Goal: Transaction & Acquisition: Book appointment/travel/reservation

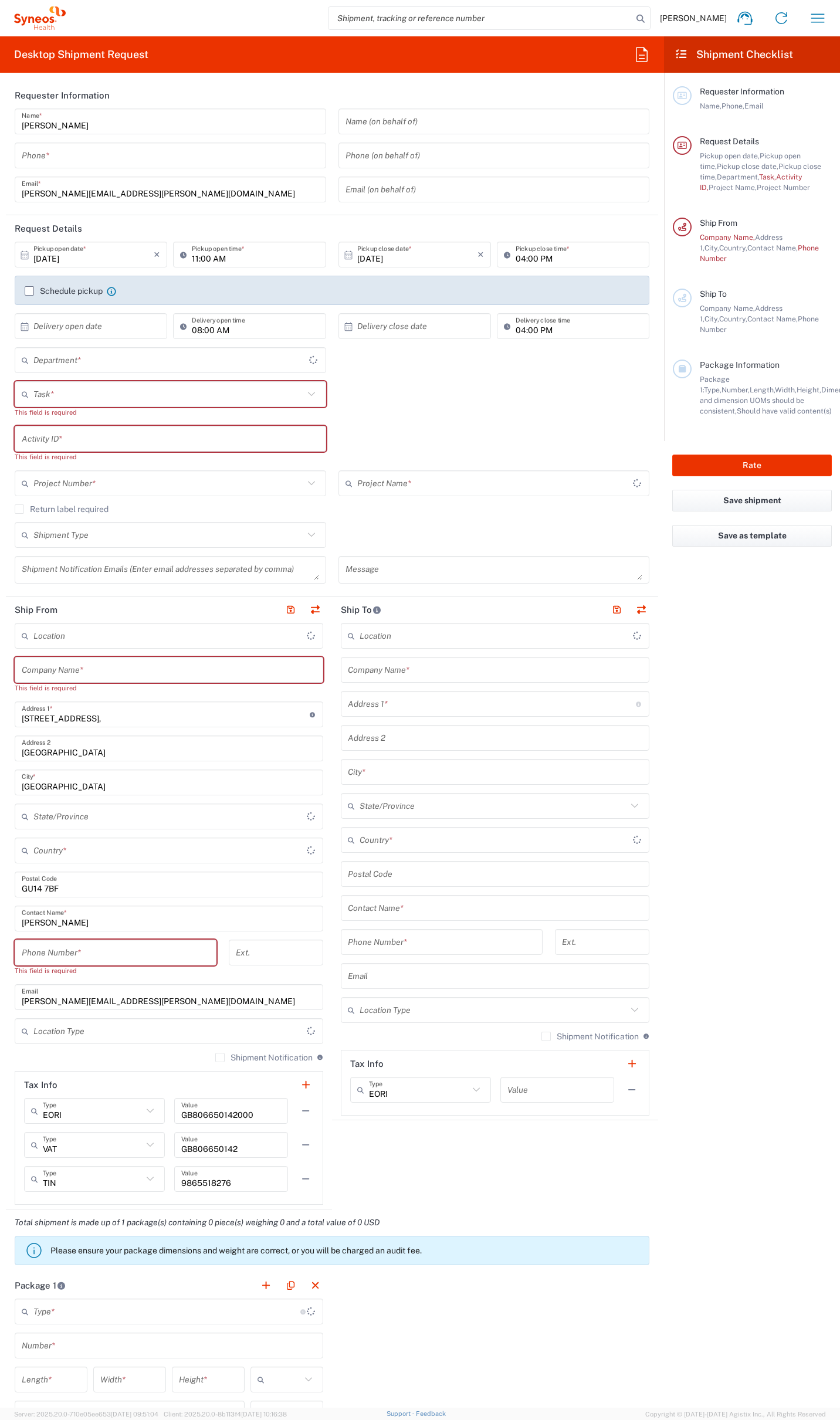
type input "[GEOGRAPHIC_DATA]"
type input "4510"
type input "[GEOGRAPHIC_DATA]"
type input "Syneos Health UK Limited"
click at [643, 59] on icon "button" at bounding box center [641, 54] width 19 height 19
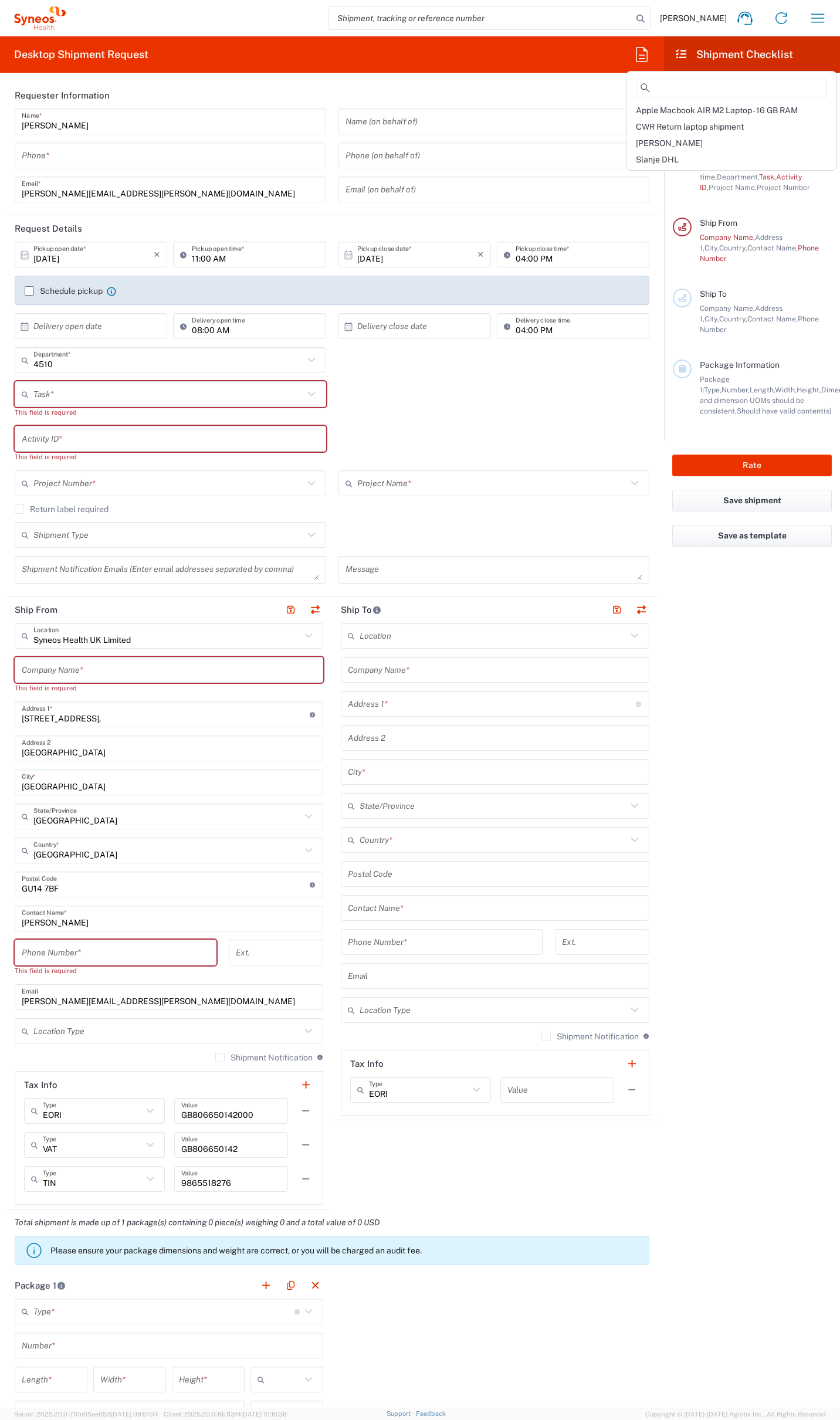
click at [645, 138] on span "Ross" at bounding box center [669, 142] width 67 height 9
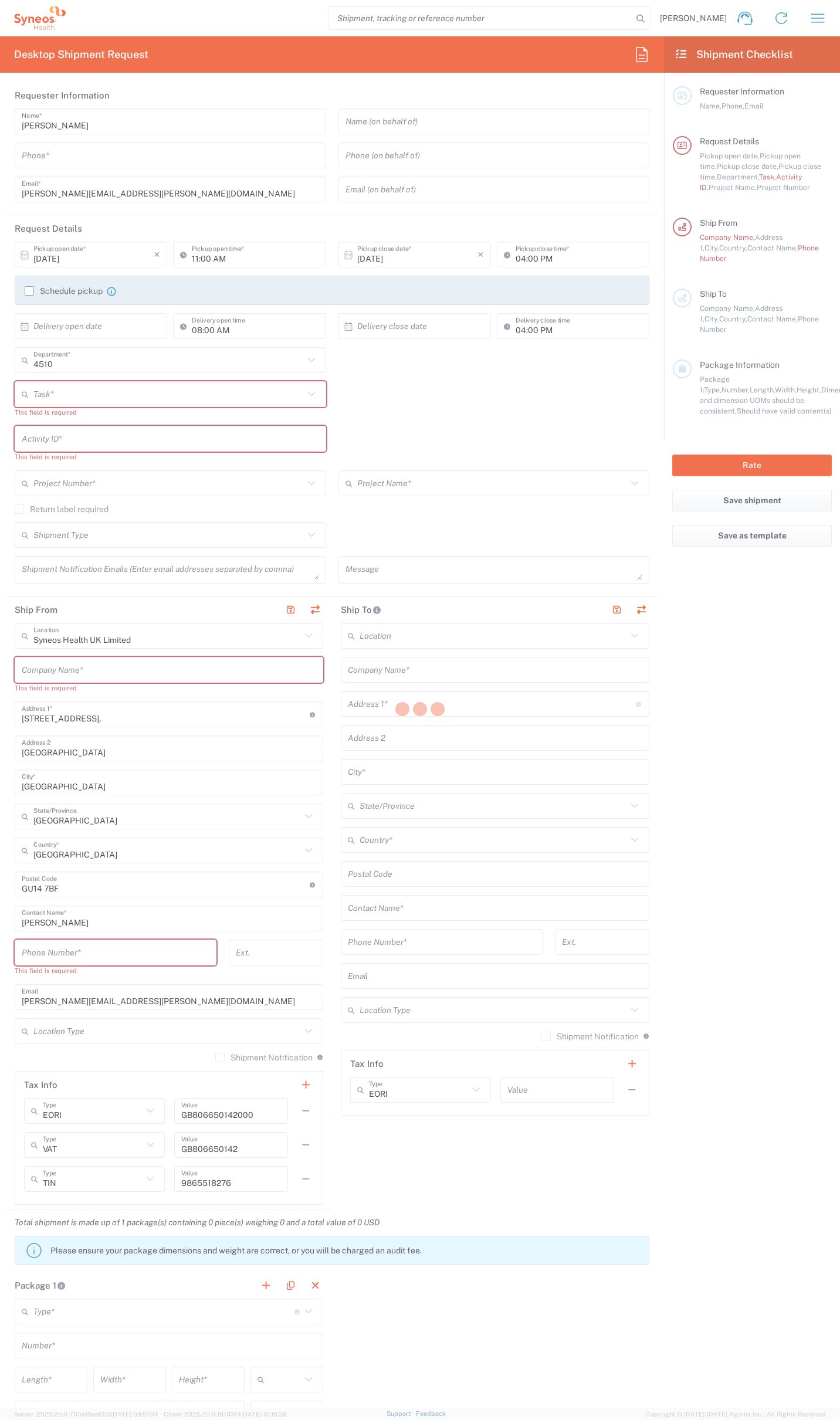
type input "07812176749"
type input "Break/Fix"
type input "."
type input "2017 4510-IT Operations"
type input "Syneos Health"
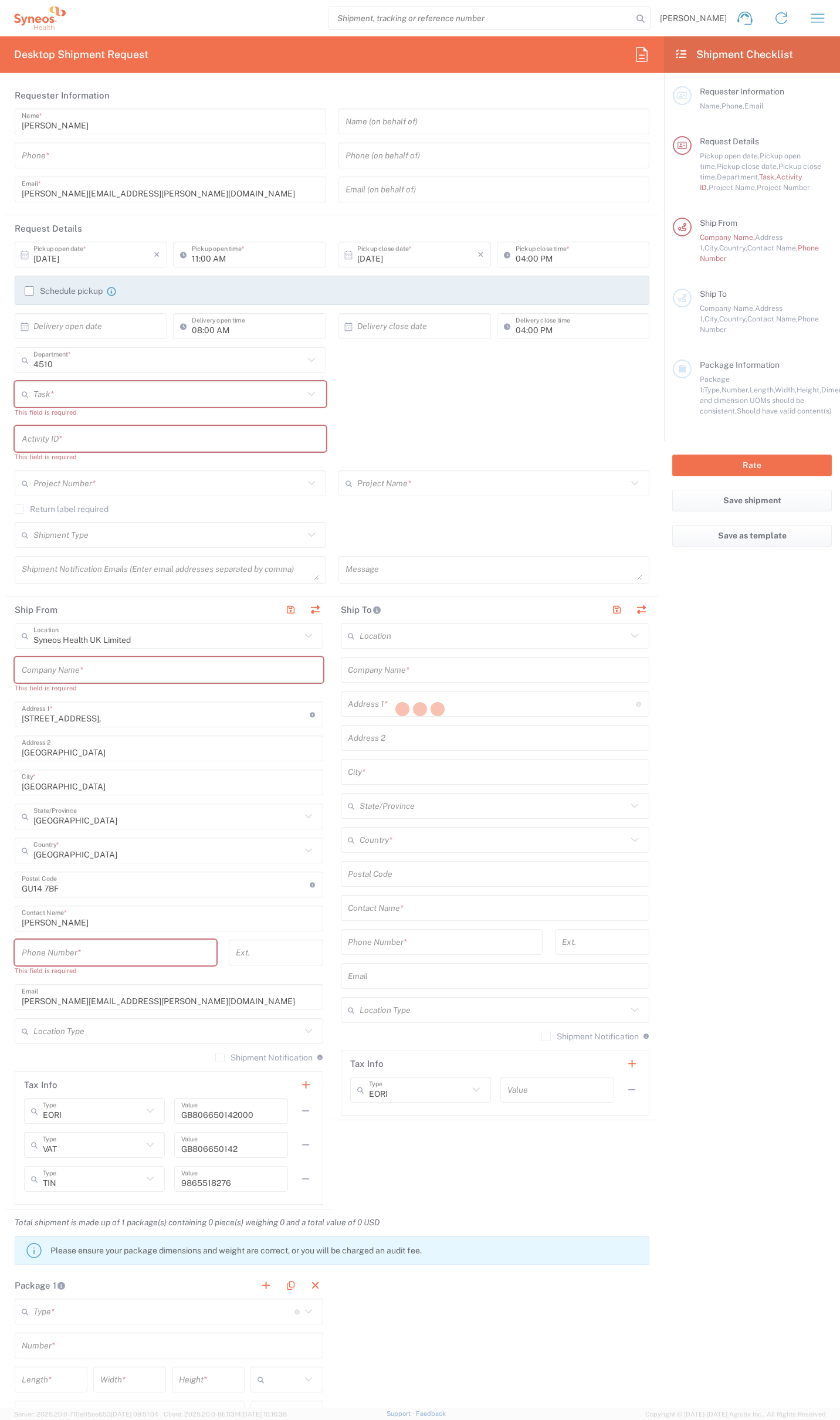
type input "[STREET_ADDRESS]"
type input "Bracknell"
type input "RG12 7NU"
type input "07812176749"
type input "Residential/Home"
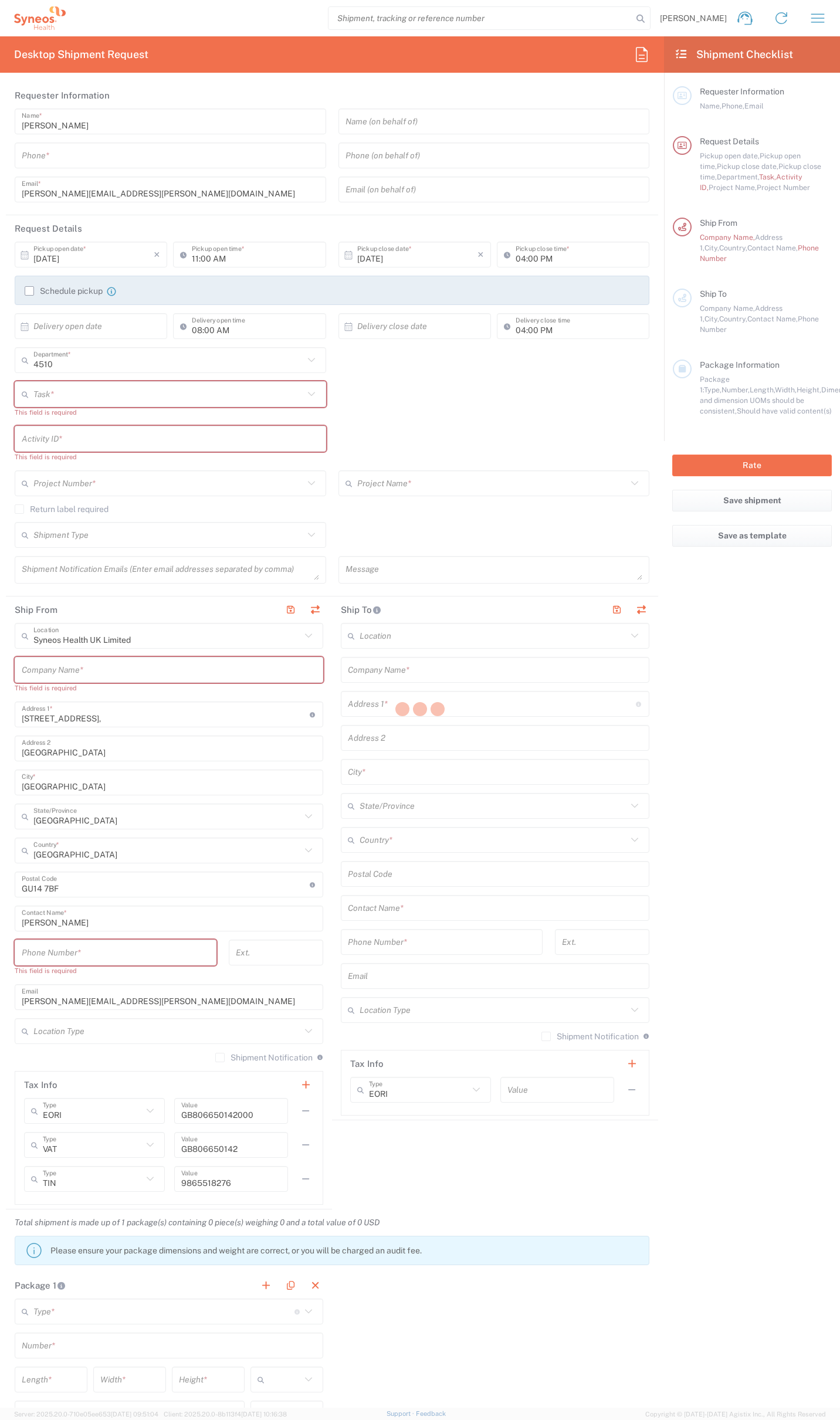
type input "Syneos Health"
type input "7 Southside Close"
type input "Uxbridge"
type input "[GEOGRAPHIC_DATA]"
type input "UB10 9PR"
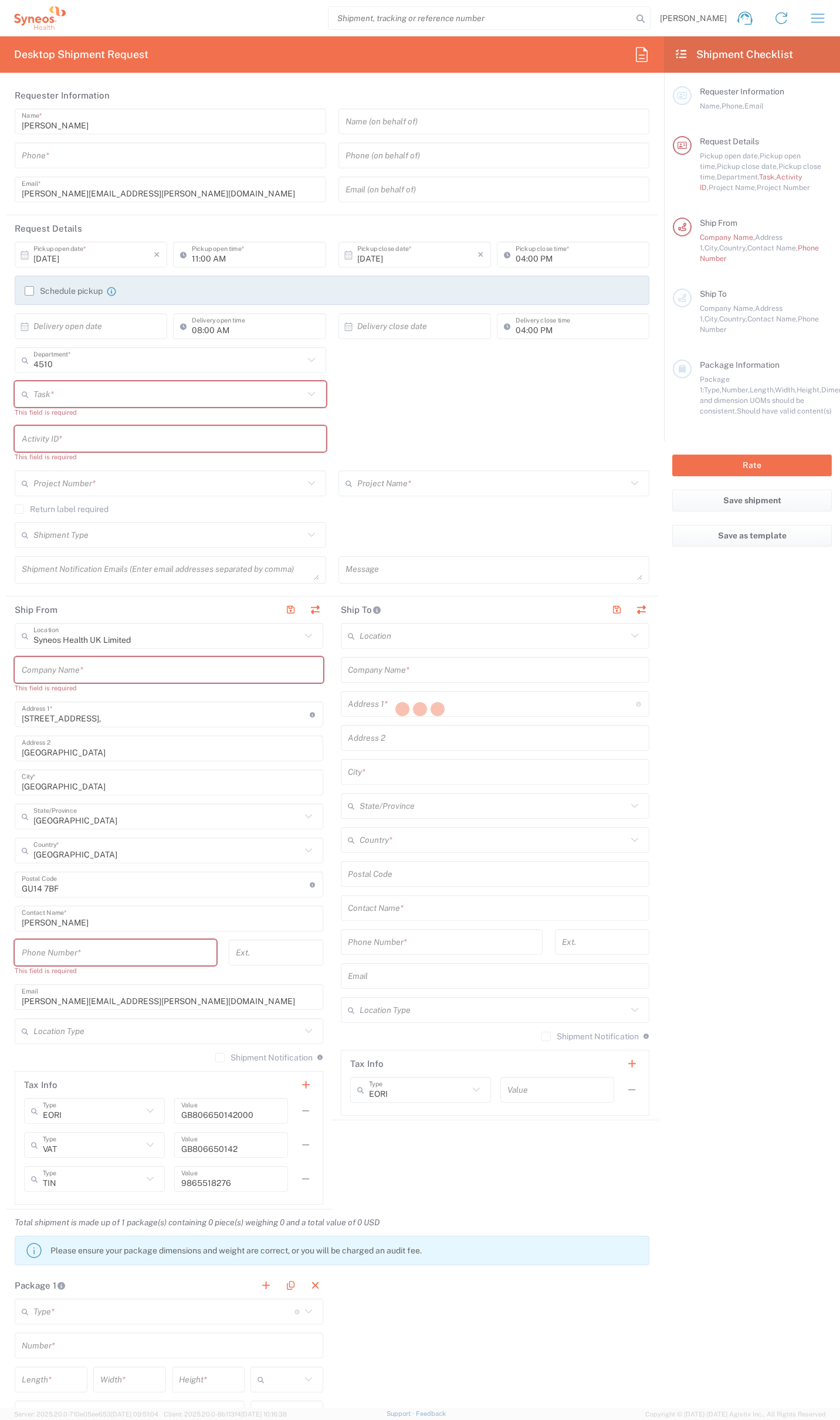
type input "Kelly Mendonca"
type input "07971261187"
type input "kelly.mendonca@syneoshealth.com"
type input "Residential/Home"
type input "Adult Signature Required"
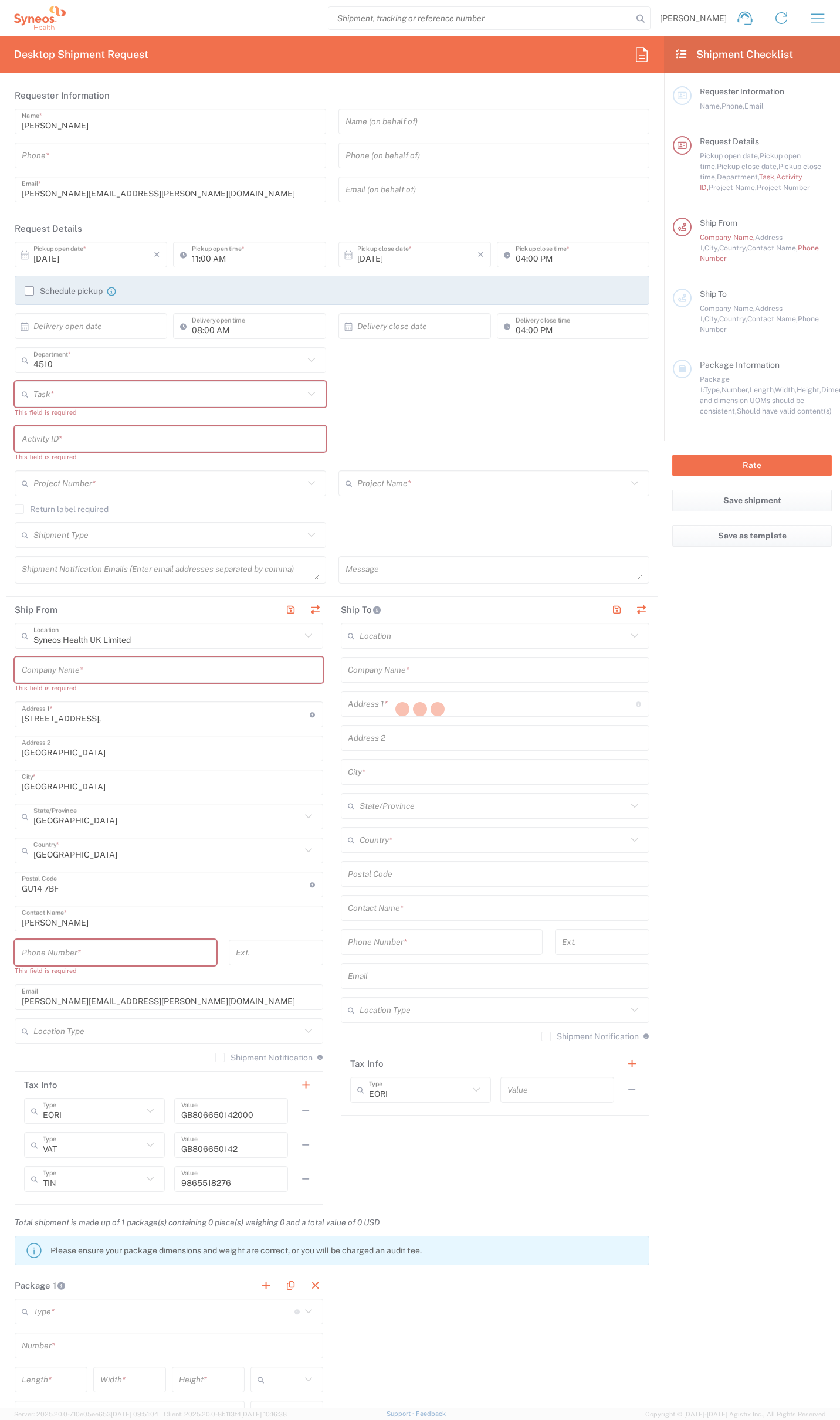
type input "Sender/Shipper"
type input "12:00 PM"
type textarea "ross.farr@syneoshealth.com"
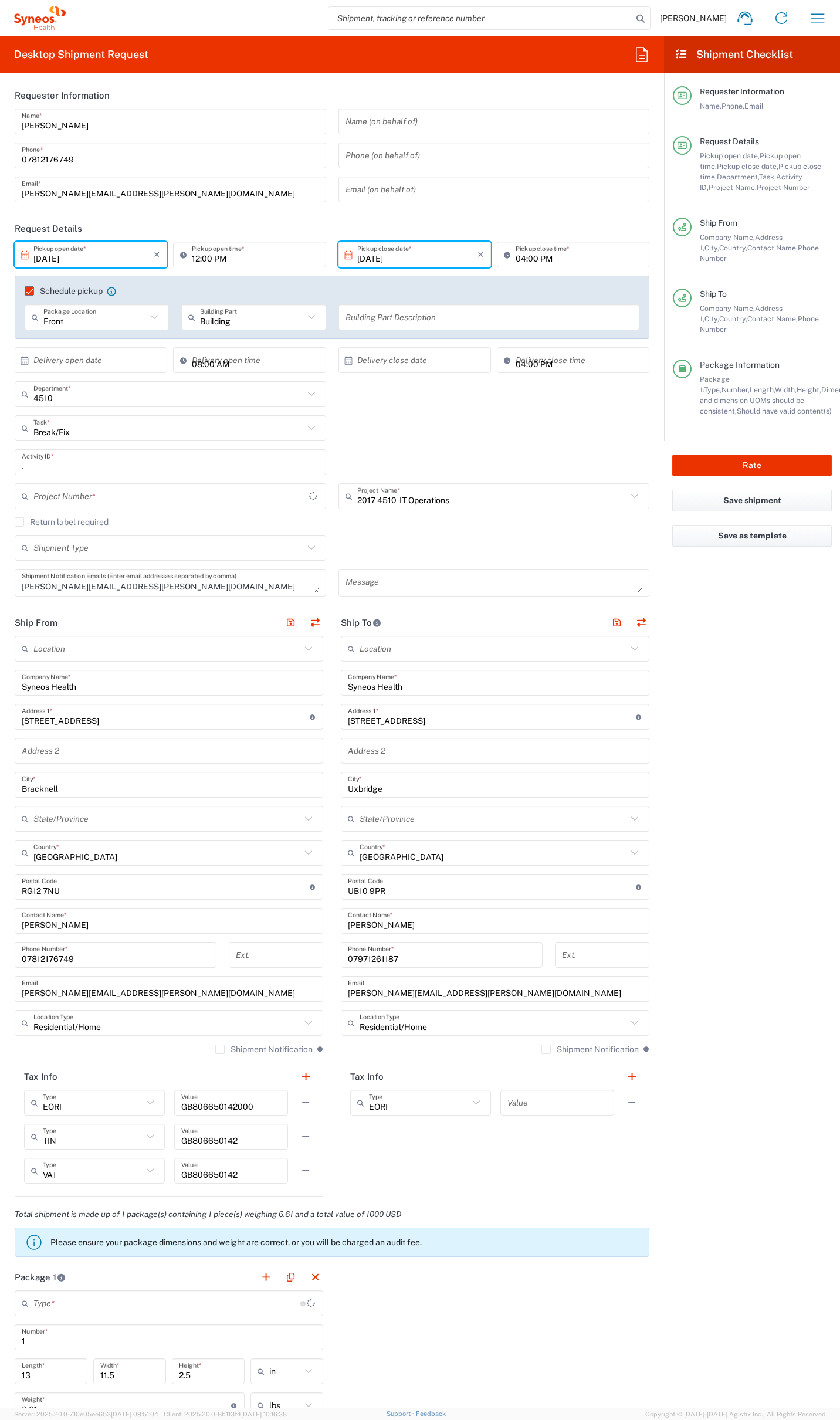
type input "Medium Box"
type input "2017.4510_IT_CAPEX"
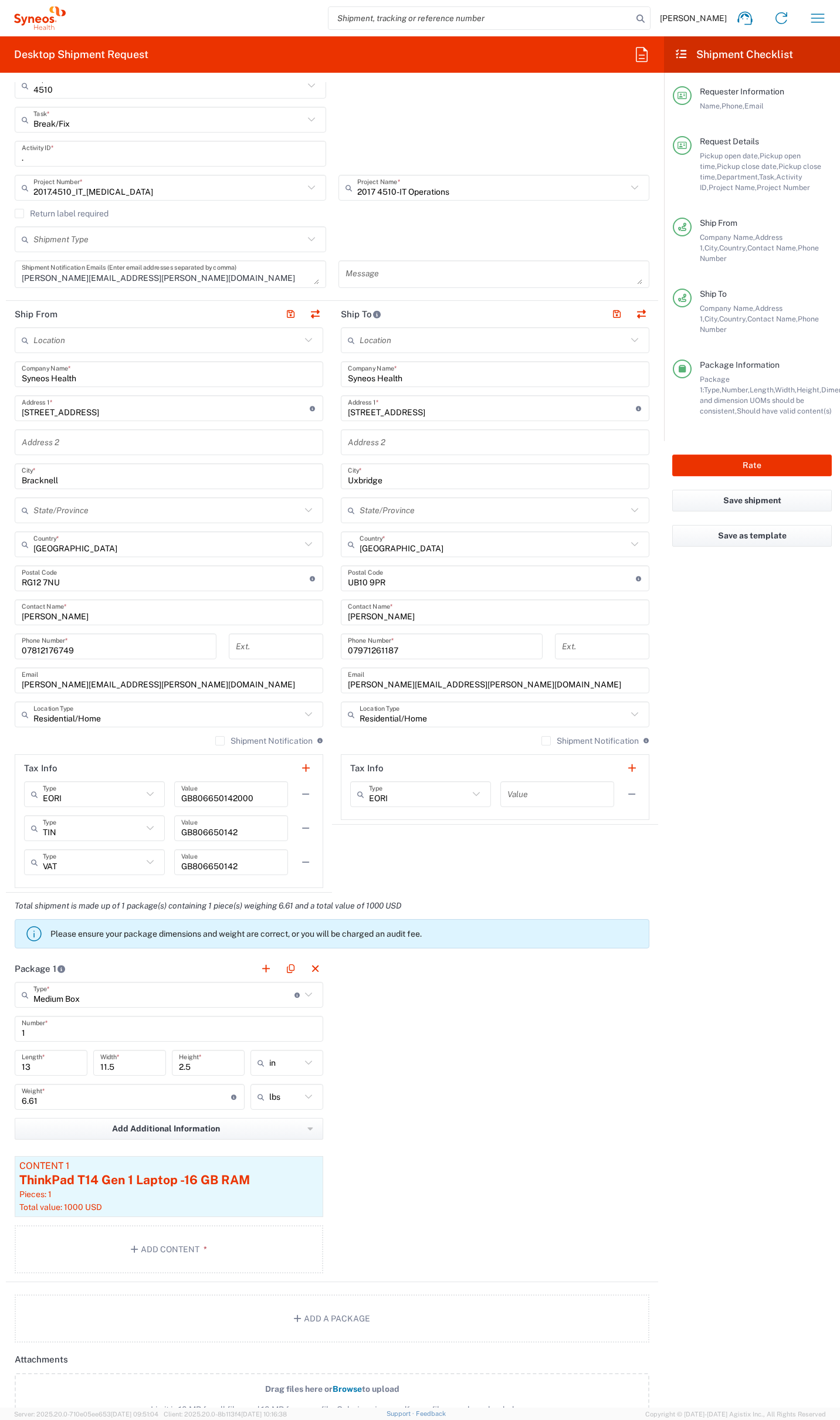
scroll to position [319, 0]
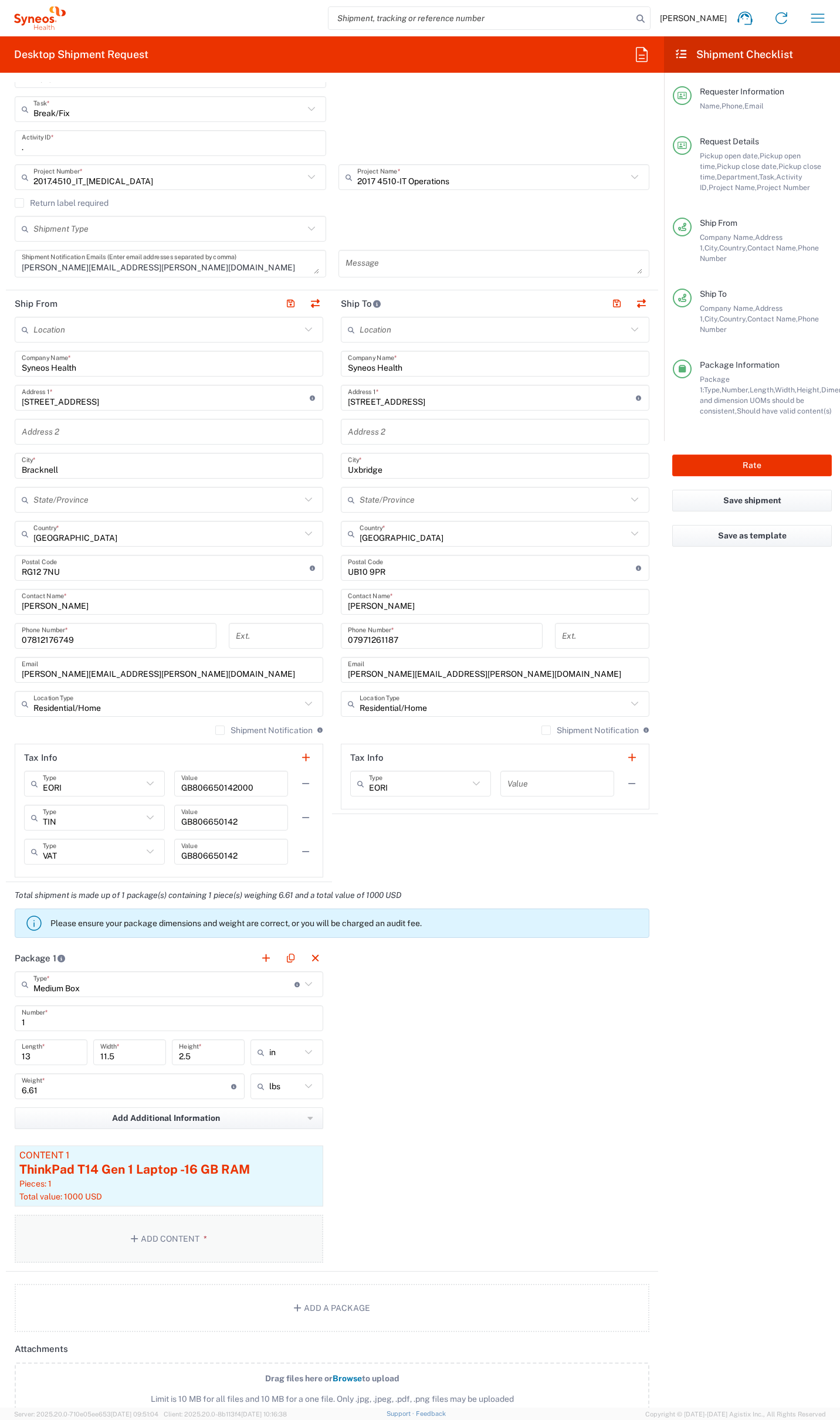
click at [187, 1221] on button "Add Content *" at bounding box center [169, 1239] width 308 height 48
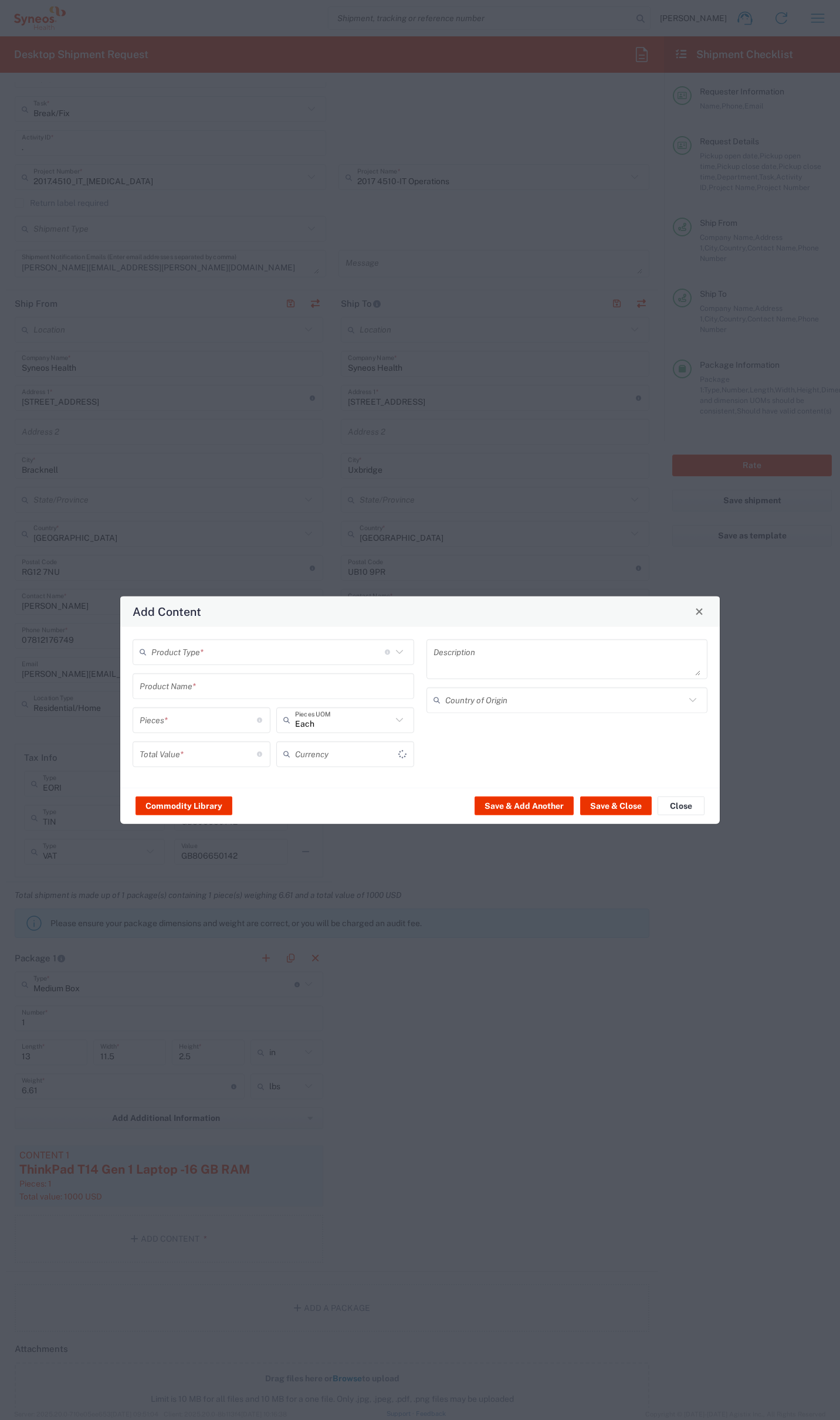
type input "US Dollar"
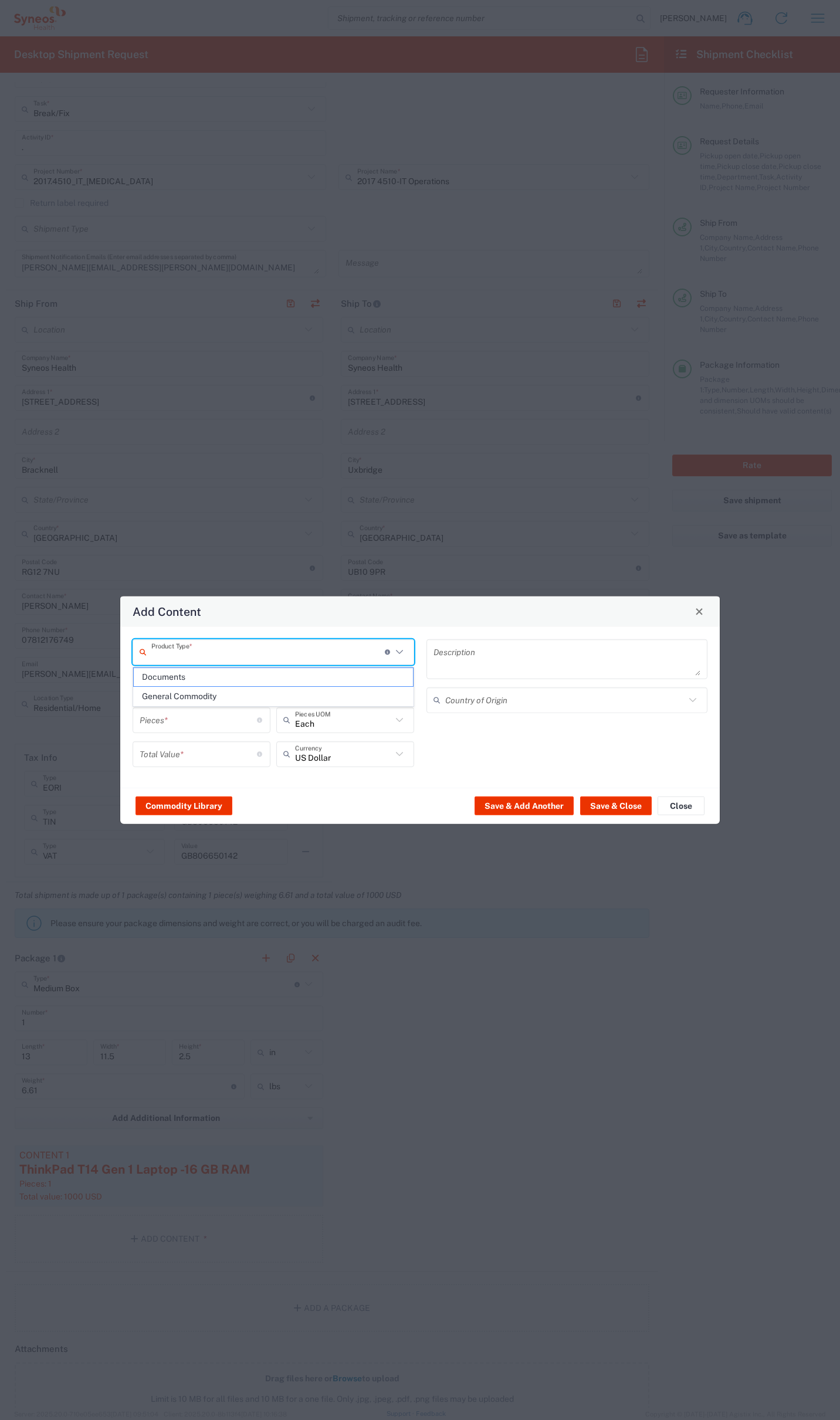
click at [196, 647] on input "text" at bounding box center [268, 652] width 234 height 21
click at [187, 697] on span "General Commodity" at bounding box center [274, 697] width 279 height 19
type input "General Commodity"
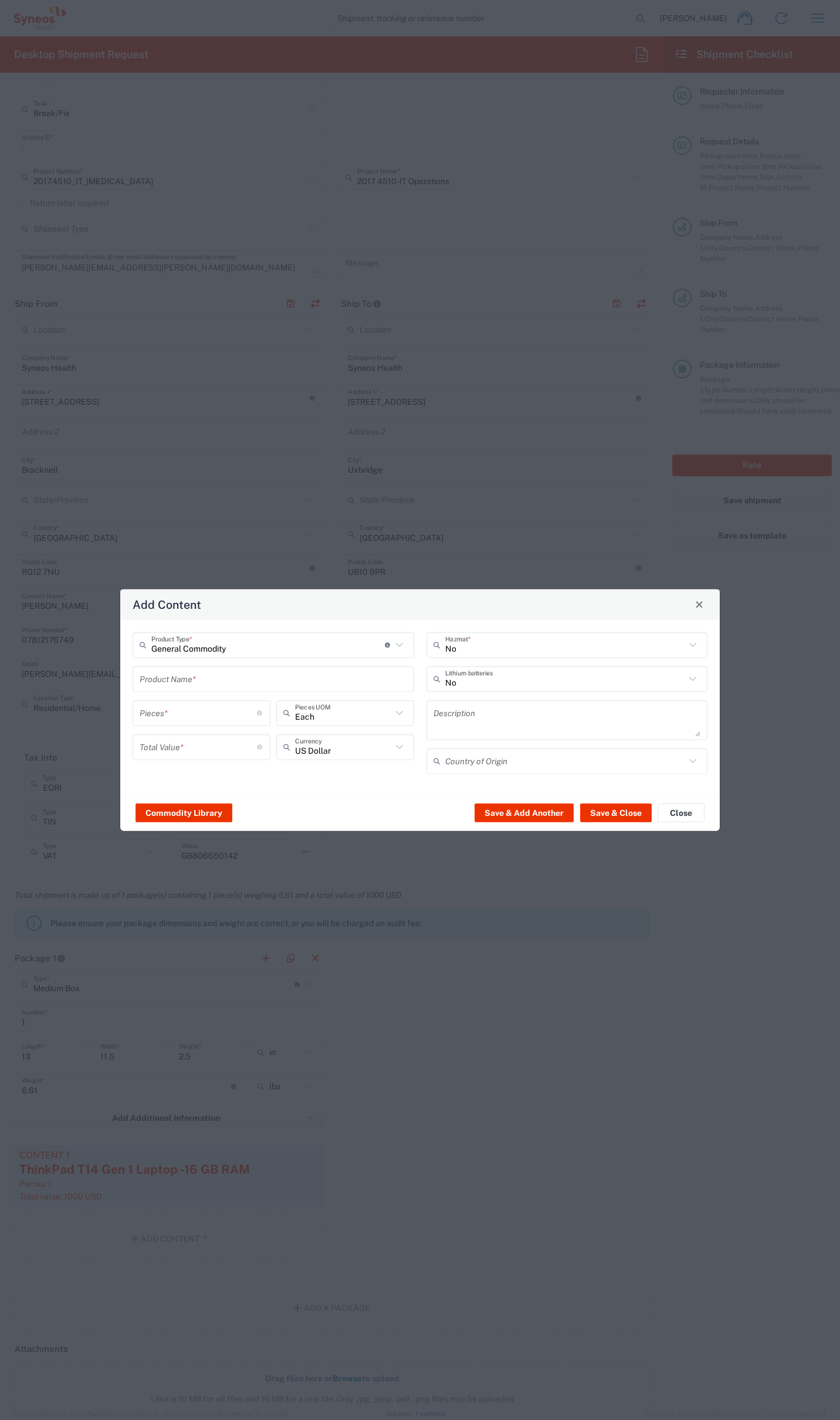
click at [173, 682] on input "text" at bounding box center [273, 678] width 267 height 21
click at [221, 702] on div "Dell 5455 (ARM) - Laptop" at bounding box center [274, 706] width 279 height 20
type input "Dell 5455 (ARM) - Laptop"
type textarea "Laptop"
type input "[GEOGRAPHIC_DATA]"
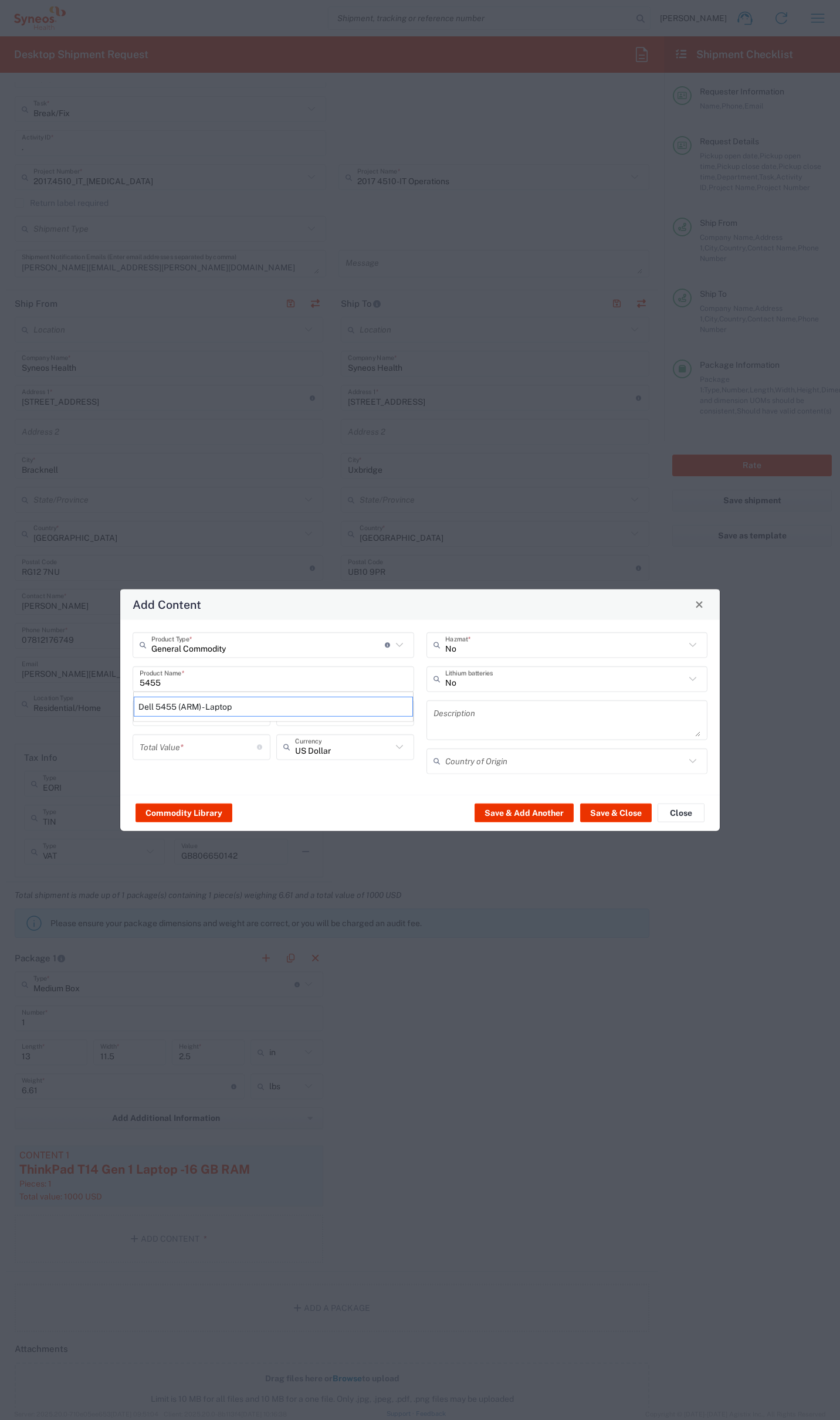
type input "Yes"
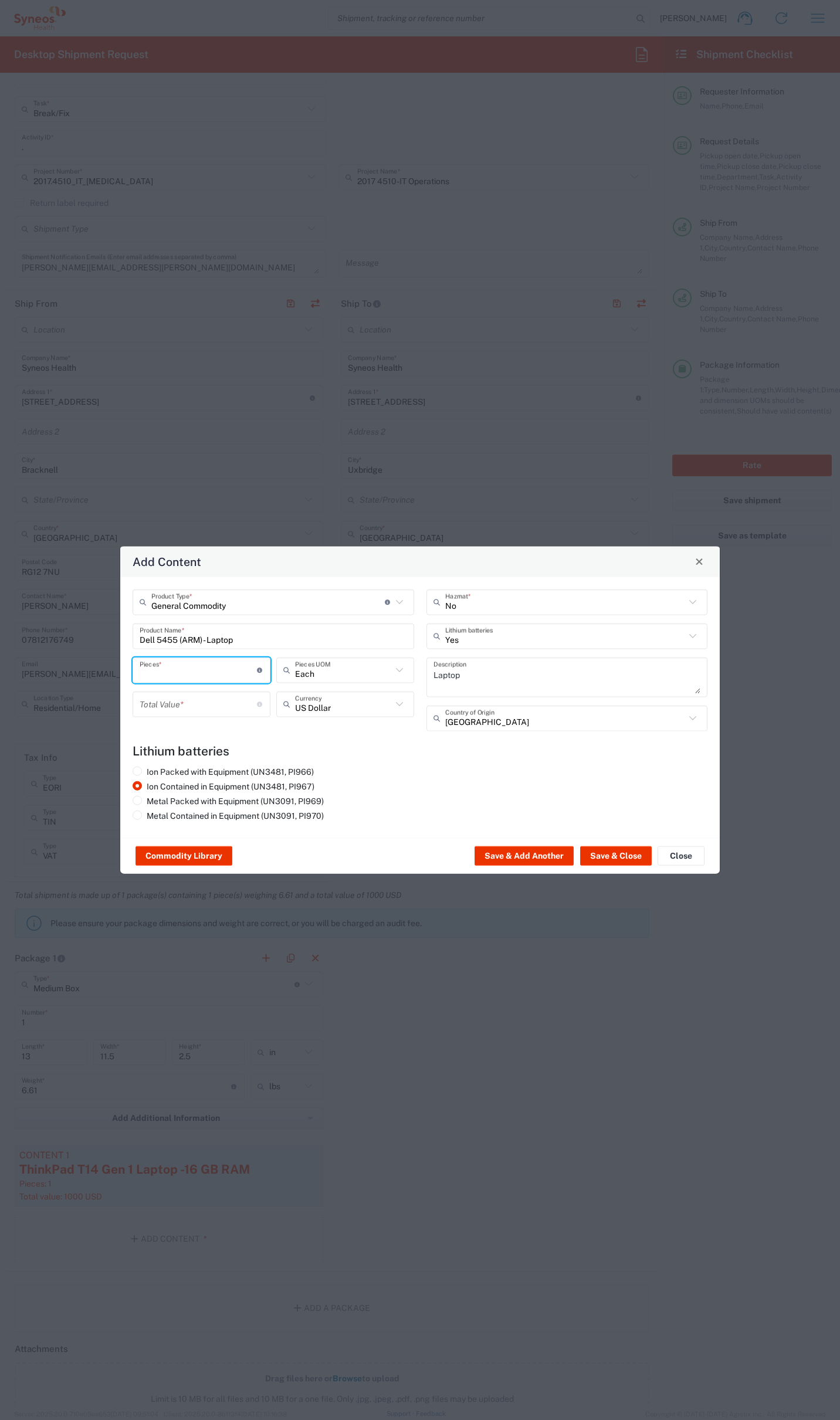
click at [184, 675] on input "number" at bounding box center [198, 670] width 118 height 21
type input "1"
click at [186, 698] on input "number" at bounding box center [198, 704] width 118 height 21
type input "1000"
click at [613, 849] on button "Save & Close" at bounding box center [616, 856] width 71 height 19
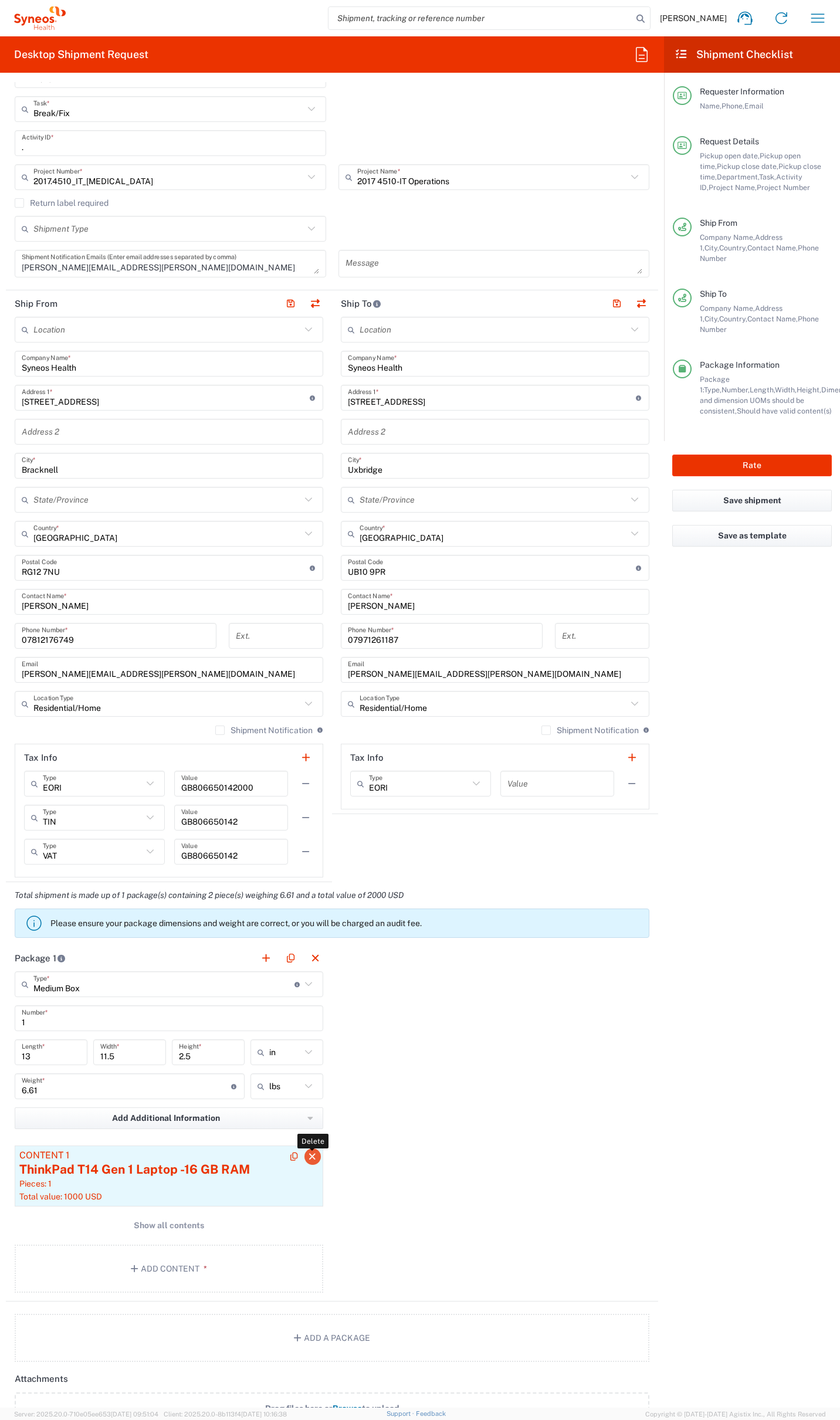
scroll to position [316, 0]
click at [307, 1154] on button "button" at bounding box center [312, 1159] width 16 height 16
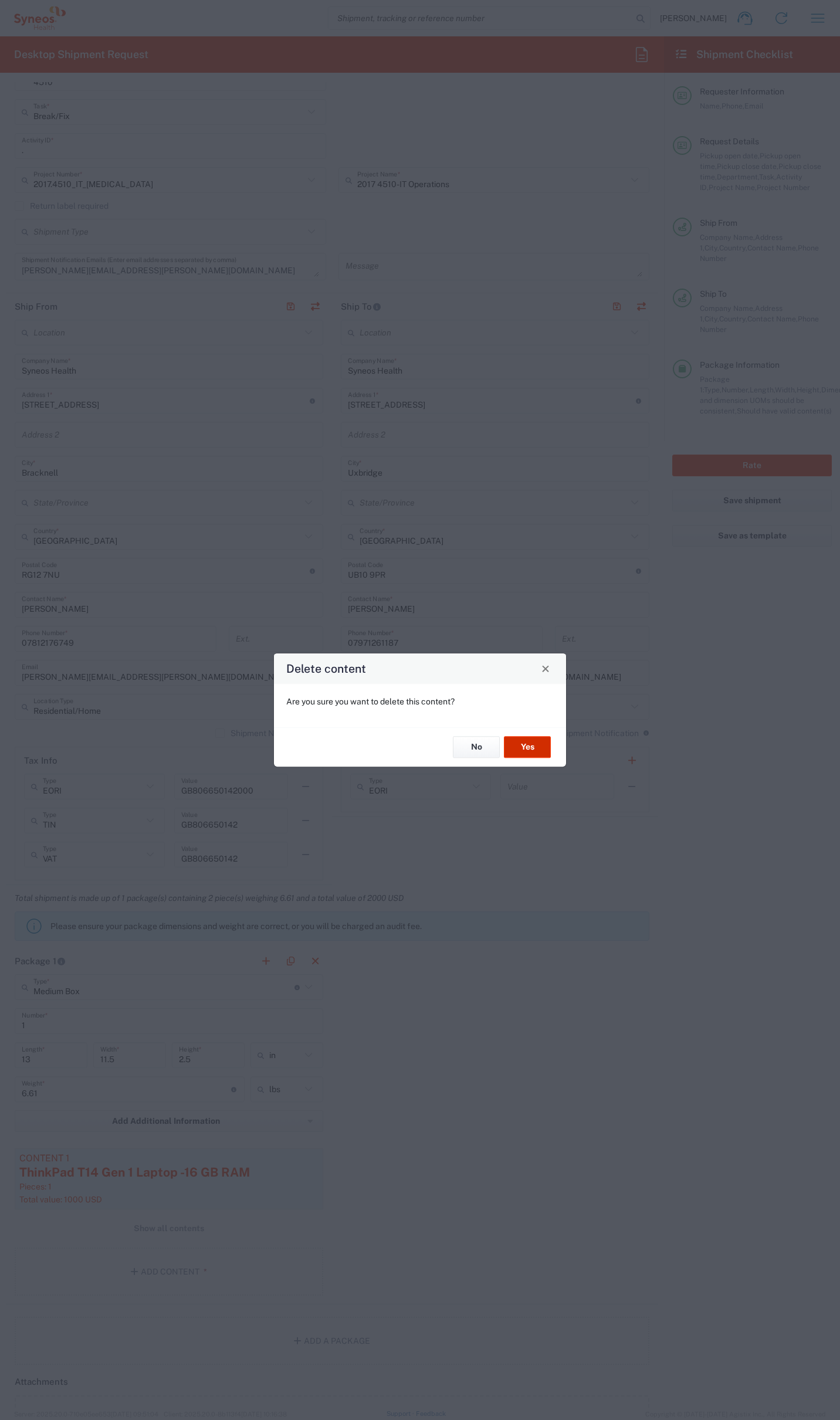
drag, startPoint x: 519, startPoint y: 748, endPoint x: 527, endPoint y: 768, distance: 21.5
click at [519, 748] on button "Yes" at bounding box center [527, 747] width 47 height 21
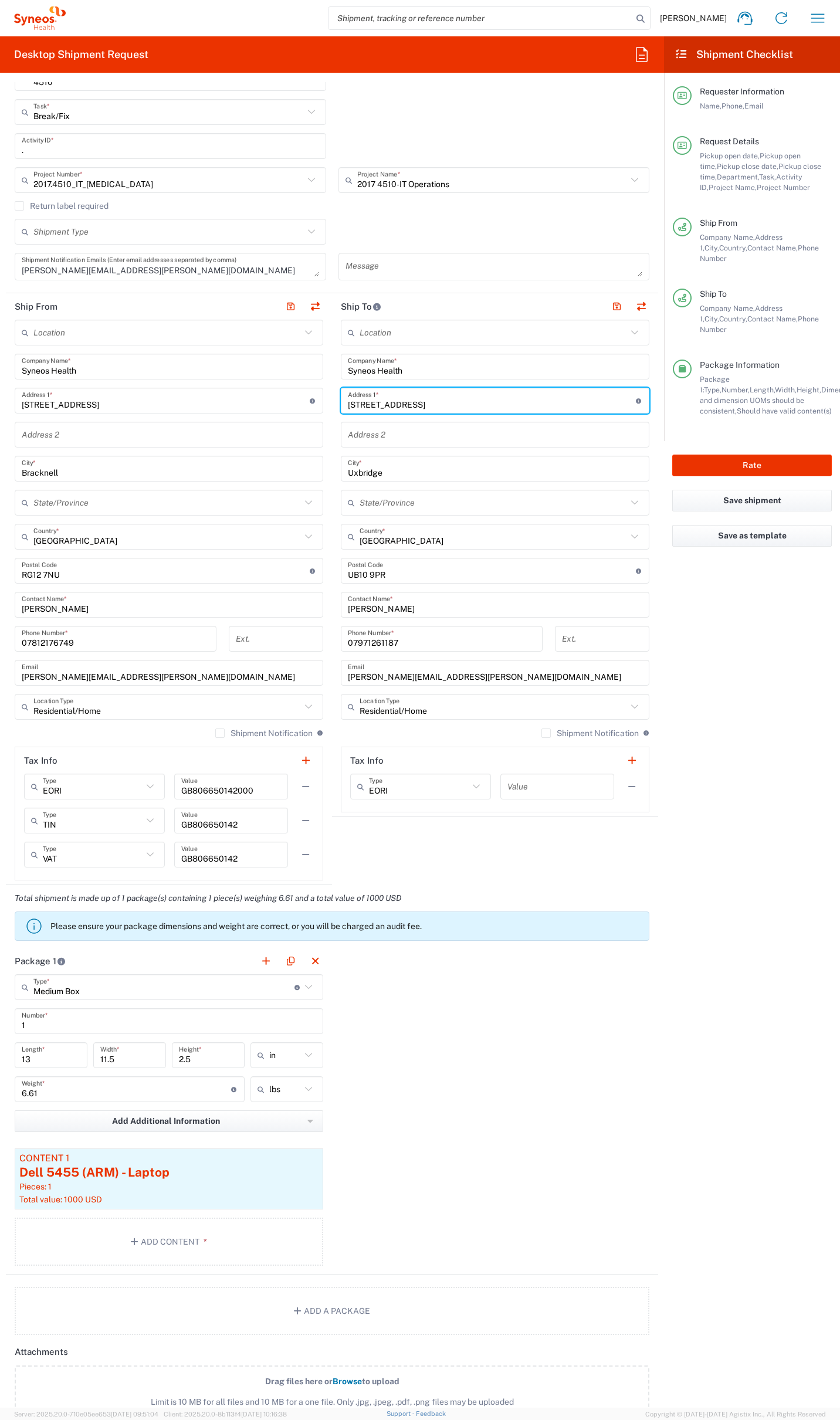
drag, startPoint x: 410, startPoint y: 406, endPoint x: 327, endPoint y: 403, distance: 83.1
click at [323, 403] on div "Ship From Location Addison Whitney LLC-Morrisvile NC US Barcelona-Syneos Health…" at bounding box center [331, 589] width 652 height 592
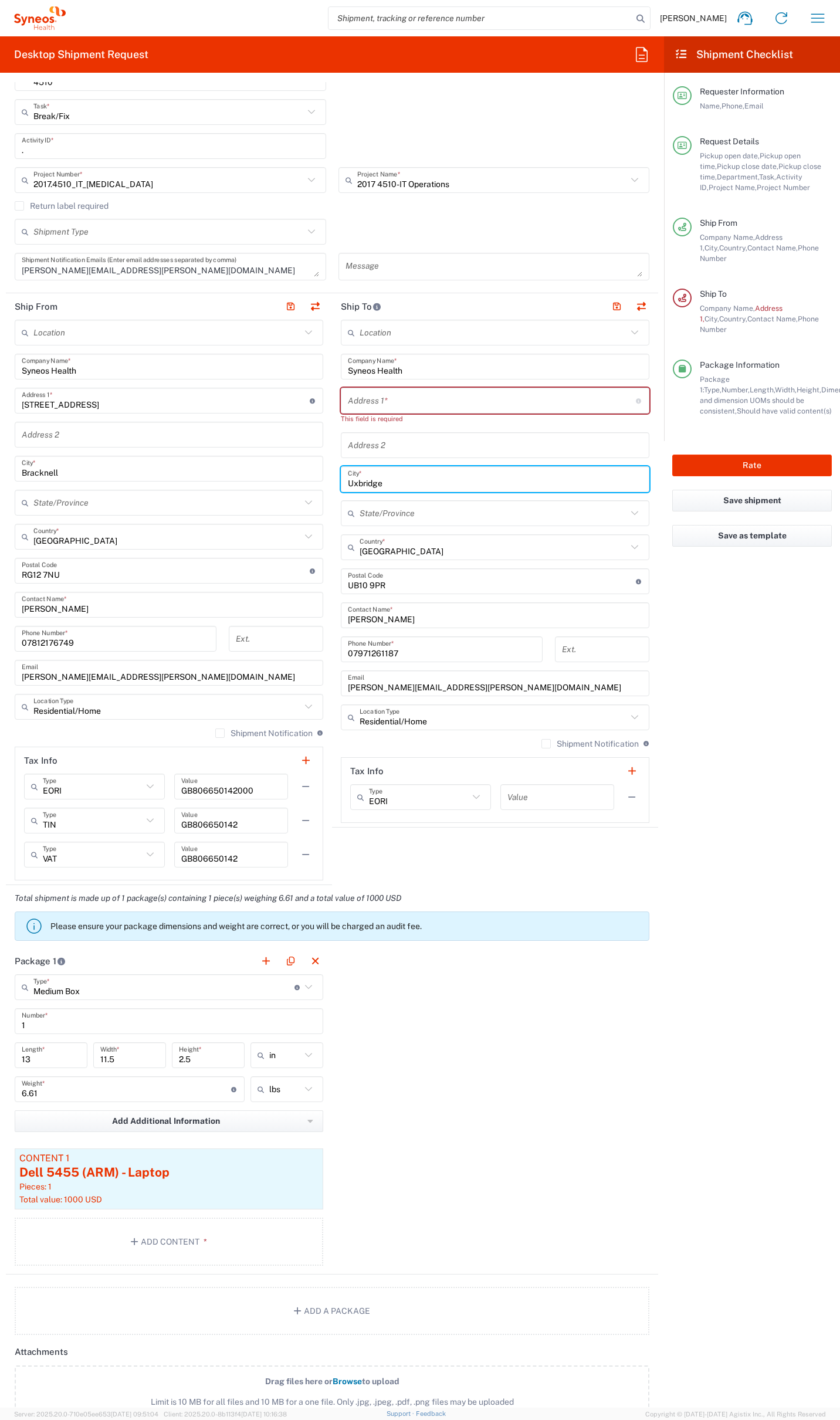
drag, startPoint x: 359, startPoint y: 470, endPoint x: 324, endPoint y: 470, distance: 35.0
click at [318, 465] on div "Ship From Location Addison Whitney LLC-Morrisvile NC US Barcelona-Syneos Health…" at bounding box center [331, 589] width 652 height 592
click at [368, 479] on input "Uxbridge" at bounding box center [494, 480] width 294 height 21
click at [367, 479] on input "Uxbridge" at bounding box center [494, 480] width 294 height 21
click at [365, 586] on input "undefined" at bounding box center [492, 581] width 288 height 21
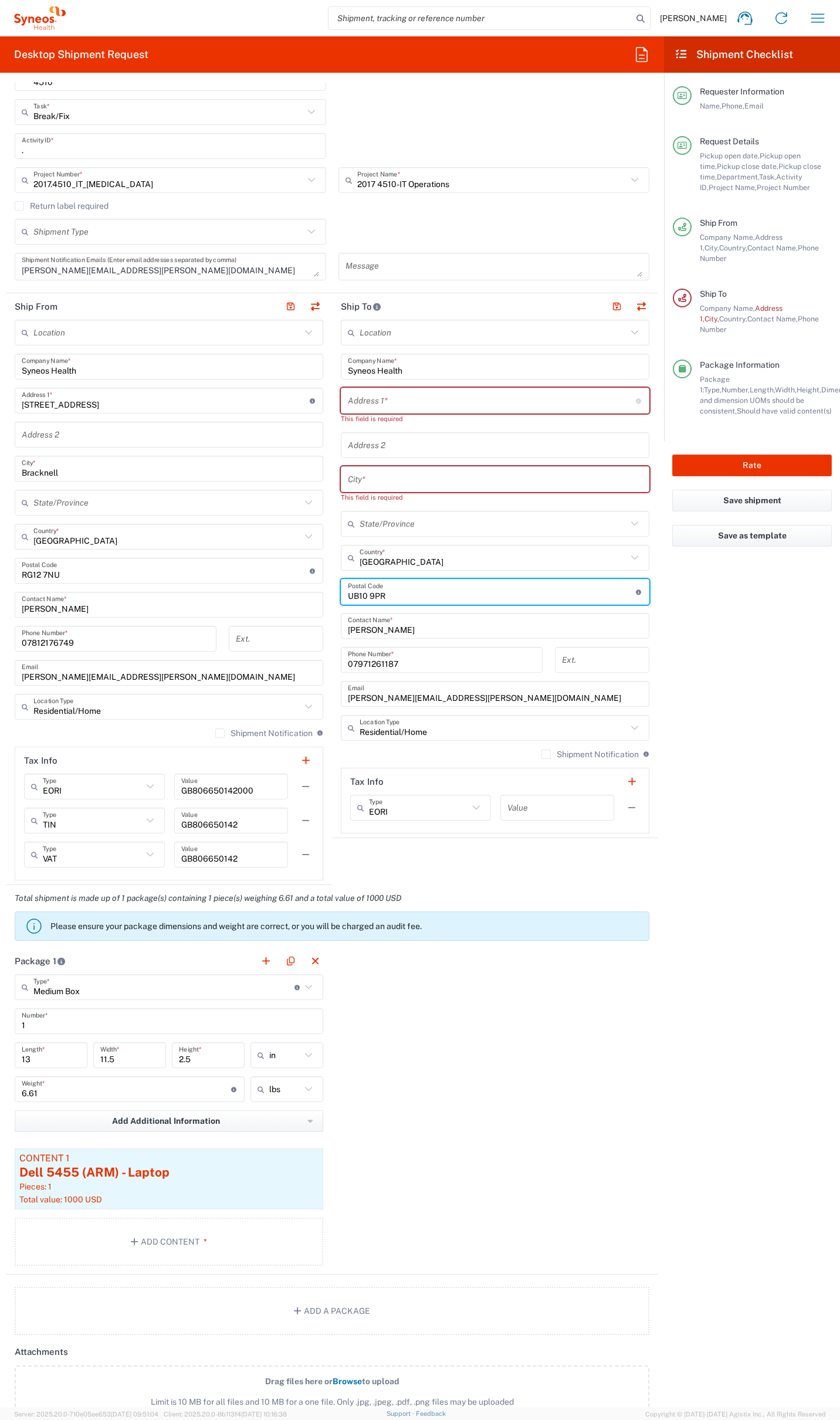
click at [365, 586] on input "undefined" at bounding box center [492, 592] width 288 height 21
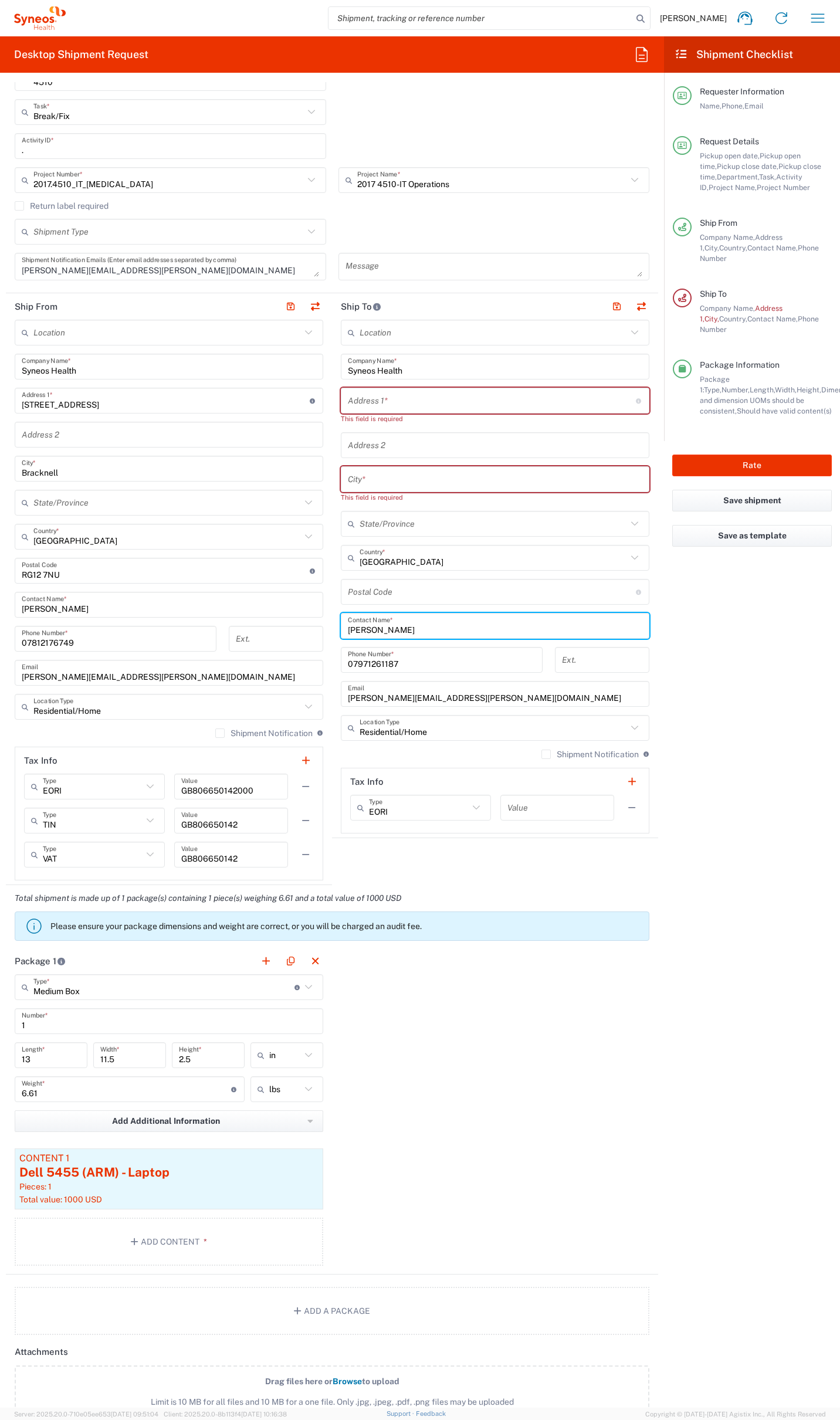
click at [390, 630] on input "Kelly Mendonca" at bounding box center [494, 626] width 294 height 21
click at [365, 663] on input "07971261187" at bounding box center [441, 660] width 187 height 21
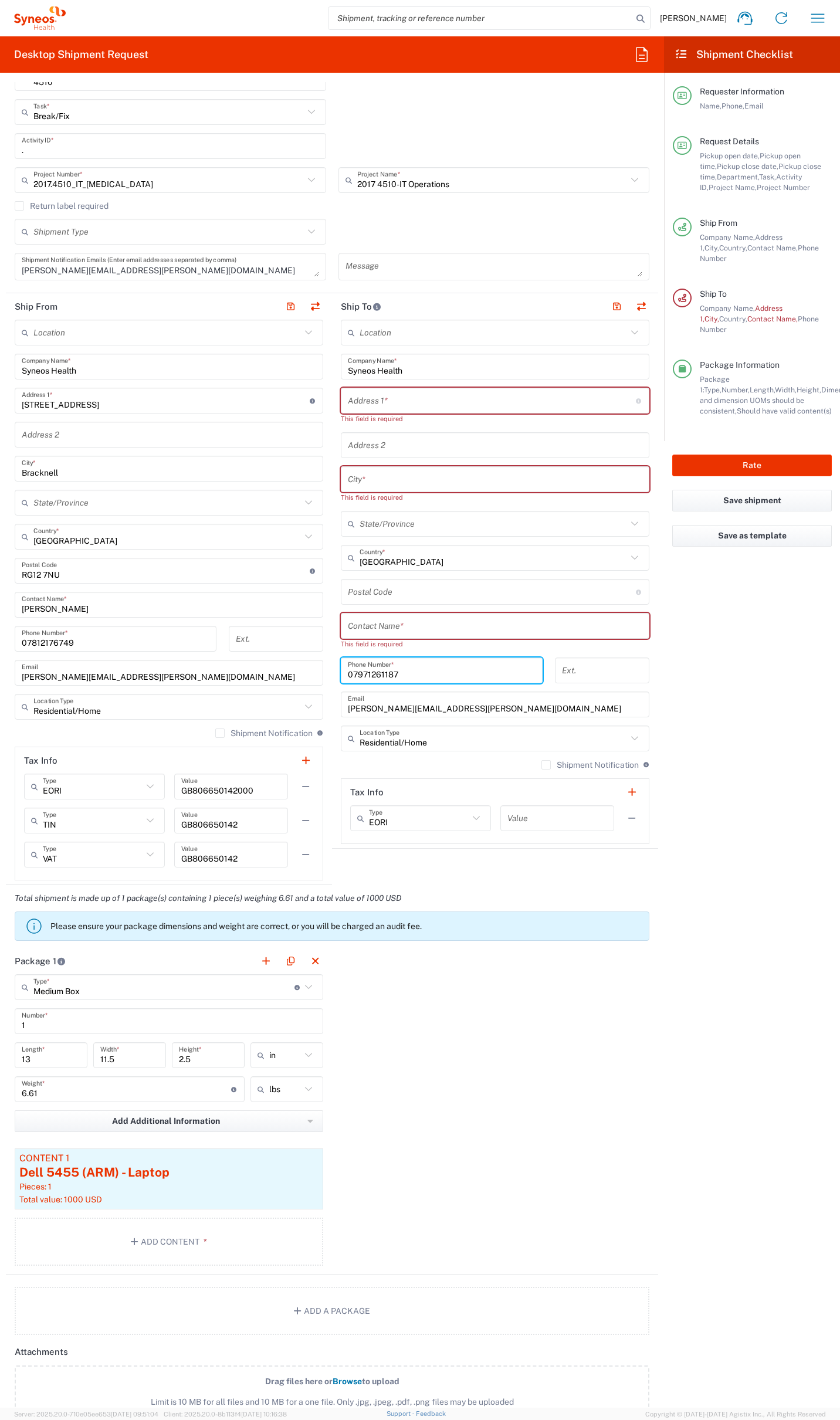
click at [366, 663] on input "07971261187" at bounding box center [441, 670] width 187 height 21
click at [360, 673] on input "07971261187" at bounding box center [441, 670] width 187 height 21
click at [372, 705] on input "kelly.mendonca@syneoshealth.com" at bounding box center [494, 705] width 294 height 21
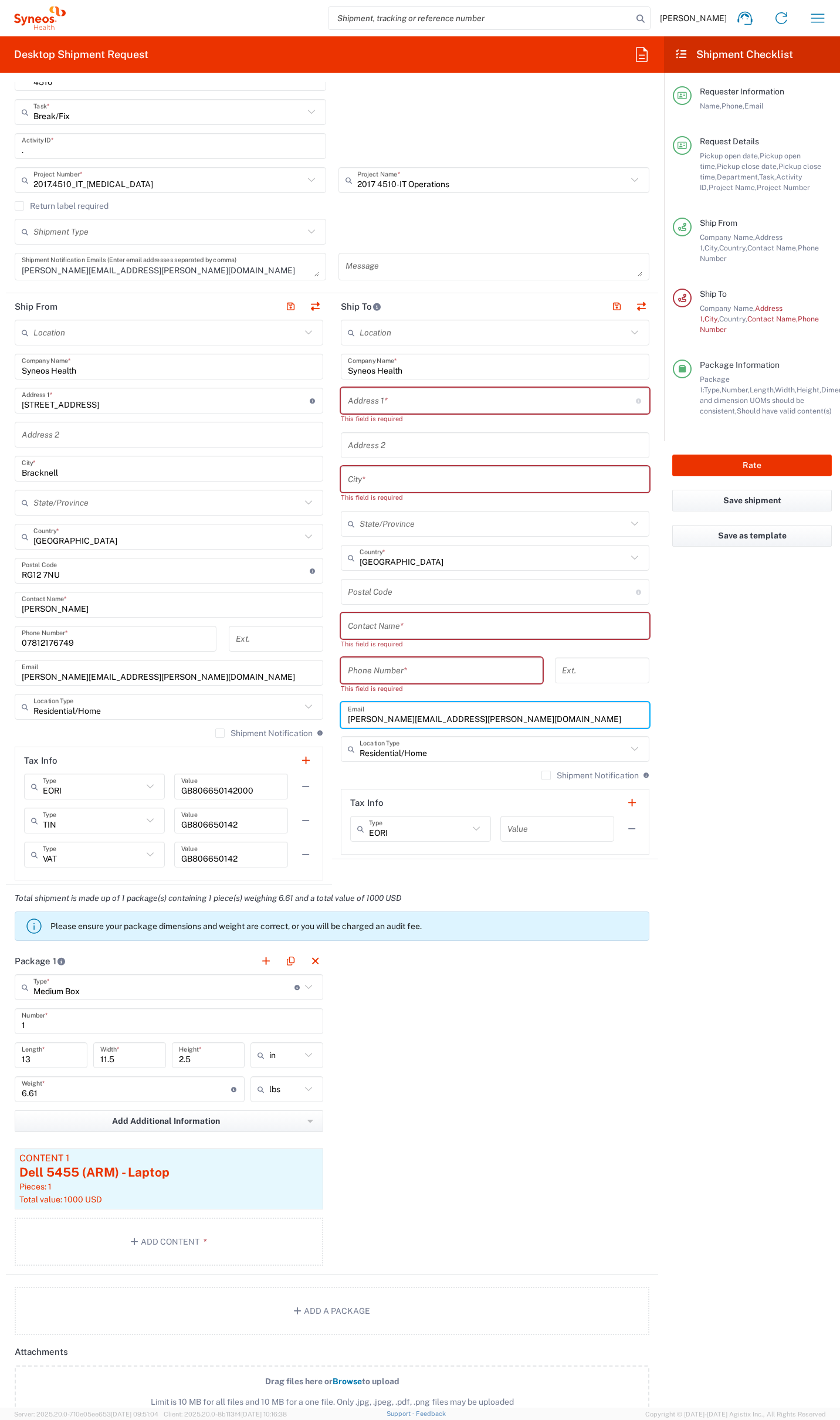
click at [371, 705] on input "kelly.mendonca@syneoshealth.com" at bounding box center [494, 715] width 294 height 21
click at [371, 705] on input "kelly.mendonca@syneoshealth.com" at bounding box center [494, 715] width 294 height 21
click at [370, 705] on input "kelly.mendonca@syneoshealth.com" at bounding box center [494, 715] width 294 height 21
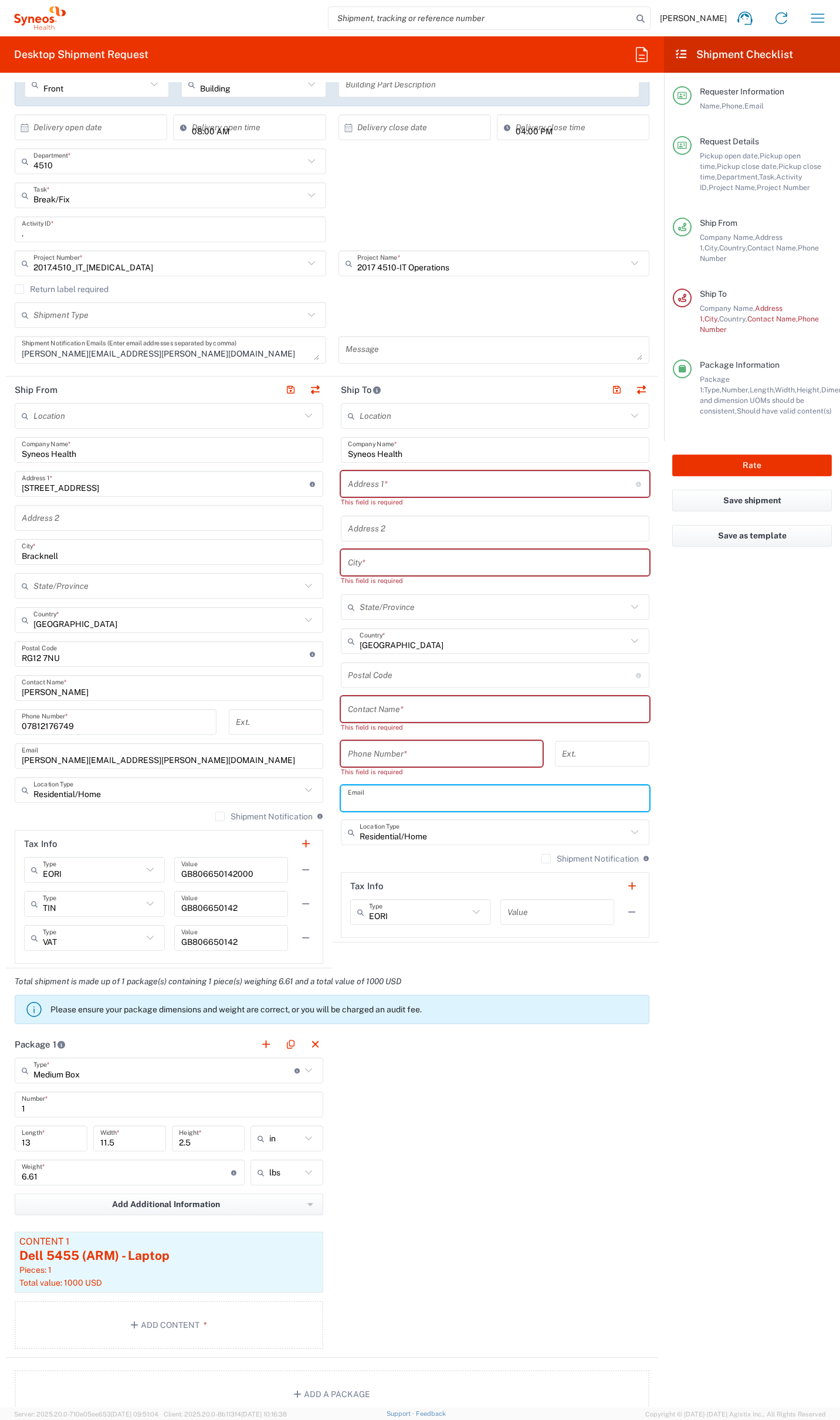
scroll to position [232, 0]
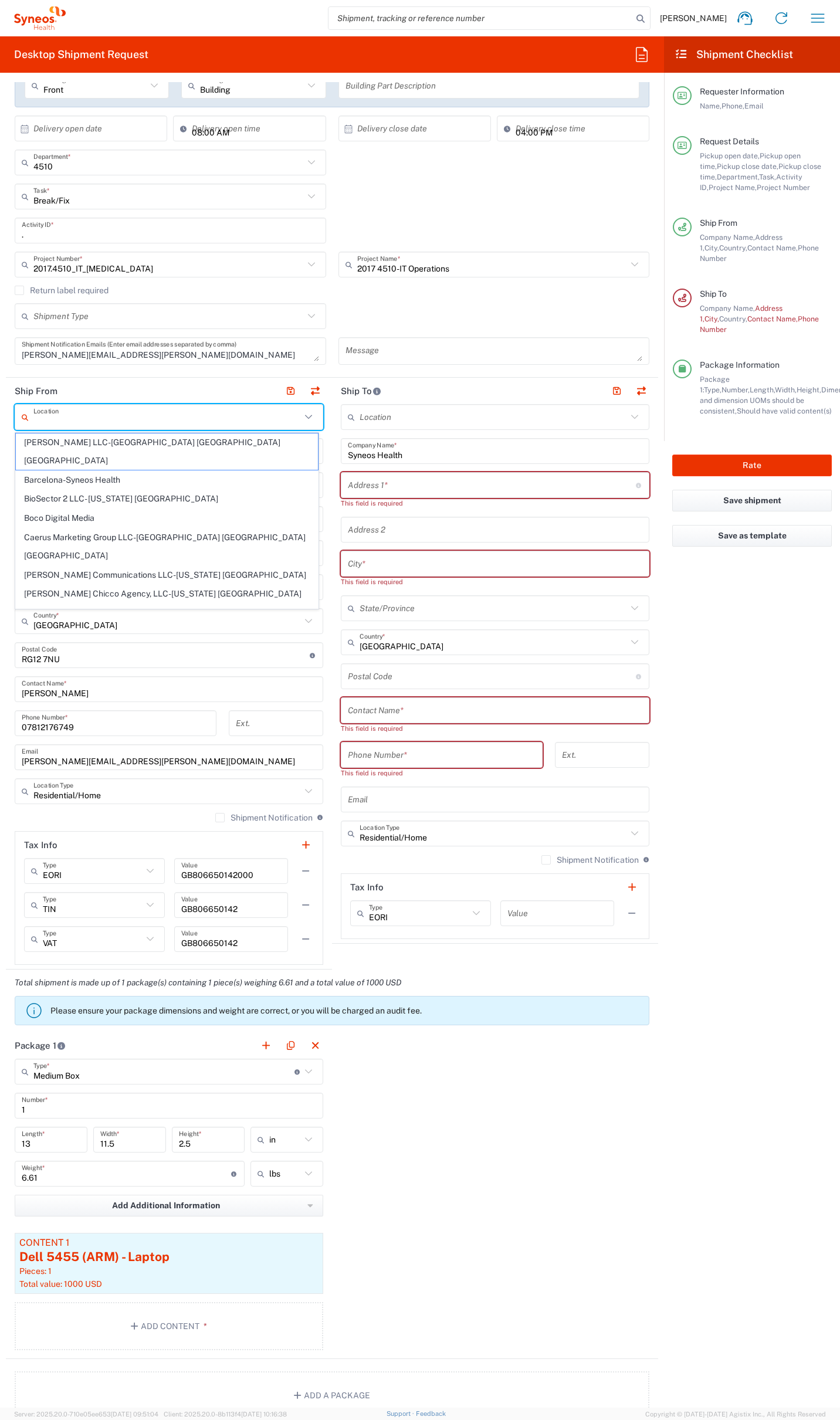
click at [85, 414] on input "text" at bounding box center [167, 417] width 267 height 21
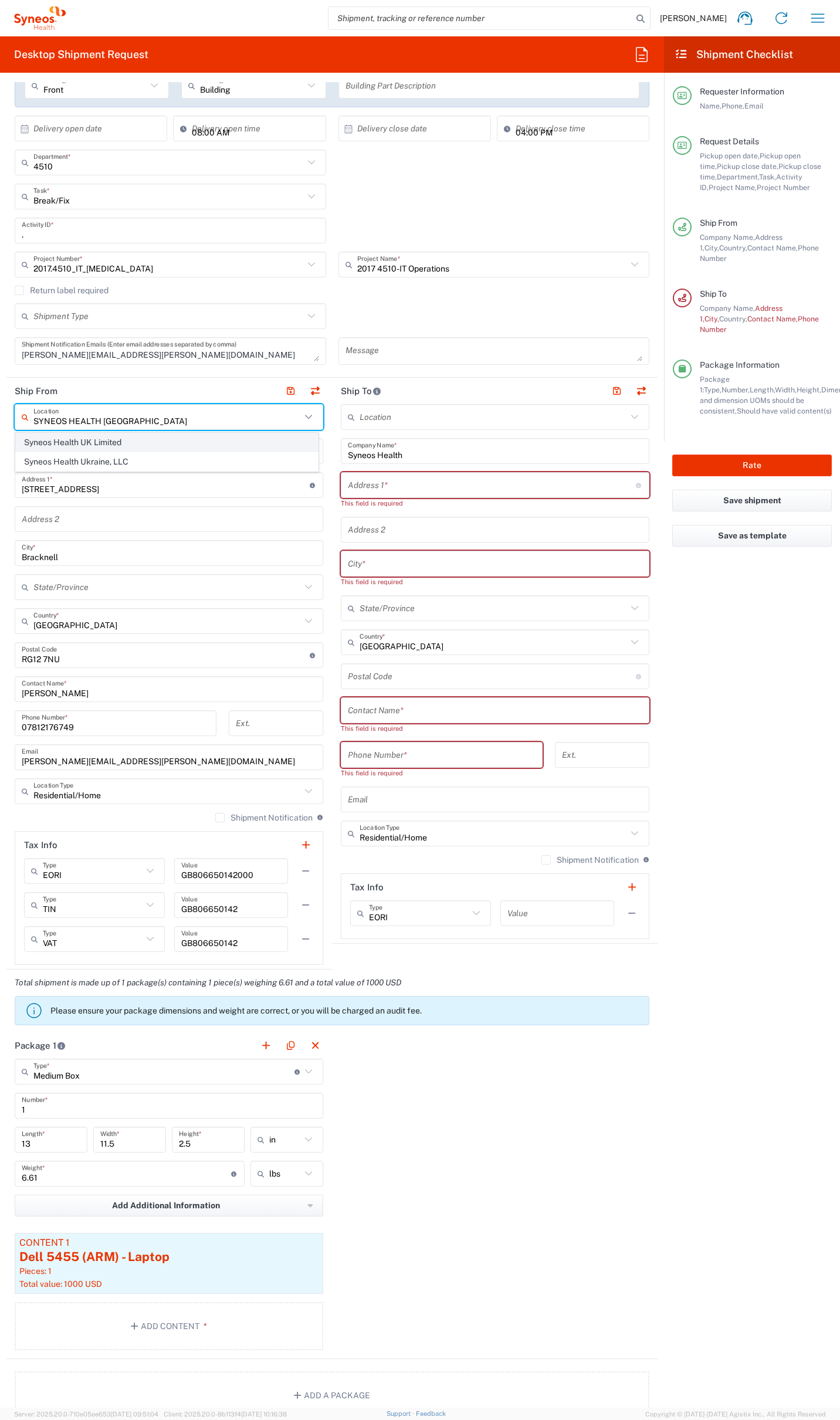
click at [90, 437] on span "Syneos Health UK Limited" at bounding box center [167, 442] width 302 height 19
type input "Syneos Health UK Limited"
type input "[STREET_ADDRESS],"
type input "[GEOGRAPHIC_DATA]"
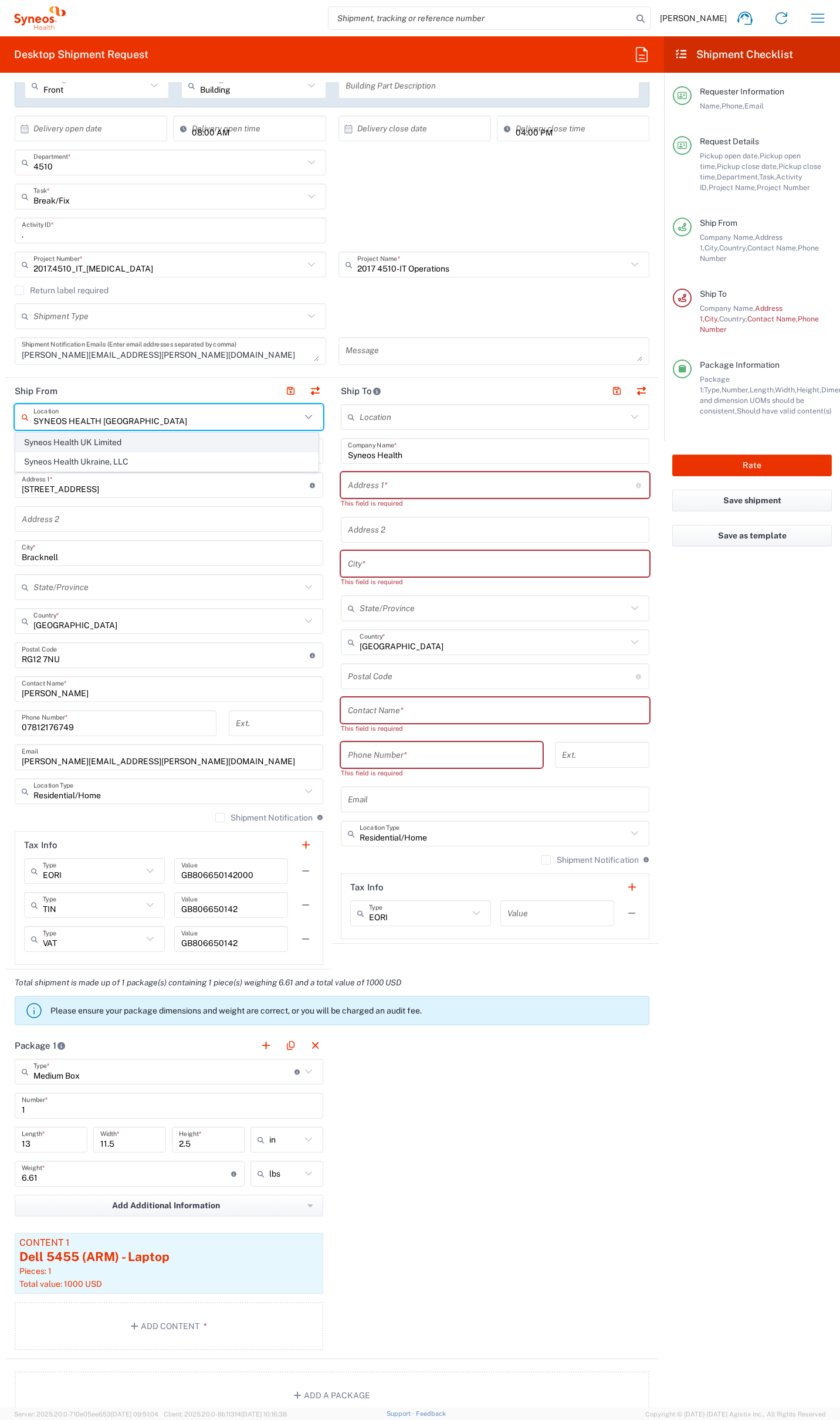
type input "[GEOGRAPHIC_DATA]"
type input "GU14 7BF"
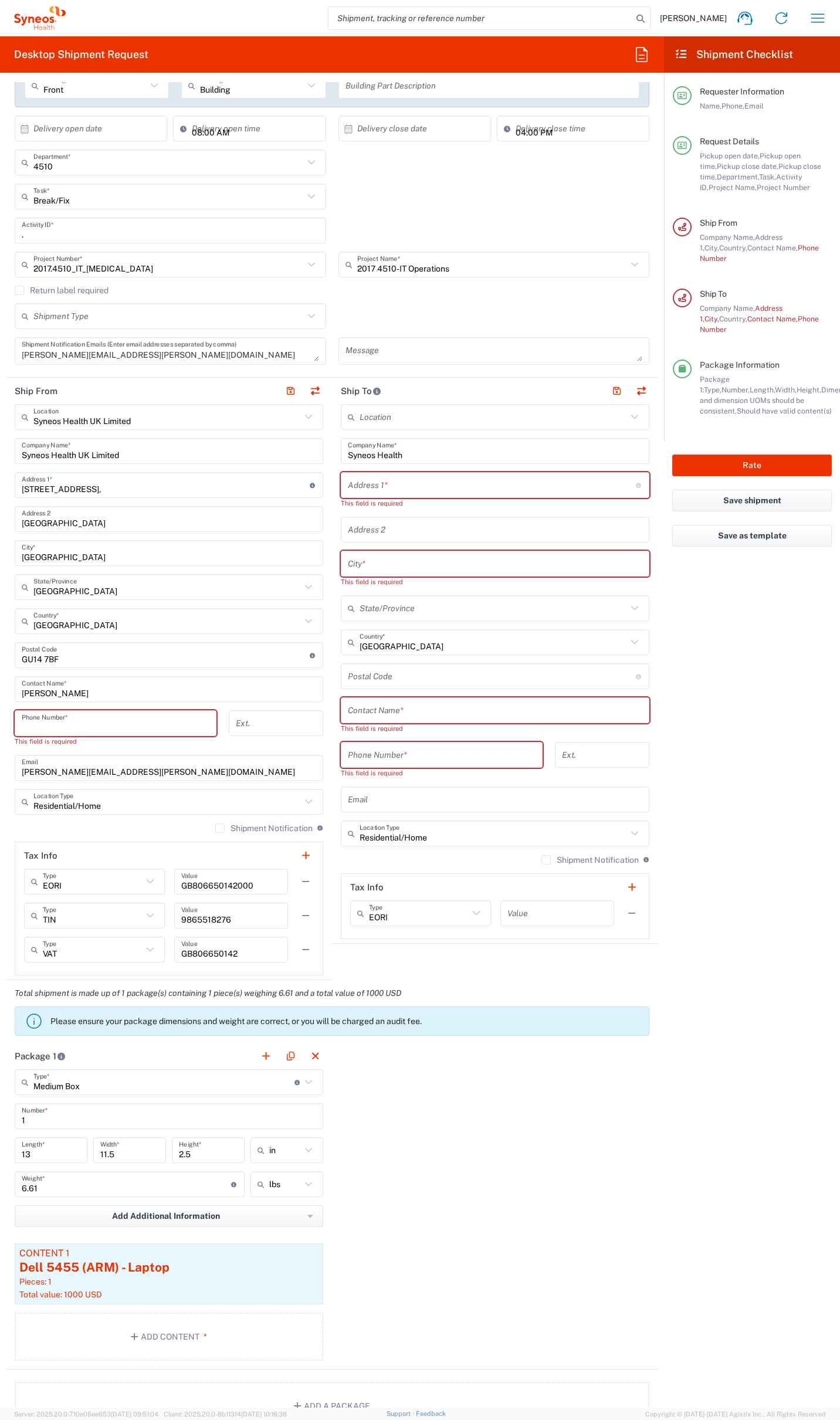
click at [80, 717] on input "tel" at bounding box center [115, 723] width 187 height 21
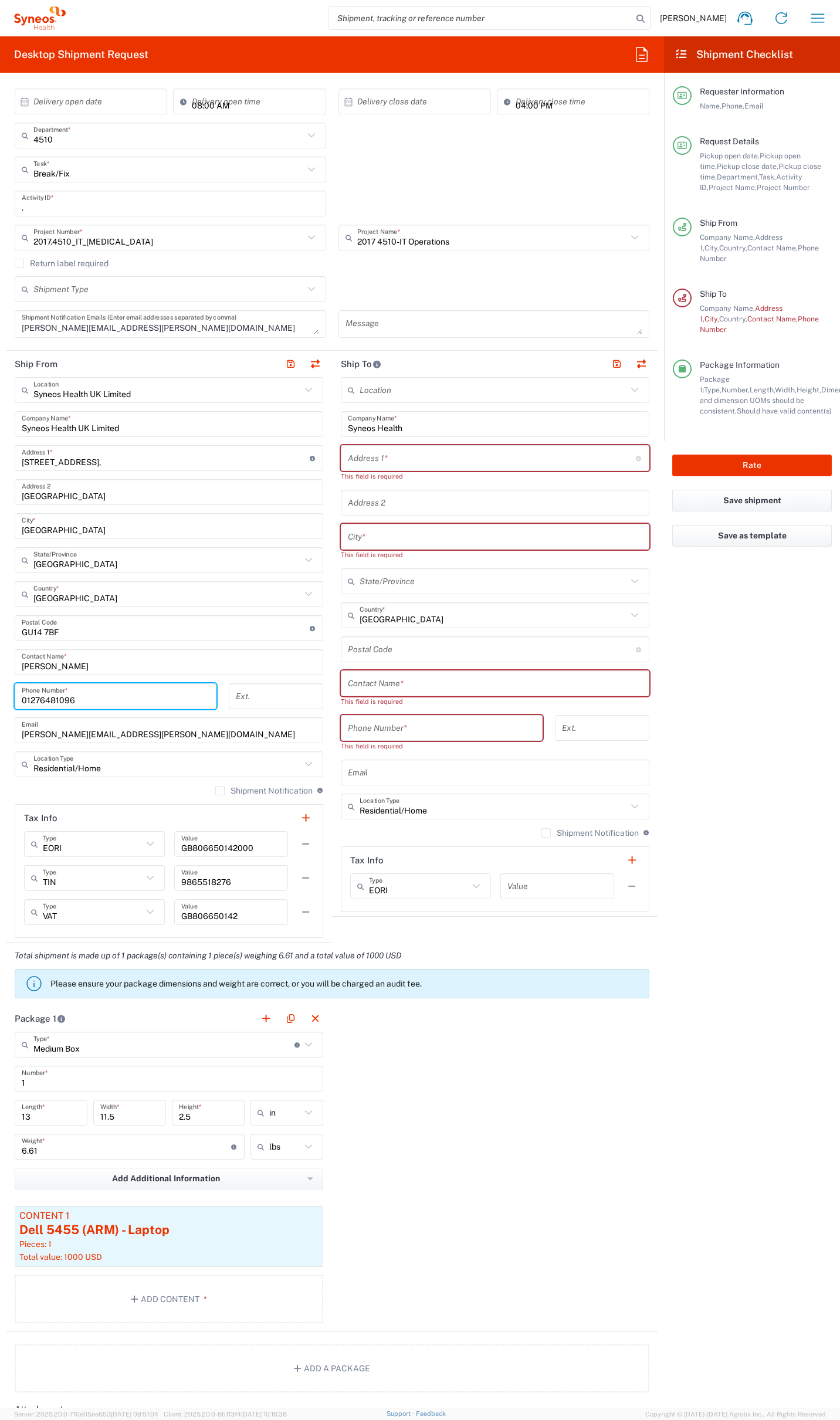
scroll to position [259, 0]
type input "01276481096"
click at [745, 525] on button "Save as template" at bounding box center [752, 536] width 160 height 21
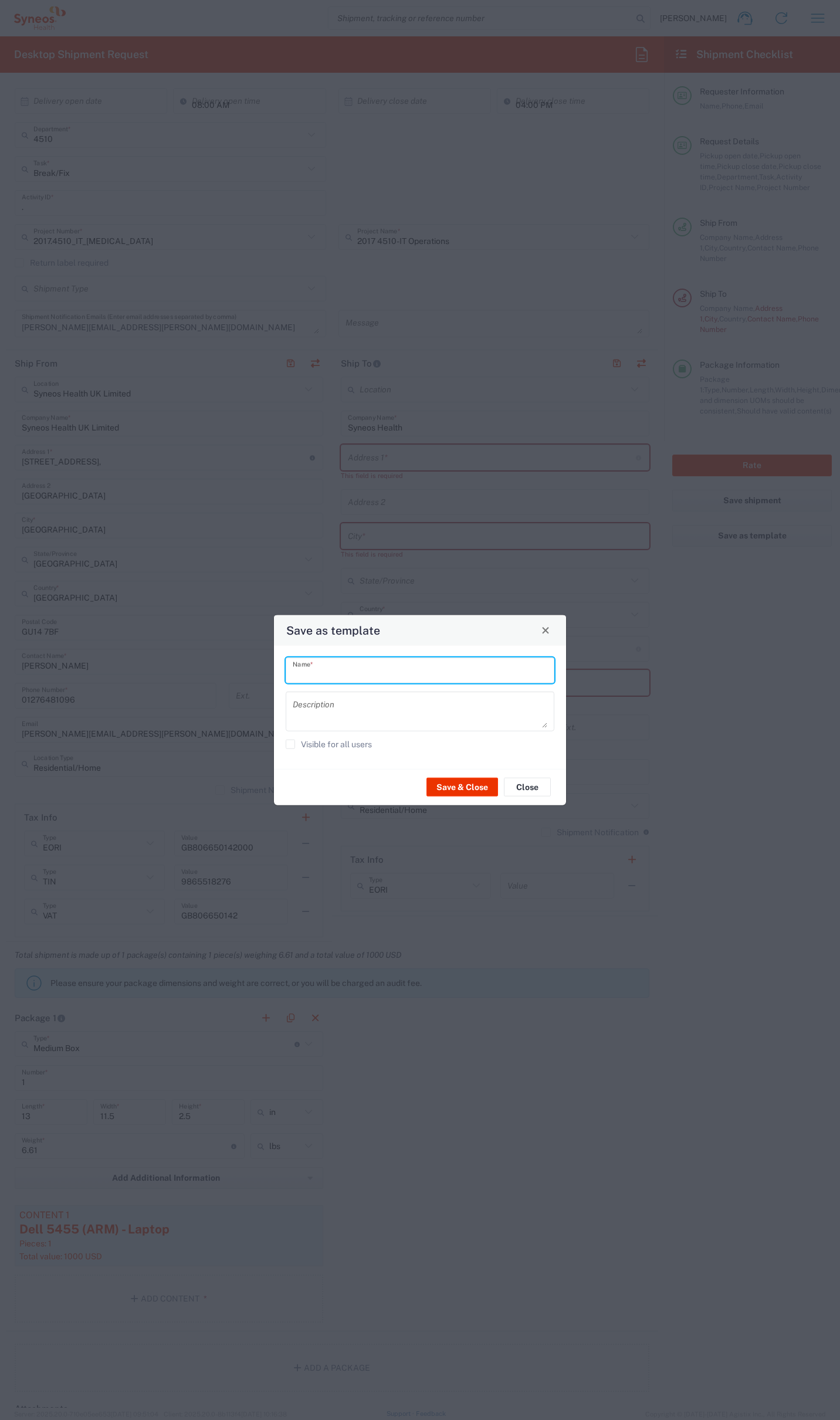
click at [365, 670] on input "text" at bounding box center [420, 670] width 254 height 21
type input "Dell"
click at [470, 782] on button "Save & Close" at bounding box center [462, 787] width 71 height 19
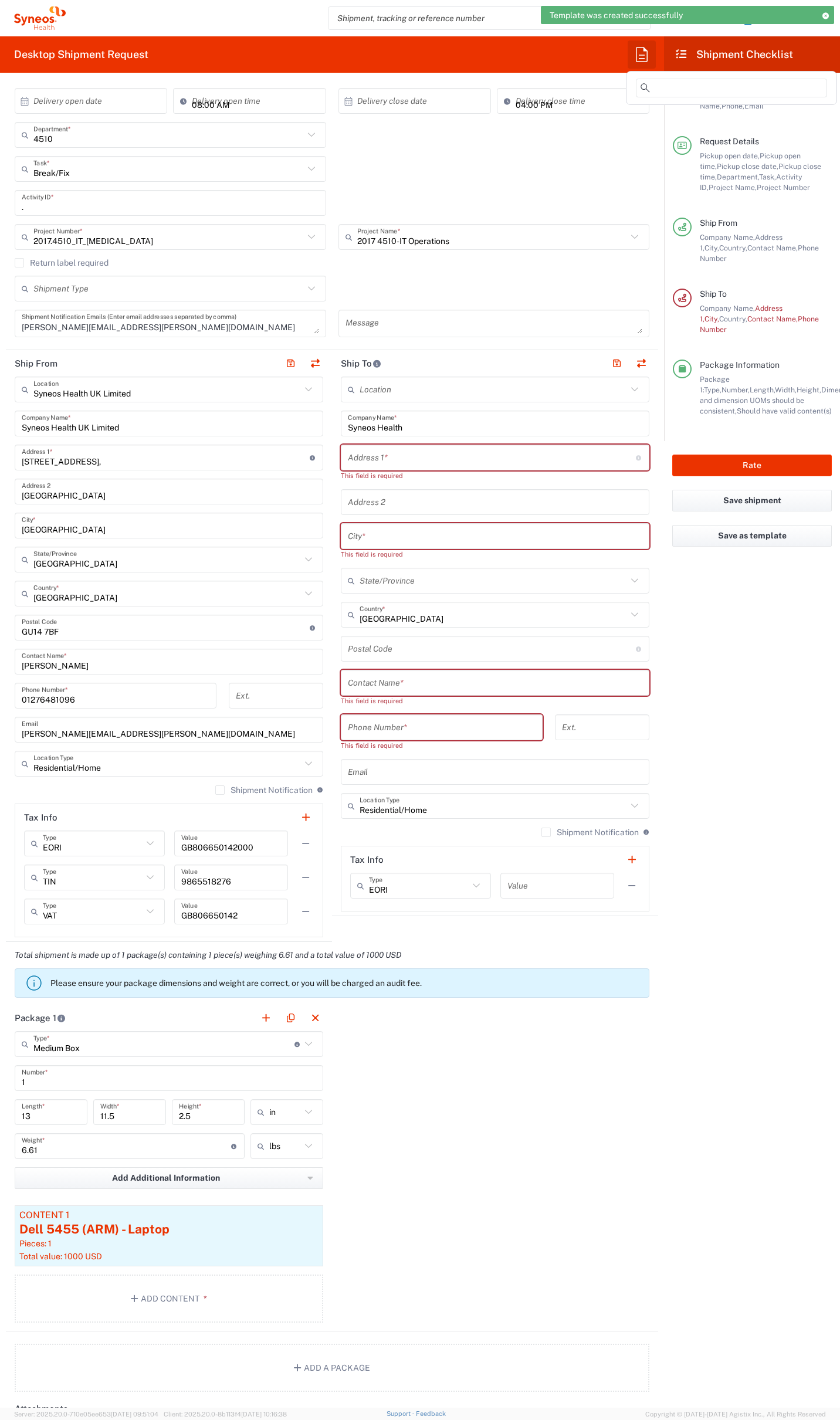
click at [638, 57] on icon "button" at bounding box center [641, 54] width 19 height 19
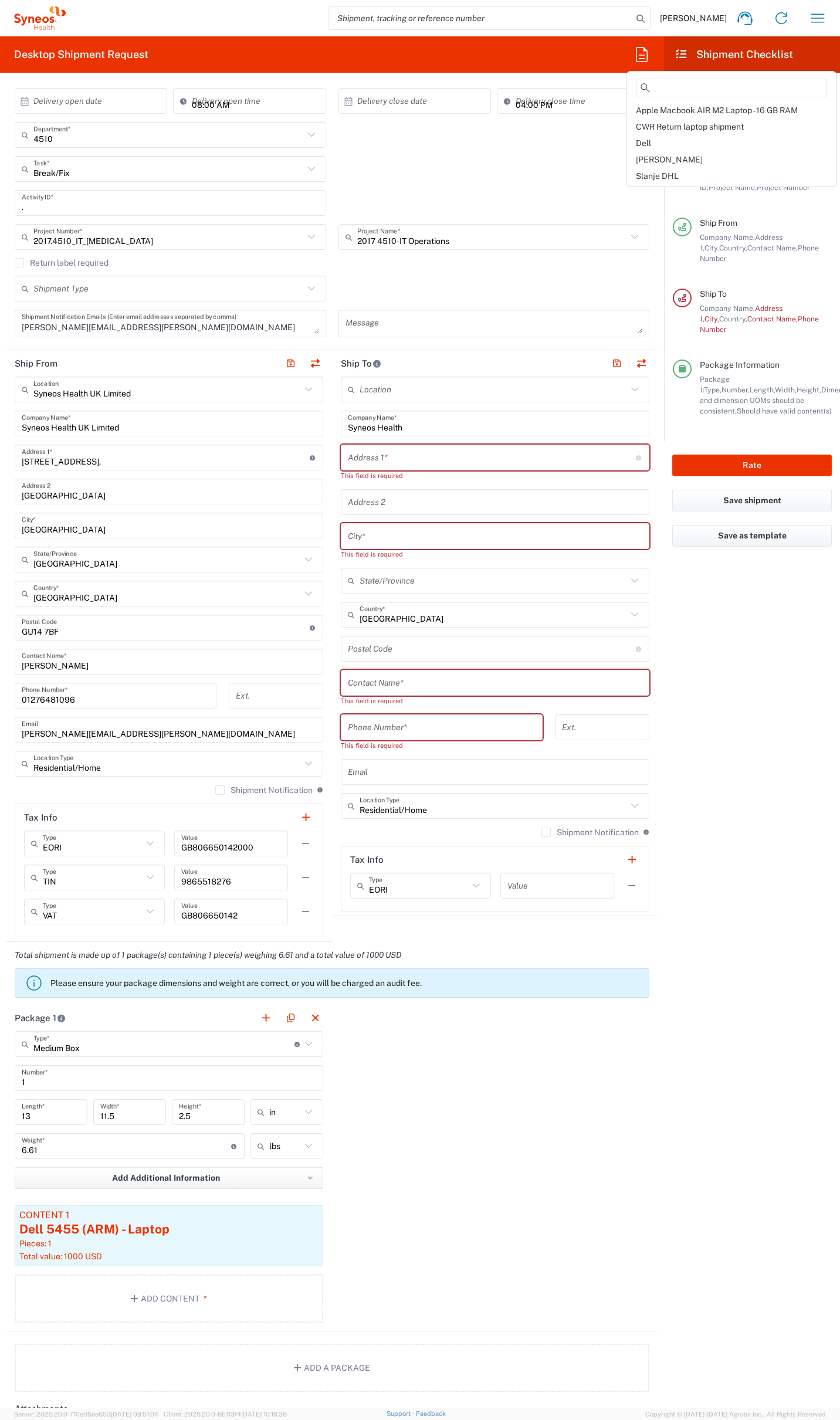
click at [688, 569] on agx-form-checklist "Shipment Checklist Requester Information Name, Phone, Email Request Details Pic…" at bounding box center [752, 722] width 176 height 1372
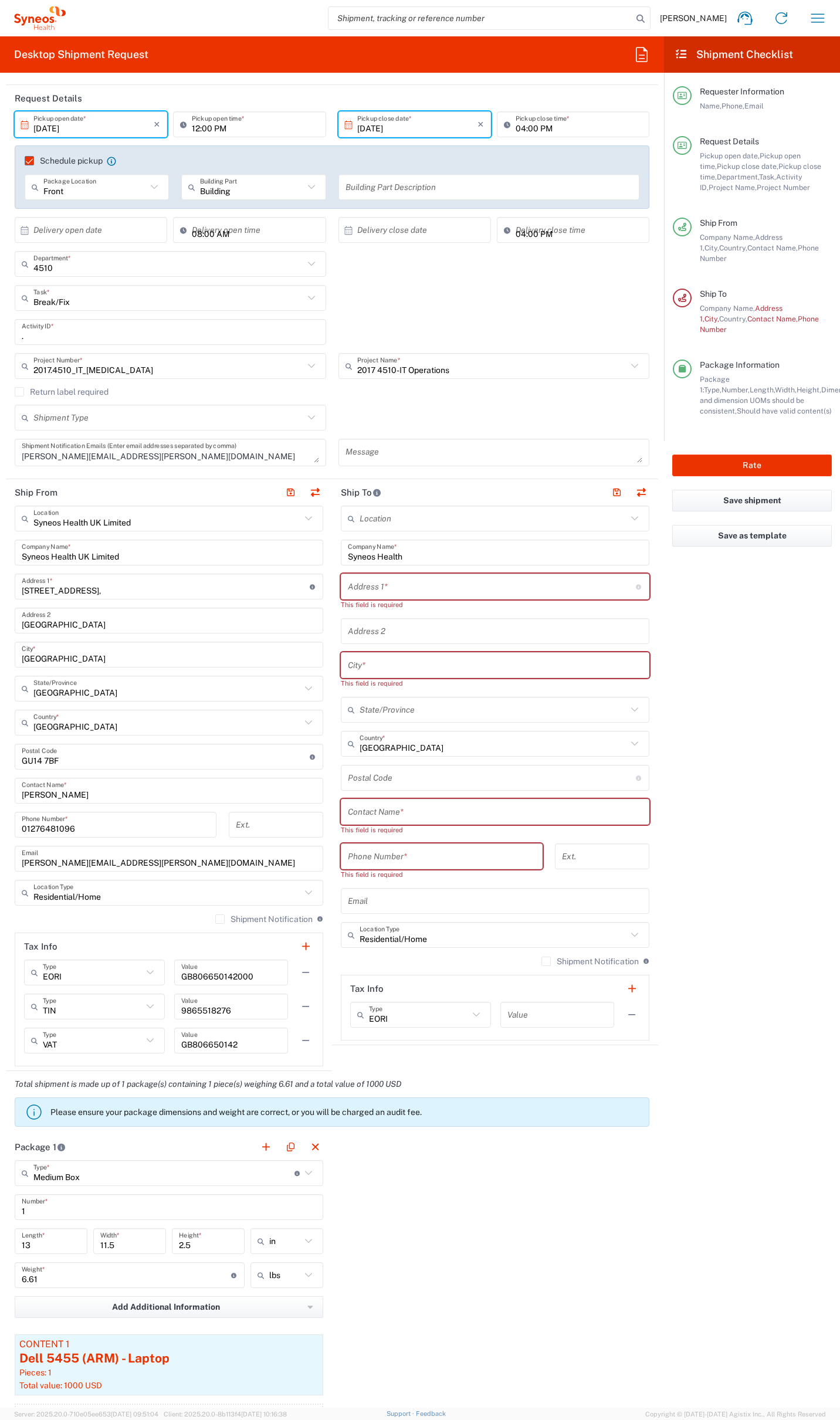
scroll to position [123, 0]
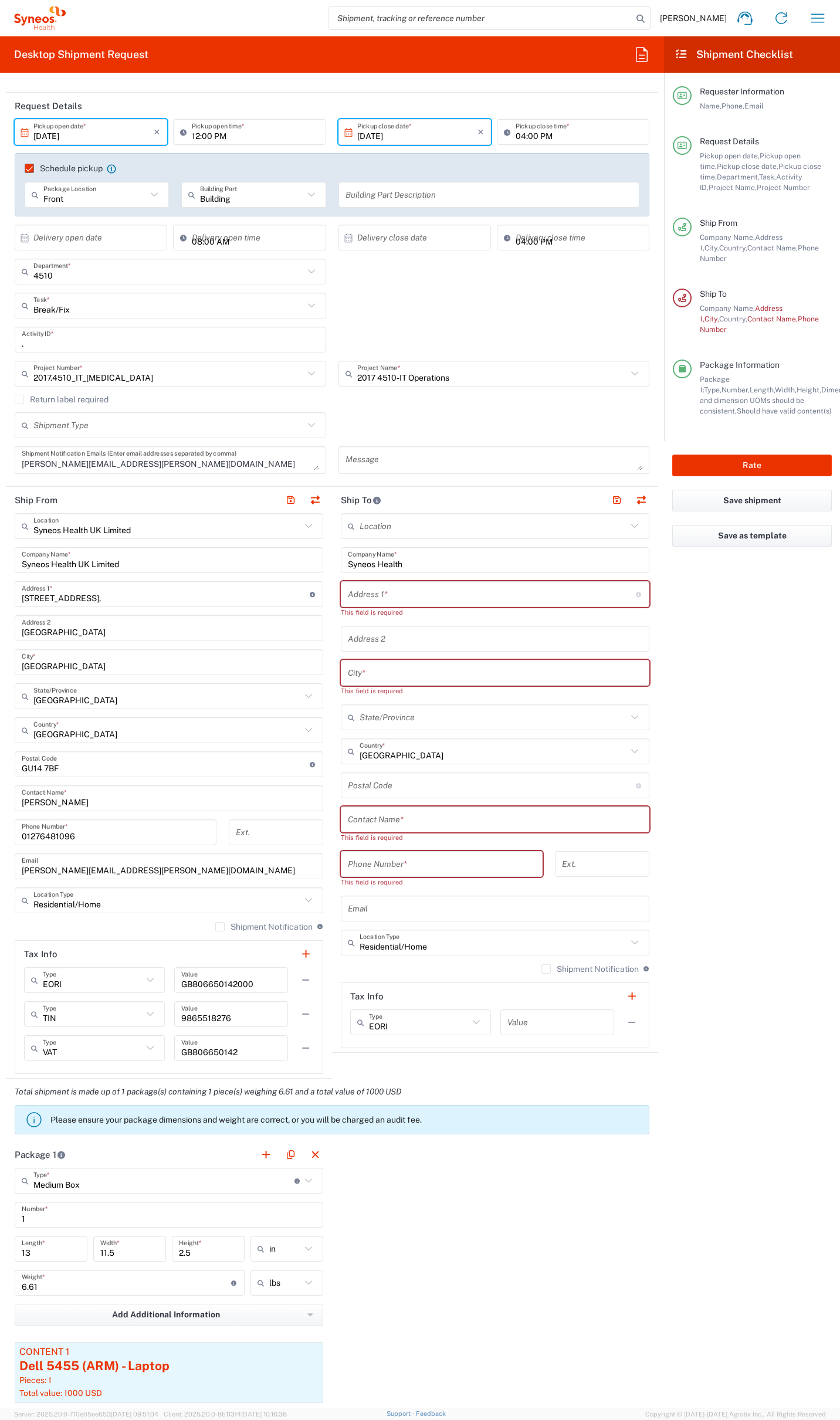
click at [456, 813] on input "text" at bounding box center [494, 819] width 294 height 21
paste input "[PERSON_NAME]"
type input "[PERSON_NAME]"
click at [388, 851] on input "tel" at bounding box center [441, 854] width 187 height 21
paste input "774 744 2295"
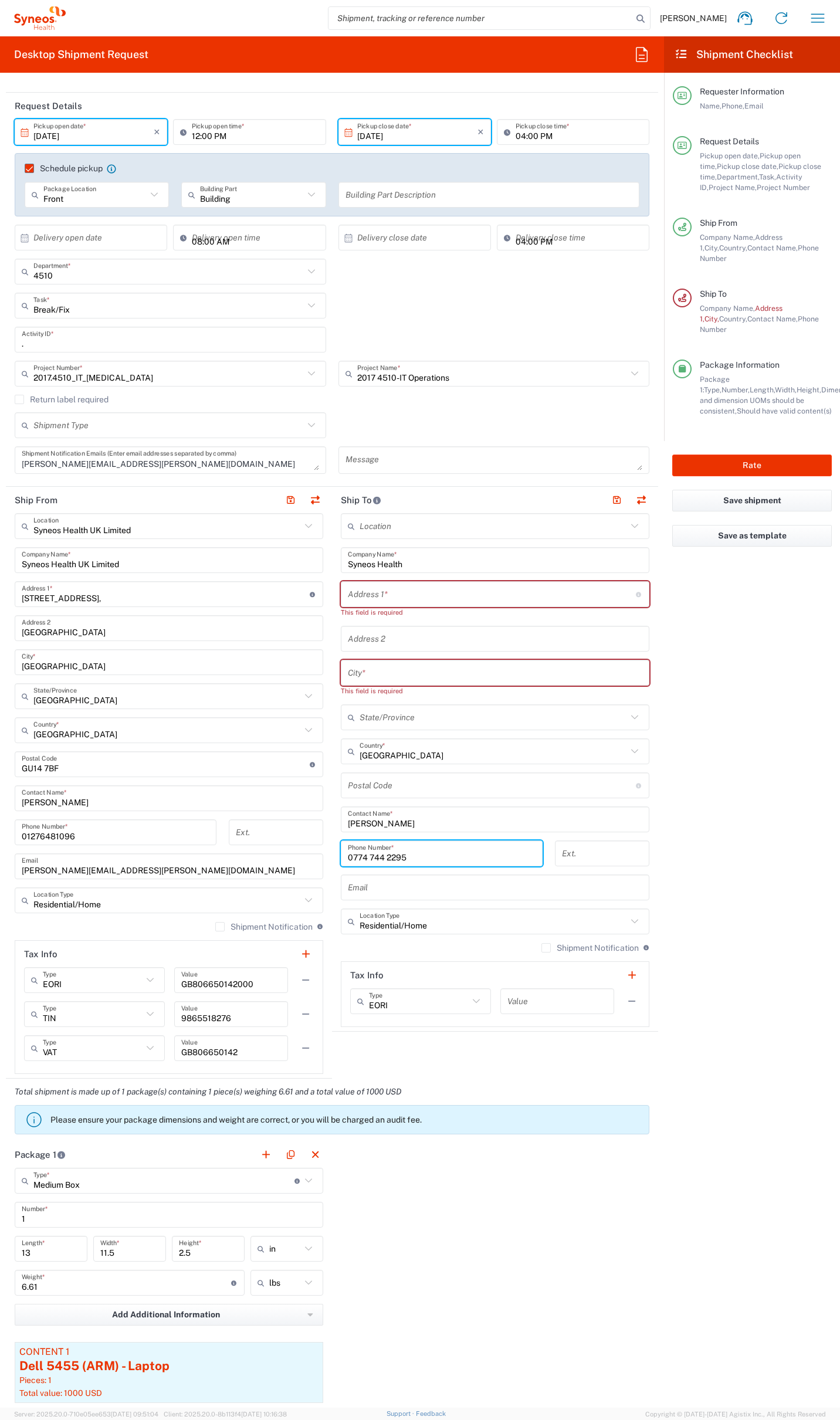
type input "0774 744 2295"
click at [395, 592] on input "text" at bounding box center [492, 594] width 288 height 21
paste input "[STREET_ADDRESS]"
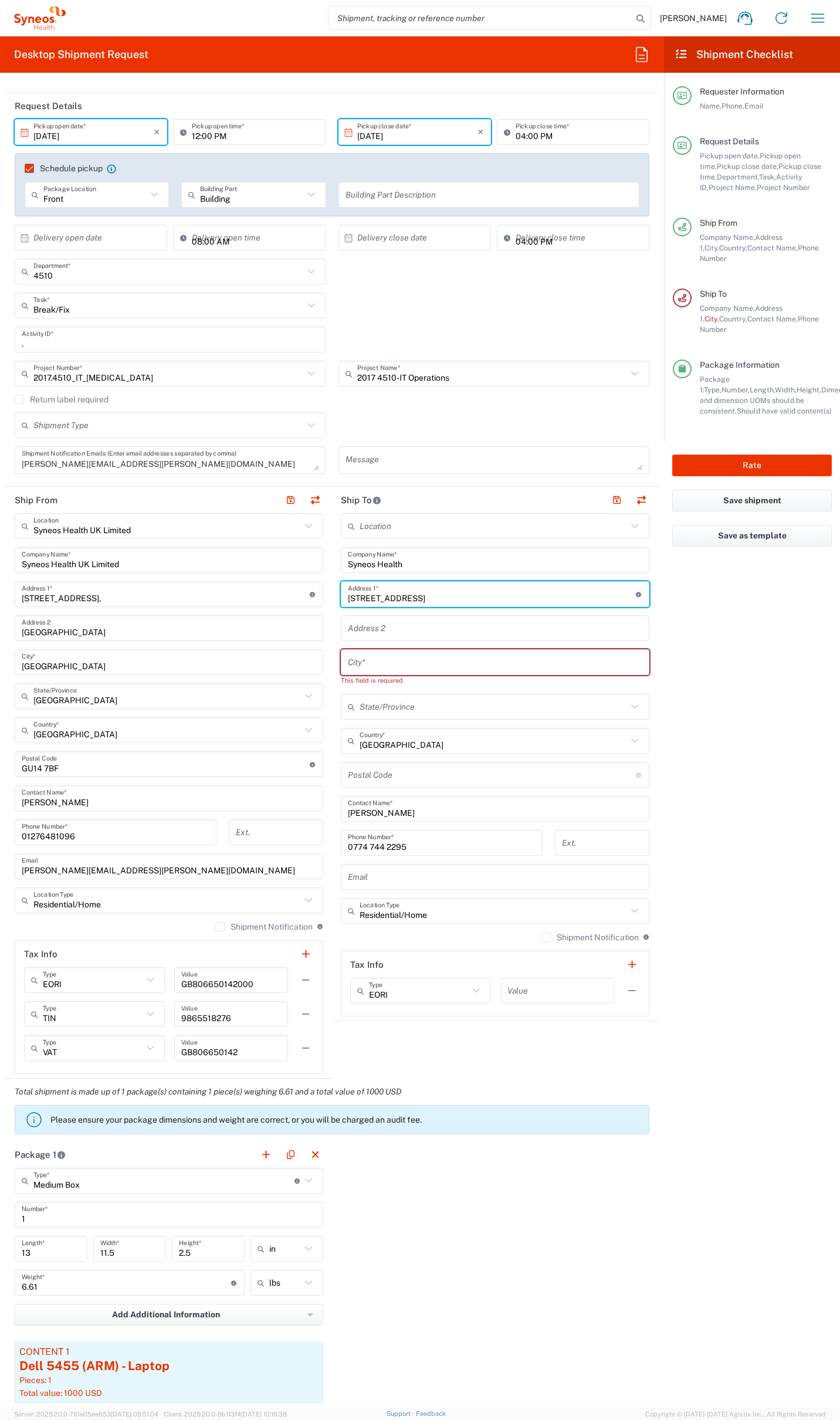
type input "[STREET_ADDRESS]"
click at [370, 626] on input "text" at bounding box center [494, 628] width 294 height 21
paste input "Milngavie"
type input "Milngavie"
click at [368, 660] on input "text" at bounding box center [494, 662] width 294 height 21
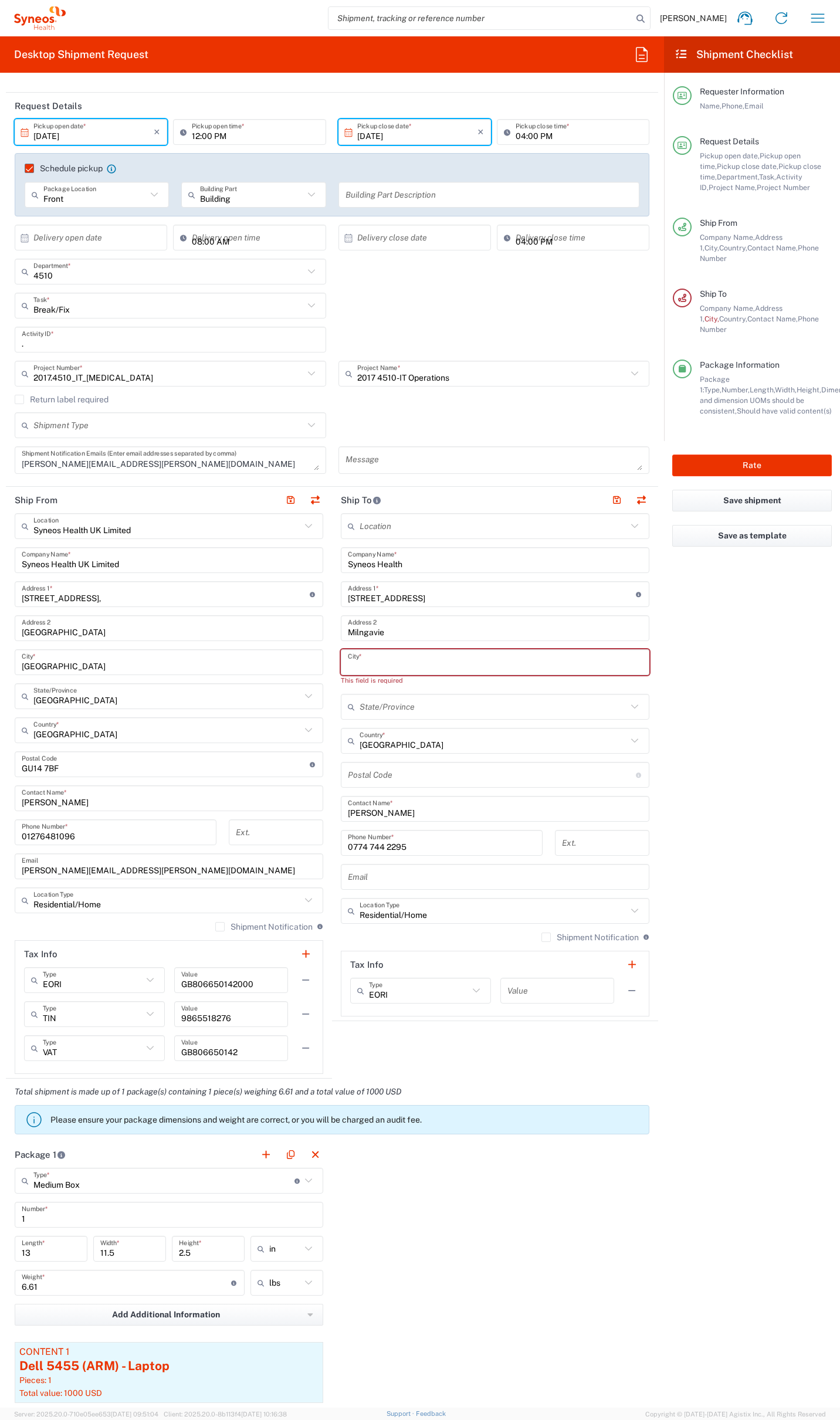
paste input "[GEOGRAPHIC_DATA]"
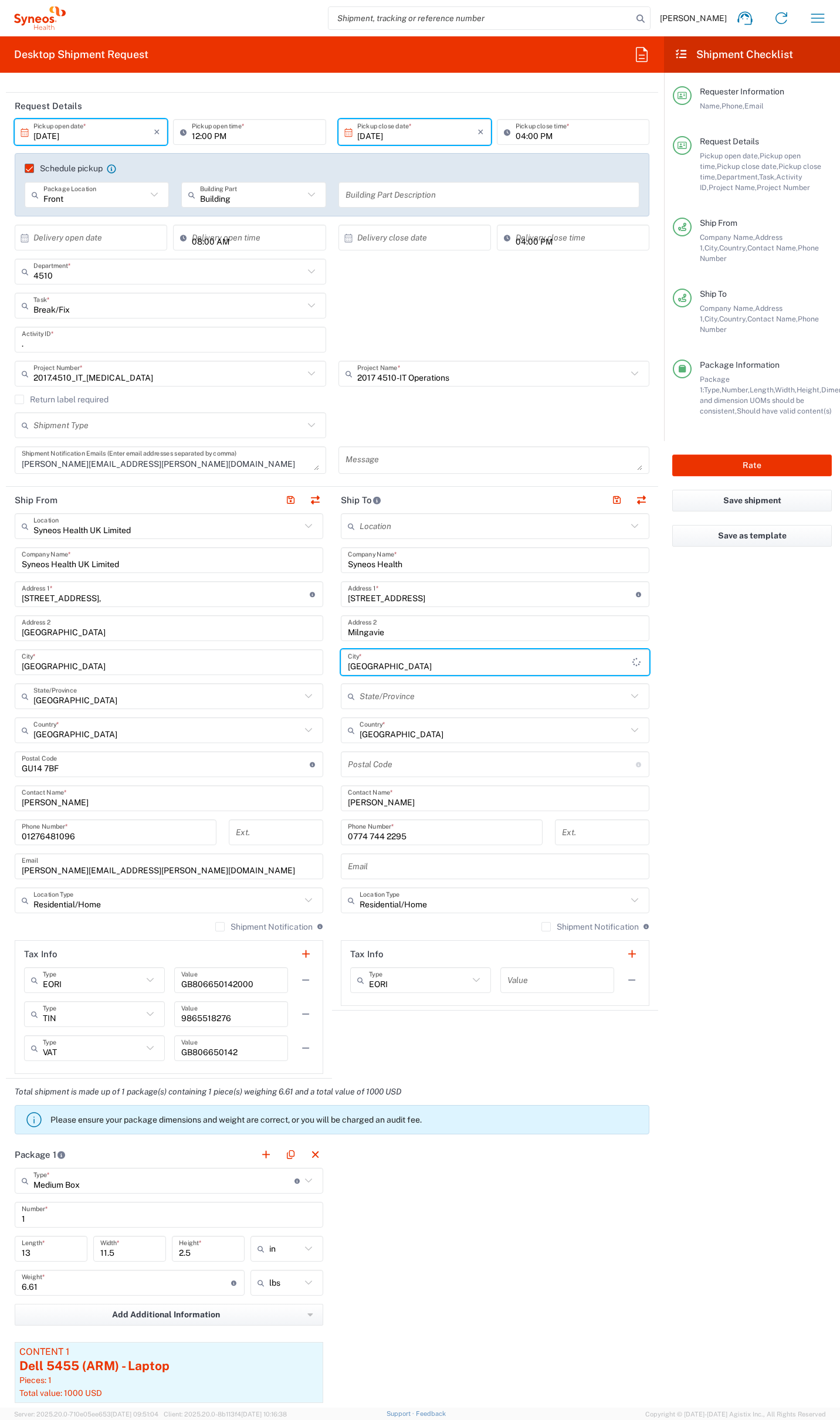
type input "[GEOGRAPHIC_DATA]"
click at [383, 762] on input "undefined" at bounding box center [492, 765] width 288 height 21
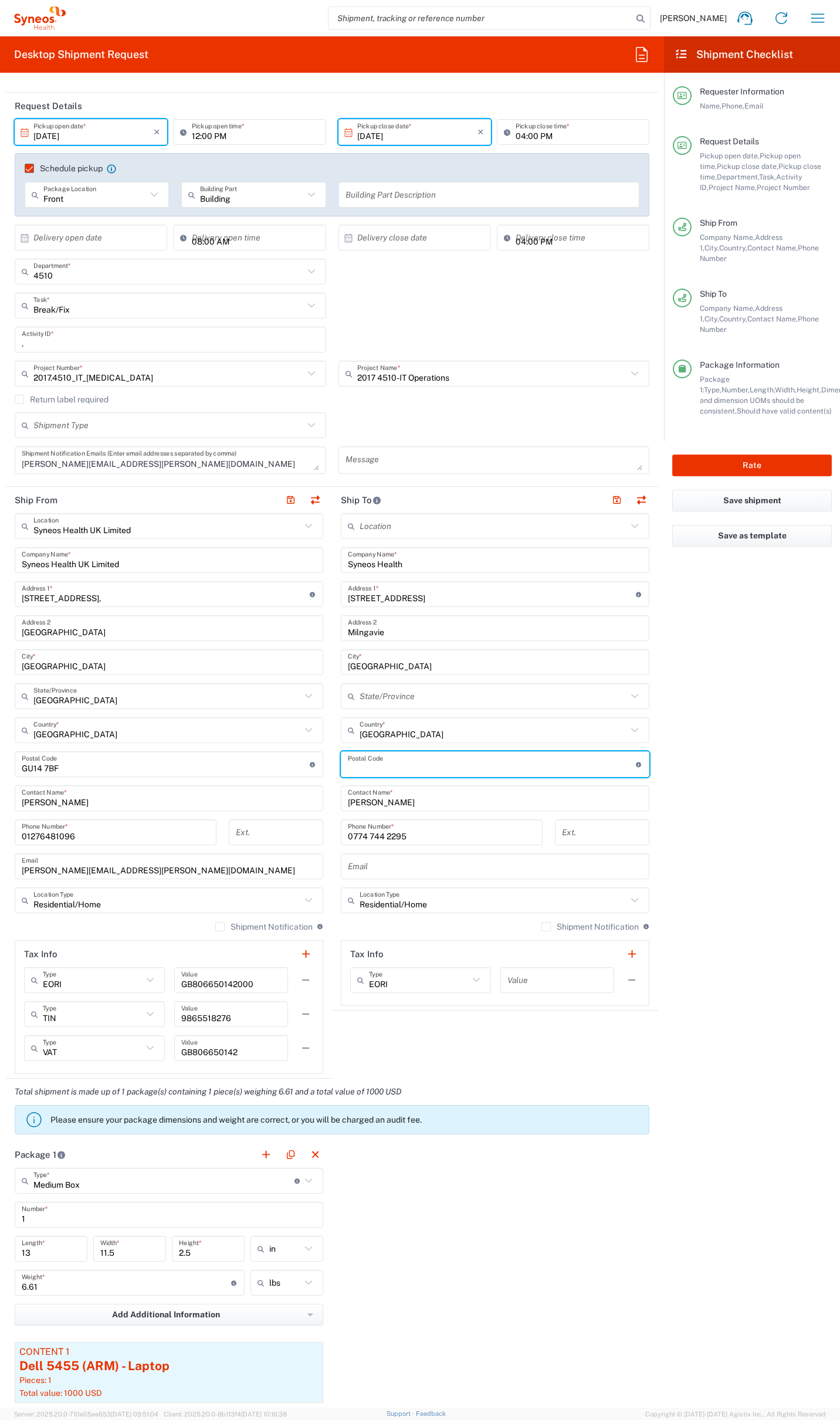
paste input "G627AL"
type input "G627AL"
click at [768, 455] on button "Rate" at bounding box center [752, 465] width 160 height 21
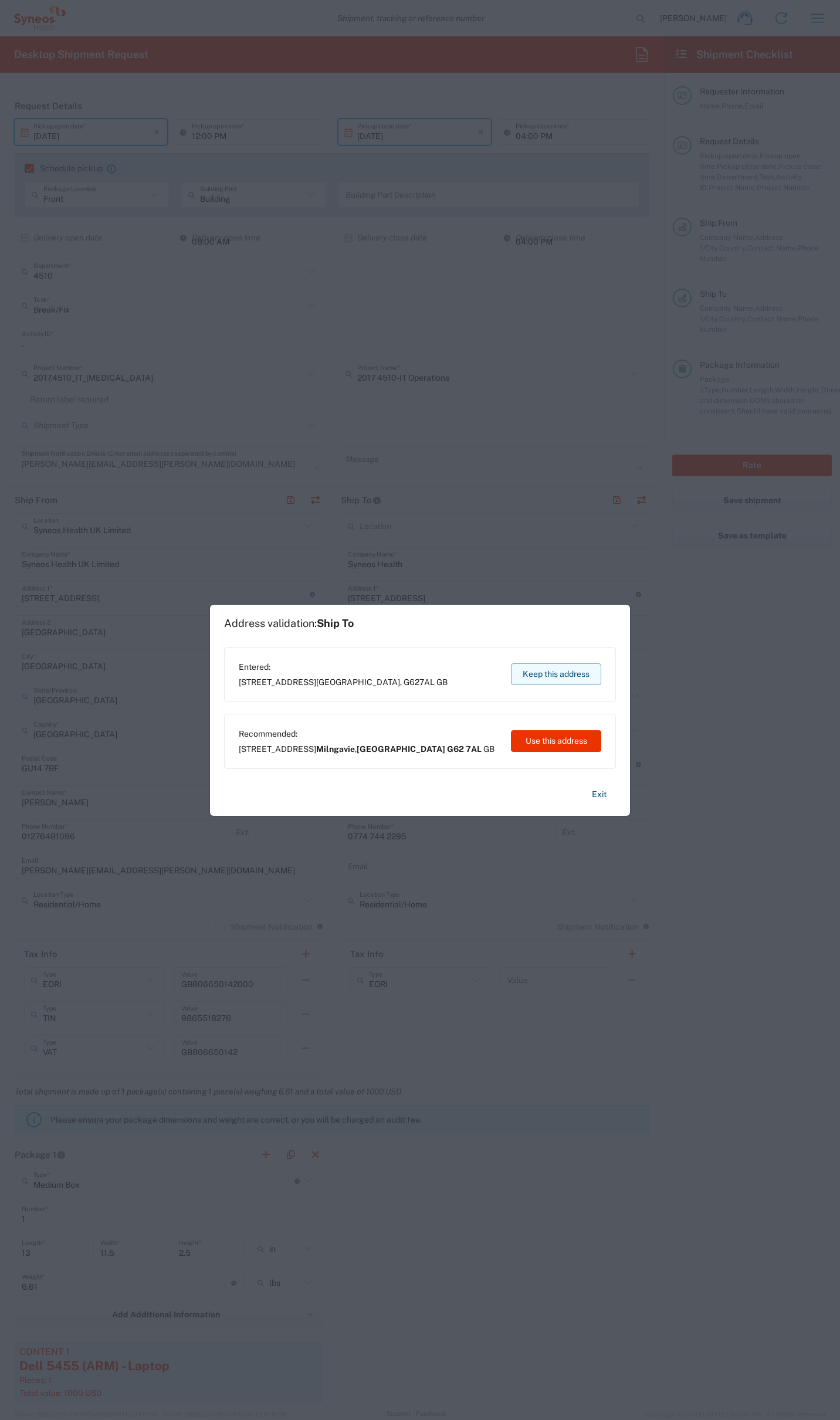
click at [559, 679] on button "Keep this address" at bounding box center [556, 674] width 90 height 21
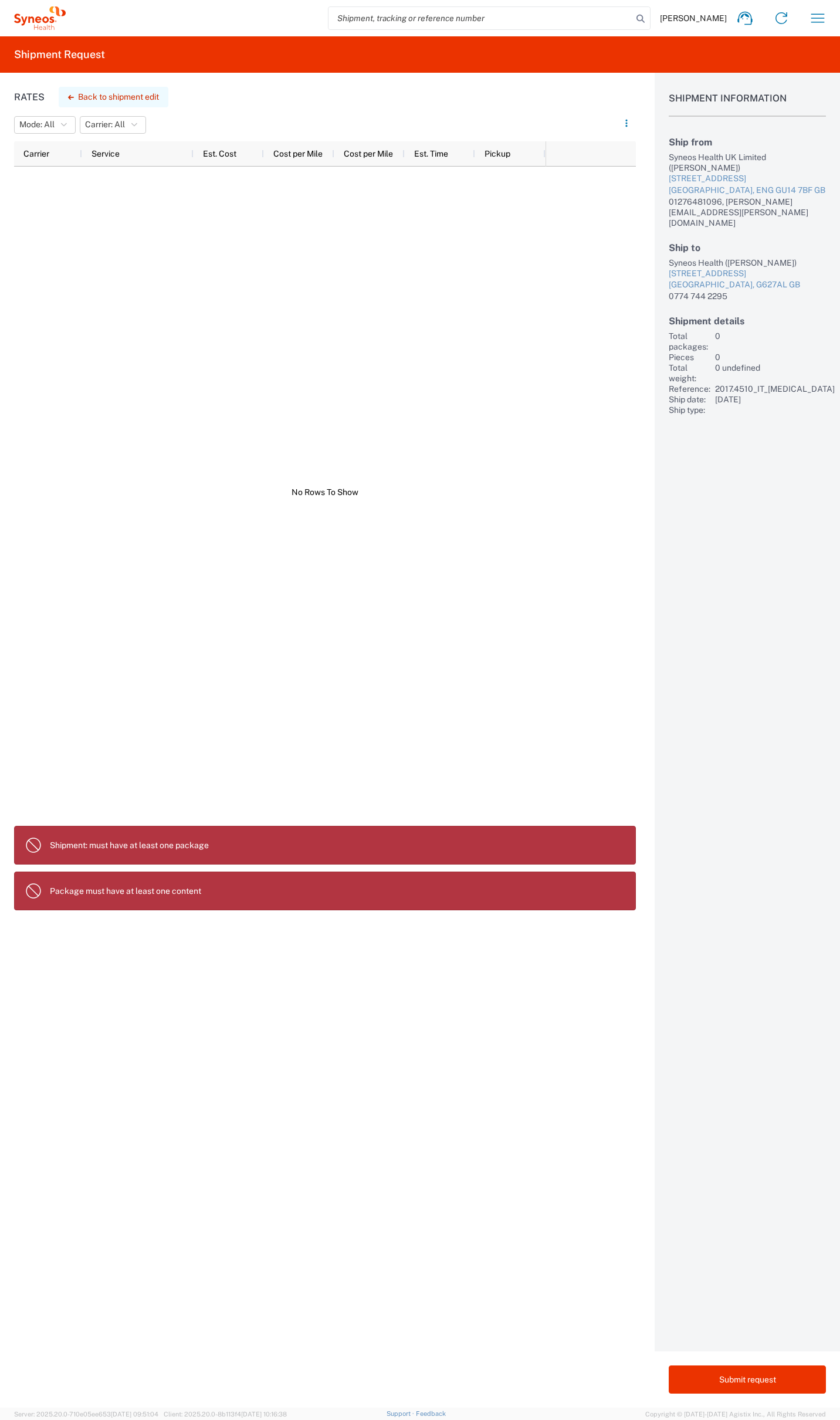
click at [120, 94] on button "Back to shipment edit" at bounding box center [113, 97] width 110 height 21
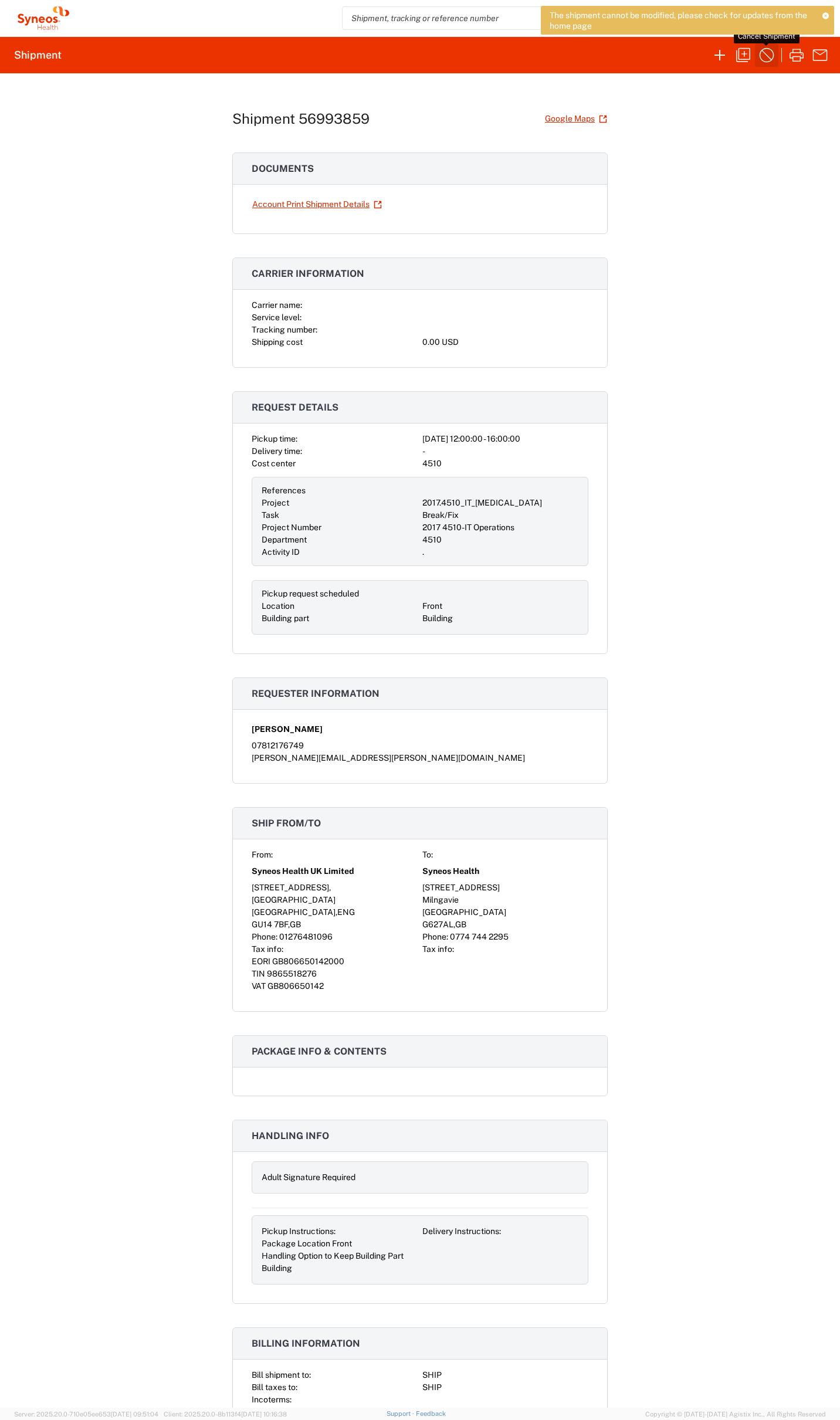
click at [764, 57] on icon "button" at bounding box center [767, 55] width 19 height 19
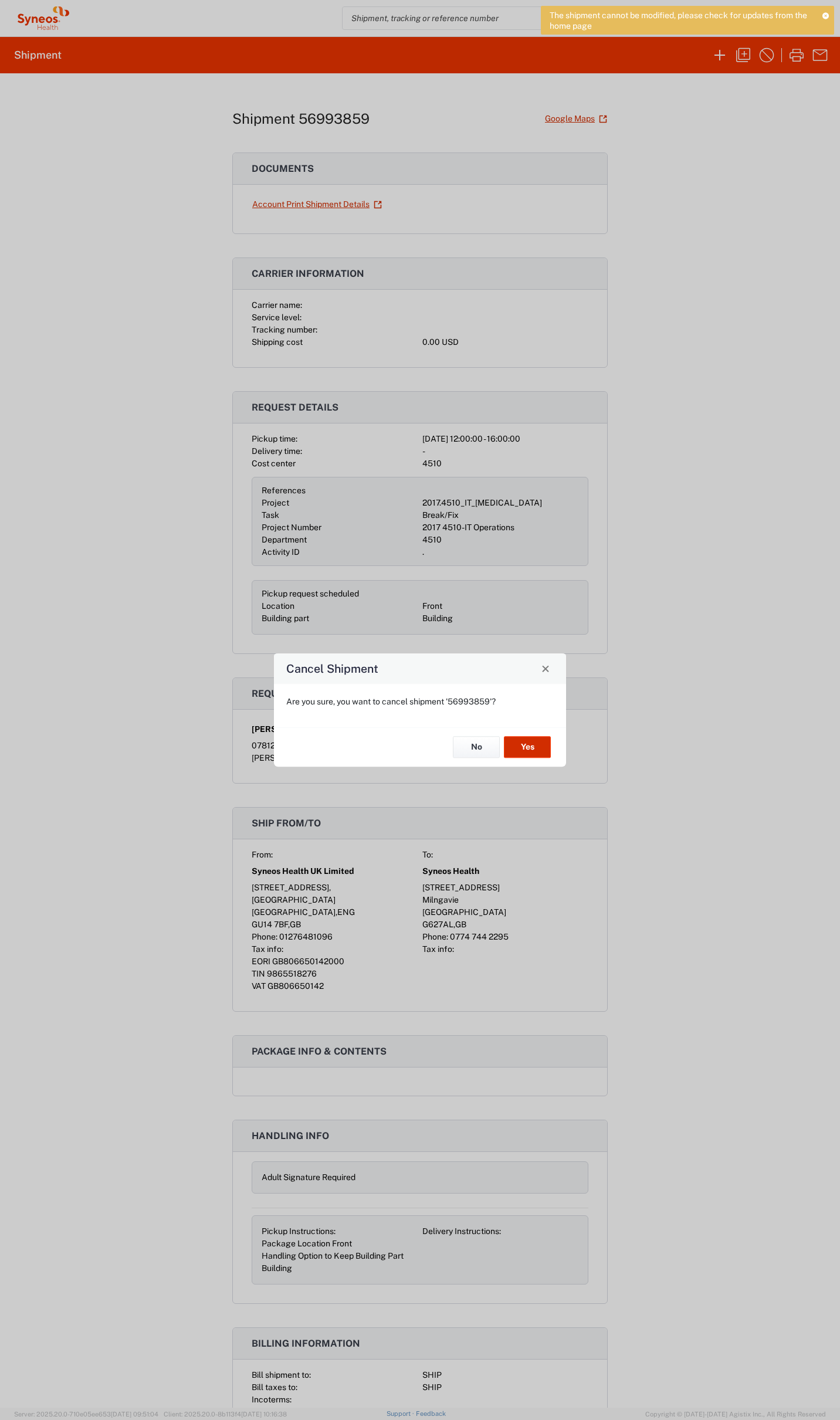
click at [522, 740] on button "Yes" at bounding box center [527, 747] width 47 height 21
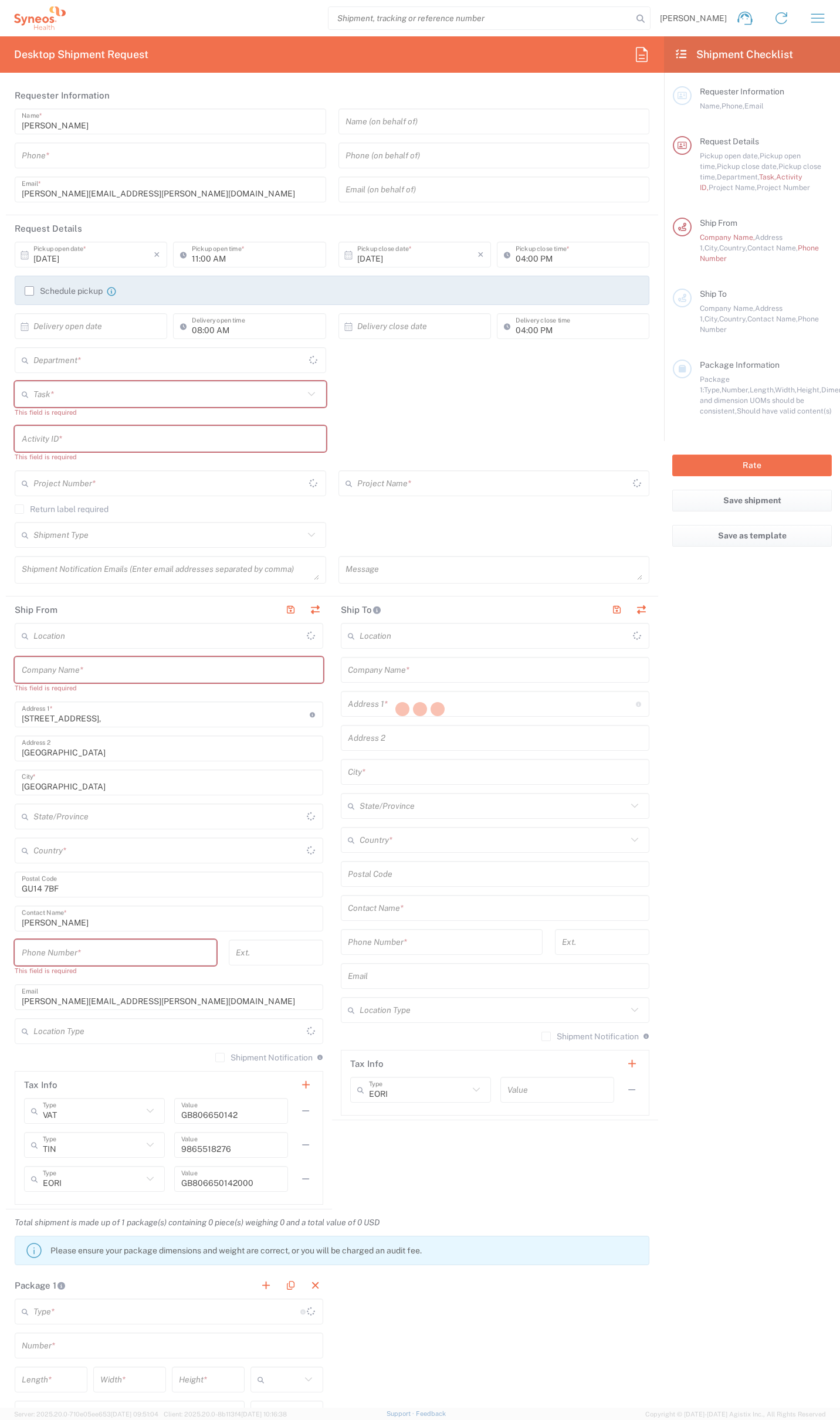
type input "England"
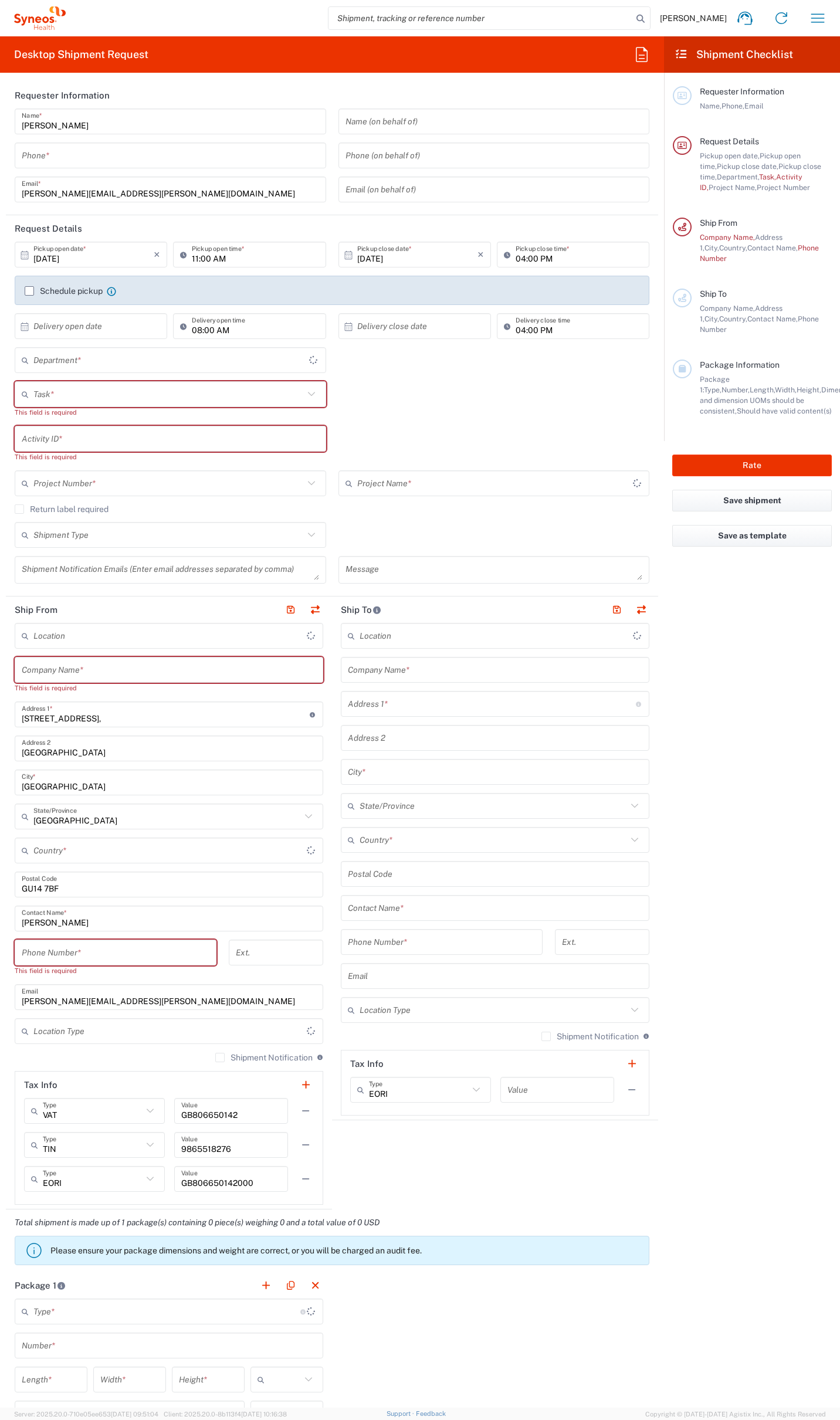
type input "4510"
type input "United Kingdom"
type input "Syneos Health UK Limited"
click at [645, 55] on icon "button" at bounding box center [641, 54] width 19 height 19
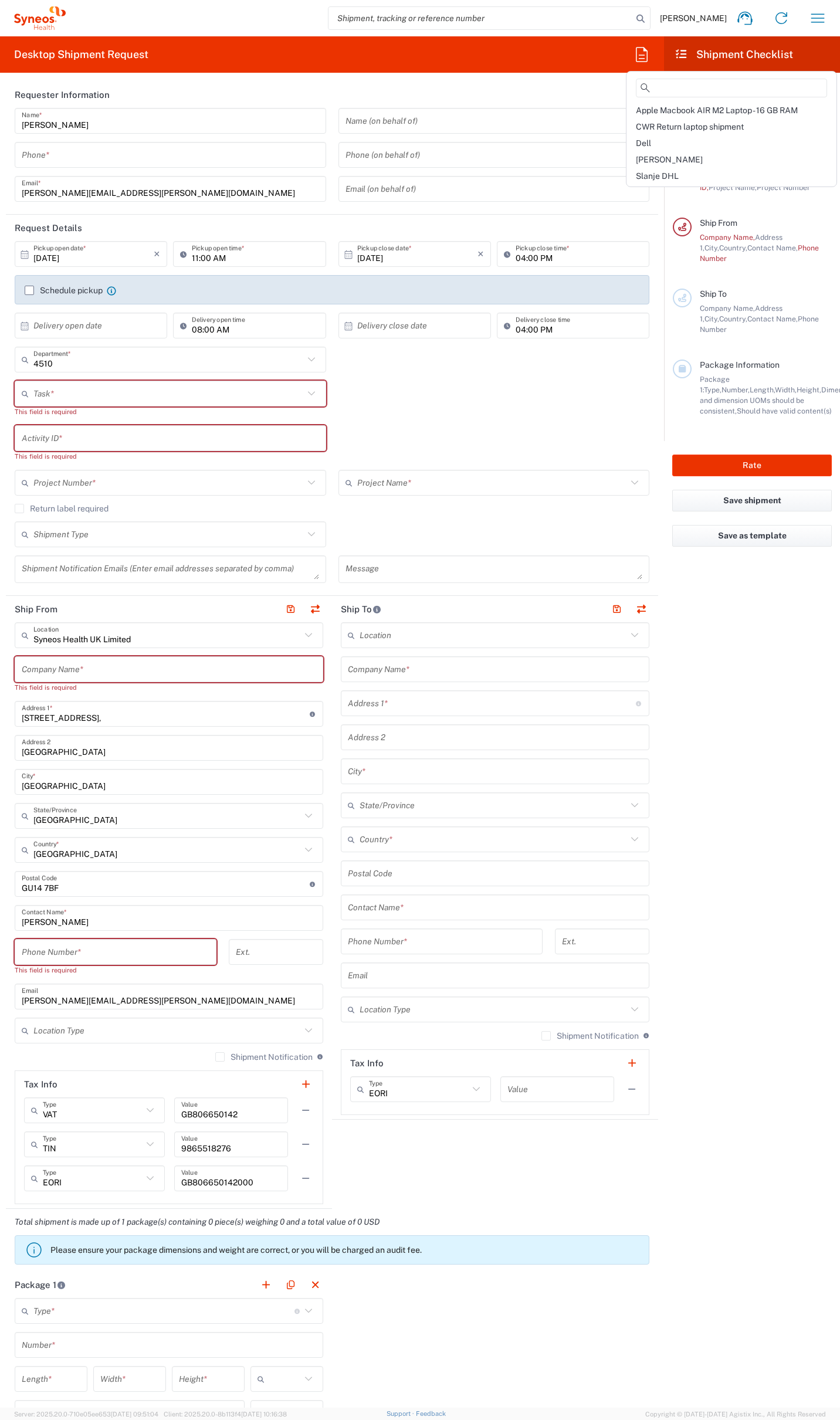
click at [651, 145] on div "Dell" at bounding box center [731, 142] width 205 height 16
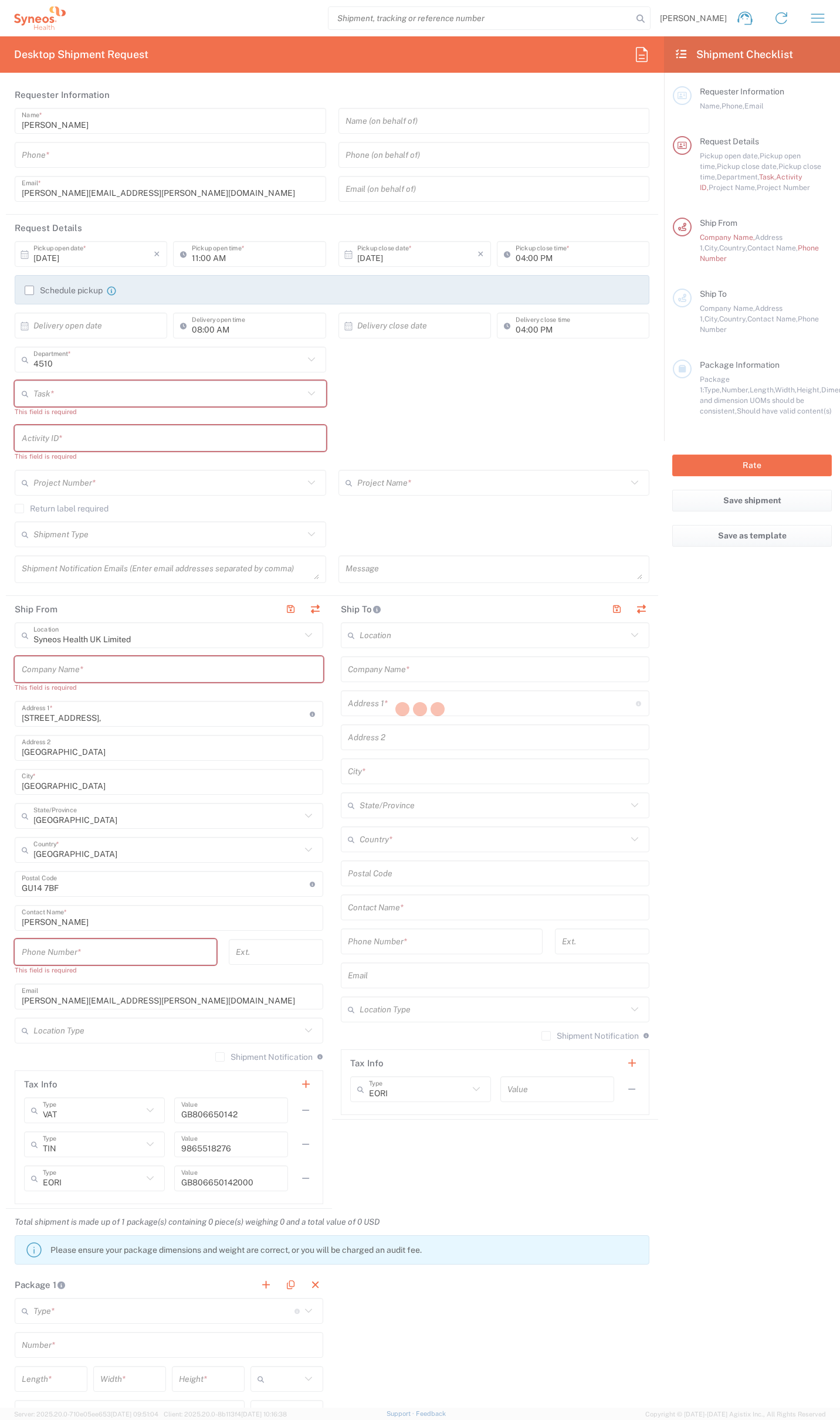
type input "07812176749"
type input "Break/Fix"
type input "."
type input "2017 4510-IT Operations"
type input "Syneos Health UK Limited"
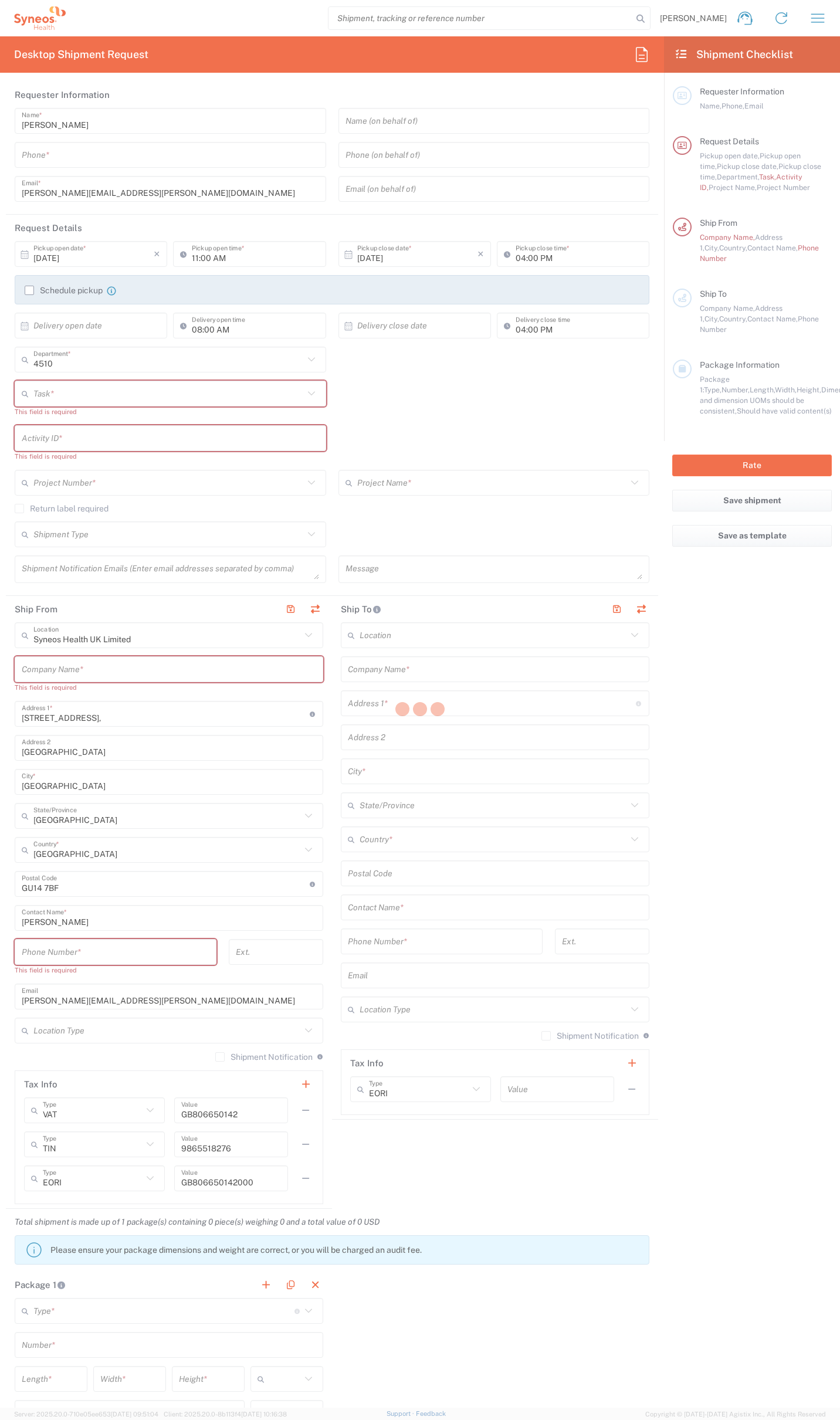
type input "01276481096"
type input "Residential/Home"
type input "Syneos Health"
type input "[STREET_ADDRESS]"
type input "Milngavie"
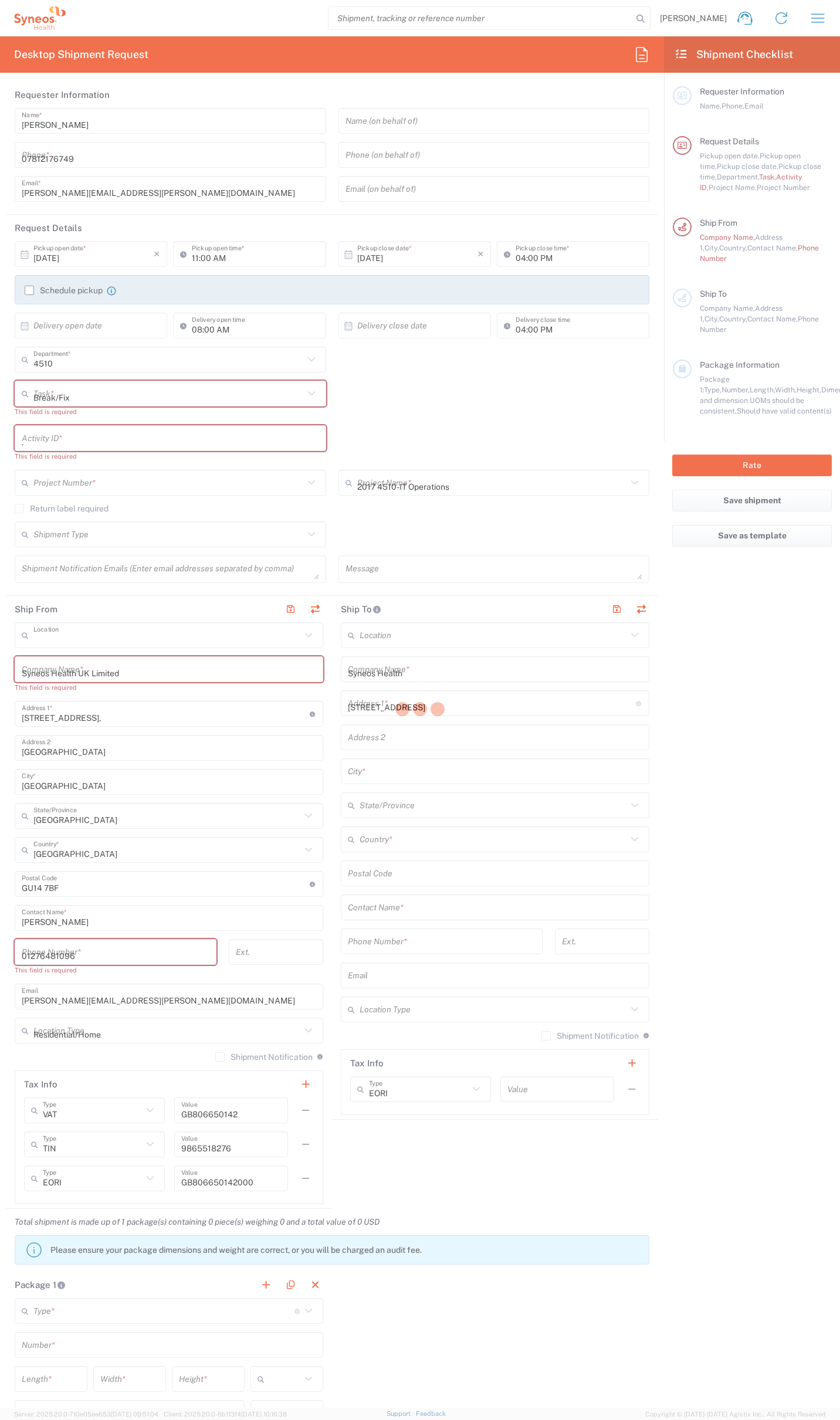
type input "[GEOGRAPHIC_DATA]"
type input "G627AL"
type input "[PERSON_NAME]"
type input "0774 744 2295"
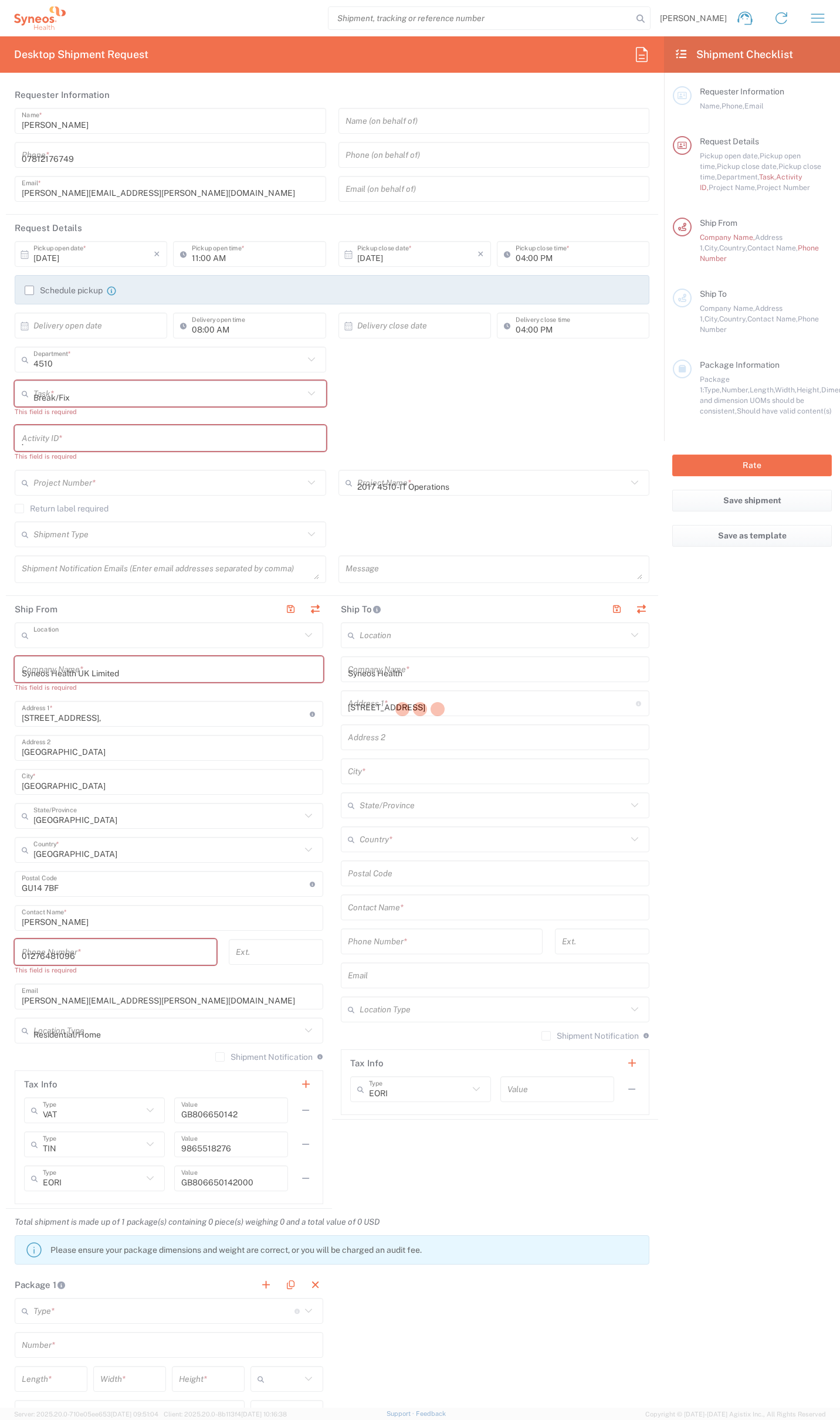
type input "Residential/Home"
type input "Adult Signature Required"
type input "Sender/Shipper"
type textarea "ross.farr@syneoshealth.com"
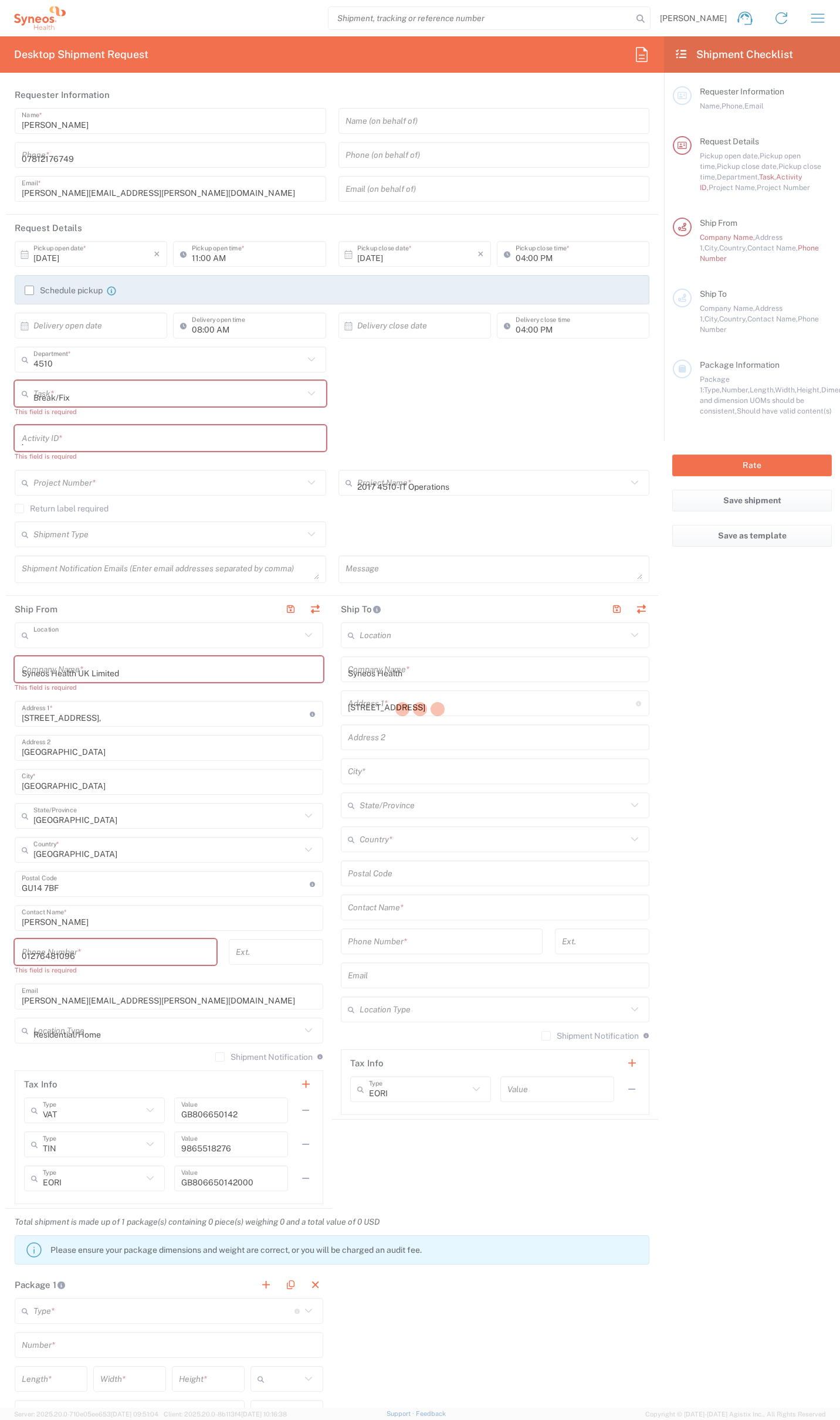
type input "12:00 PM"
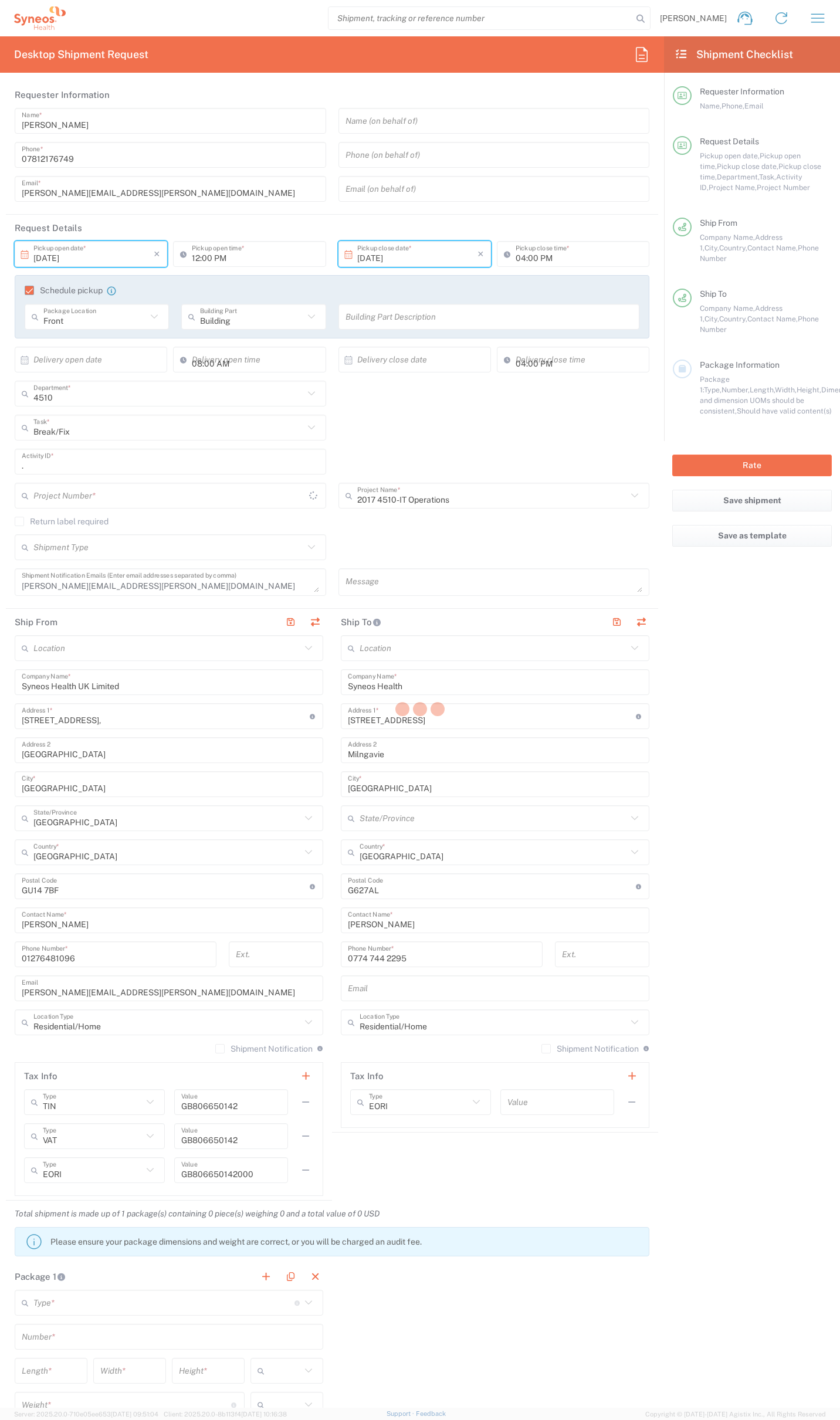
type input "2017.4510_IT_CAPEX"
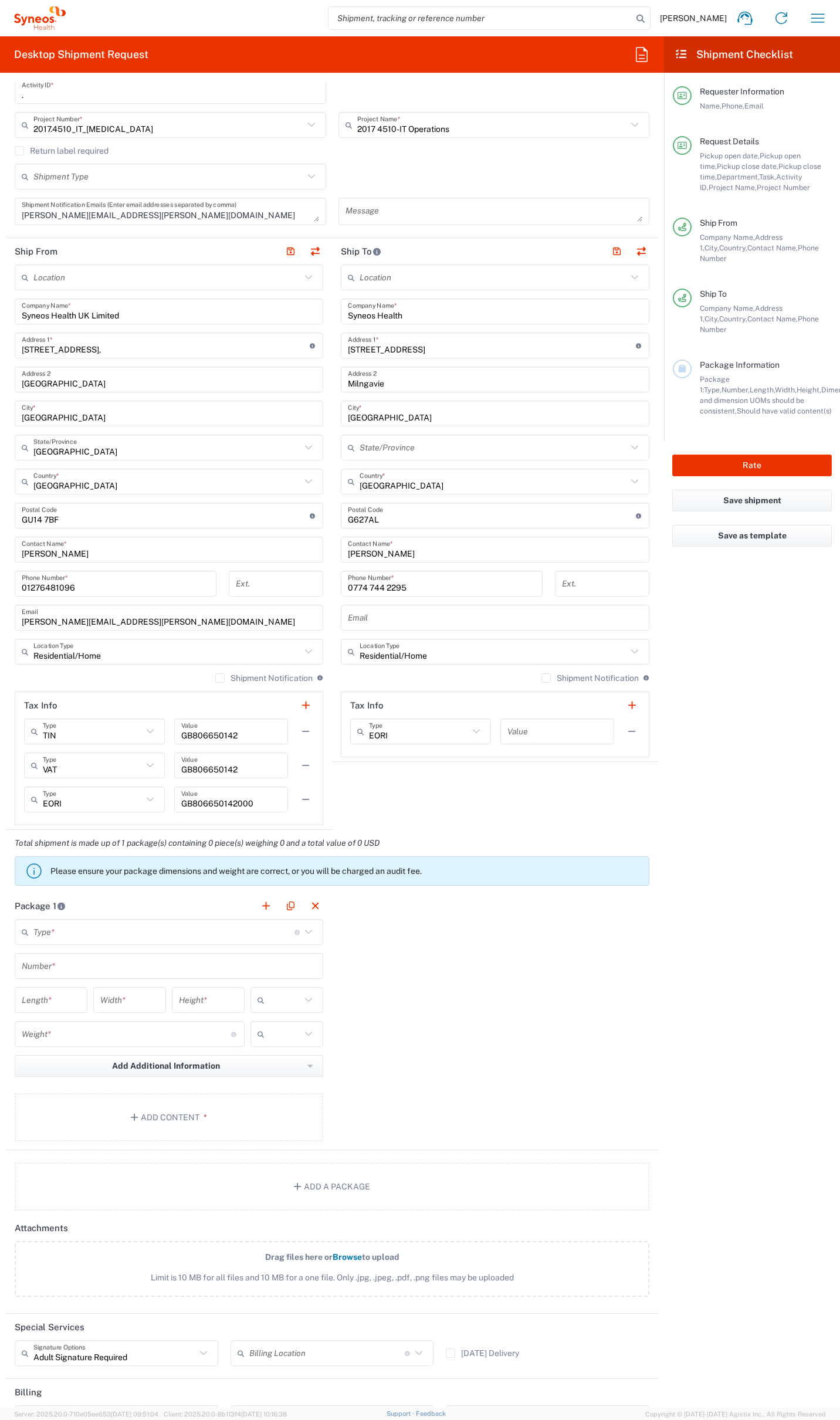
scroll to position [383, 0]
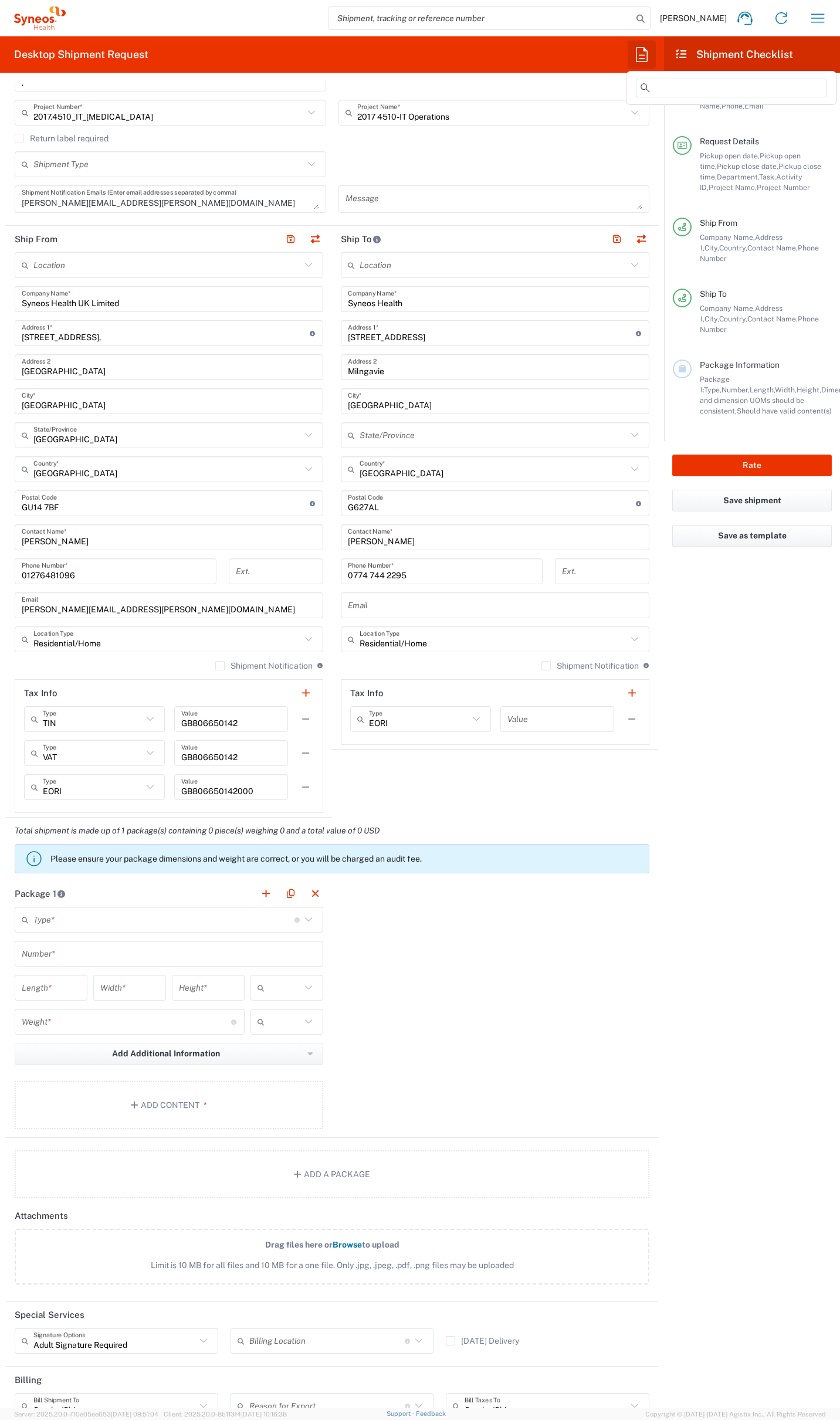
click at [643, 51] on icon "button" at bounding box center [641, 54] width 19 height 19
click at [668, 88] on input at bounding box center [731, 88] width 191 height 19
click at [650, 141] on div "Dell" at bounding box center [731, 142] width 205 height 16
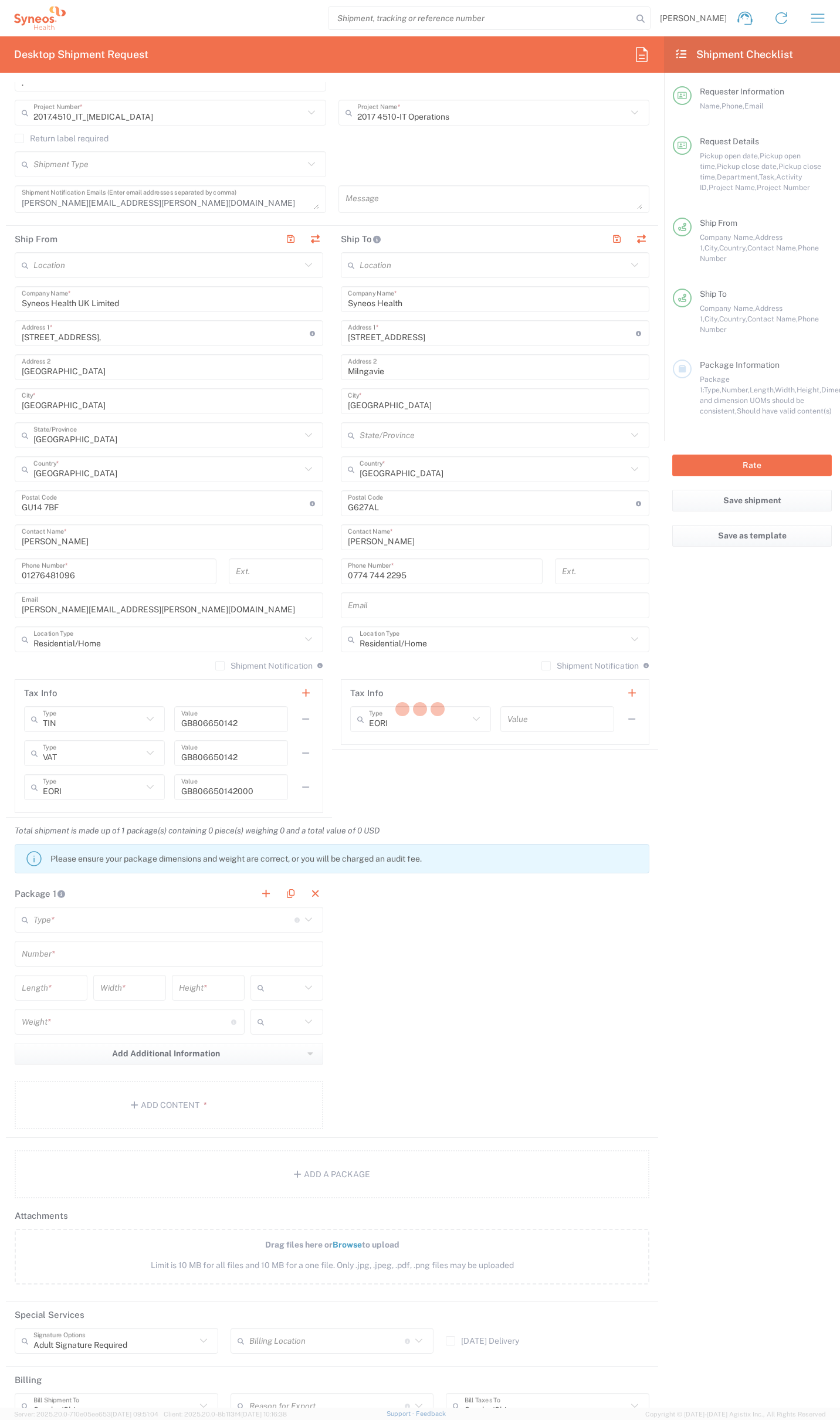
type input "Syneos Health UK Limited"
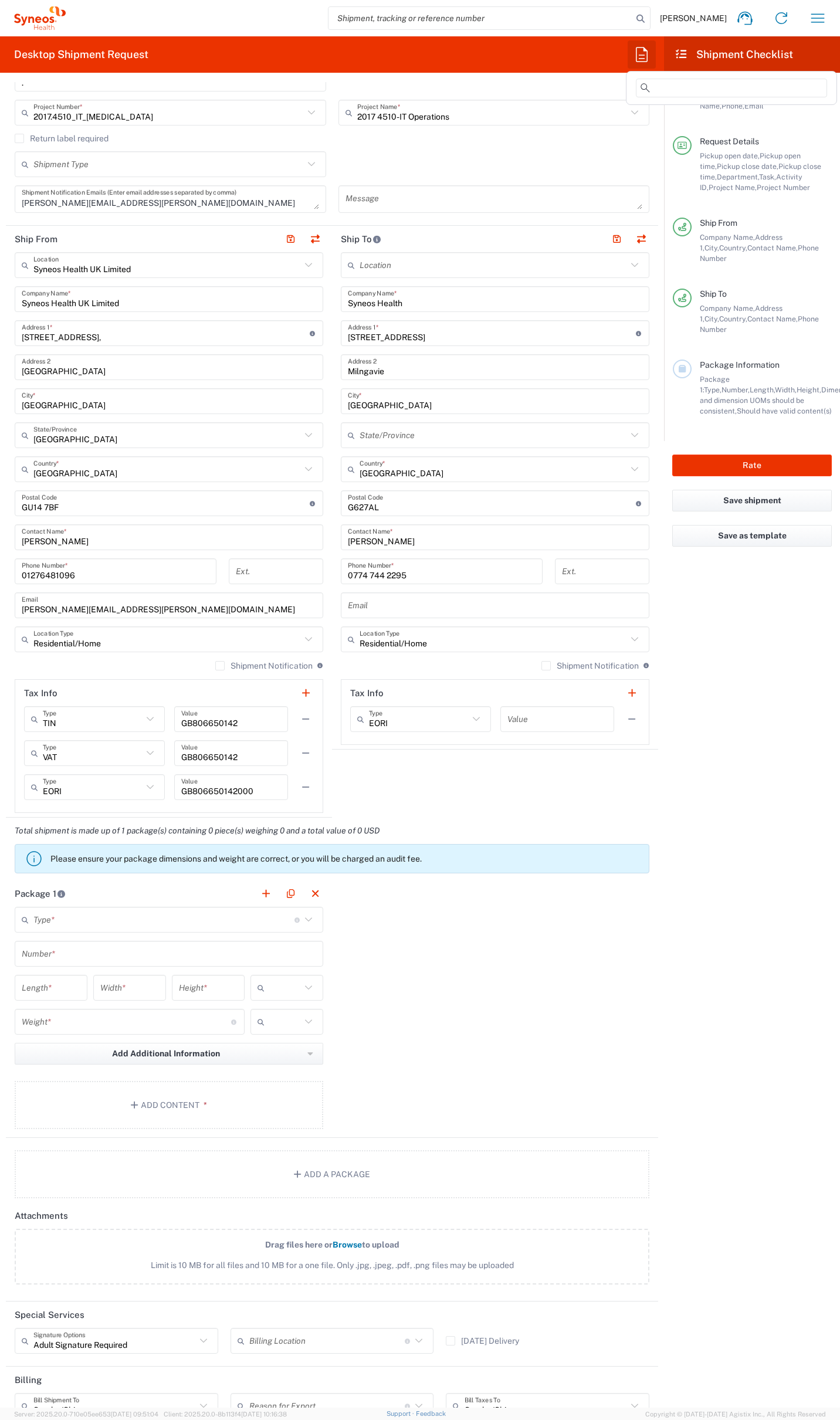
click at [645, 55] on icon "button" at bounding box center [641, 54] width 19 height 19
click at [645, 157] on span "[PERSON_NAME]" at bounding box center [669, 159] width 67 height 9
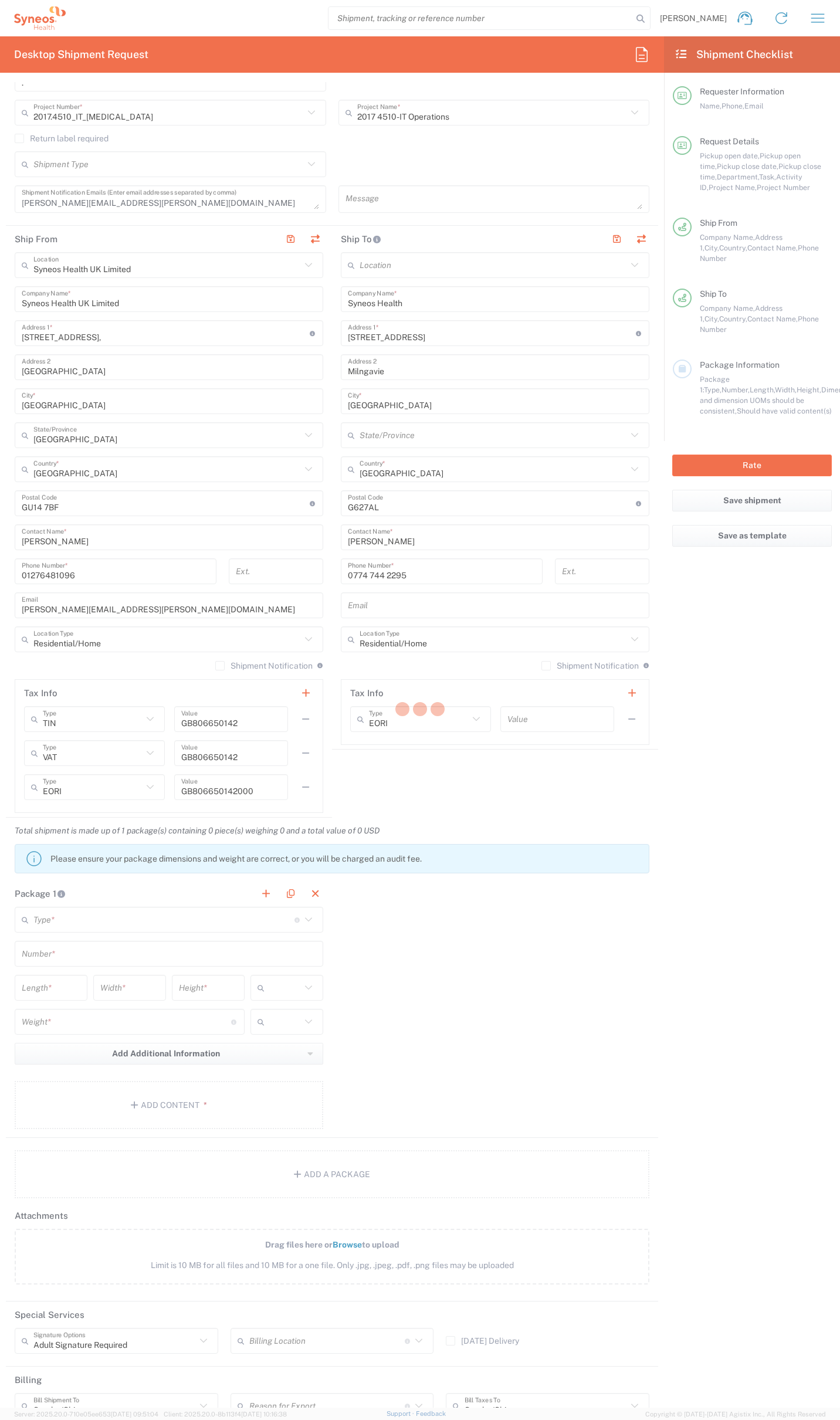
type input "Syneos Health"
type input "[STREET_ADDRESS]"
type input "Bracknell"
type input "RG12 7NU"
type input "07812176749"
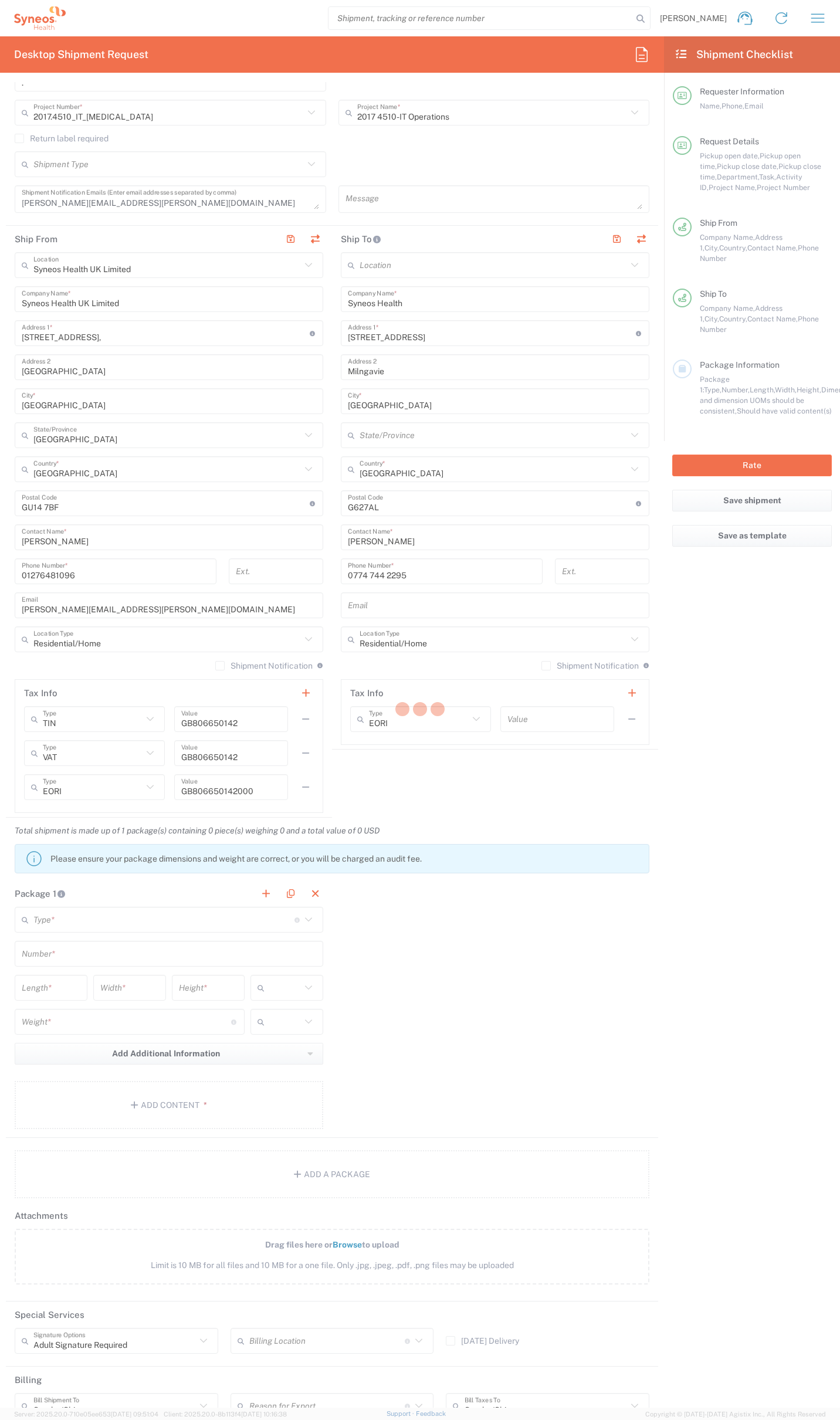
type input "7 Southside Close"
type input "Uxbridge"
type input "UB10 9PR"
type input "Kelly Mendonca"
type input "07971261187"
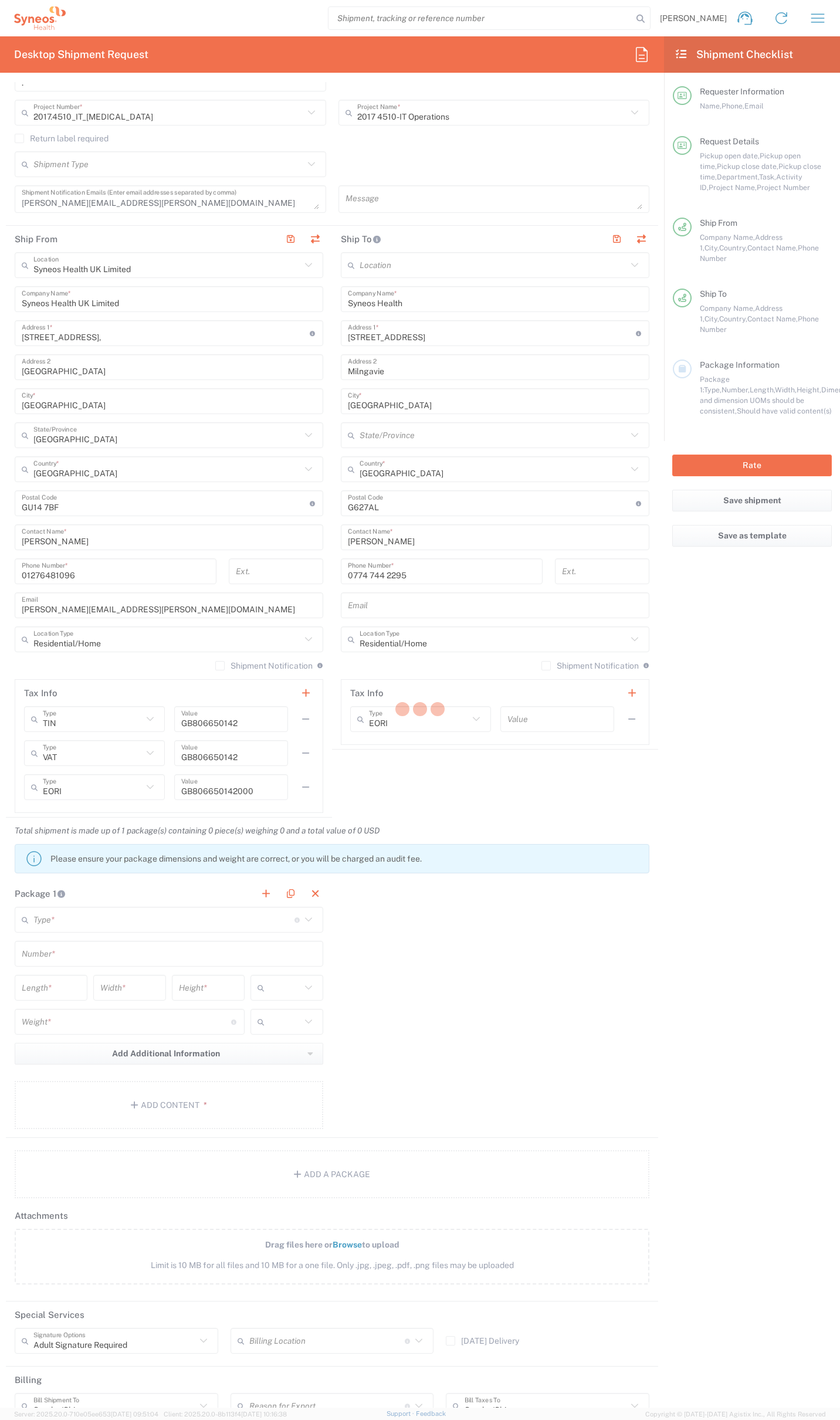
type input "kelly.mendonca@syneoshealth.com"
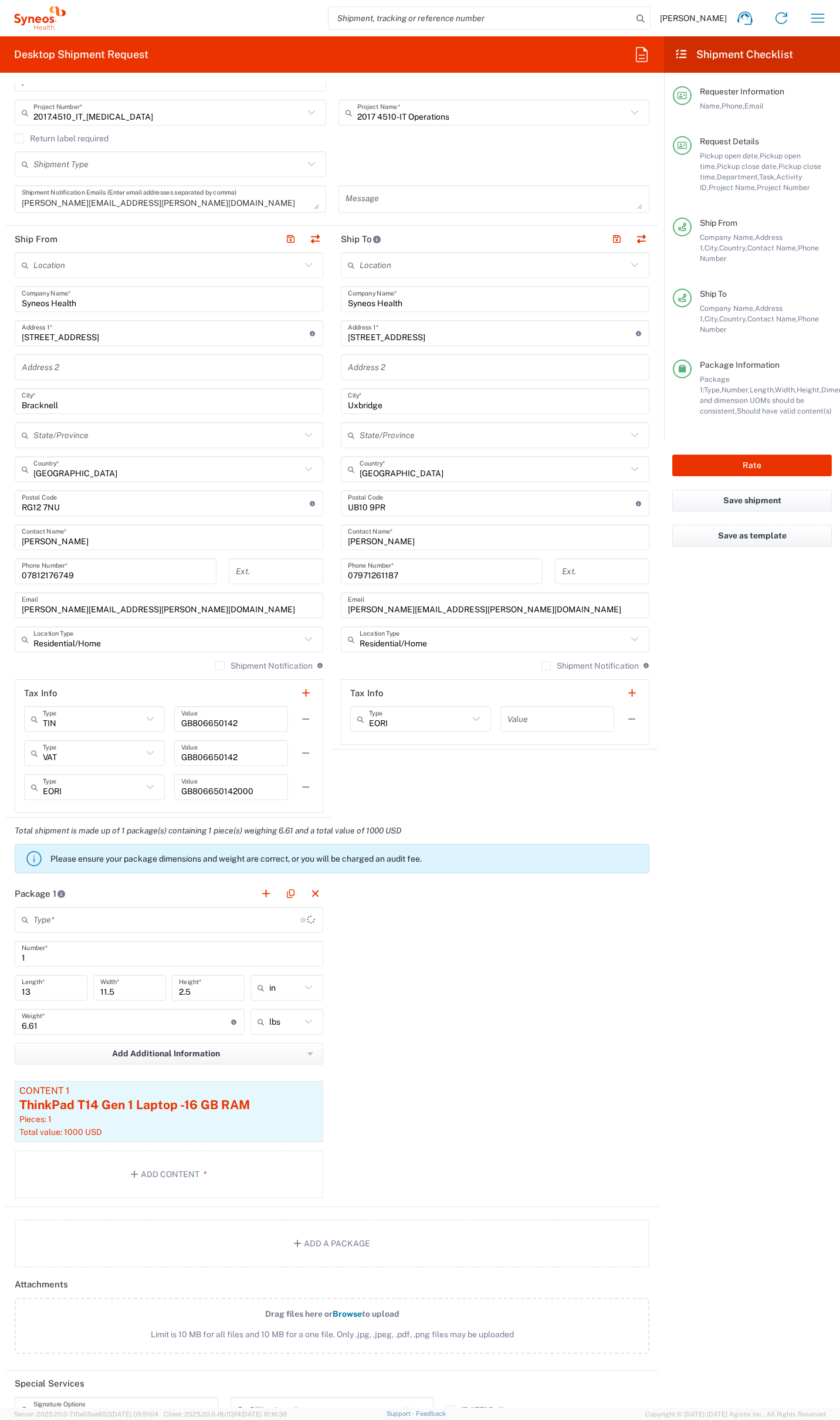
type input "Medium Box"
click at [309, 1094] on icon "button" at bounding box center [312, 1092] width 11 height 9
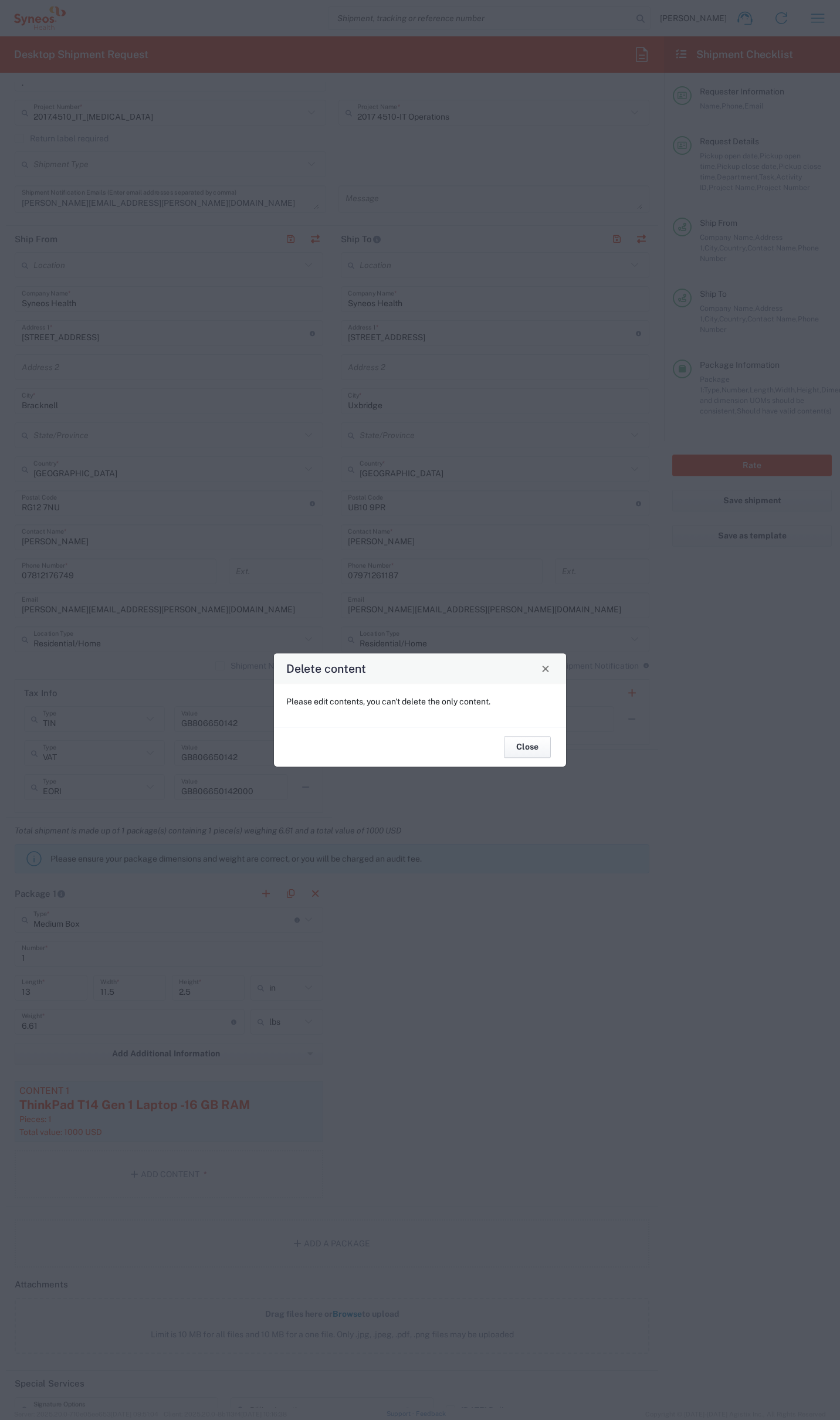
click at [526, 750] on button "Close" at bounding box center [527, 747] width 47 height 21
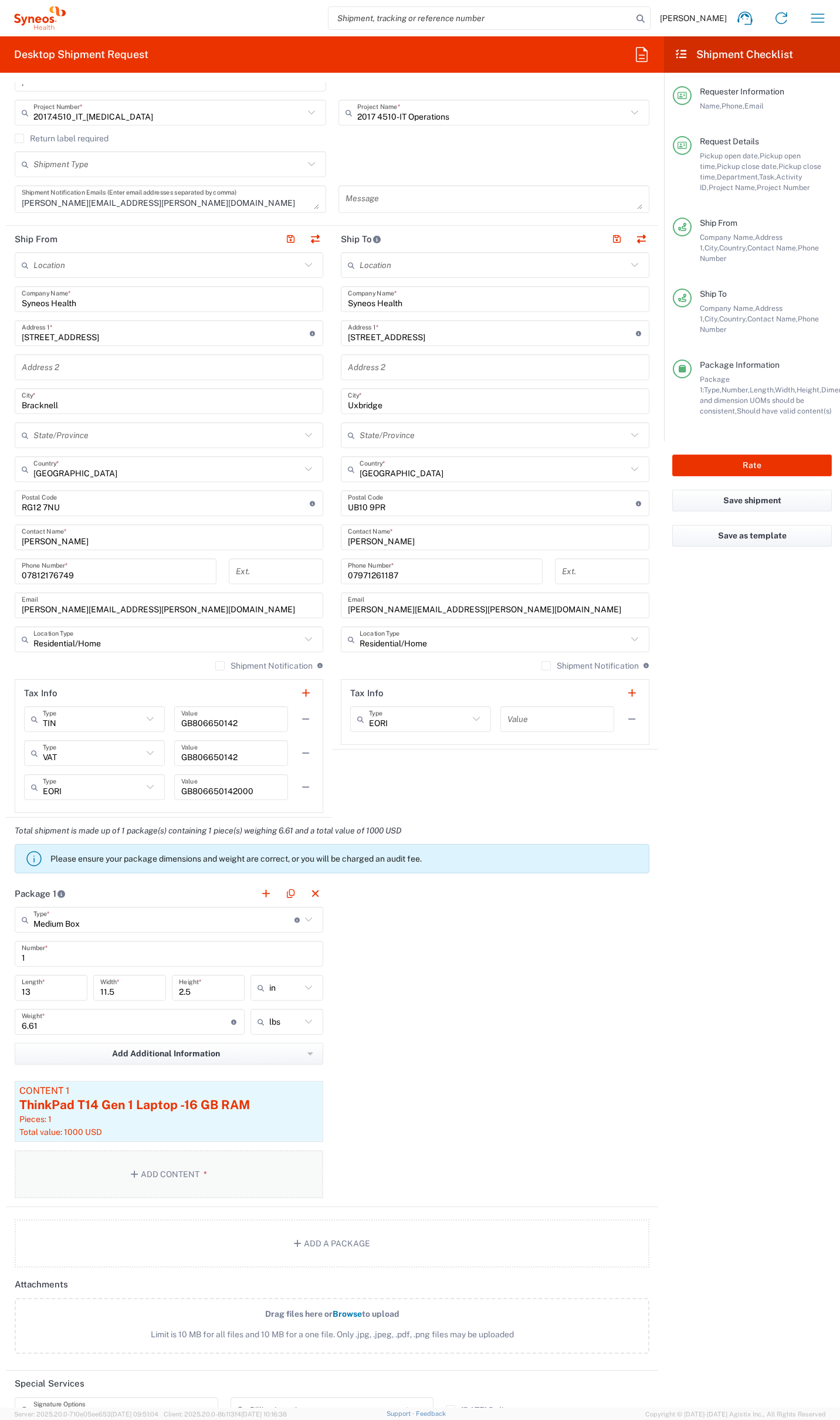
click at [224, 1160] on button "Add Content *" at bounding box center [169, 1174] width 308 height 48
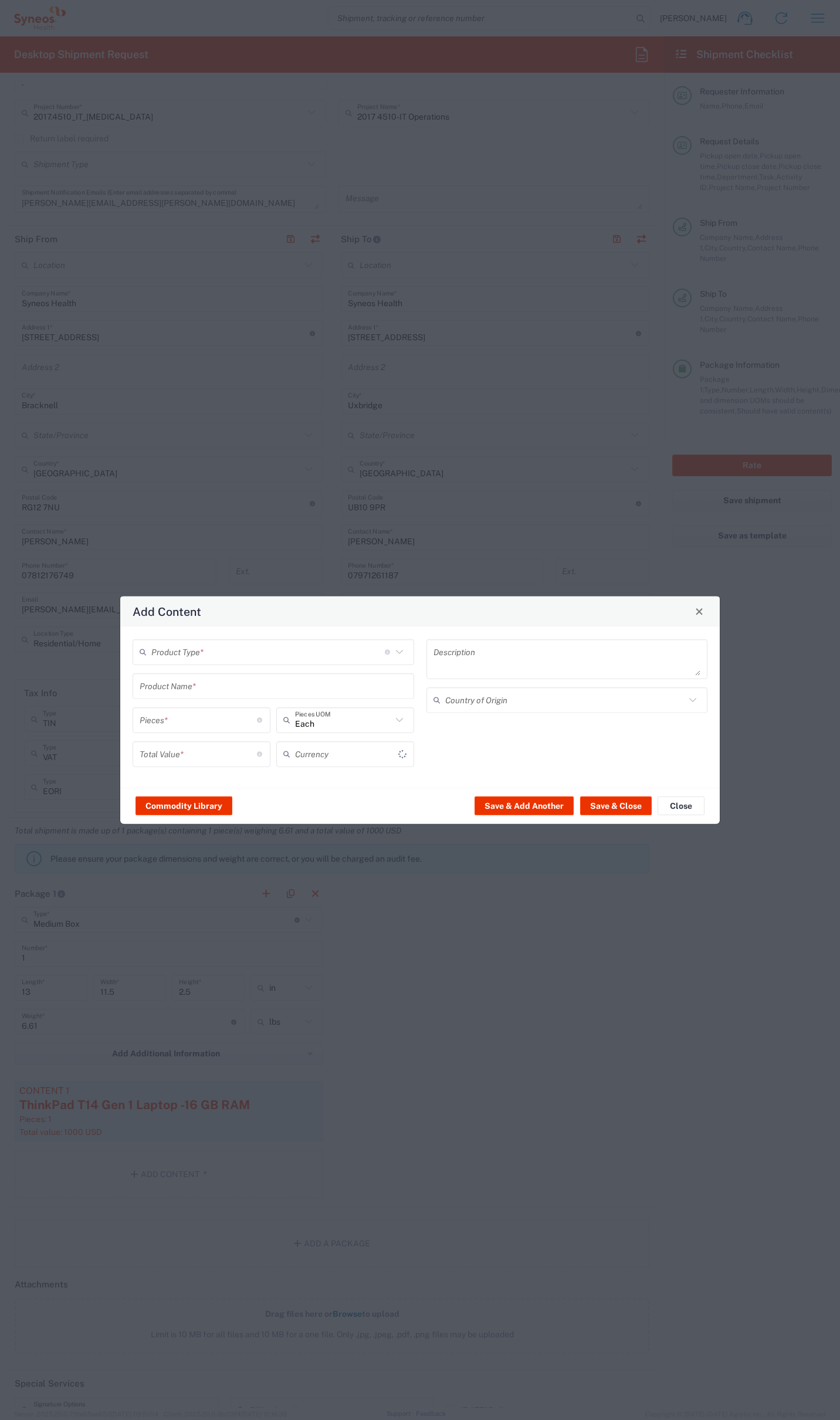
type input "US Dollar"
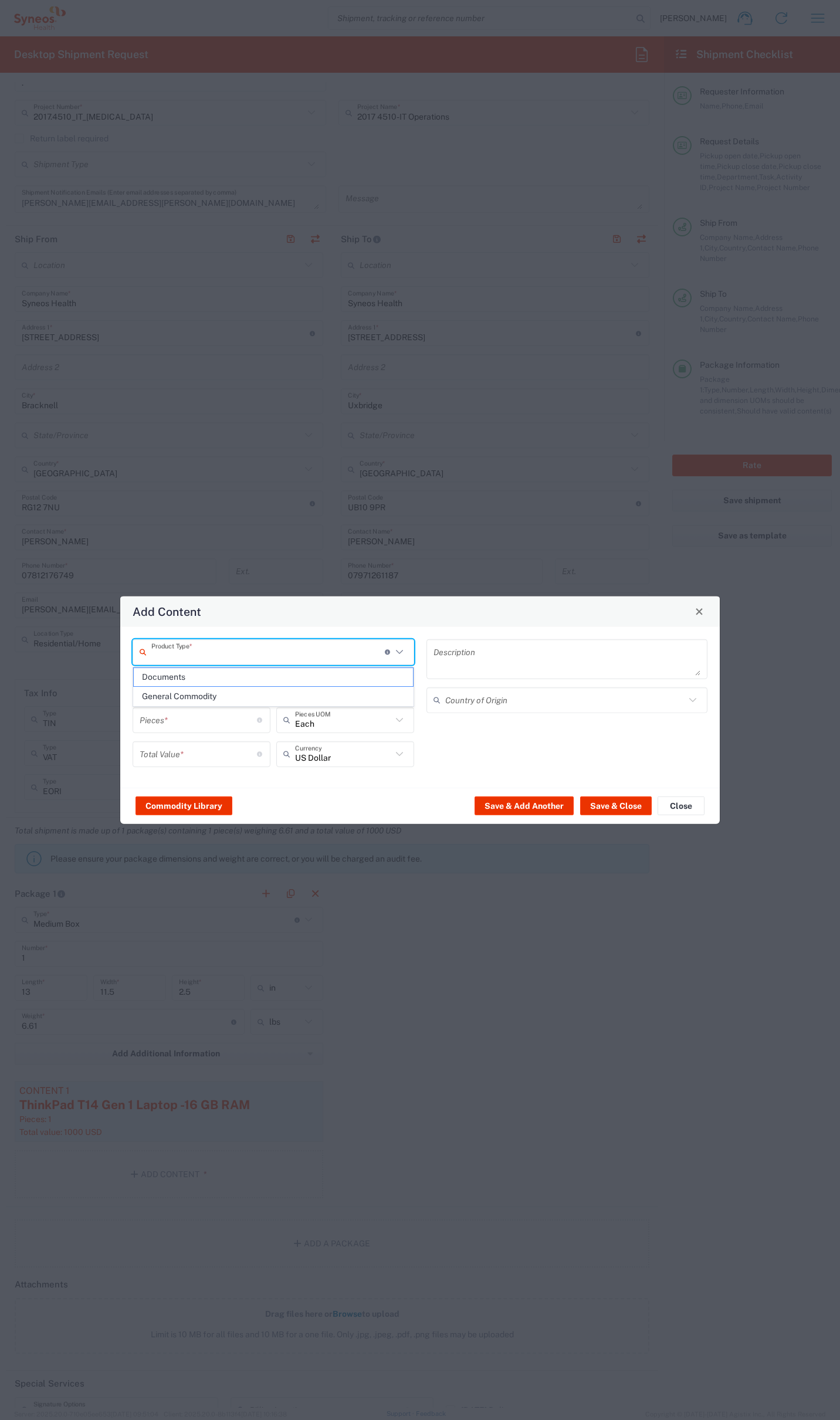
click at [257, 658] on input "text" at bounding box center [268, 652] width 234 height 21
click at [220, 688] on span "General Commodity" at bounding box center [274, 697] width 279 height 19
type input "General Commodity"
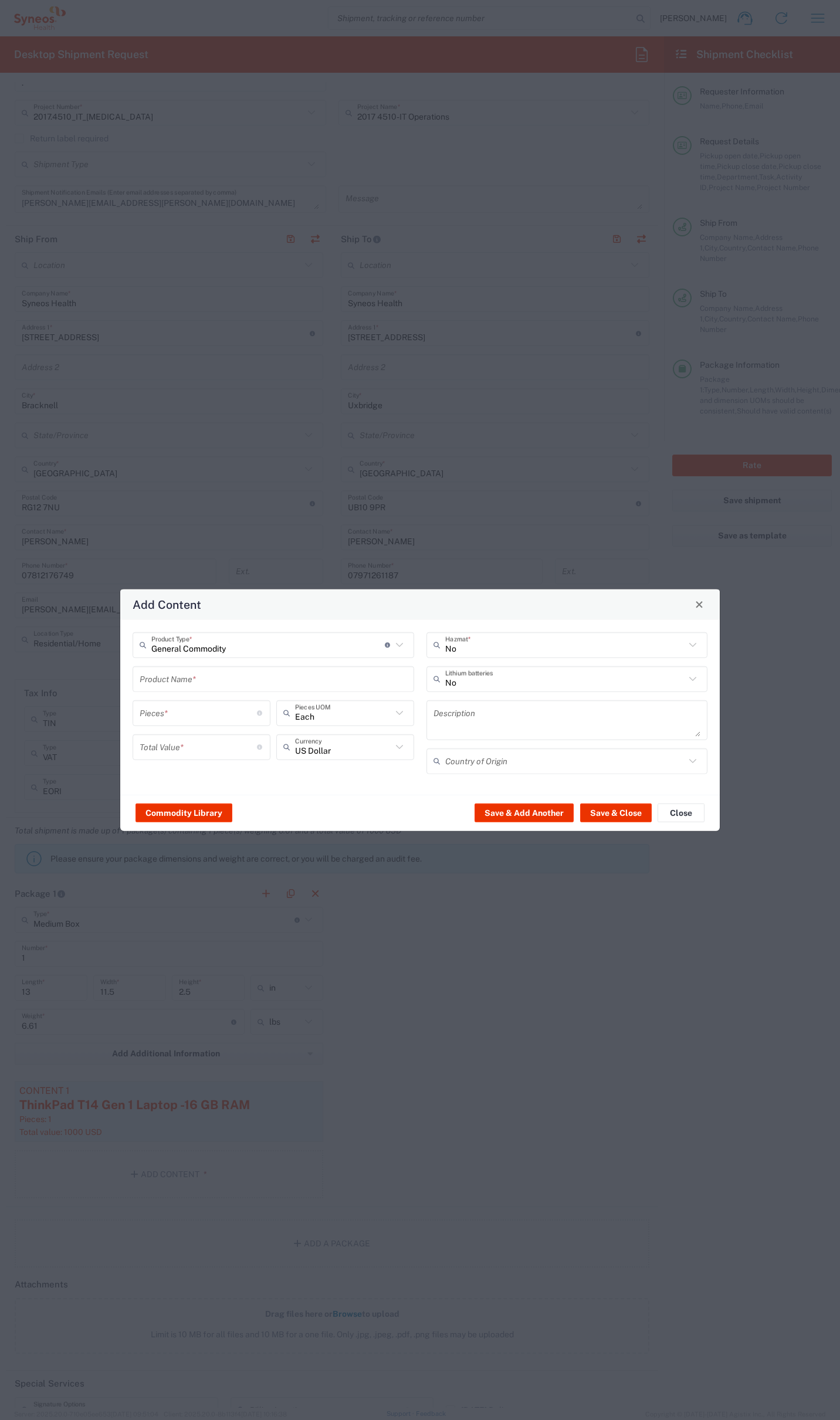
click at [231, 680] on input "text" at bounding box center [273, 678] width 267 height 21
click at [237, 706] on div "Dell 5455 (ARM) - Laptop" at bounding box center [274, 706] width 279 height 20
type input "Dell 5455 (ARM) - Laptop"
type textarea "Laptop"
type input "[GEOGRAPHIC_DATA]"
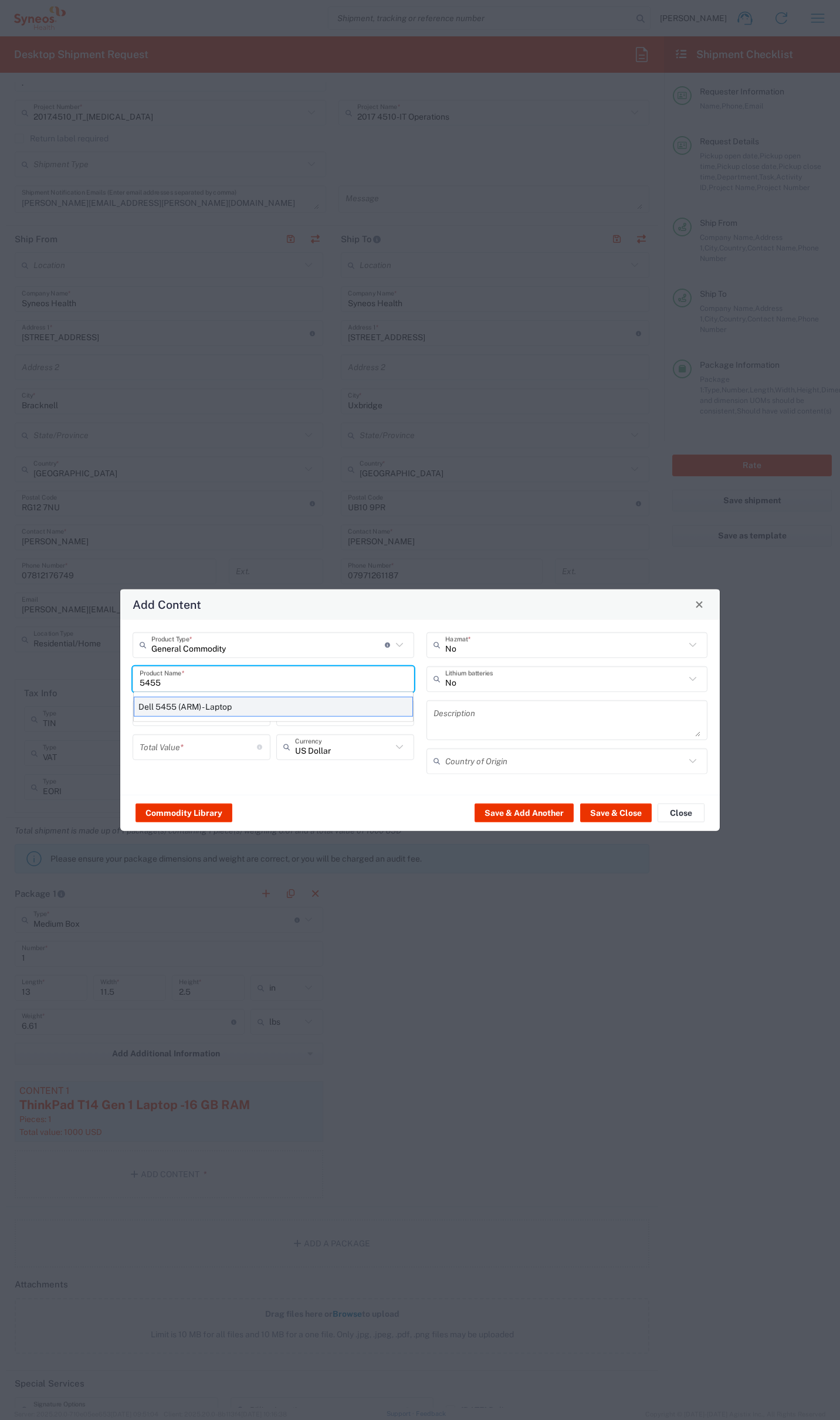
type input "Yes"
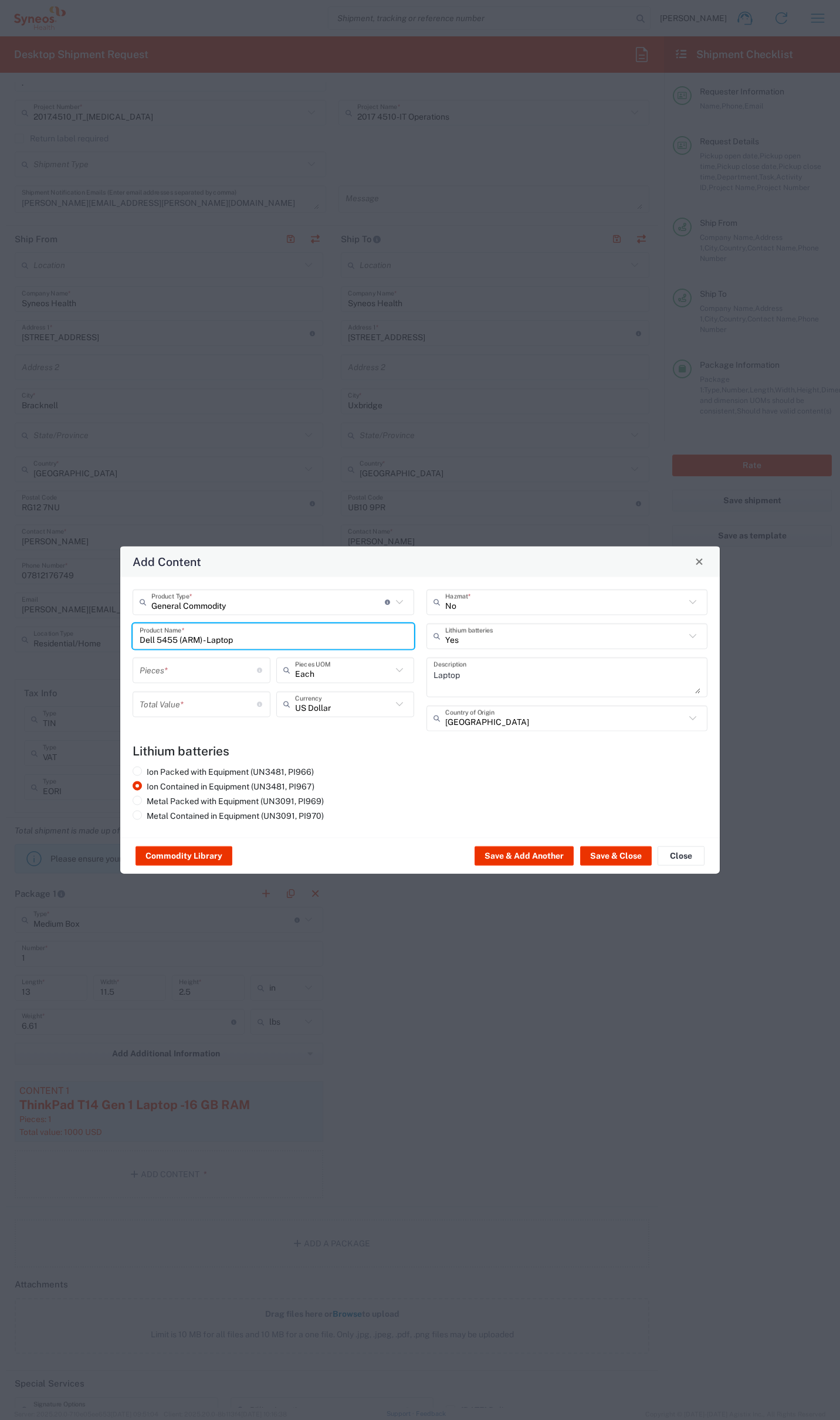
click at [165, 672] on input "number" at bounding box center [198, 670] width 118 height 21
type input "1"
click at [167, 699] on input "number" at bounding box center [198, 704] width 118 height 21
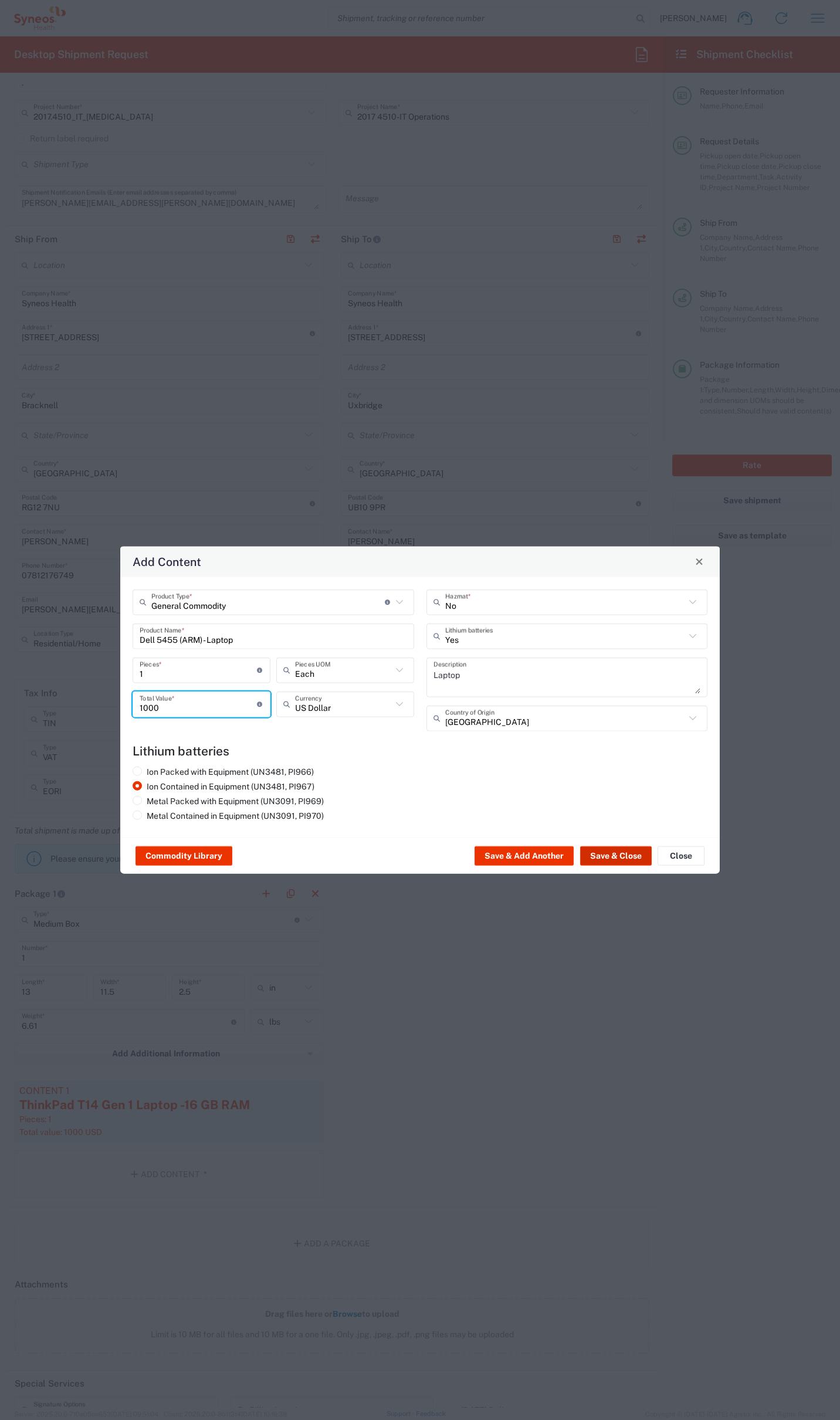
type input "1000"
click at [606, 853] on button "Save & Close" at bounding box center [616, 856] width 71 height 19
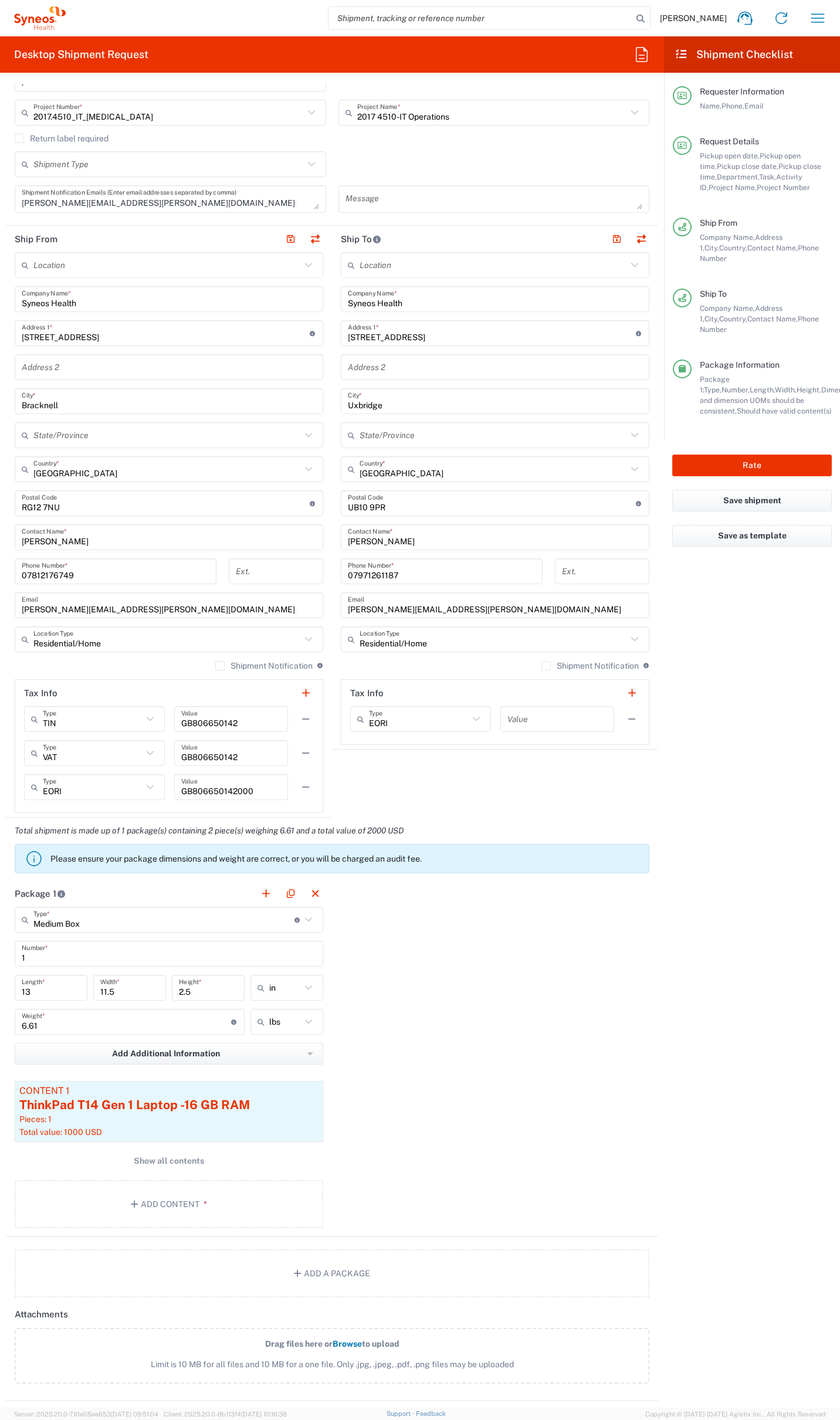
scroll to position [380, 0]
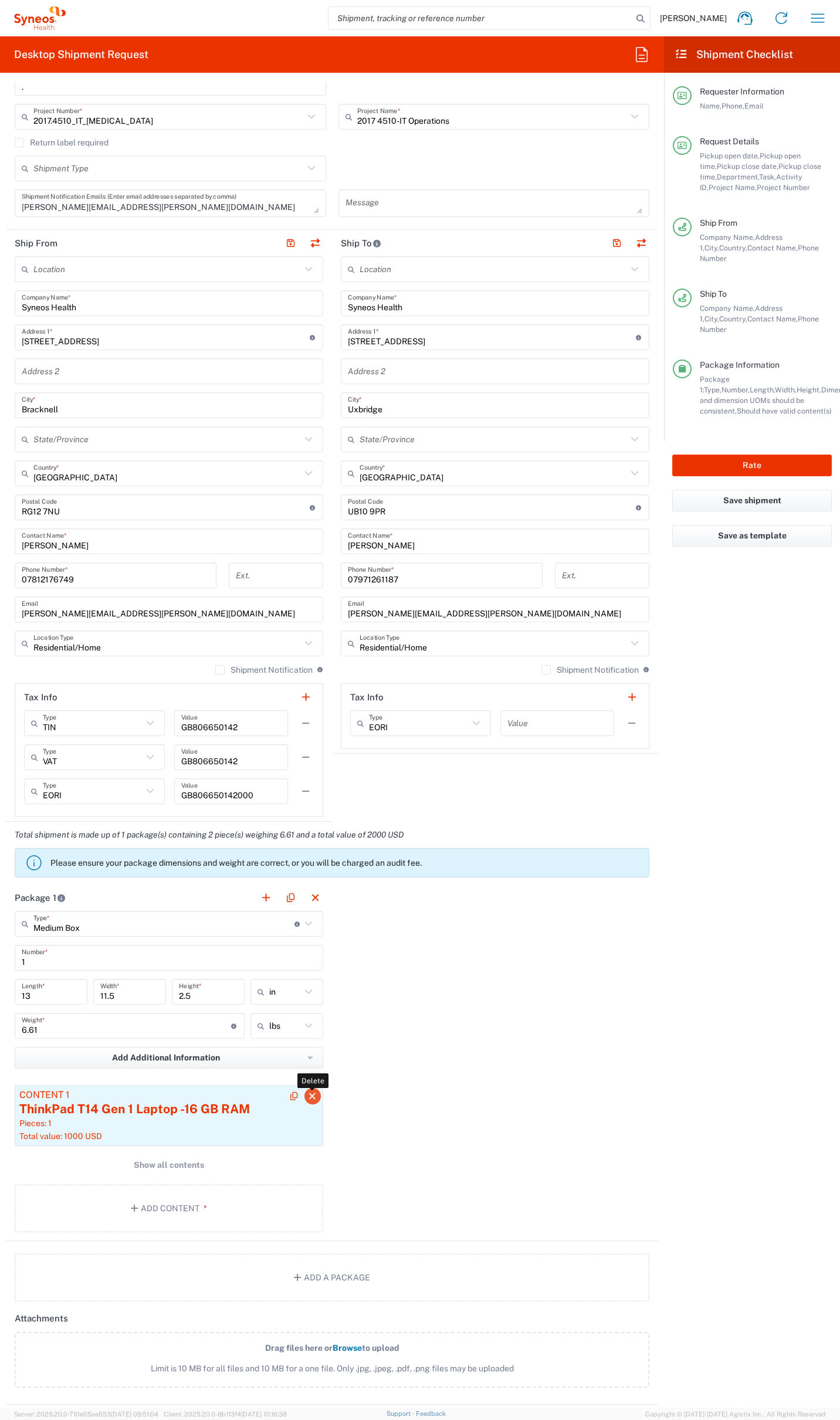
click at [312, 1094] on icon "button" at bounding box center [312, 1097] width 11 height 9
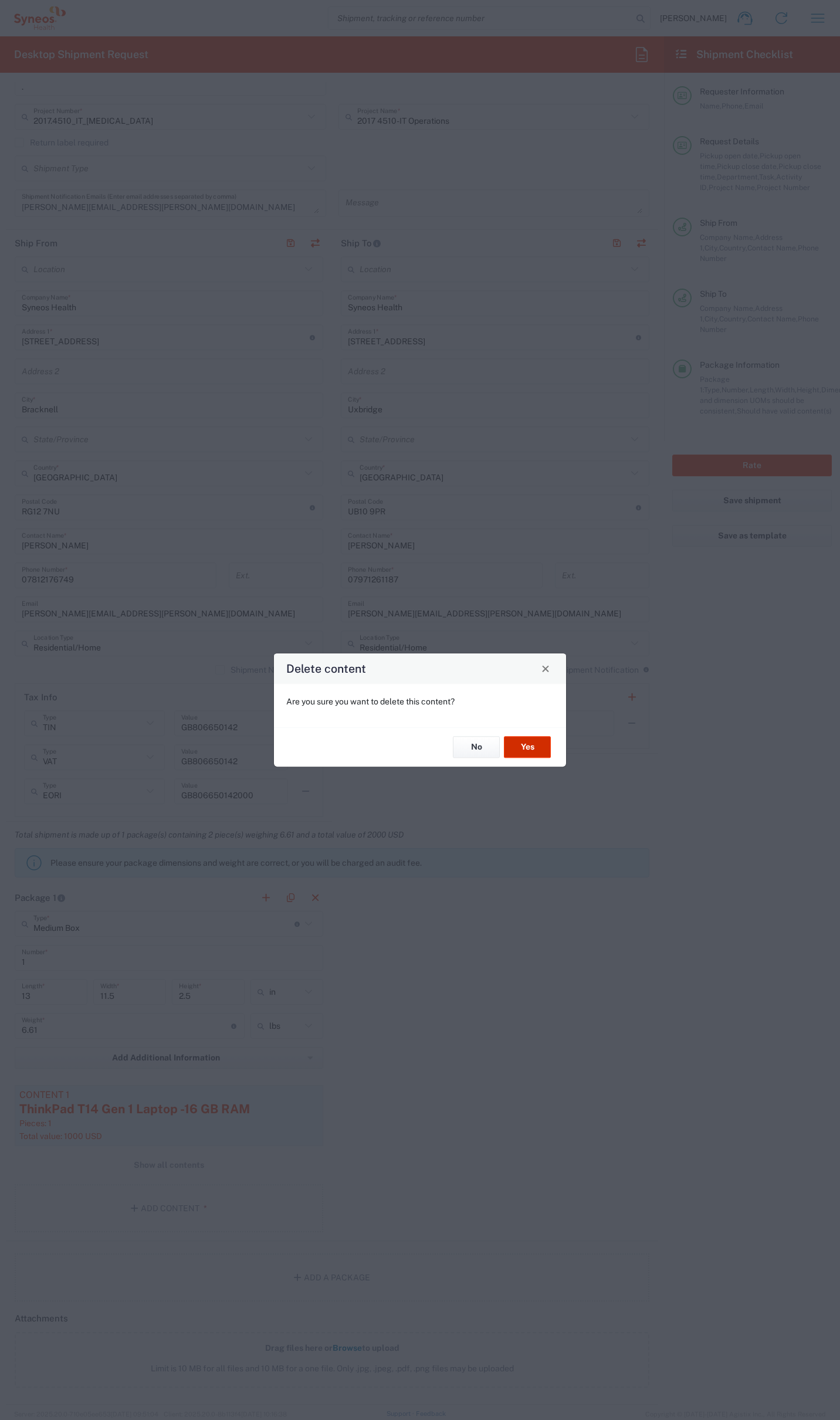
click at [521, 748] on button "Yes" at bounding box center [527, 747] width 47 height 21
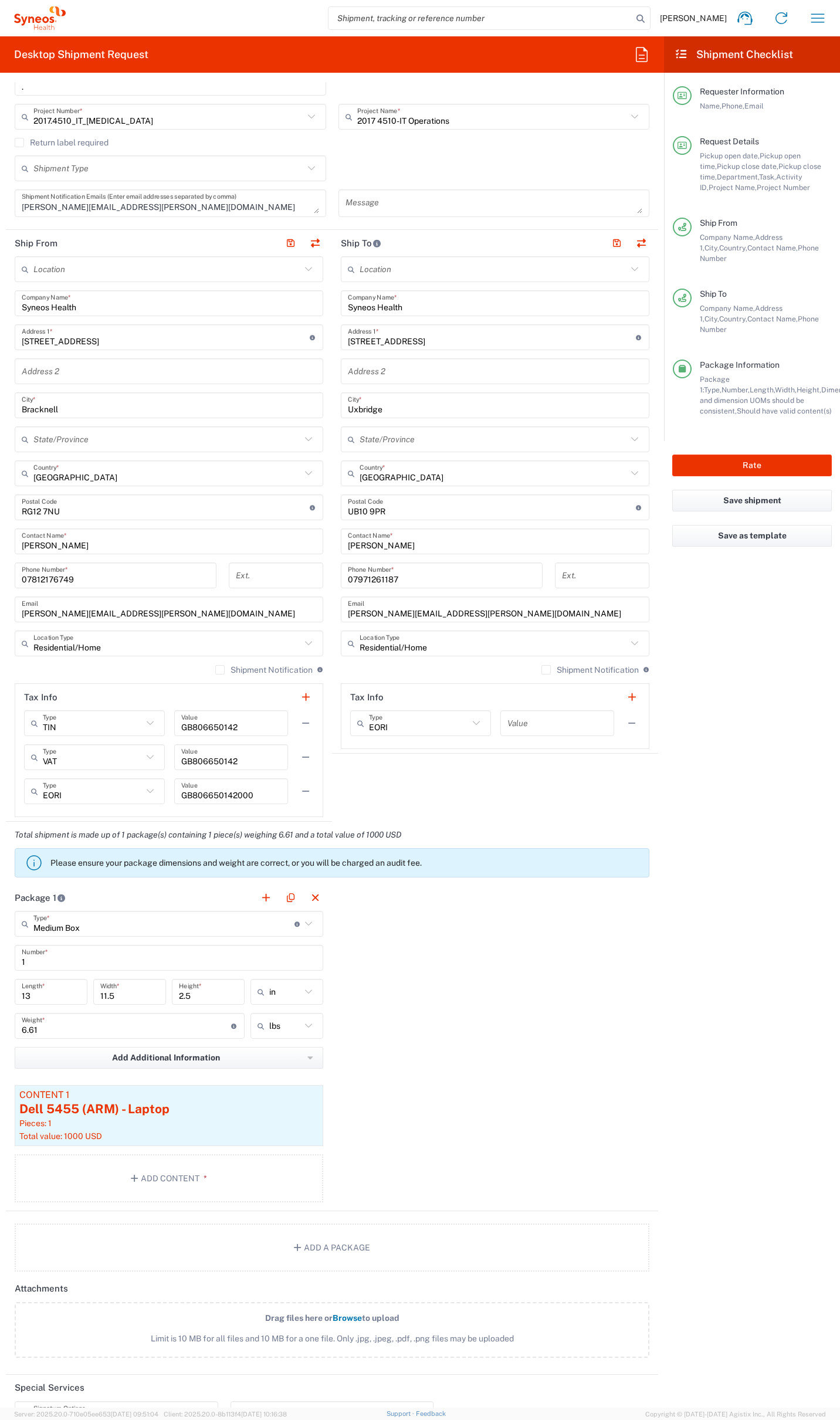
scroll to position [375, 0]
click at [762, 525] on button "Save as template" at bounding box center [752, 536] width 160 height 21
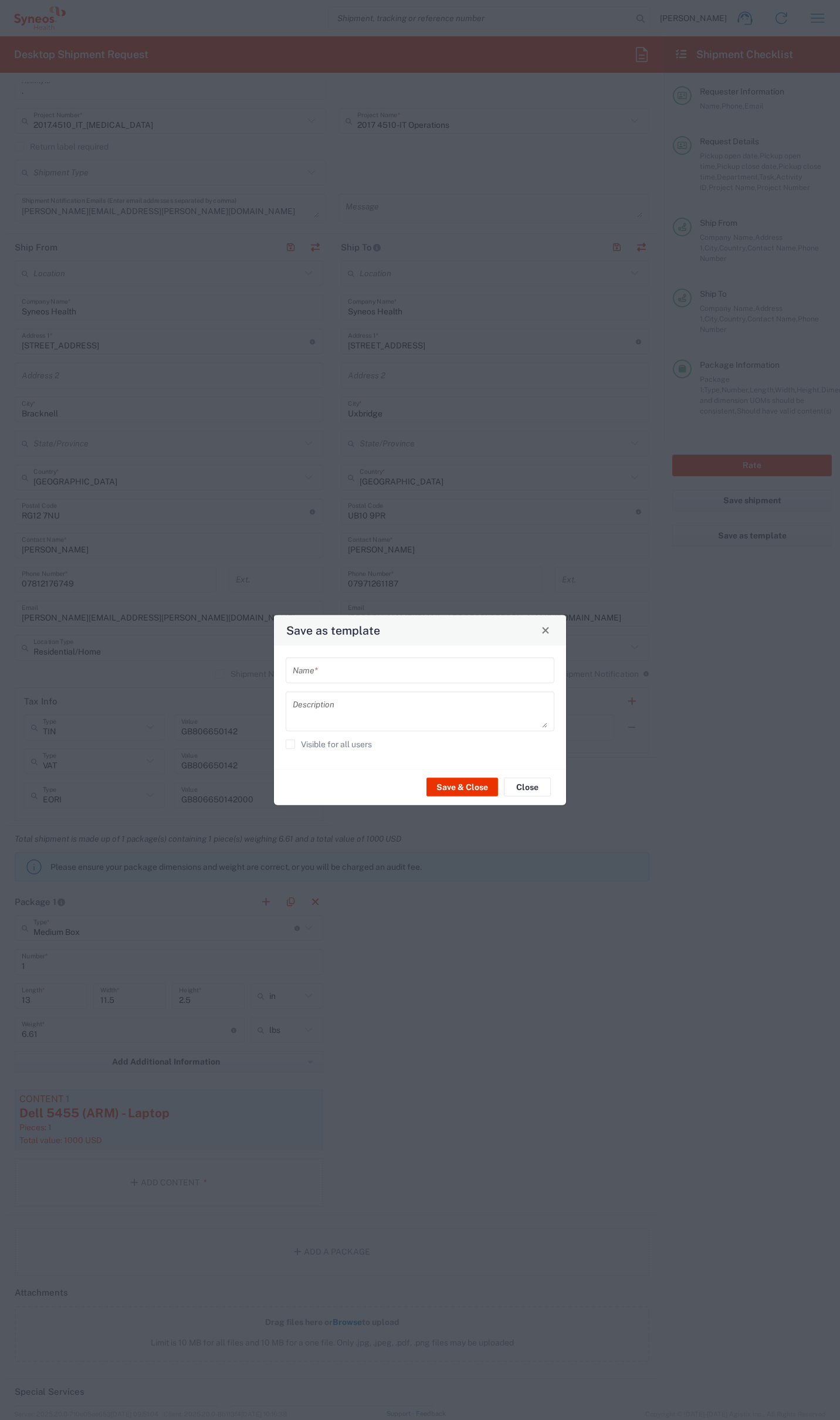
click at [395, 658] on div "Name *" at bounding box center [420, 670] width 269 height 26
click at [373, 668] on input "text" at bounding box center [420, 670] width 254 height 21
type input "Dell 2"
click at [465, 783] on button "Save & Close" at bounding box center [462, 787] width 71 height 19
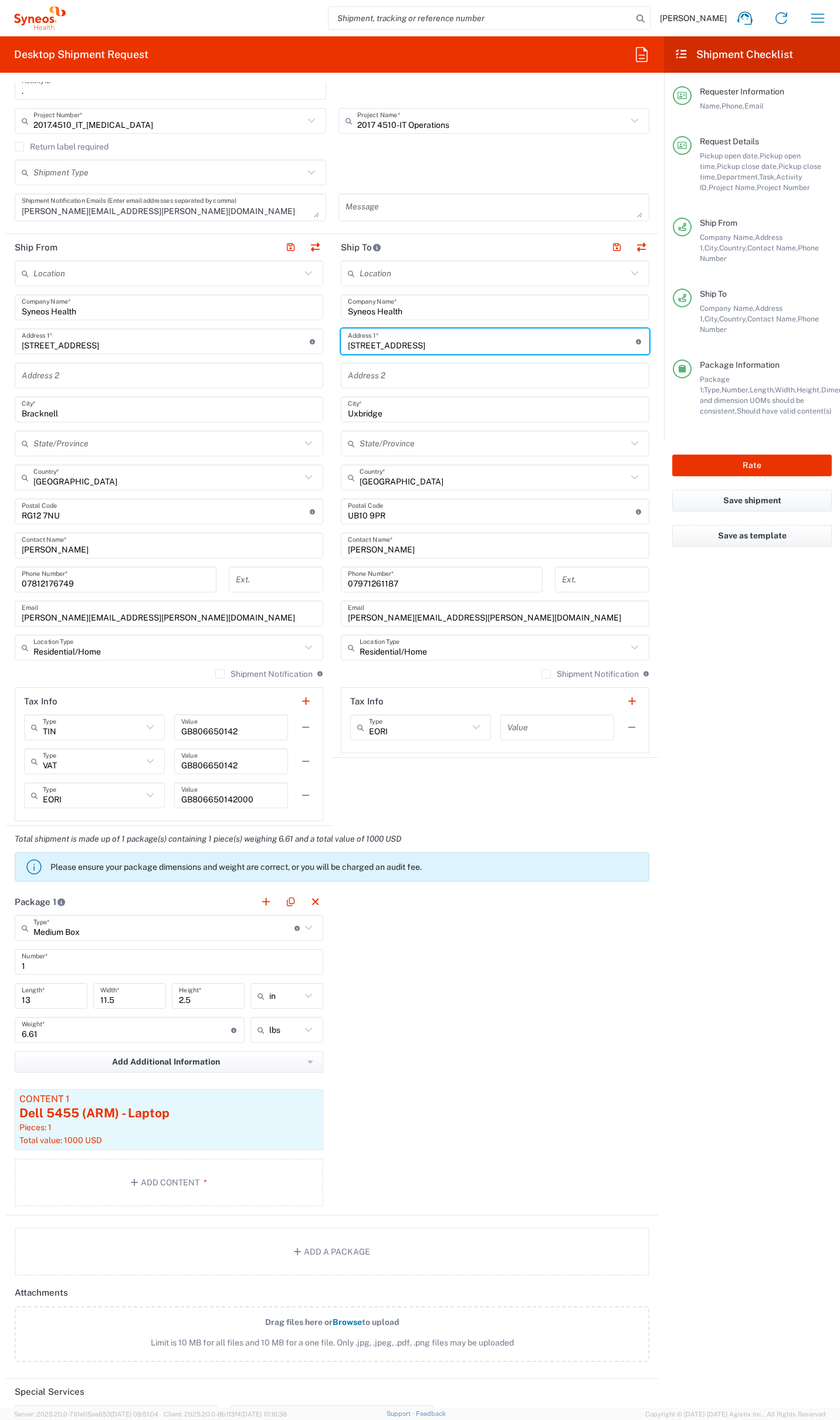
drag, startPoint x: 447, startPoint y: 347, endPoint x: 304, endPoint y: 344, distance: 143.0
click at [304, 344] on div "Ship From Location Addison Whitney LLC-Morrisvile NC US Barcelona-Syneos Health…" at bounding box center [331, 529] width 652 height 592
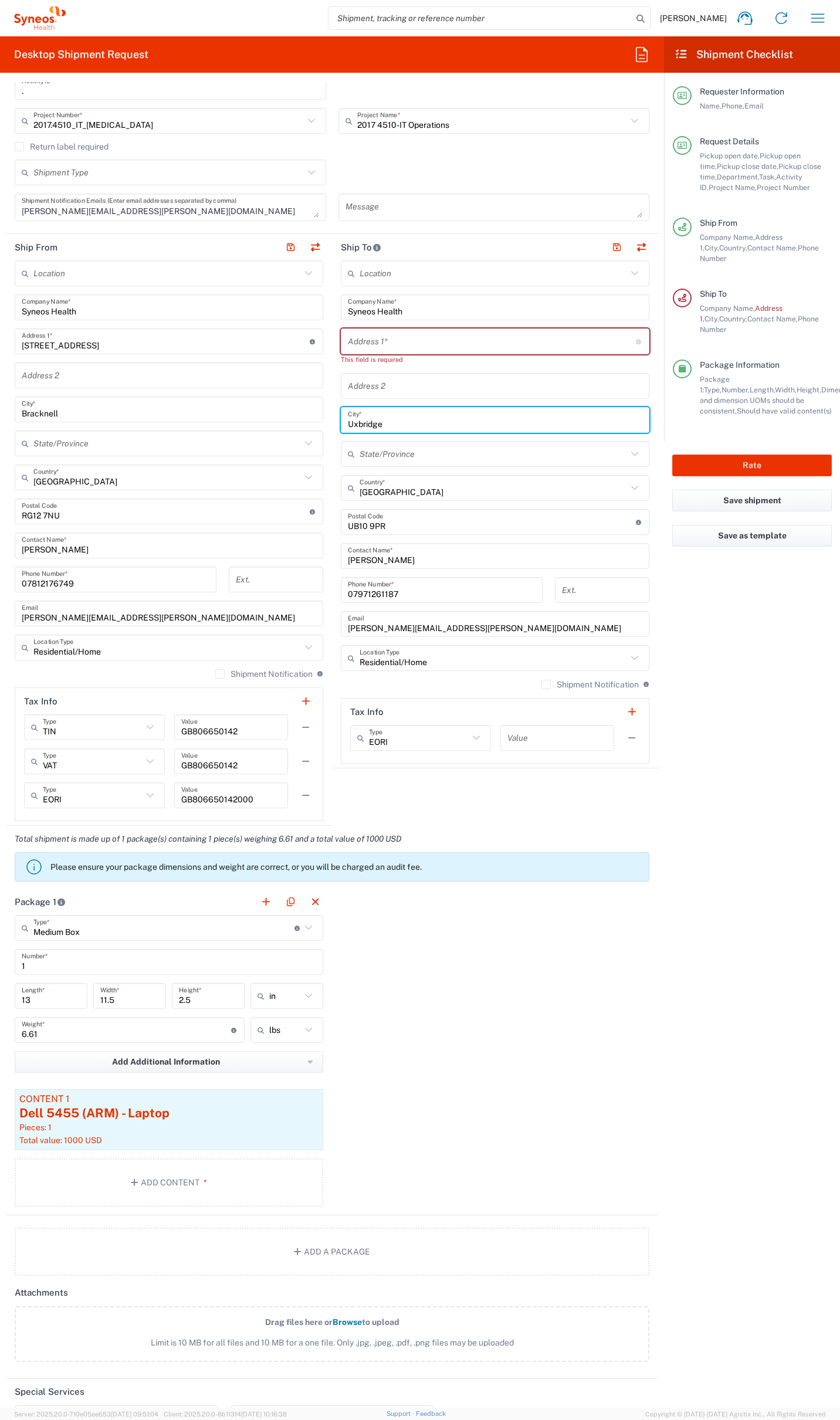
drag, startPoint x: 393, startPoint y: 410, endPoint x: 277, endPoint y: 406, distance: 116.1
click at [274, 403] on div "Ship From Location Addison Whitney LLC-Morrisvile NC US Barcelona-Syneos Health…" at bounding box center [331, 529] width 652 height 592
drag, startPoint x: 405, startPoint y: 428, endPoint x: 269, endPoint y: 413, distance: 136.8
click at [269, 413] on div "Ship From Location Addison Whitney LLC-Morrisvile NC US Barcelona-Syneos Health…" at bounding box center [331, 529] width 652 height 592
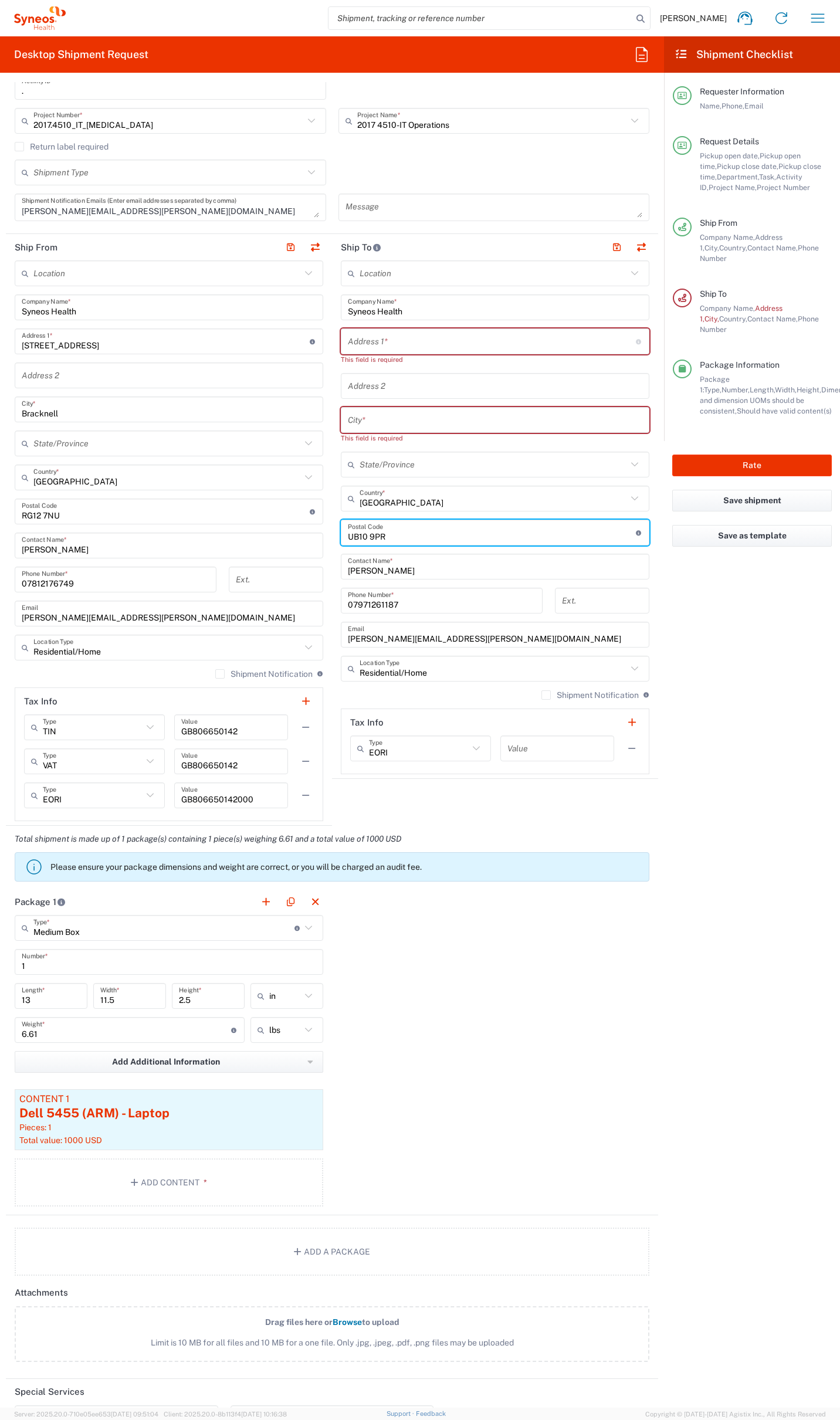
drag, startPoint x: 351, startPoint y: 522, endPoint x: 316, endPoint y: 519, distance: 35.1
click at [309, 519] on div "Ship From Location Addison Whitney LLC-Morrisvile NC US Barcelona-Syneos Health…" at bounding box center [331, 529] width 652 height 592
drag, startPoint x: 393, startPoint y: 532, endPoint x: 290, endPoint y: 542, distance: 103.5
click at [289, 539] on div "Ship From Location Addison Whitney LLC-Morrisvile NC US Barcelona-Syneos Health…" at bounding box center [331, 529] width 652 height 592
drag, startPoint x: 390, startPoint y: 540, endPoint x: 246, endPoint y: 526, distance: 144.7
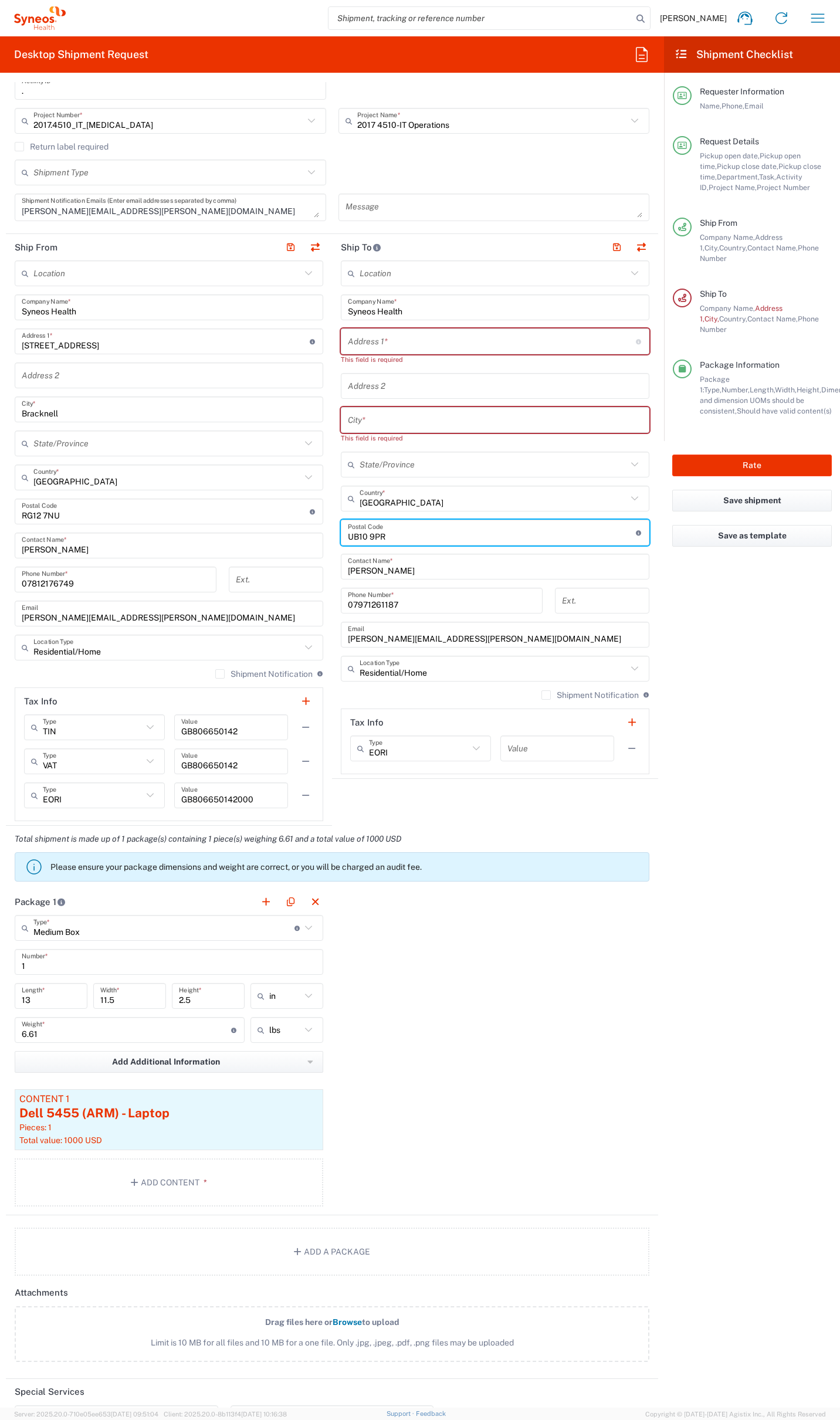
click at [245, 526] on div "Ship From Location Addison Whitney LLC-Morrisvile NC US Barcelona-Syneos Health…" at bounding box center [331, 529] width 652 height 592
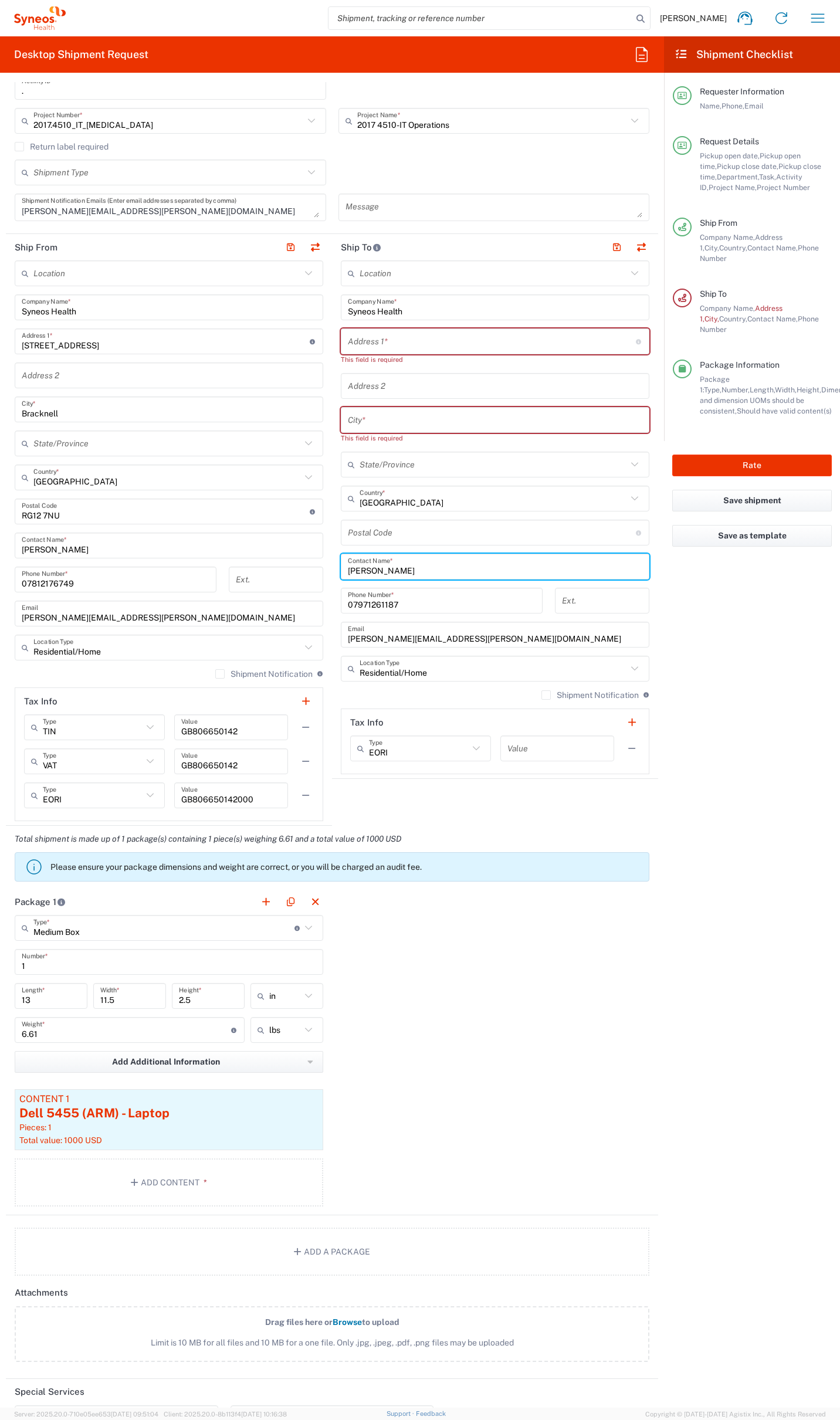
drag, startPoint x: 294, startPoint y: 566, endPoint x: 230, endPoint y: 564, distance: 64.0
click at [229, 564] on div "Ship From Location Addison Whitney LLC-Morrisvile NC US Barcelona-Syneos Health…" at bounding box center [331, 529] width 652 height 592
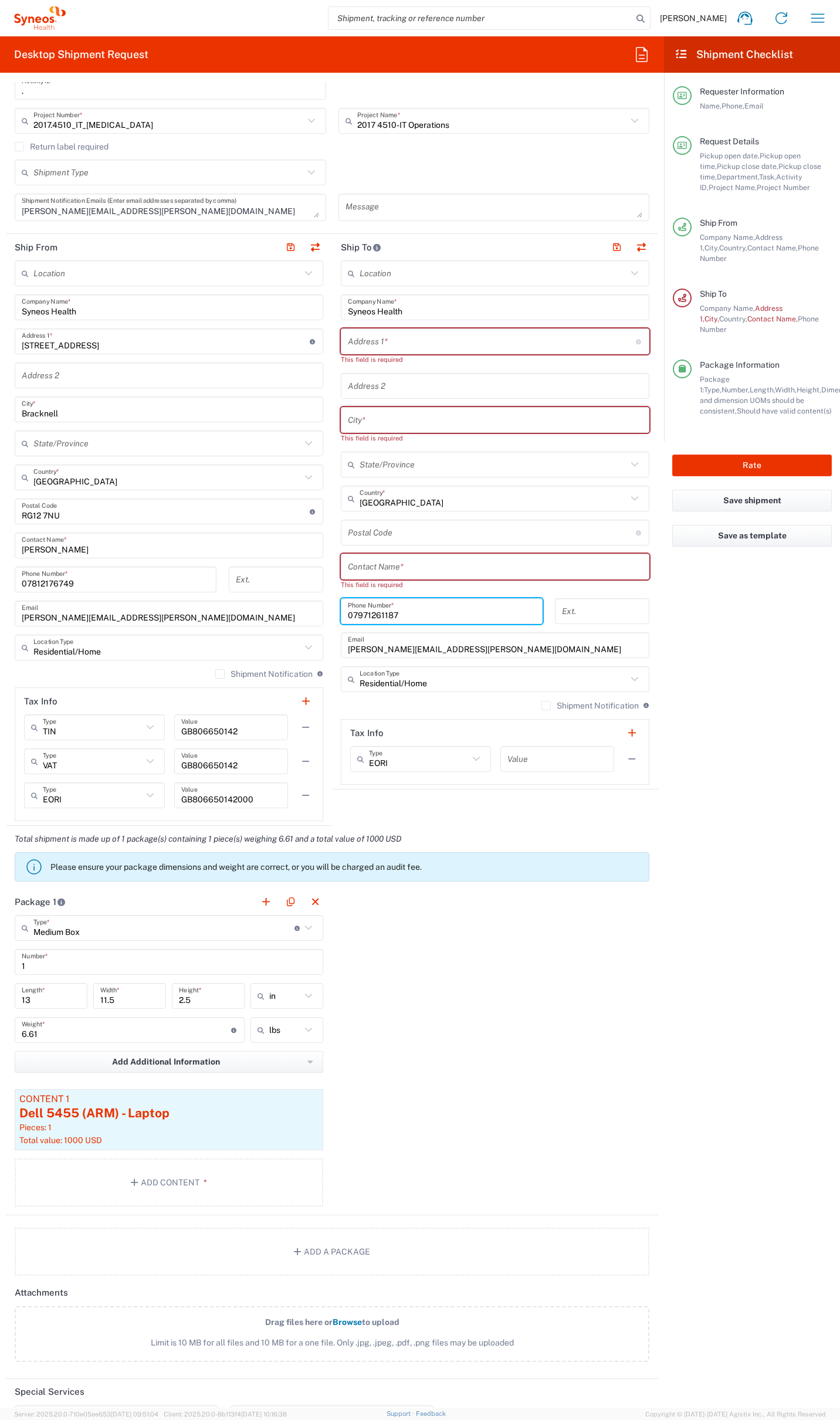
drag, startPoint x: 371, startPoint y: 607, endPoint x: 279, endPoint y: 601, distance: 92.2
click at [255, 593] on div "Ship From Location Addison Whitney LLC-Morrisvile NC US Barcelona-Syneos Health…" at bounding box center [331, 529] width 652 height 592
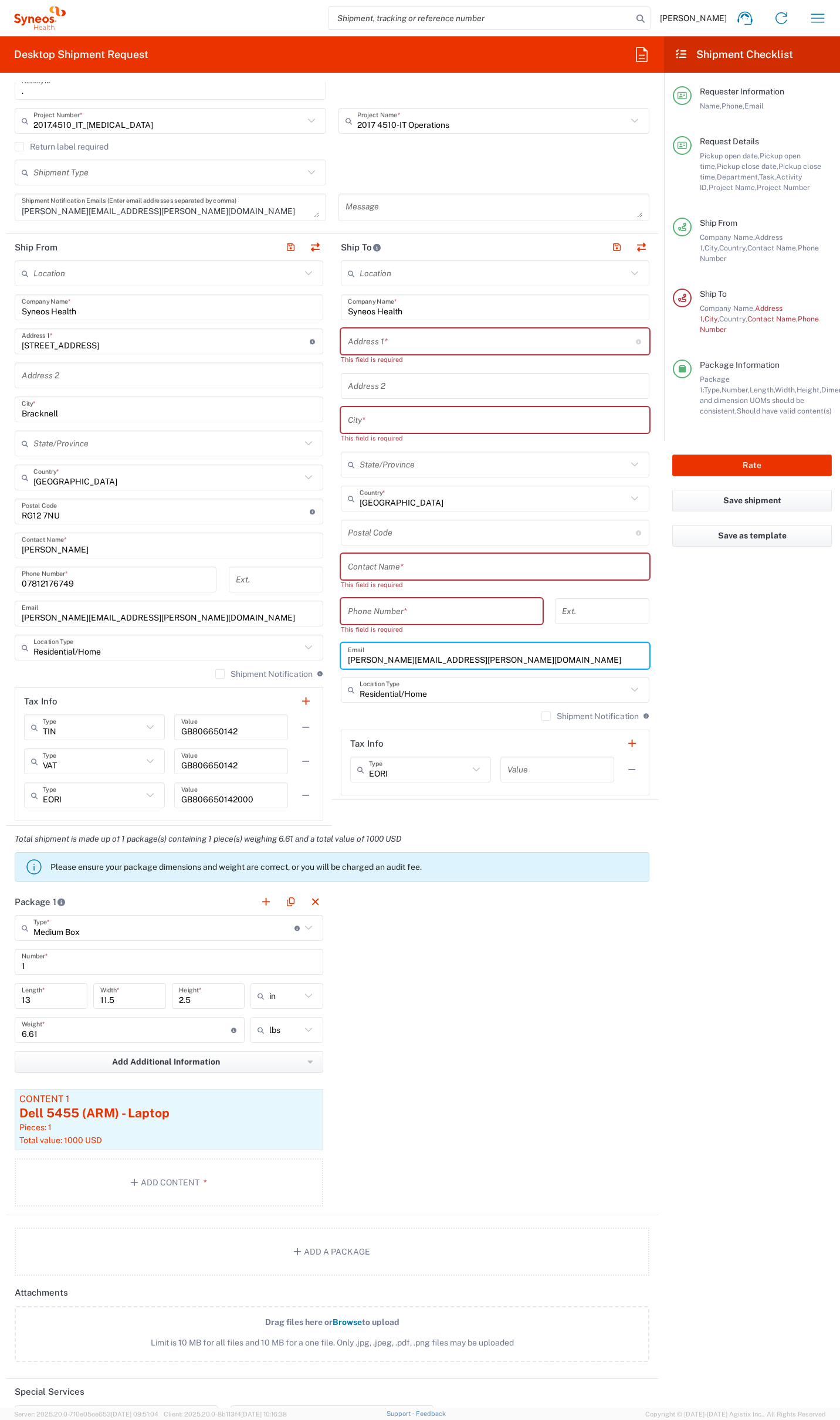
drag, startPoint x: 453, startPoint y: 648, endPoint x: 214, endPoint y: 634, distance: 239.4
click at [193, 628] on div "Ship From Location Addison Whitney LLC-Morrisvile NC US Barcelona-Syneos Health…" at bounding box center [331, 529] width 652 height 592
drag, startPoint x: 487, startPoint y: 657, endPoint x: 221, endPoint y: 658, distance: 266.0
click at [221, 658] on div "Ship From Location Addison Whitney LLC-Morrisvile NC US Barcelona-Syneos Health…" at bounding box center [331, 529] width 652 height 592
click at [769, 525] on button "Save as template" at bounding box center [752, 536] width 160 height 21
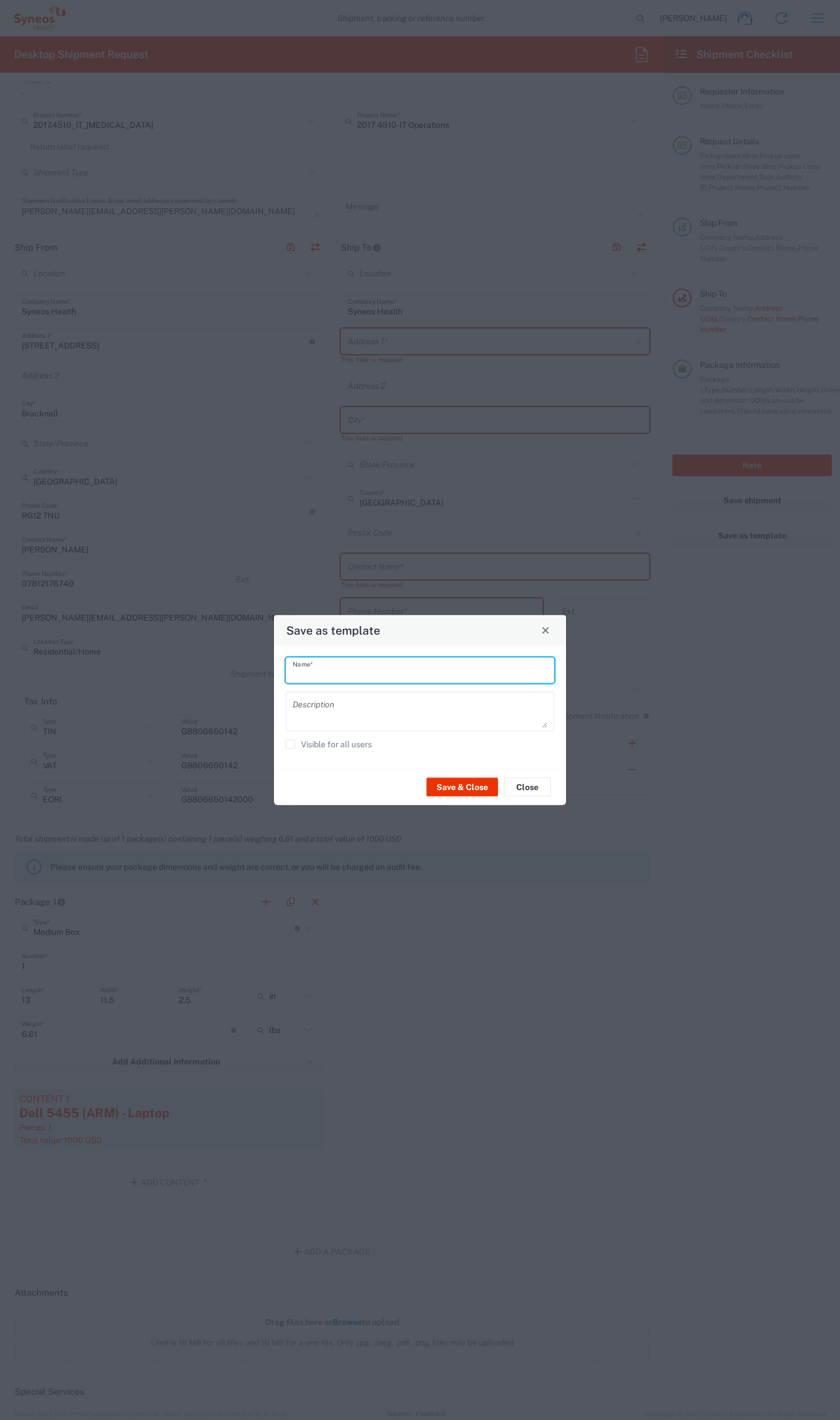
click at [433, 672] on input "text" at bounding box center [420, 670] width 254 height 21
type input "Dell 2"
click at [465, 789] on button "Save & Close" at bounding box center [462, 787] width 71 height 19
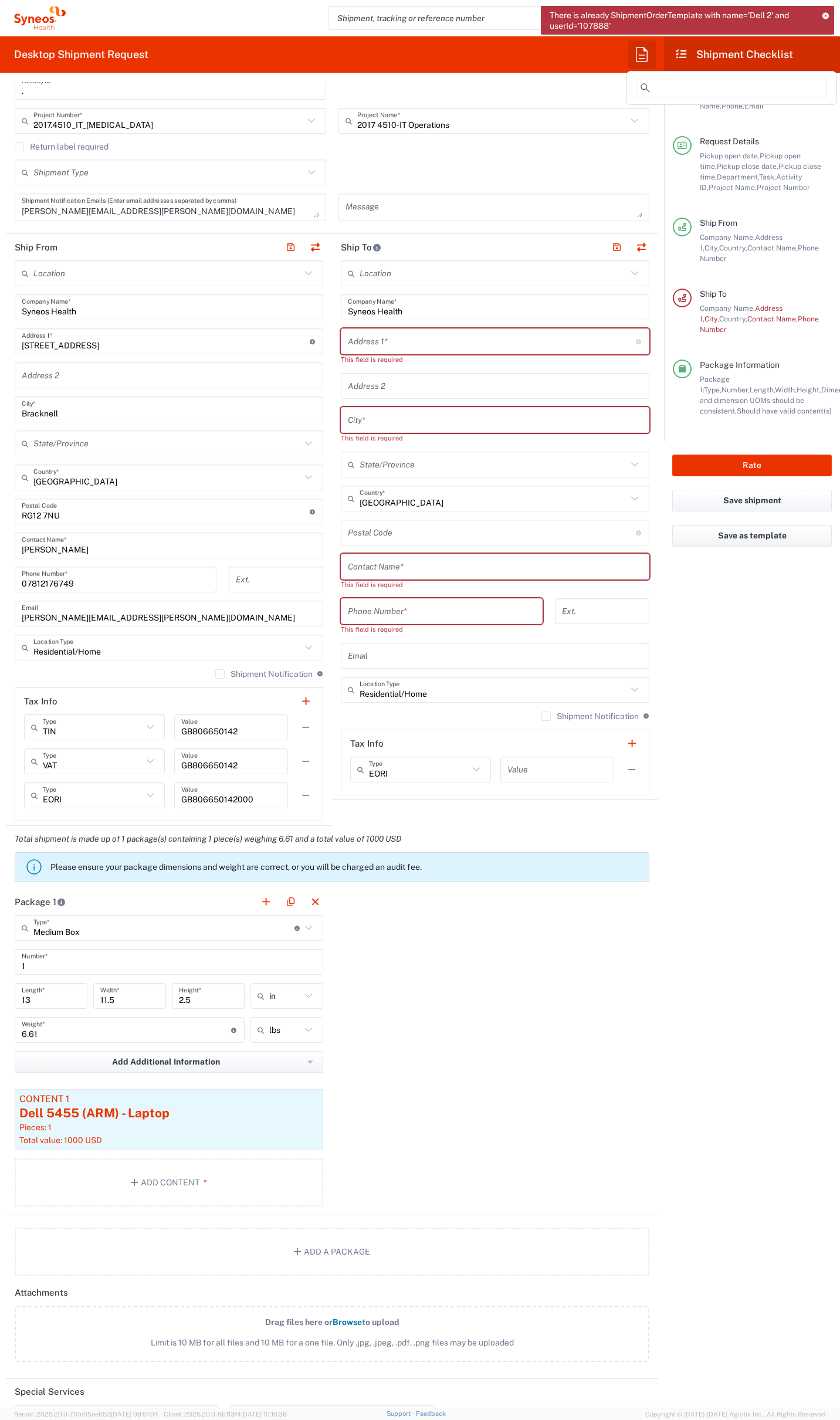
click at [636, 51] on icon "button" at bounding box center [641, 54] width 19 height 19
click at [690, 52] on h2 "Shipment Checklist" at bounding box center [734, 55] width 118 height 14
click at [390, 566] on input "text" at bounding box center [494, 566] width 294 height 21
paste input "[PERSON_NAME]"
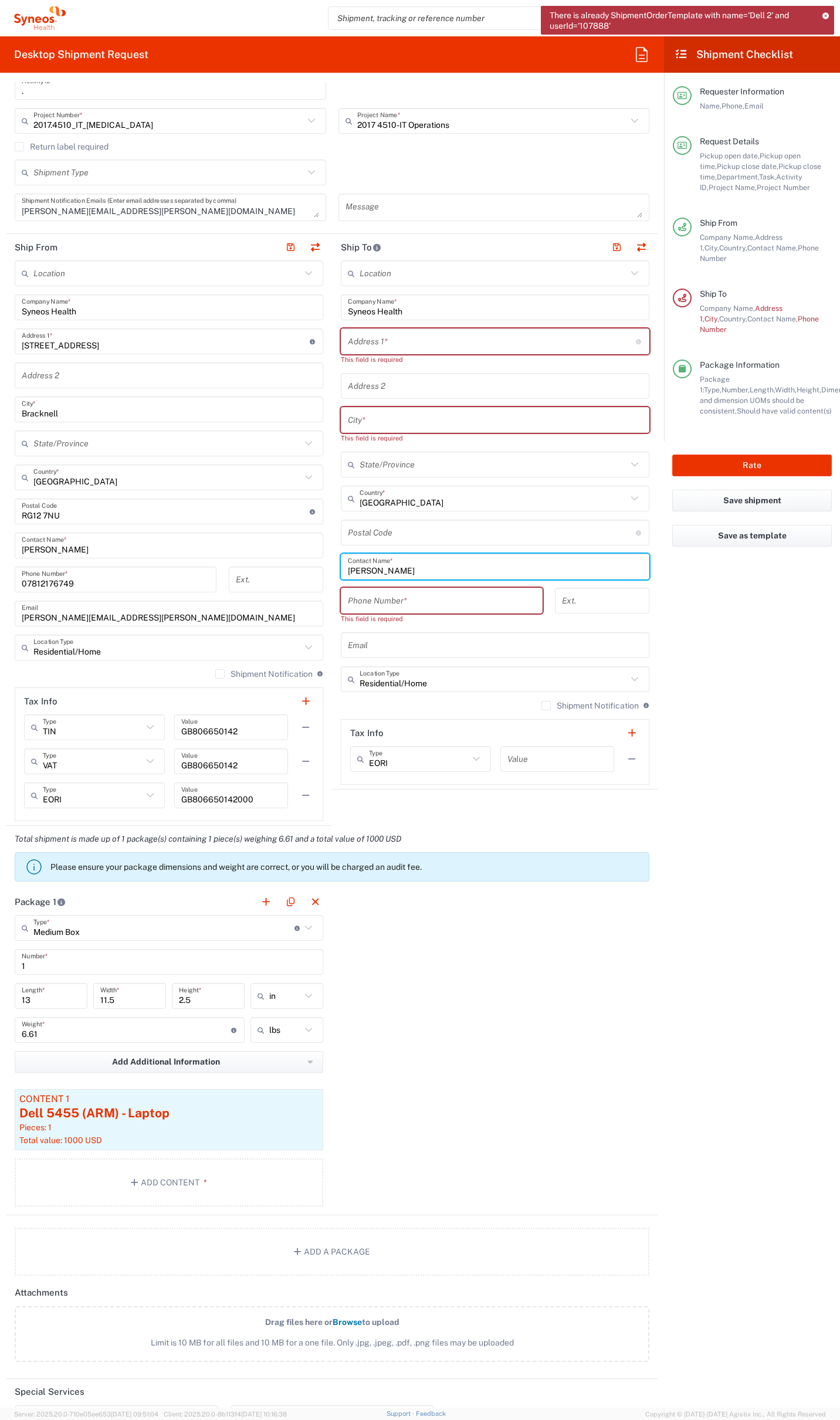
type input "[PERSON_NAME]"
click at [383, 604] on input "tel" at bounding box center [441, 601] width 187 height 21
paste input "774 744 2295"
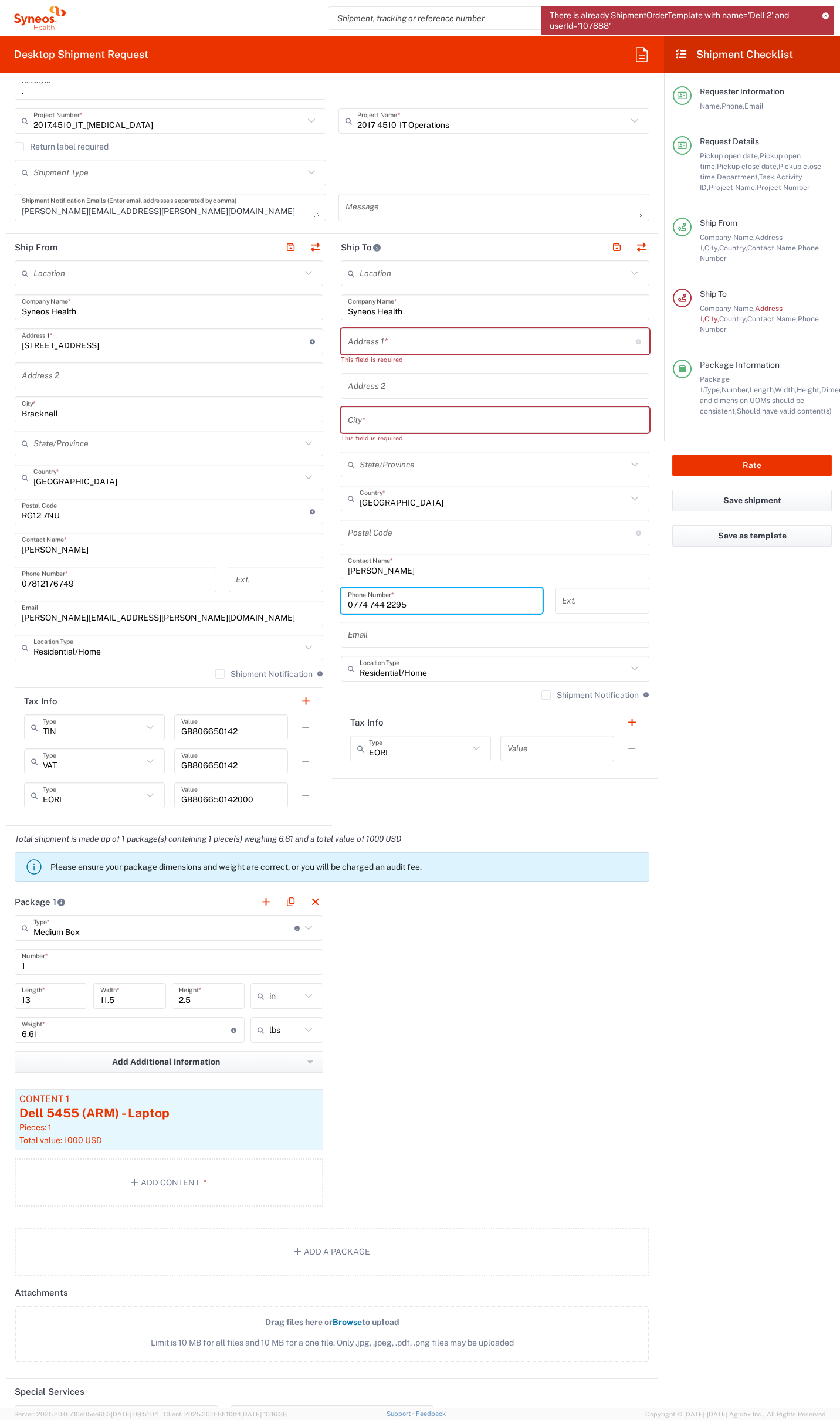
type input "0774 744 2295"
click at [376, 343] on input "text" at bounding box center [492, 341] width 288 height 21
paste input "[STREET_ADDRESS]"
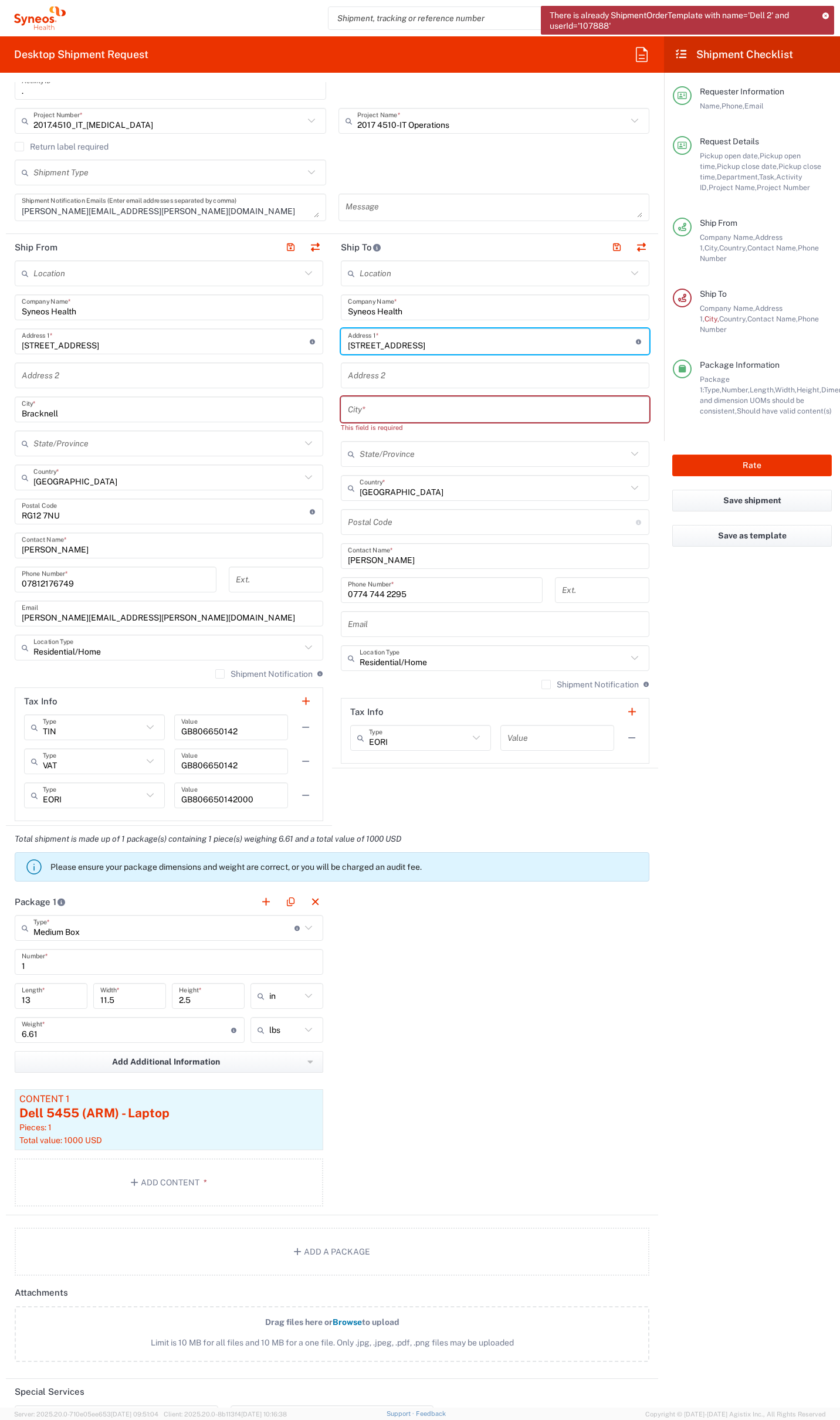
type input "[STREET_ADDRESS]"
click at [350, 409] on input "text" at bounding box center [494, 410] width 294 height 21
drag, startPoint x: 354, startPoint y: 381, endPoint x: 307, endPoint y: 389, distance: 47.7
click at [349, 382] on input "text" at bounding box center [494, 375] width 294 height 21
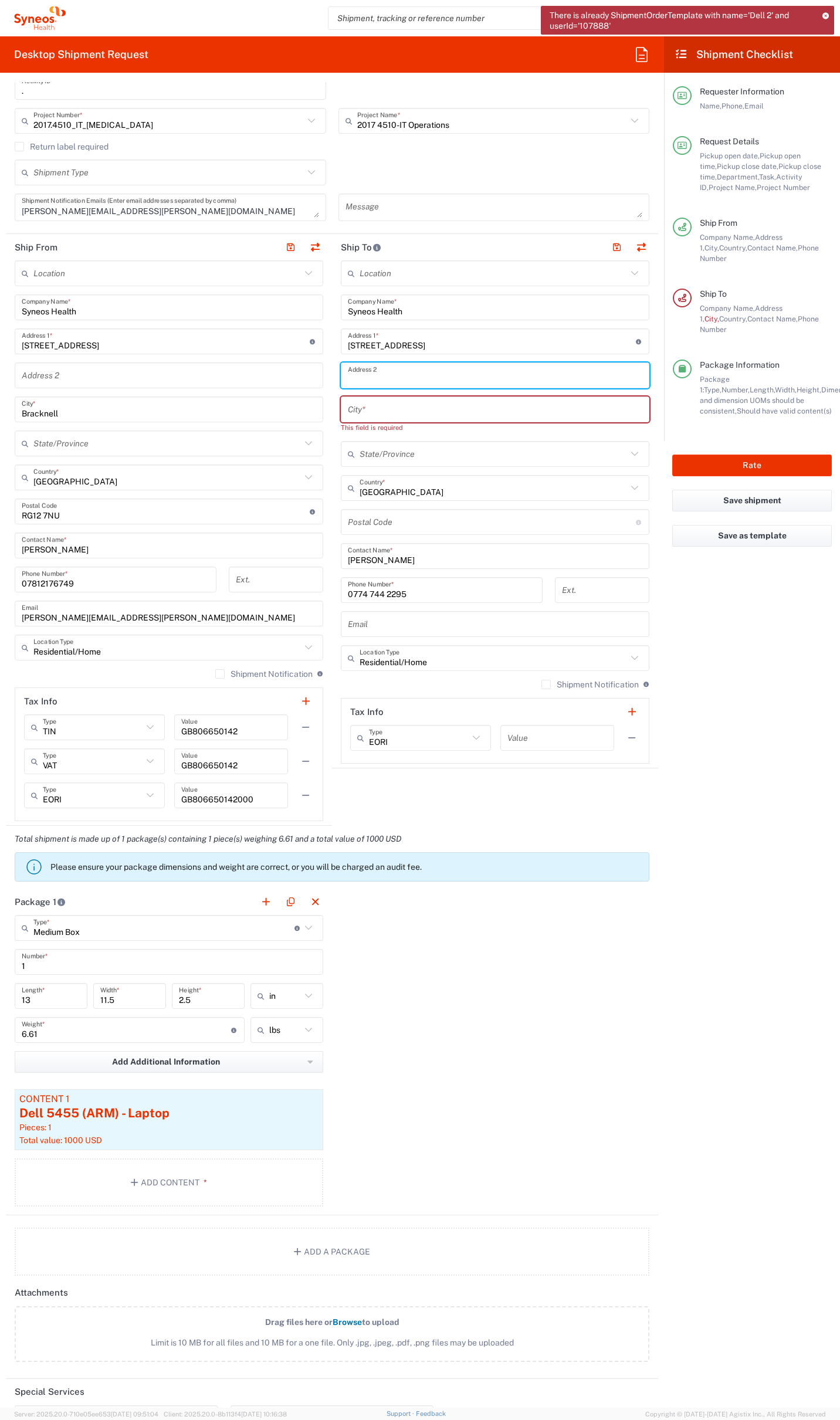
click at [367, 373] on input "text" at bounding box center [494, 375] width 294 height 21
paste input "Milngavie"
type input "Milngavie"
drag, startPoint x: 350, startPoint y: 406, endPoint x: 343, endPoint y: 410, distance: 8.1
click at [350, 407] on input "text" at bounding box center [494, 410] width 294 height 21
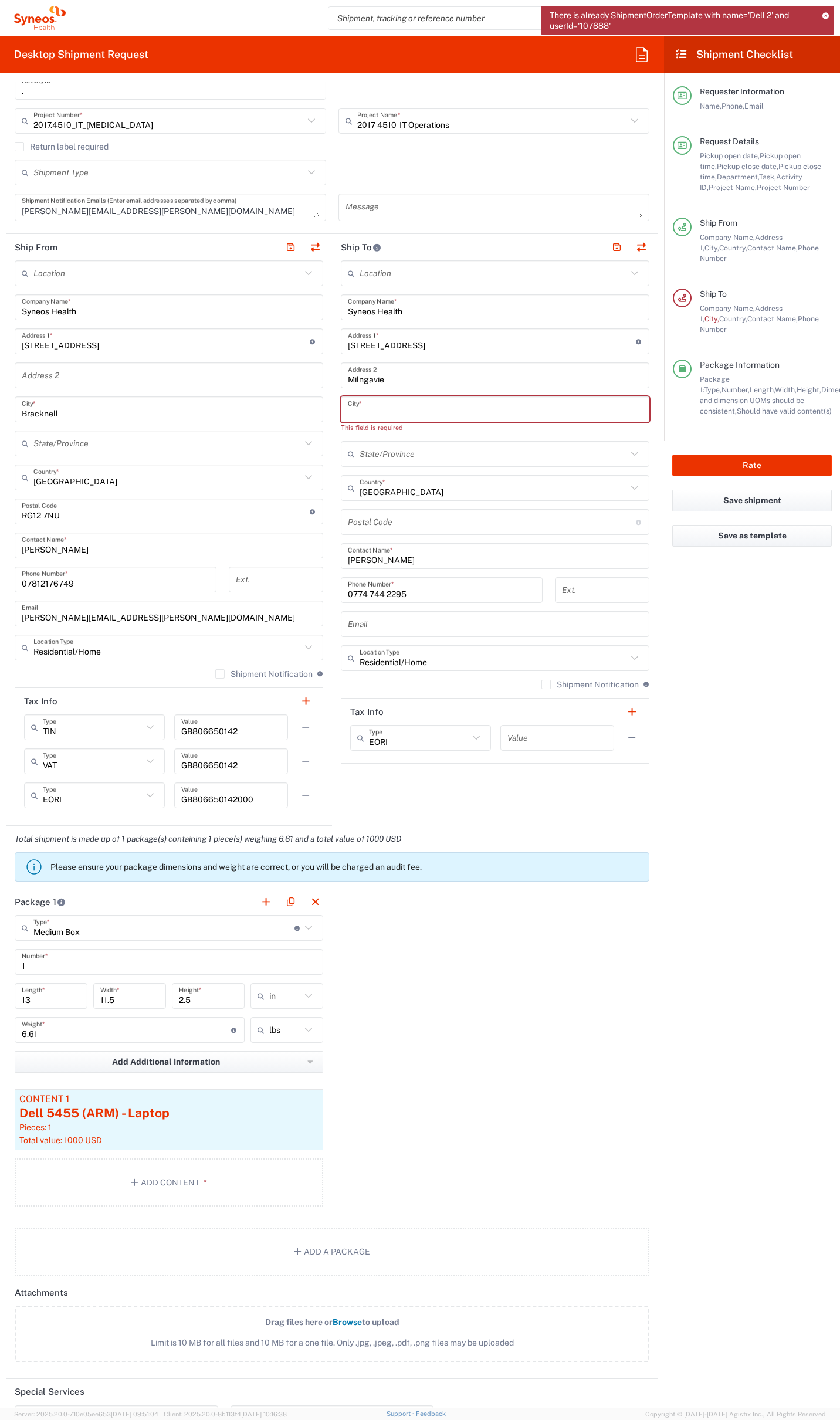
paste input "[GEOGRAPHIC_DATA]"
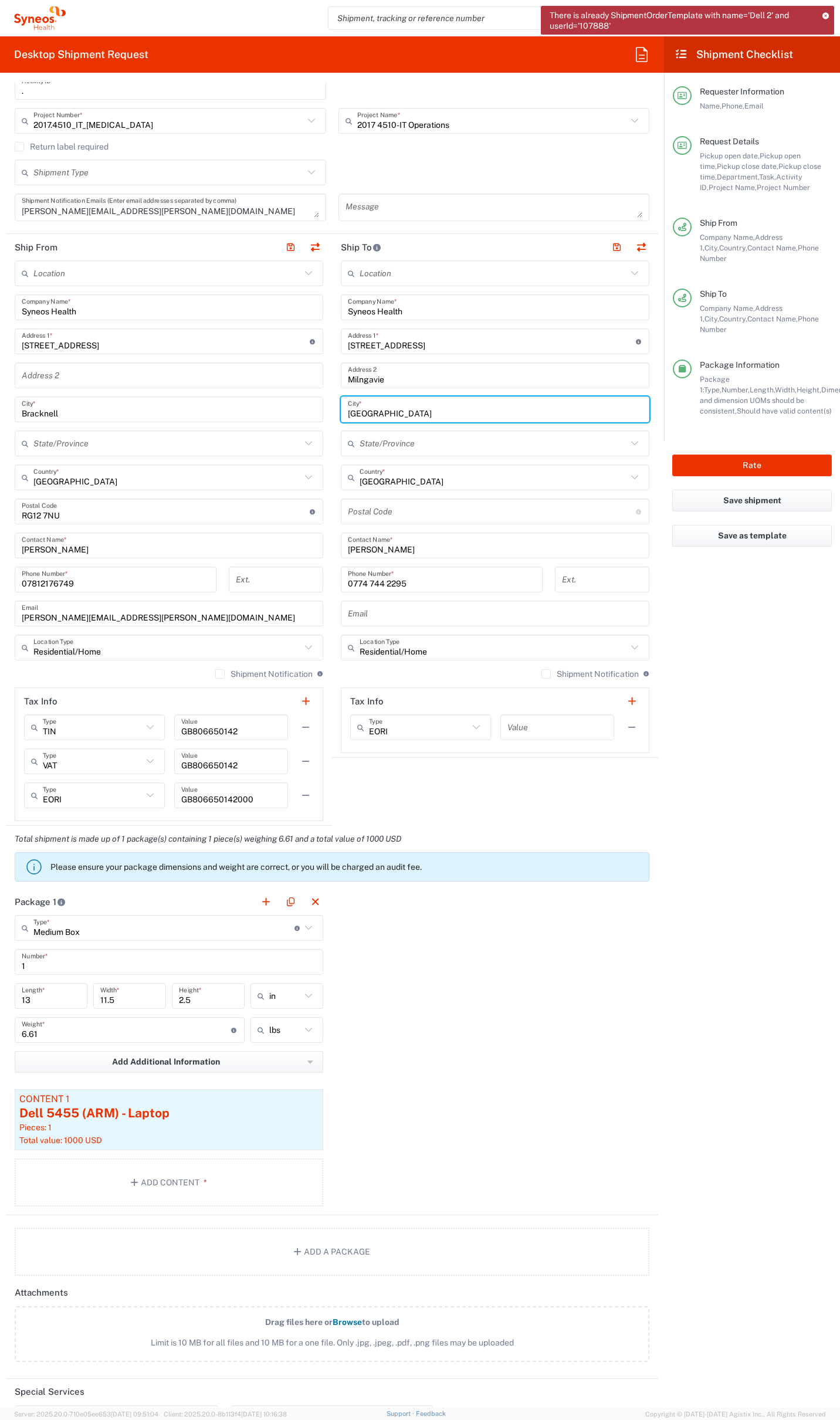
type input "[GEOGRAPHIC_DATA]"
click at [526, 447] on input "text" at bounding box center [493, 443] width 267 height 21
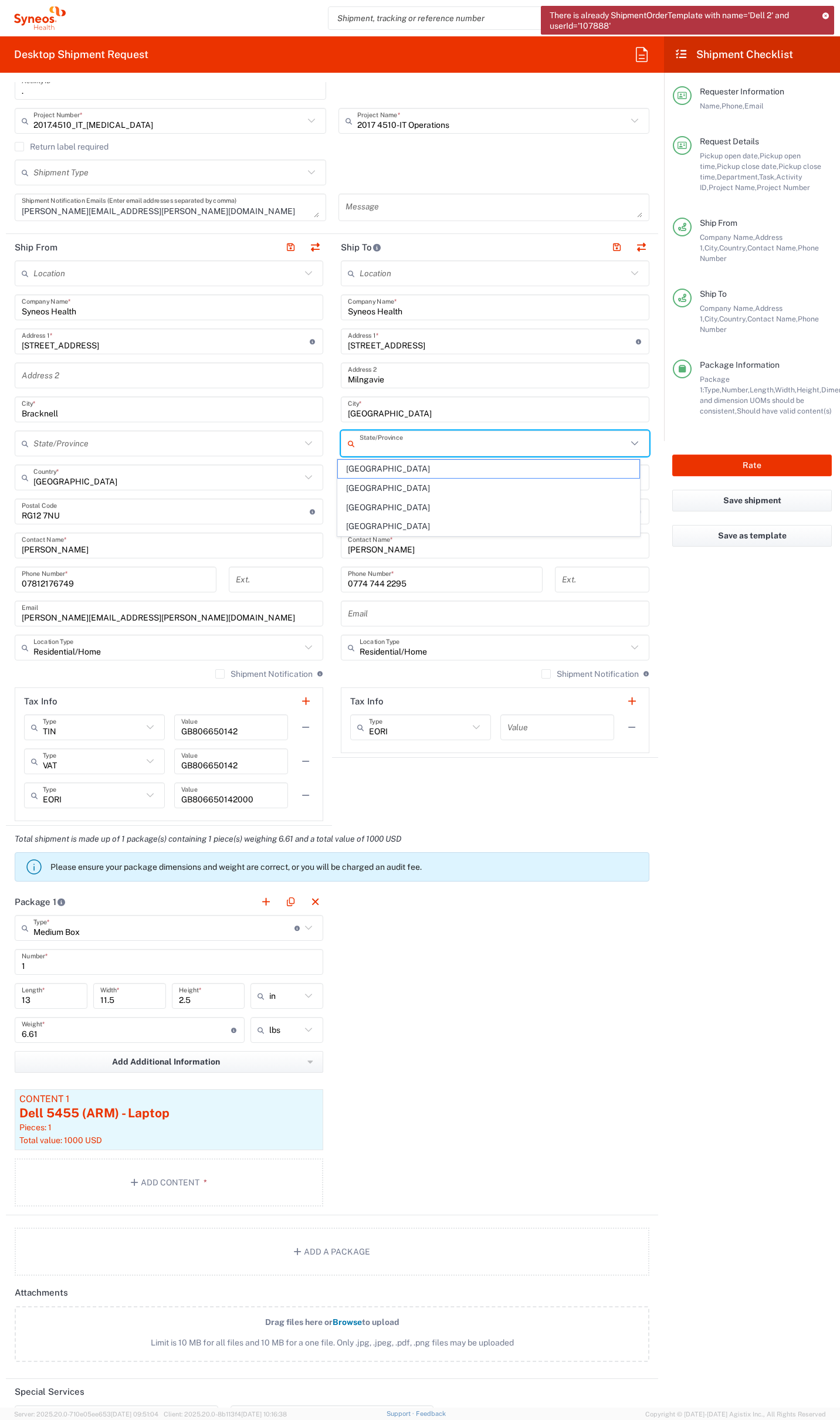
type input "[GEOGRAPHIC_DATA]"
type input "GU14 7BF"
click at [627, 445] on icon at bounding box center [634, 443] width 15 height 15
click at [571, 445] on input "[GEOGRAPHIC_DATA]" at bounding box center [493, 443] width 267 height 21
drag, startPoint x: 484, startPoint y: 447, endPoint x: 333, endPoint y: 440, distance: 151.2
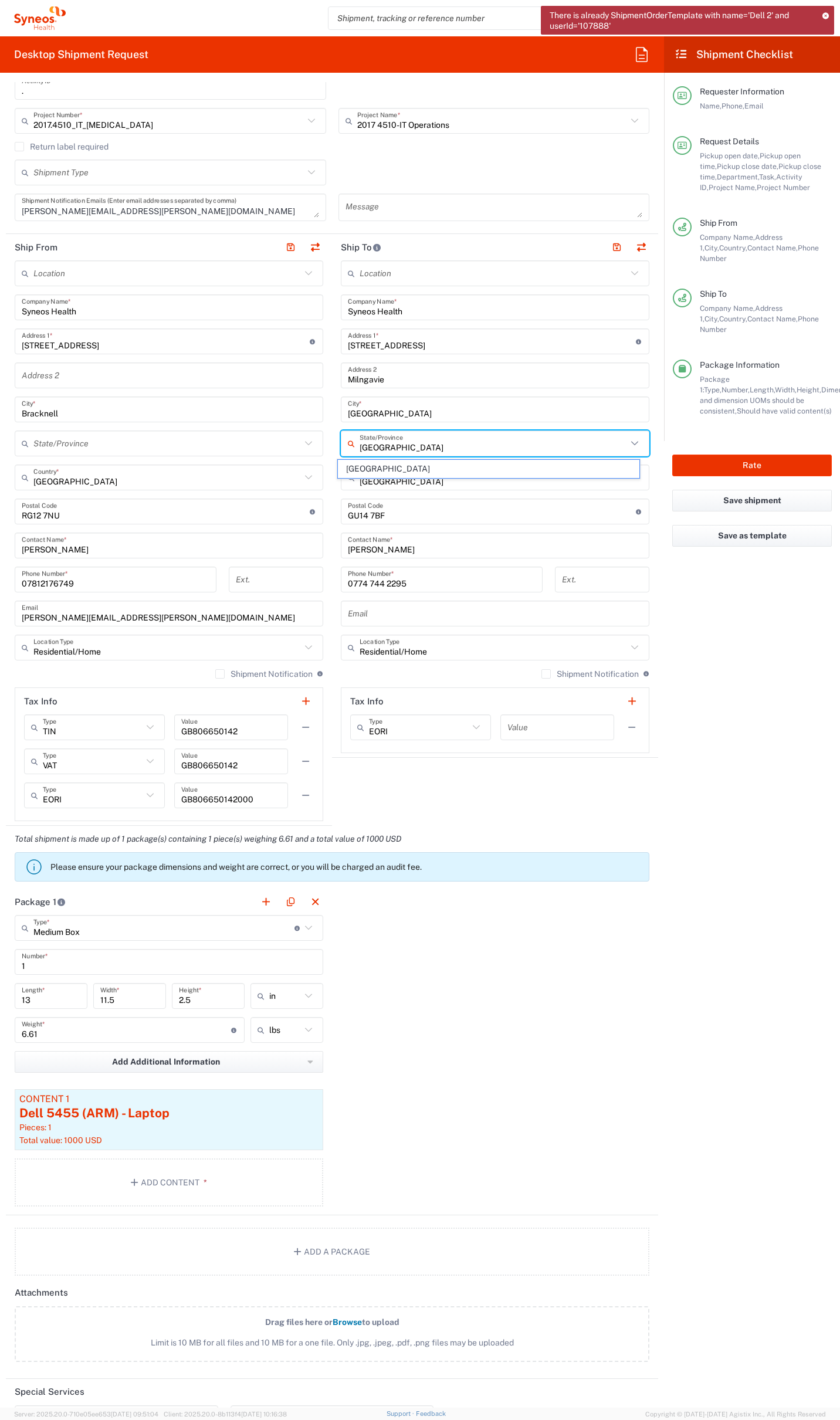
click at [332, 440] on main "Location Addison Whitney LLC-Morrisvile NC US Barcelona-Syneos Health BioSector…" at bounding box center [495, 507] width 326 height 492
click at [629, 441] on icon at bounding box center [634, 443] width 15 height 15
click at [628, 442] on icon at bounding box center [634, 443] width 15 height 15
drag, startPoint x: 352, startPoint y: 436, endPoint x: 341, endPoint y: 437, distance: 11.0
click at [348, 437] on icon at bounding box center [353, 443] width 11 height 19
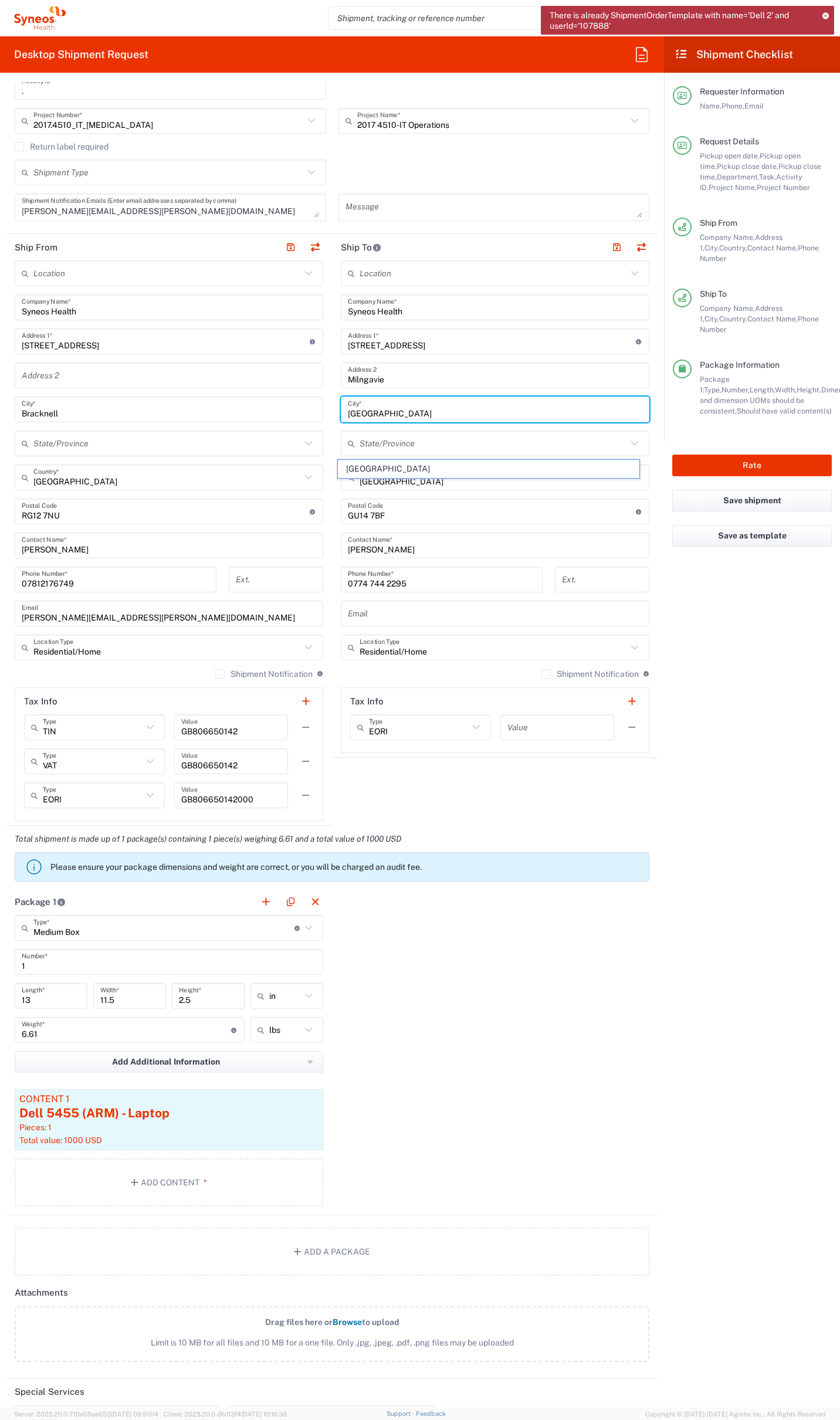
click at [430, 420] on div "Glasgow City *" at bounding box center [494, 409] width 308 height 26
click at [627, 443] on icon at bounding box center [634, 443] width 15 height 15
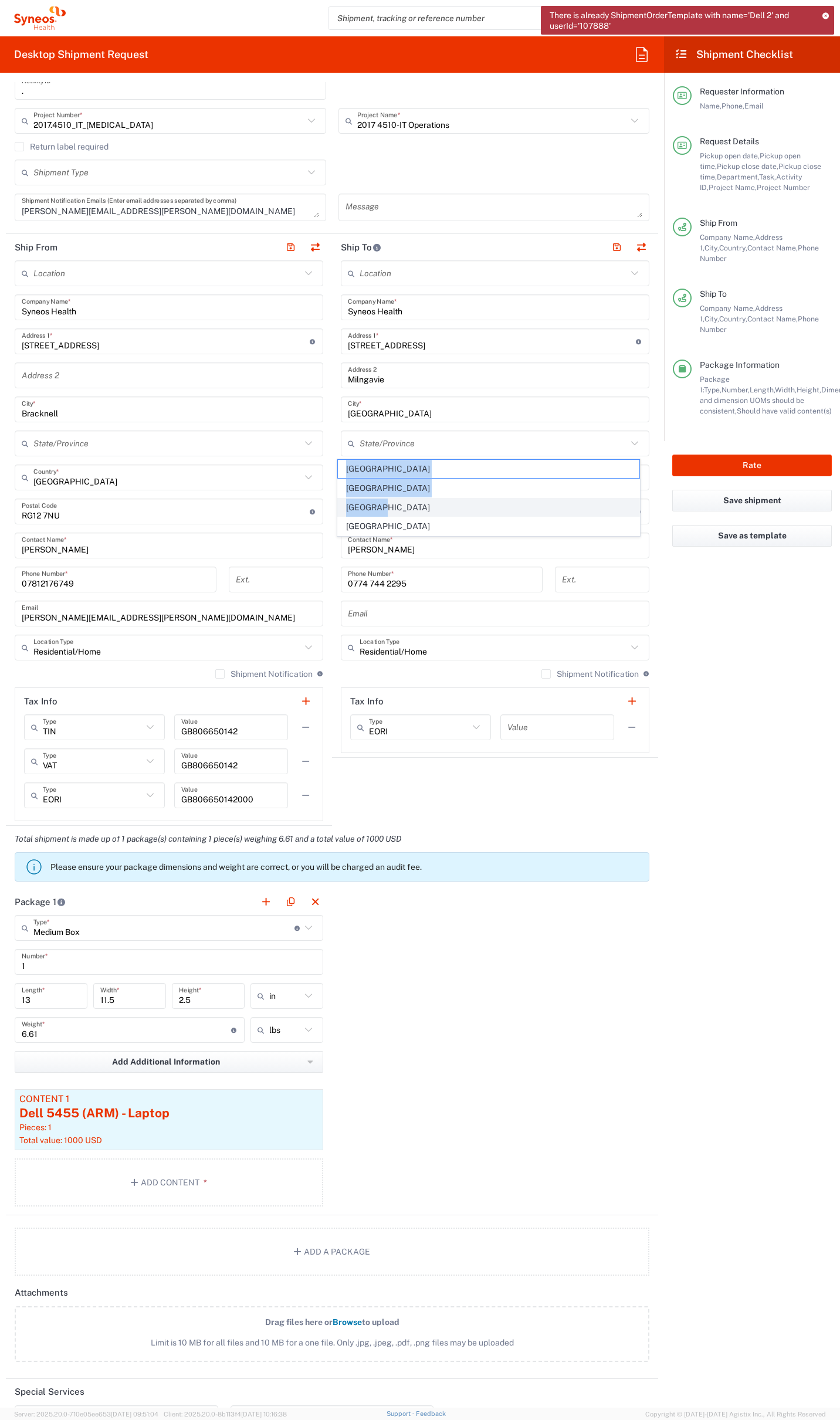
drag, startPoint x: 626, startPoint y: 440, endPoint x: 433, endPoint y: 504, distance: 203.3
click at [456, 456] on agx-dropdown-input "State/Province England Northern Ireland Scotland Wales" at bounding box center [494, 443] width 308 height 26
click at [359, 504] on span "[GEOGRAPHIC_DATA]" at bounding box center [489, 508] width 302 height 19
type input "[GEOGRAPHIC_DATA]"
click at [367, 615] on input "text" at bounding box center [494, 613] width 294 height 21
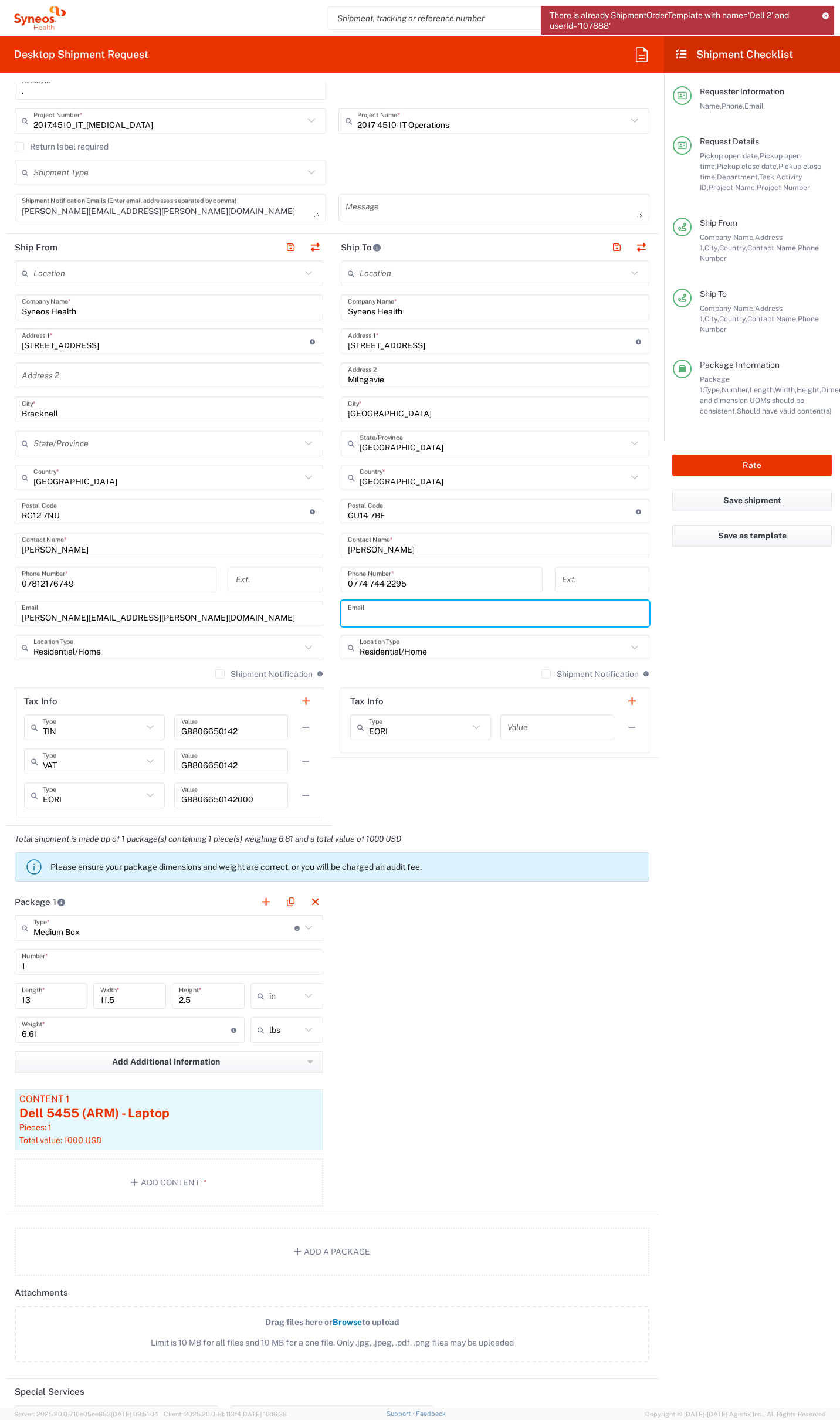
paste input "[PERSON_NAME][EMAIL_ADDRESS][PERSON_NAME][DOMAIN_NAME]"
type input "[PERSON_NAME][EMAIL_ADDRESS][PERSON_NAME][DOMAIN_NAME]"
click at [750, 455] on button "Rate" at bounding box center [752, 465] width 160 height 21
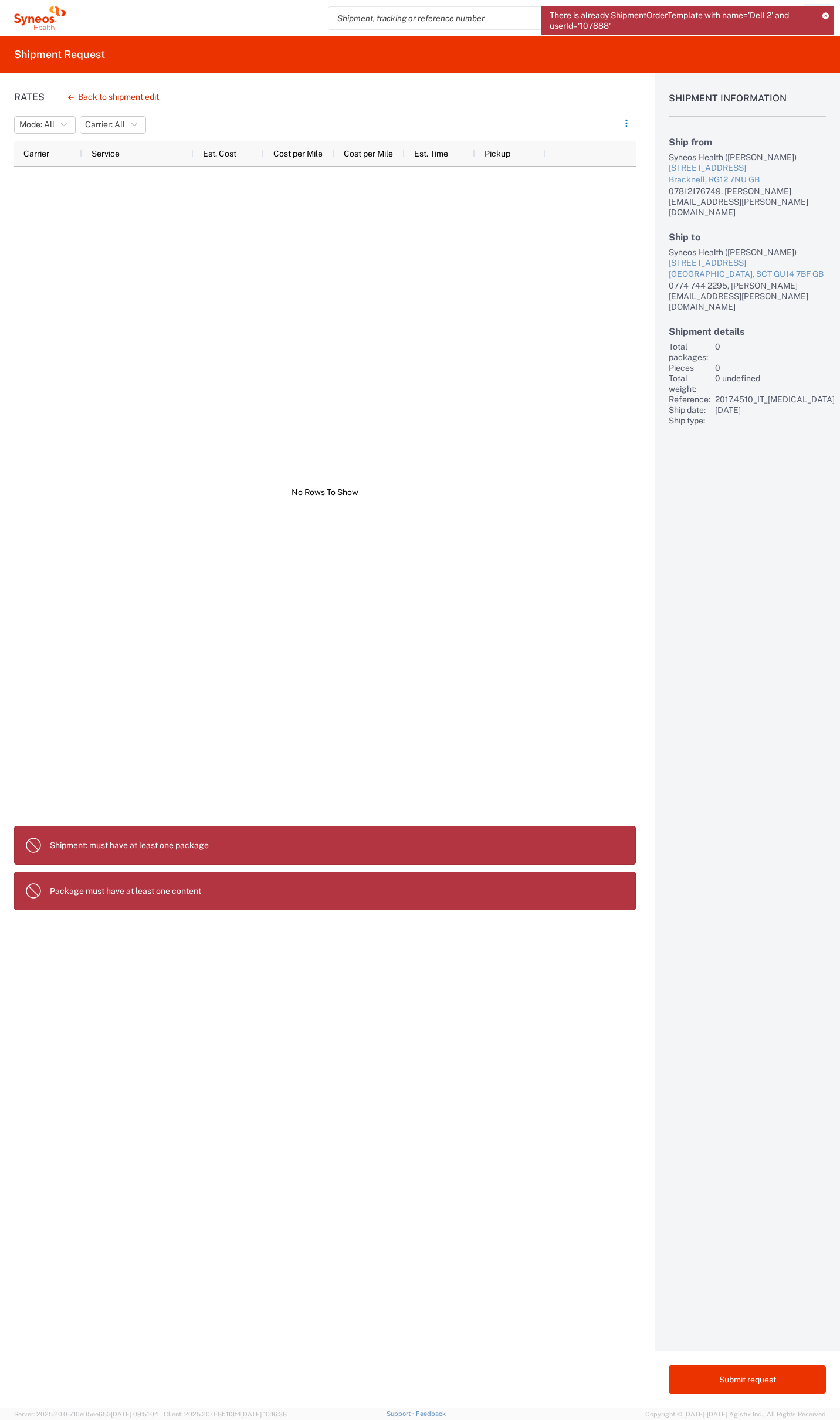
click at [823, 14] on icon at bounding box center [826, 15] width 7 height 6
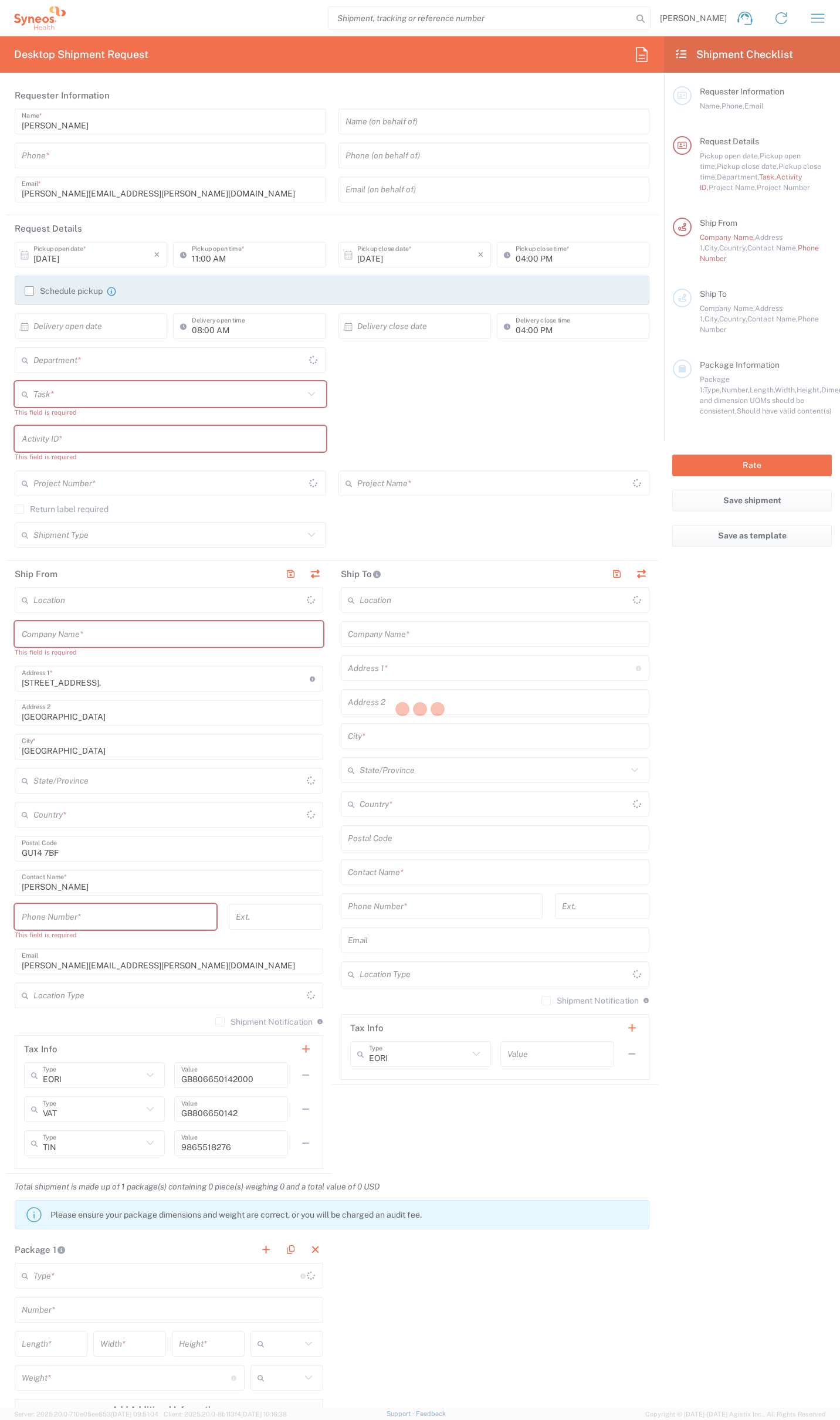
type input "[GEOGRAPHIC_DATA]"
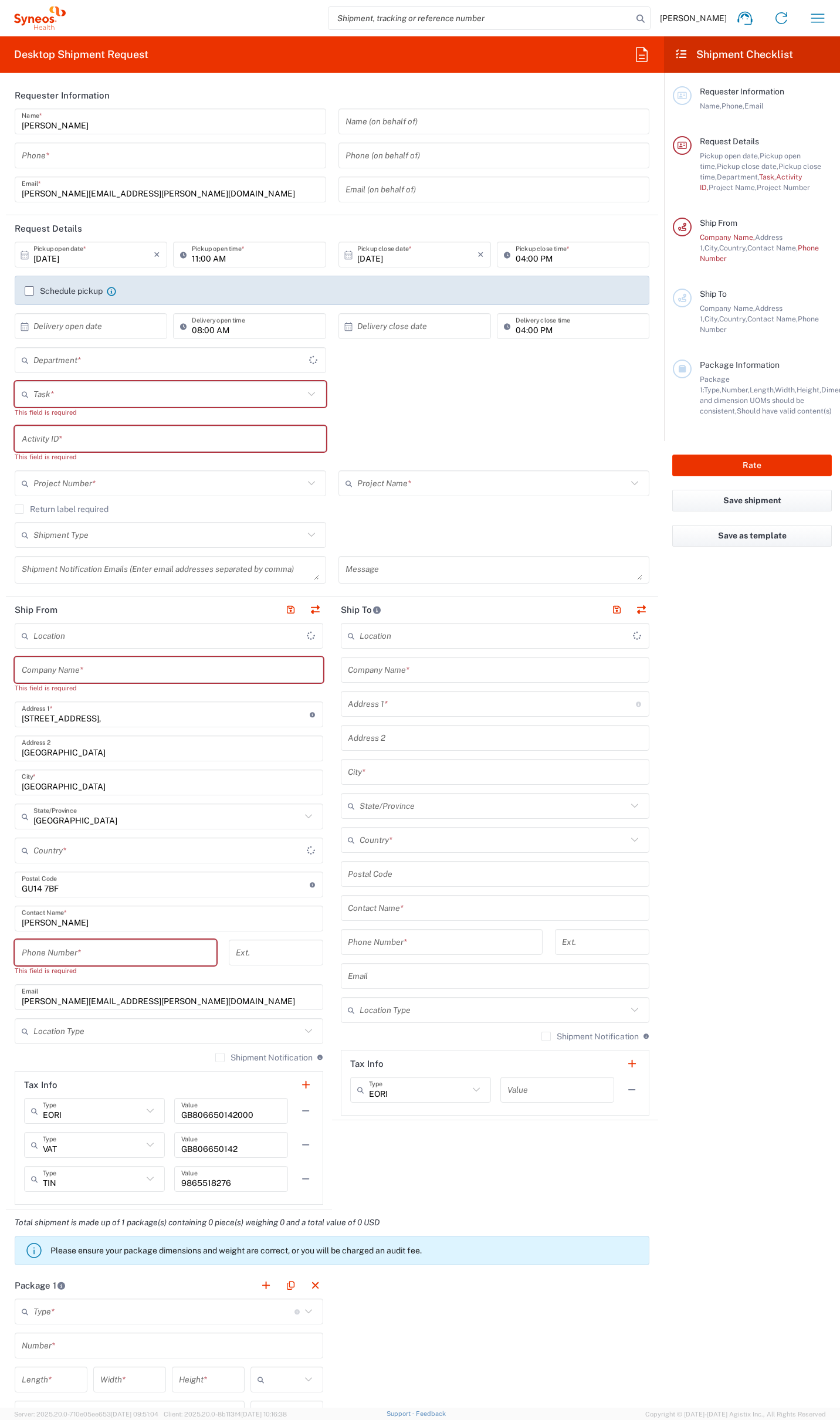
type input "[GEOGRAPHIC_DATA]"
type input "4510"
click at [643, 51] on icon "button" at bounding box center [641, 54] width 19 height 19
type input "Syneos Health UK Limited"
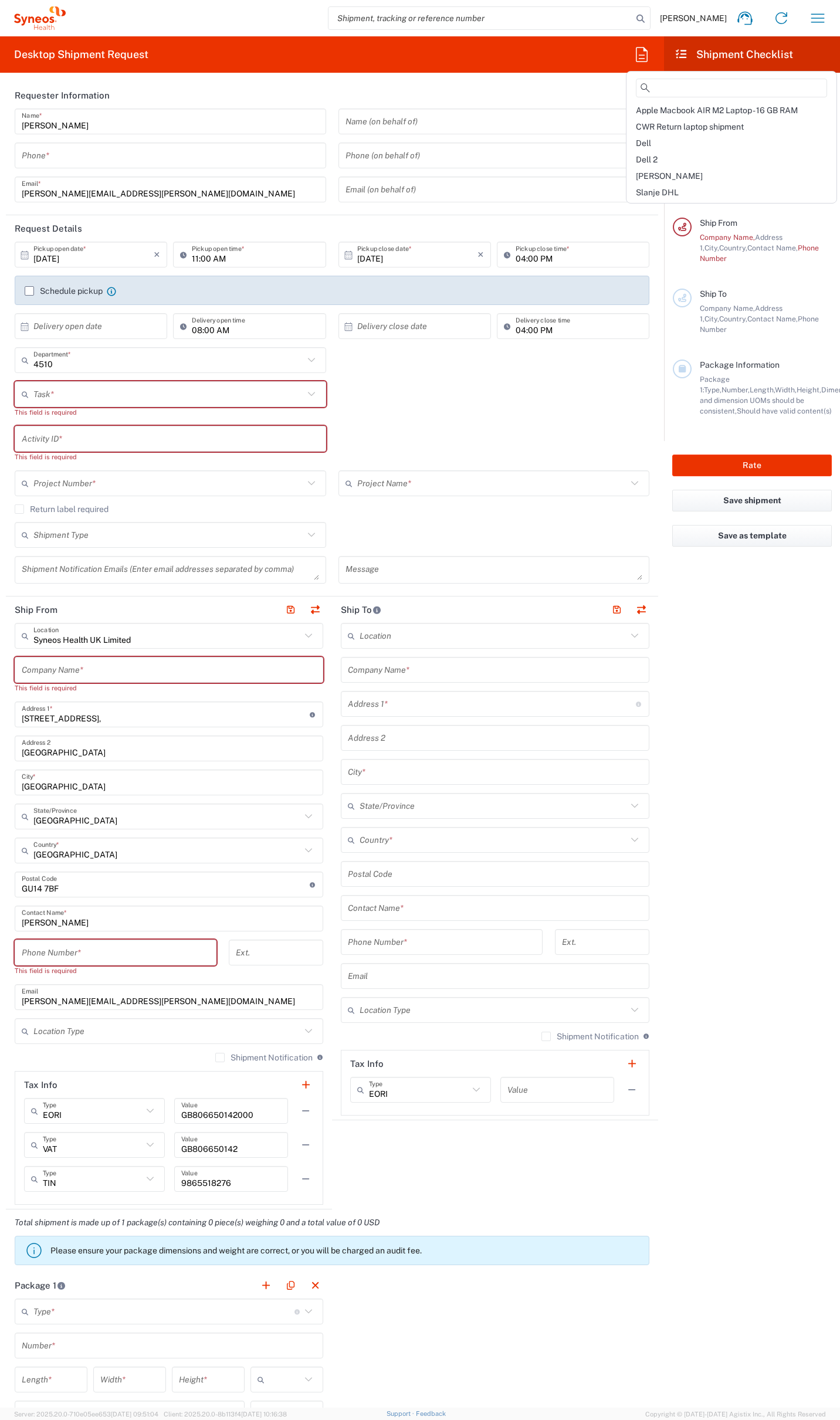
click at [655, 155] on span "Dell 2" at bounding box center [646, 159] width 21 height 9
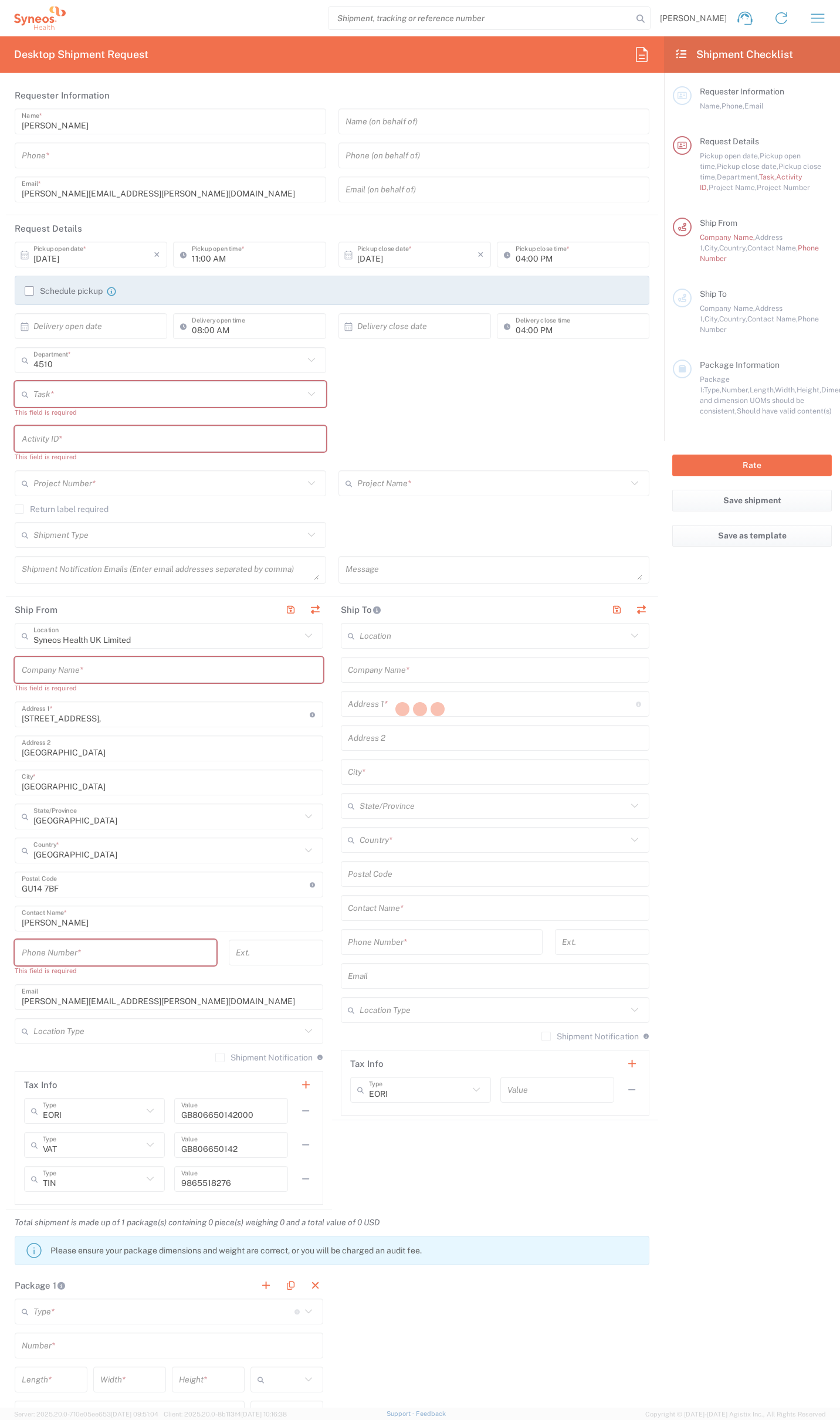
type input "07812176749"
type input "Break/Fix"
type input "."
type input "2017 4510-IT Operations"
type input "Syneos Health"
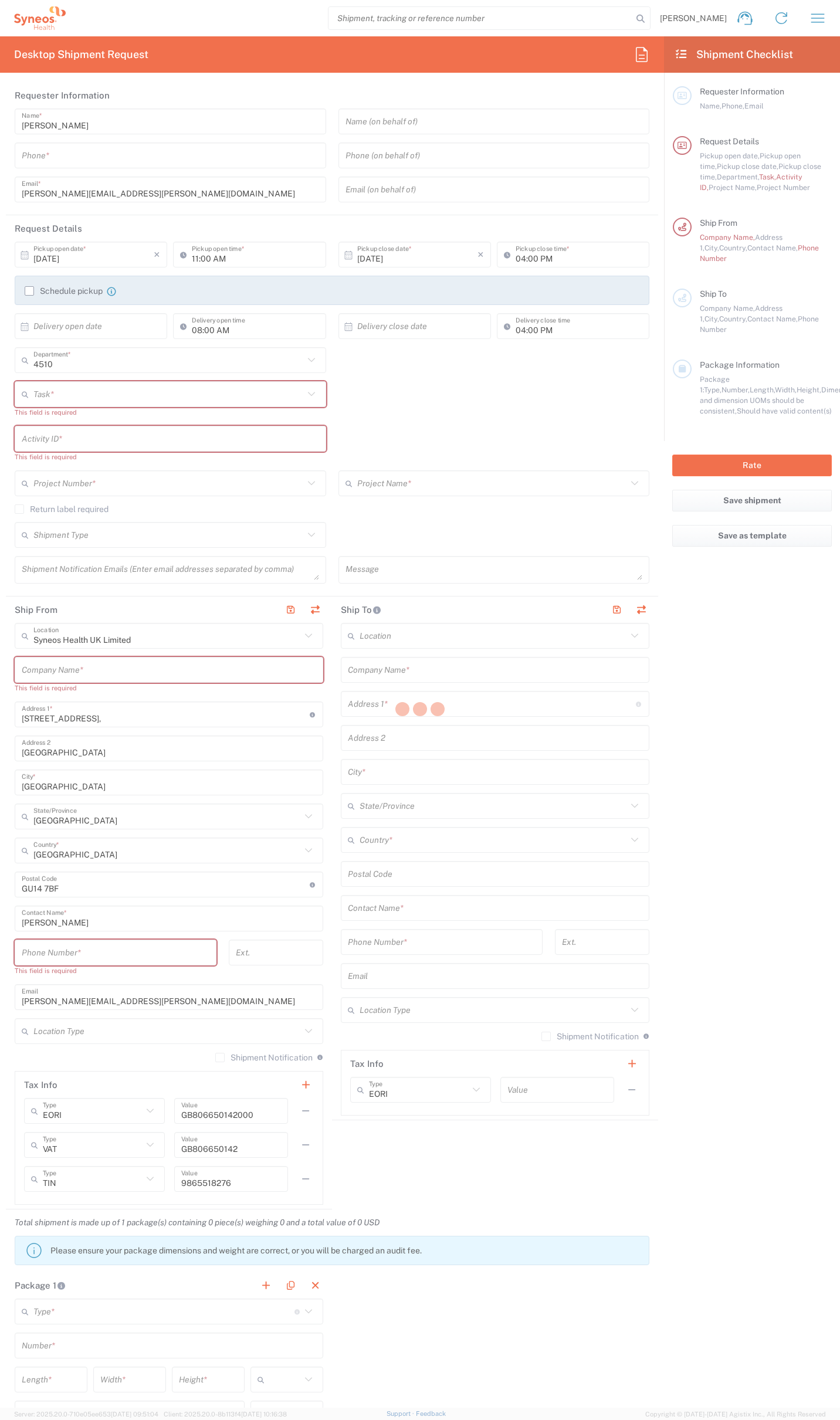
type input "54 Longwater Road"
type input "Bracknell"
type input "RG12 7NU"
type input "07812176749"
type input "Residential/Home"
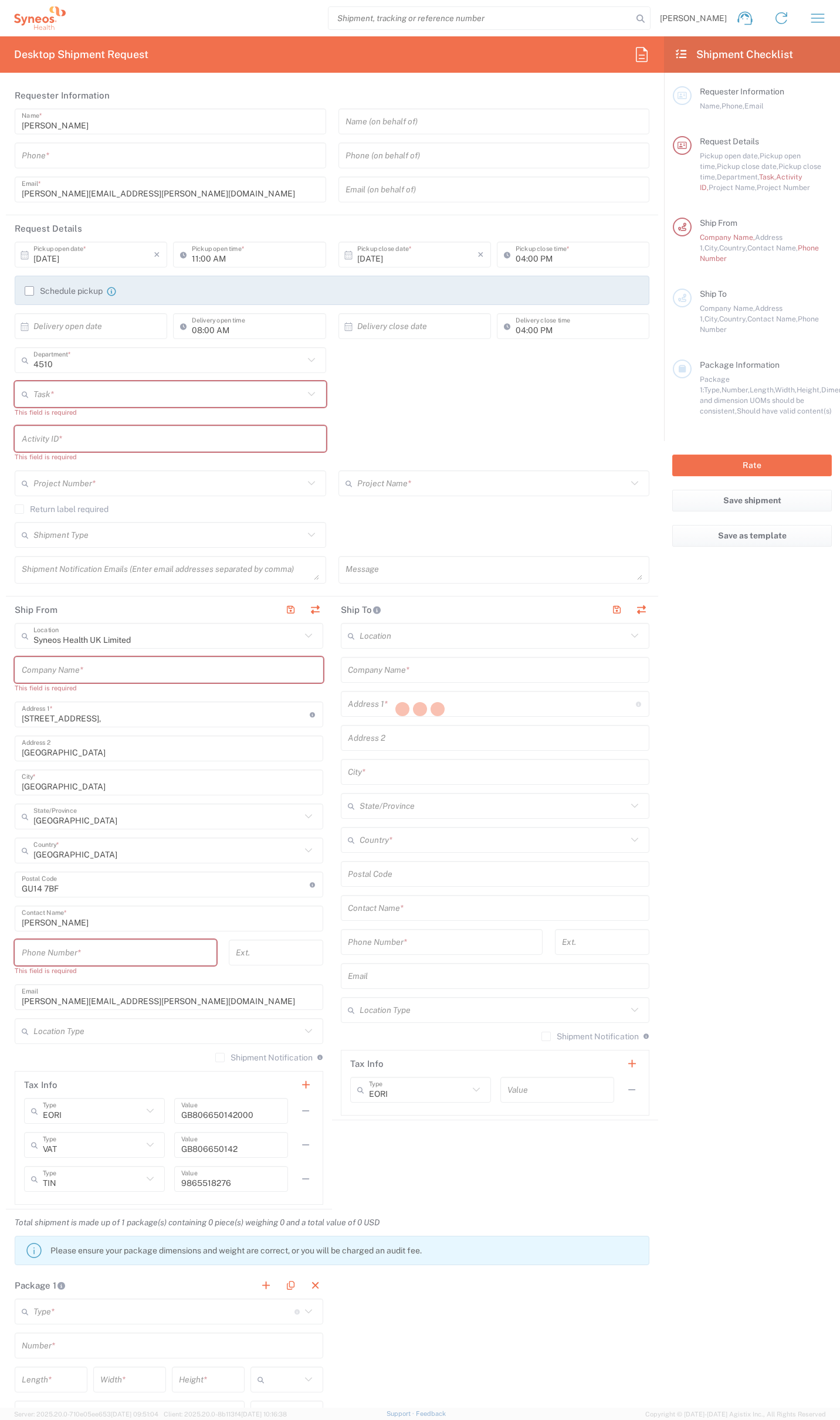
type input "Syneos Health"
type input "[STREET_ADDRESS]"
type input "Milngavie"
type input "[GEOGRAPHIC_DATA]"
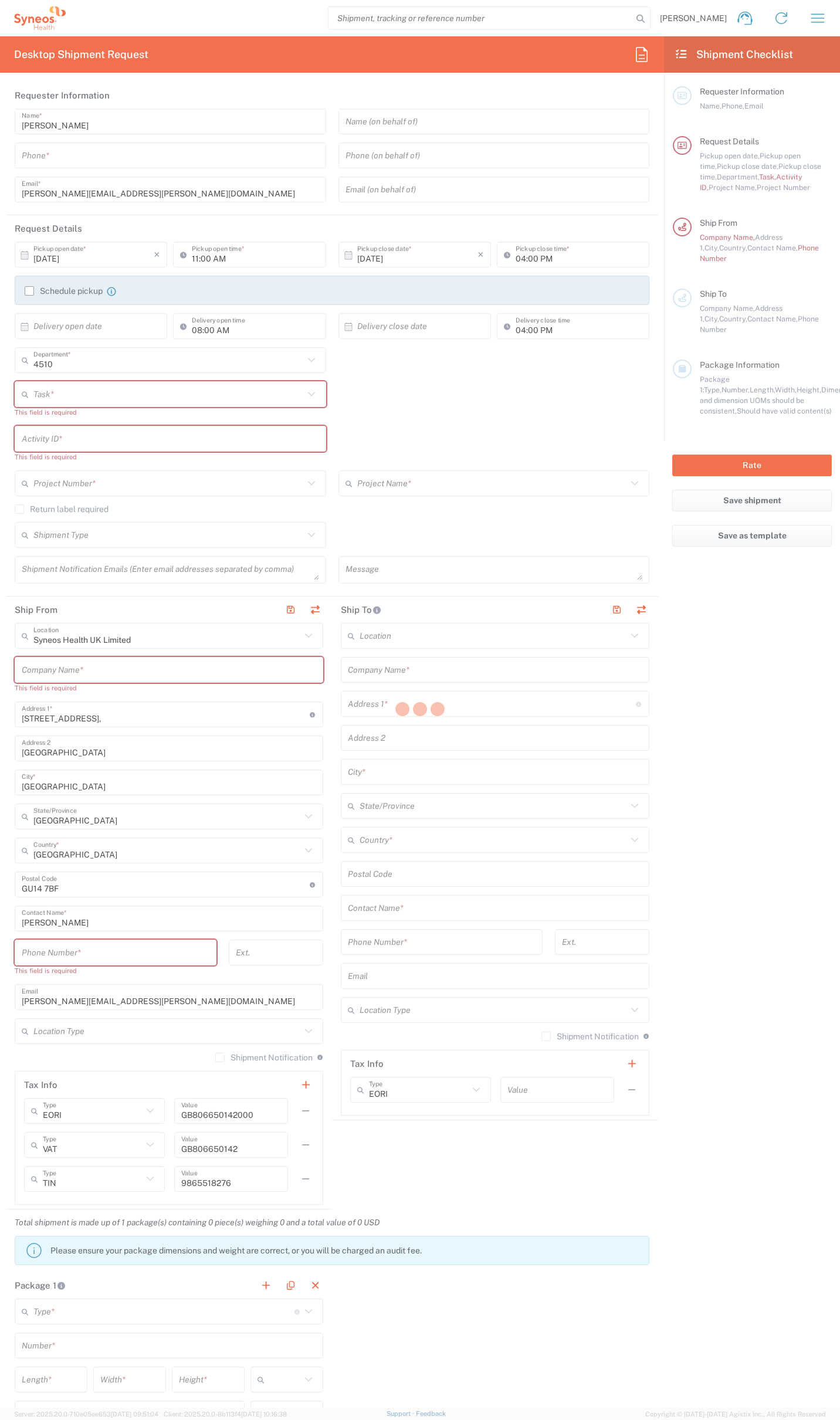
type input "GU14 7BF"
type input "[PERSON_NAME]"
type input "0774 744 2295"
type input "[PERSON_NAME][EMAIL_ADDRESS][PERSON_NAME][DOMAIN_NAME]"
type input "Residential/Home"
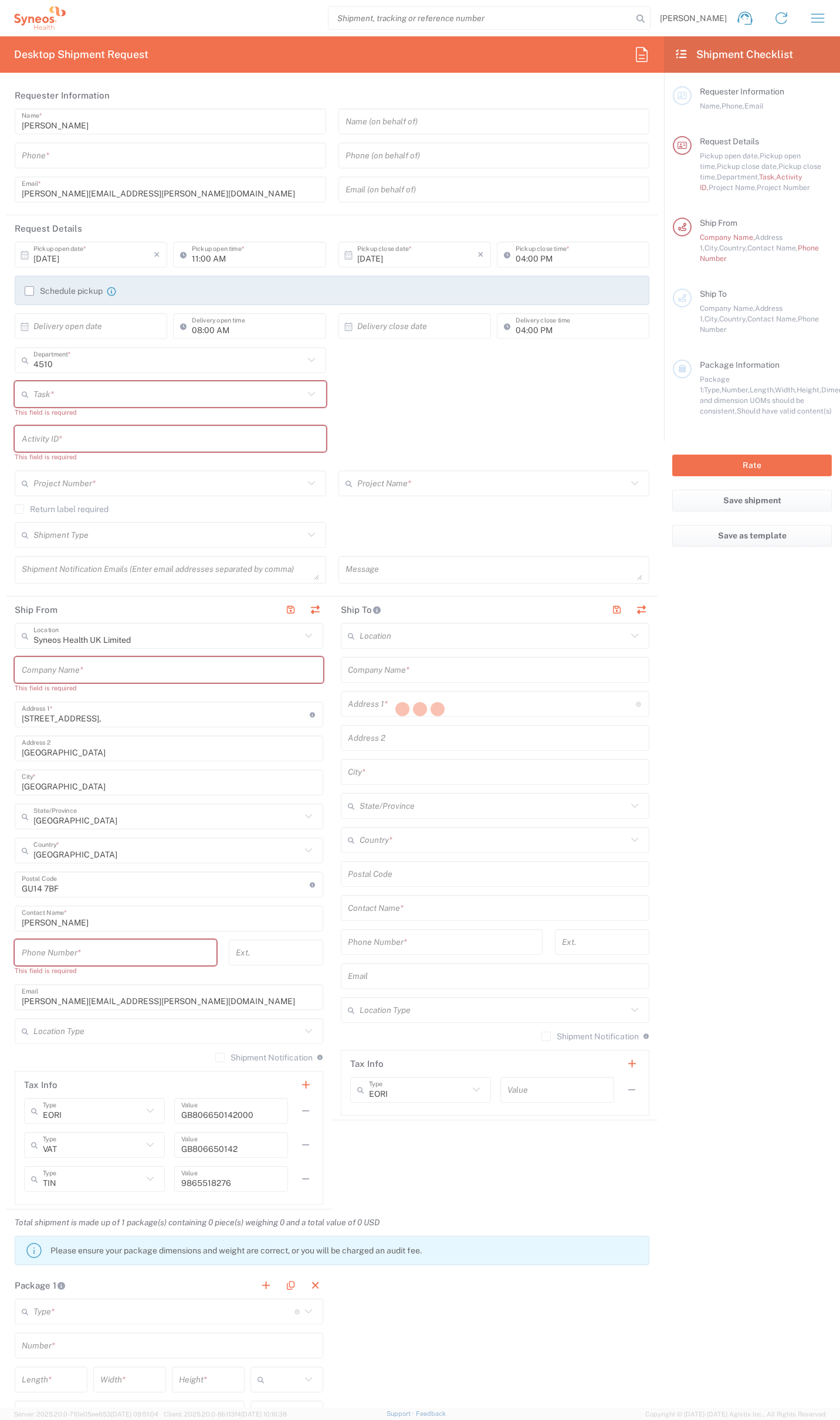
type input "Adult Signature Required"
type input "Sender/Shipper"
type input "12:00 PM"
type textarea "[PERSON_NAME][EMAIL_ADDRESS][PERSON_NAME][DOMAIN_NAME]"
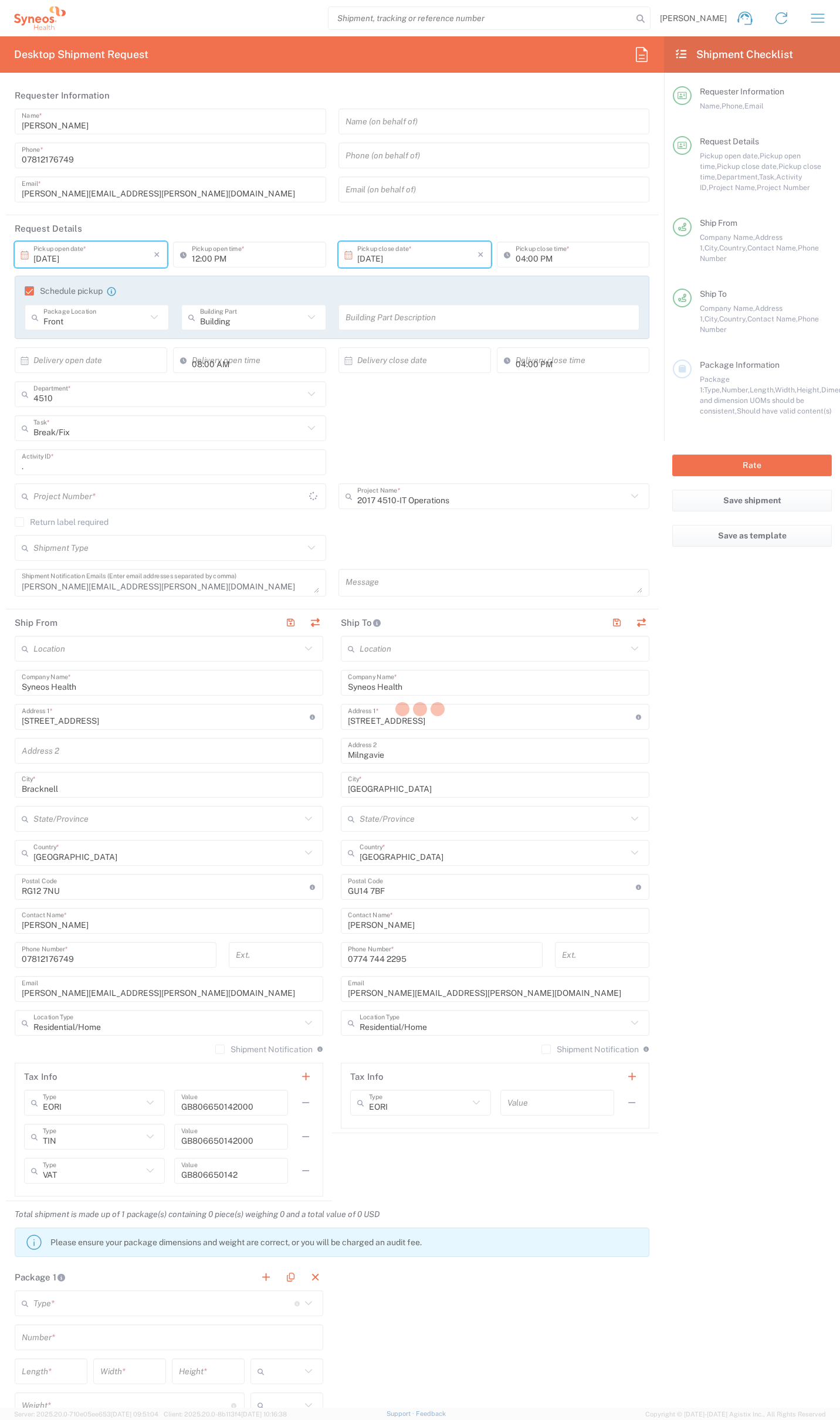
type input "[GEOGRAPHIC_DATA]"
type input "2017.4510_IT_[MEDICAL_DATA]"
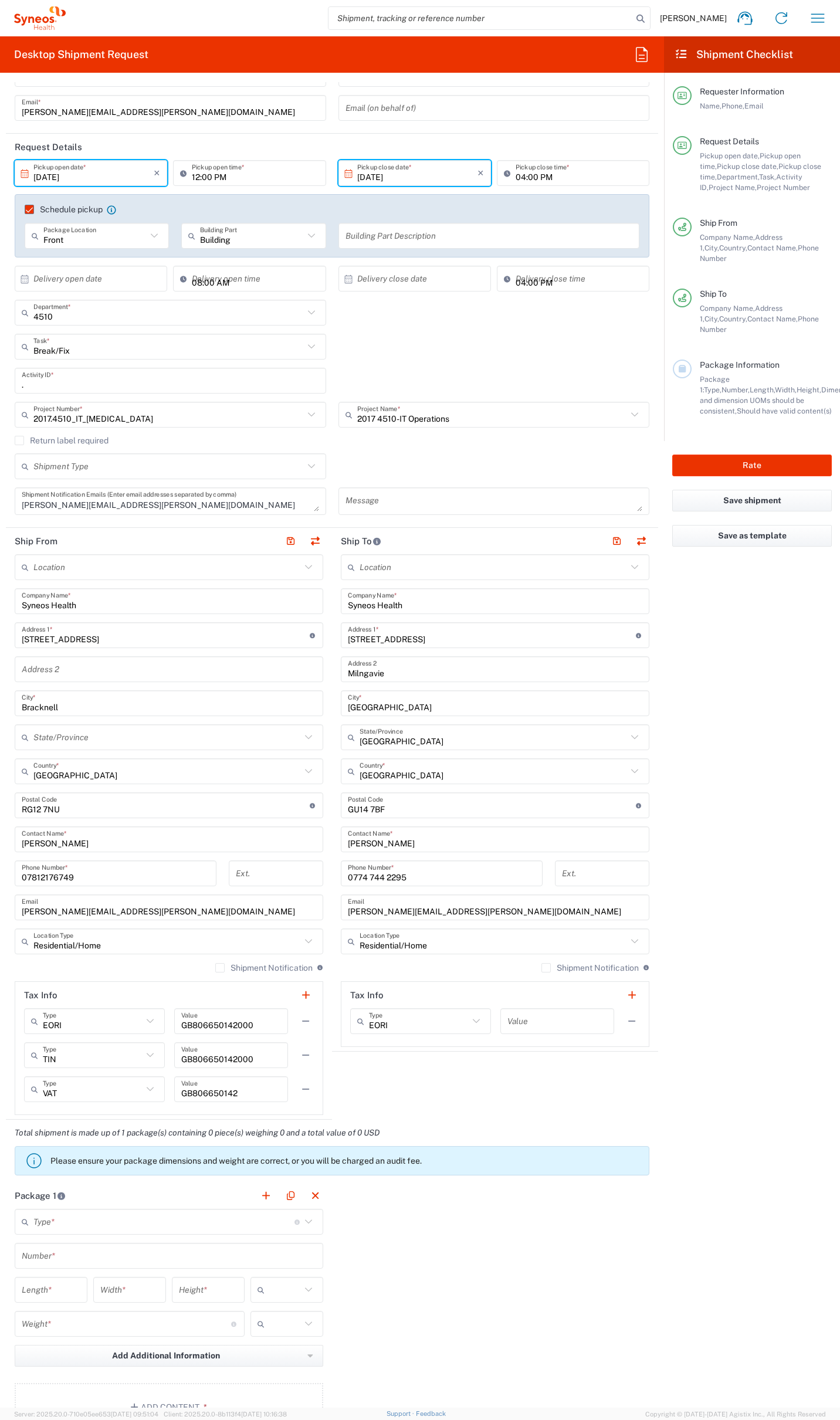
scroll to position [84, 0]
click at [641, 58] on icon "button" at bounding box center [641, 54] width 19 height 19
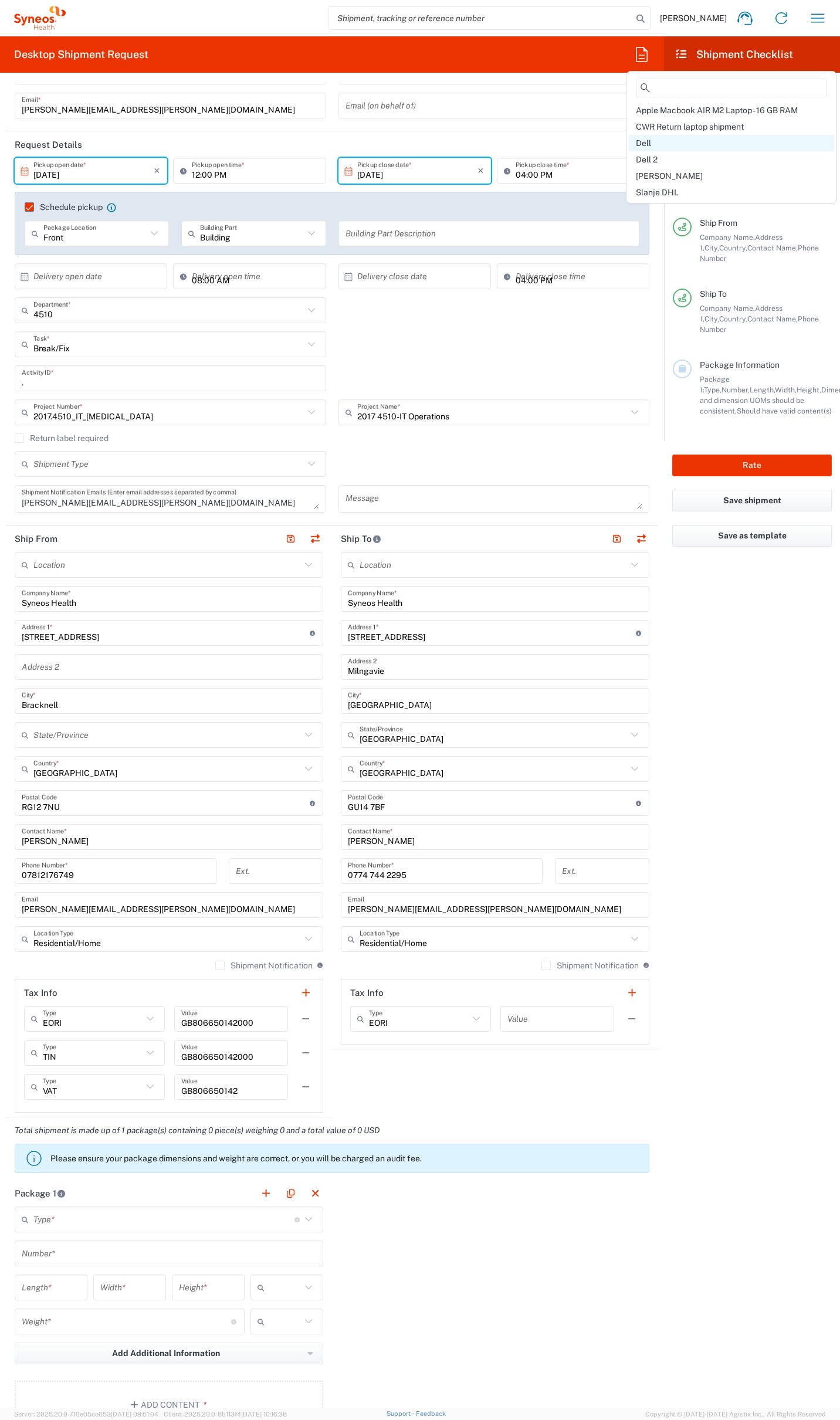
click at [645, 136] on div "Dell" at bounding box center [731, 142] width 205 height 16
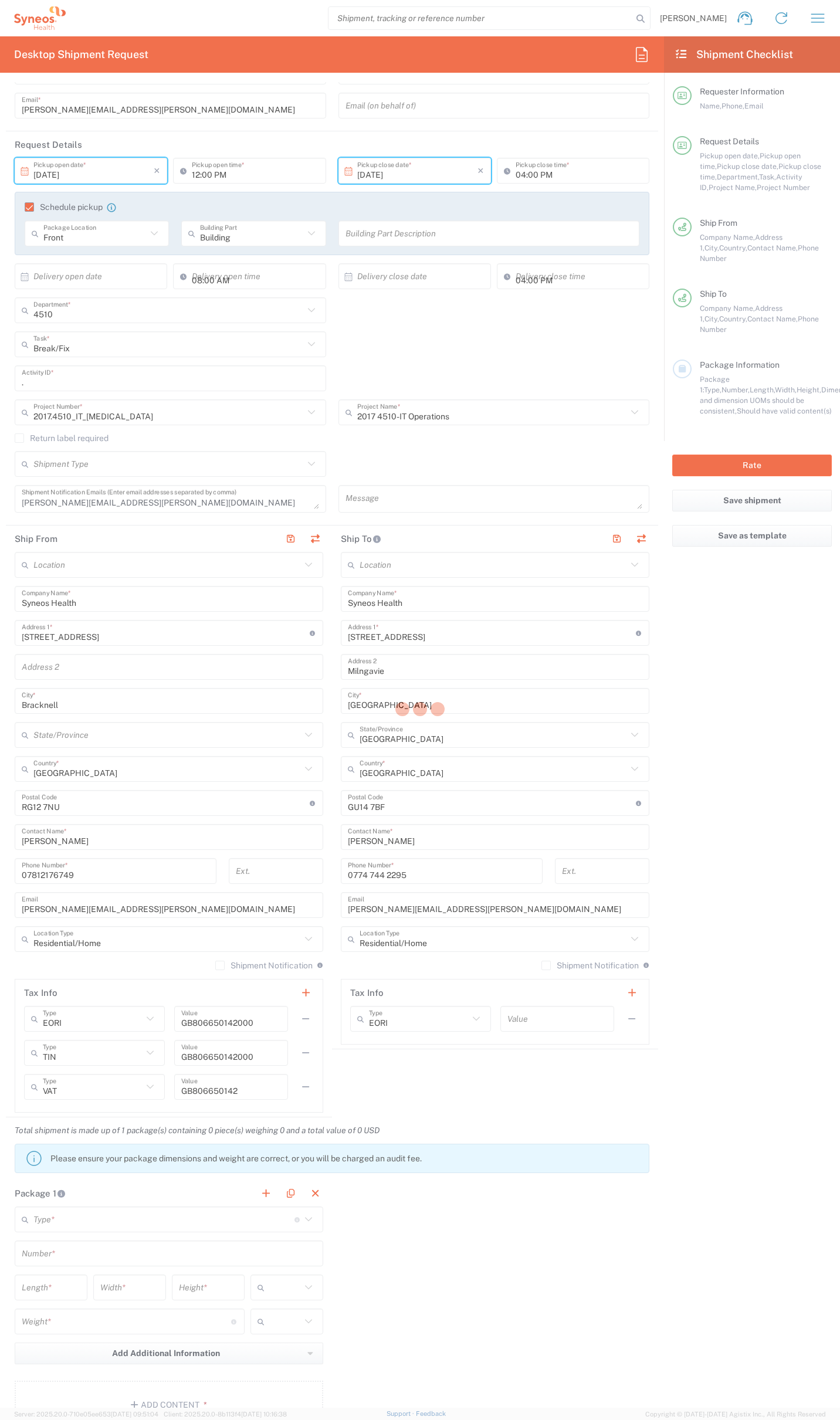
type input "Syneos Health UK Limited"
type input "[STREET_ADDRESS],"
type input "[GEOGRAPHIC_DATA]"
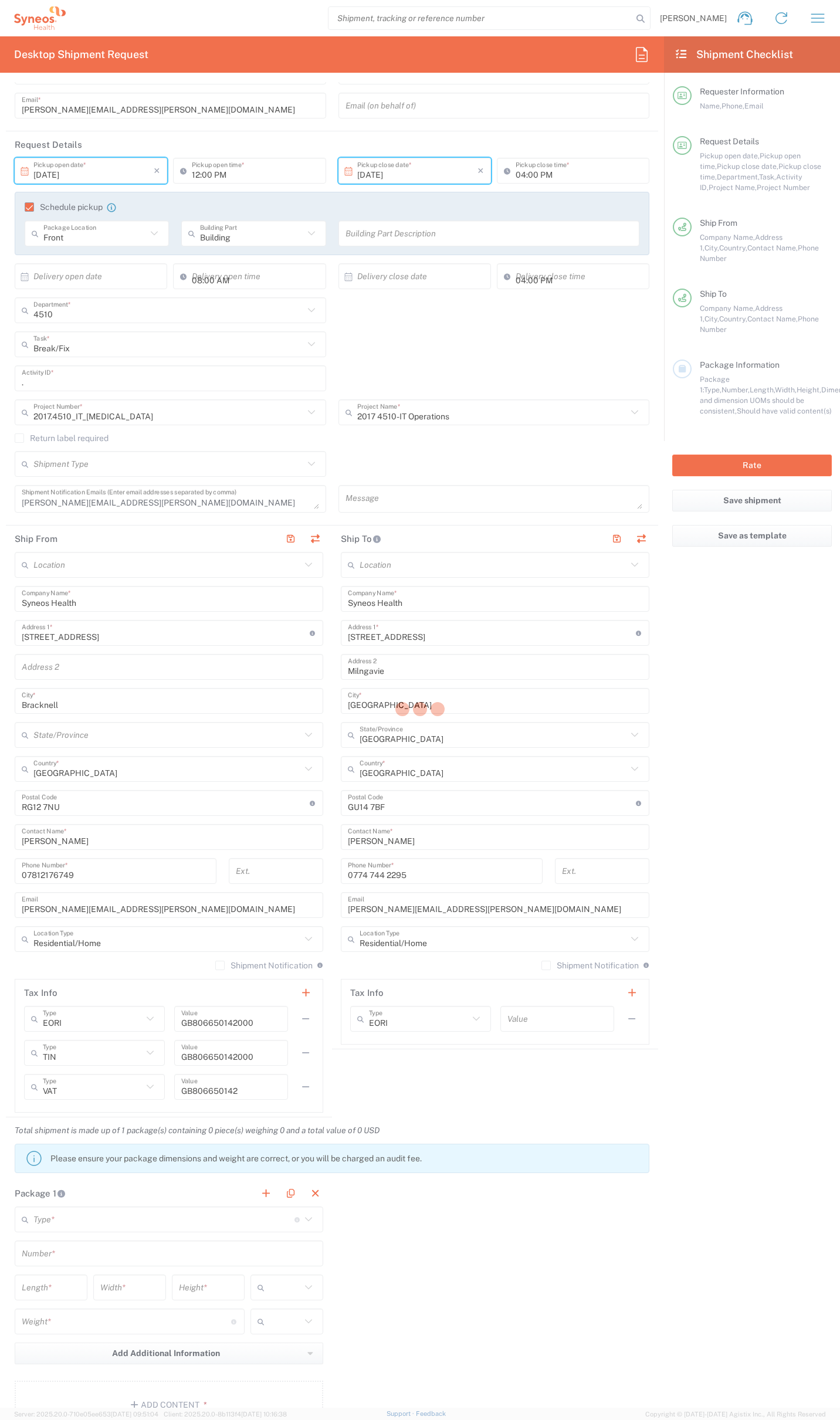
type input "[GEOGRAPHIC_DATA]"
type input "GU14 7BF"
type input "01276481096"
type input "G627AL"
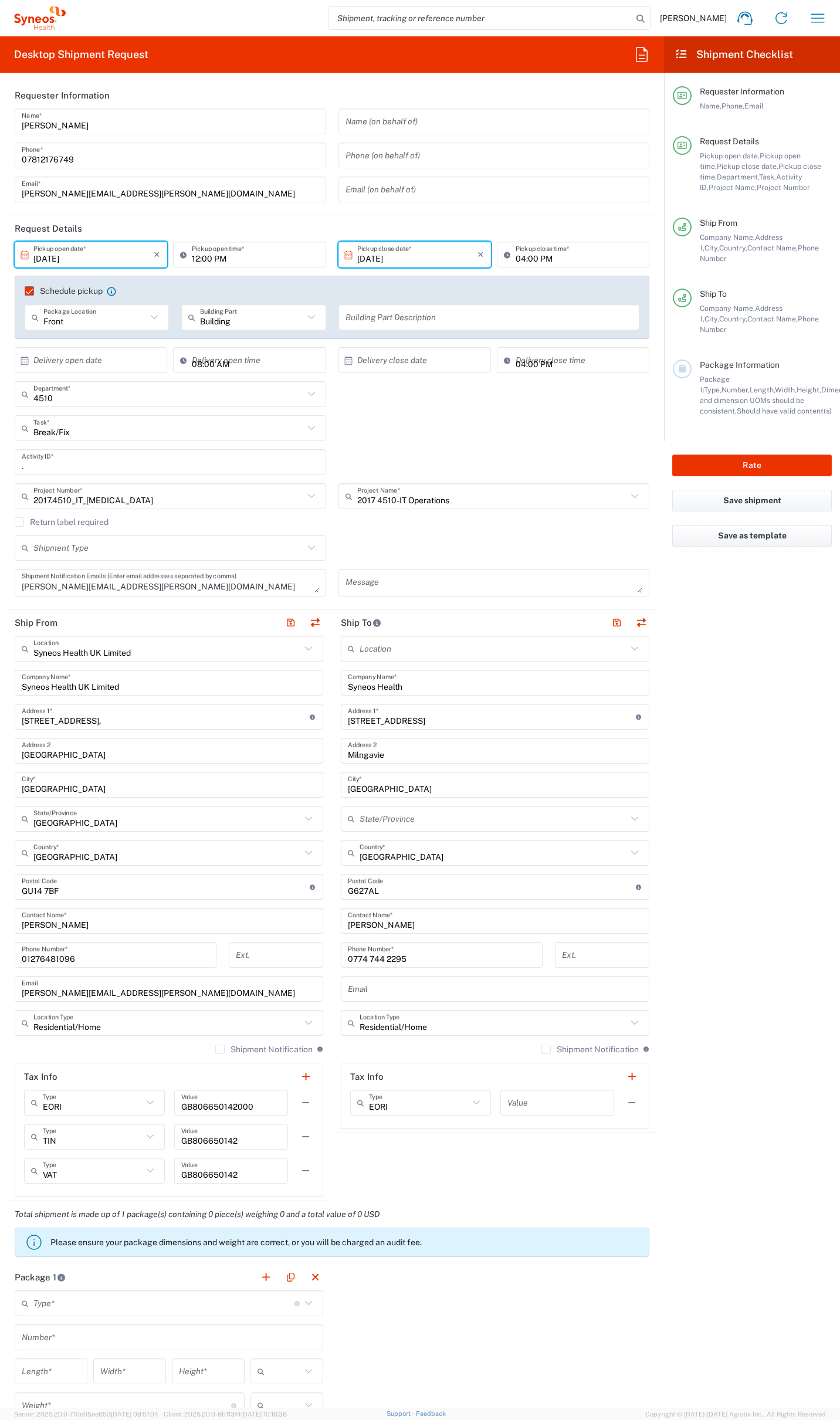
click at [541, 20] on input "search" at bounding box center [480, 18] width 304 height 22
click at [642, 54] on icon "button" at bounding box center [641, 54] width 19 height 19
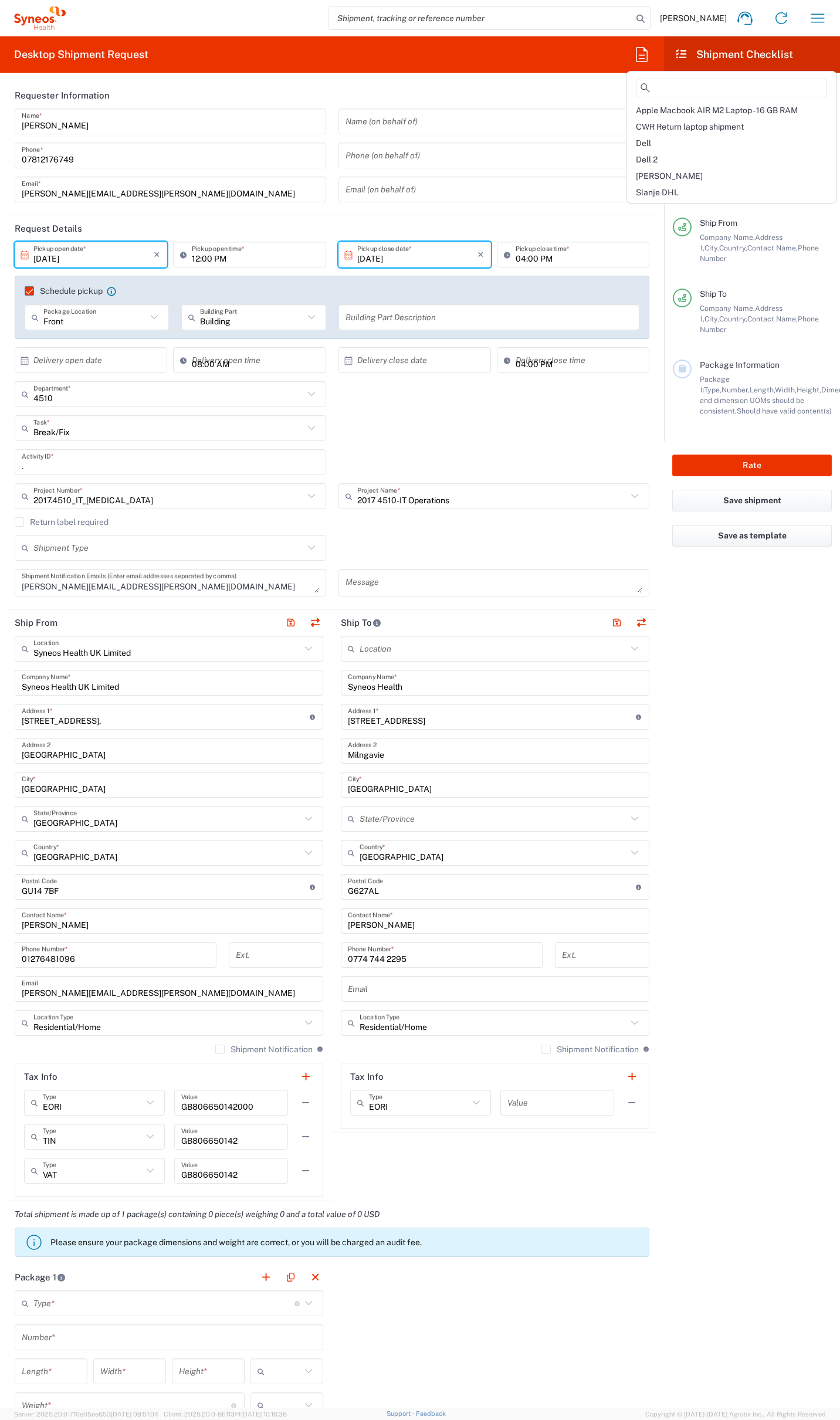
click at [576, 71] on agx-form-header "Desktop Shipment Request" at bounding box center [332, 54] width 664 height 36
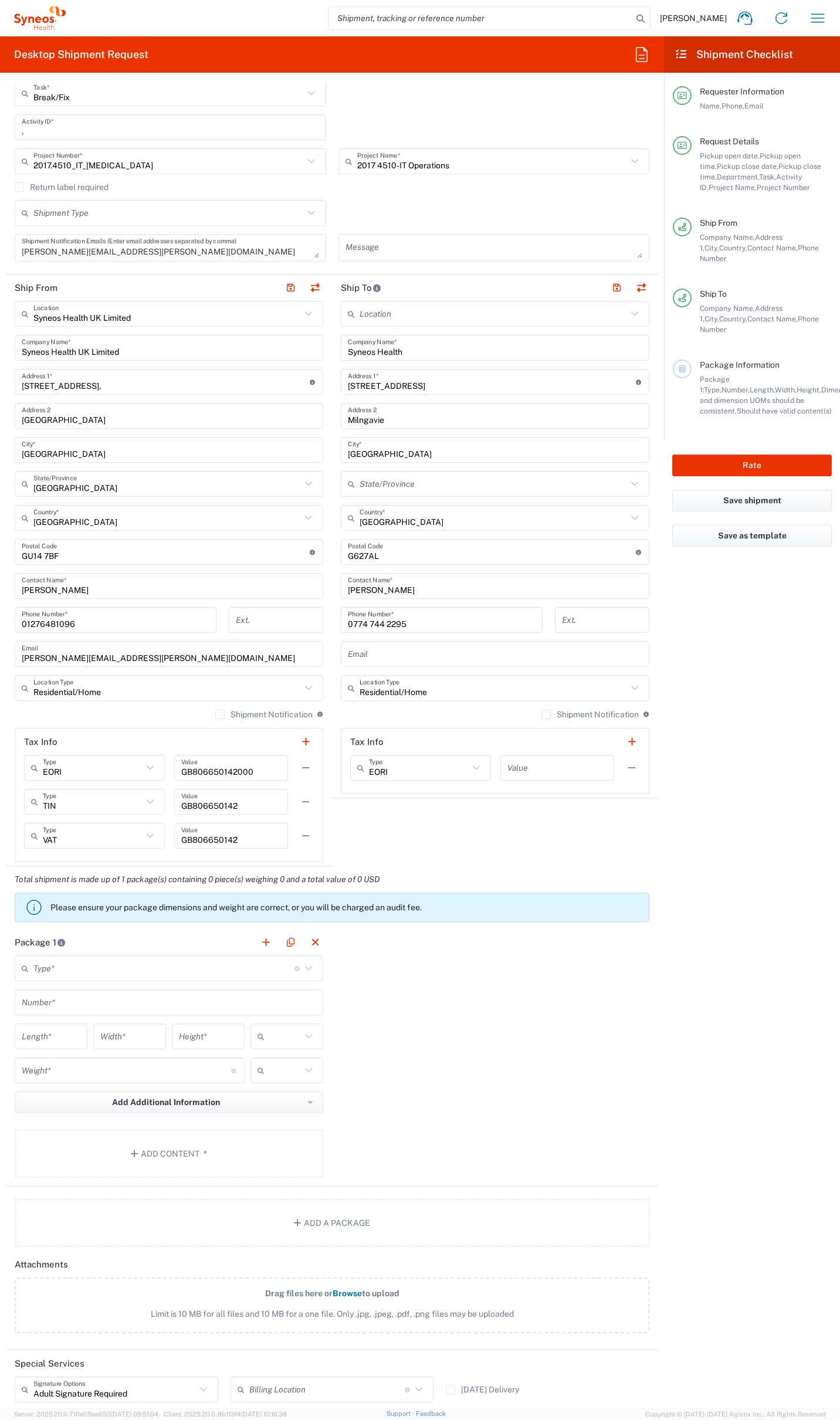
scroll to position [348, 0]
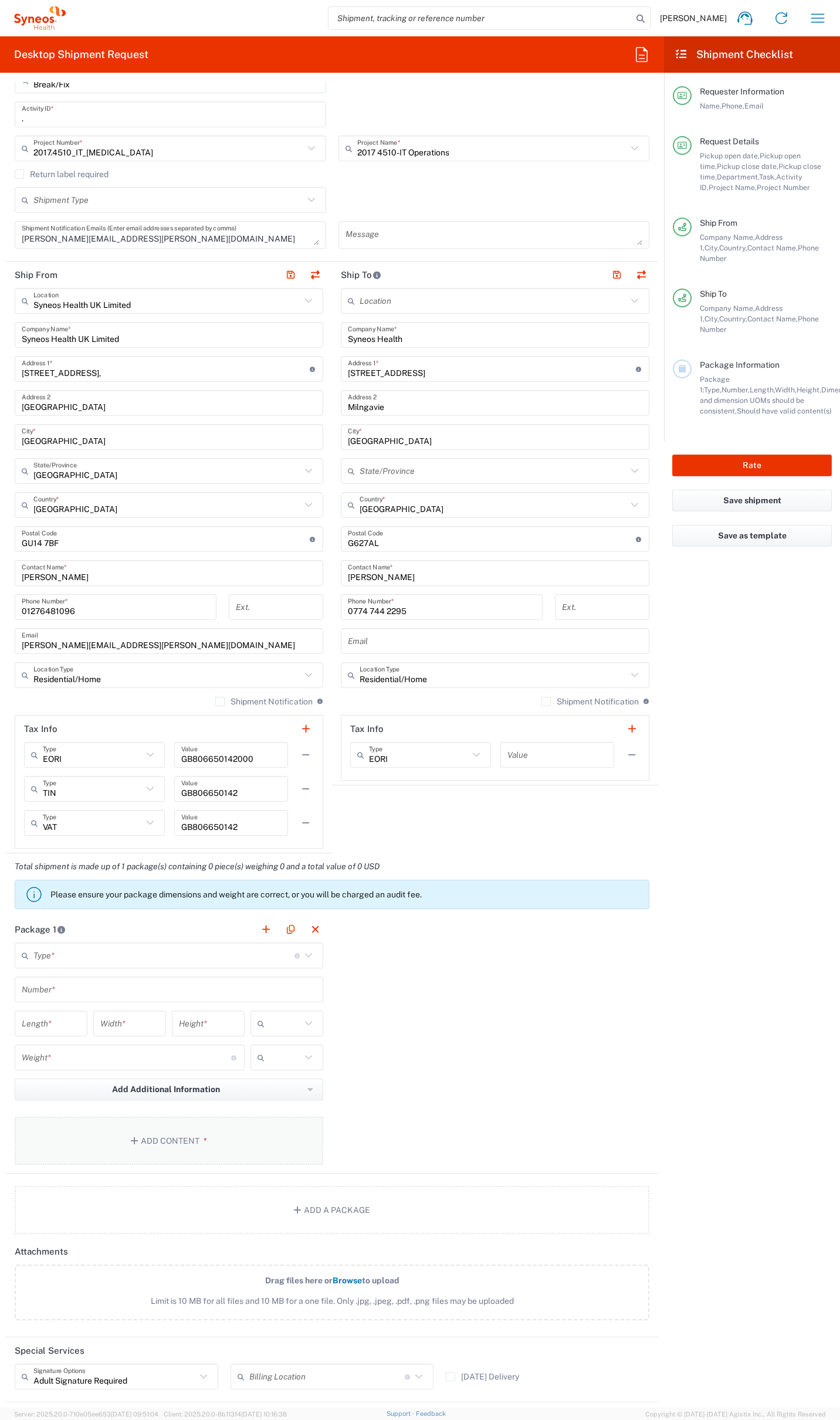
click at [178, 1129] on button "Add Content *" at bounding box center [169, 1141] width 308 height 48
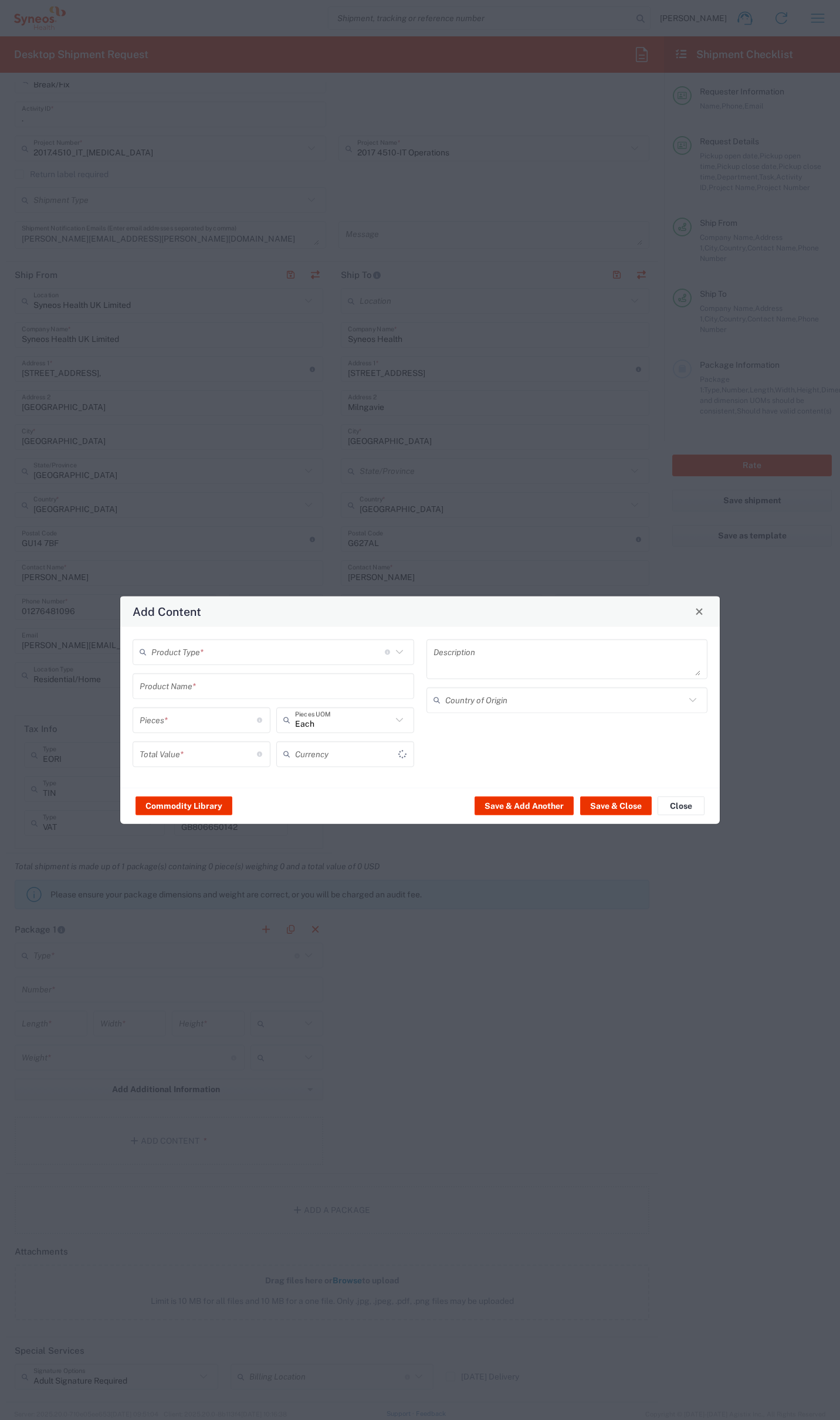
type input "US Dollar"
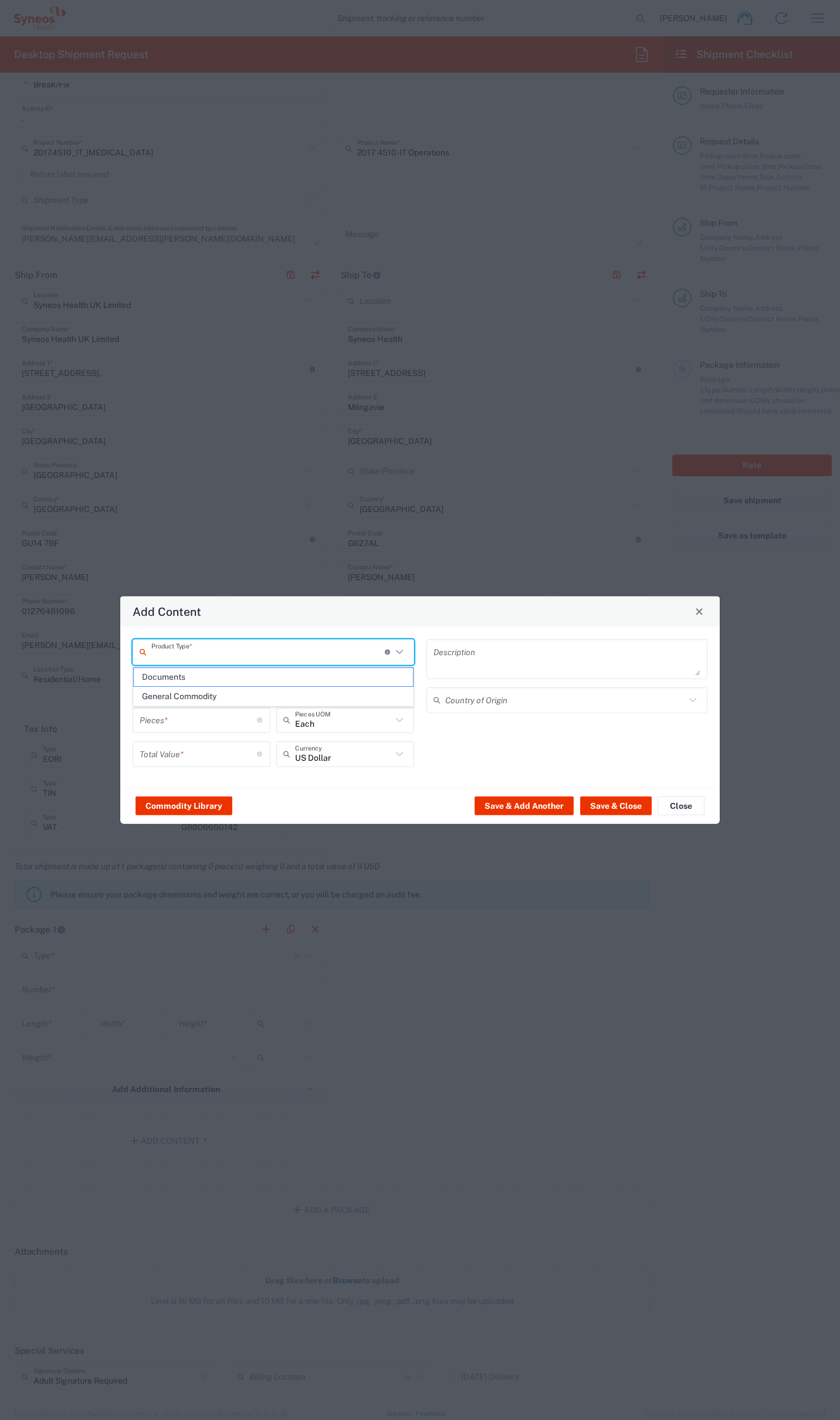
click at [217, 655] on input "text" at bounding box center [268, 652] width 234 height 21
click at [201, 696] on span "General Commodity" at bounding box center [274, 697] width 279 height 19
type input "General Commodity"
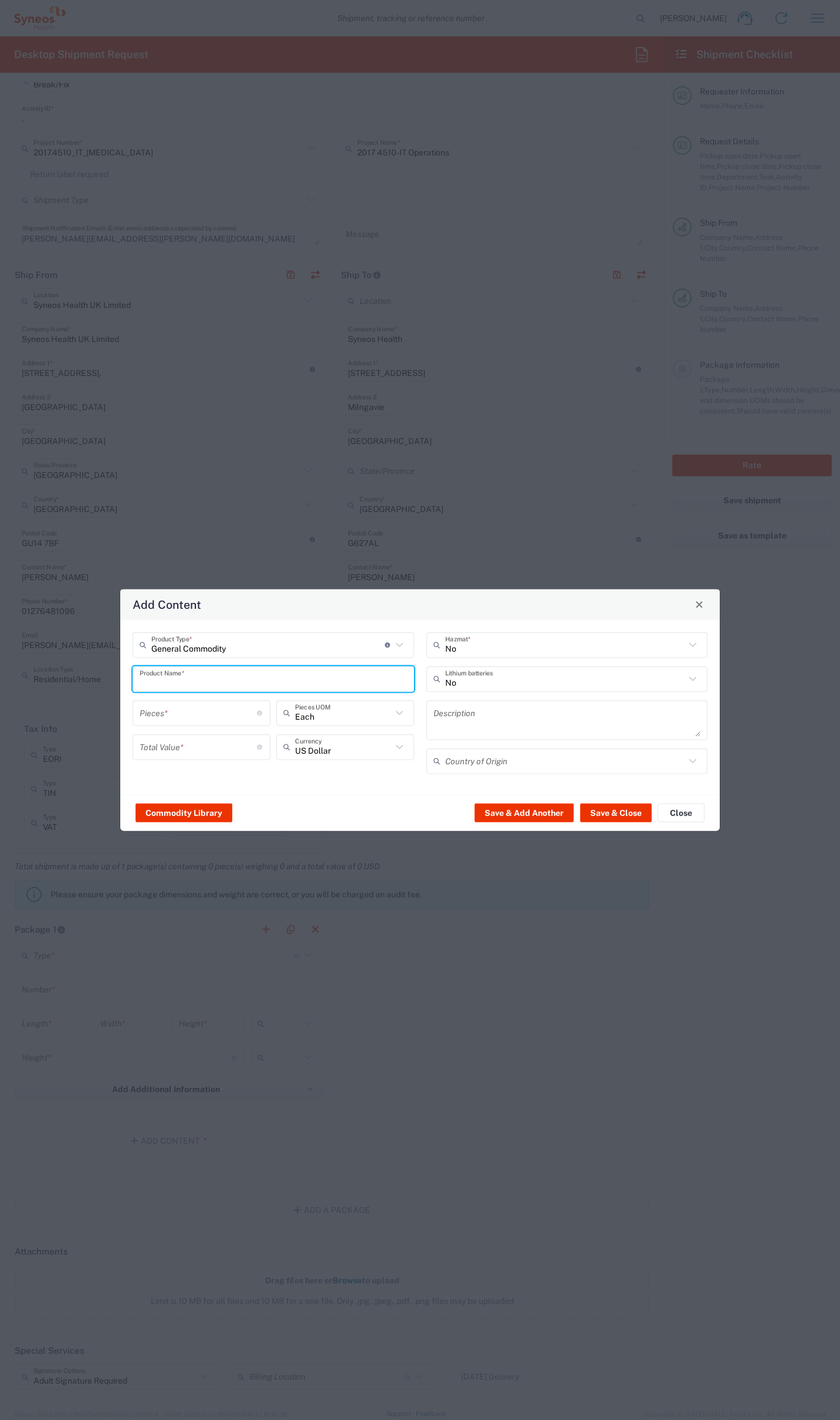
click at [214, 680] on input "text" at bounding box center [273, 678] width 267 height 21
click at [219, 708] on div "Dell 5455 (ARM) - Laptop" at bounding box center [274, 706] width 279 height 20
type input "Dell 5455 (ARM) - Laptop"
type textarea "Laptop"
type input "[GEOGRAPHIC_DATA]"
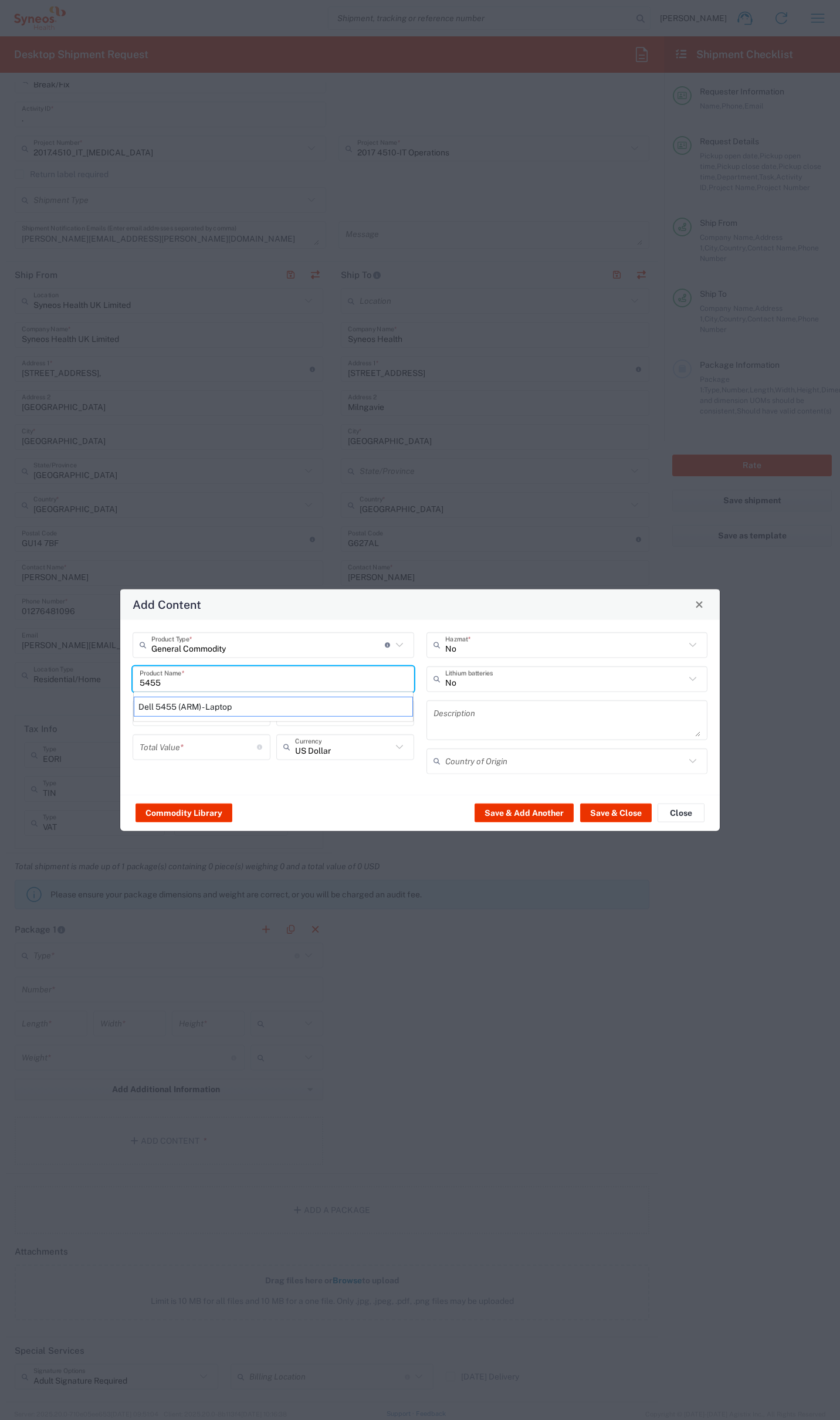
type input "Yes"
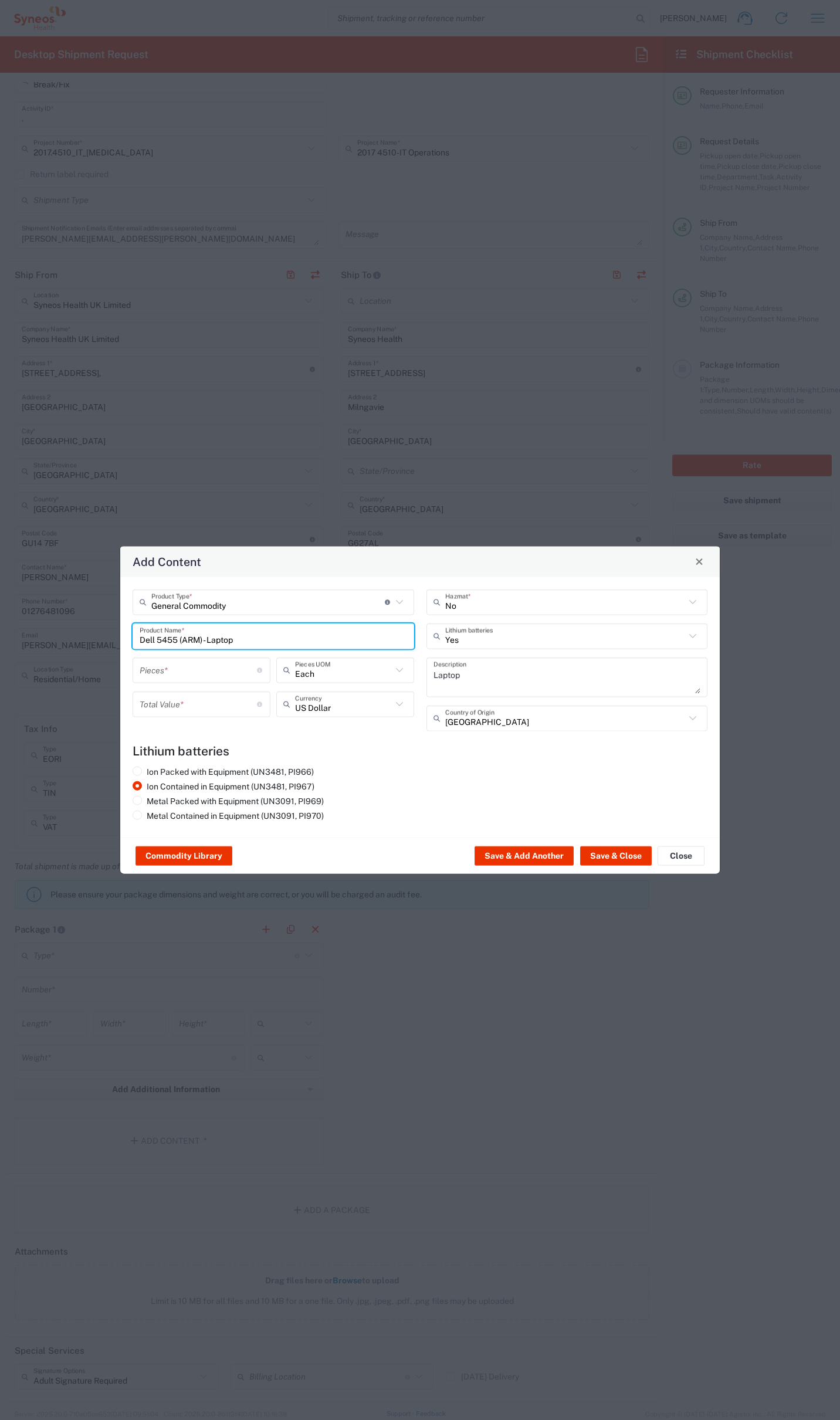
click at [191, 675] on input "number" at bounding box center [198, 670] width 118 height 21
type input "1"
click at [194, 701] on input "number" at bounding box center [198, 704] width 118 height 21
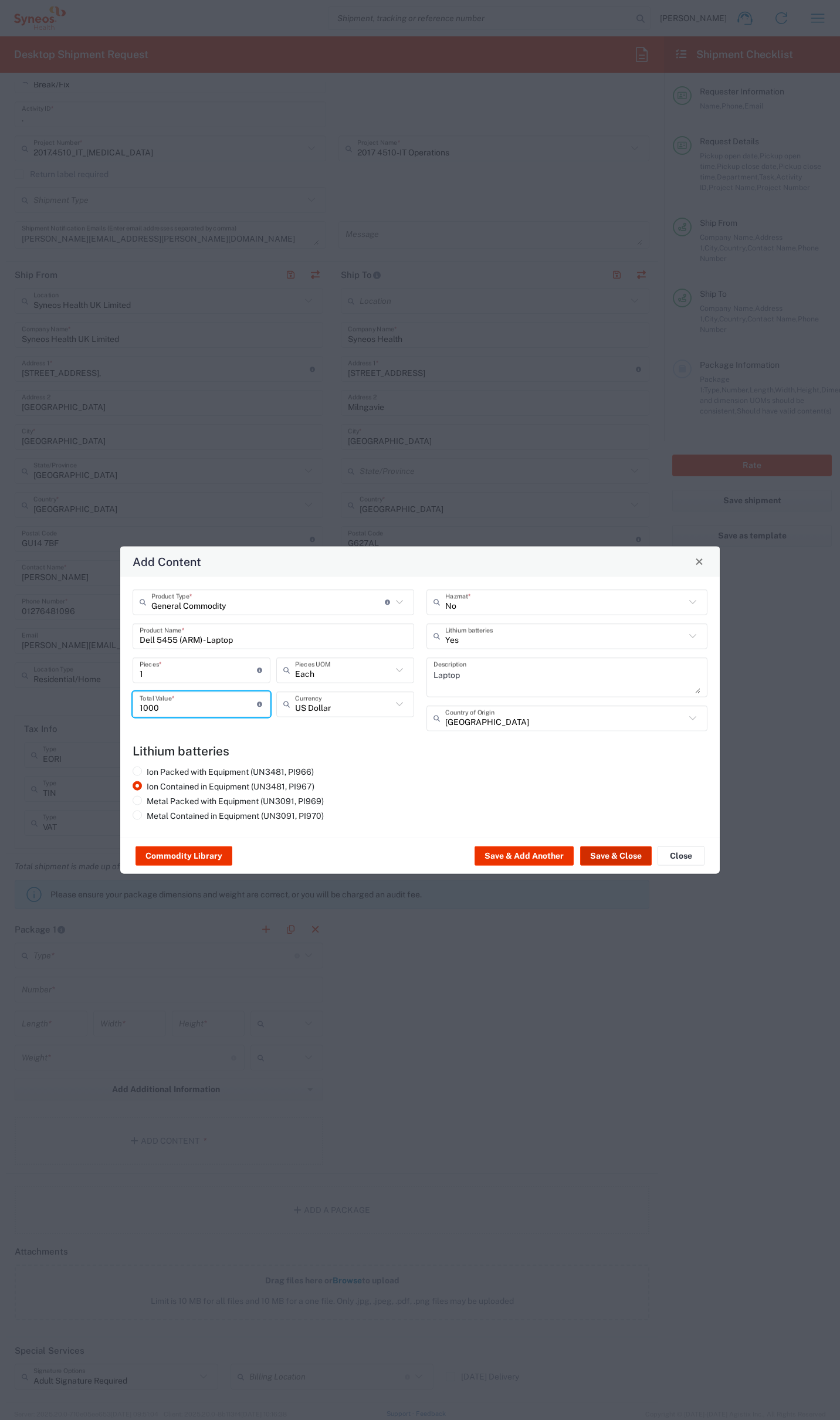
type input "1000"
click at [609, 856] on button "Save & Close" at bounding box center [616, 856] width 71 height 19
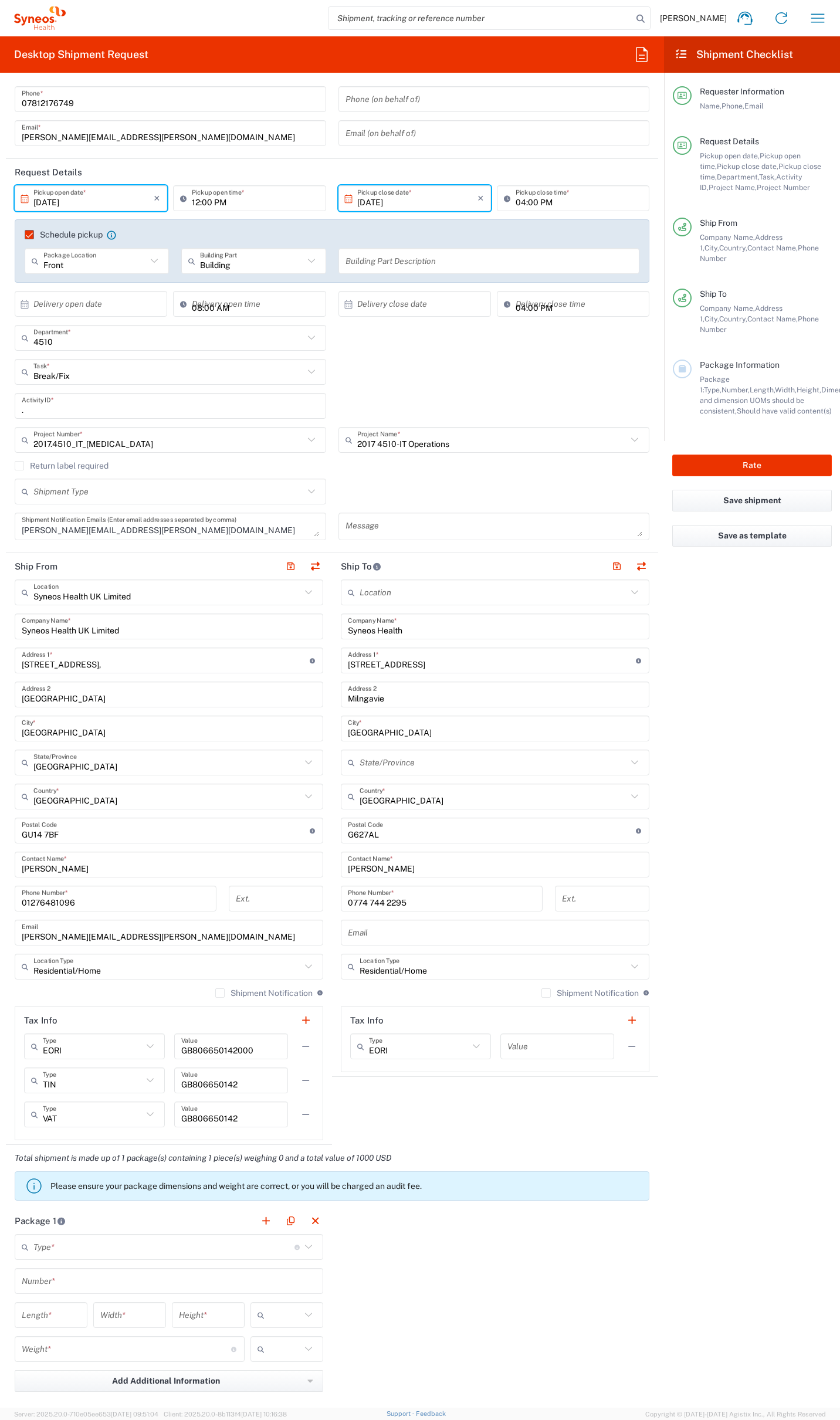
scroll to position [58, 0]
click at [739, 525] on button "Save as template" at bounding box center [752, 536] width 160 height 21
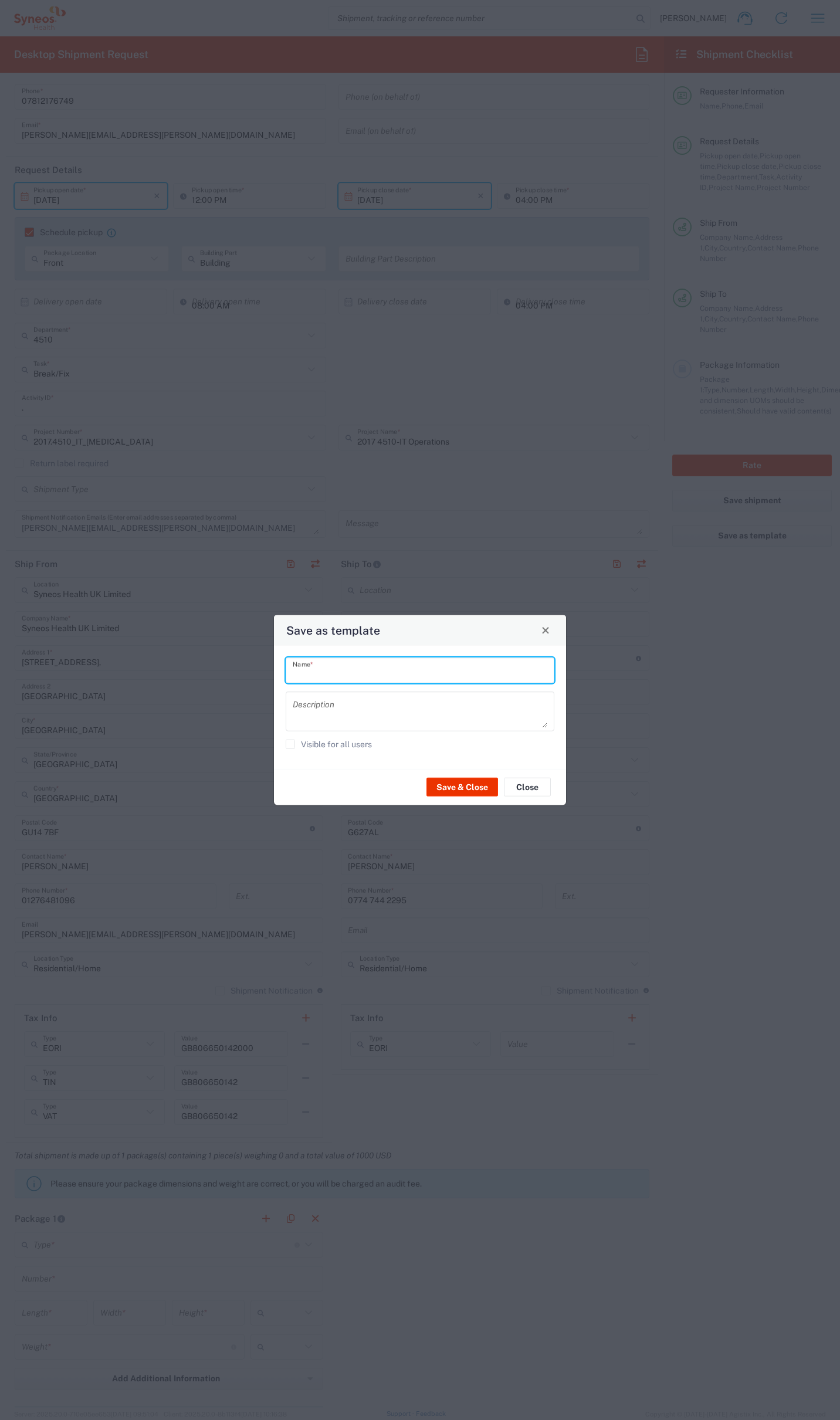
click at [361, 667] on input "text" at bounding box center [420, 670] width 254 height 21
type input "Dell 3"
click at [464, 787] on button "Save & Close" at bounding box center [462, 787] width 71 height 19
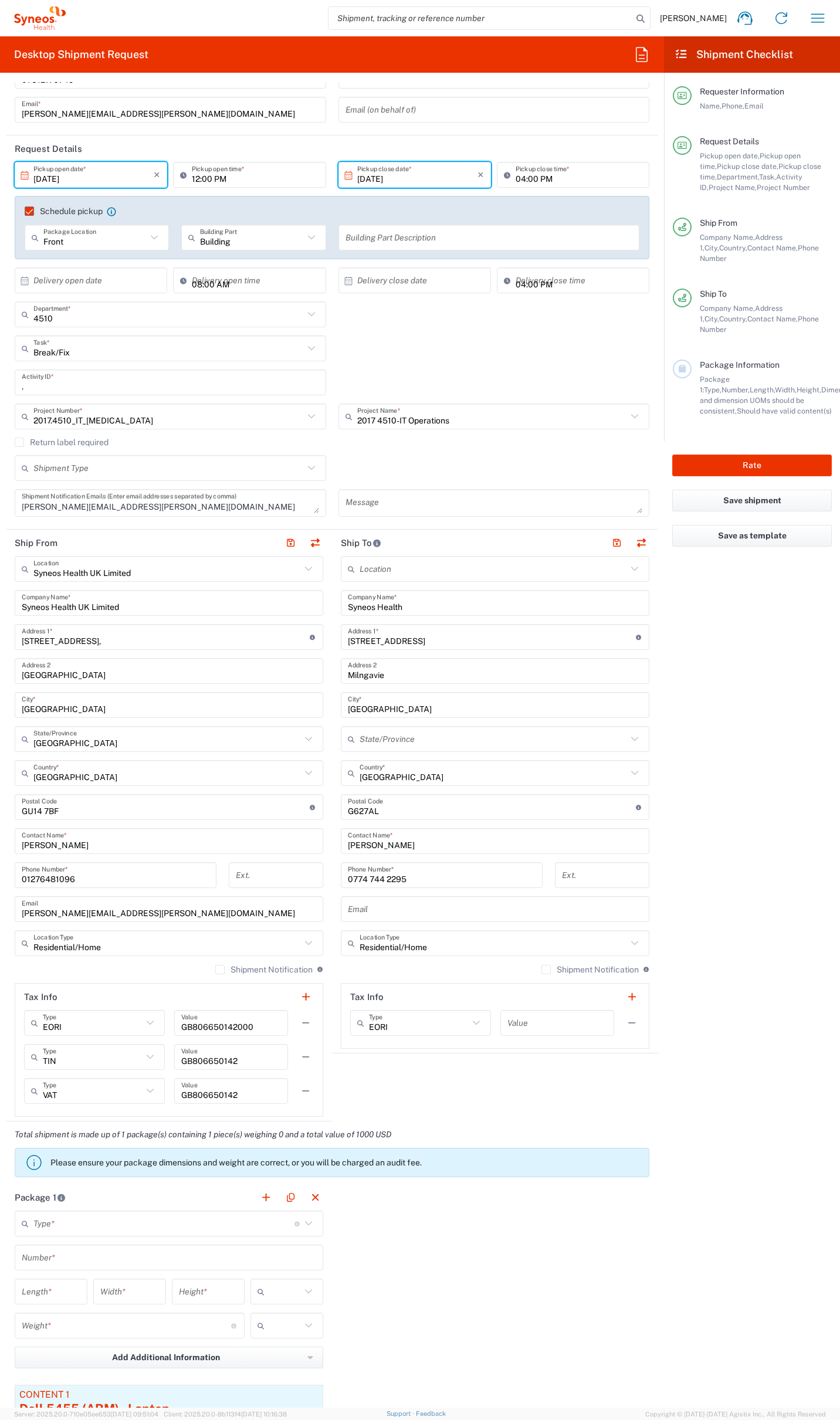
scroll to position [0, 0]
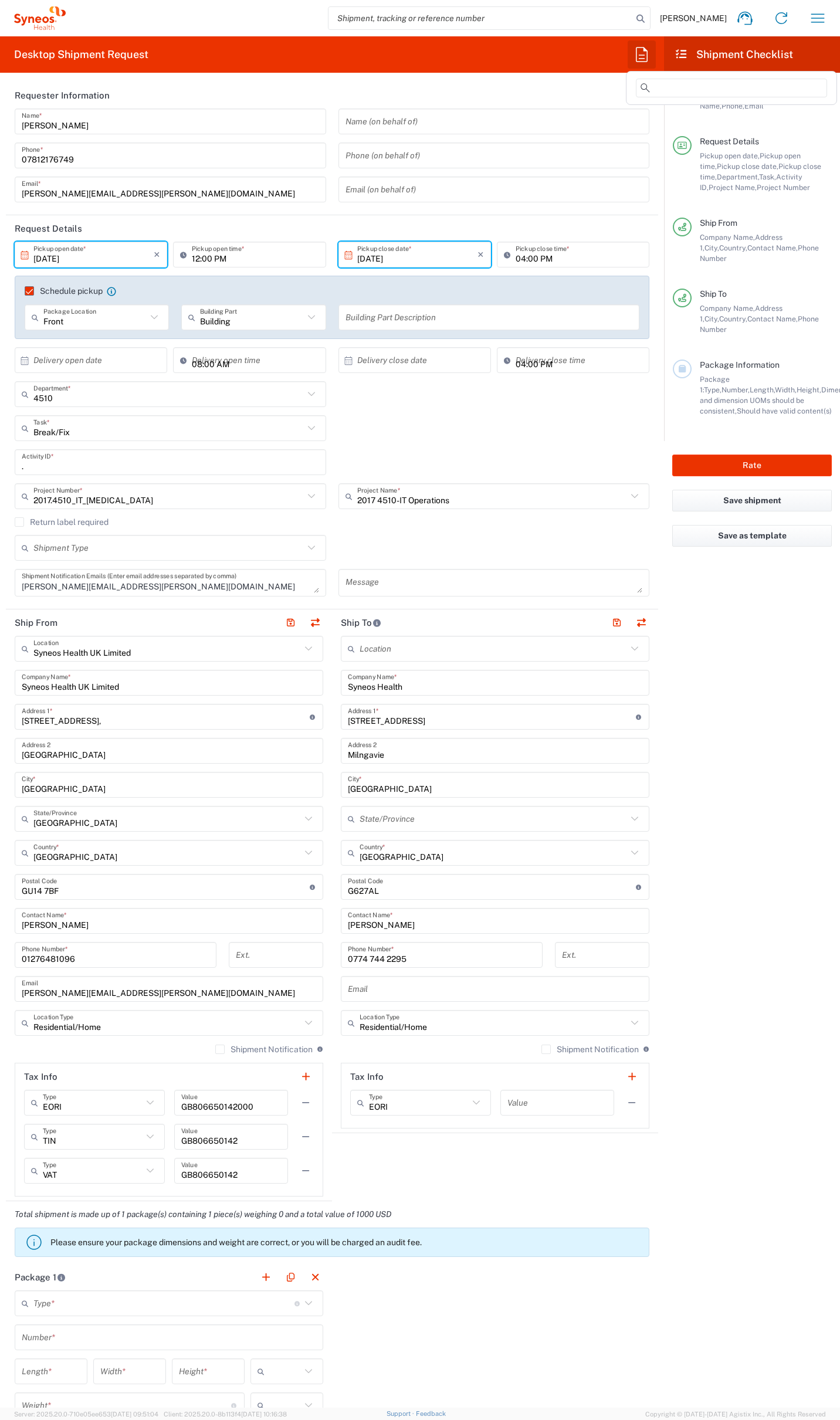
click at [640, 48] on icon "button" at bounding box center [641, 54] width 11 height 15
click at [655, 172] on span "Dell 3" at bounding box center [646, 175] width 22 height 9
type input "Your Packaging"
click at [740, 455] on button "Rate" at bounding box center [752, 465] width 160 height 21
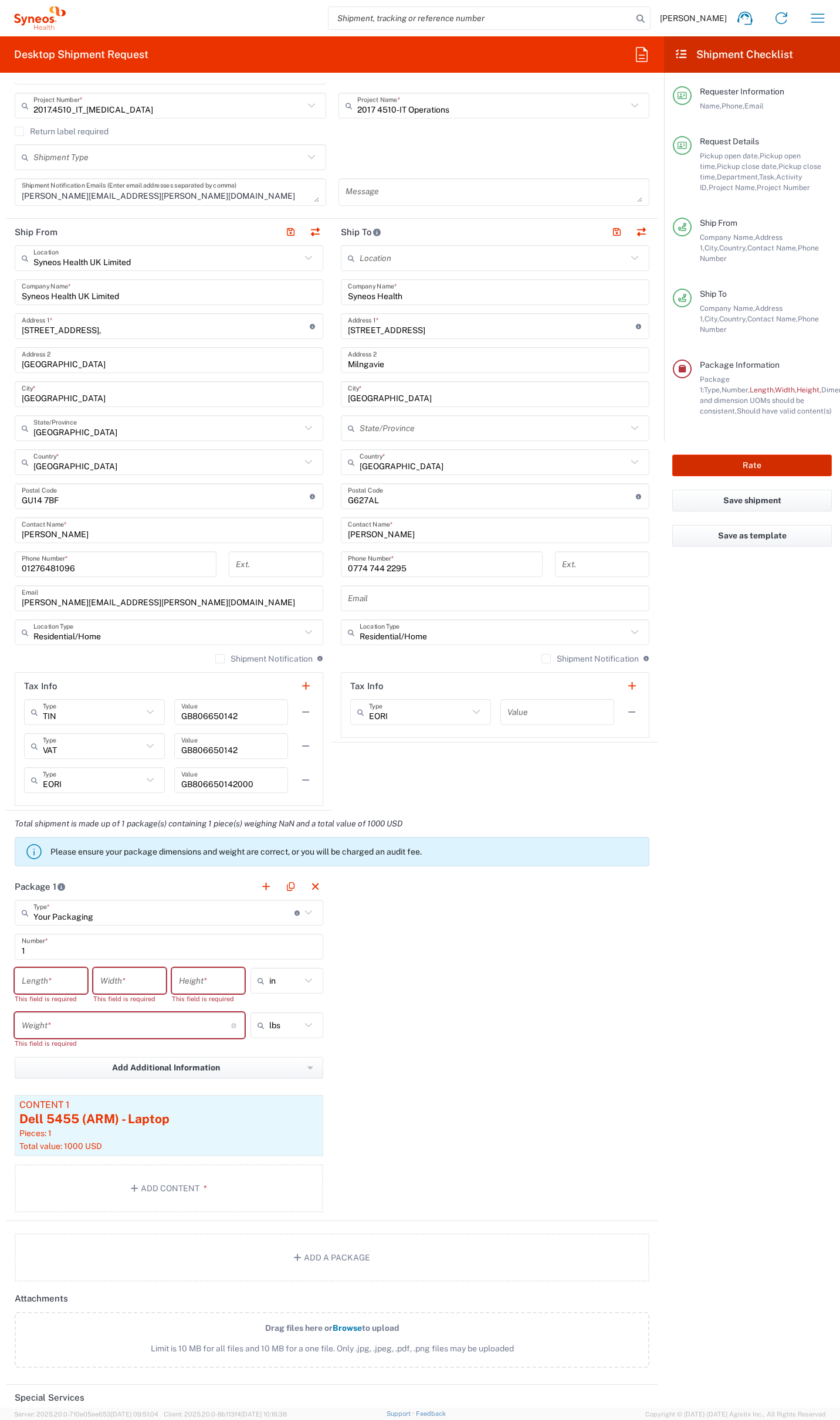
scroll to position [393, 0]
click at [444, 1010] on div "Package 1 Your Packaging Type * Material used to package goods Your Packaging E…" at bounding box center [331, 1045] width 652 height 348
click at [642, 53] on icon "button" at bounding box center [641, 54] width 19 height 19
click at [684, 53] on icon at bounding box center [681, 53] width 14 height 11
click at [824, 14] on icon "button" at bounding box center [817, 18] width 14 height 9
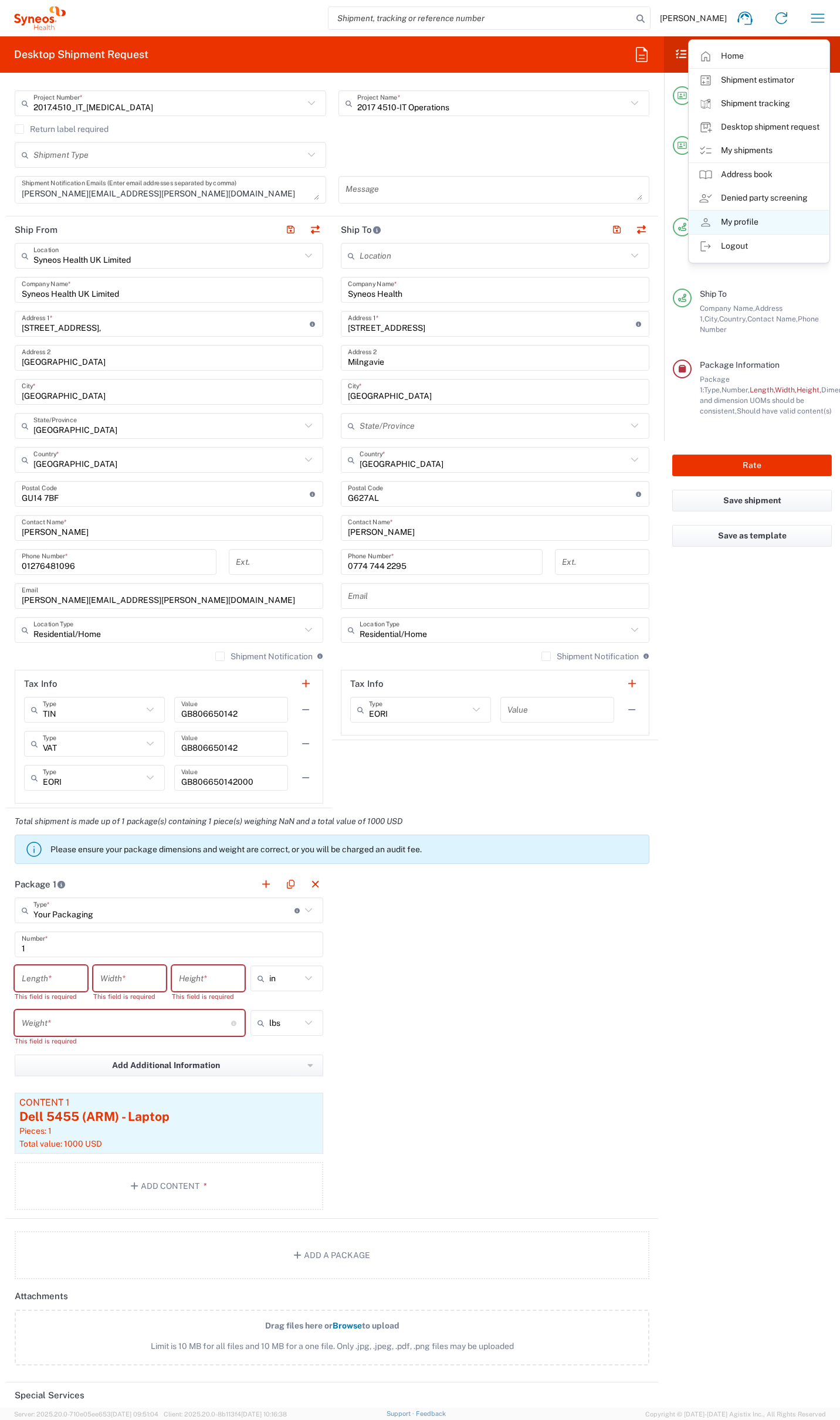
click at [756, 227] on link "My profile" at bounding box center [759, 222] width 140 height 24
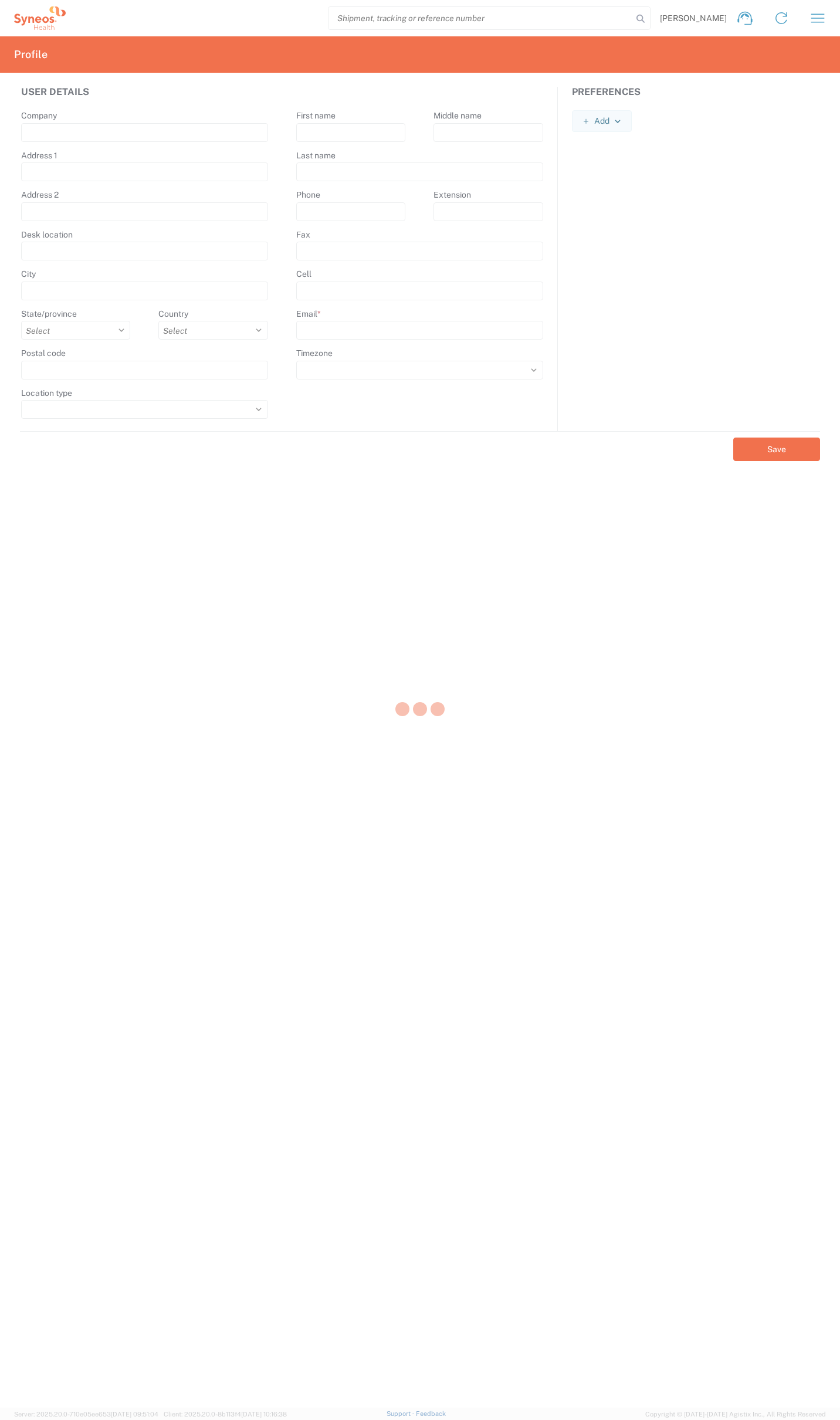
type input "[STREET_ADDRESS],"
type input "[GEOGRAPHIC_DATA]"
select select
select select "GB"
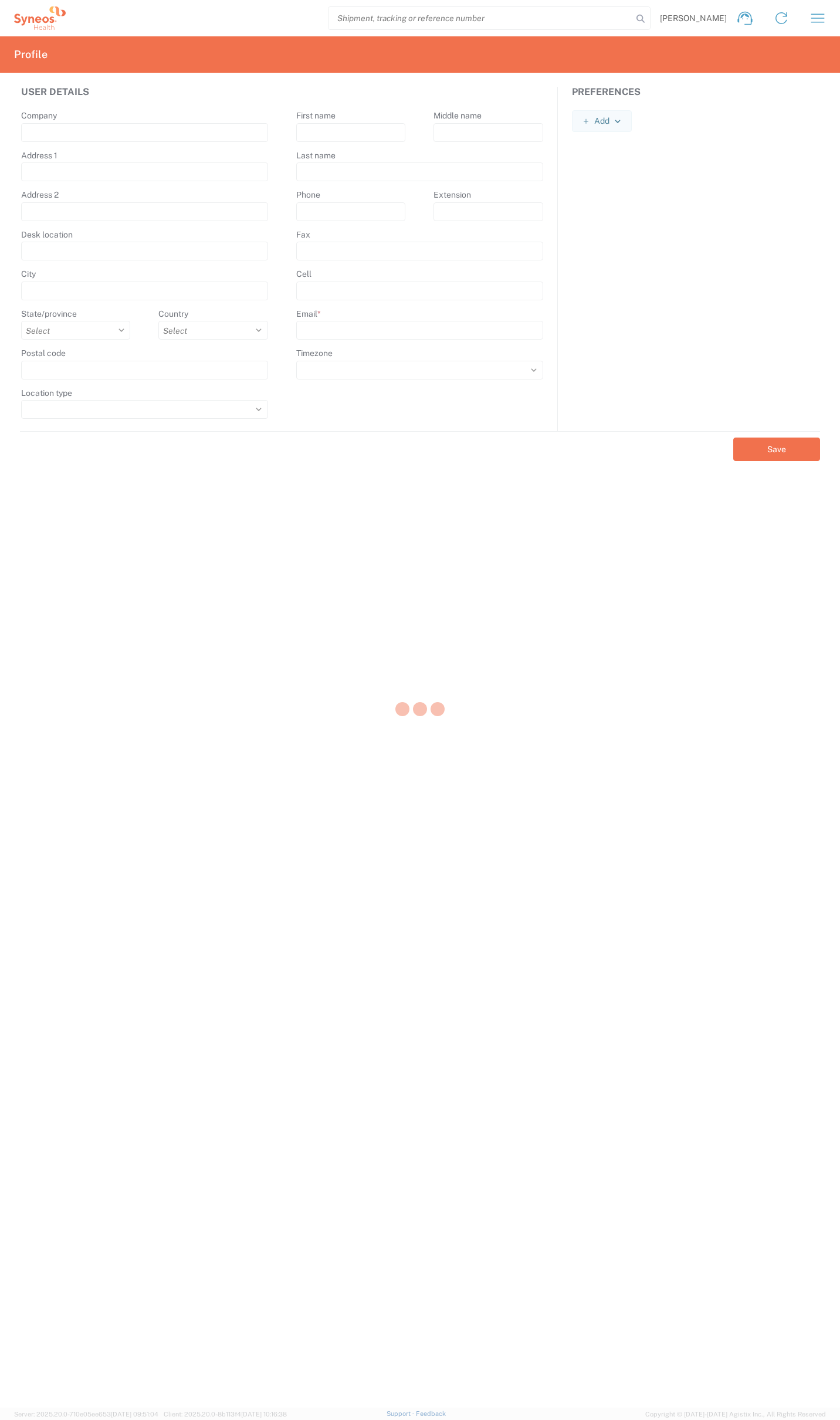
type input "GU14 7BF"
type input "[PERSON_NAME]"
type input "Farr"
type input "[PERSON_NAME][EMAIL_ADDRESS][PERSON_NAME][DOMAIN_NAME]"
select select
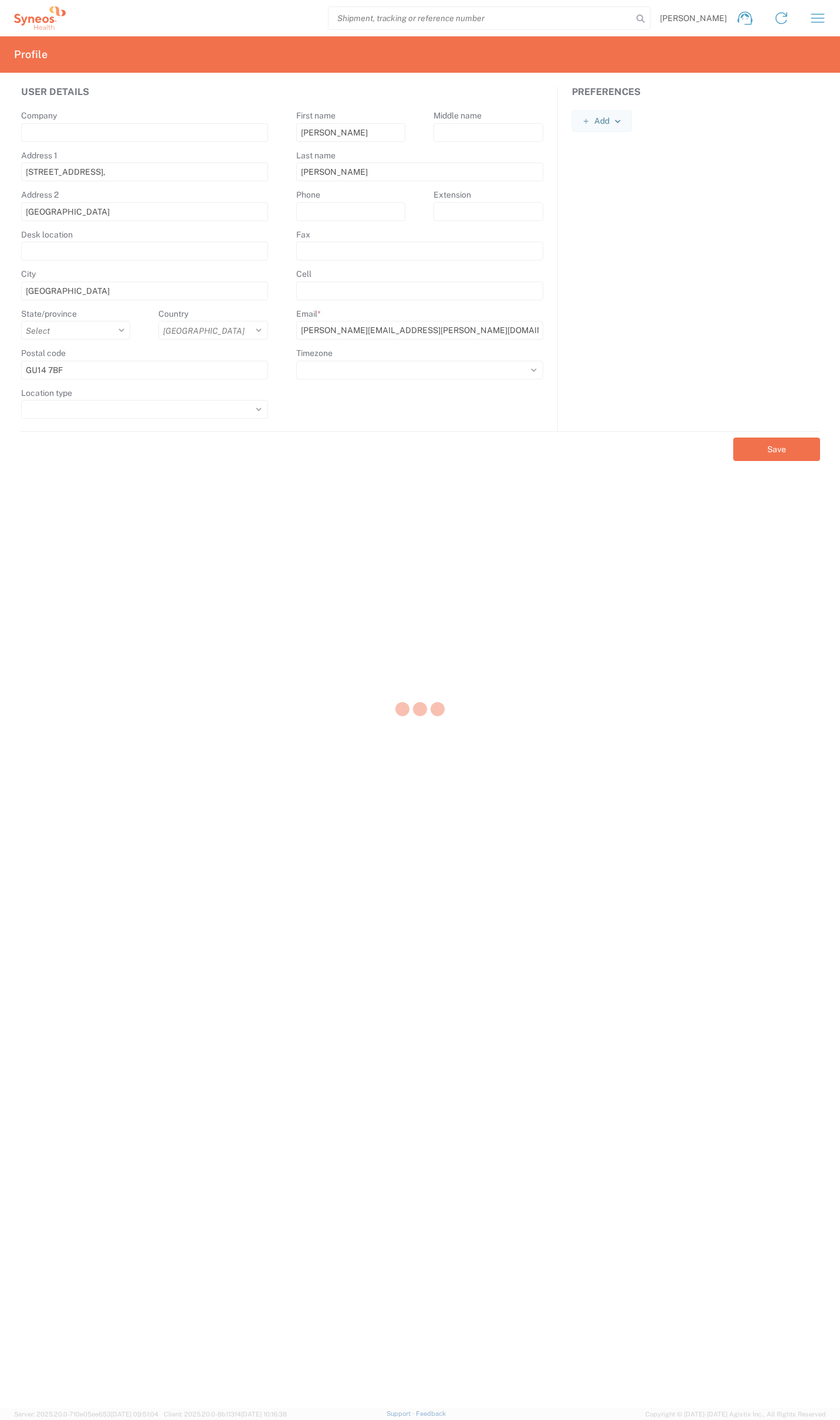
select select
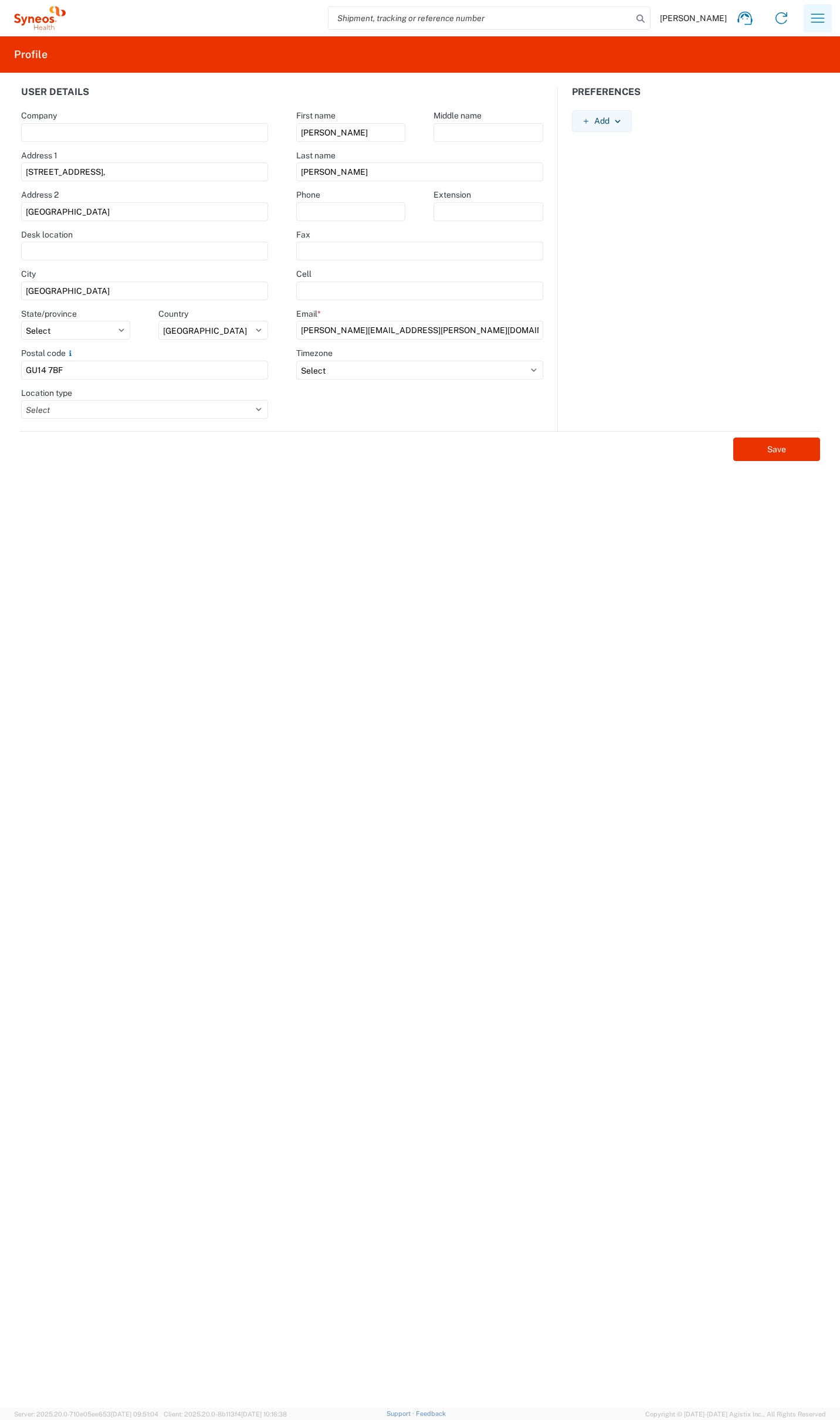
click at [809, 17] on icon "button" at bounding box center [817, 18] width 19 height 19
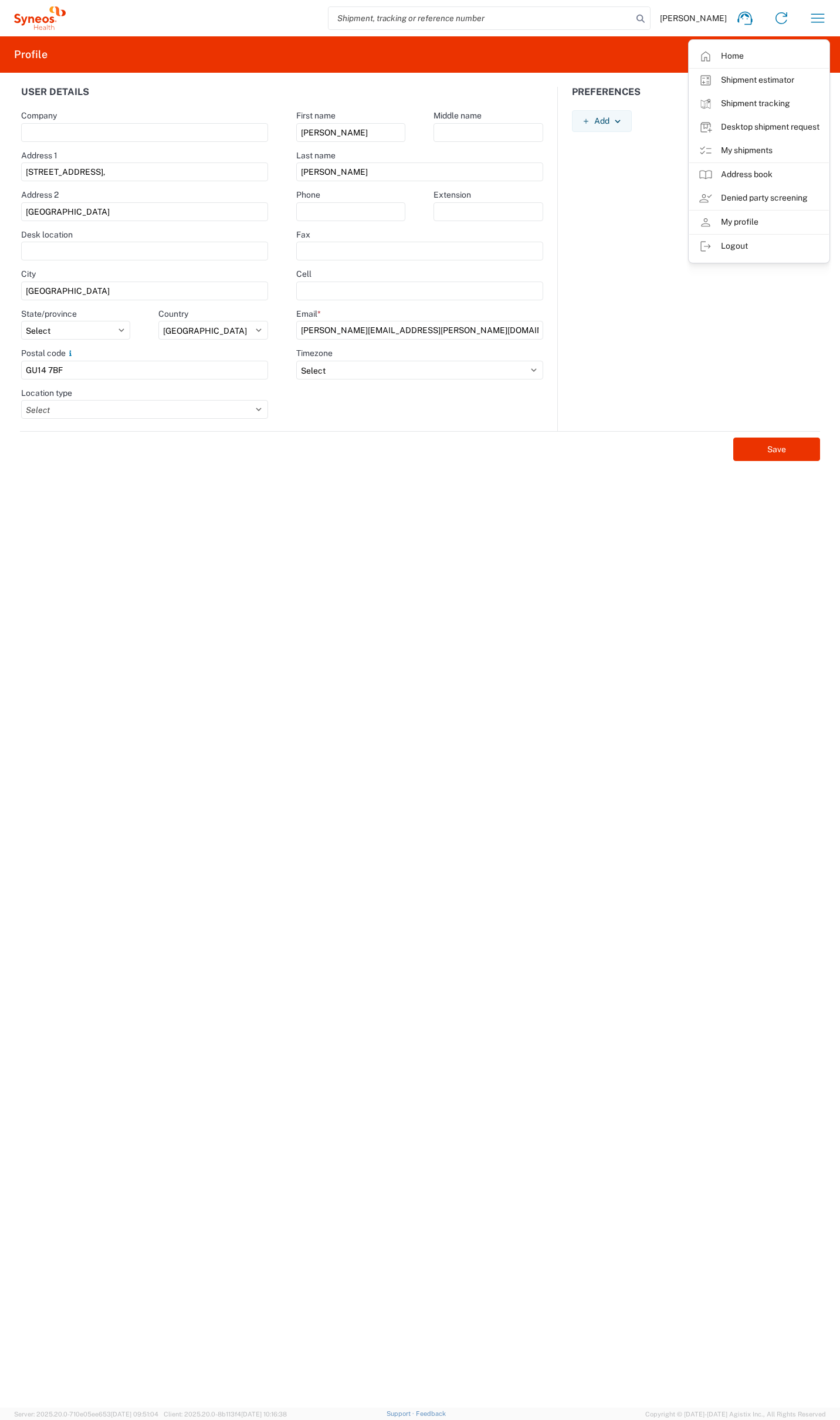
click at [742, 80] on link "Shipment estimator" at bounding box center [759, 80] width 140 height 24
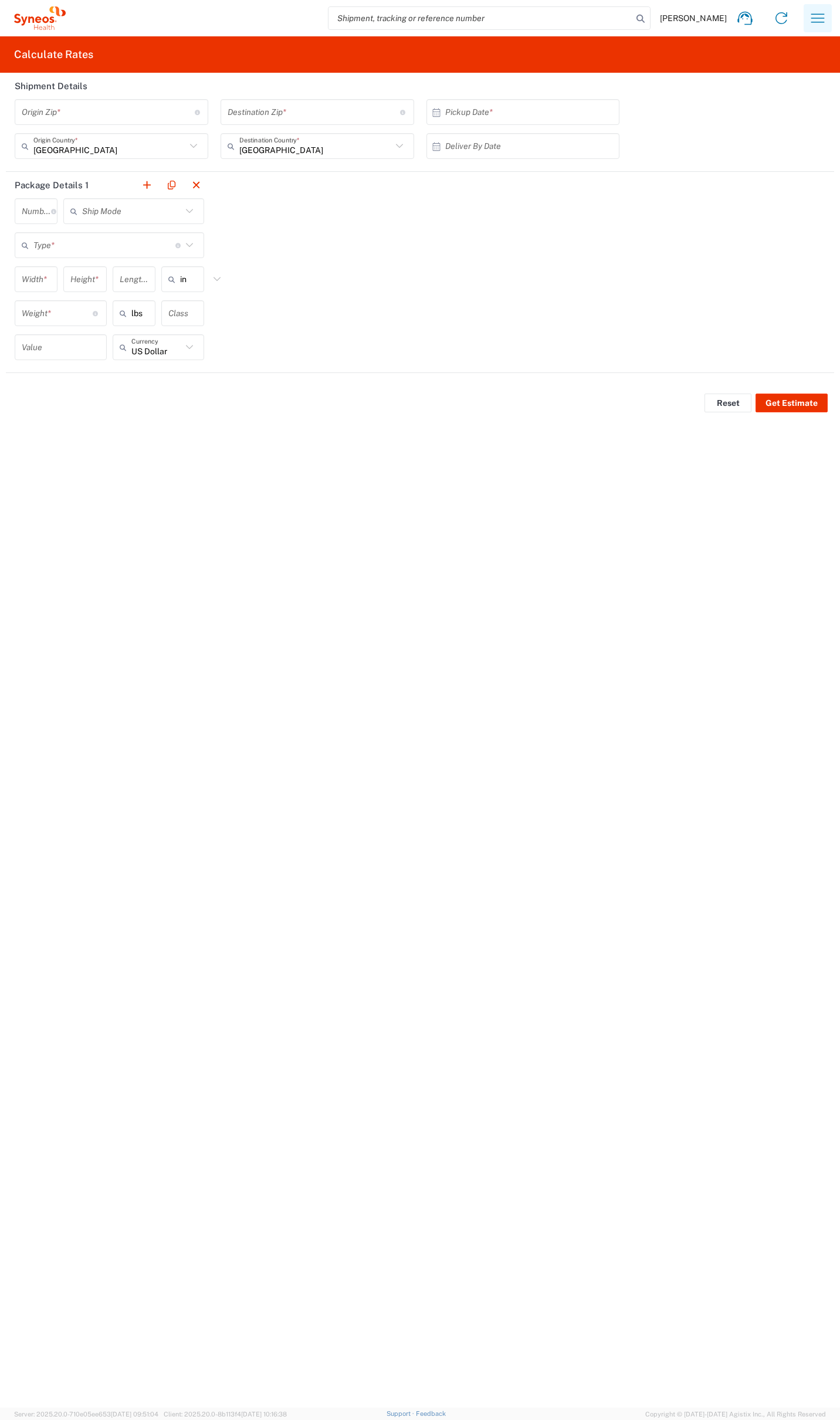
click at [811, 24] on icon "button" at bounding box center [817, 18] width 19 height 19
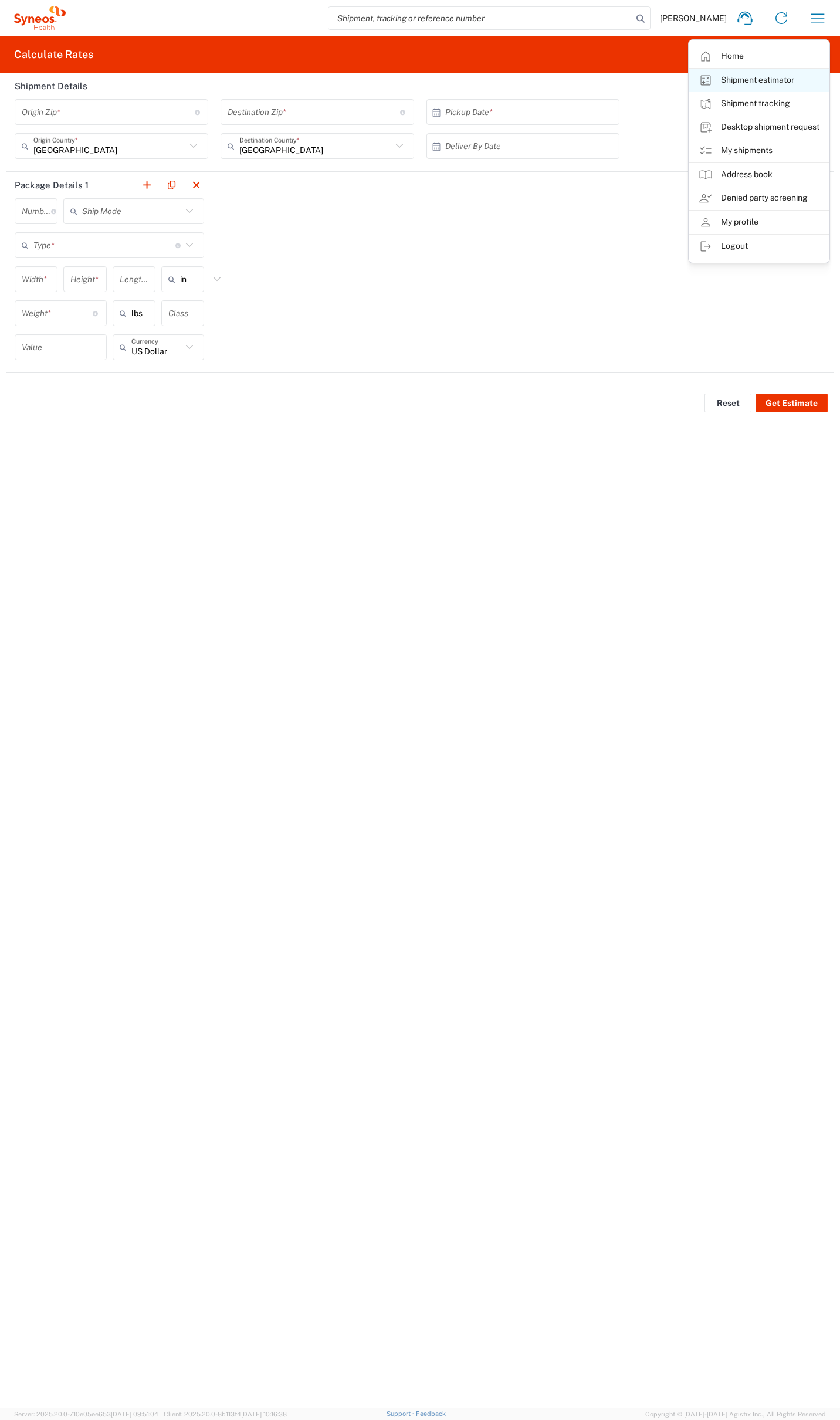
click at [764, 79] on link "Shipment estimator" at bounding box center [759, 80] width 140 height 24
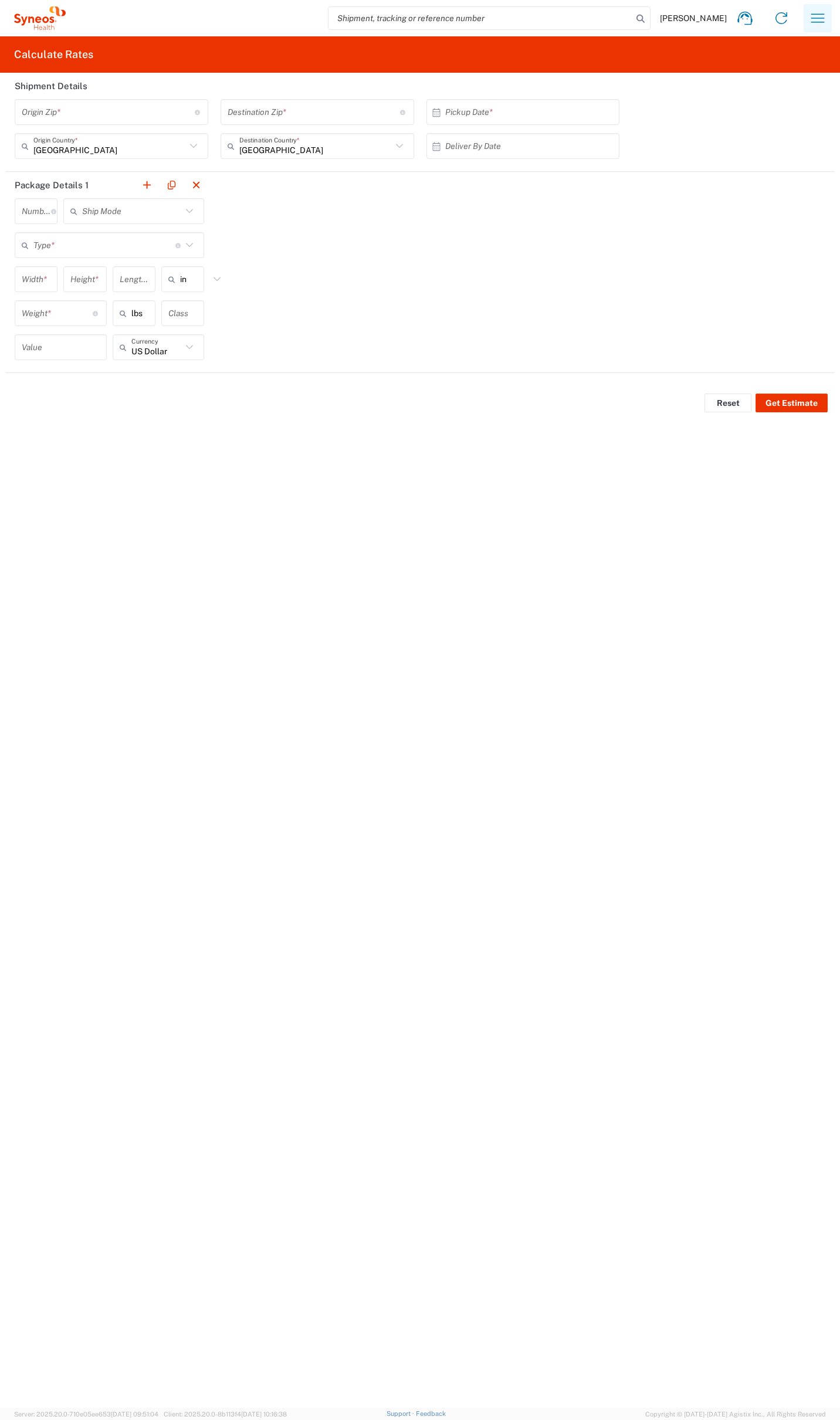
click at [819, 15] on icon "button" at bounding box center [817, 18] width 19 height 19
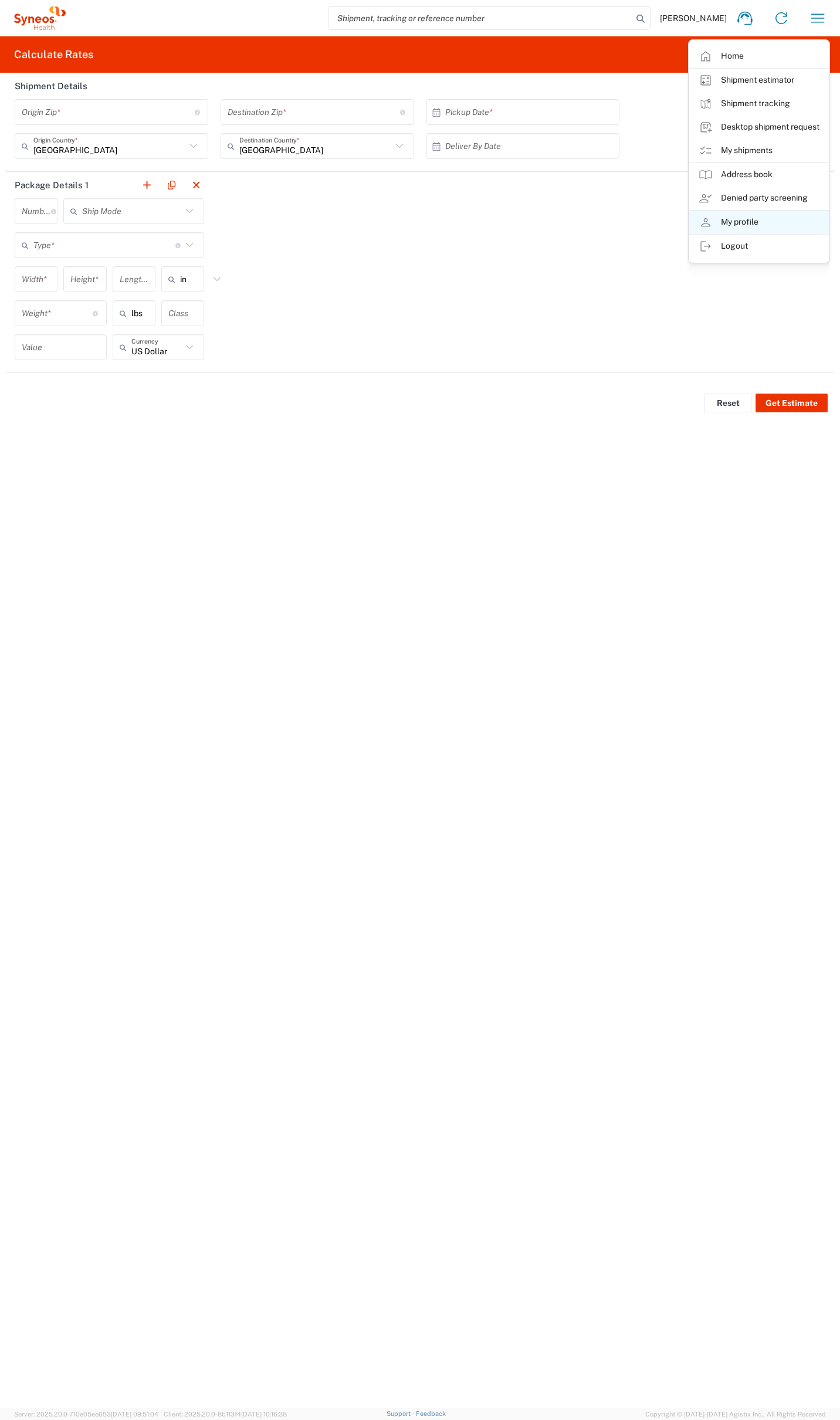
click at [750, 214] on link "My profile" at bounding box center [759, 222] width 140 height 24
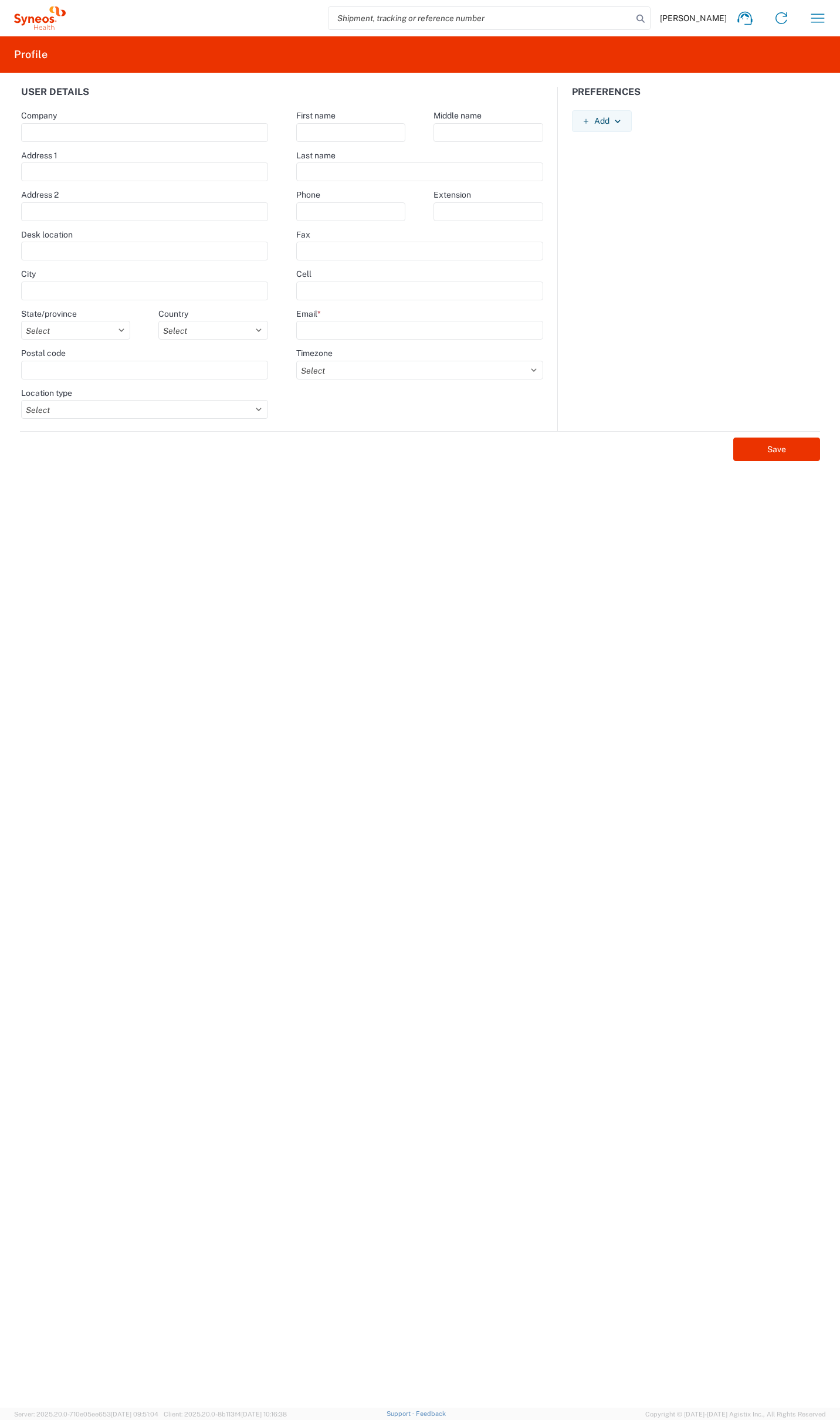
type input "[STREET_ADDRESS],"
type input "Farnborough Business Park"
type input "Hampshire"
select select
select select "GB"
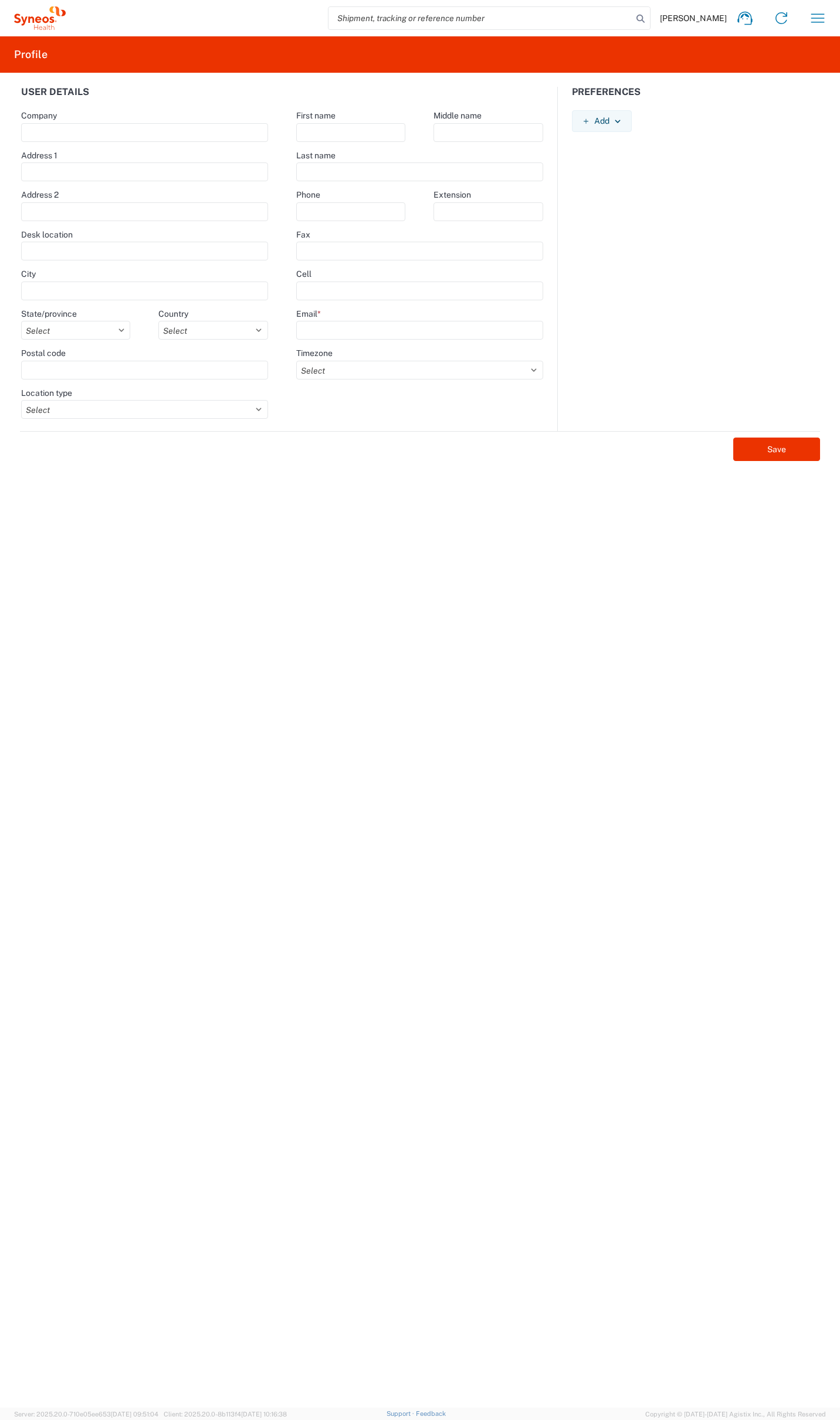
type input "GU14 7BF"
select select
type input "[PERSON_NAME]"
type input "Farr"
type input "[PERSON_NAME][EMAIL_ADDRESS][PERSON_NAME][DOMAIN_NAME]"
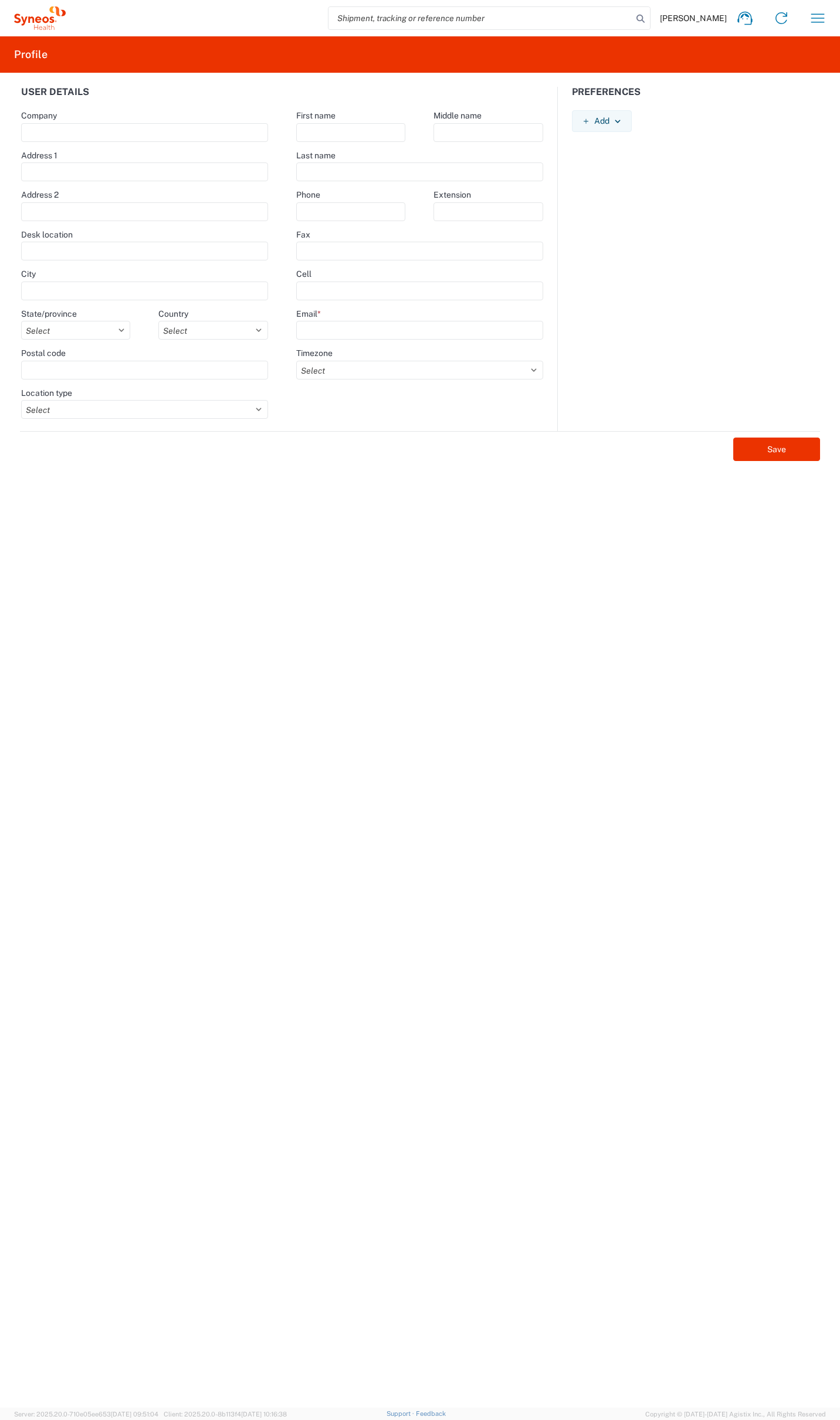
select select "Europe/London"
click at [620, 118] on icon "button" at bounding box center [618, 122] width 9 height 9
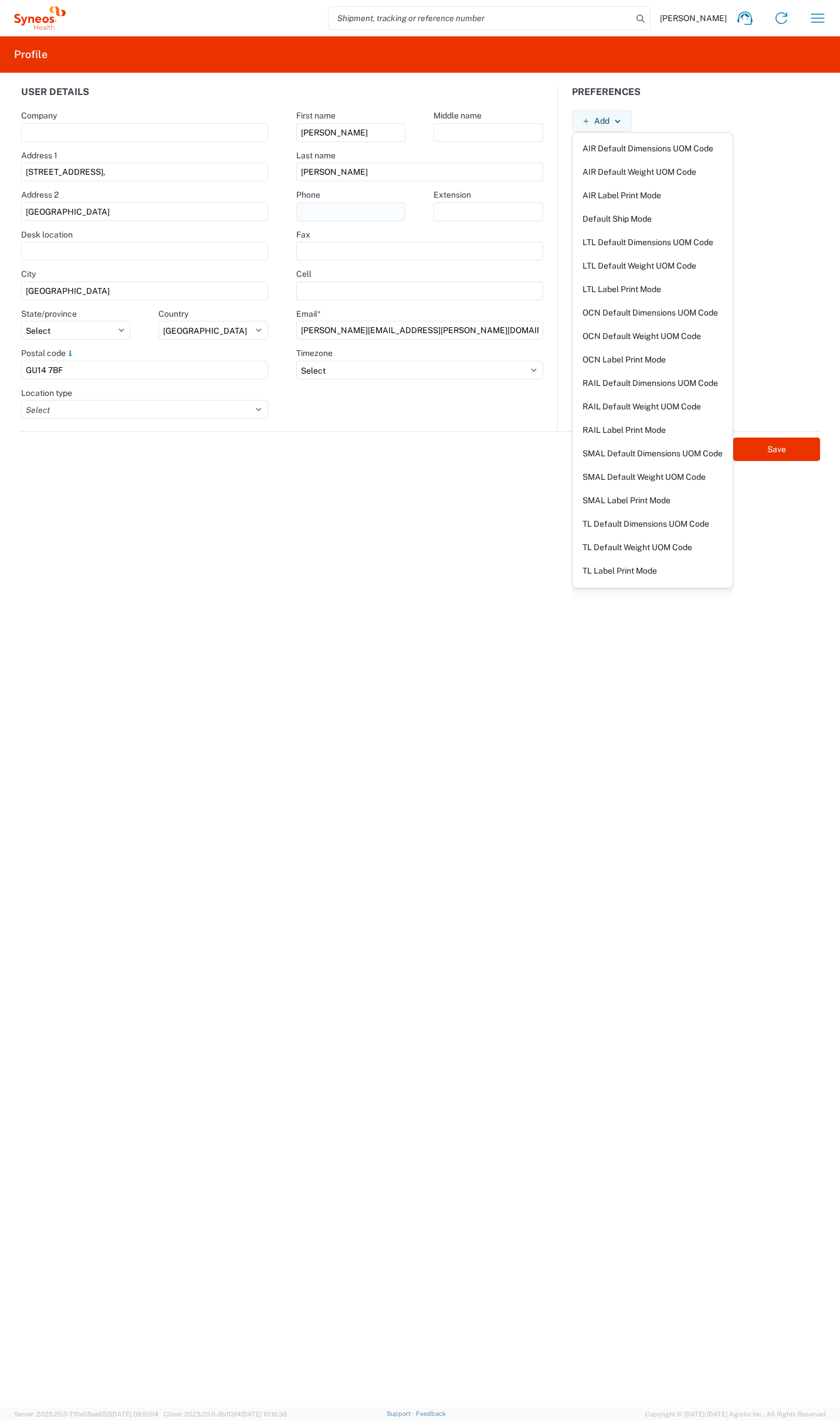
click at [348, 214] on input "text" at bounding box center [351, 212] width 109 height 19
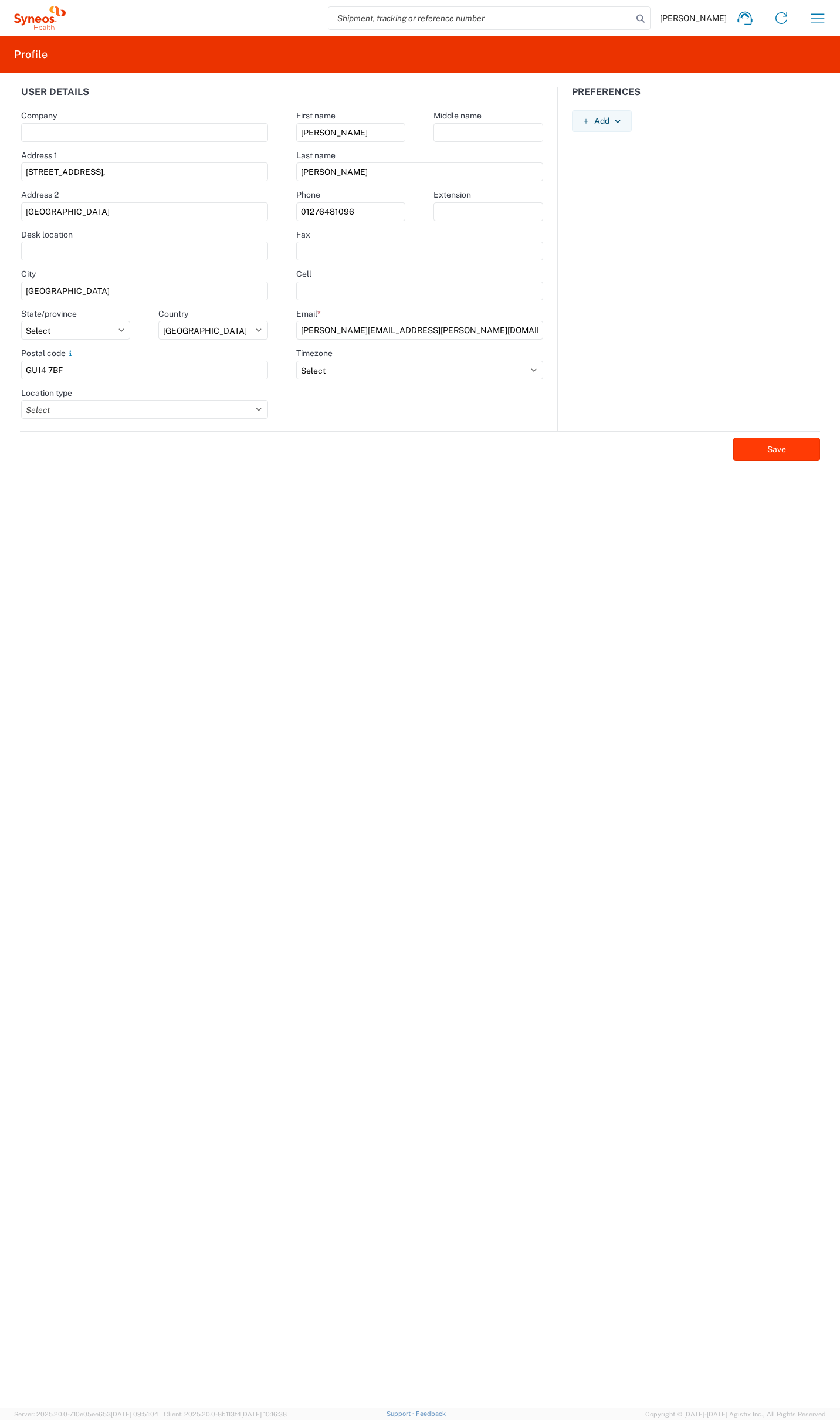
type input "01276481096"
click at [785, 443] on button "Save" at bounding box center [777, 449] width 87 height 24
click at [827, 16] on icon at bounding box center [825, 15] width 9 height 6
click at [819, 16] on icon "button" at bounding box center [817, 18] width 19 height 19
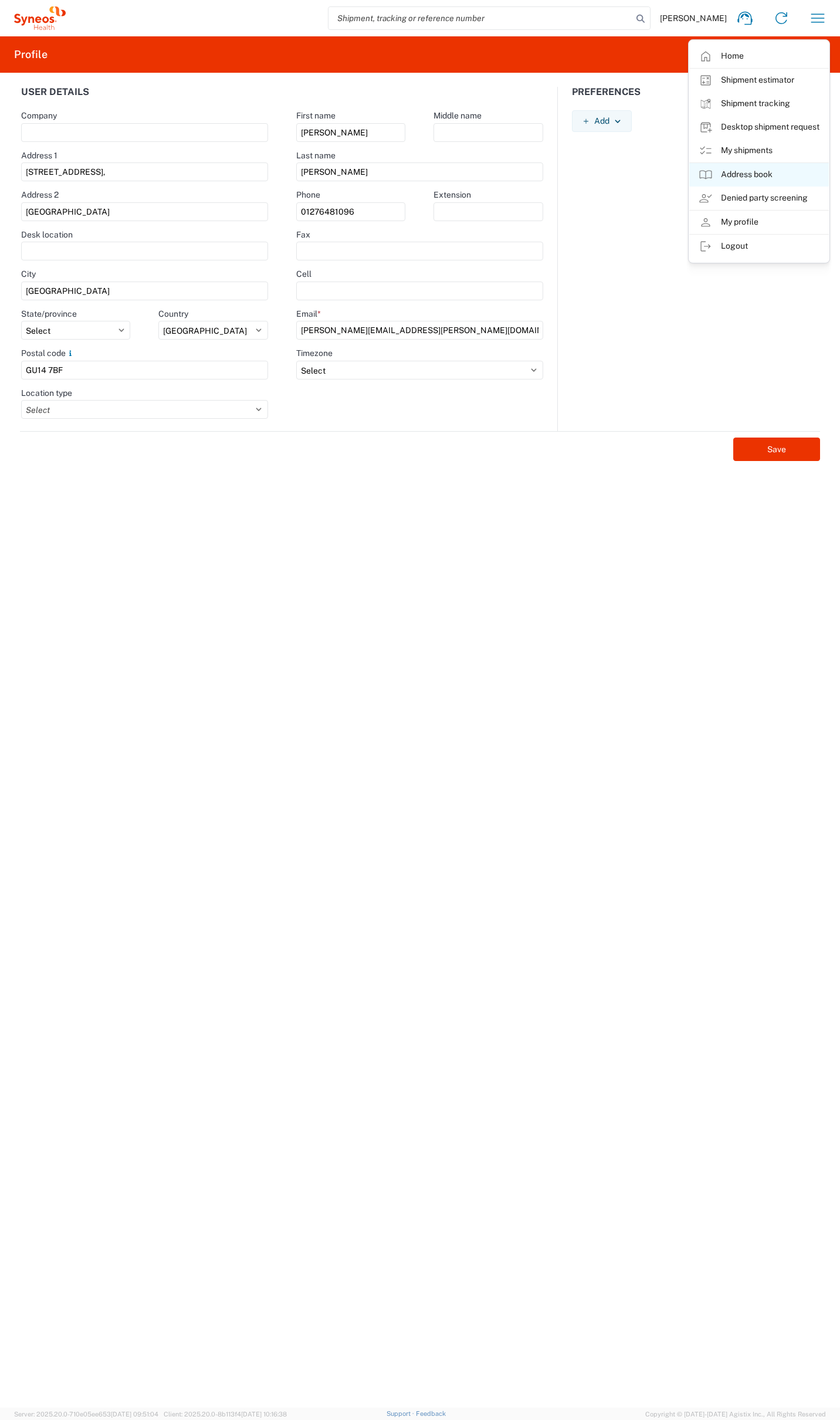
click at [758, 180] on link "Address book" at bounding box center [759, 175] width 140 height 24
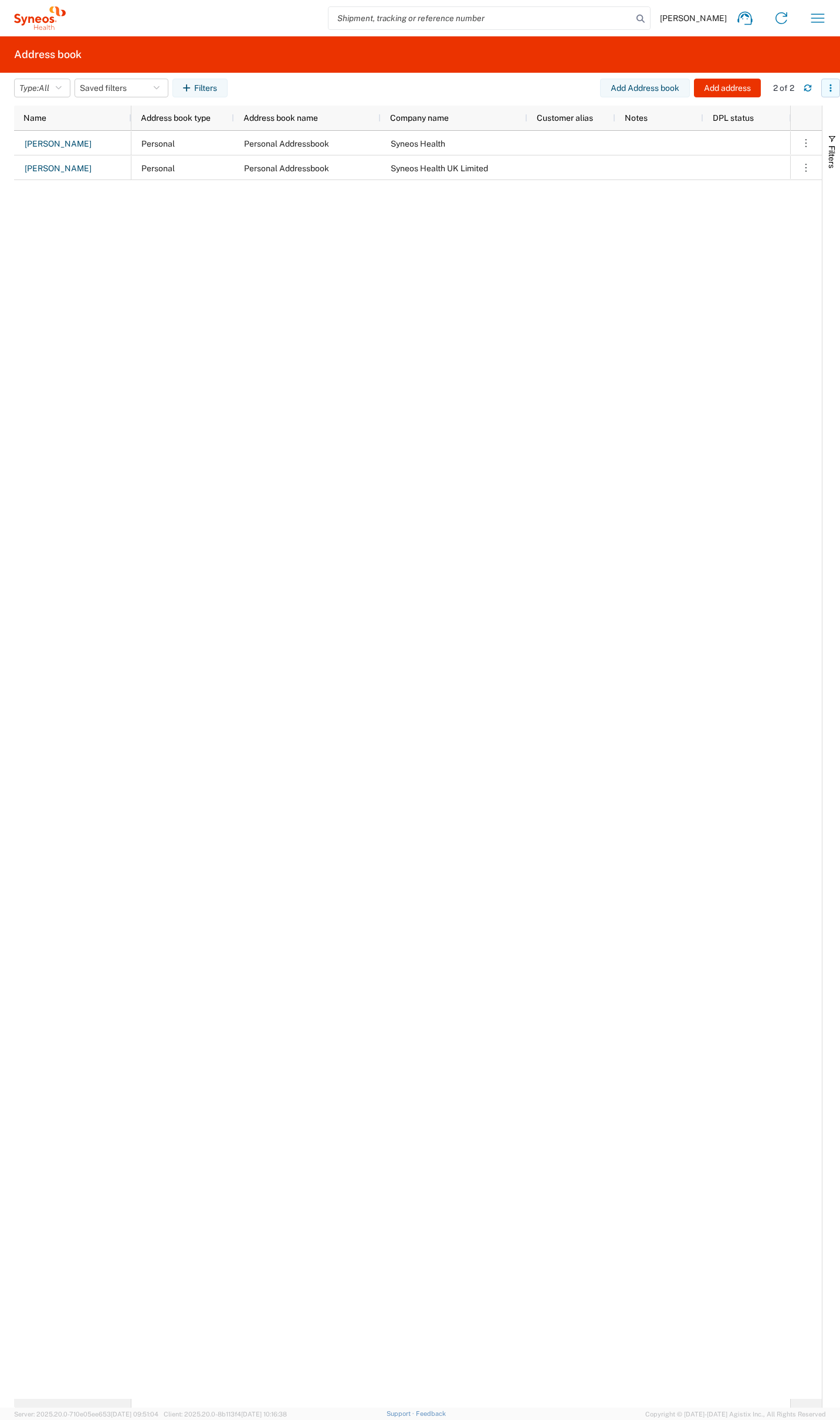
click at [836, 89] on button "button" at bounding box center [830, 88] width 19 height 19
drag, startPoint x: 673, startPoint y: 239, endPoint x: 759, endPoint y: 233, distance: 86.2
click at [678, 240] on div "Personal Personal Addressbook Syneos Health Personal Personal Addressbook Syneo…" at bounding box center [460, 765] width 658 height 1268
click at [809, 139] on icon "button" at bounding box center [806, 143] width 11 height 11
click at [588, 279] on div "Personal Personal Addressbook Syneos Health Personal Personal Addressbook Syneo…" at bounding box center [460, 765] width 658 height 1268
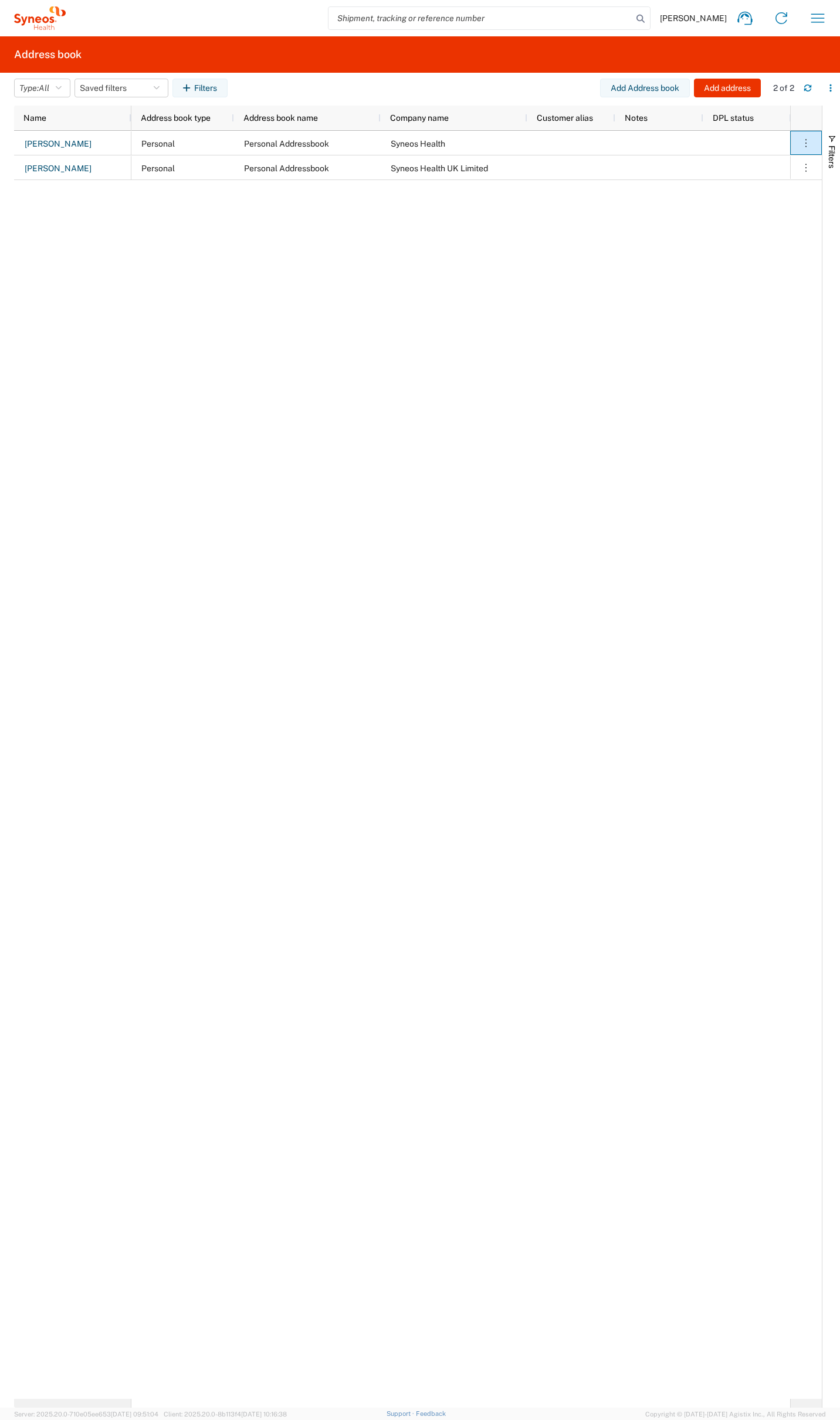
click at [718, 14] on span "[PERSON_NAME]" at bounding box center [693, 18] width 67 height 11
click at [742, 19] on icon at bounding box center [745, 18] width 15 height 14
click at [809, 13] on icon "button" at bounding box center [817, 18] width 19 height 19
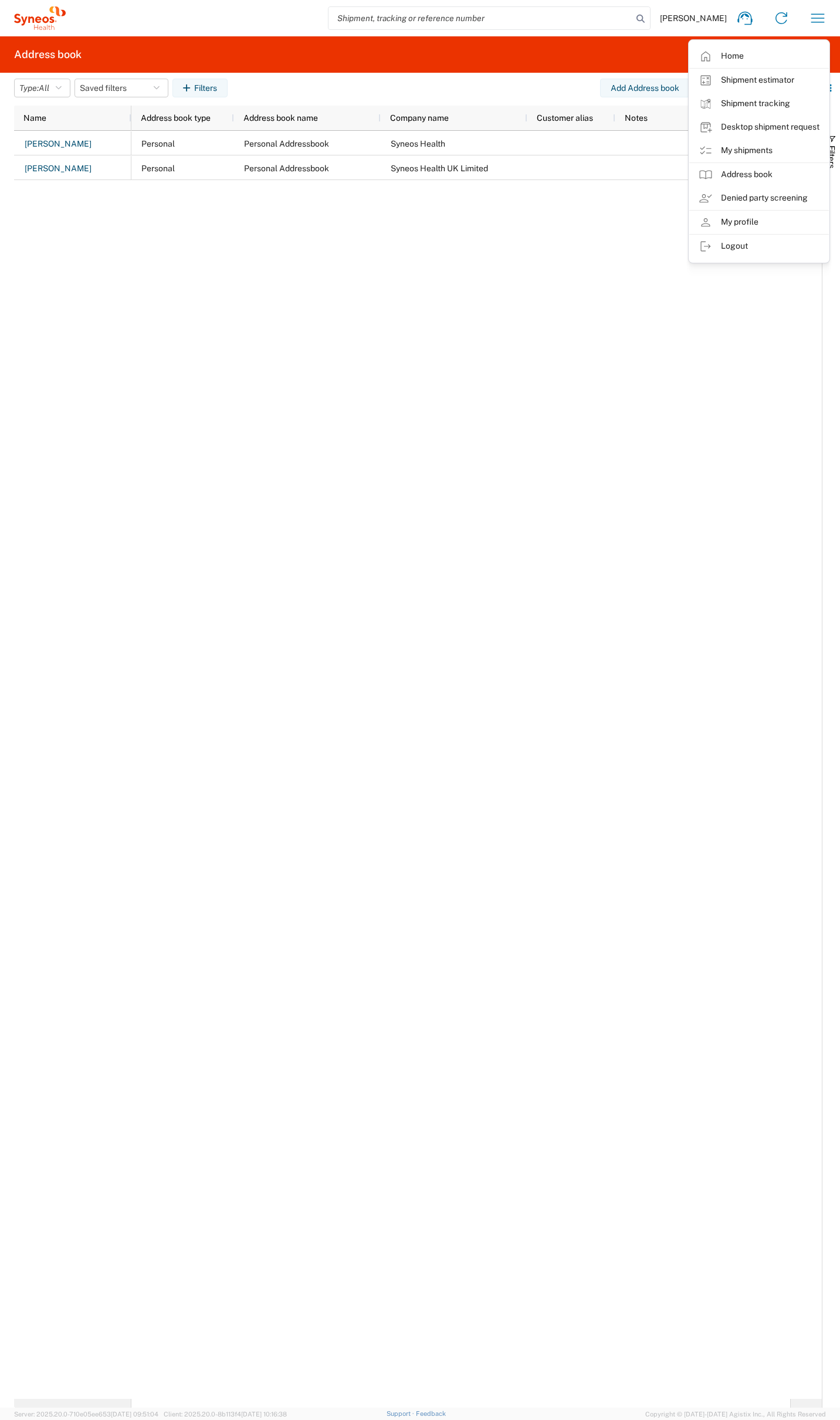
click at [734, 58] on link "Home" at bounding box center [759, 56] width 140 height 24
click at [732, 58] on agx-form-header "Address book" at bounding box center [420, 54] width 840 height 36
click at [735, 58] on agx-form-header "Address book" at bounding box center [420, 54] width 840 height 36
click at [735, 58] on agx-form-header "Address book" at bounding box center [420, 54] width 840 height 36
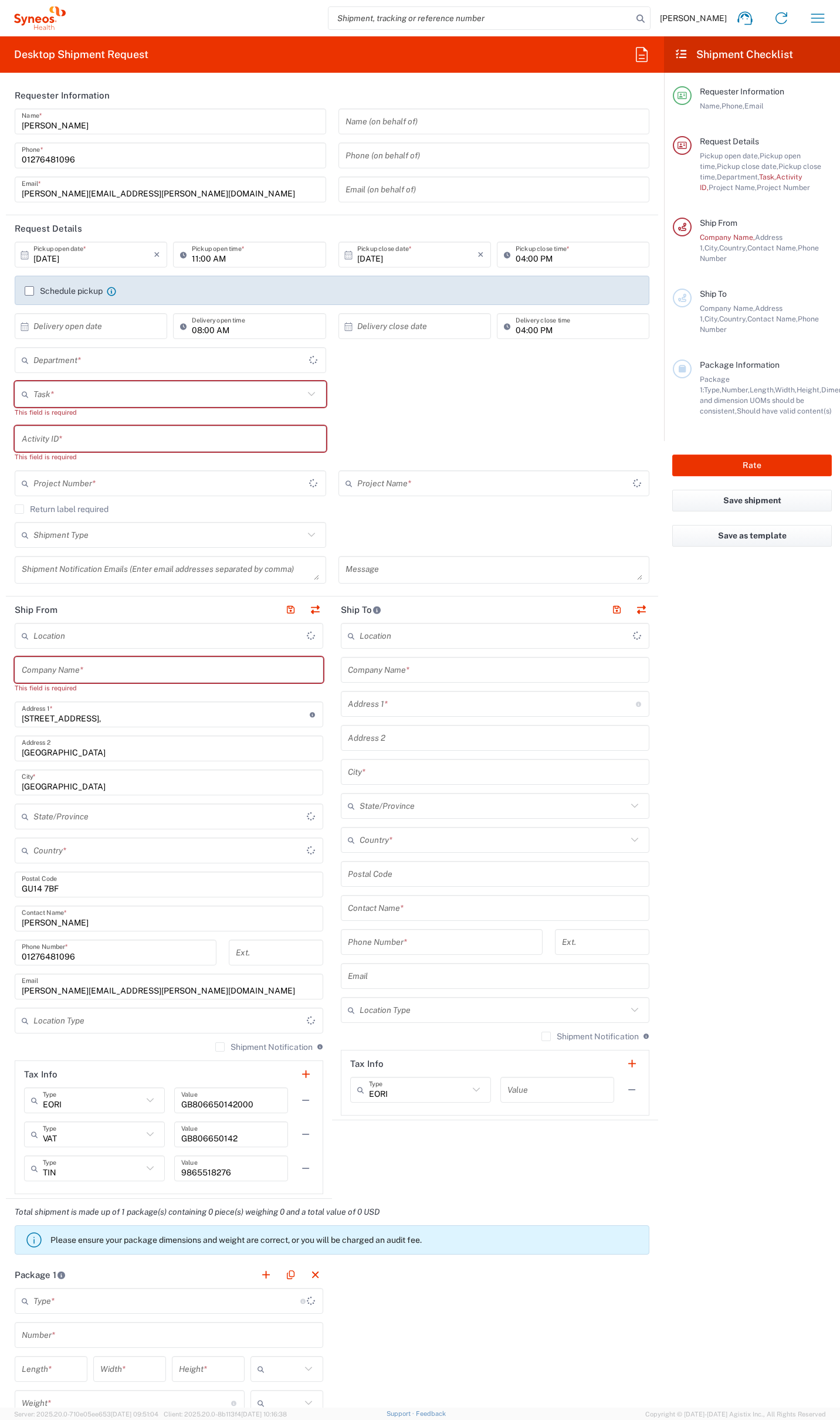
type input "[GEOGRAPHIC_DATA]"
type input "4510"
type input "[GEOGRAPHIC_DATA]"
type input "Syneos Health UK Limited"
click at [643, 55] on icon "button" at bounding box center [641, 54] width 19 height 19
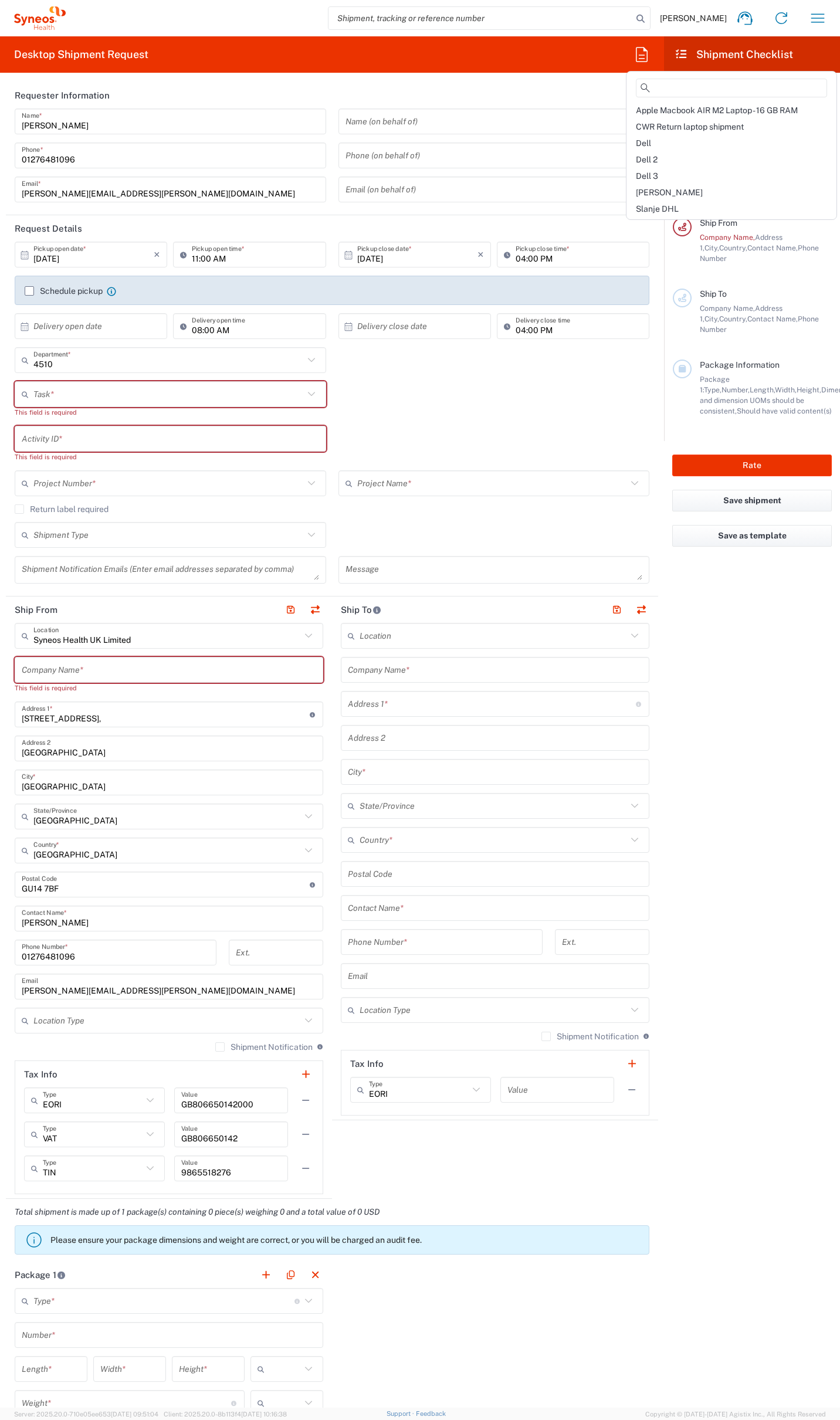
click at [670, 175] on div "Dell 3" at bounding box center [731, 175] width 205 height 16
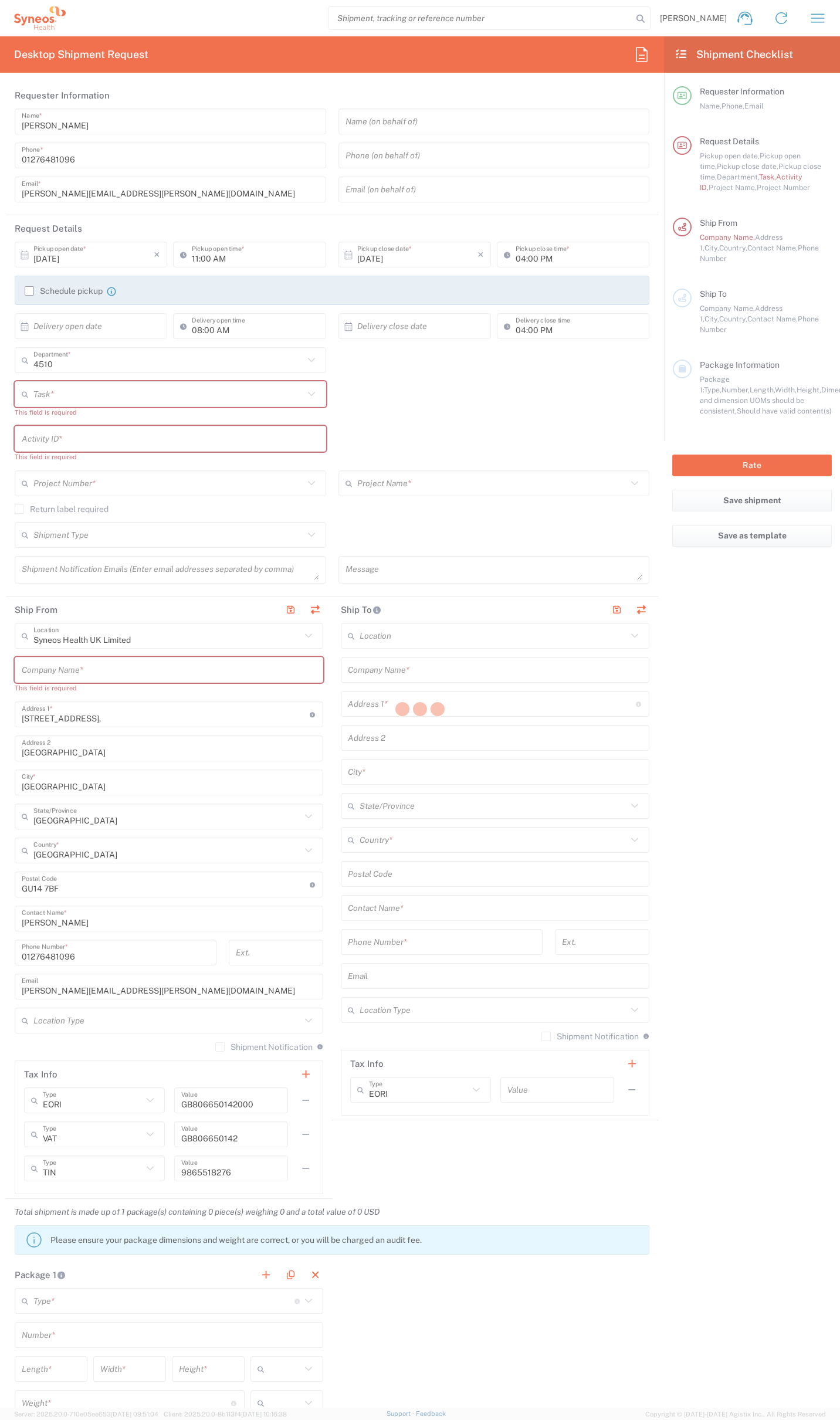
type input "07812176749"
type input "Break/Fix"
type input "."
type input "2017 4510-IT Operations"
type input "Syneos Health UK Limited"
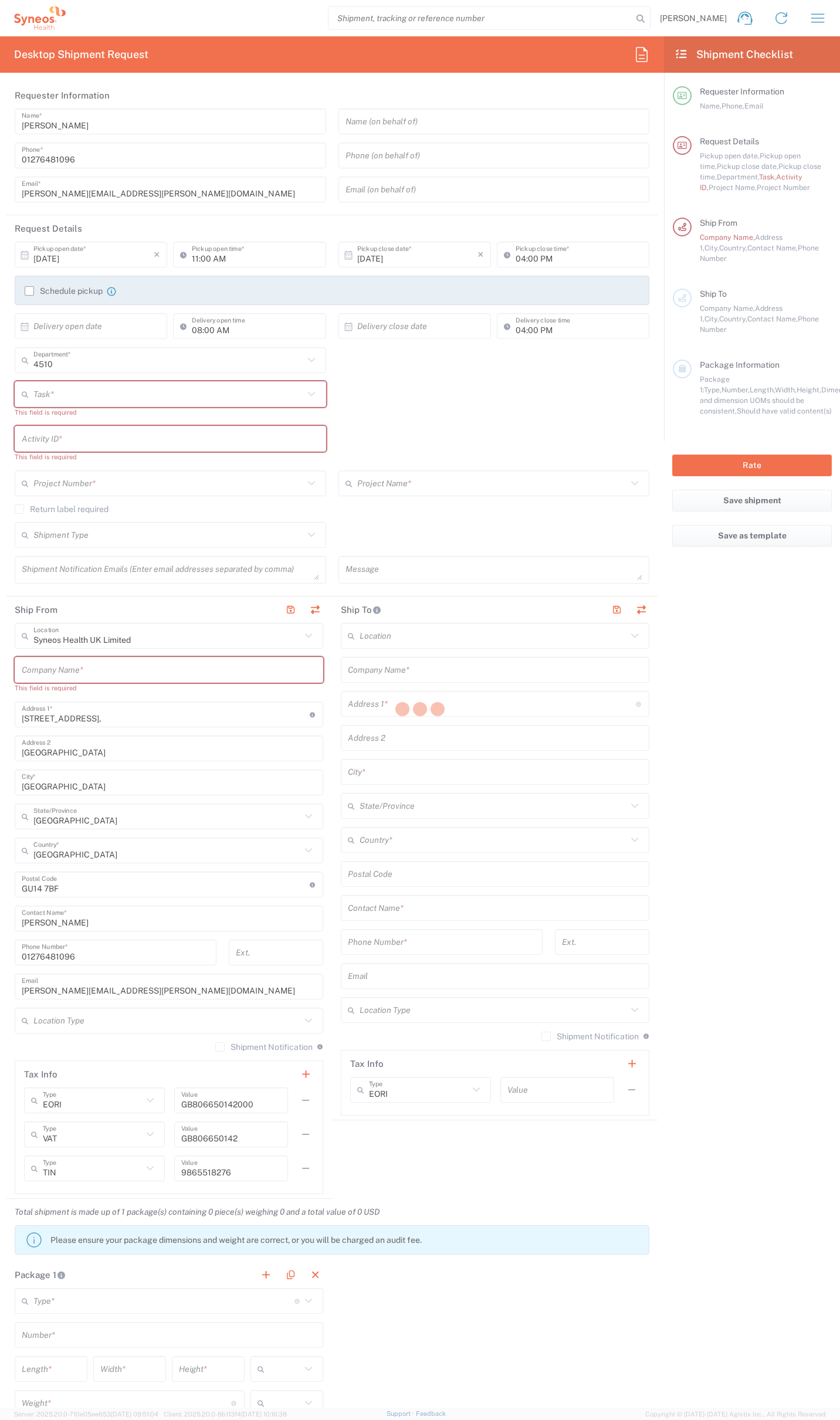
type input "Residential/Home"
type input "Syneos Health"
type input "[STREET_ADDRESS]"
type input "Milngavie"
type input "[GEOGRAPHIC_DATA]"
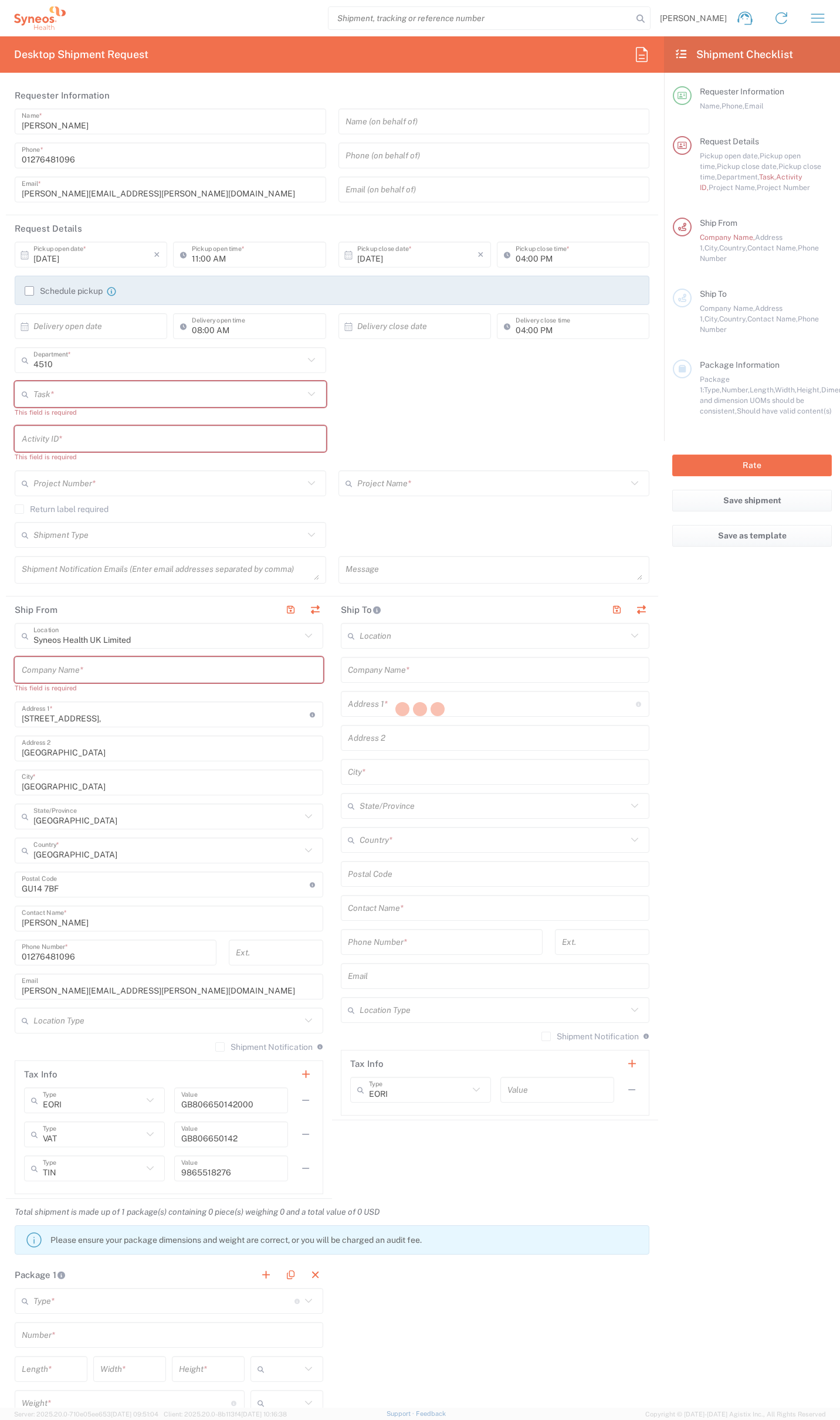
type input "[GEOGRAPHIC_DATA]"
type input "G627AL"
type input "[PERSON_NAME]"
type input "0774 744 2295"
type input "Residential/Home"
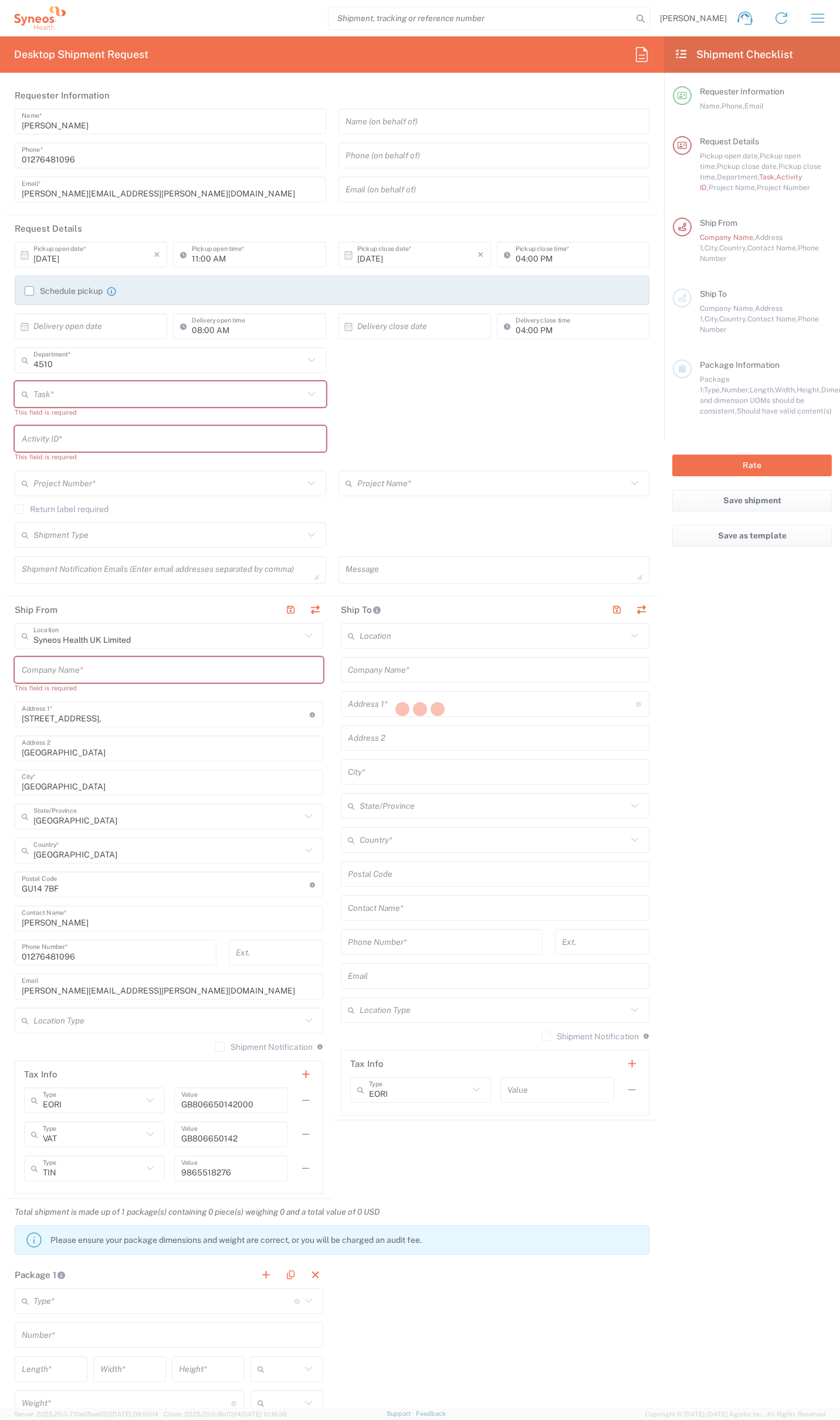
type input "Adult Signature Required"
type input "Sender/Shipper"
type input "12:00 PM"
type textarea "[PERSON_NAME][EMAIL_ADDRESS][PERSON_NAME][DOMAIN_NAME]"
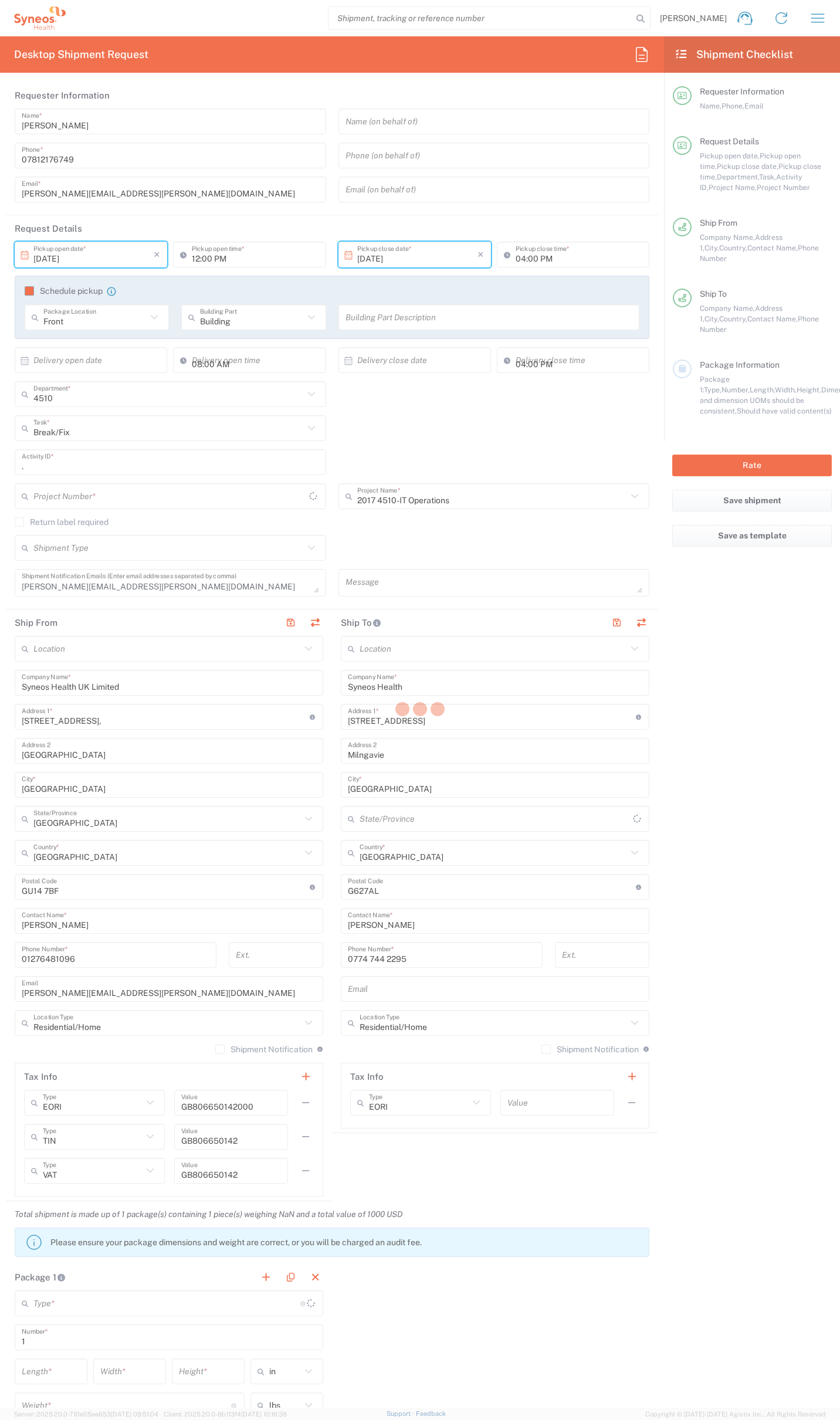
type input "Your Packaging"
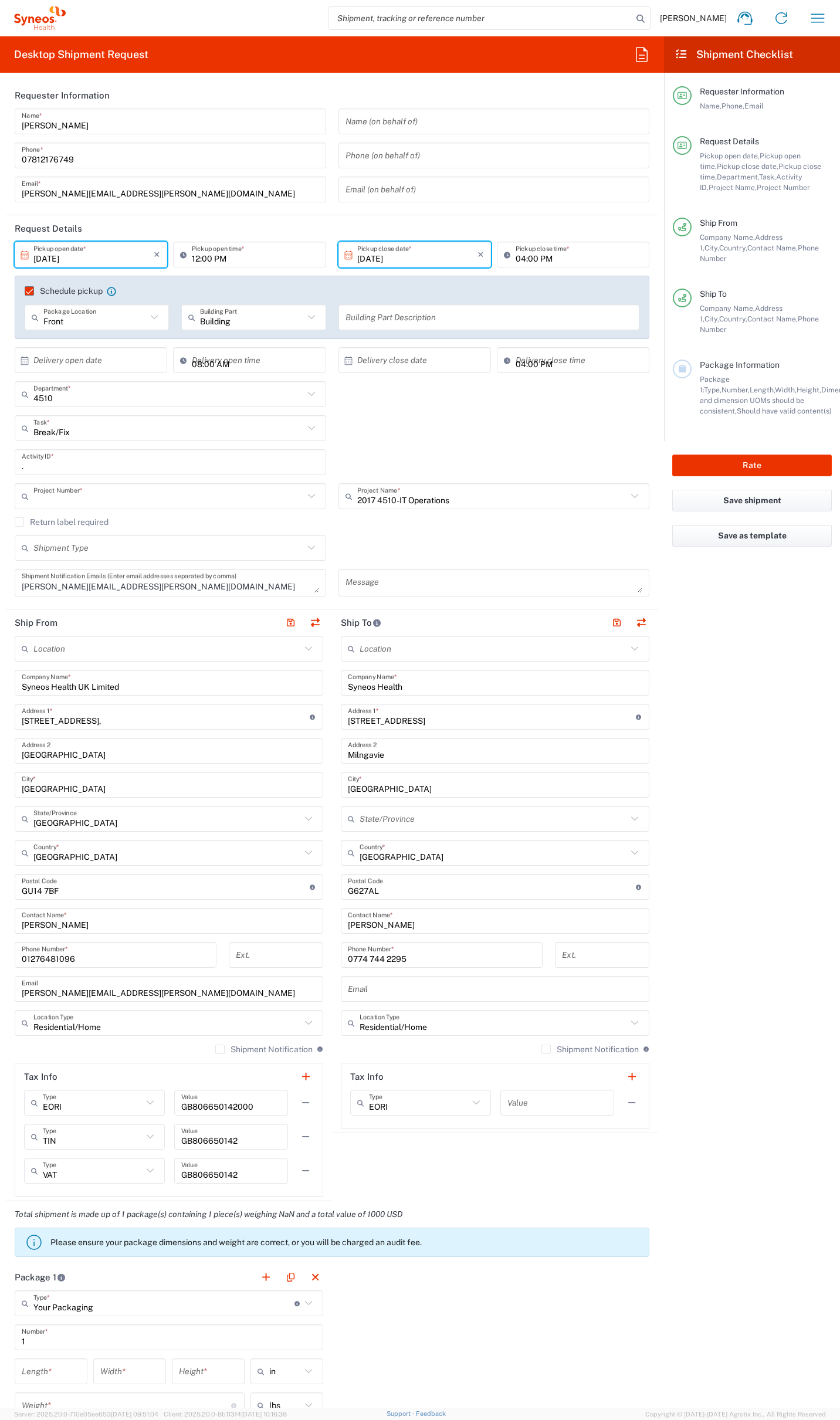
type input "2017.4510_IT_[MEDICAL_DATA]"
click at [777, 455] on button "Rate" at bounding box center [752, 465] width 160 height 21
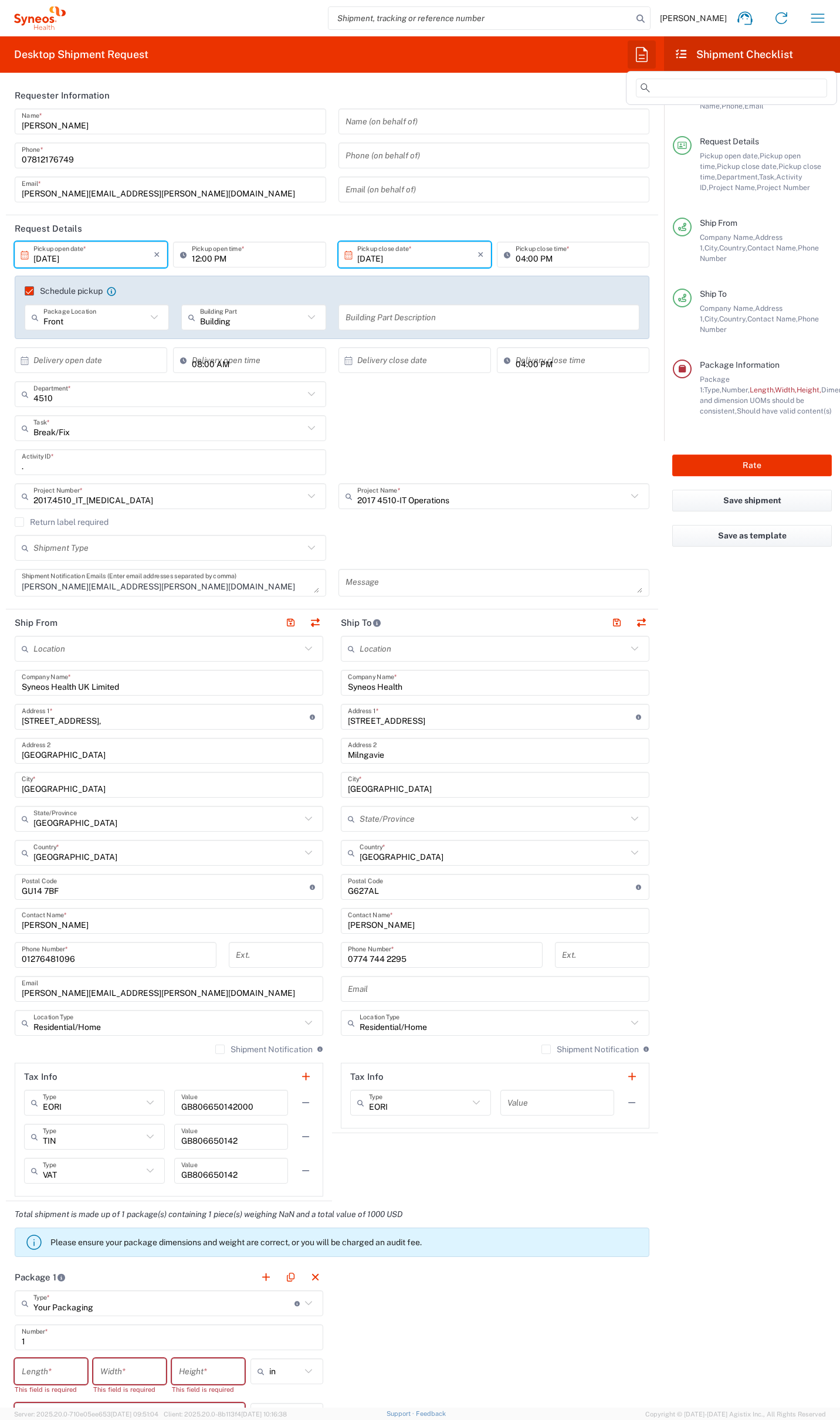
click at [639, 50] on icon "button" at bounding box center [641, 54] width 19 height 19
click at [646, 161] on span "Dell 2" at bounding box center [646, 159] width 21 height 9
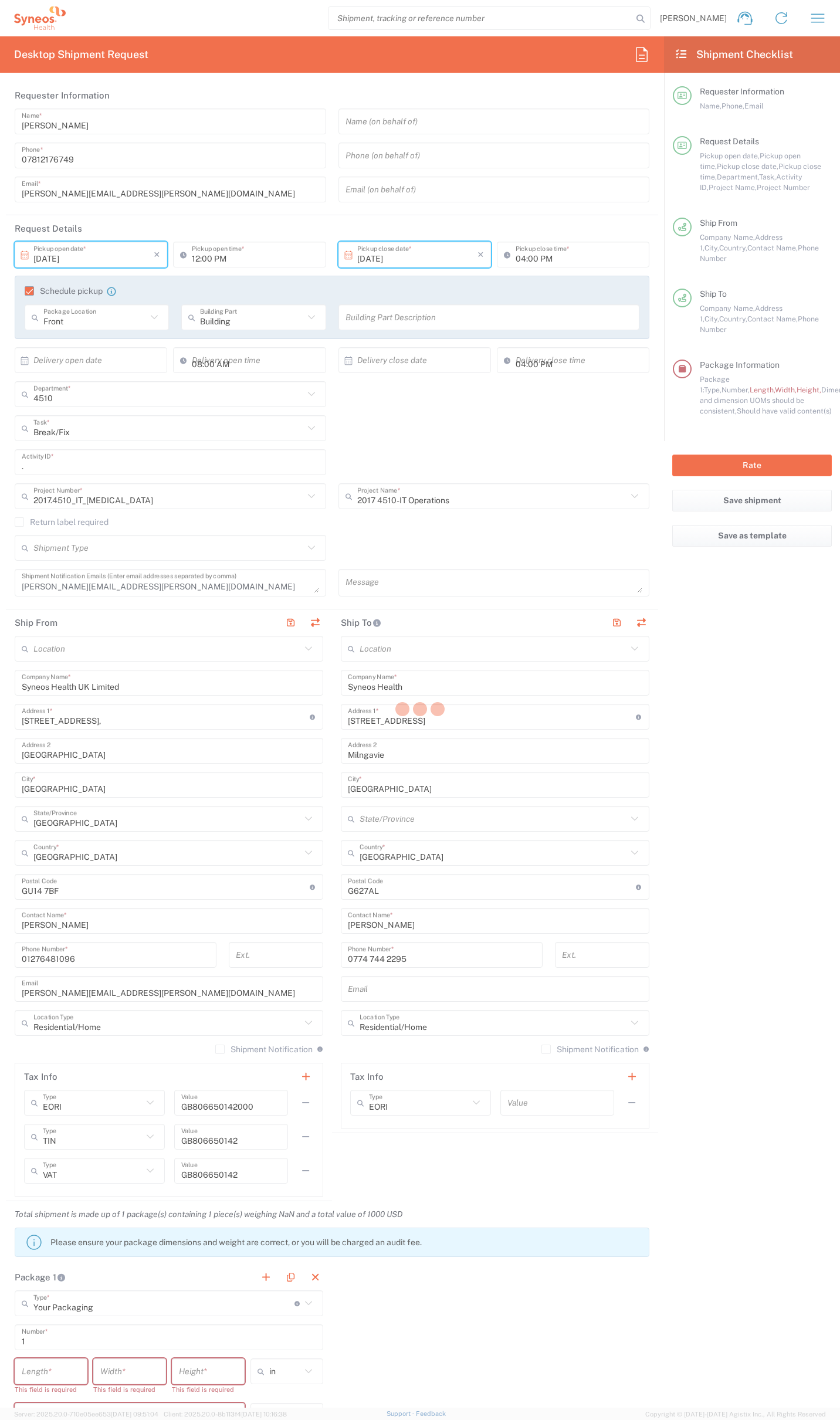
type input "Syneos Health"
type input "[STREET_ADDRESS]"
type input "Bracknell"
type input "RG12 7NU"
type input "07812176749"
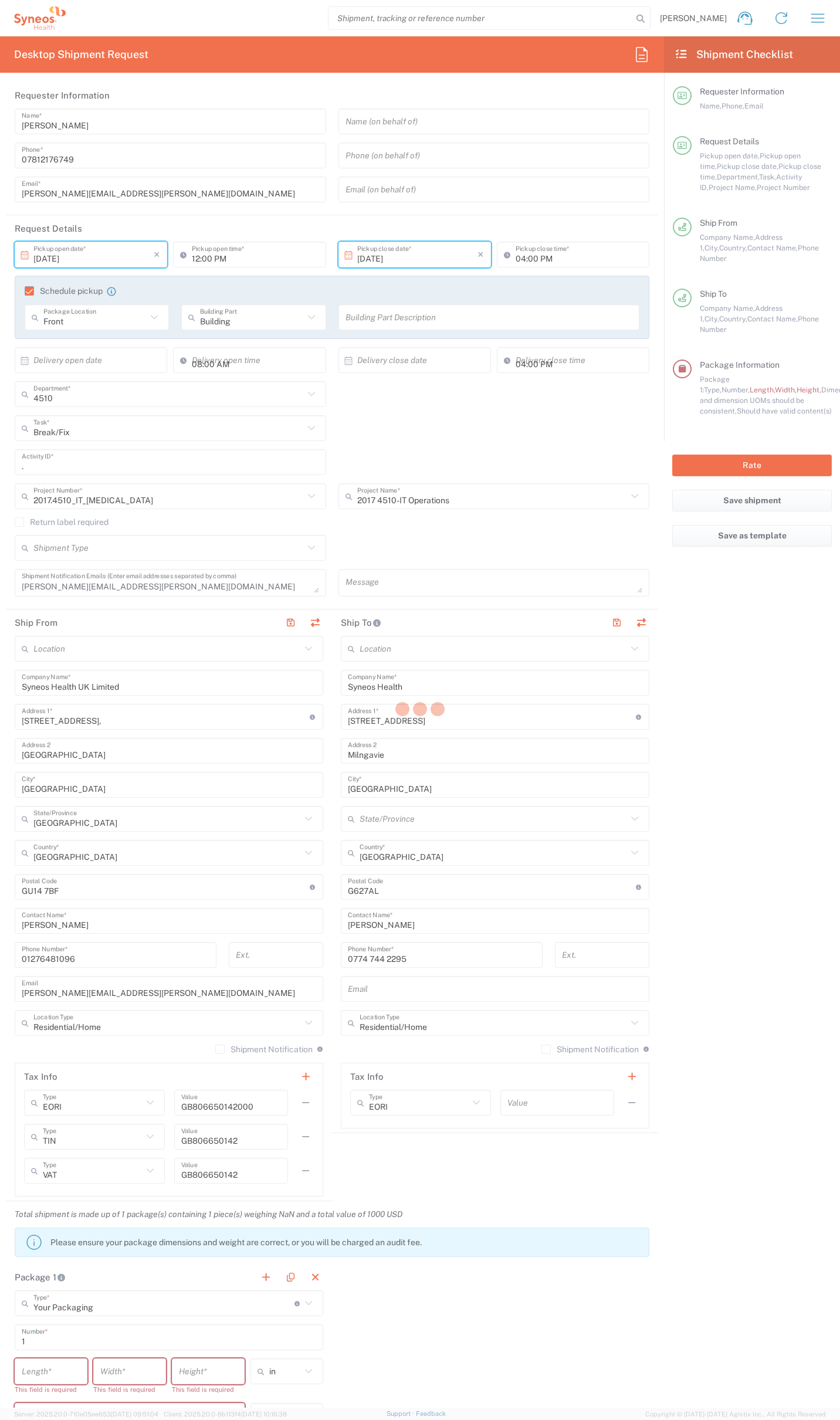
type input "[GEOGRAPHIC_DATA]"
type input "GU14 7BF"
type input "[PERSON_NAME][EMAIL_ADDRESS][PERSON_NAME][DOMAIN_NAME]"
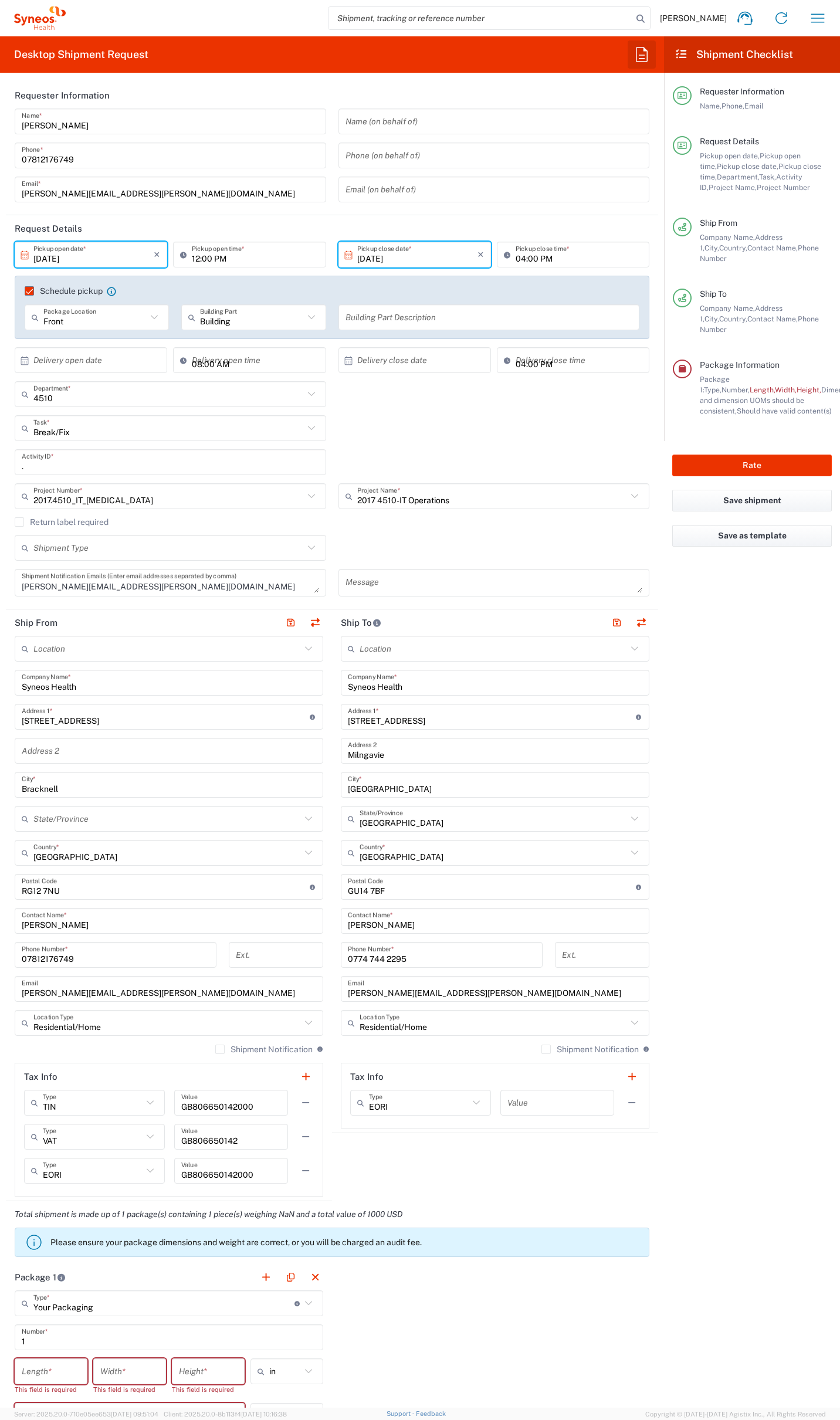
click at [642, 61] on icon "button" at bounding box center [641, 54] width 19 height 19
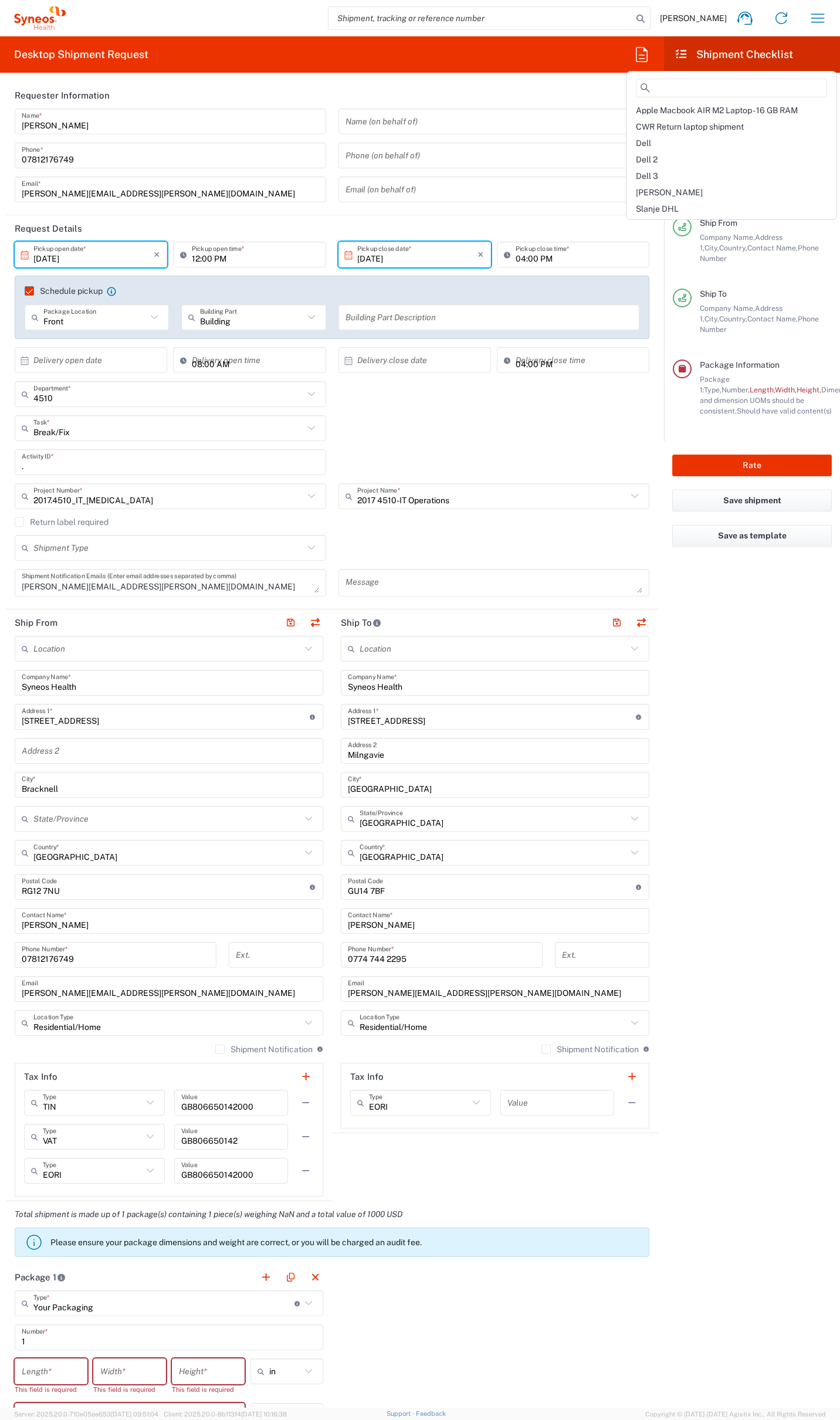
click at [653, 145] on div "Dell" at bounding box center [731, 142] width 205 height 16
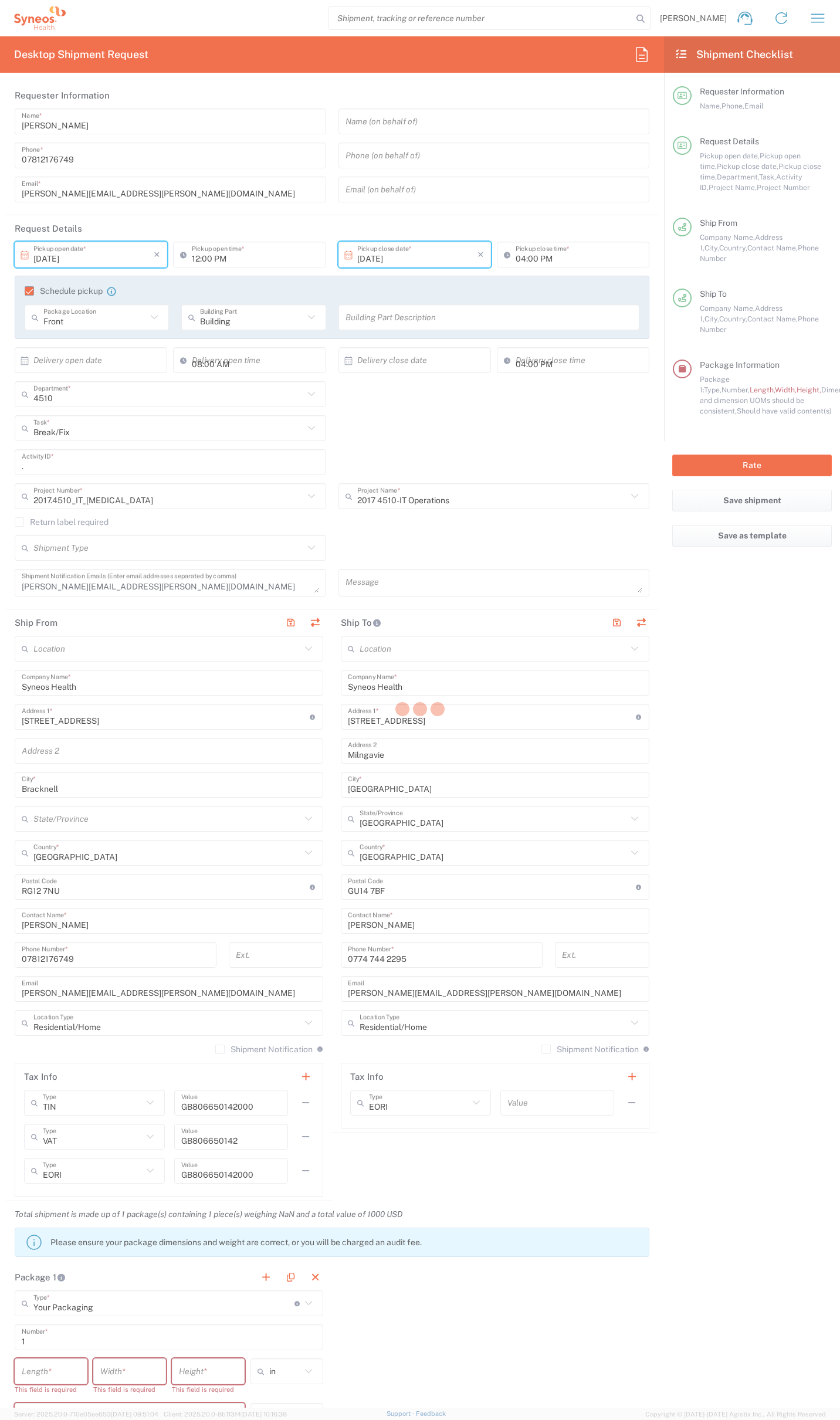
type input "Syneos Health UK Limited"
type input "[STREET_ADDRESS],"
type input "[GEOGRAPHIC_DATA]"
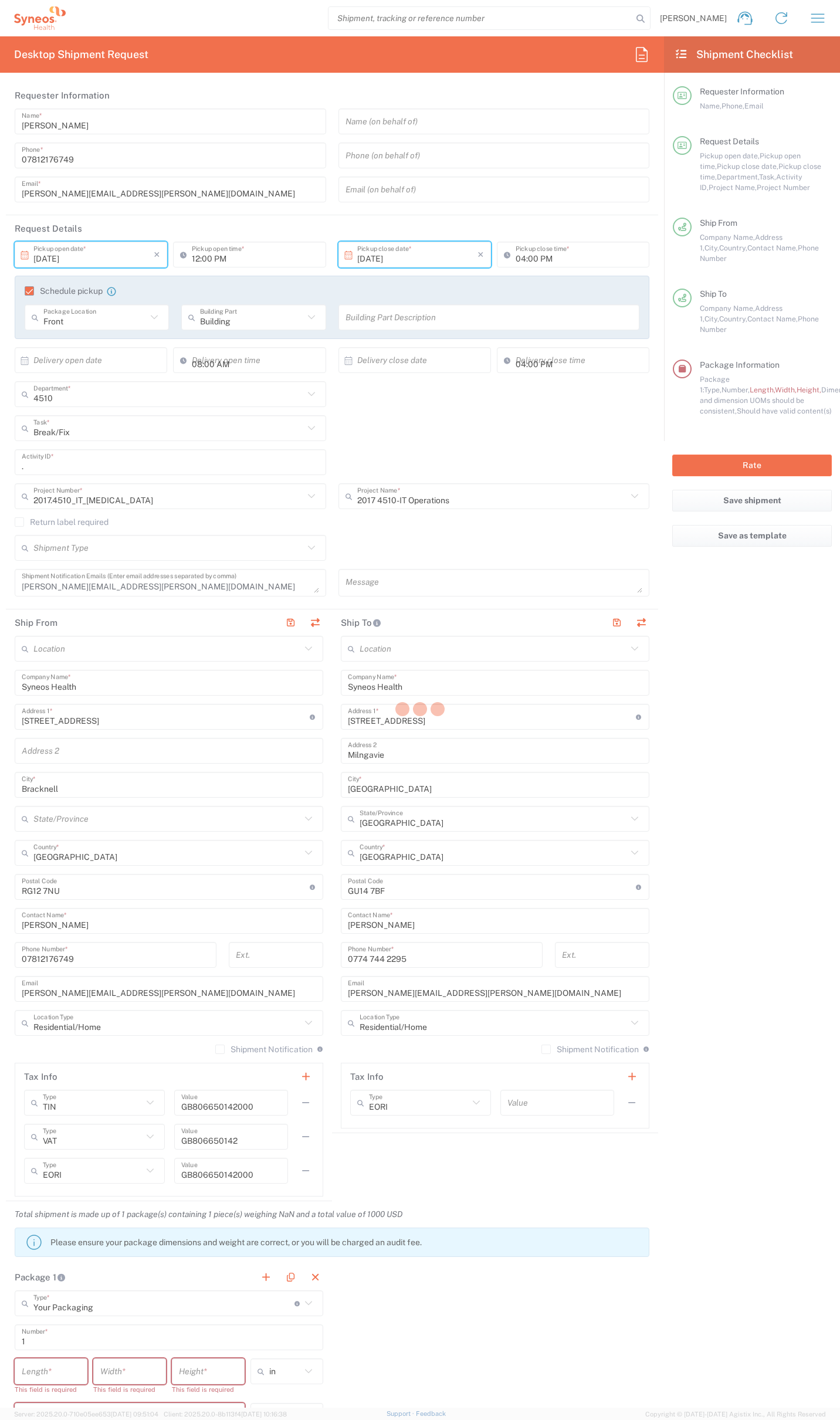
type input "[GEOGRAPHIC_DATA]"
type input "GU14 7BF"
type input "01276481096"
type input "G627AL"
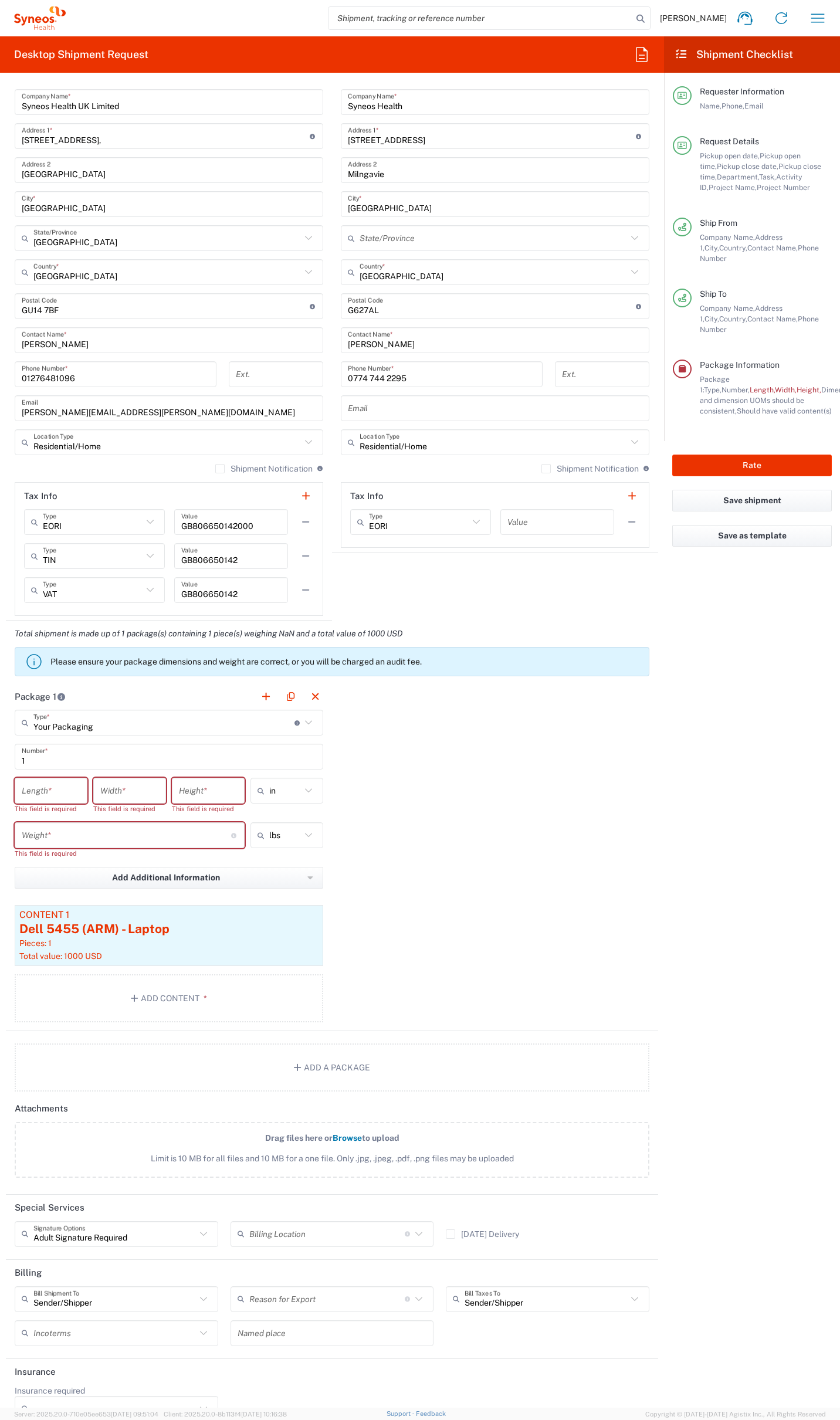
scroll to position [608, 0]
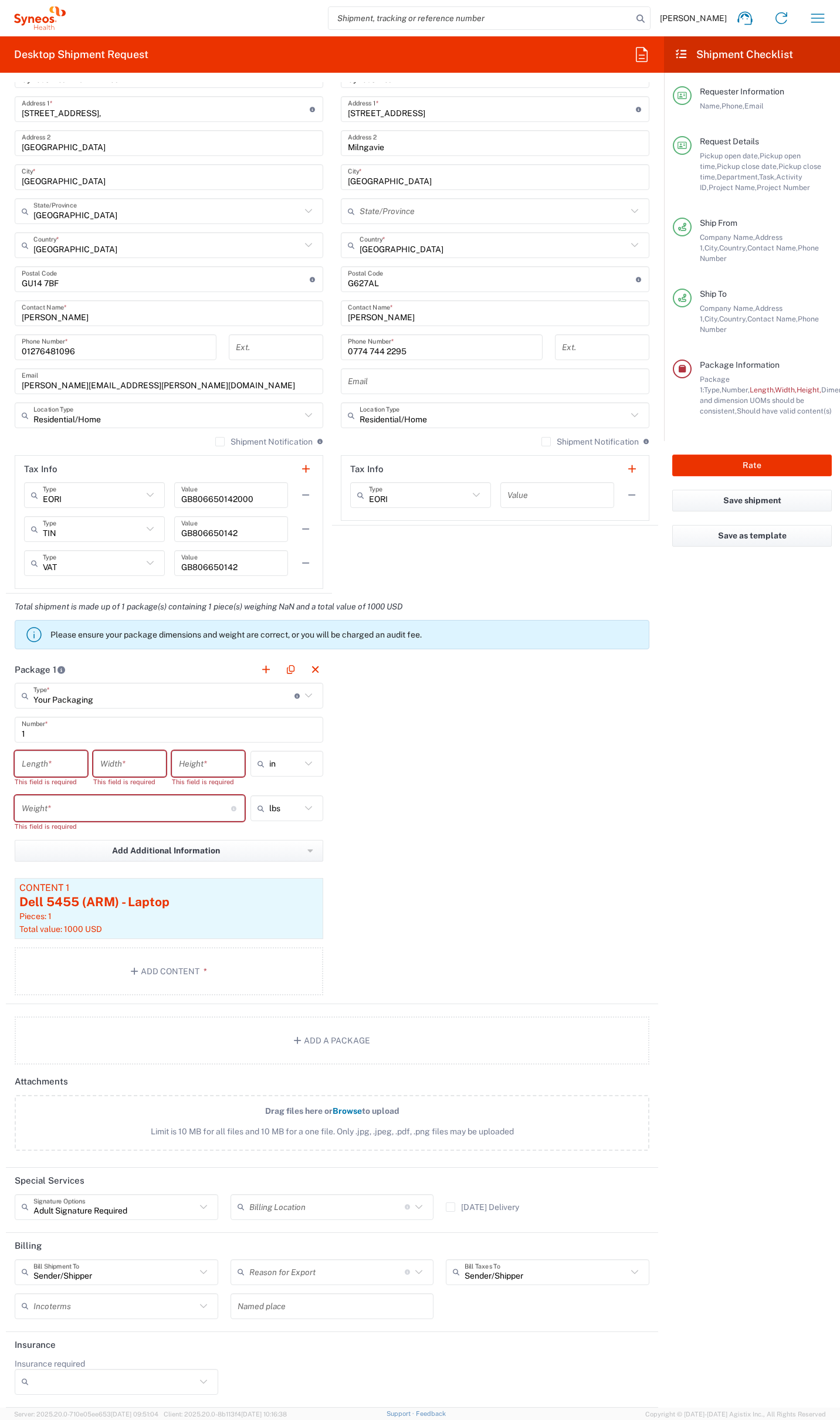
click at [85, 804] on input "number" at bounding box center [126, 808] width 209 height 21
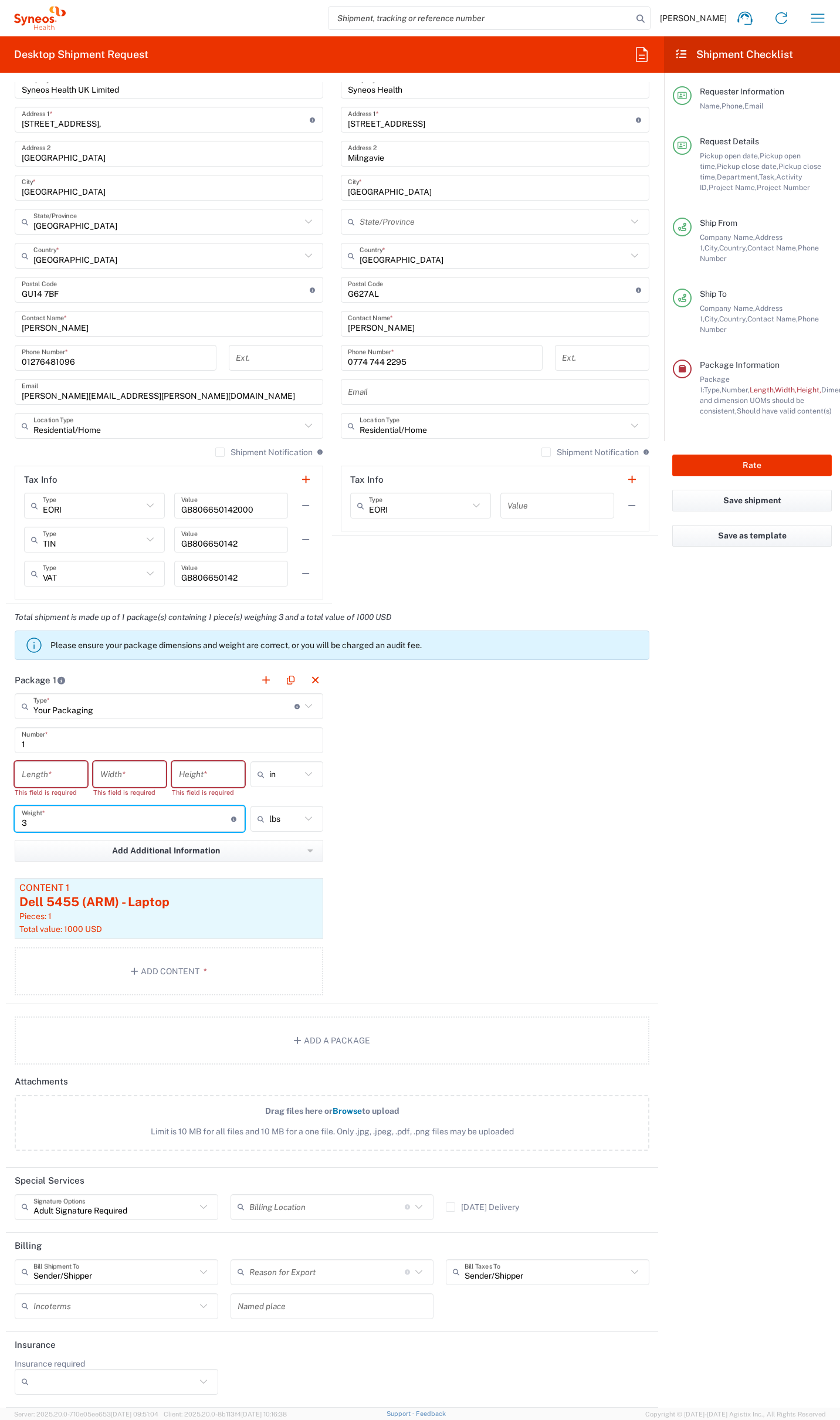
type input "3"
click at [277, 819] on input "text" at bounding box center [285, 819] width 31 height 19
click at [267, 858] on span "kgs" at bounding box center [282, 864] width 69 height 19
type input "1.36"
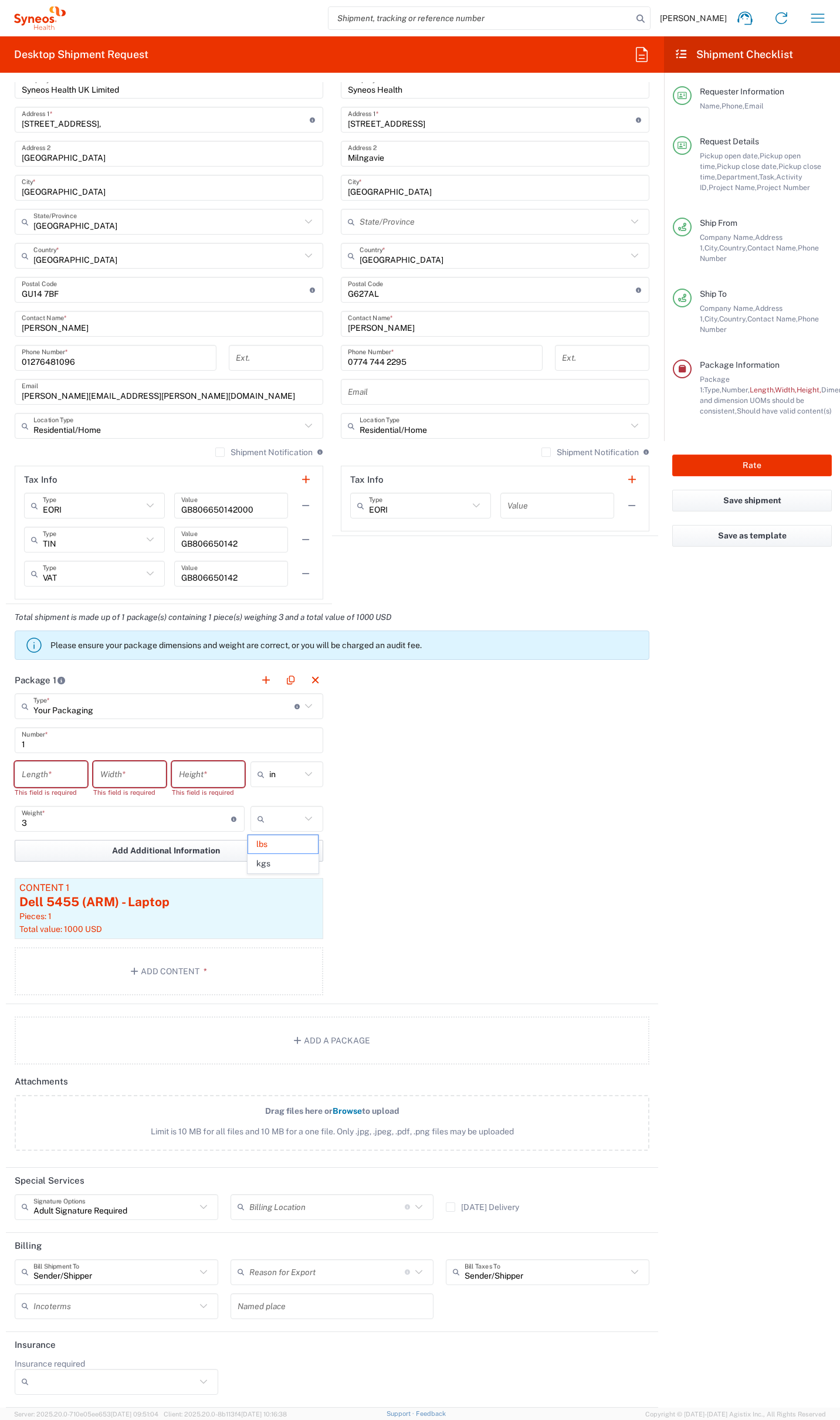
type input "kgs"
click at [53, 779] on input "number" at bounding box center [51, 774] width 58 height 21
type input "2"
type input "40"
click at [135, 779] on input "number" at bounding box center [130, 774] width 58 height 21
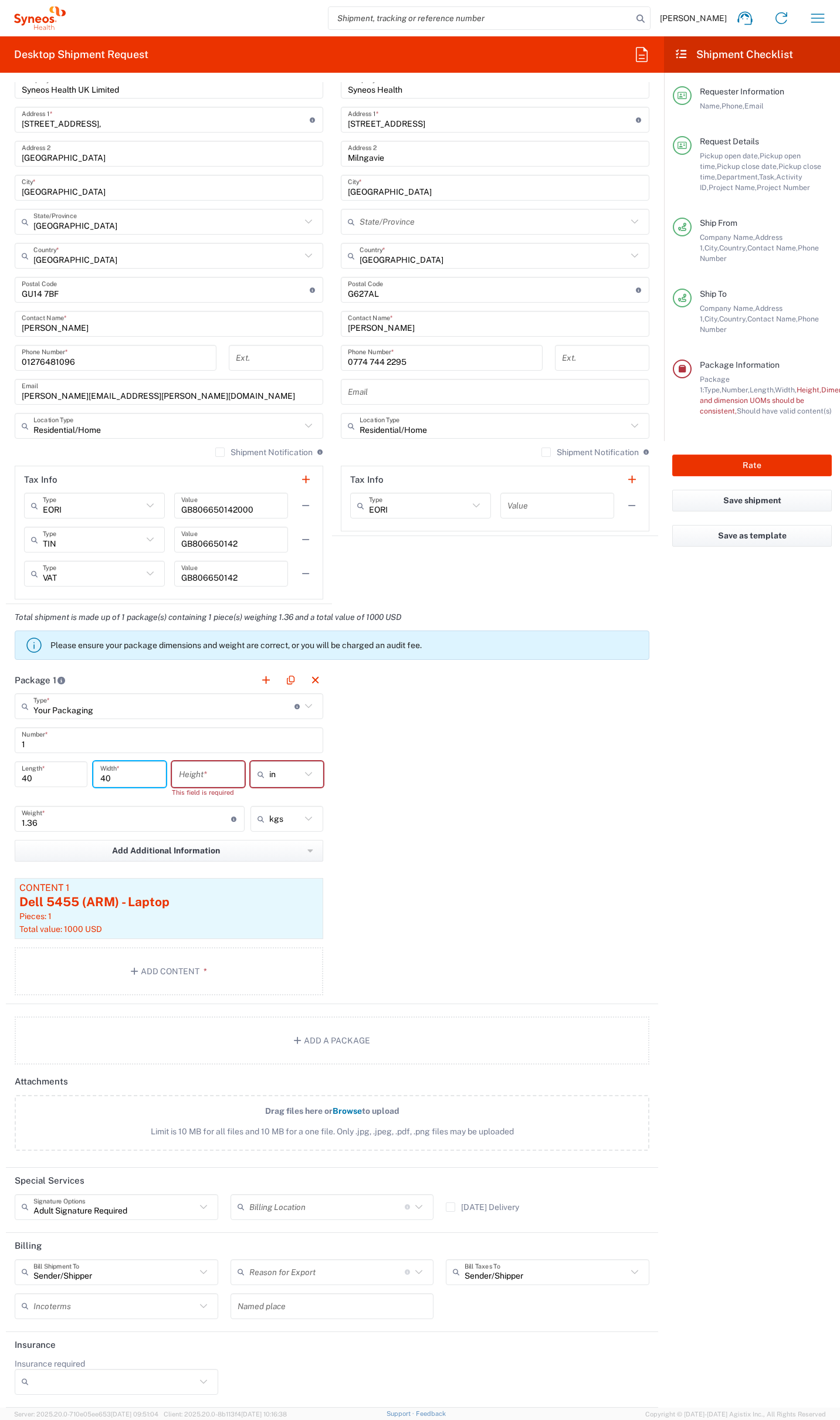
type input "40"
click at [192, 777] on input "number" at bounding box center [208, 774] width 58 height 21
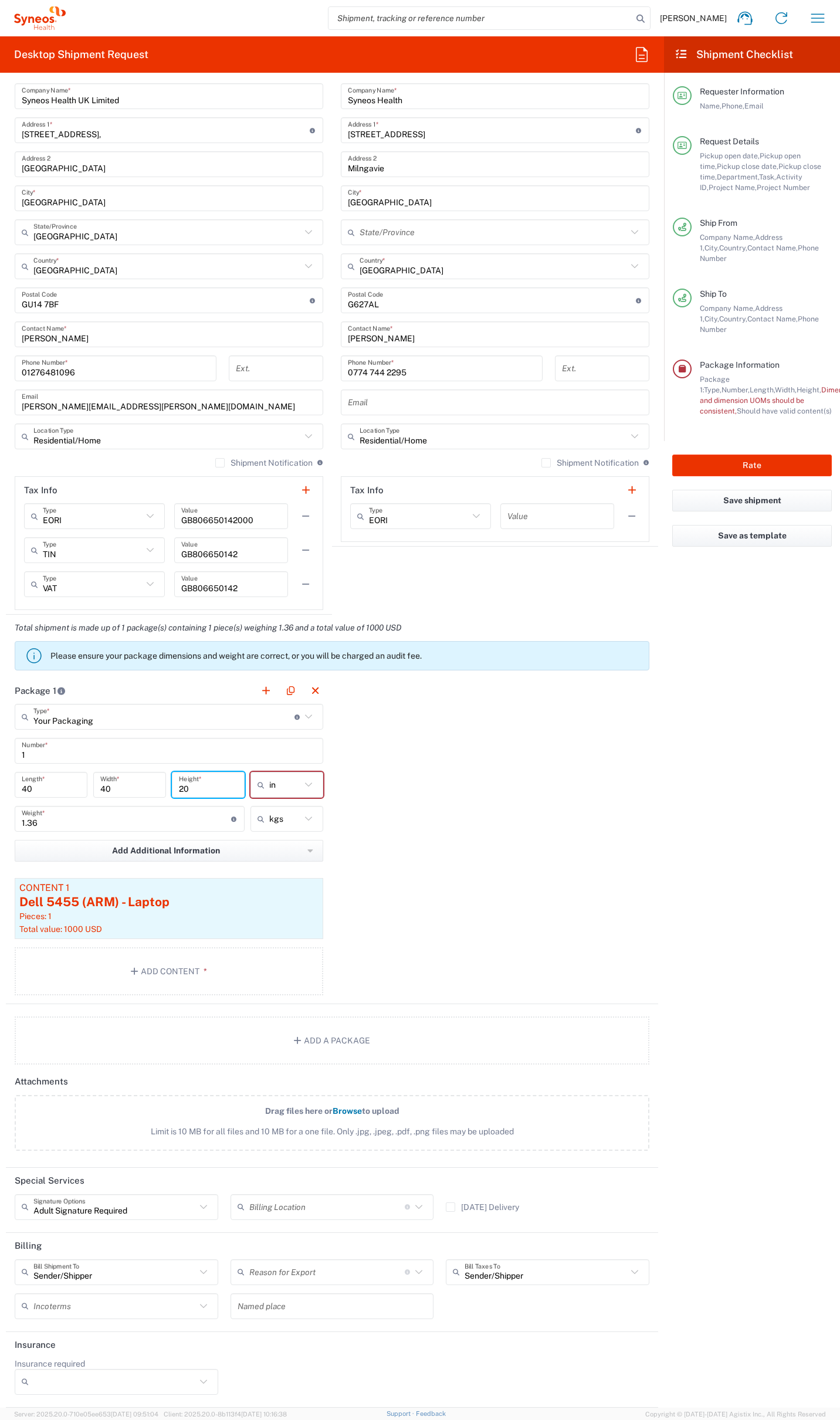
type input "20"
click at [287, 786] on input "text" at bounding box center [285, 784] width 31 height 19
click at [271, 833] on span "cm" at bounding box center [282, 830] width 69 height 19
type input "101.6"
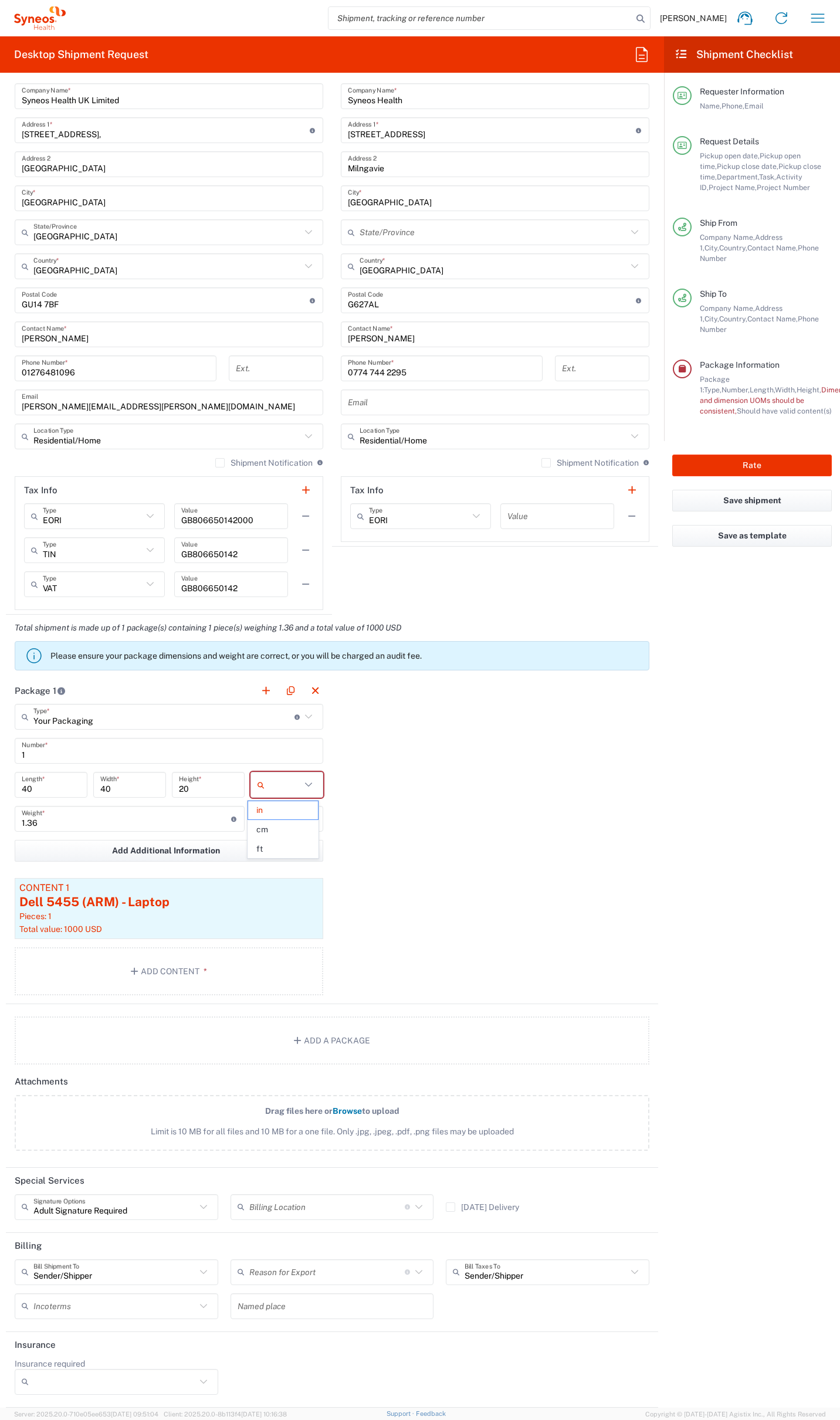
type input "50.8"
type input "cm"
click at [730, 525] on button "Save as template" at bounding box center [752, 536] width 160 height 21
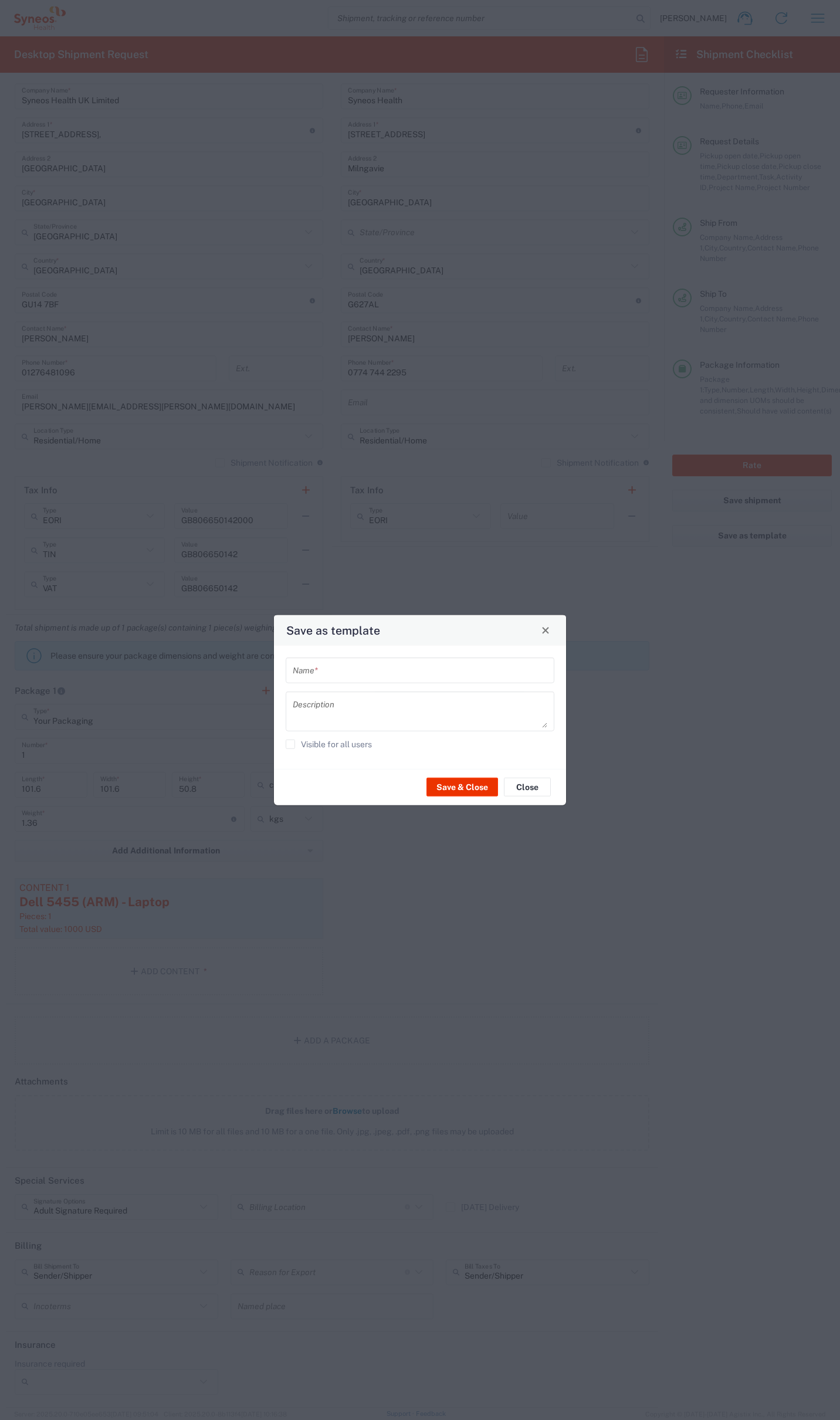
click at [338, 681] on div "Name *" at bounding box center [420, 670] width 269 height 26
click at [340, 668] on input "text" at bounding box center [420, 670] width 254 height 21
type input "Dell 4"
click at [454, 788] on button "Save & Close" at bounding box center [462, 787] width 71 height 19
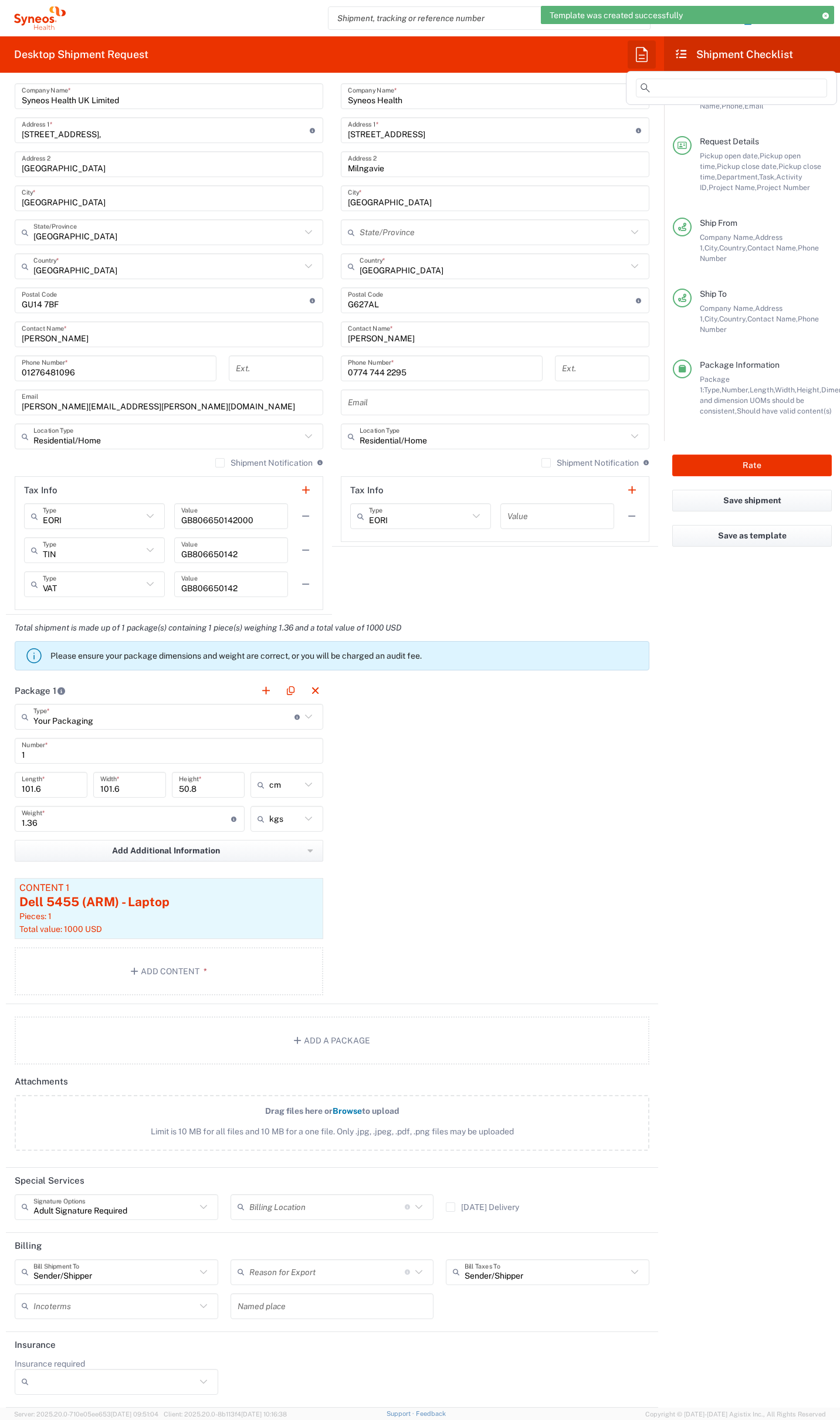
click at [647, 51] on icon "button" at bounding box center [641, 54] width 19 height 19
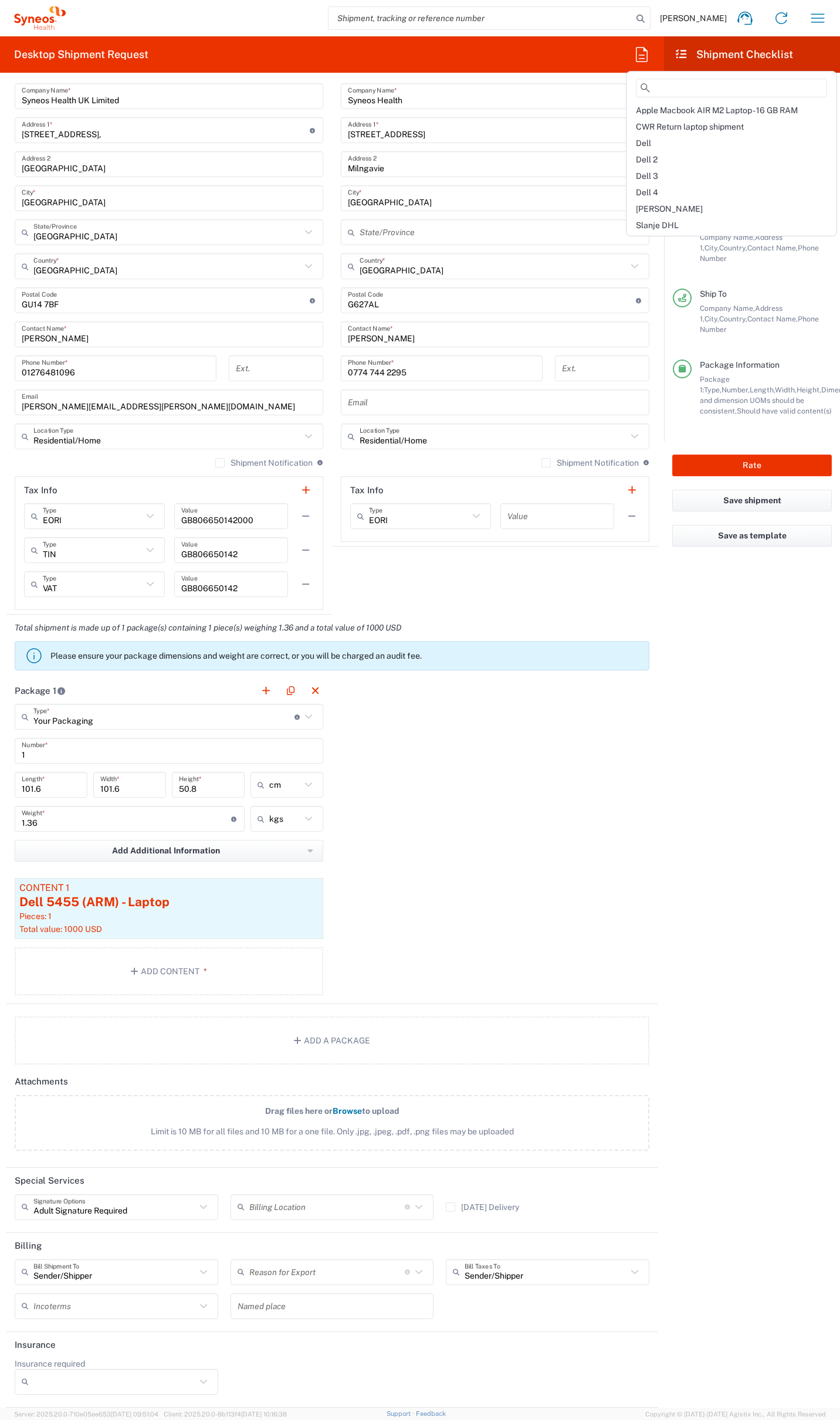
click at [663, 192] on div "Dell 4" at bounding box center [731, 192] width 205 height 16
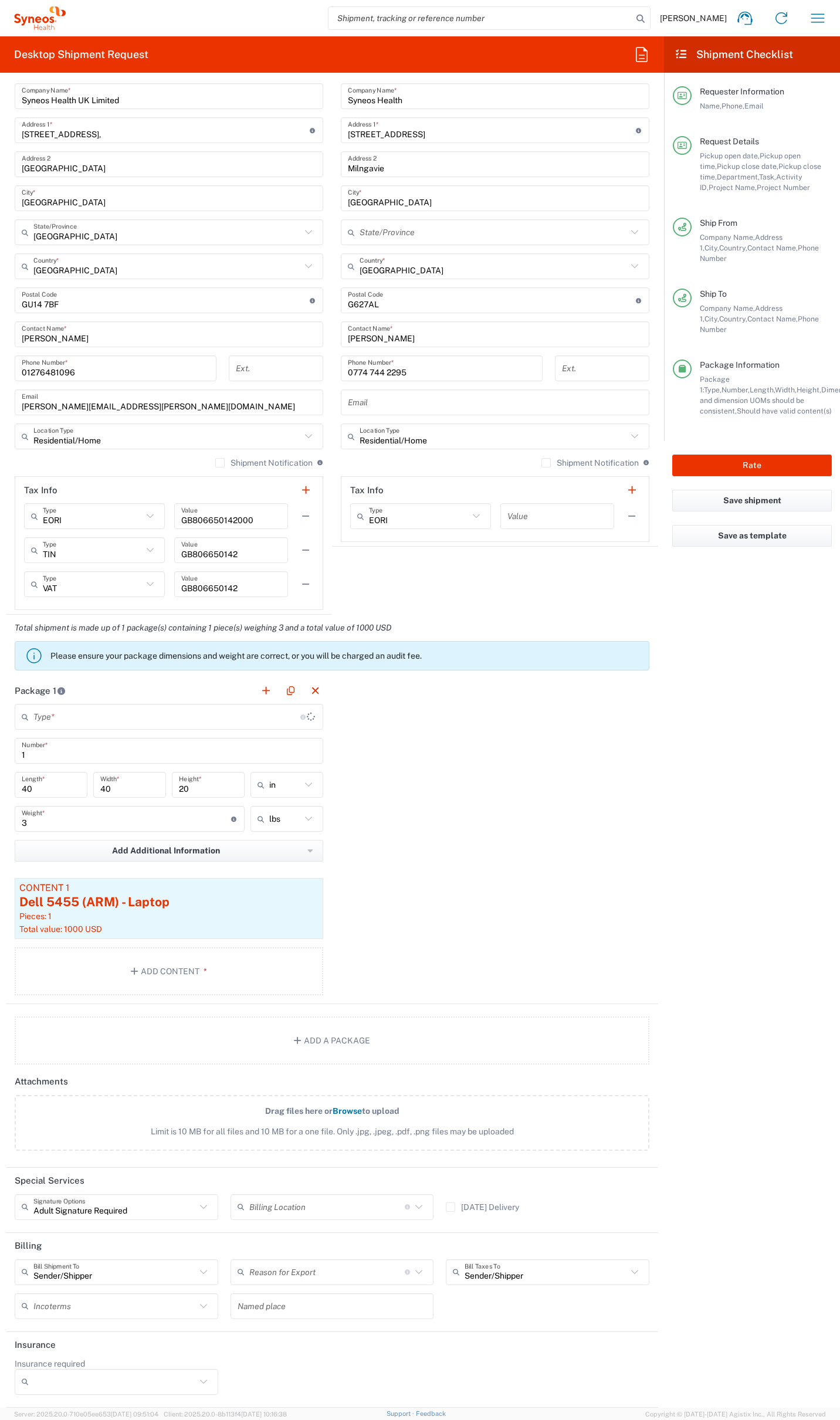
type input "Your Packaging"
click at [764, 455] on button "Rate" at bounding box center [752, 465] width 160 height 21
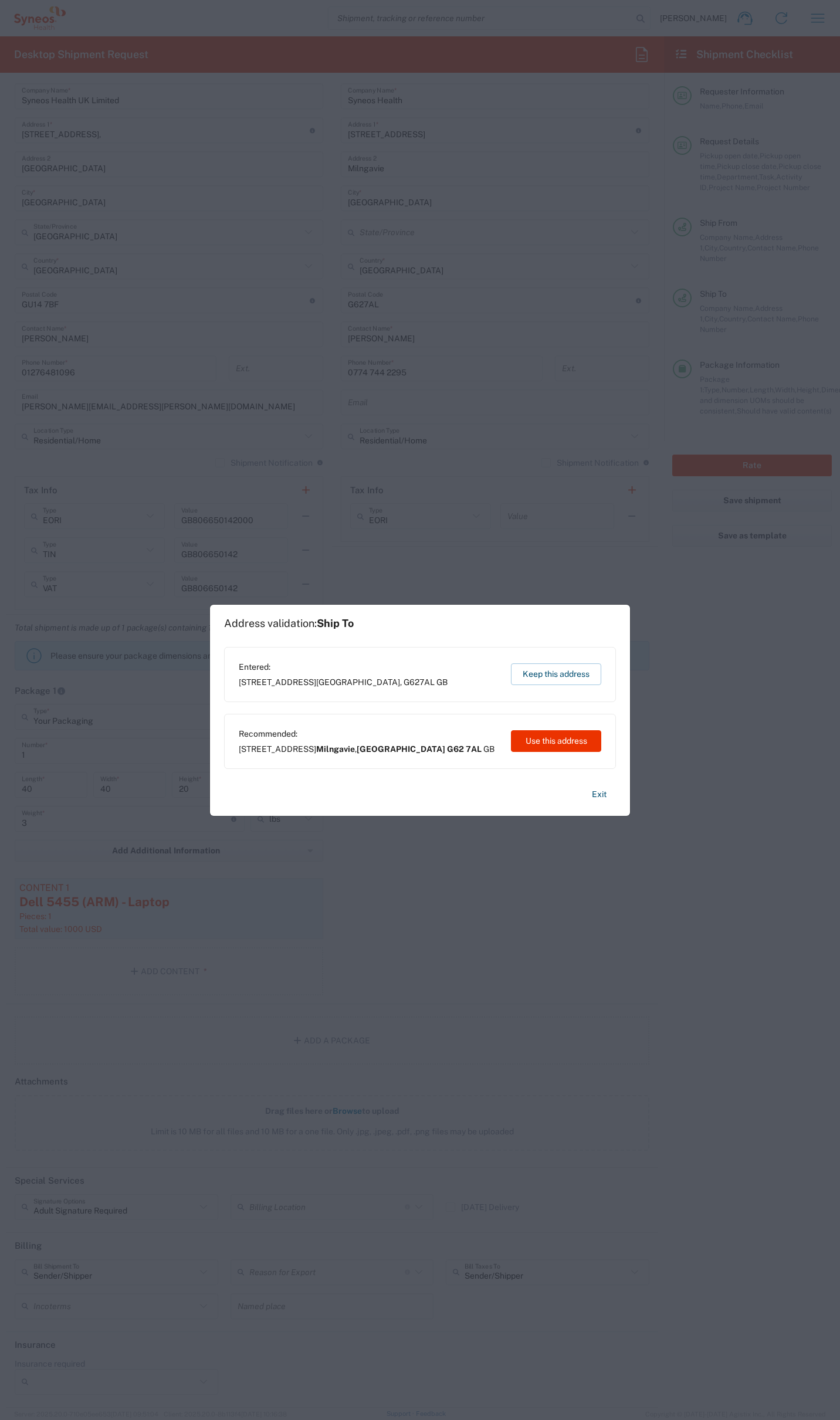
click at [572, 663] on button "Keep this address" at bounding box center [556, 674] width 90 height 21
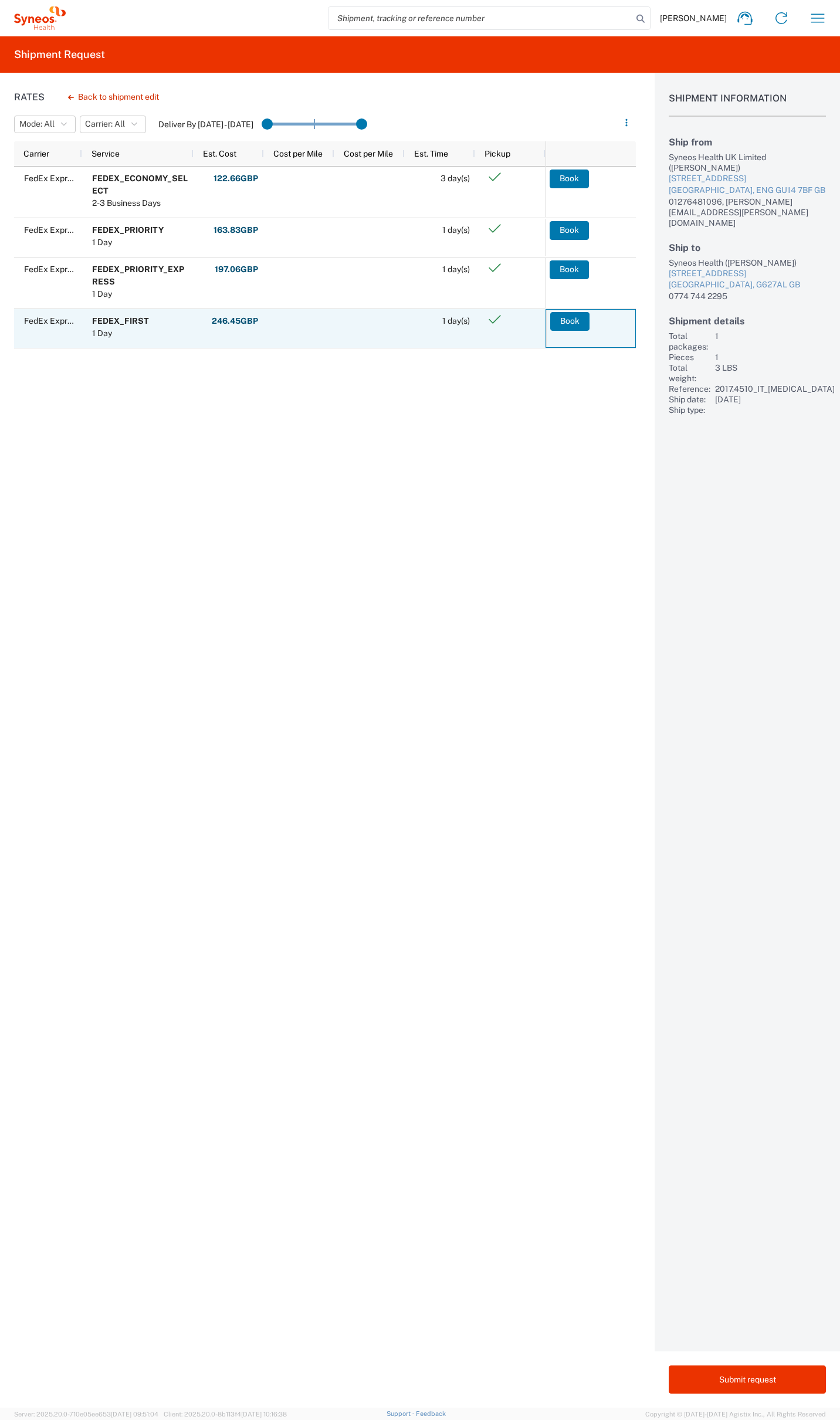
click at [563, 318] on button "Book" at bounding box center [569, 321] width 39 height 19
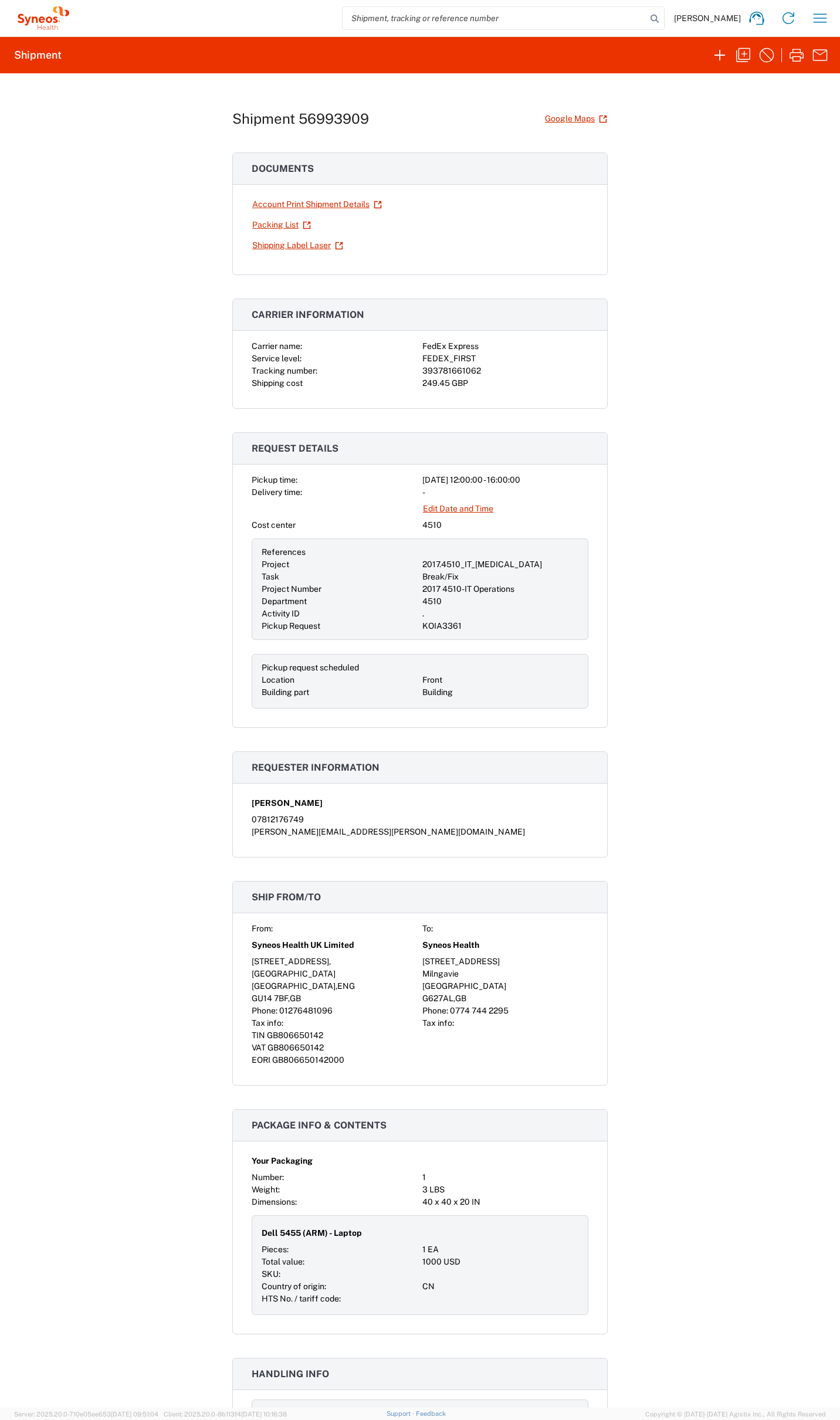
click at [300, 245] on link "Shipping Label Laser" at bounding box center [297, 245] width 92 height 21
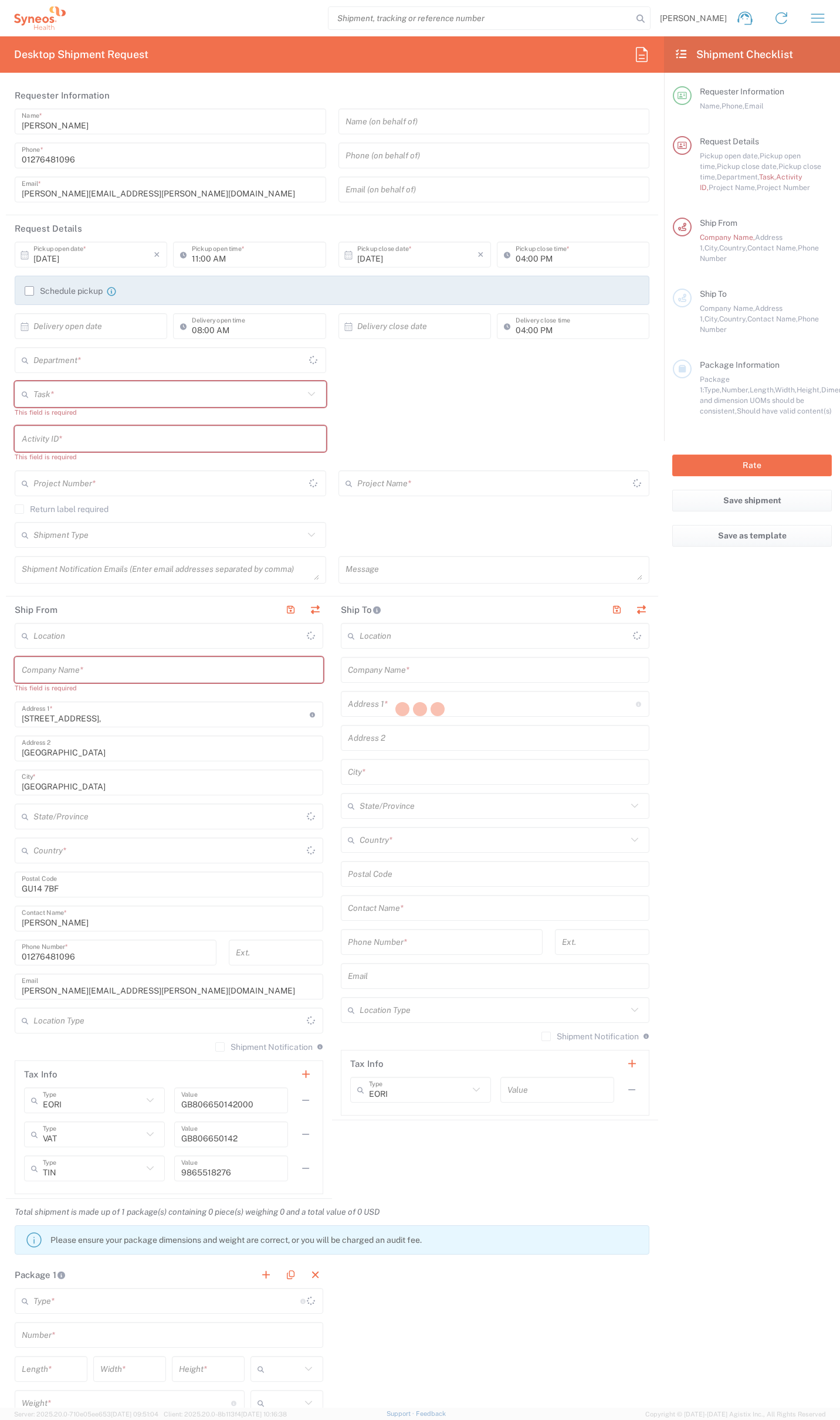
type input "England"
type input "4510"
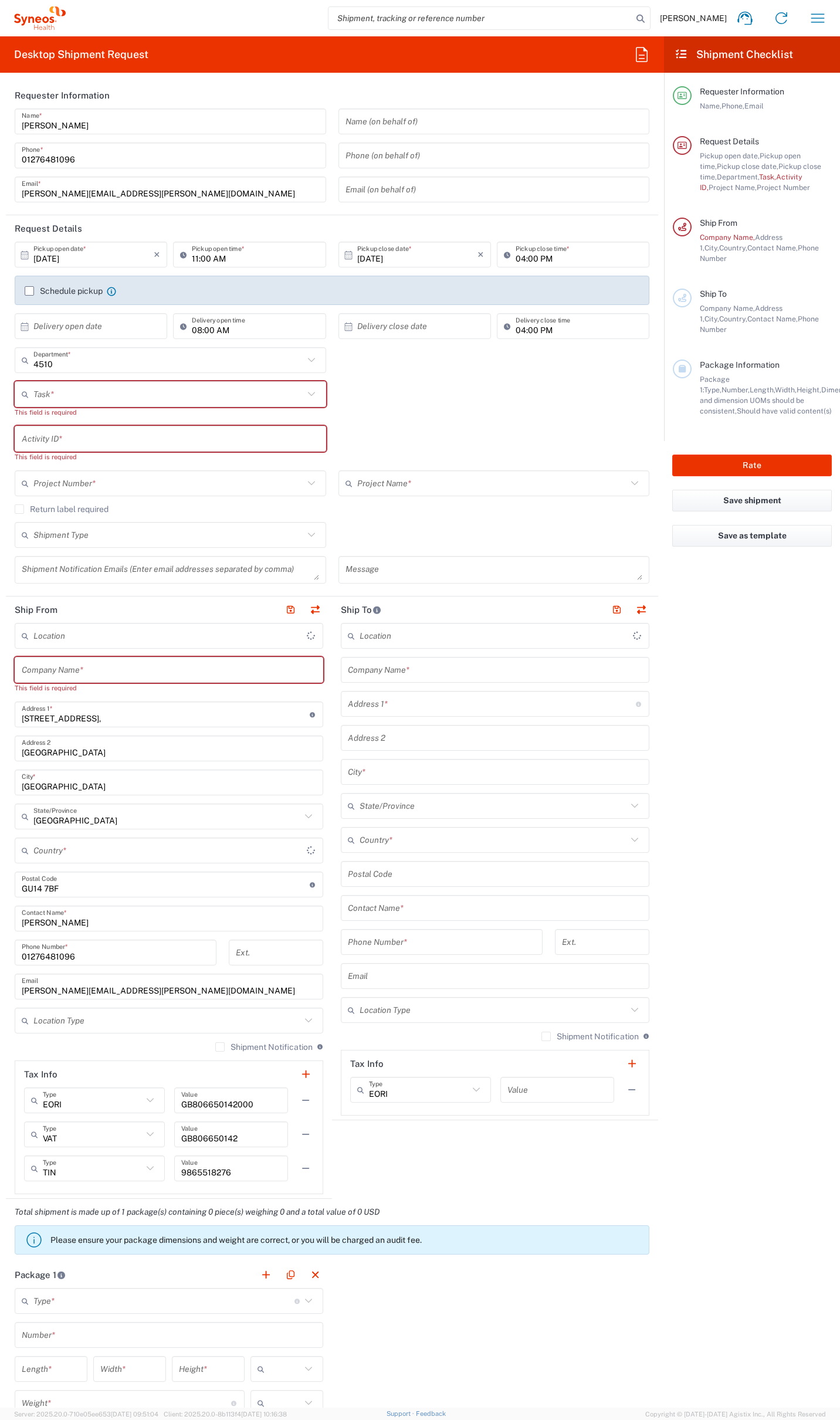
type input "United Kingdom"
click at [638, 50] on icon "button" at bounding box center [641, 54] width 19 height 19
type input "Syneos Health UK Limited"
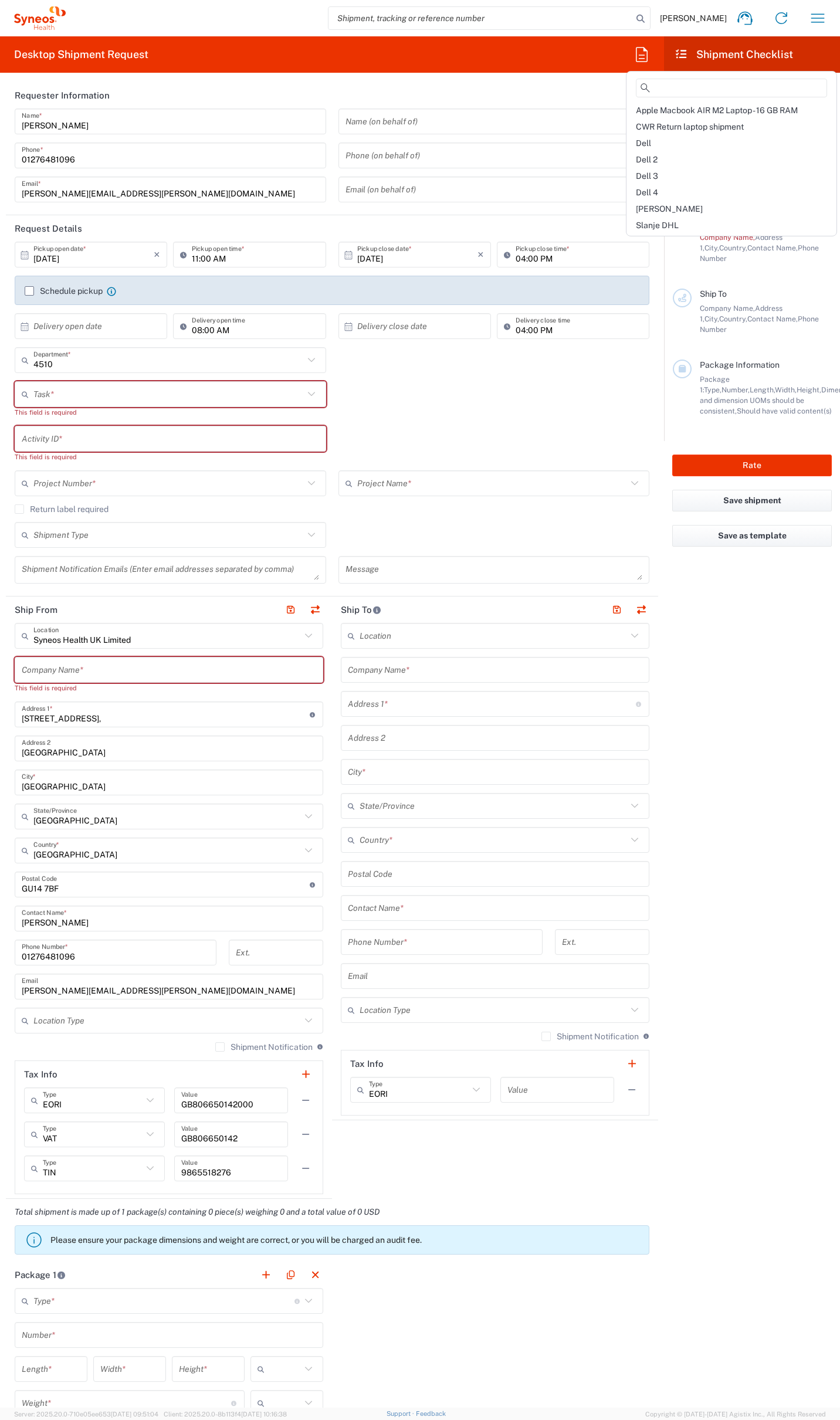
click at [658, 194] on div "Dell 4" at bounding box center [731, 192] width 205 height 16
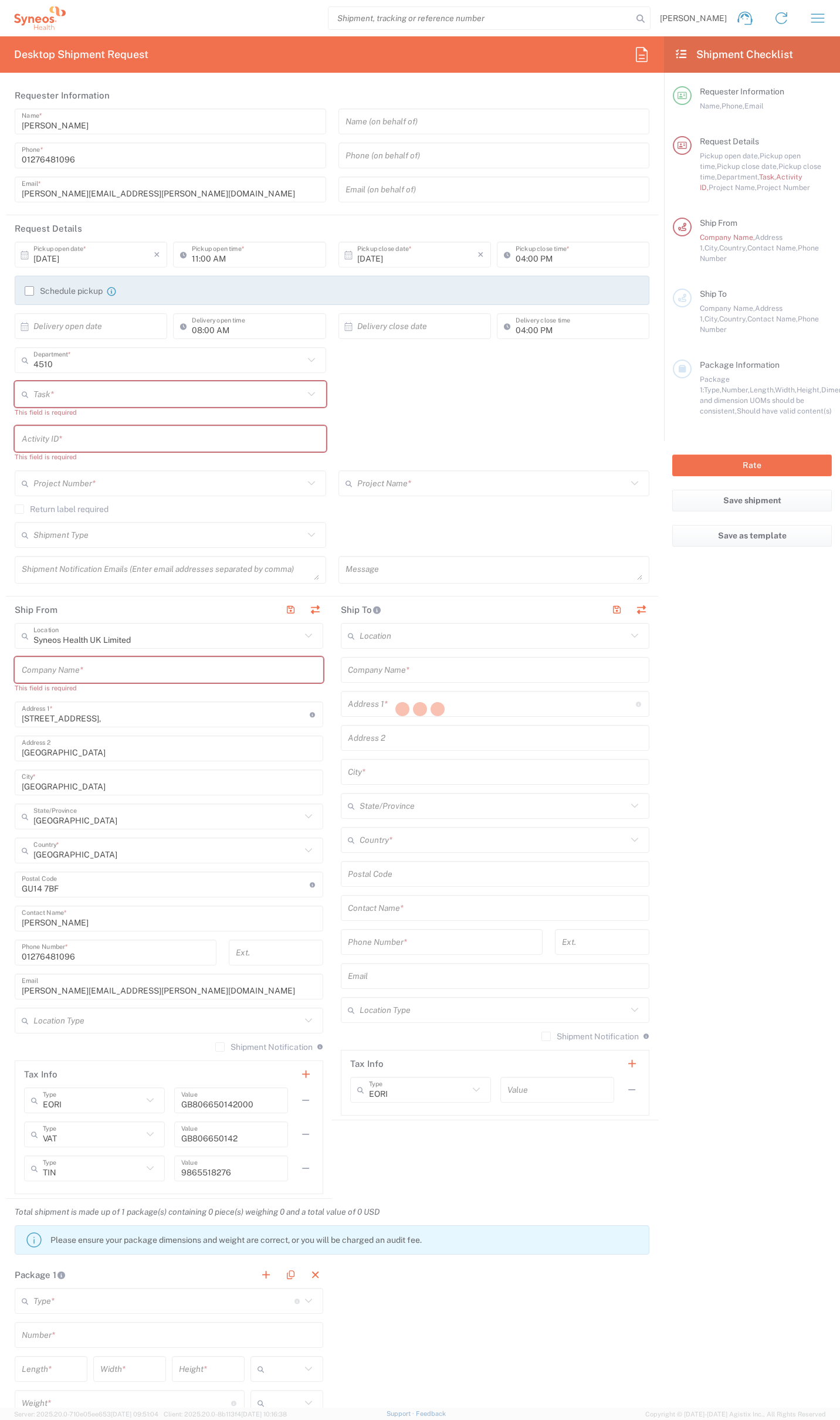
type input "07812176749"
type input "Break/Fix"
type input "."
type input "2017 4510-IT Operations"
type input "Syneos Health UK Limited"
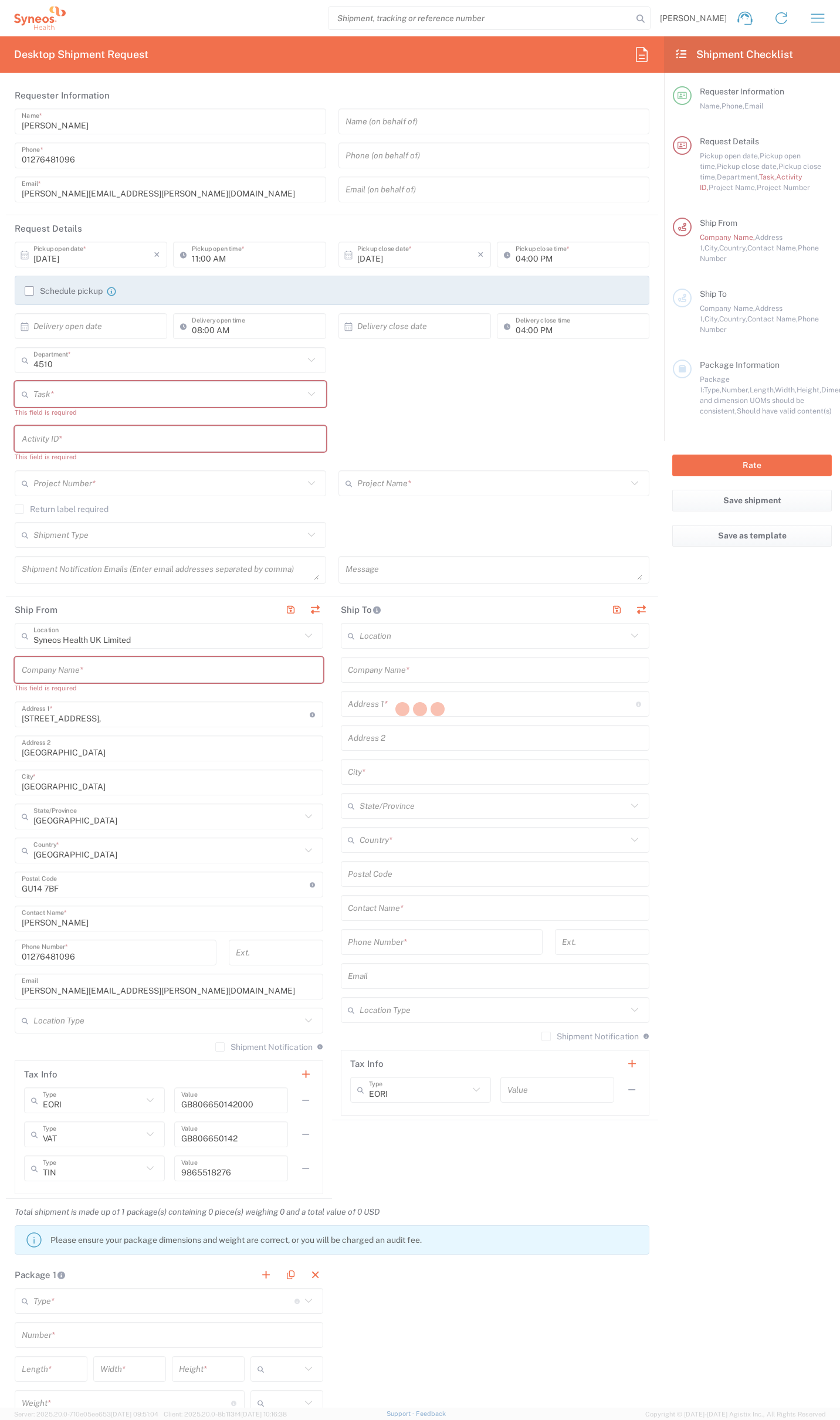
type input "Residential/Home"
type input "Syneos Health"
type input "[STREET_ADDRESS]"
type input "Milngavie"
type input "[GEOGRAPHIC_DATA]"
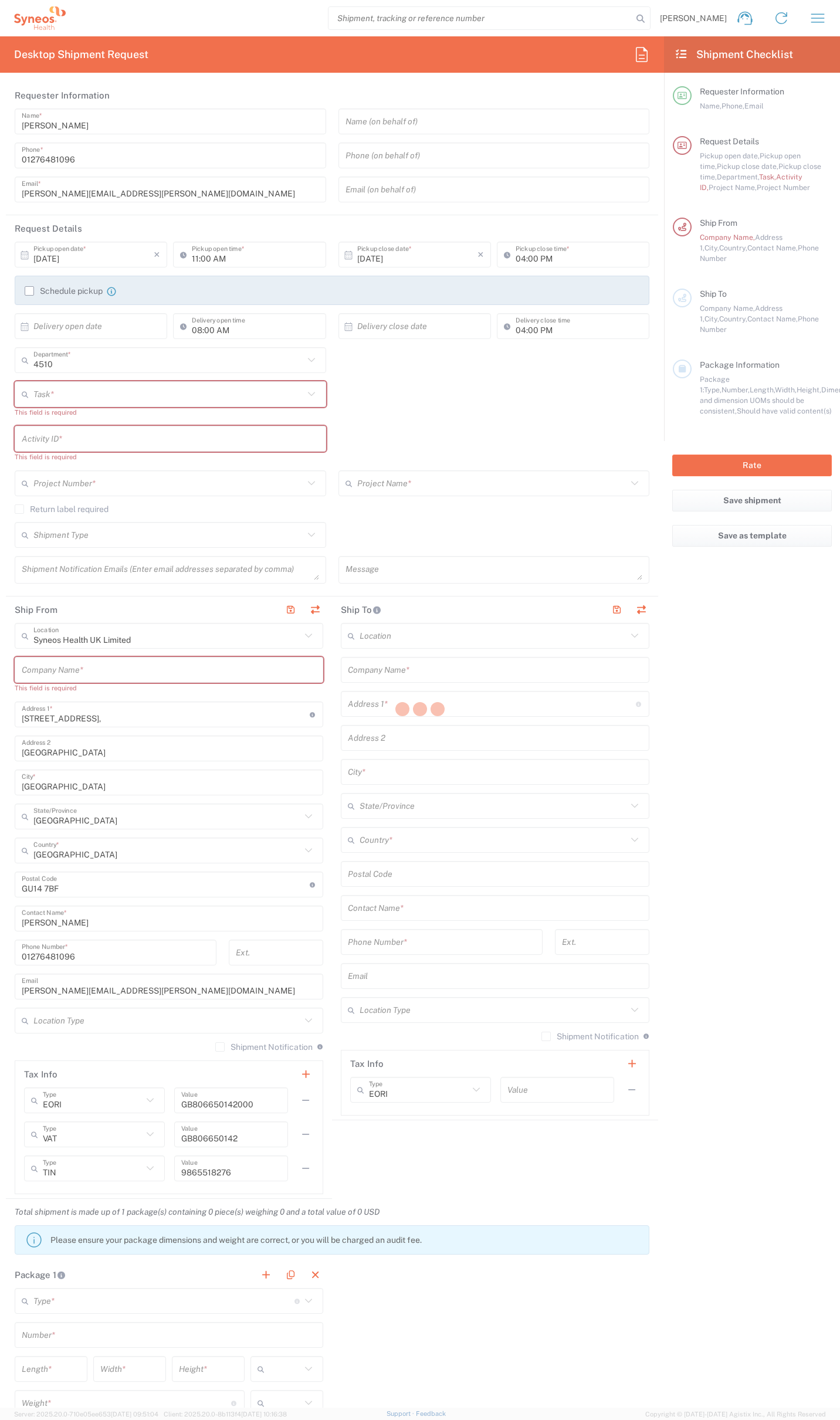
type input "[GEOGRAPHIC_DATA]"
type input "G627AL"
type input "[PERSON_NAME]"
type input "0774 744 2295"
type input "Residential/Home"
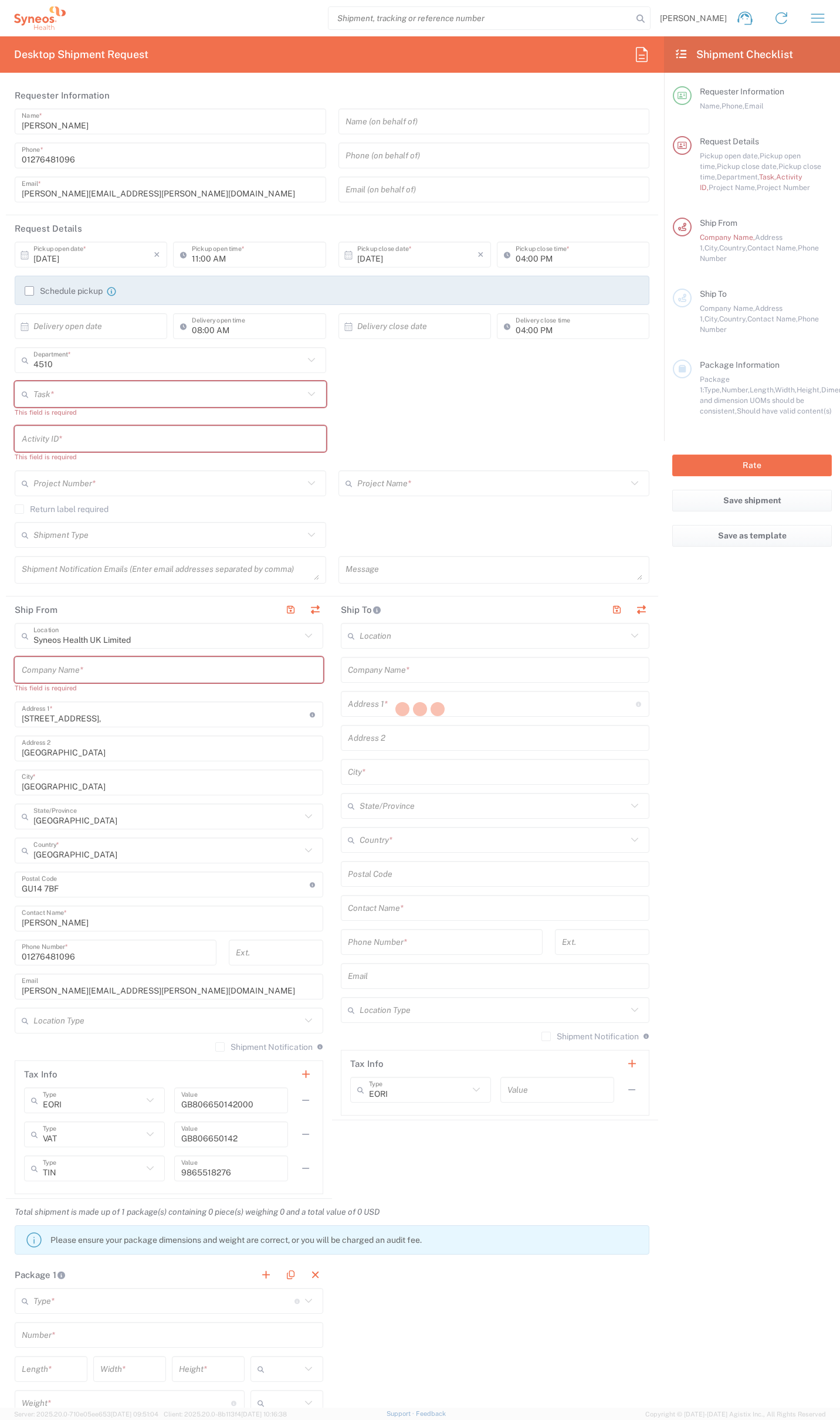
type input "Adult Signature Required"
type input "Sender/Shipper"
type textarea "[PERSON_NAME][EMAIL_ADDRESS][PERSON_NAME][DOMAIN_NAME]"
type input "12:00 PM"
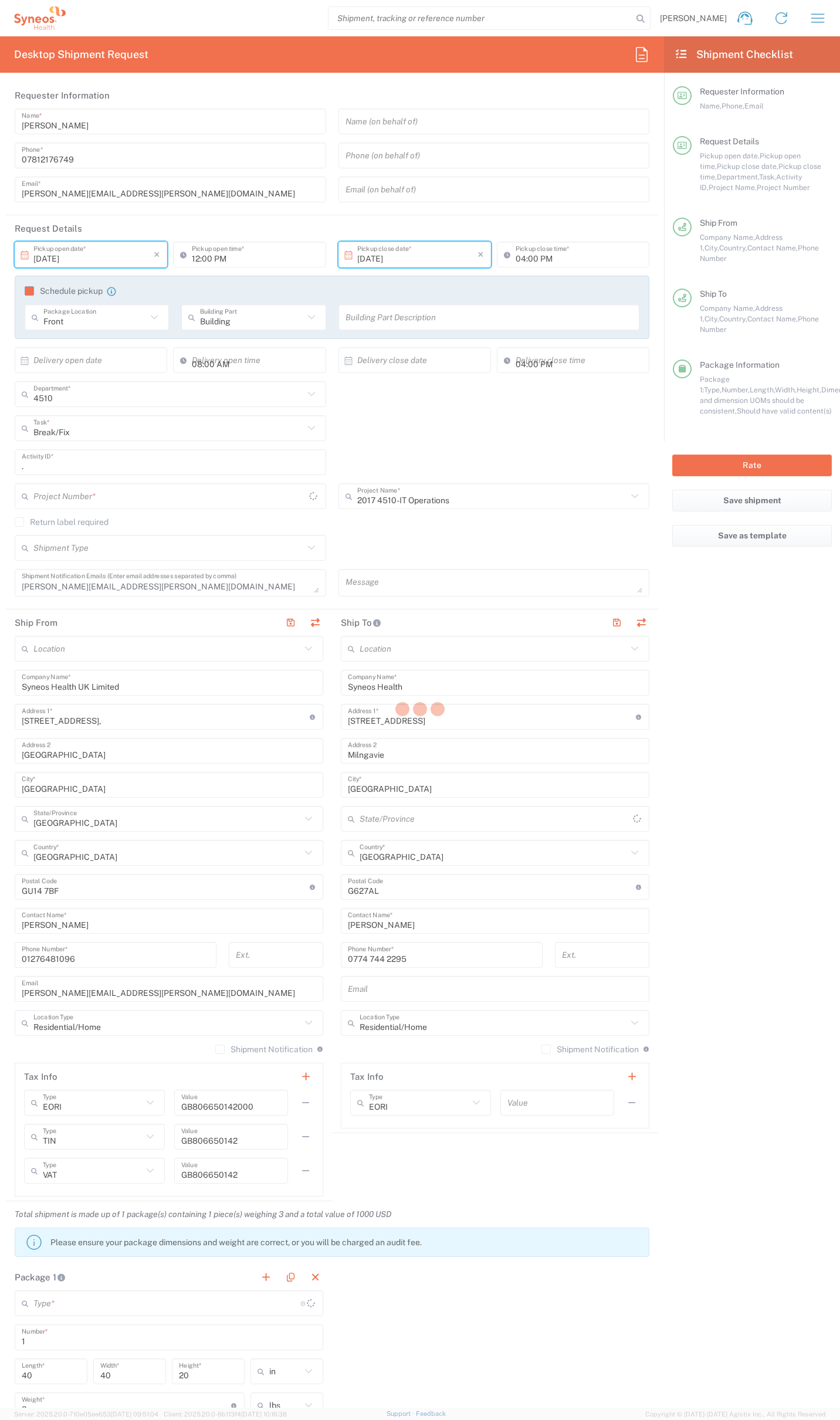
type input "Your Packaging"
type input "2017.4510_IT_[MEDICAL_DATA]"
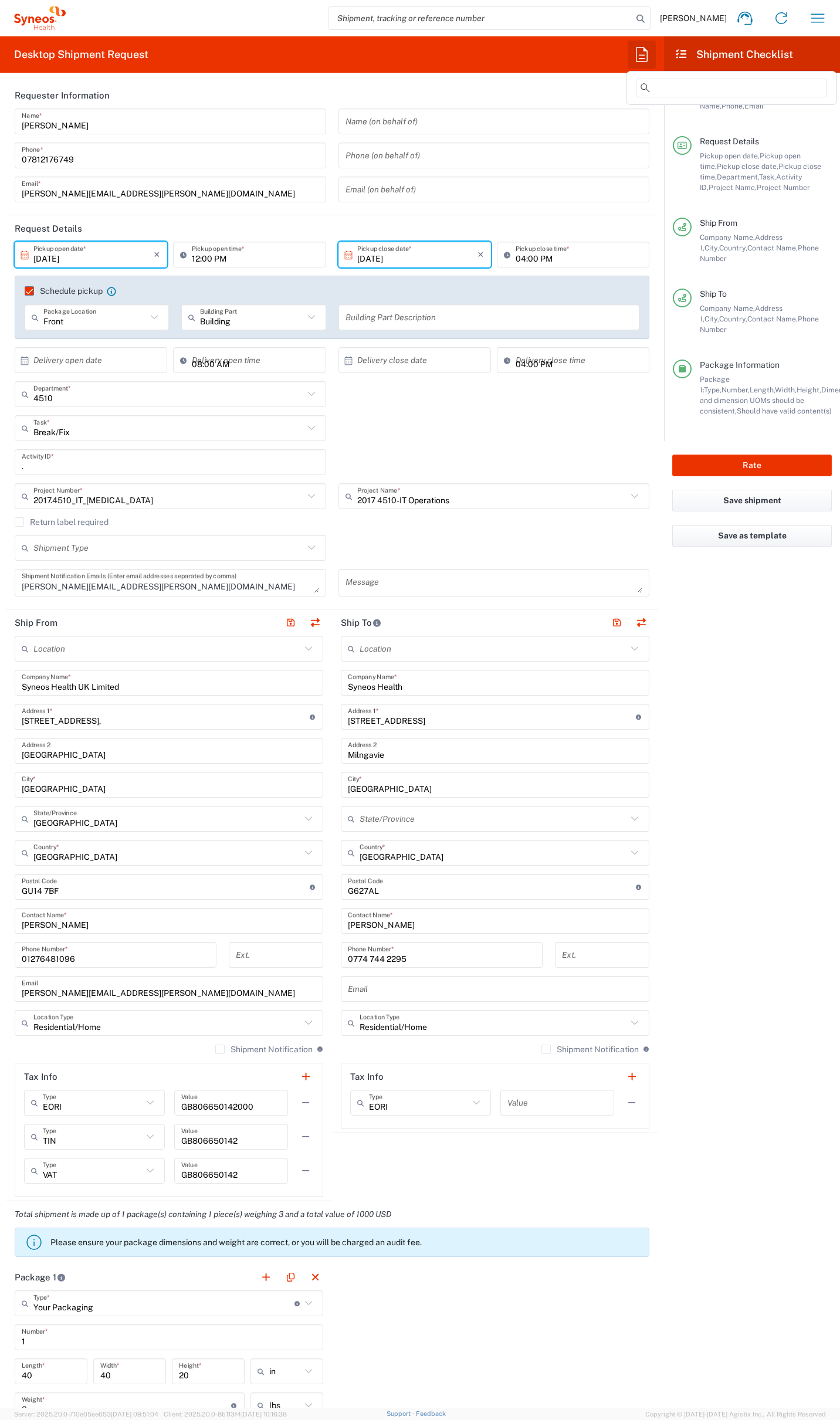
click at [639, 53] on icon "button" at bounding box center [641, 54] width 19 height 19
click at [686, 175] on div "Dell 3" at bounding box center [731, 175] width 205 height 16
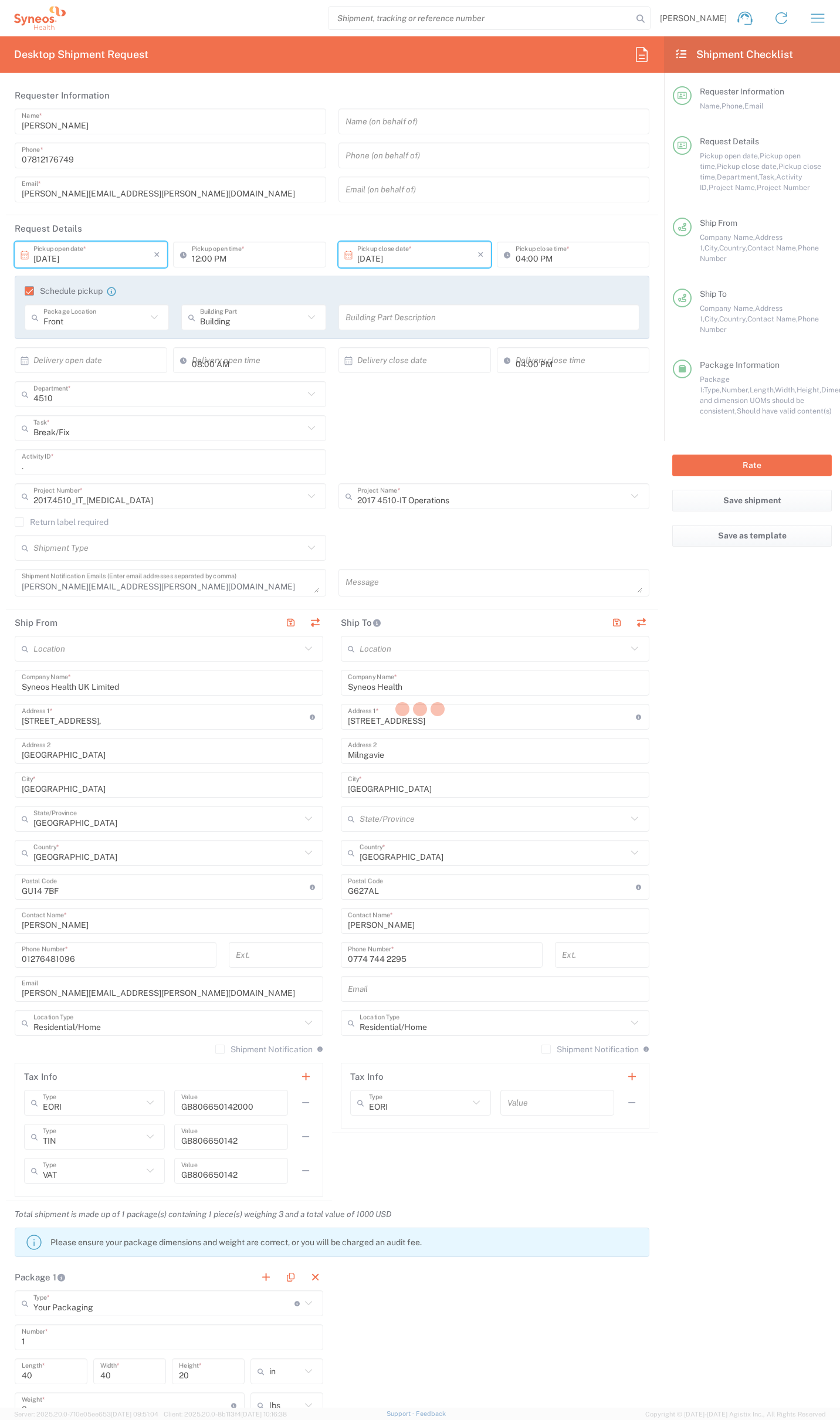
type input "Syneos Health UK Limited"
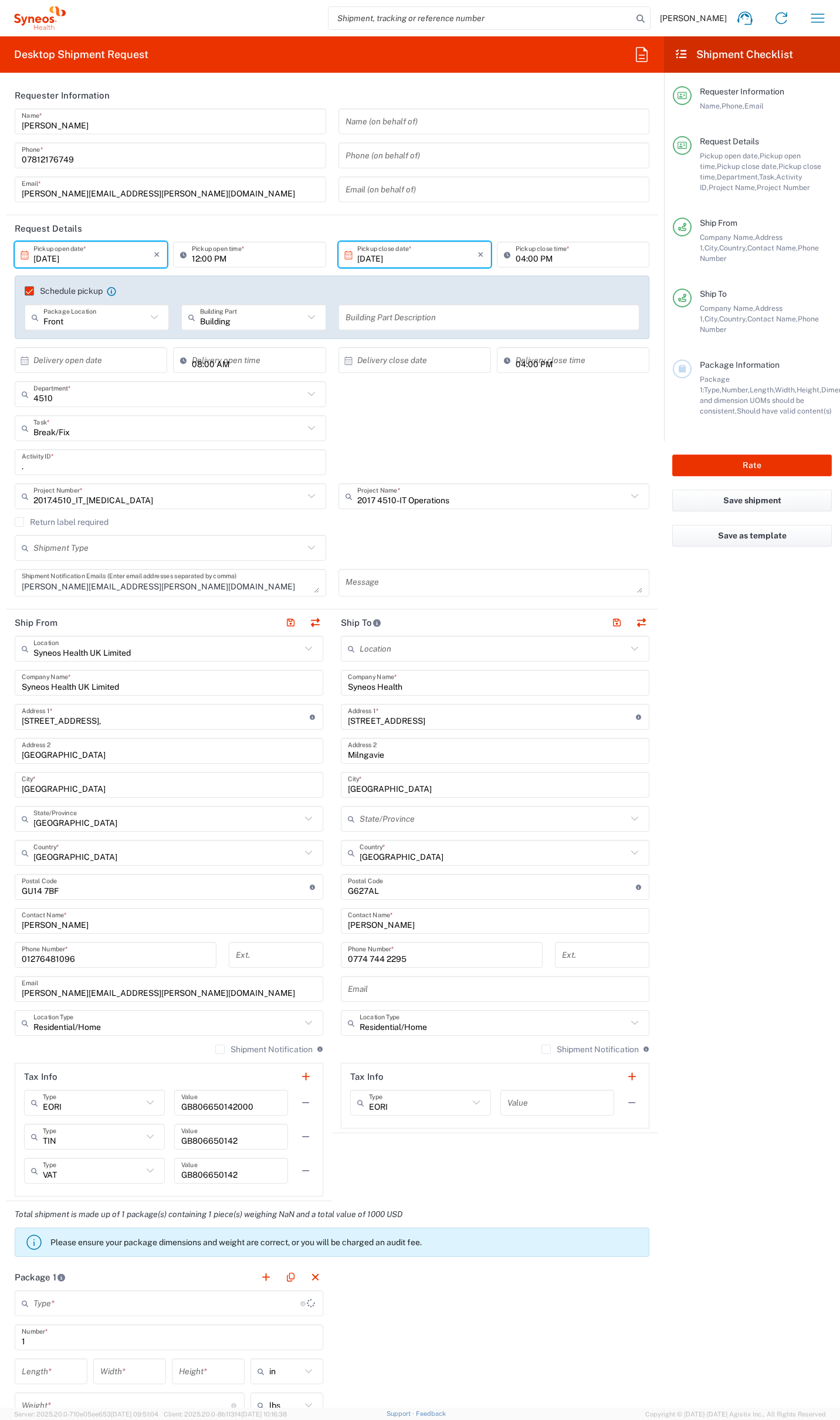
type input "Your Packaging"
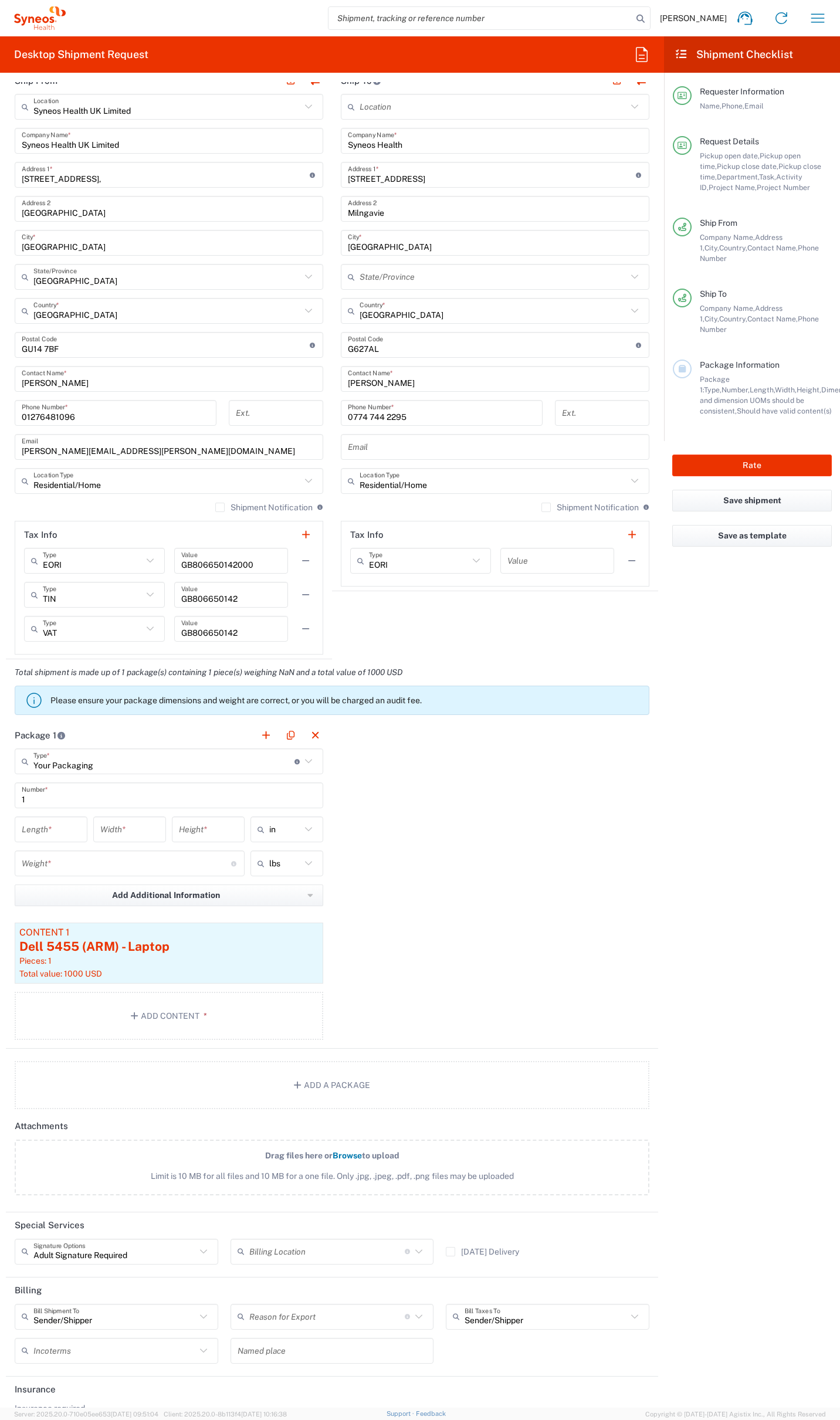
scroll to position [546, 0]
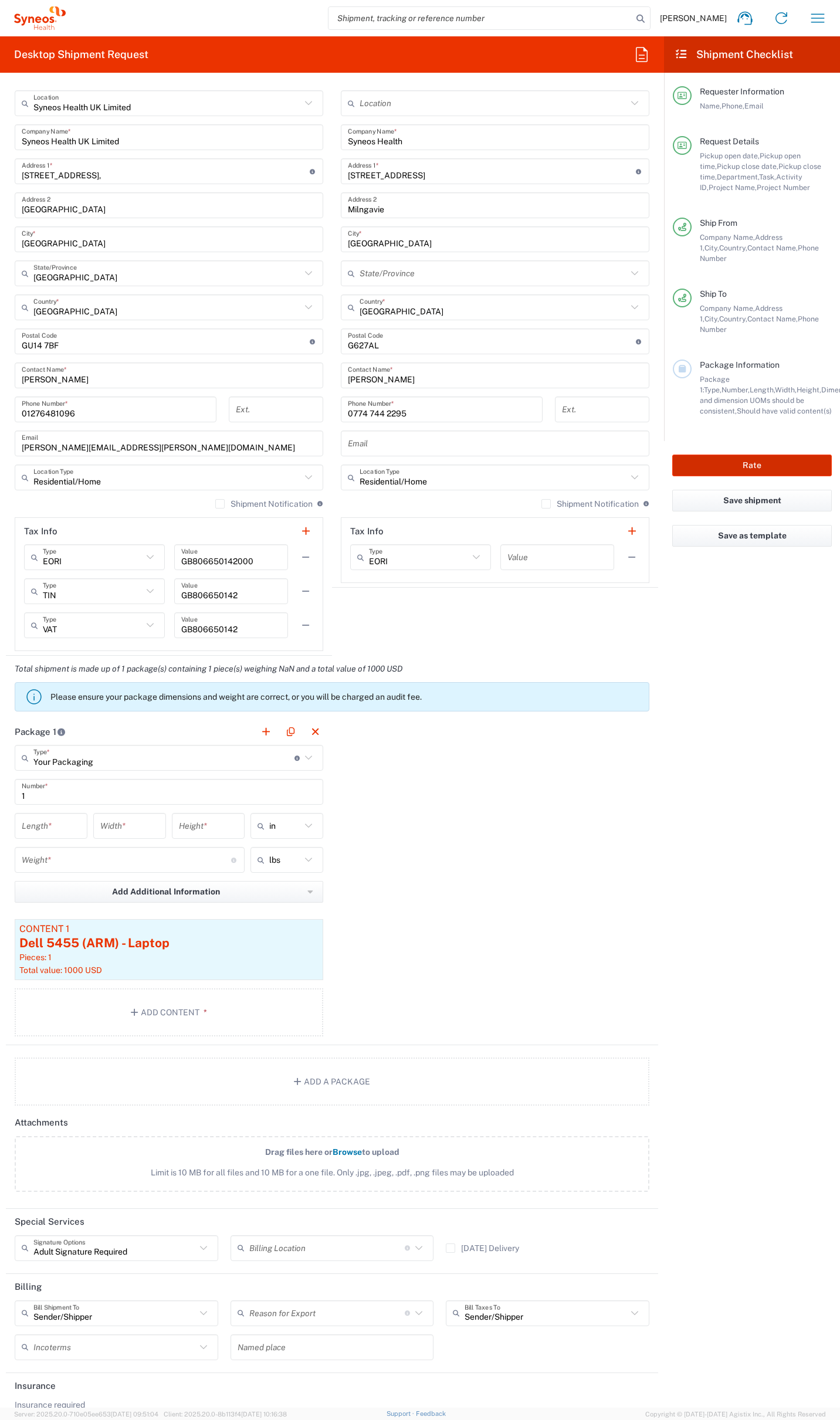
drag, startPoint x: 747, startPoint y: 421, endPoint x: 740, endPoint y: 435, distance: 15.7
click at [742, 441] on div "Rate" at bounding box center [752, 465] width 176 height 48
click at [740, 455] on button "Rate" at bounding box center [752, 465] width 160 height 21
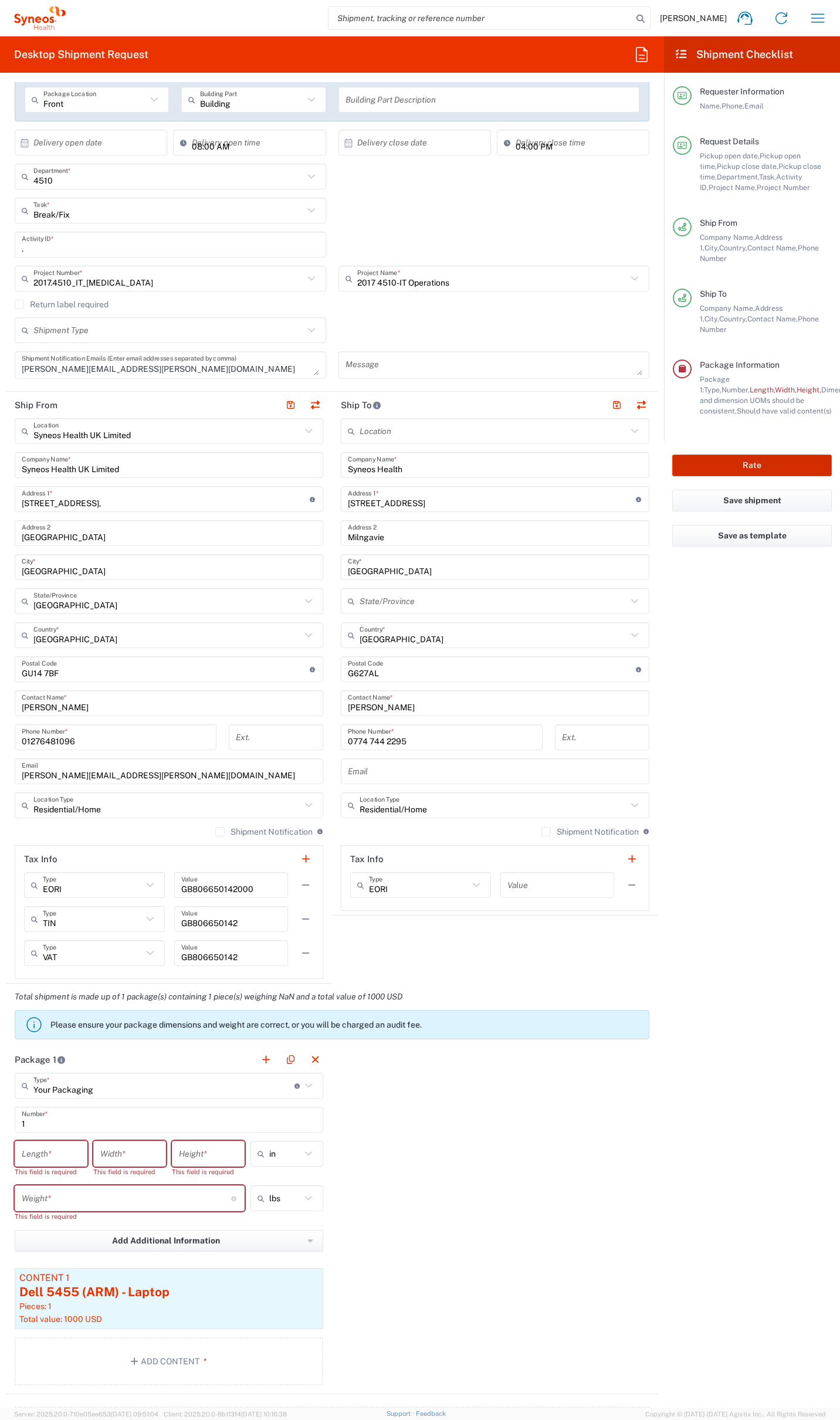
scroll to position [0, 0]
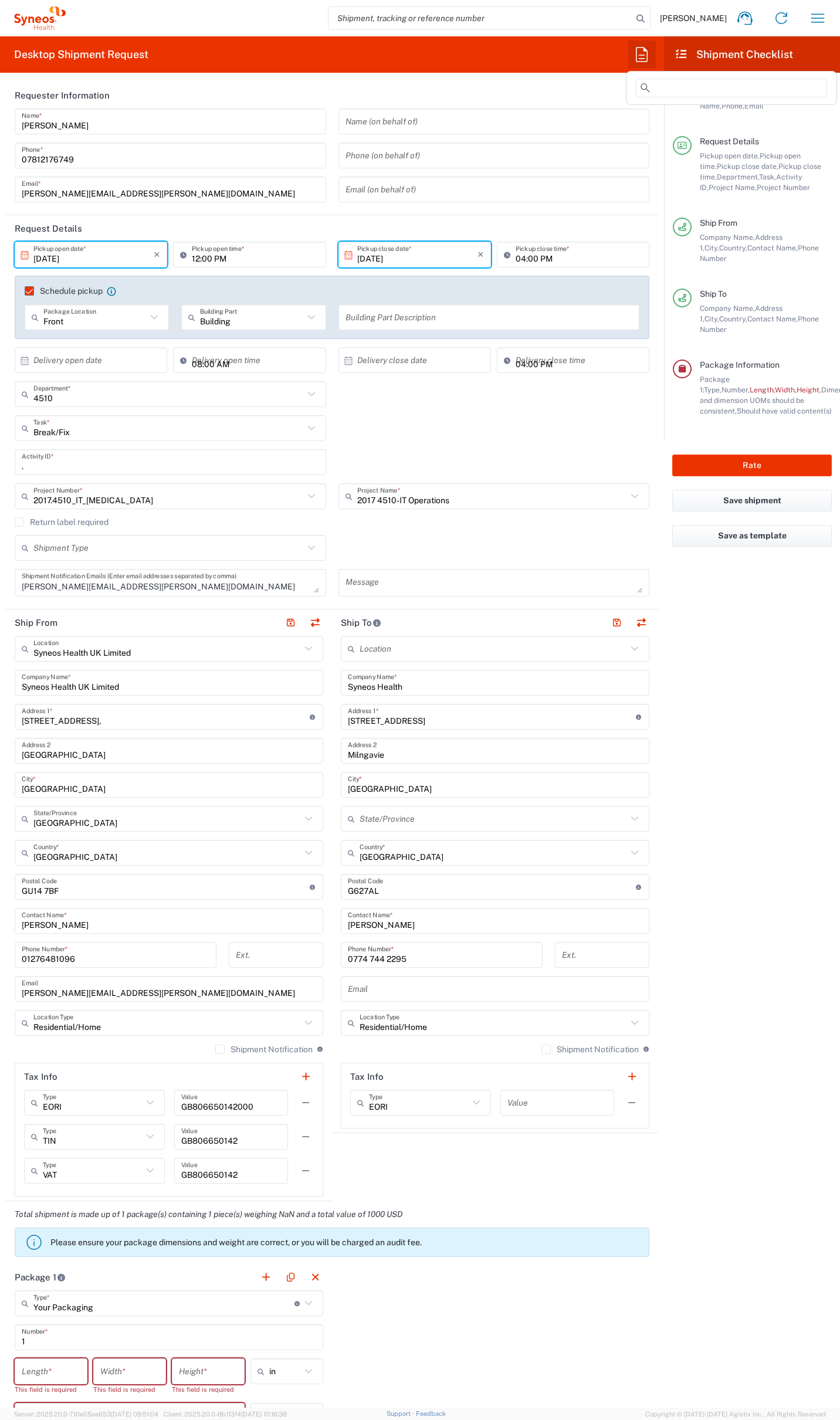
click at [641, 51] on icon "button" at bounding box center [641, 54] width 19 height 19
click at [738, 581] on agx-form-checklist "Shipment Checklist Requester Information Name, Phone, Email Request Details Pic…" at bounding box center [752, 722] width 176 height 1372
click at [816, 13] on icon "button" at bounding box center [817, 18] width 19 height 19
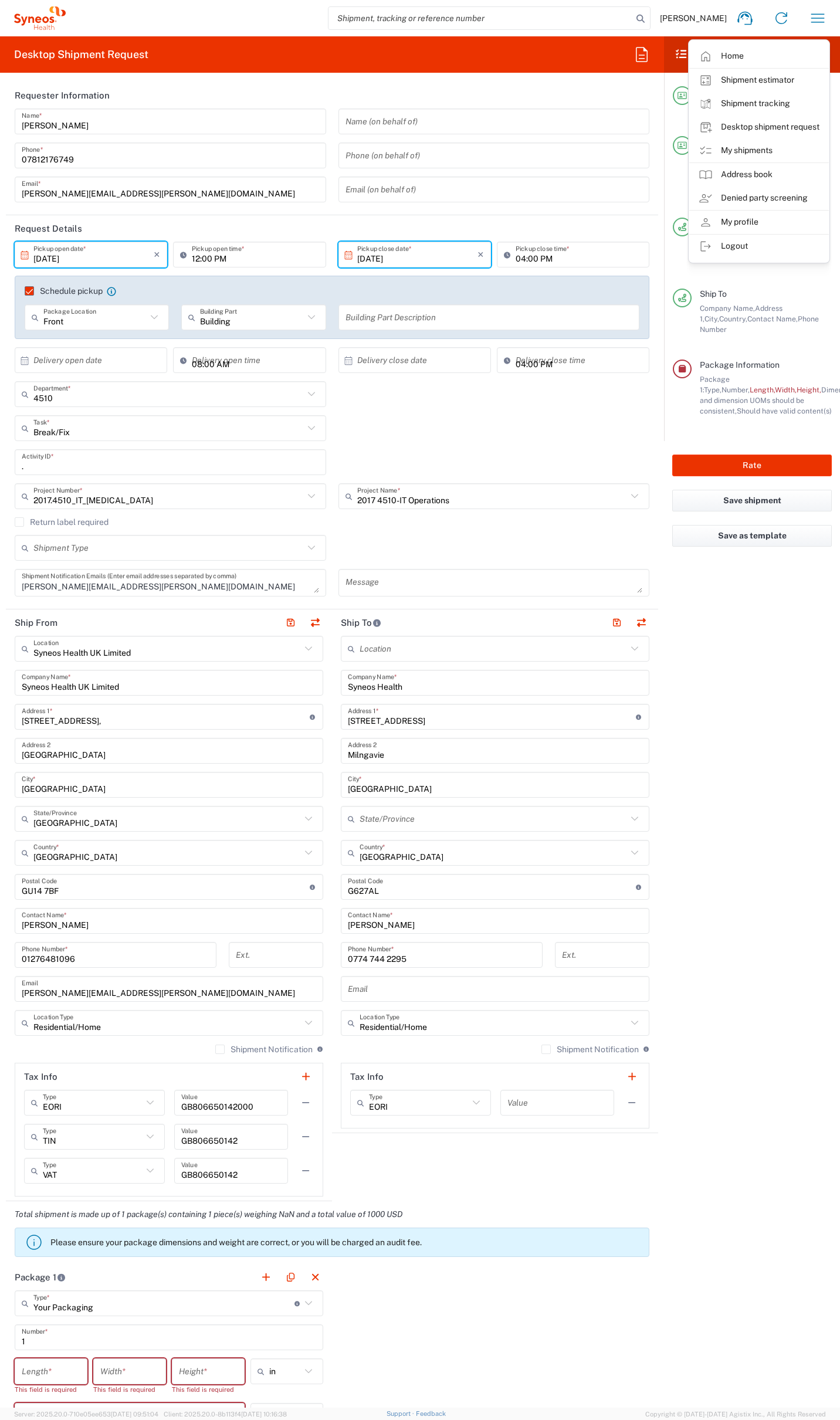
click at [763, 156] on link "My shipments" at bounding box center [759, 150] width 140 height 24
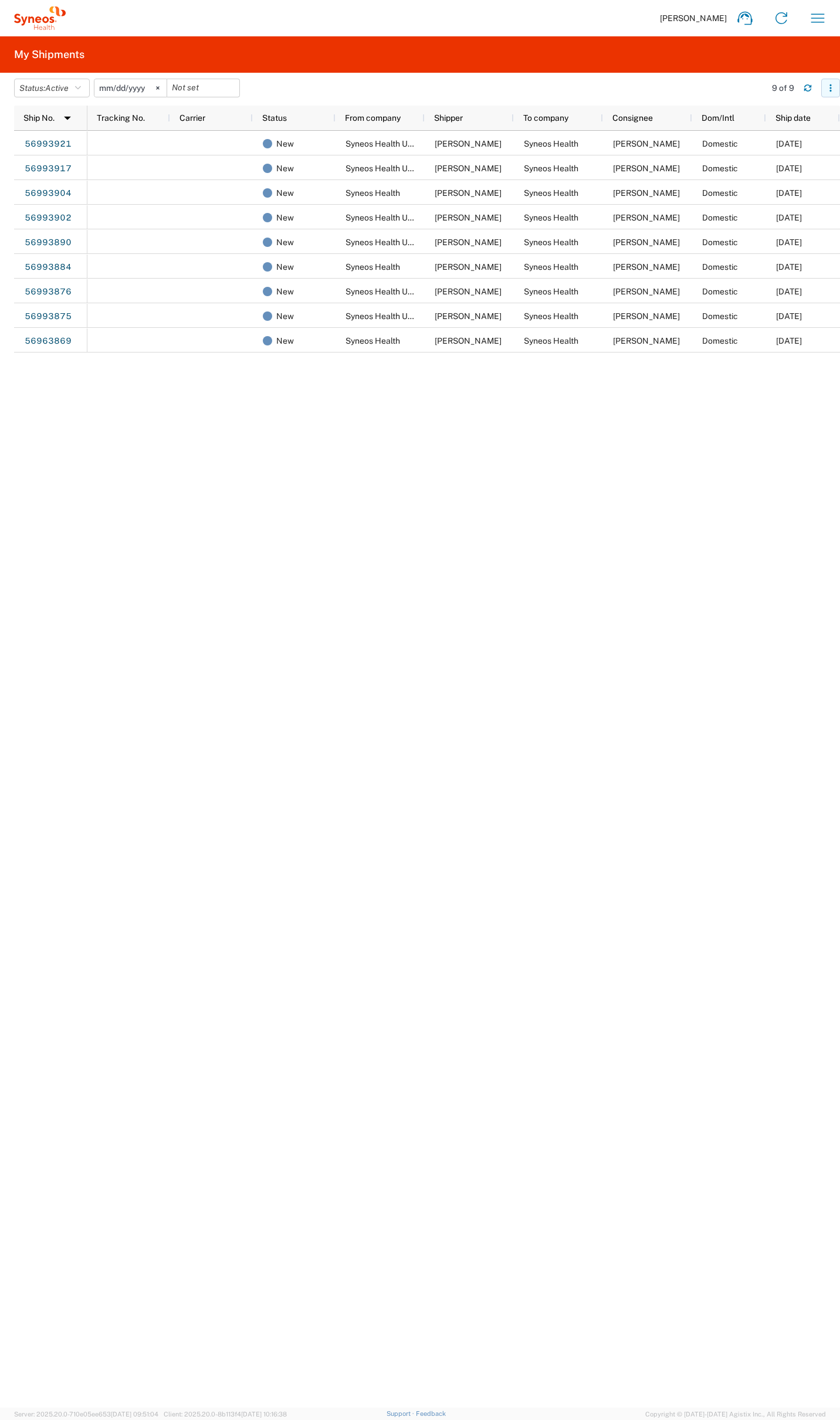
click at [828, 85] on icon "button" at bounding box center [831, 88] width 9 height 9
click at [821, 23] on icon "button" at bounding box center [817, 18] width 19 height 19
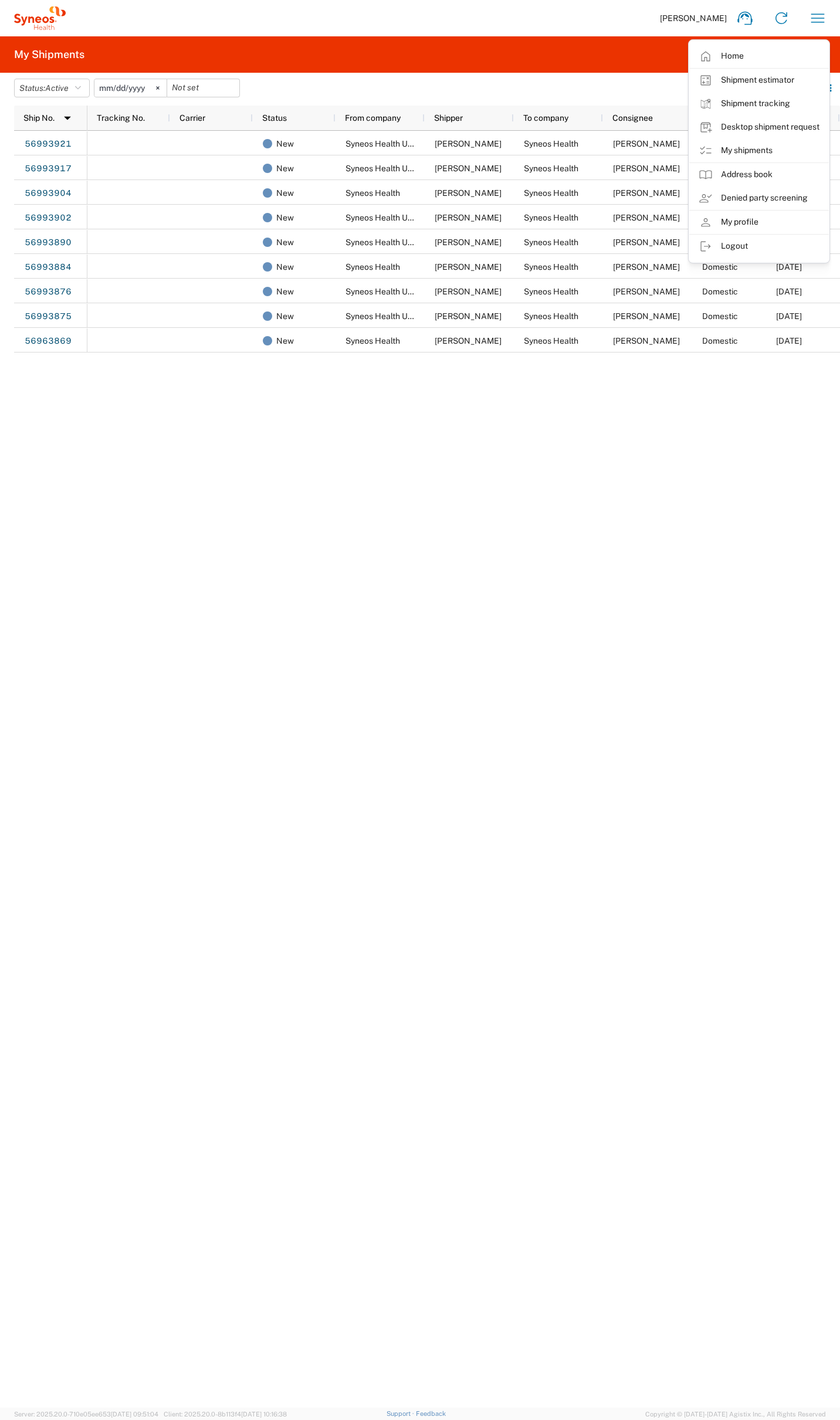
click at [383, 589] on div "New Syneos Health UK Limited Ross Farr Syneos Health Sharon Morrison Domestic 1…" at bounding box center [464, 769] width 752 height 1277
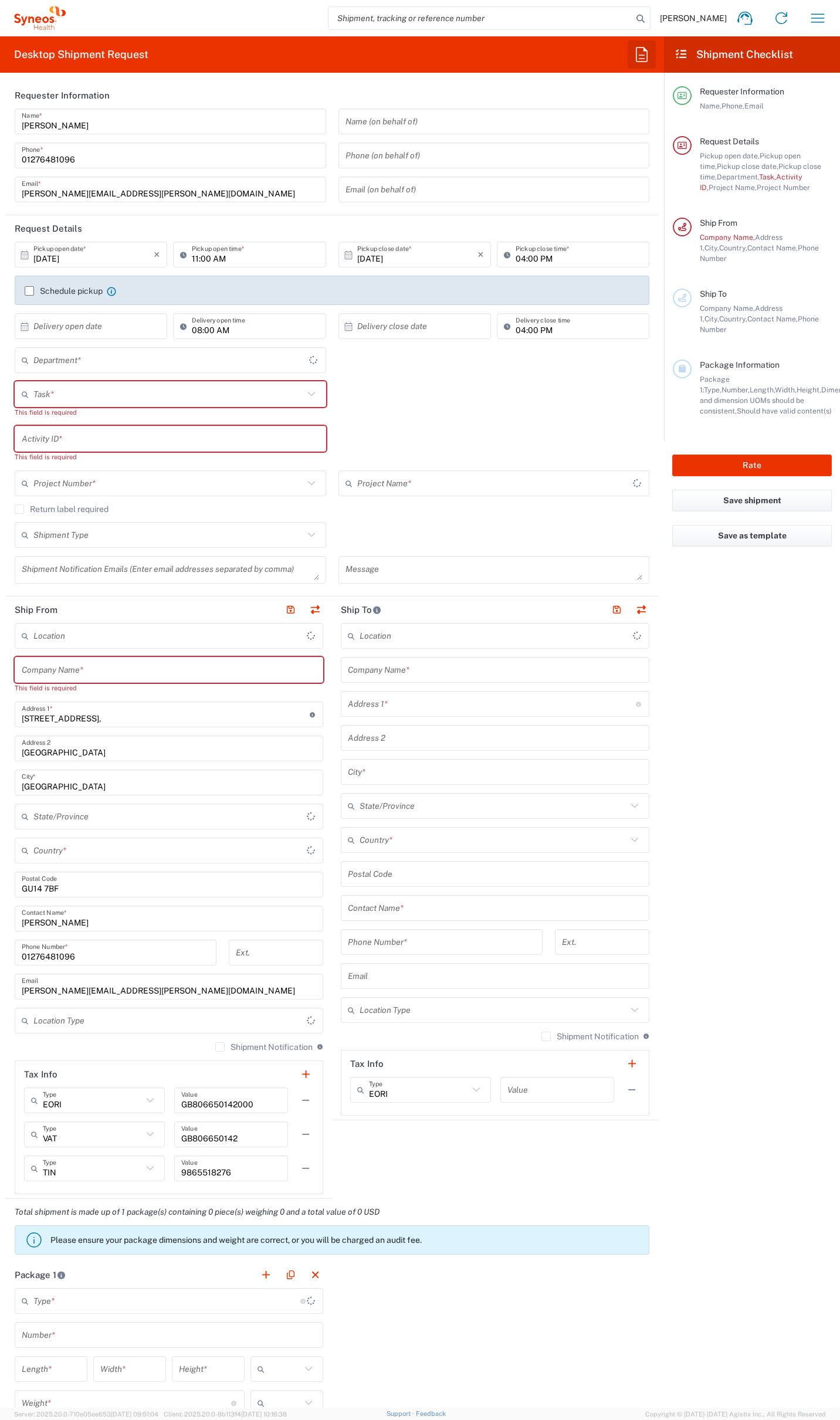
type input "[GEOGRAPHIC_DATA]"
type input "4510"
type input "[GEOGRAPHIC_DATA]"
click at [642, 51] on icon "button" at bounding box center [641, 54] width 19 height 19
type input "Syneos Health UK Limited"
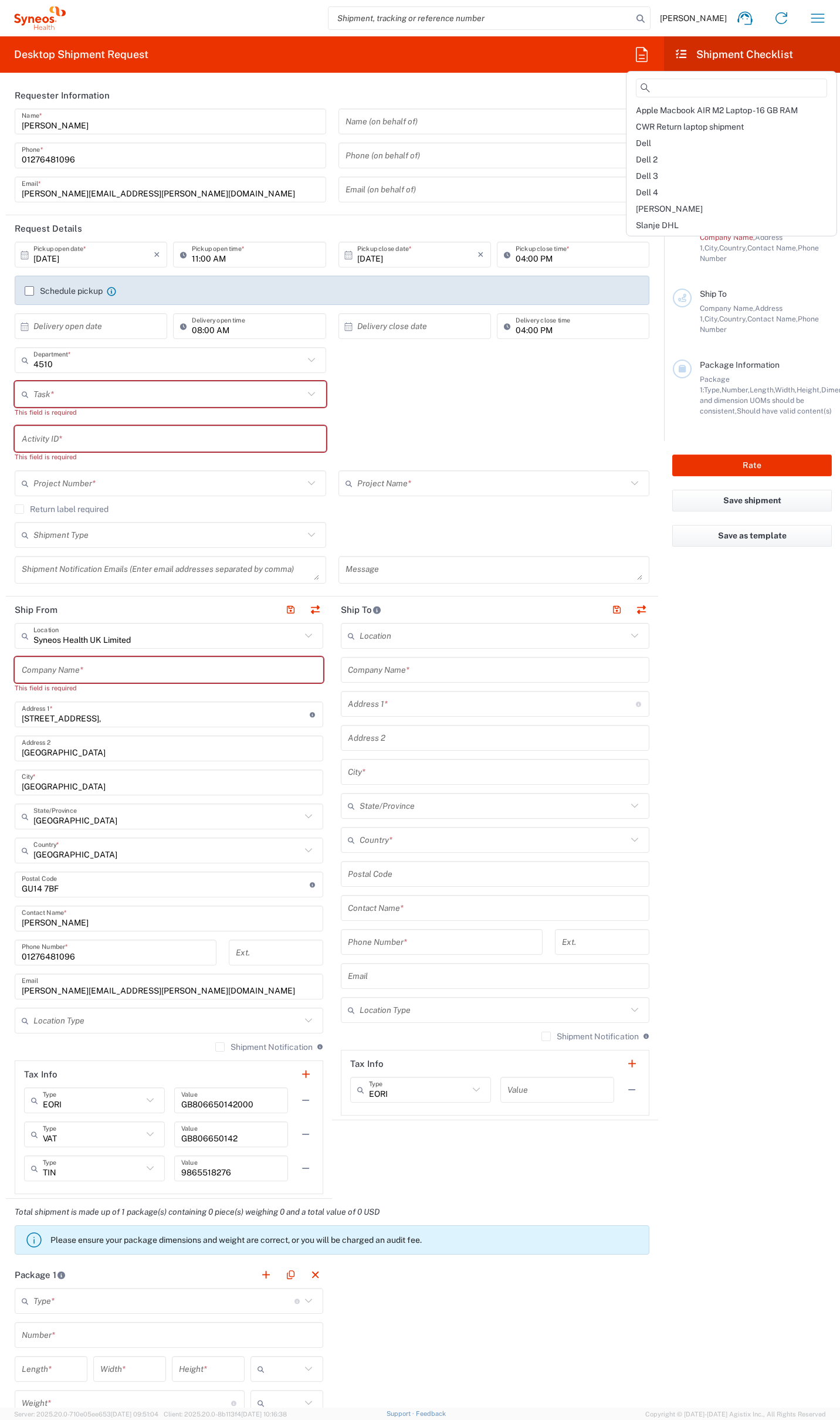
click at [648, 190] on span "Dell 4" at bounding box center [646, 192] width 22 height 9
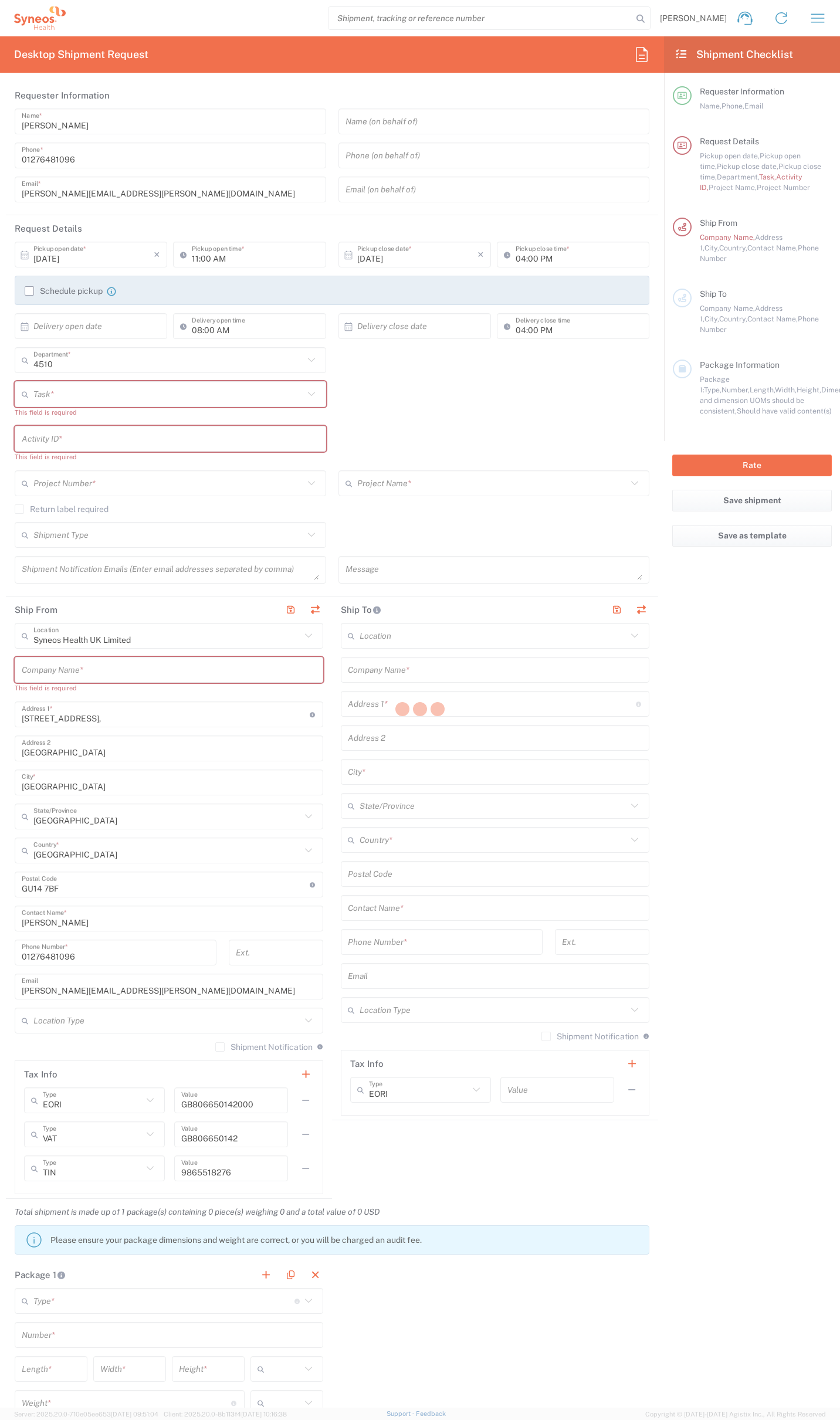
type input "07812176749"
type input "12:00 PM"
type input "Break/Fix"
type input "."
type input "2017 4510-IT Operations"
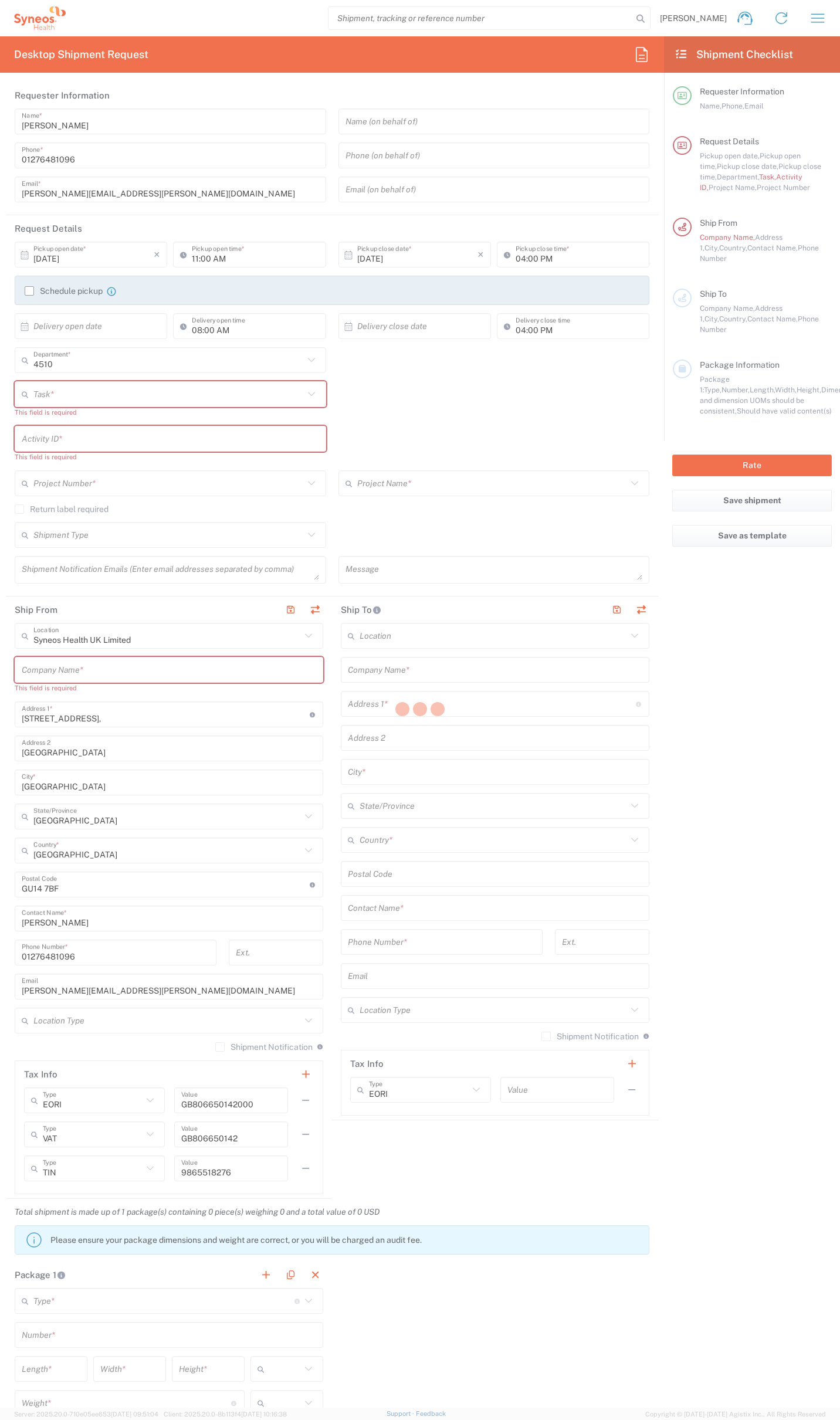
type input "Syneos Health UK Limited"
type input "Residential/Home"
type input "Syneos Health"
type input "[STREET_ADDRESS]"
type input "Milngavie"
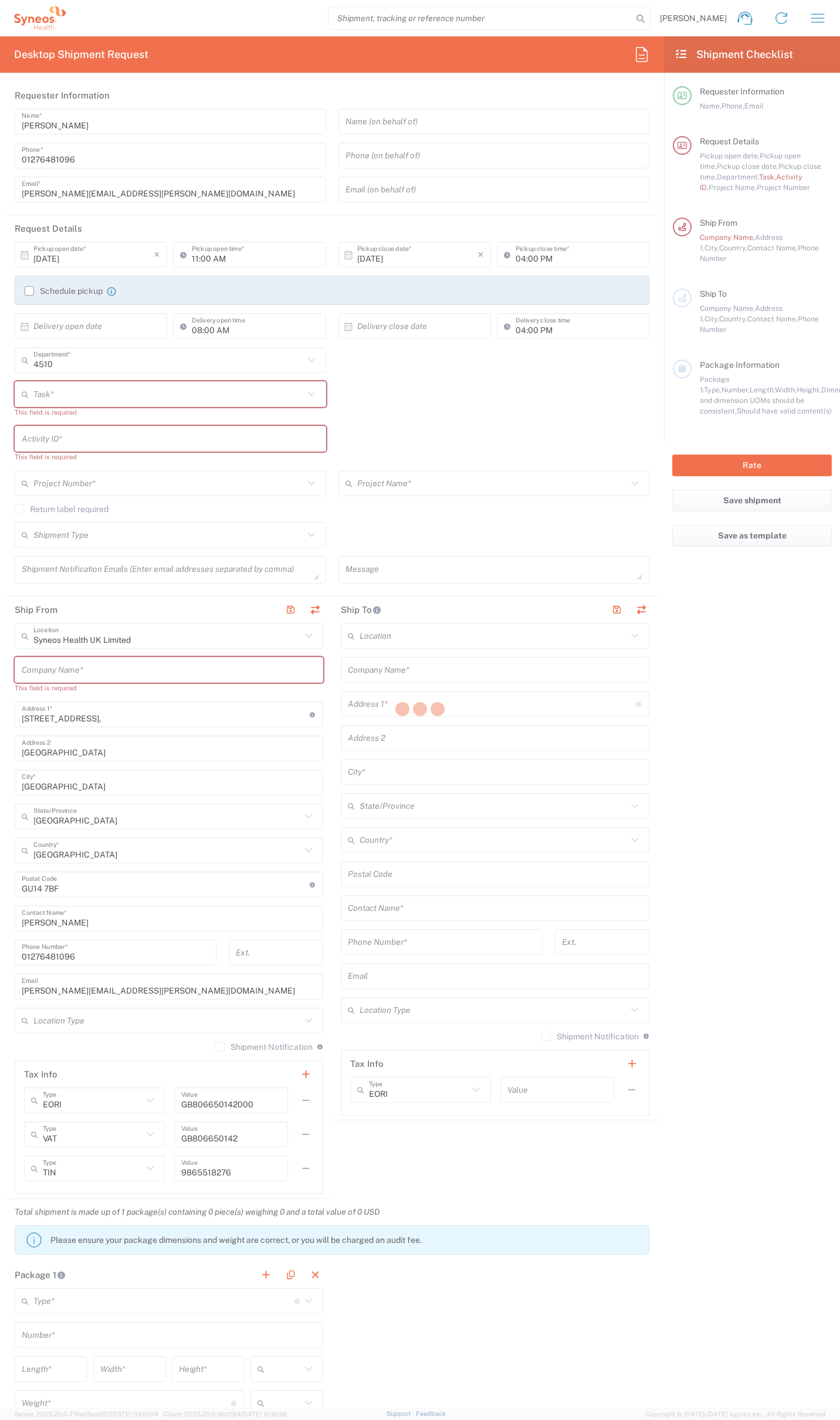
type input "[GEOGRAPHIC_DATA]"
type input "G627AL"
type input "[PERSON_NAME]"
type input "0774 744 2295"
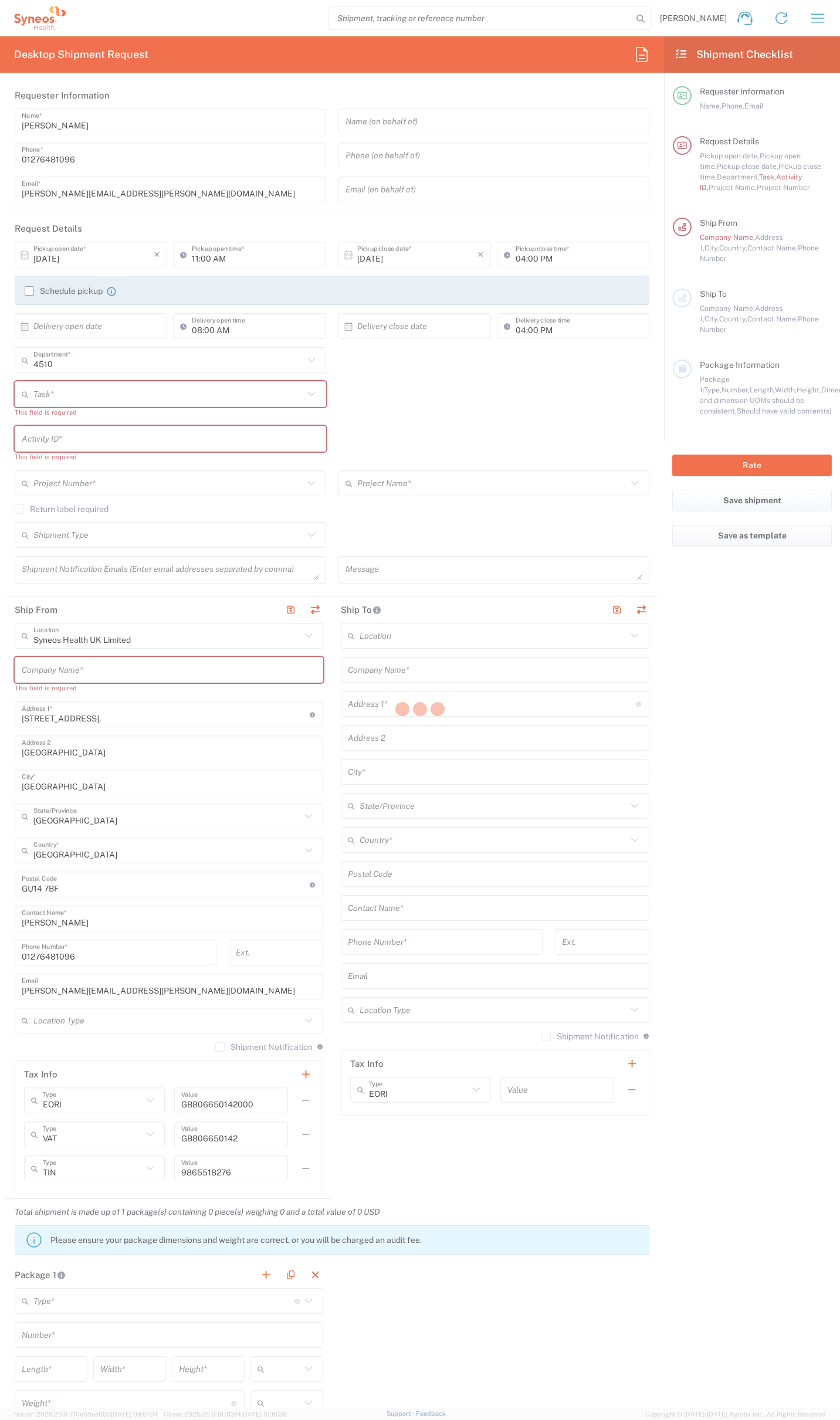
type input "Residential/Home"
type input "Adult Signature Required"
type input "Sender/Shipper"
type textarea "[PERSON_NAME][EMAIL_ADDRESS][PERSON_NAME][DOMAIN_NAME]"
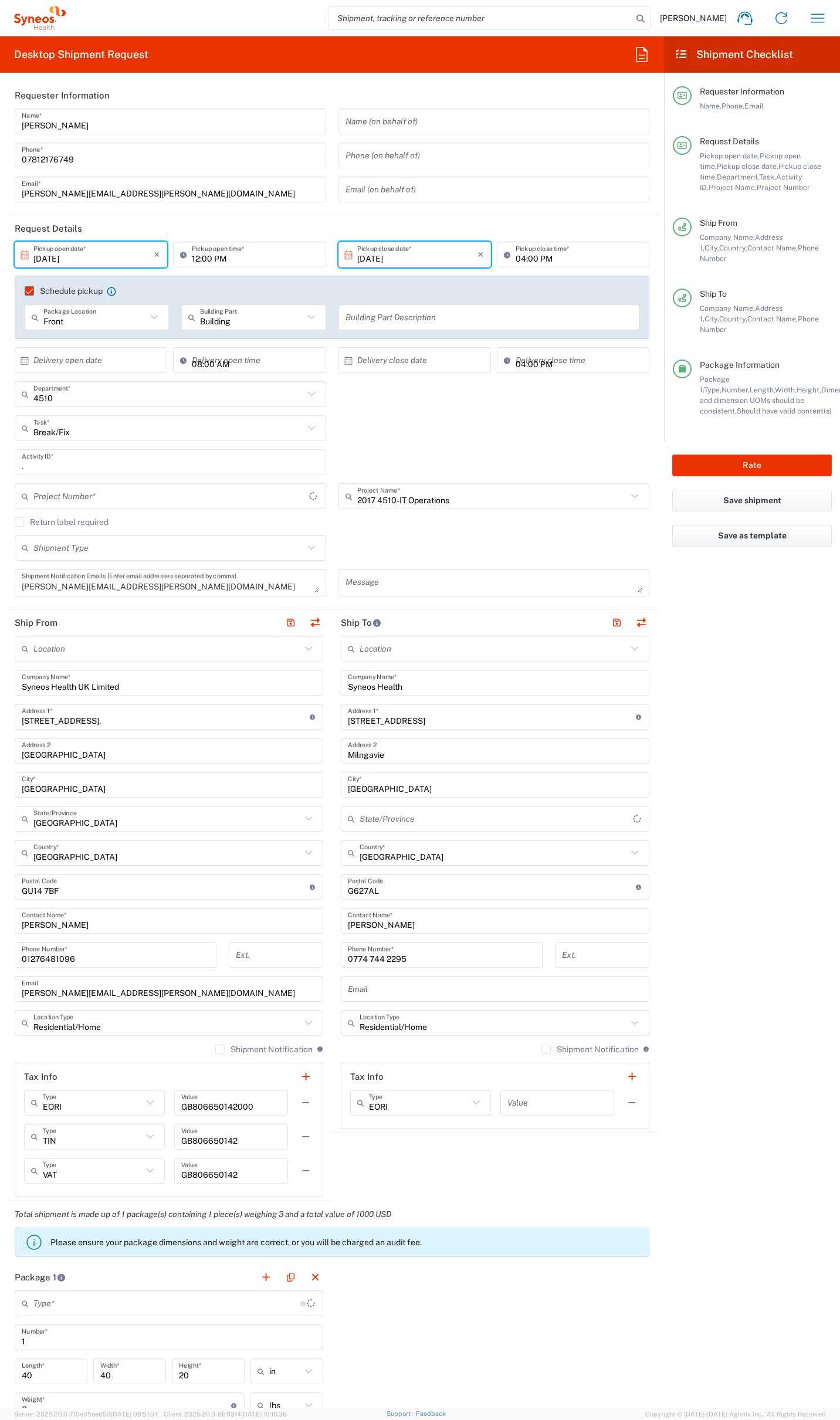
type input "2017.4510_IT_[MEDICAL_DATA]"
type input "Your Packaging"
click at [726, 455] on button "Rate" at bounding box center [752, 465] width 160 height 21
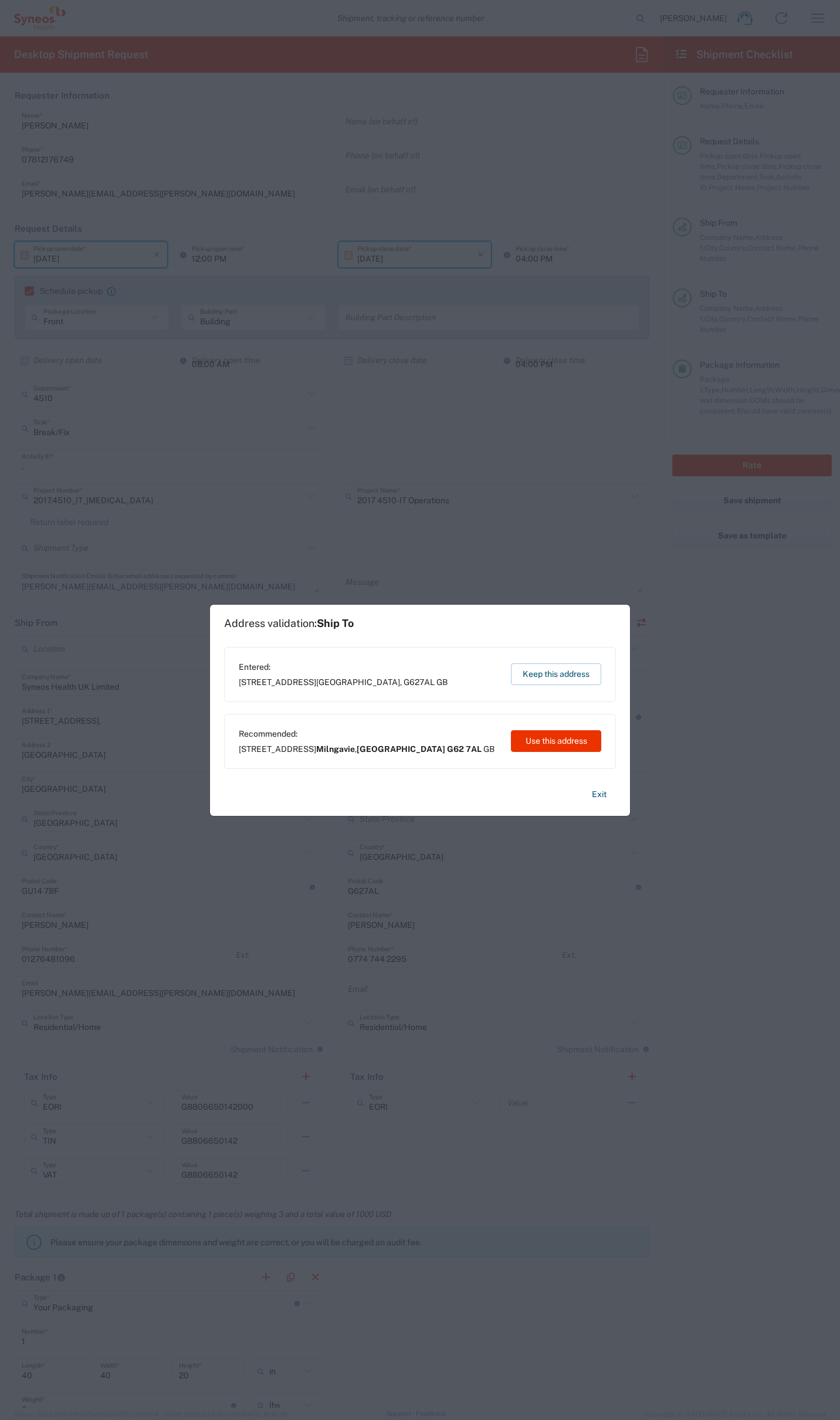
drag, startPoint x: 575, startPoint y: 670, endPoint x: 586, endPoint y: 668, distance: 11.2
click at [576, 670] on button "Keep this address" at bounding box center [556, 674] width 90 height 21
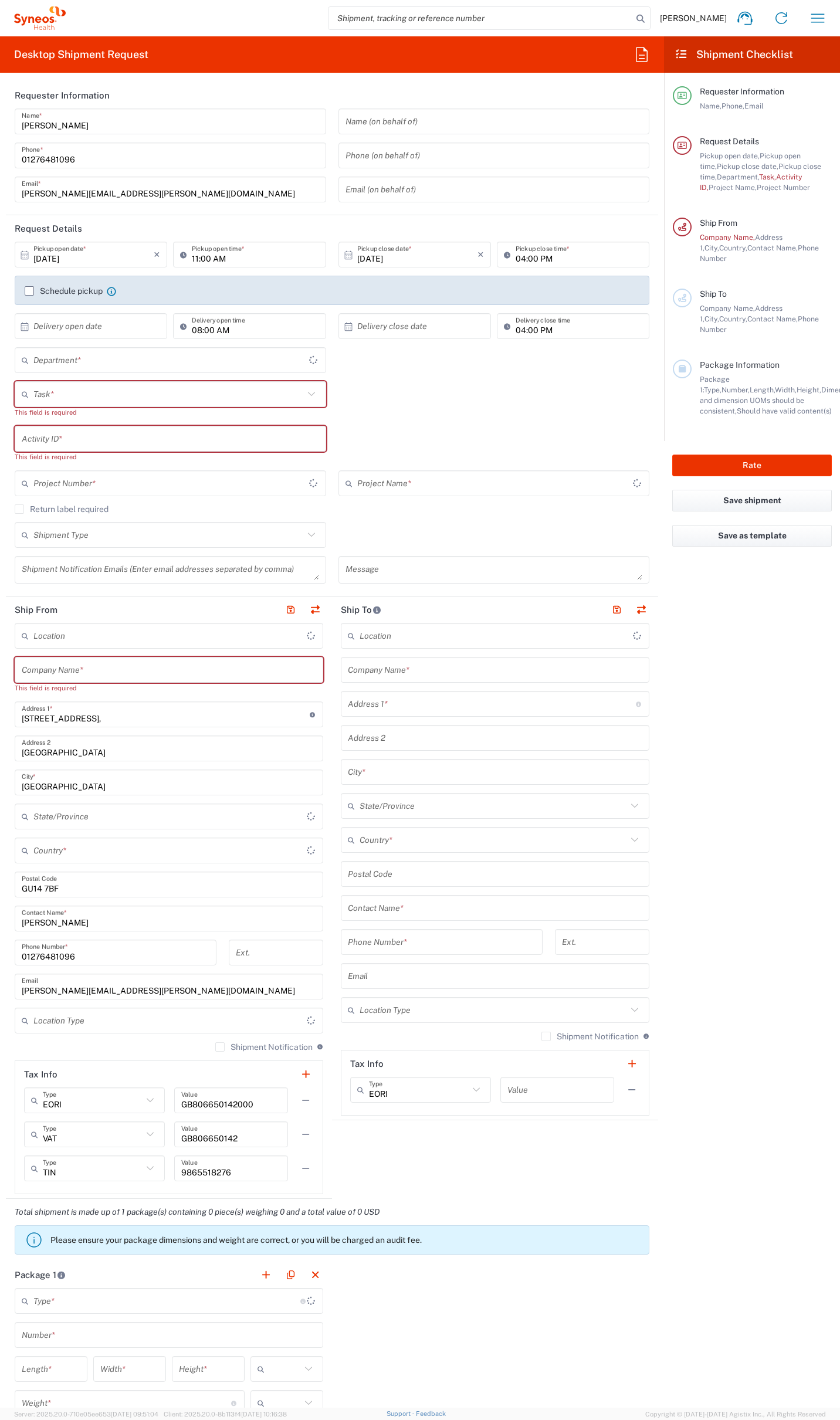
type input "England"
type input "4510"
type input "[GEOGRAPHIC_DATA]"
click at [642, 53] on icon "button" at bounding box center [641, 54] width 19 height 19
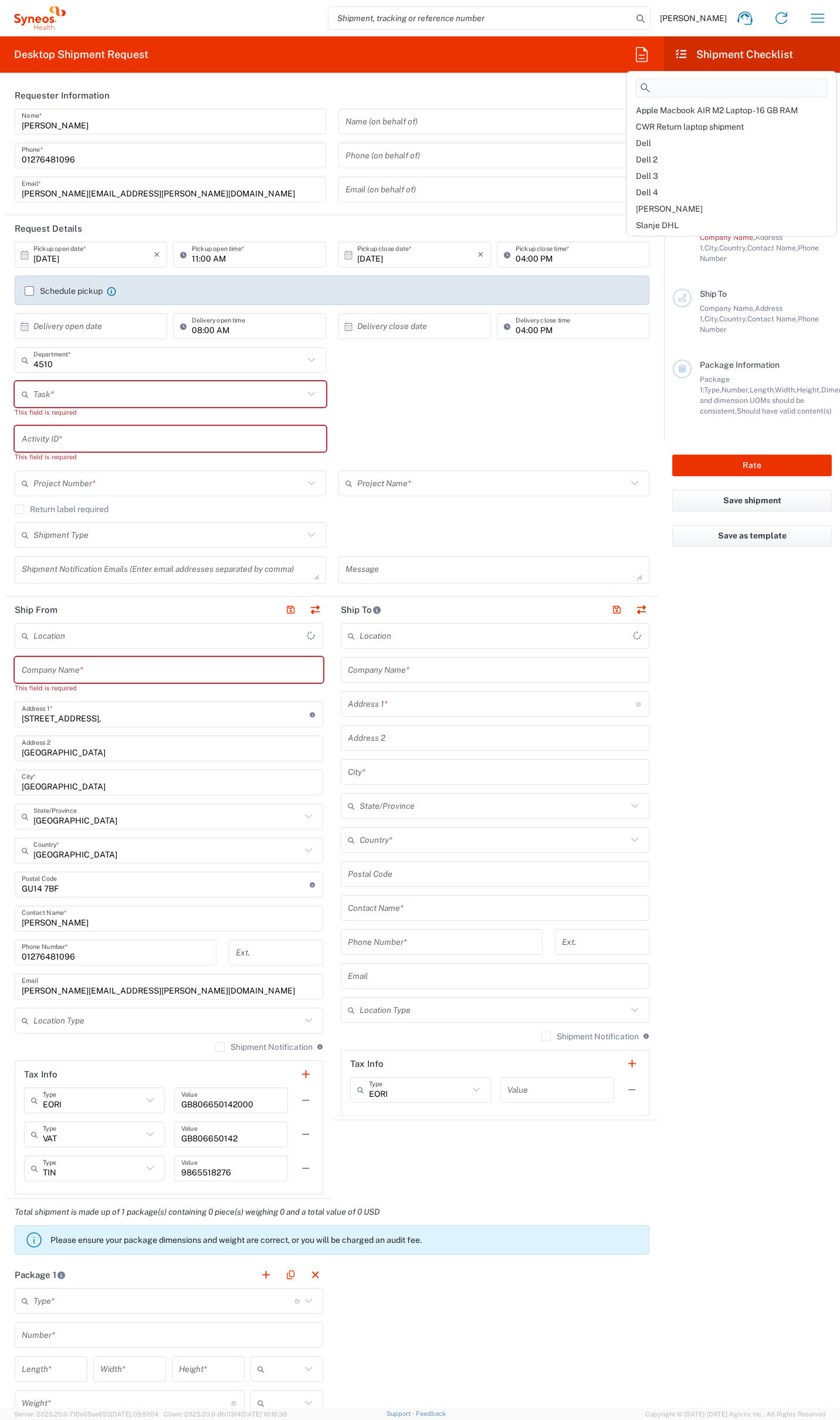
type input "Syneos Health UK Limited"
click at [663, 161] on div "Dell 2" at bounding box center [731, 159] width 205 height 16
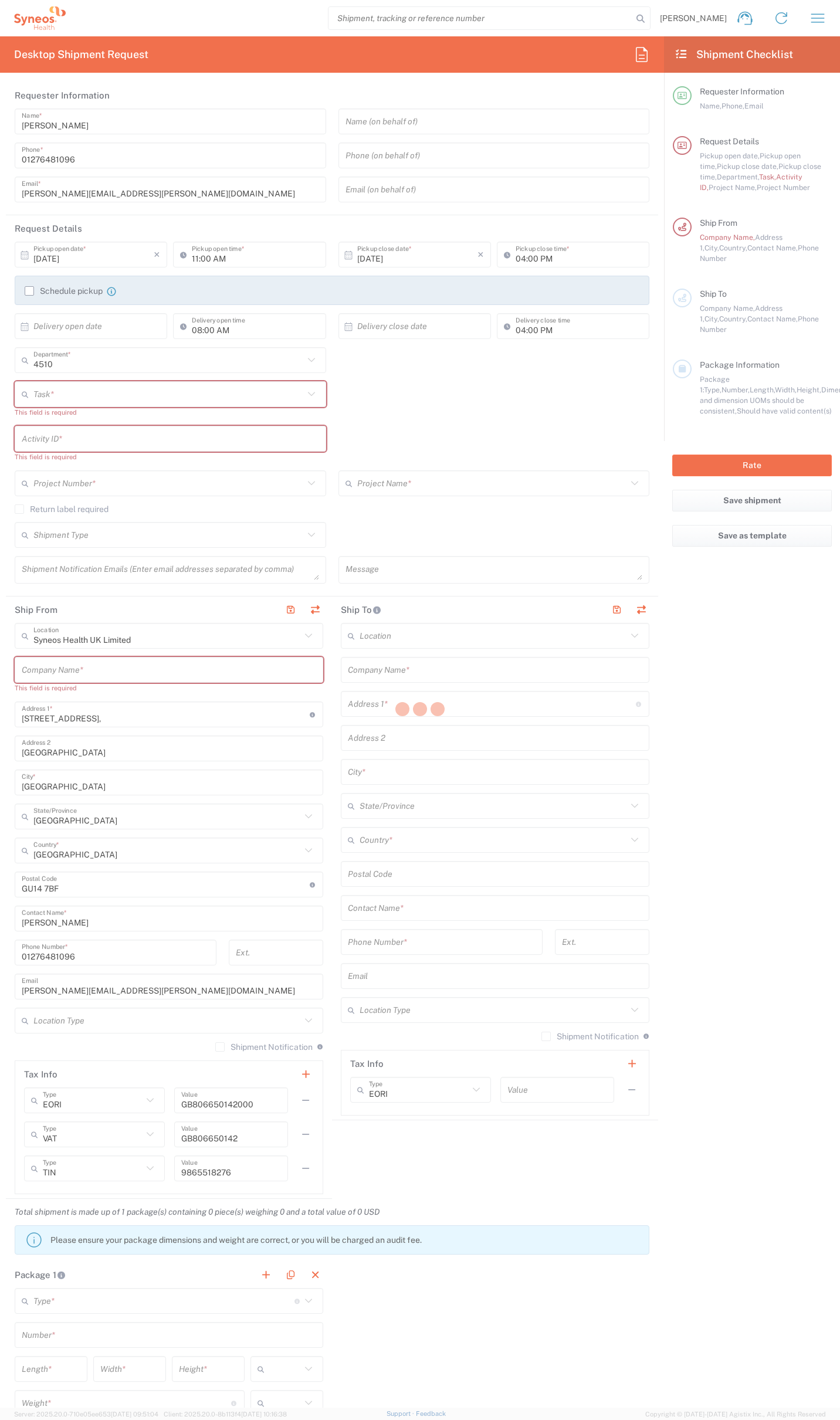
type input "07812176749"
type input "12:00 PM"
type input "Break/Fix"
type input "."
type input "2017 4510-IT Operations"
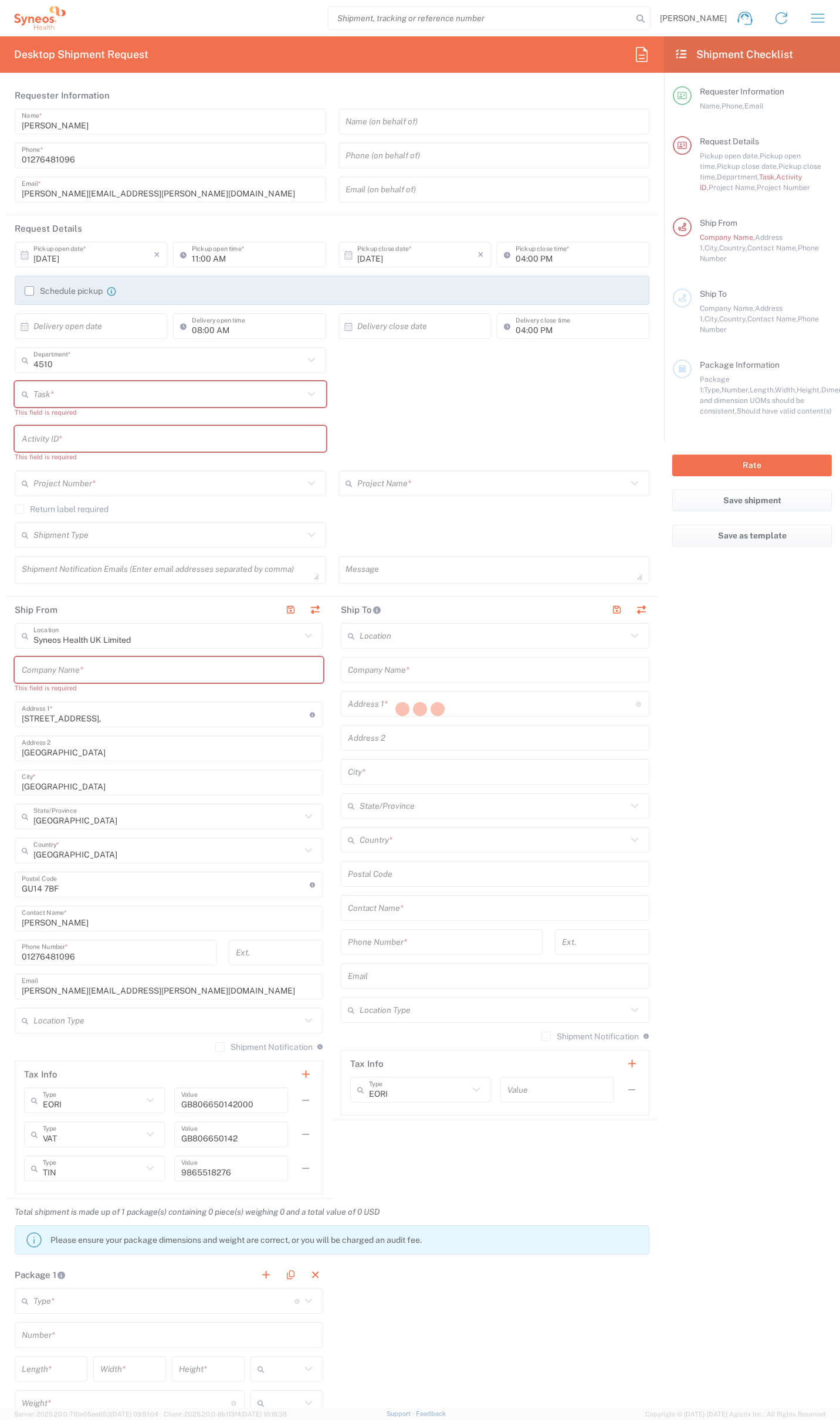
type input "Syneos Health"
type input "54 Longwater Road"
type input "Bracknell"
type input "RG12 7NU"
type input "07812176749"
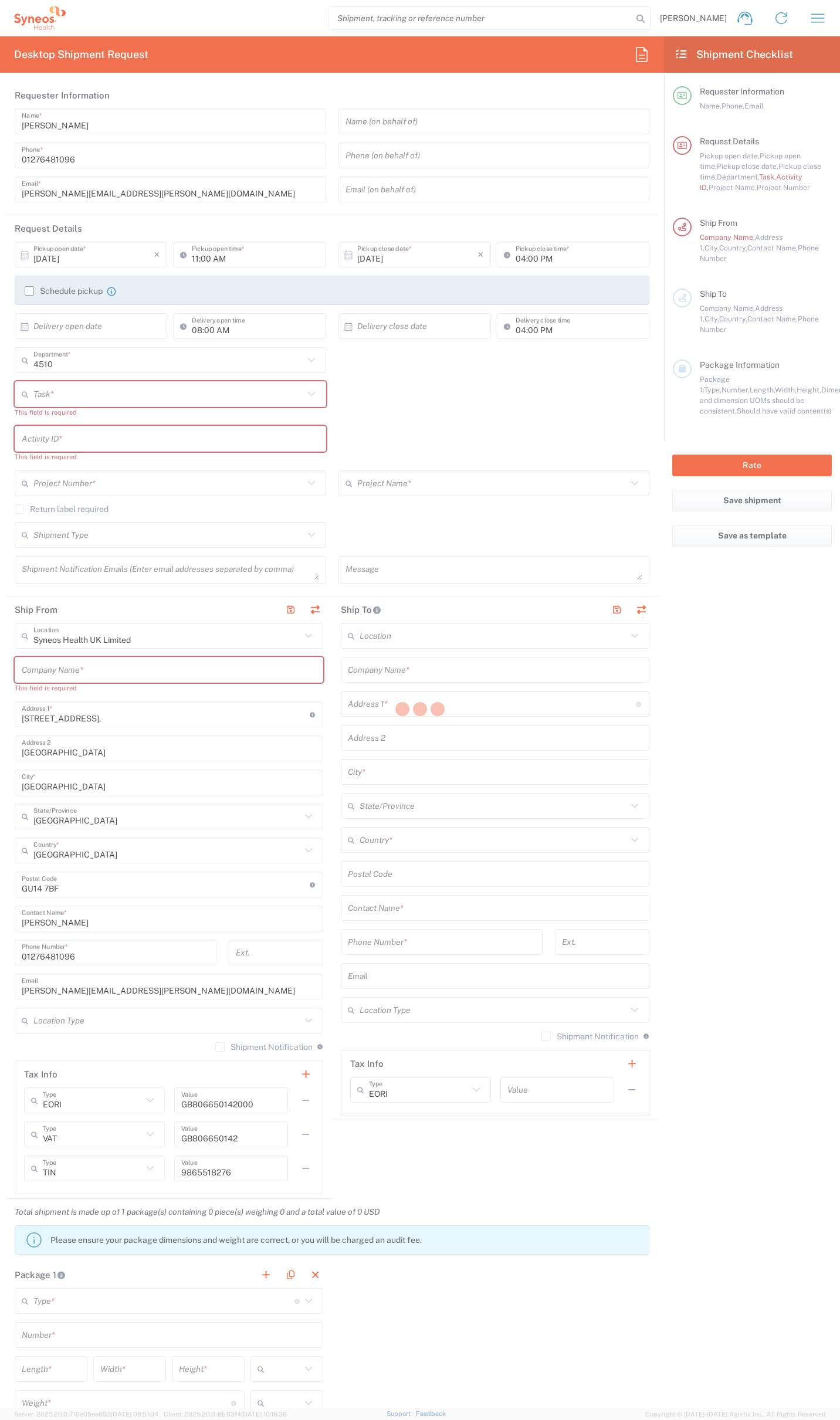
type input "Residential/Home"
type input "Syneos Health"
type input "[STREET_ADDRESS]"
type input "Milngavie"
type input "[GEOGRAPHIC_DATA]"
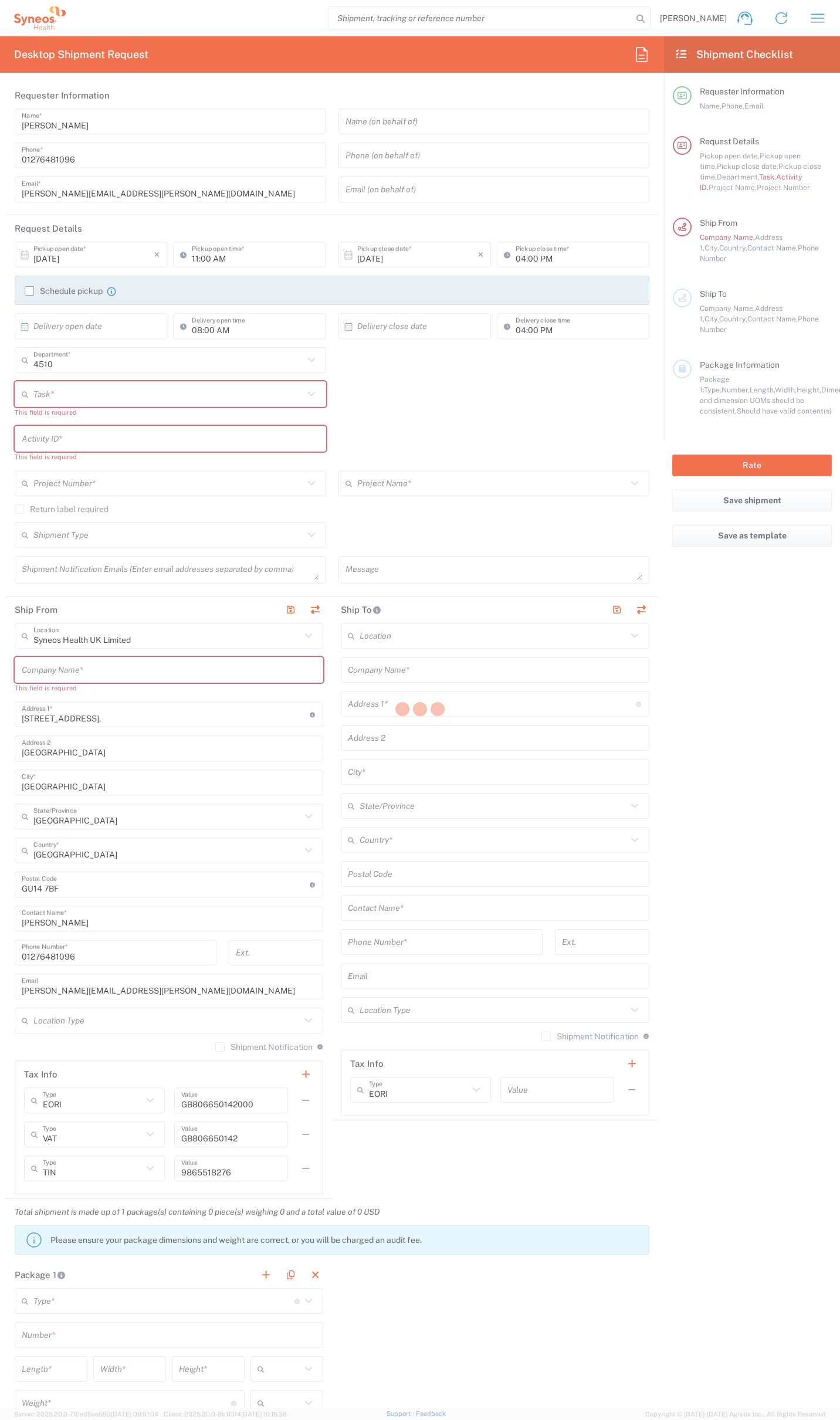
type input "[GEOGRAPHIC_DATA]"
type input "GU14 7BF"
type input "[PERSON_NAME]"
type input "0774 744 2295"
type input "sharon.morrison@syneoshealth.com"
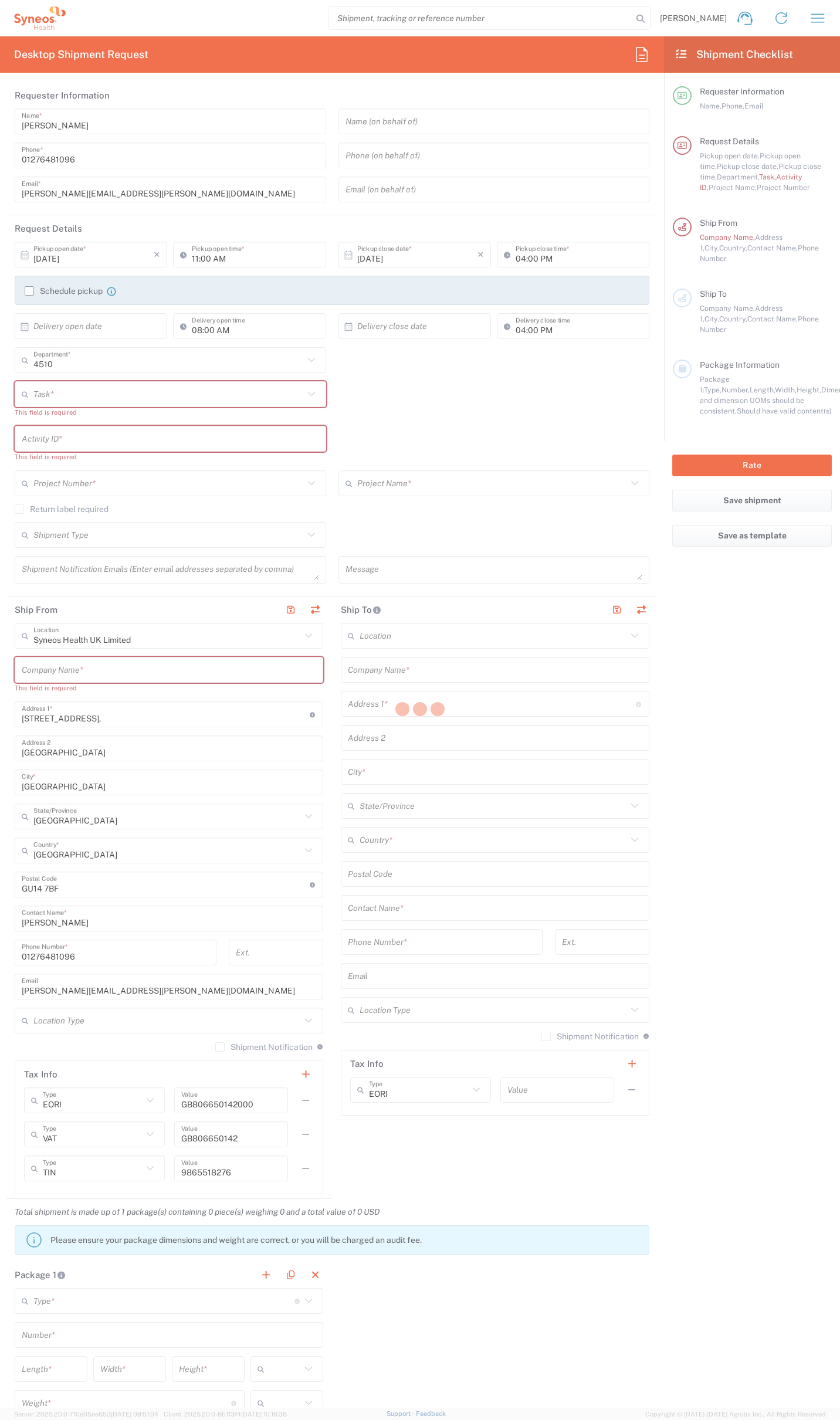
type input "Residential/Home"
type input "Adult Signature Required"
type input "Sender/Shipper"
type textarea "[PERSON_NAME][EMAIL_ADDRESS][PERSON_NAME][DOMAIN_NAME]"
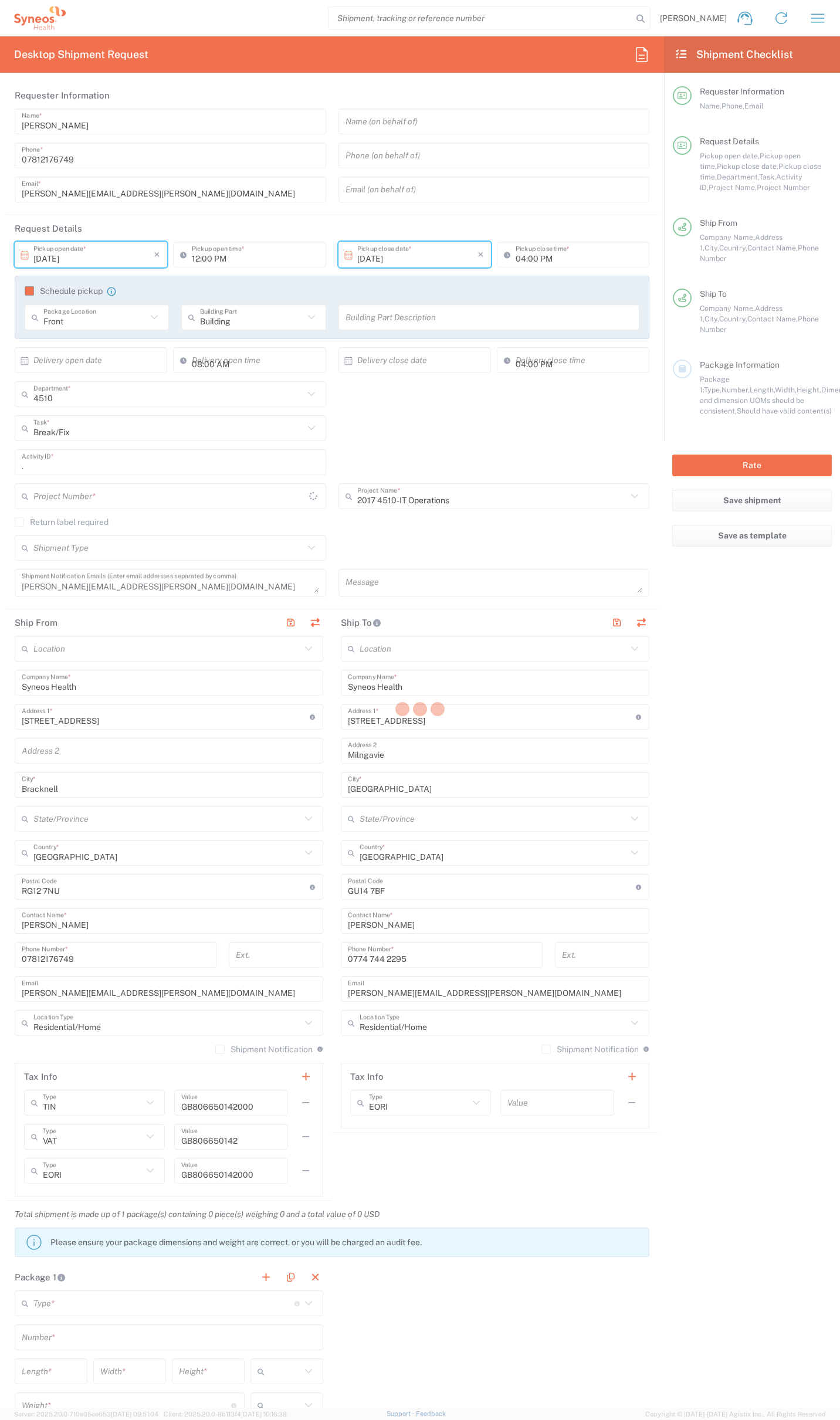
click at [820, 16] on div at bounding box center [420, 710] width 840 height 1420
type input "[GEOGRAPHIC_DATA]"
type input "2017.4510_IT_[MEDICAL_DATA]"
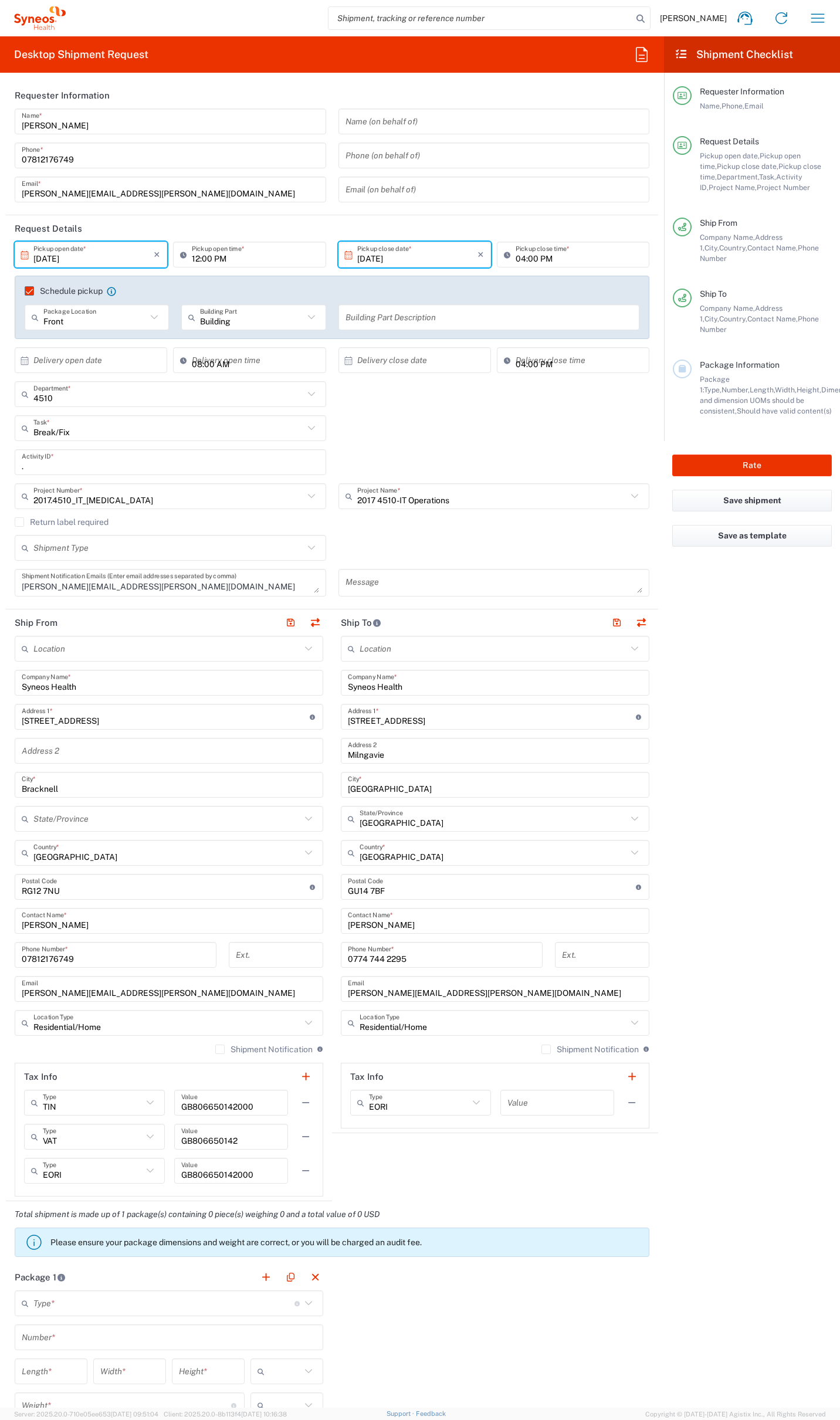
click at [712, 15] on span "[PERSON_NAME]" at bounding box center [693, 18] width 67 height 11
click at [812, 19] on icon "button" at bounding box center [817, 18] width 19 height 19
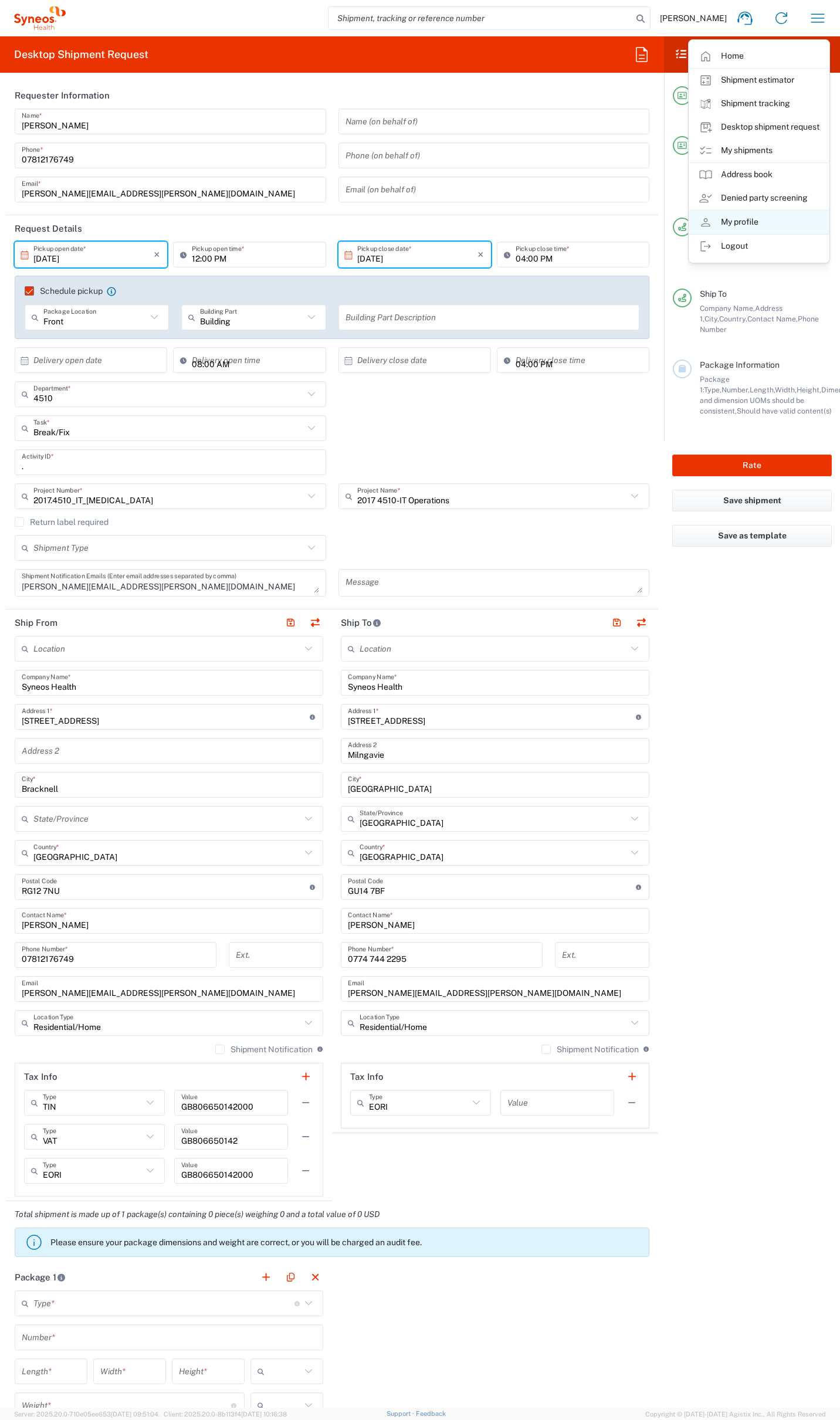
click at [738, 221] on link "My profile" at bounding box center [759, 222] width 140 height 24
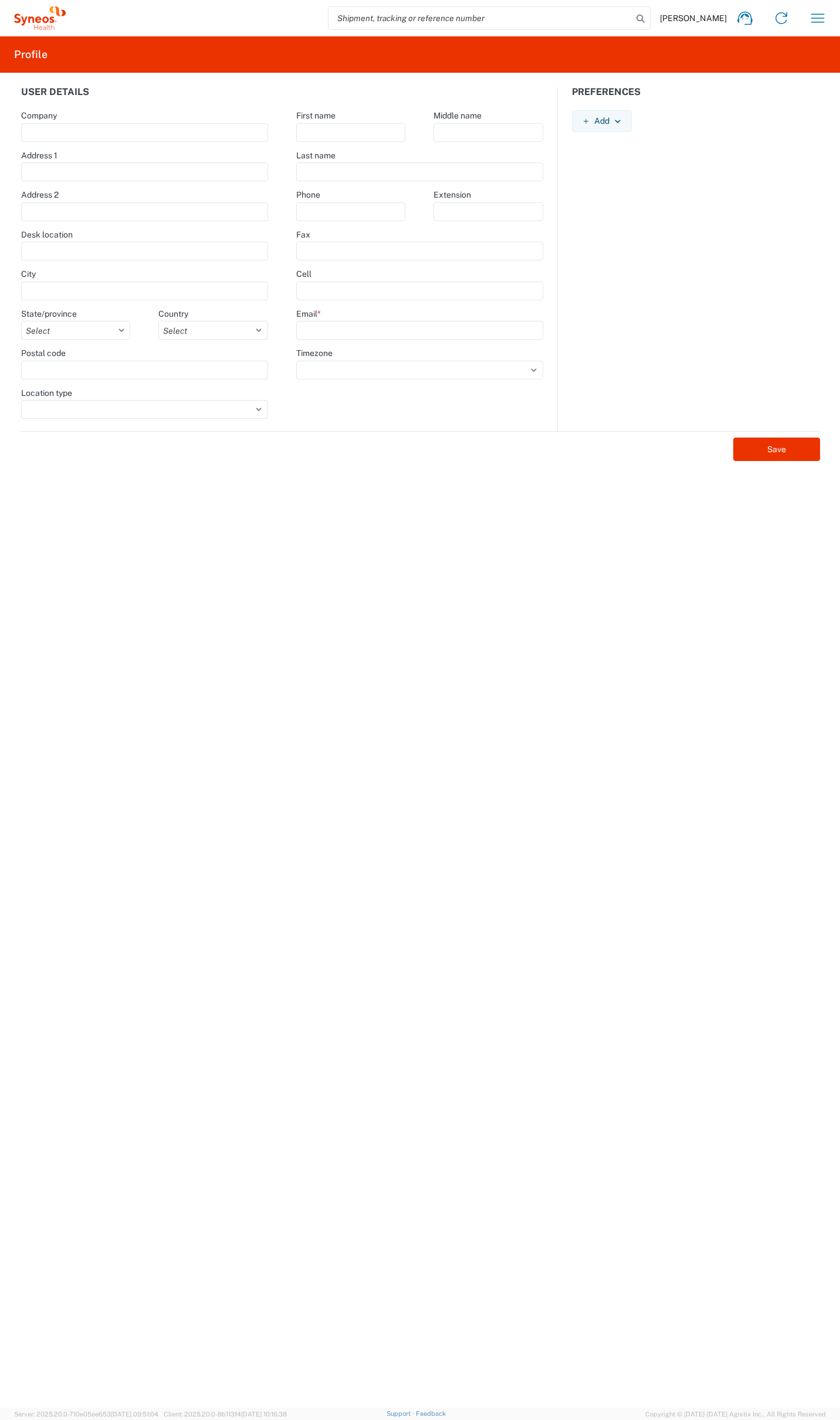
type input "[STREET_ADDRESS],"
type input "[GEOGRAPHIC_DATA]"
select select
select select "GB"
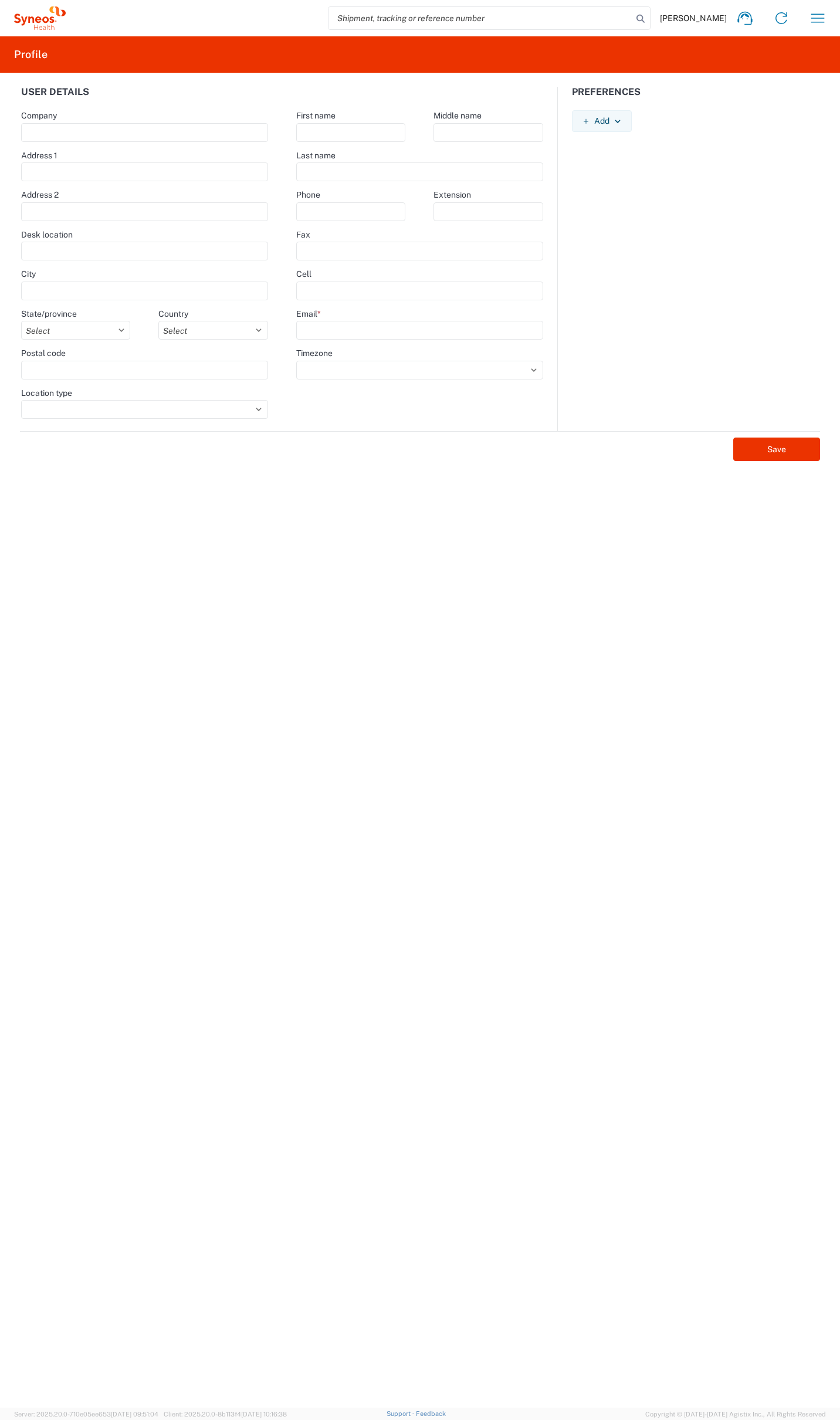
type input "GU14 7BF"
select select
type input "[PERSON_NAME]"
type input "Farr"
type input "01276481096"
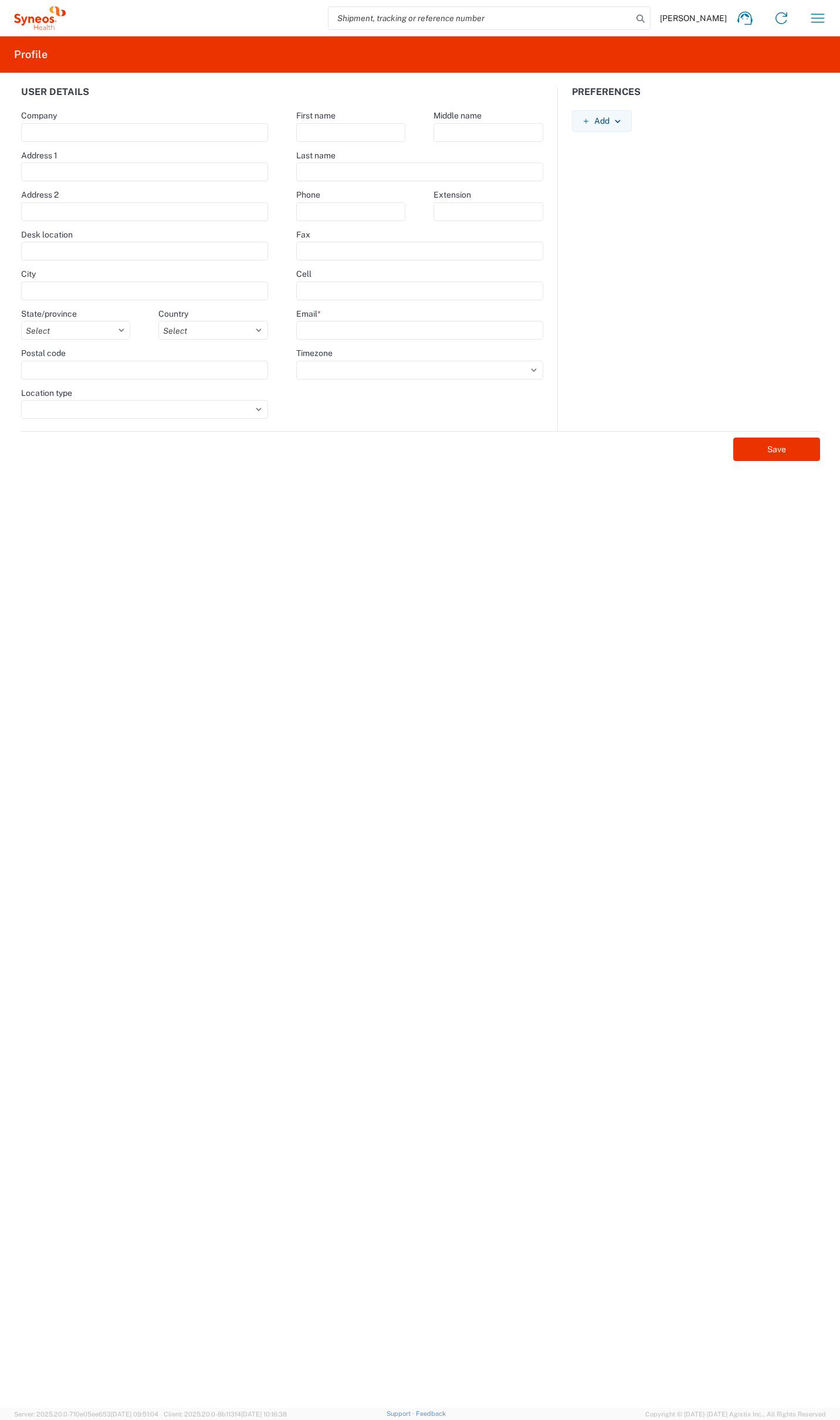
type input "[PERSON_NAME][EMAIL_ADDRESS][PERSON_NAME][DOMAIN_NAME]"
select select
click at [826, 21] on icon "button" at bounding box center [817, 18] width 19 height 19
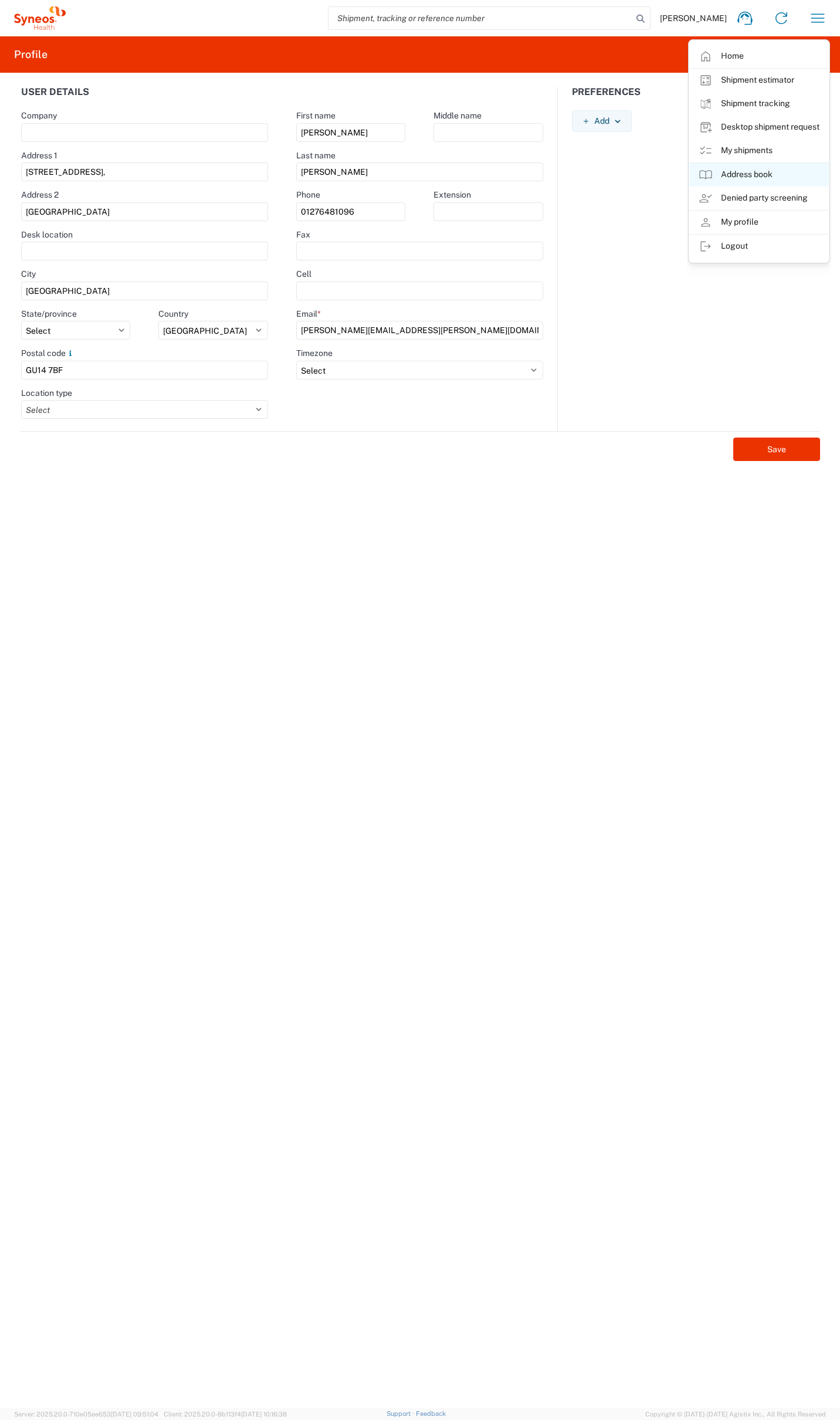
click at [735, 180] on link "Address book" at bounding box center [759, 175] width 140 height 24
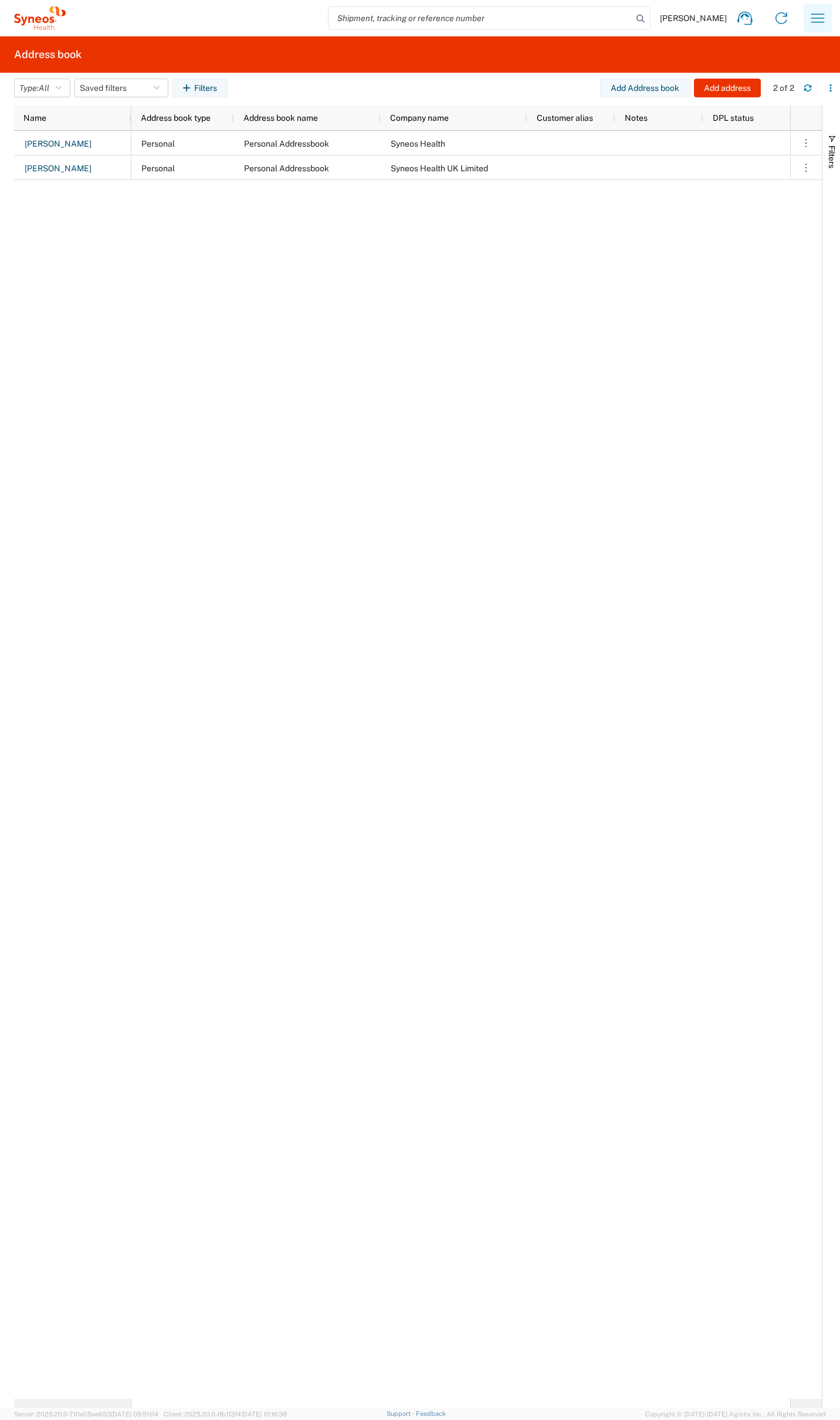
click at [819, 13] on icon "button" at bounding box center [817, 18] width 19 height 19
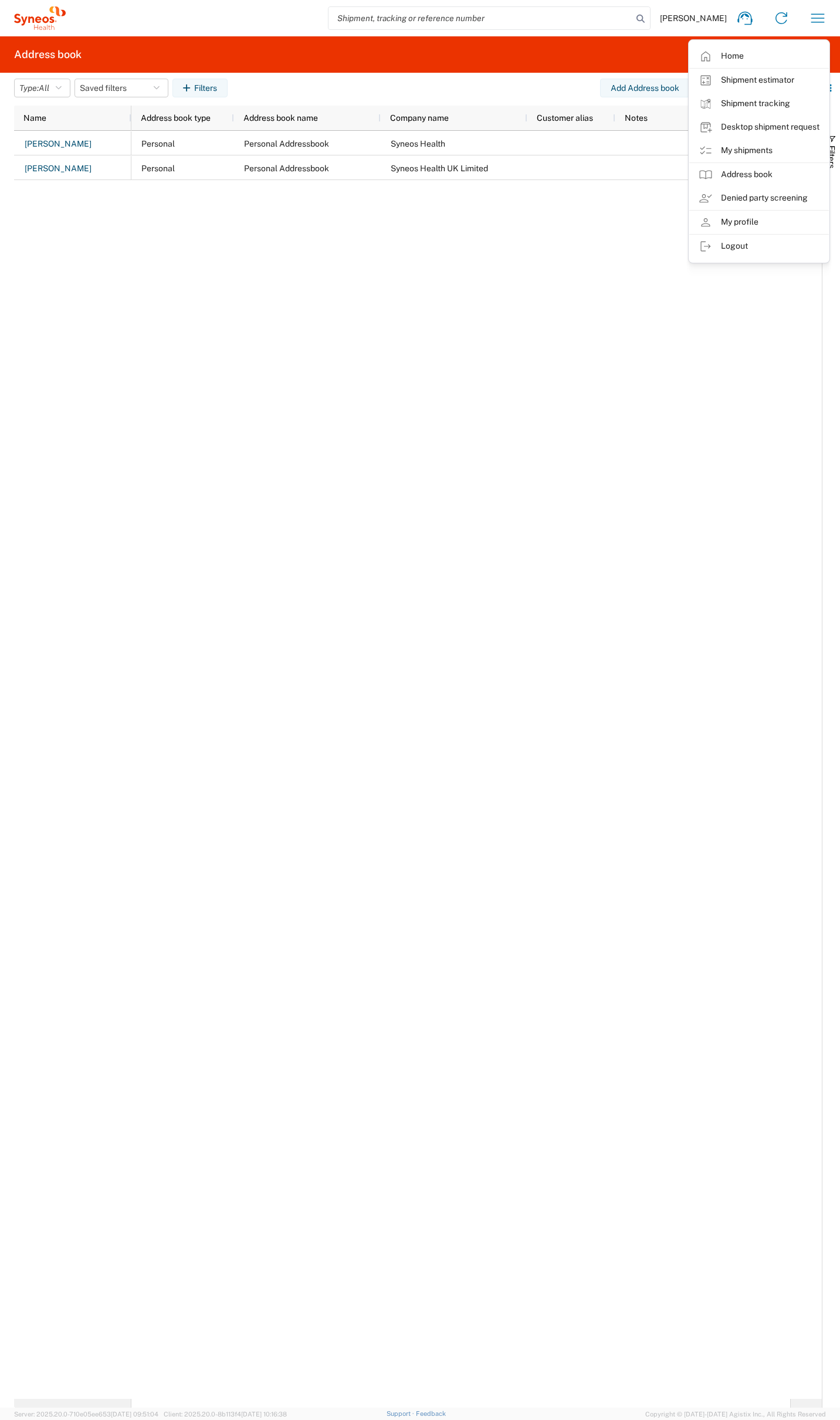
click at [741, 222] on link "My profile" at bounding box center [759, 222] width 140 height 24
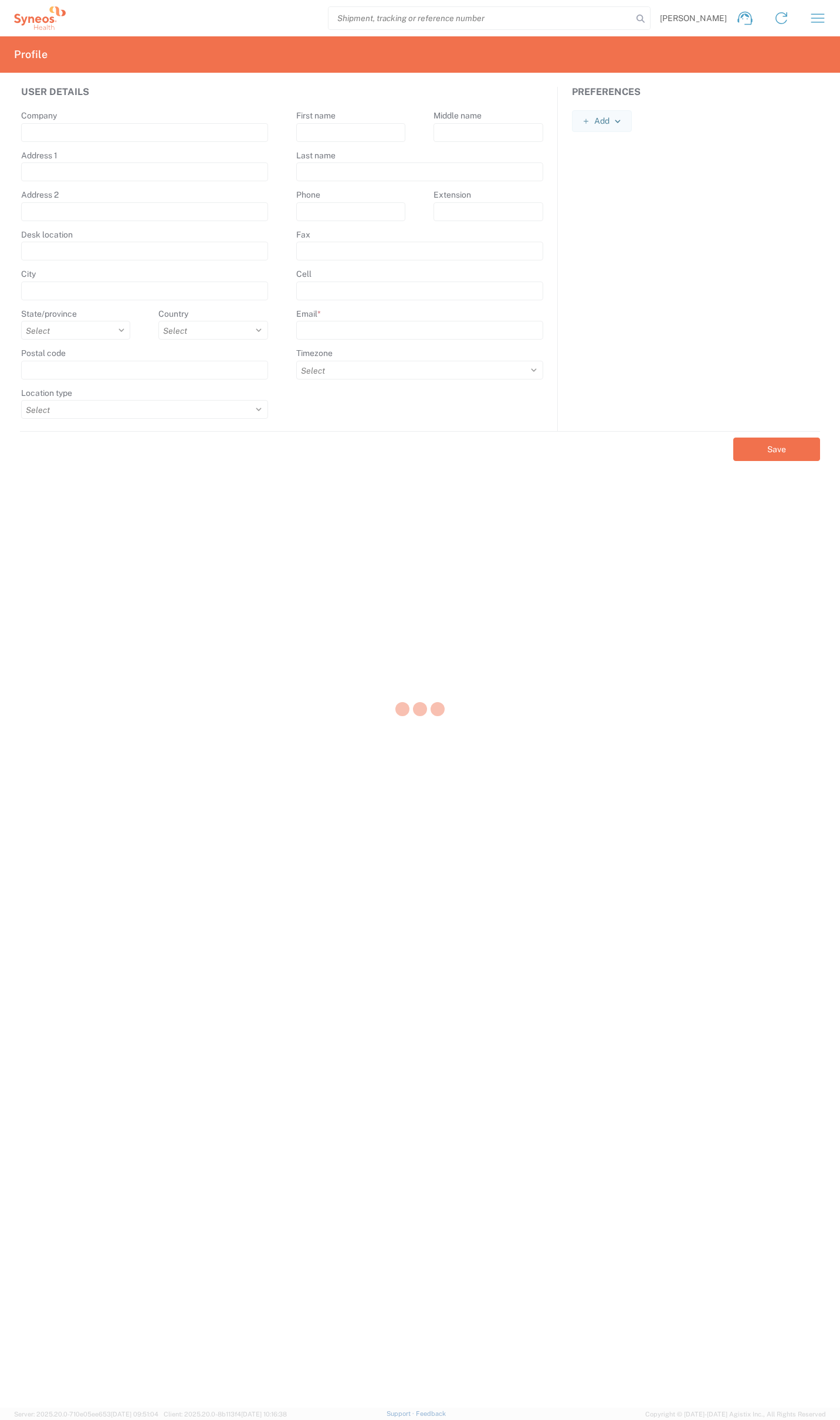
type input "[STREET_ADDRESS],"
type input "[GEOGRAPHIC_DATA]"
select select
select select "GB"
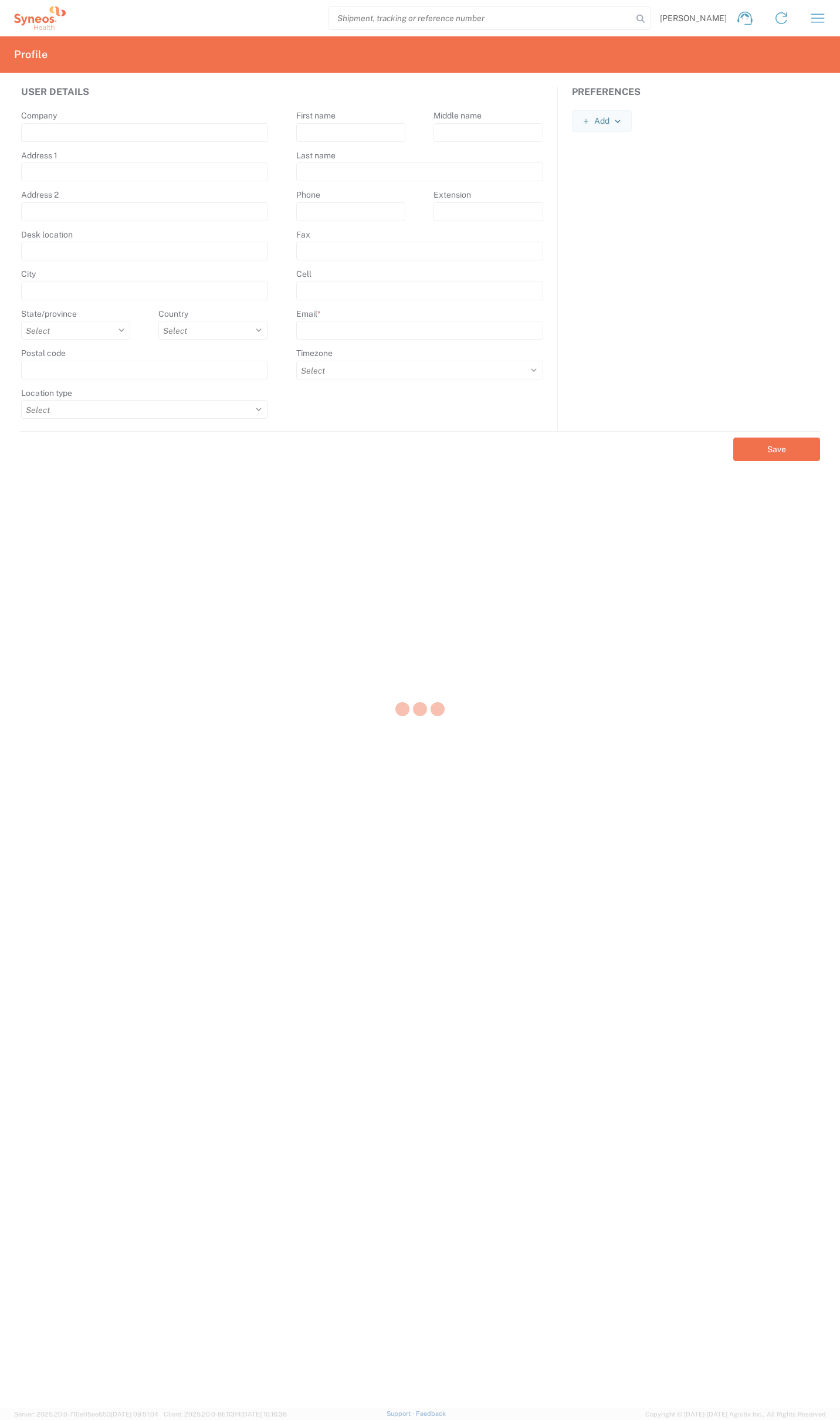
type input "GU14 7BF"
select select
type input "[PERSON_NAME]"
type input "Farr"
type input "01276481096"
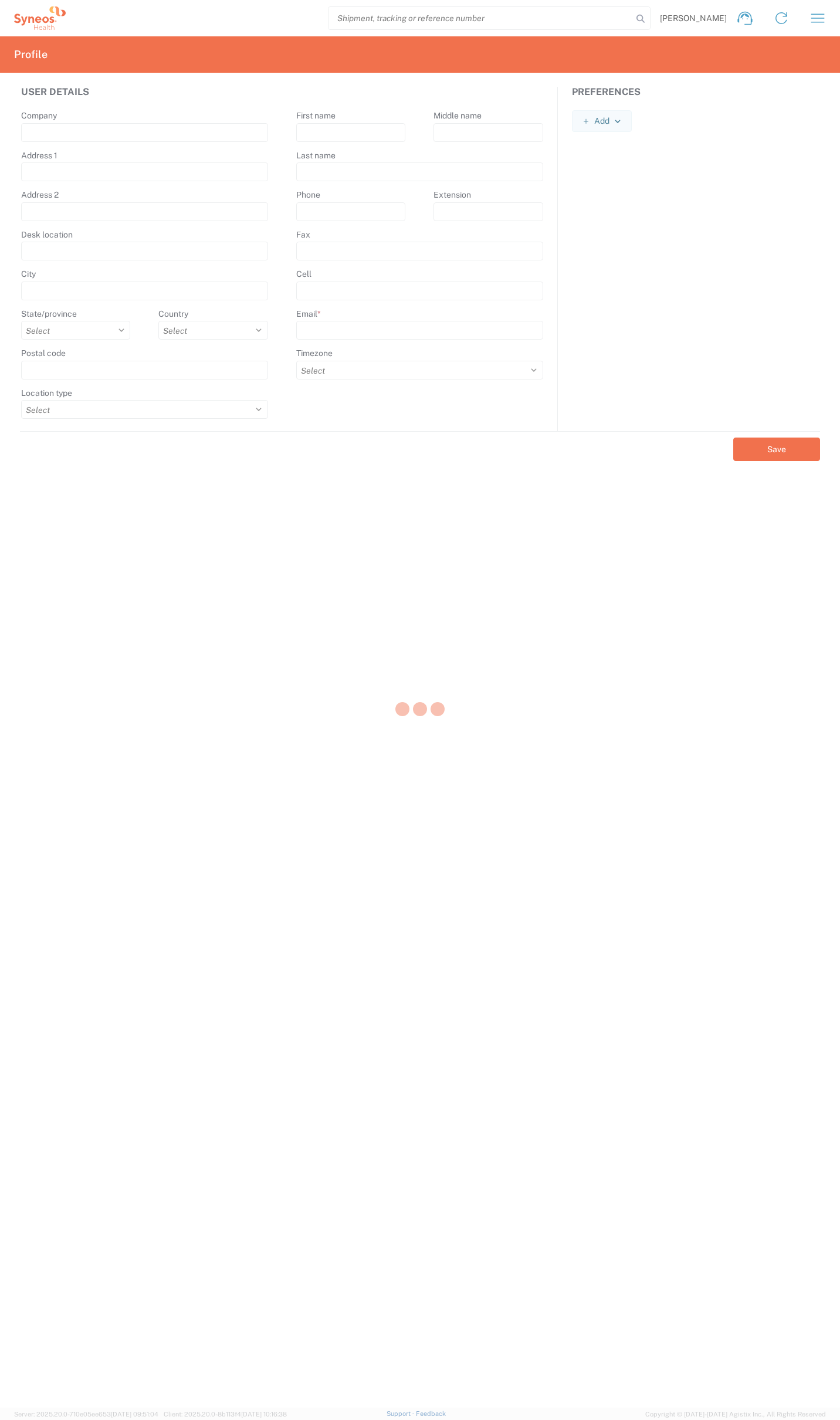
type input "[PERSON_NAME][EMAIL_ADDRESS][PERSON_NAME][DOMAIN_NAME]"
select select "Europe/London"
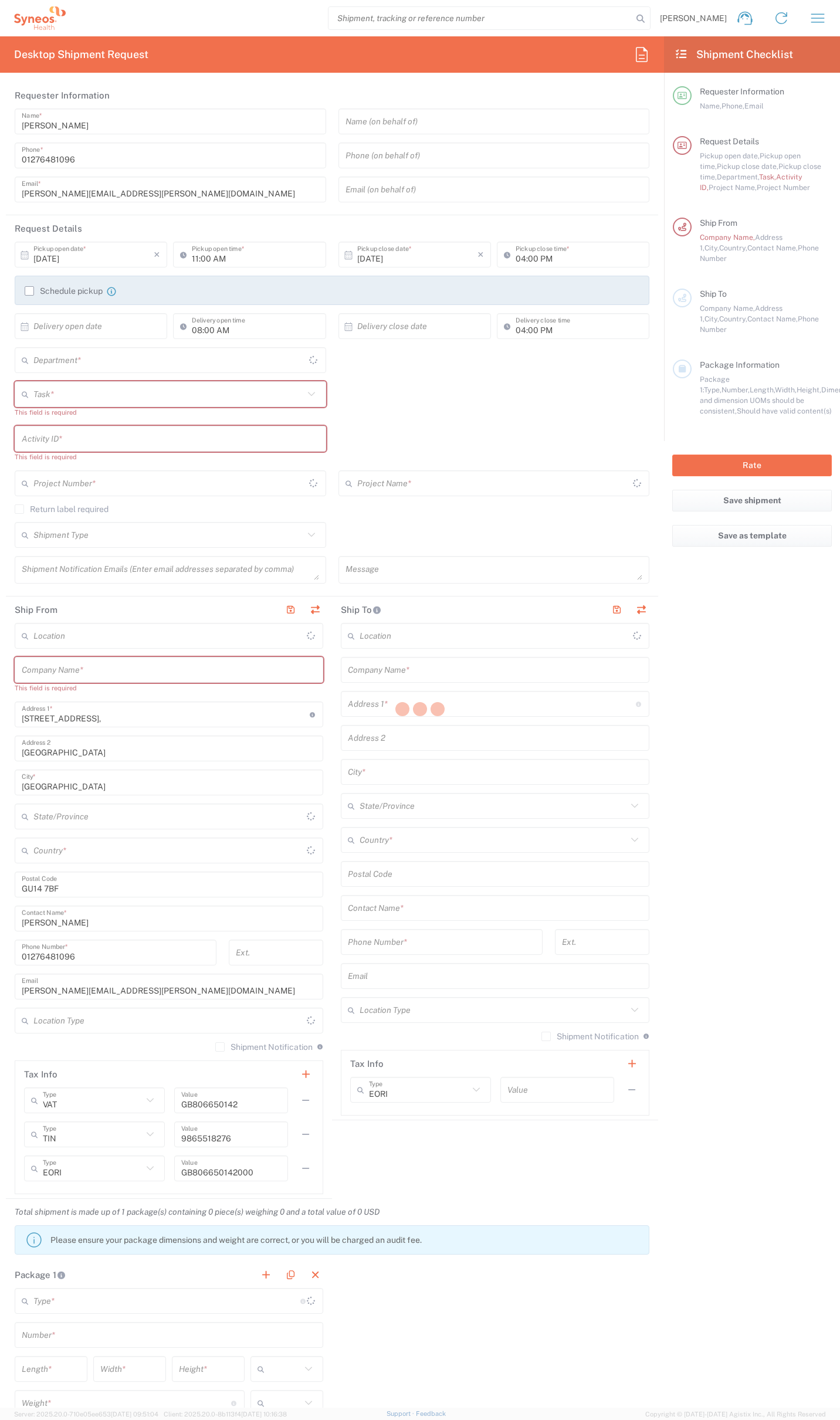
type input "[GEOGRAPHIC_DATA]"
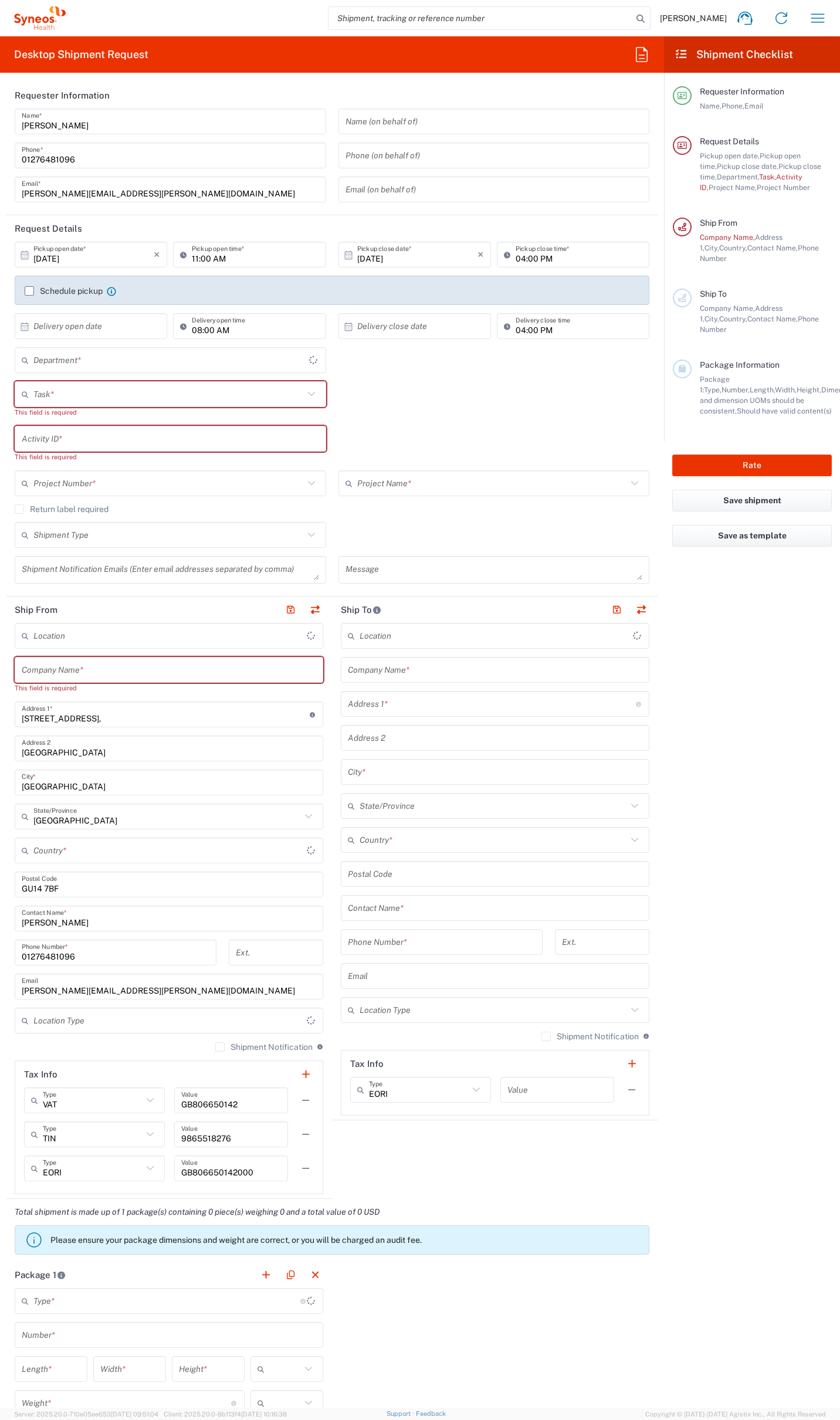
type input "4510"
type input "[GEOGRAPHIC_DATA]"
type input "Syneos Health UK Limited"
click at [634, 56] on icon "button" at bounding box center [641, 54] width 19 height 19
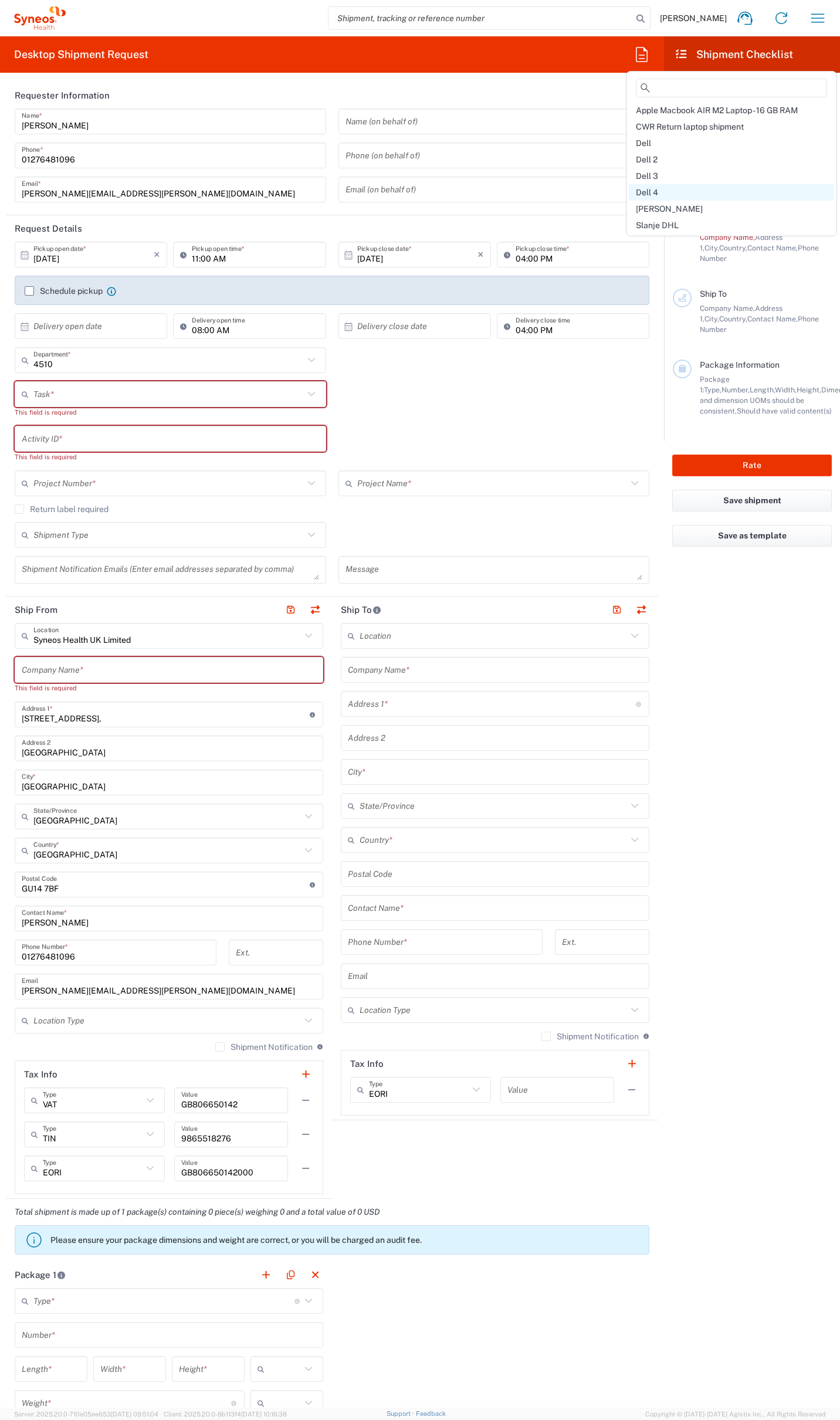
click at [645, 192] on span "Dell 4" at bounding box center [646, 192] width 22 height 9
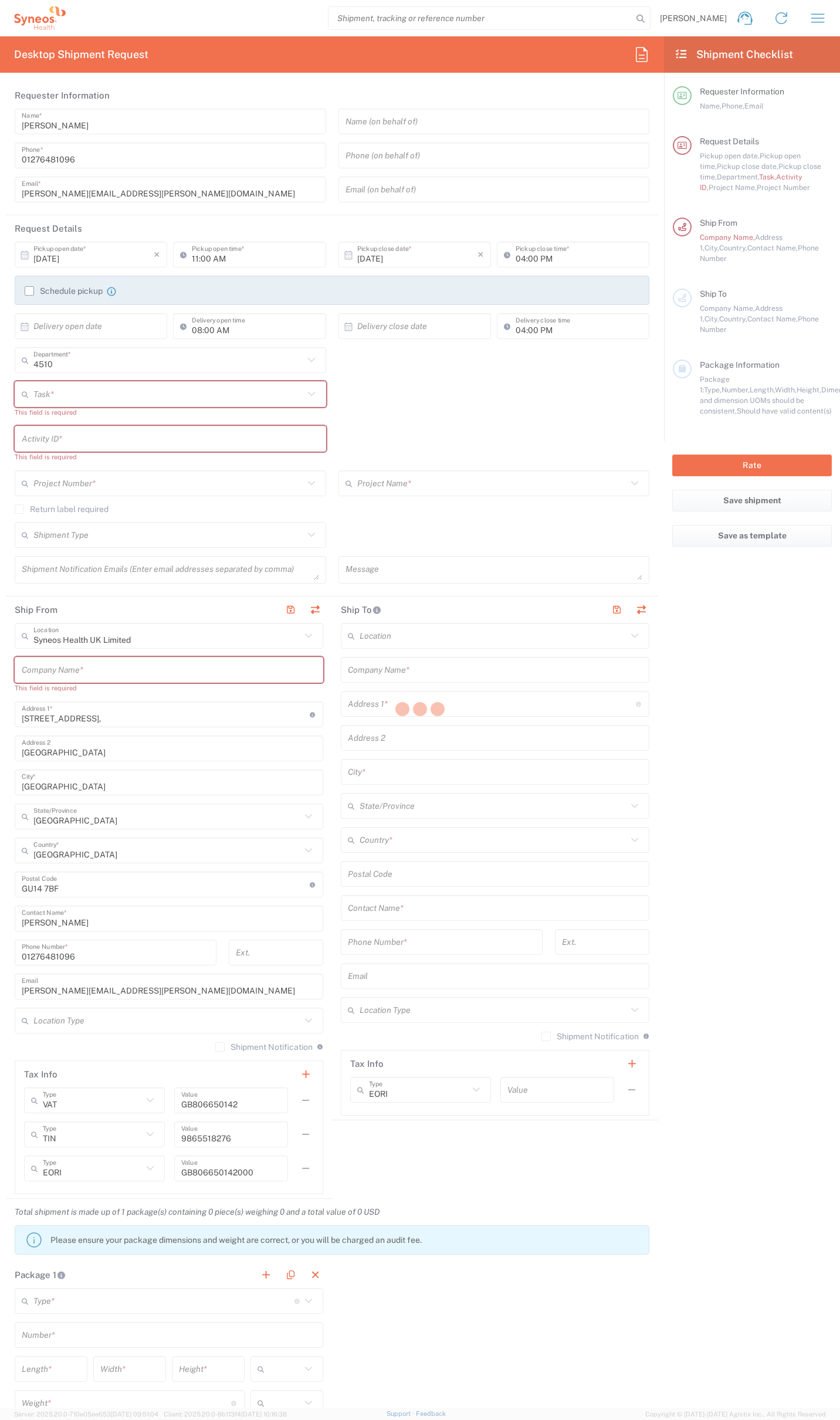
type input "07812176749"
type input "Break/Fix"
type input "."
type input "2017 4510-IT Operations"
type input "Syneos Health UK Limited"
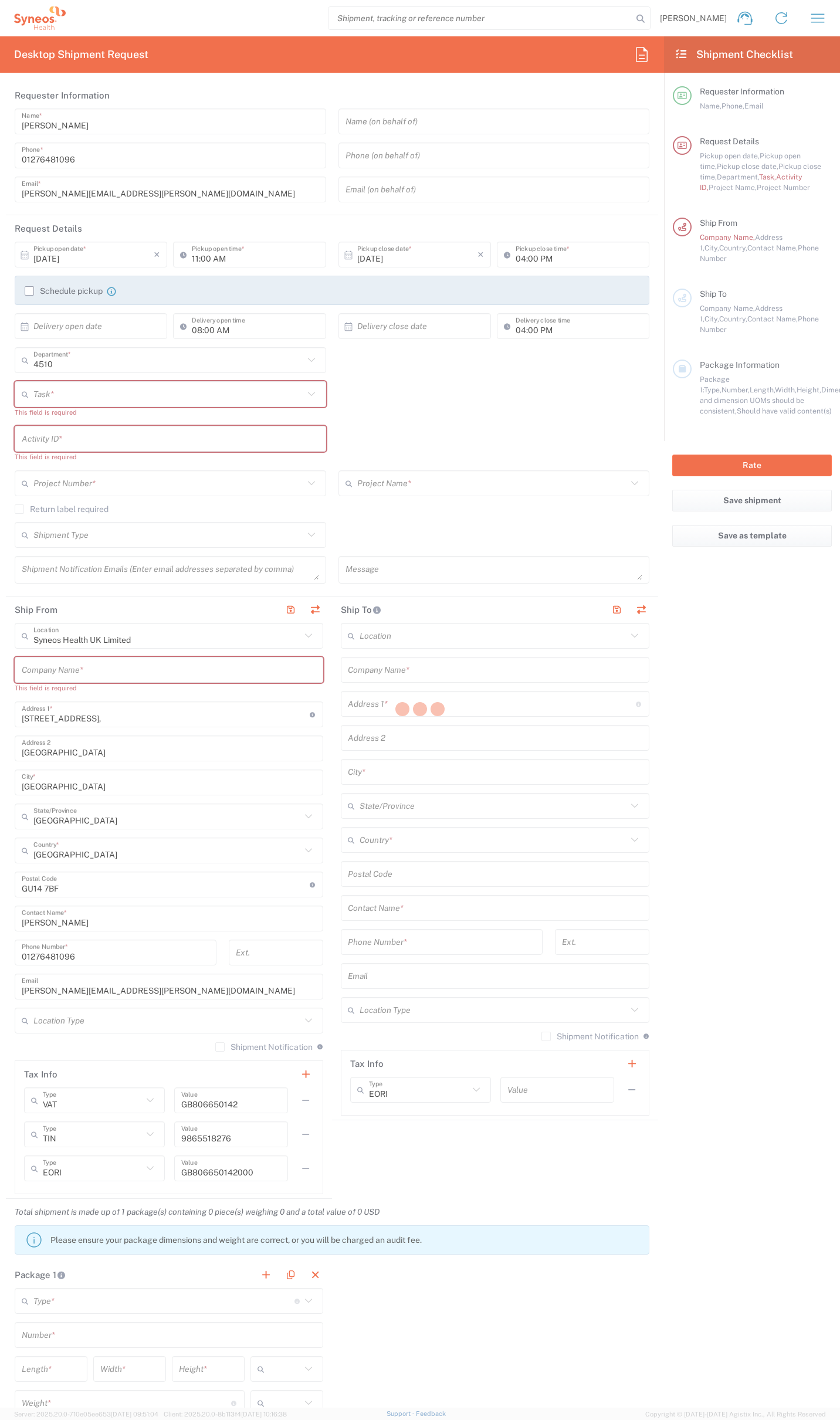
type input "Residential/Home"
type input "Syneos Health"
type input "[STREET_ADDRESS]"
type input "Milngavie"
type input "[GEOGRAPHIC_DATA]"
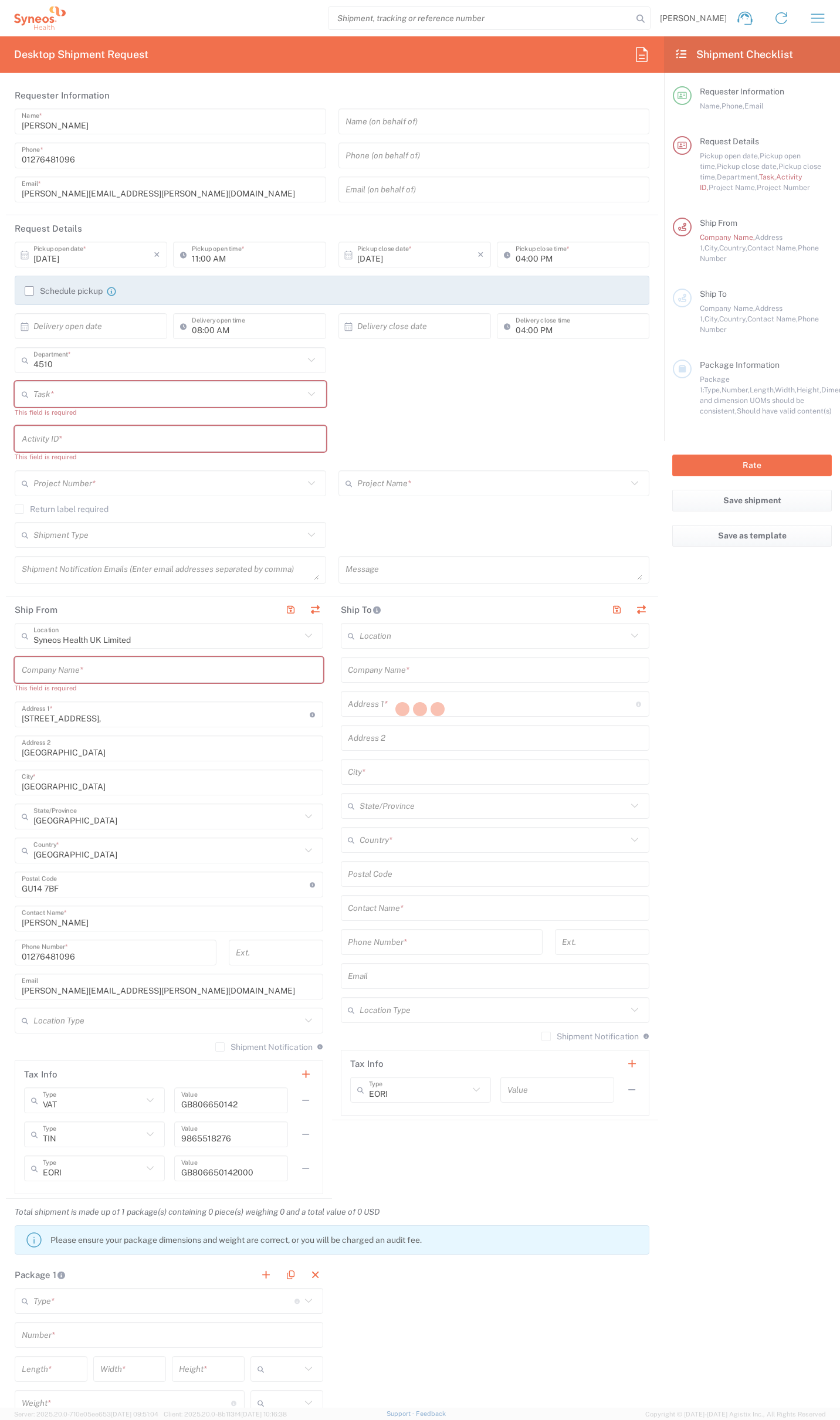
type input "[GEOGRAPHIC_DATA]"
type input "G627AL"
type input "[PERSON_NAME]"
type input "0774 744 2295"
type input "Residential/Home"
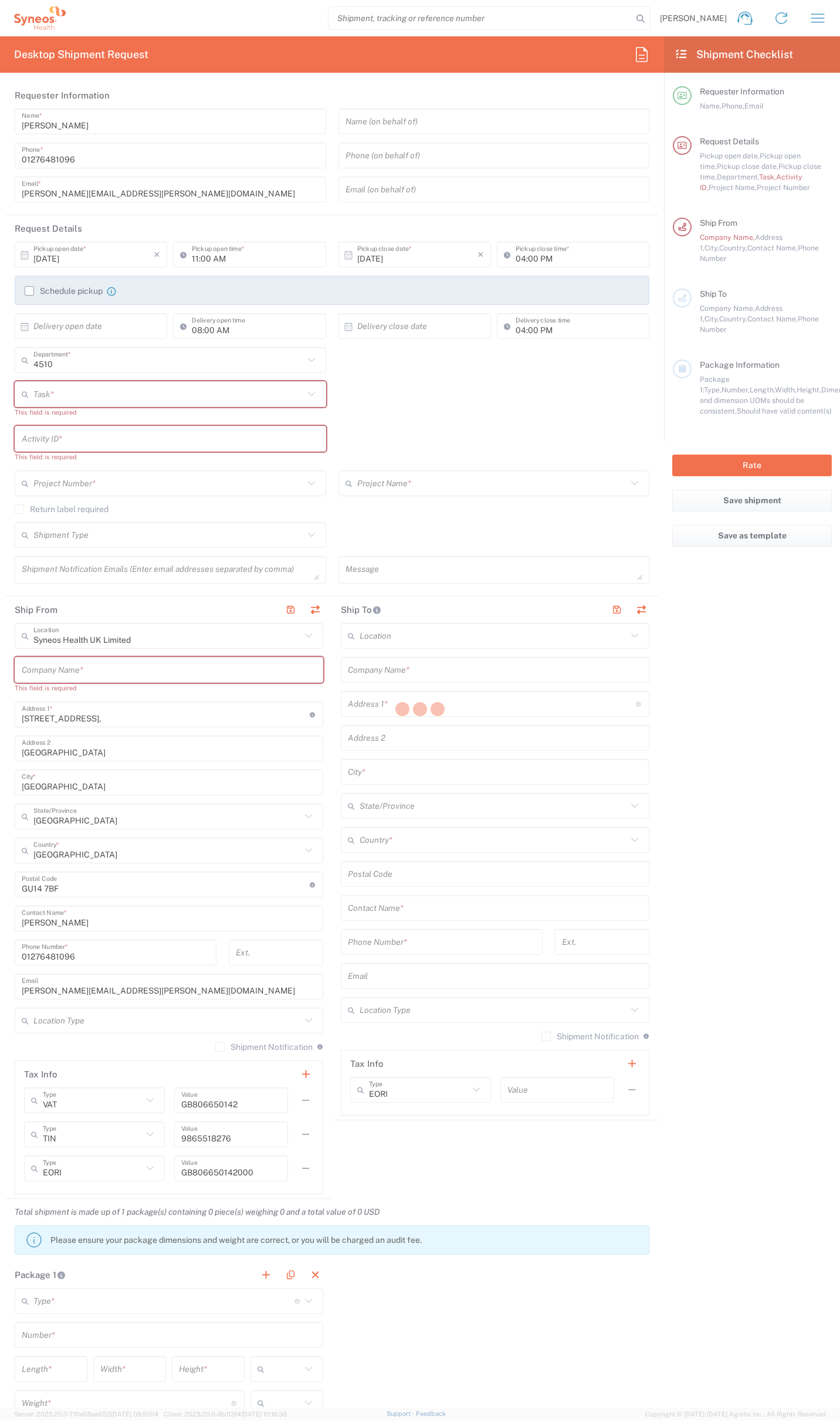
type input "Adult Signature Required"
type input "Sender/Shipper"
type textarea "[PERSON_NAME][EMAIL_ADDRESS][PERSON_NAME][DOMAIN_NAME]"
type input "12:00 PM"
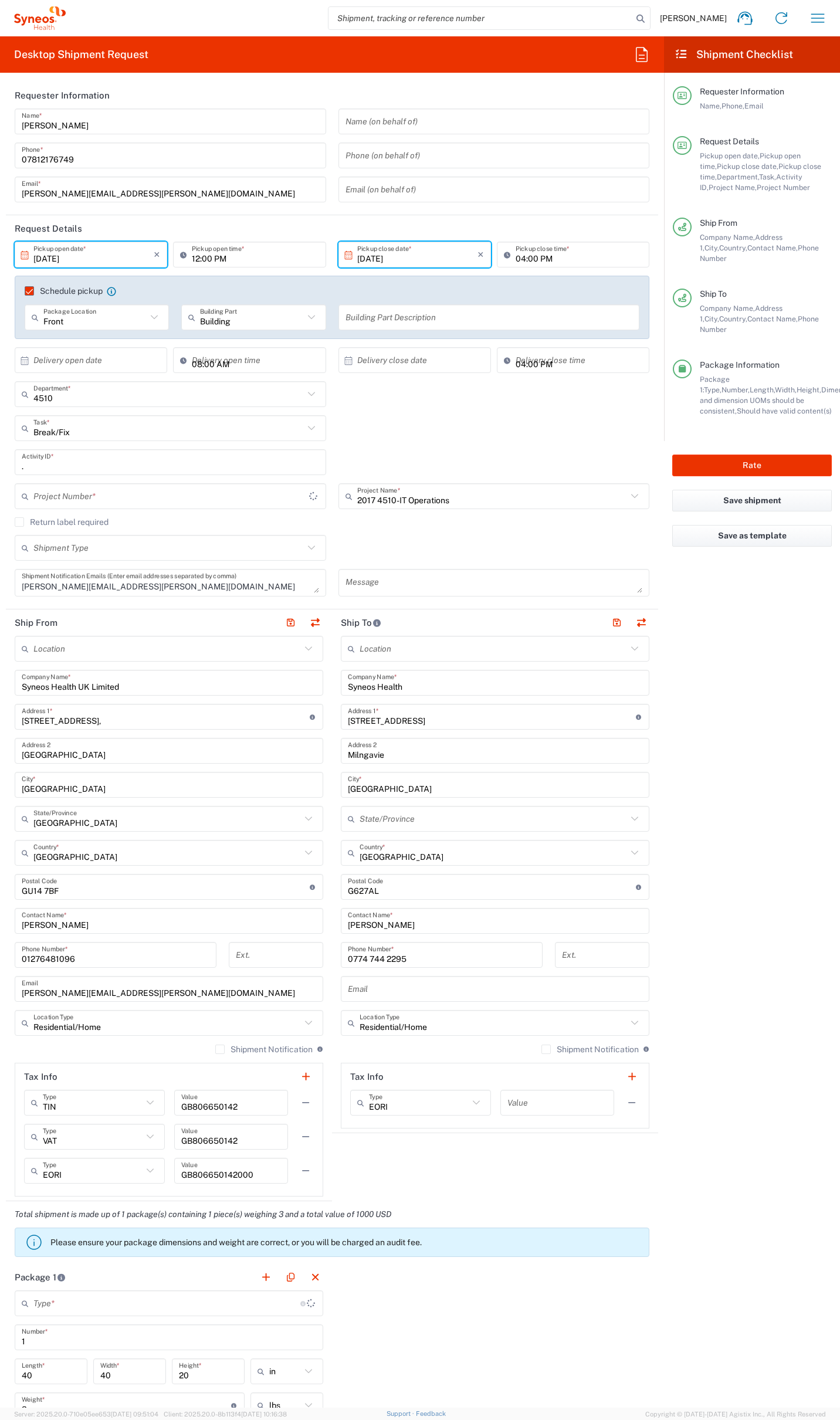
type input "Your Packaging"
type input "2017.4510_IT_[MEDICAL_DATA]"
drag, startPoint x: 406, startPoint y: 720, endPoint x: 311, endPoint y: 717, distance: 95.0
click at [311, 717] on div "Ship From Location [PERSON_NAME] LLC-[GEOGRAPHIC_DATA] [GEOGRAPHIC_DATA] [GEOGR…" at bounding box center [331, 905] width 652 height 592
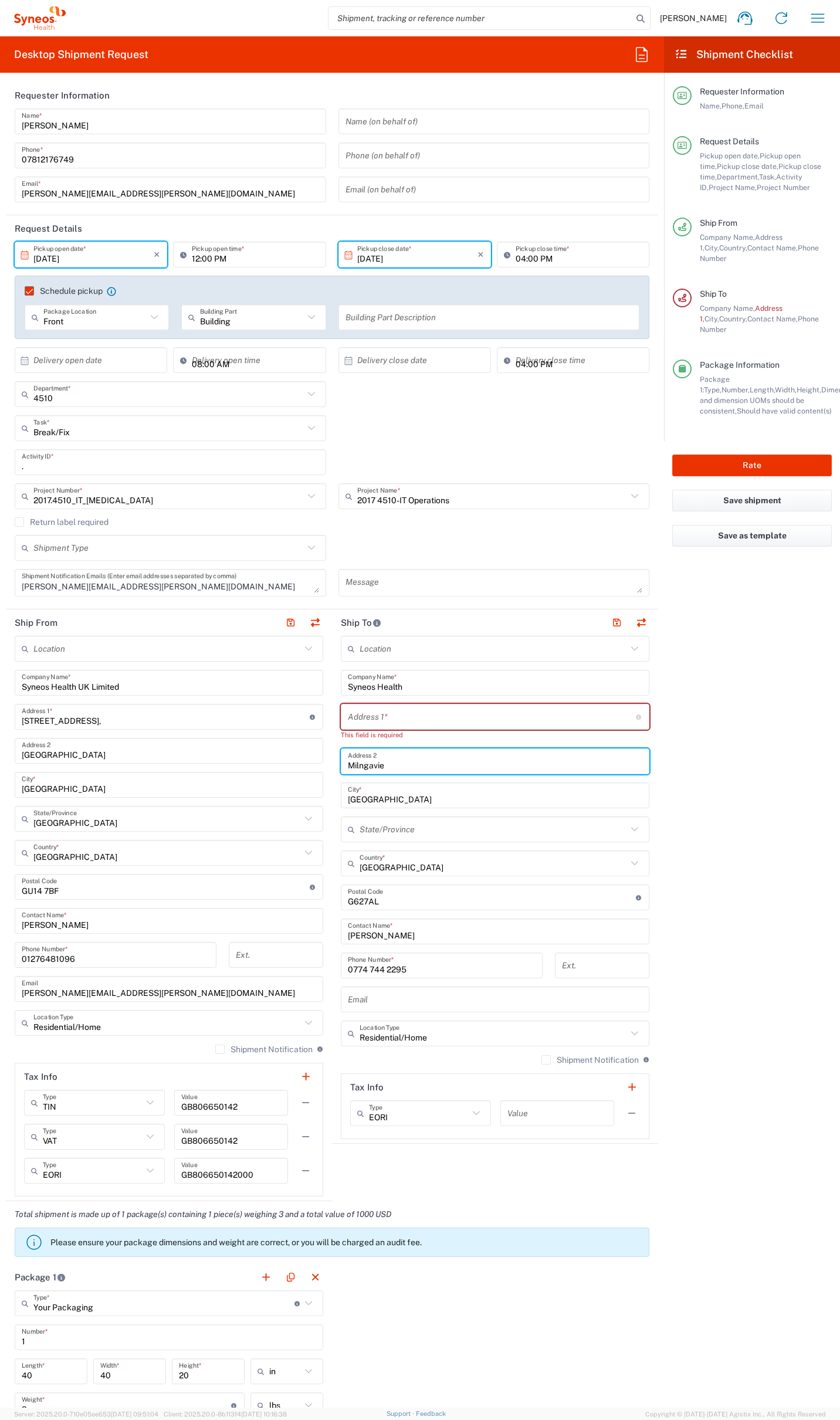
drag, startPoint x: 365, startPoint y: 751, endPoint x: 323, endPoint y: 751, distance: 42.0
click at [310, 747] on div "Ship From Location [PERSON_NAME] LLC-[GEOGRAPHIC_DATA] [GEOGRAPHIC_DATA] [GEOGR…" at bounding box center [331, 905] width 652 height 592
click at [363, 764] on input "Milngavie" at bounding box center [494, 762] width 294 height 21
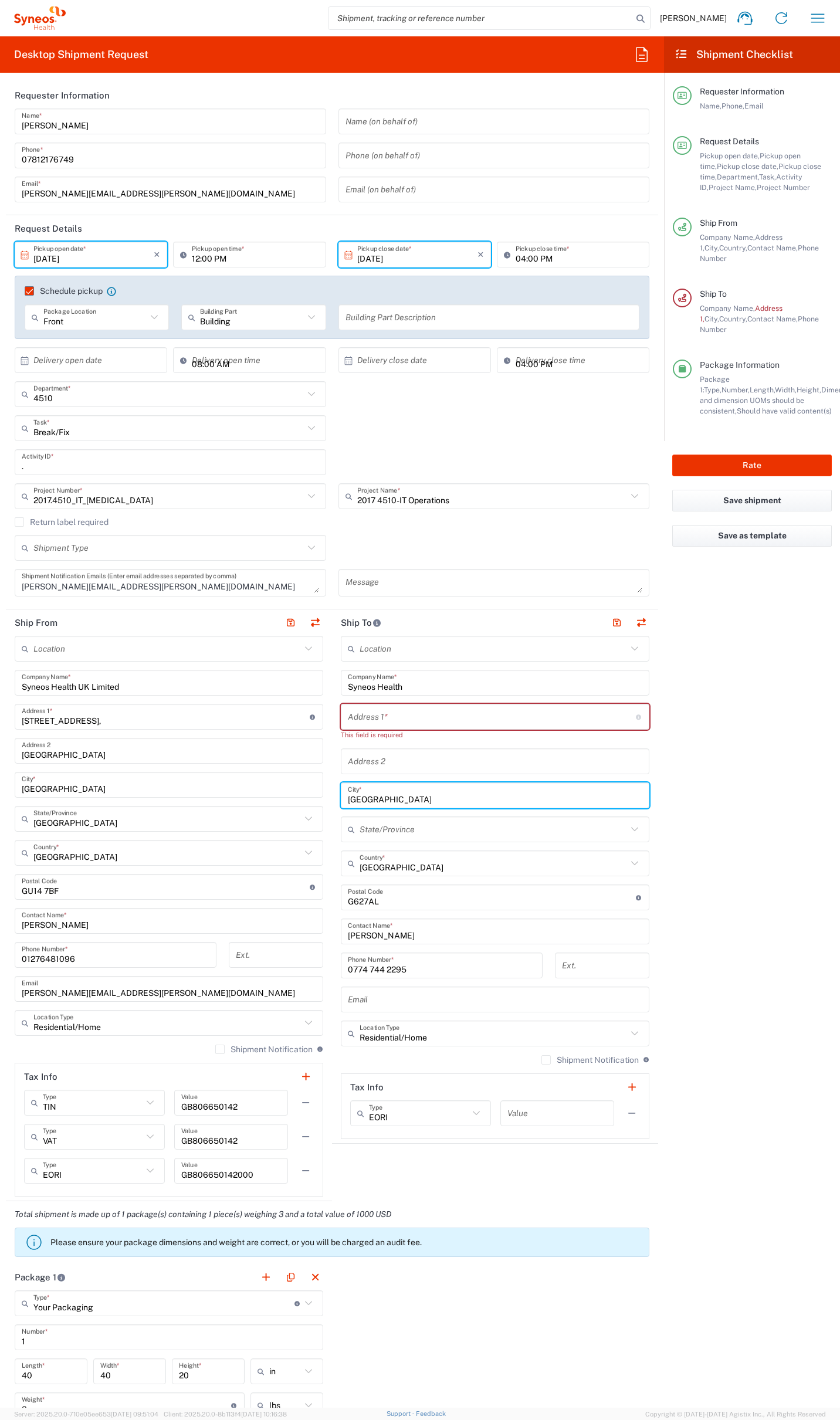
click at [353, 798] on input "[GEOGRAPHIC_DATA]" at bounding box center [494, 795] width 294 height 21
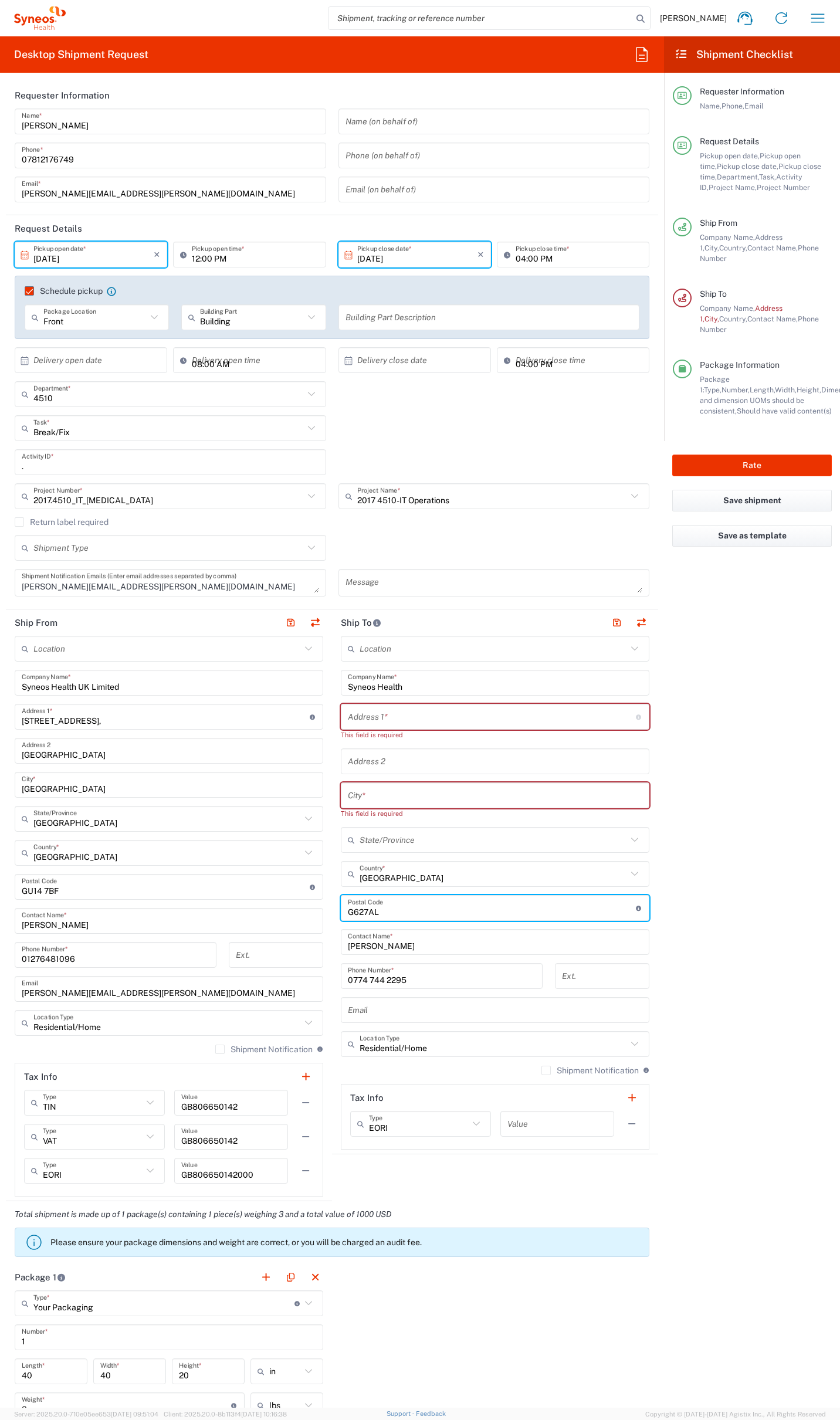
drag, startPoint x: 378, startPoint y: 898, endPoint x: 351, endPoint y: 905, distance: 27.9
click at [333, 900] on main "Location Addison Whitney LLC-Morrisvile NC US Barcelona-Syneos Health BioSector…" at bounding box center [495, 892] width 326 height 514
drag, startPoint x: 373, startPoint y: 908, endPoint x: 378, endPoint y: 910, distance: 5.4
click at [373, 908] on input "undefined" at bounding box center [492, 908] width 288 height 21
drag, startPoint x: 375, startPoint y: 913, endPoint x: 312, endPoint y: 911, distance: 63.0
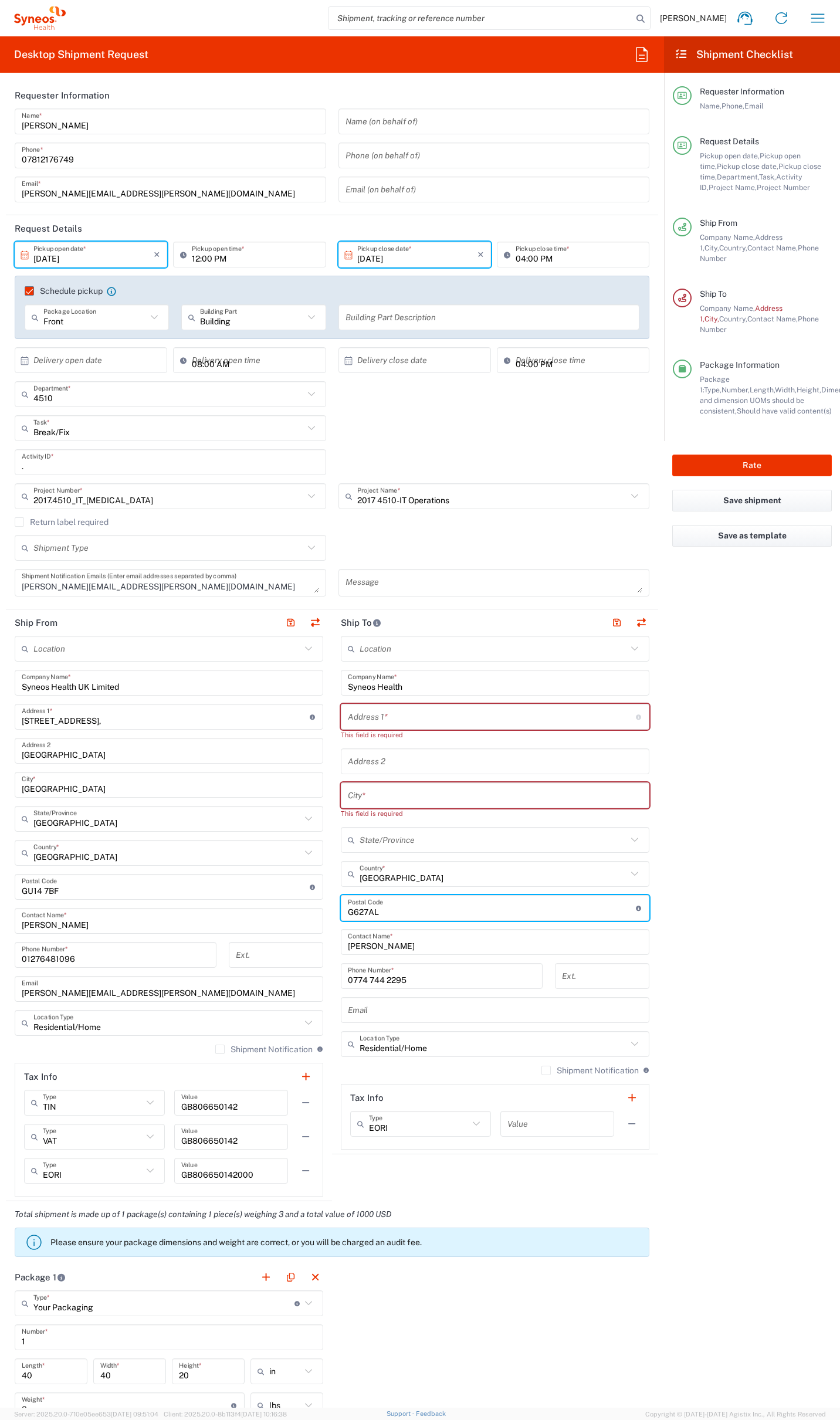
click at [310, 911] on div "Ship From Location Addison Whitney LLC-Morrisvile NC US Barcelona-Syneos Health…" at bounding box center [331, 905] width 652 height 592
drag, startPoint x: 409, startPoint y: 947, endPoint x: 313, endPoint y: 944, distance: 96.0
click at [313, 944] on div "Ship From Location Addison Whitney LLC-Morrisvile NC US Barcelona-Syneos Health…" at bounding box center [331, 905] width 652 height 592
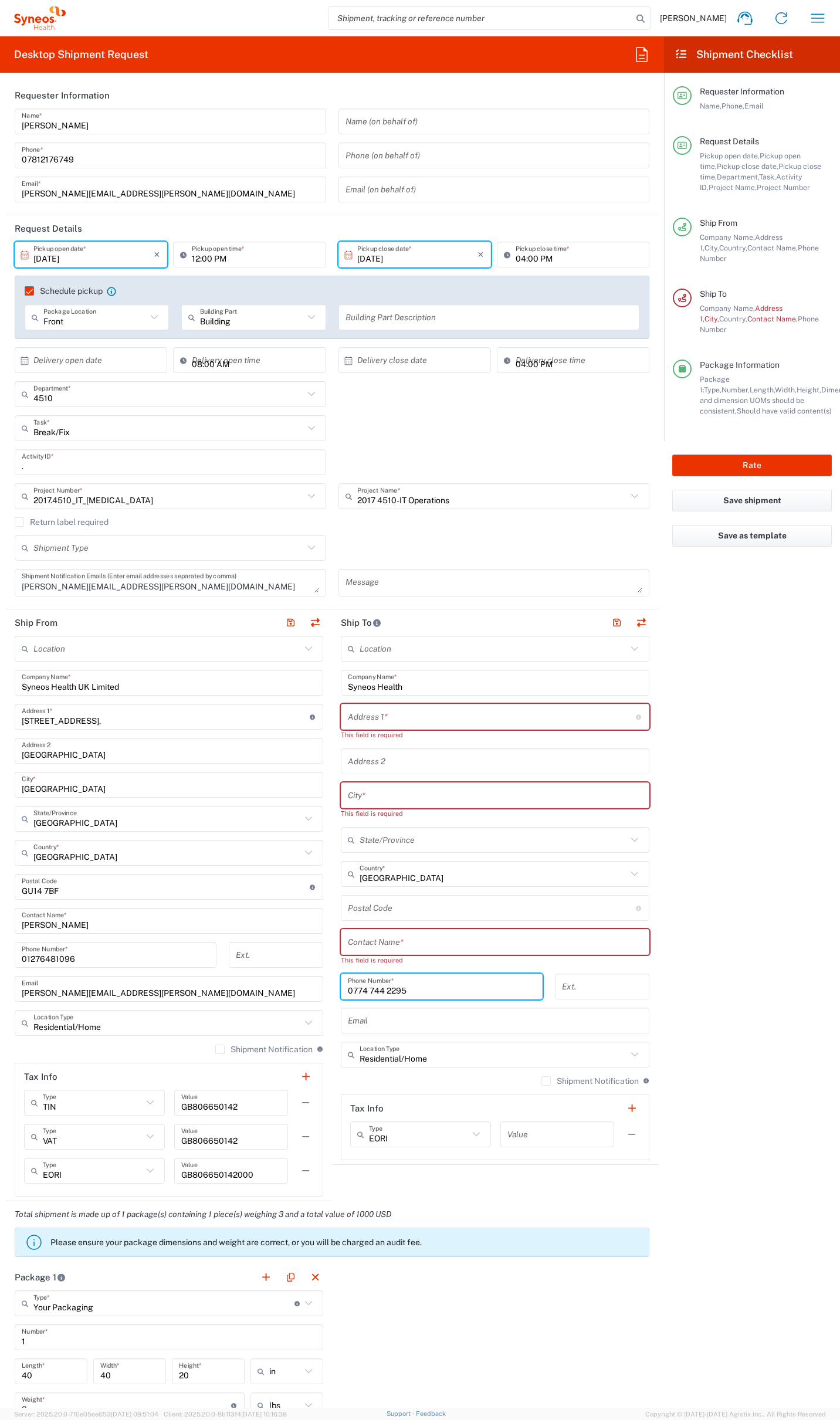
drag, startPoint x: 403, startPoint y: 980, endPoint x: 266, endPoint y: 973, distance: 137.2
click at [266, 973] on div "Ship From Location Addison Whitney LLC-Morrisvile NC US Barcelona-Syneos Health…" at bounding box center [331, 905] width 652 height 592
drag, startPoint x: 406, startPoint y: 993, endPoint x: 271, endPoint y: 984, distance: 135.3
click at [273, 984] on div "Ship From Location Addison Whitney LLC-Morrisvile NC US Barcelona-Syneos Health…" at bounding box center [331, 905] width 652 height 592
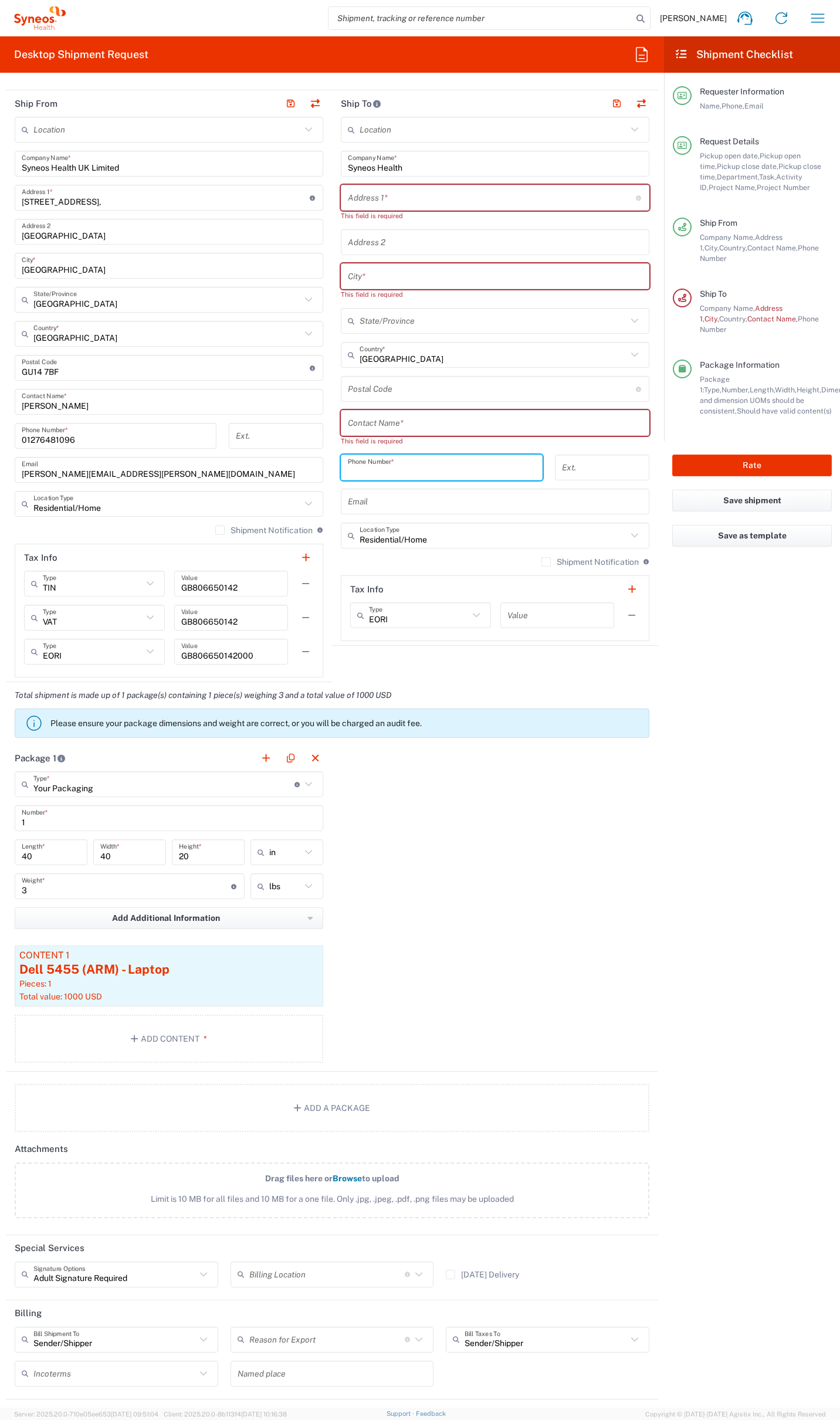
scroll to position [522, 0]
click at [684, 53] on icon at bounding box center [681, 53] width 14 height 11
click at [819, 19] on icon "button" at bounding box center [817, 18] width 14 height 9
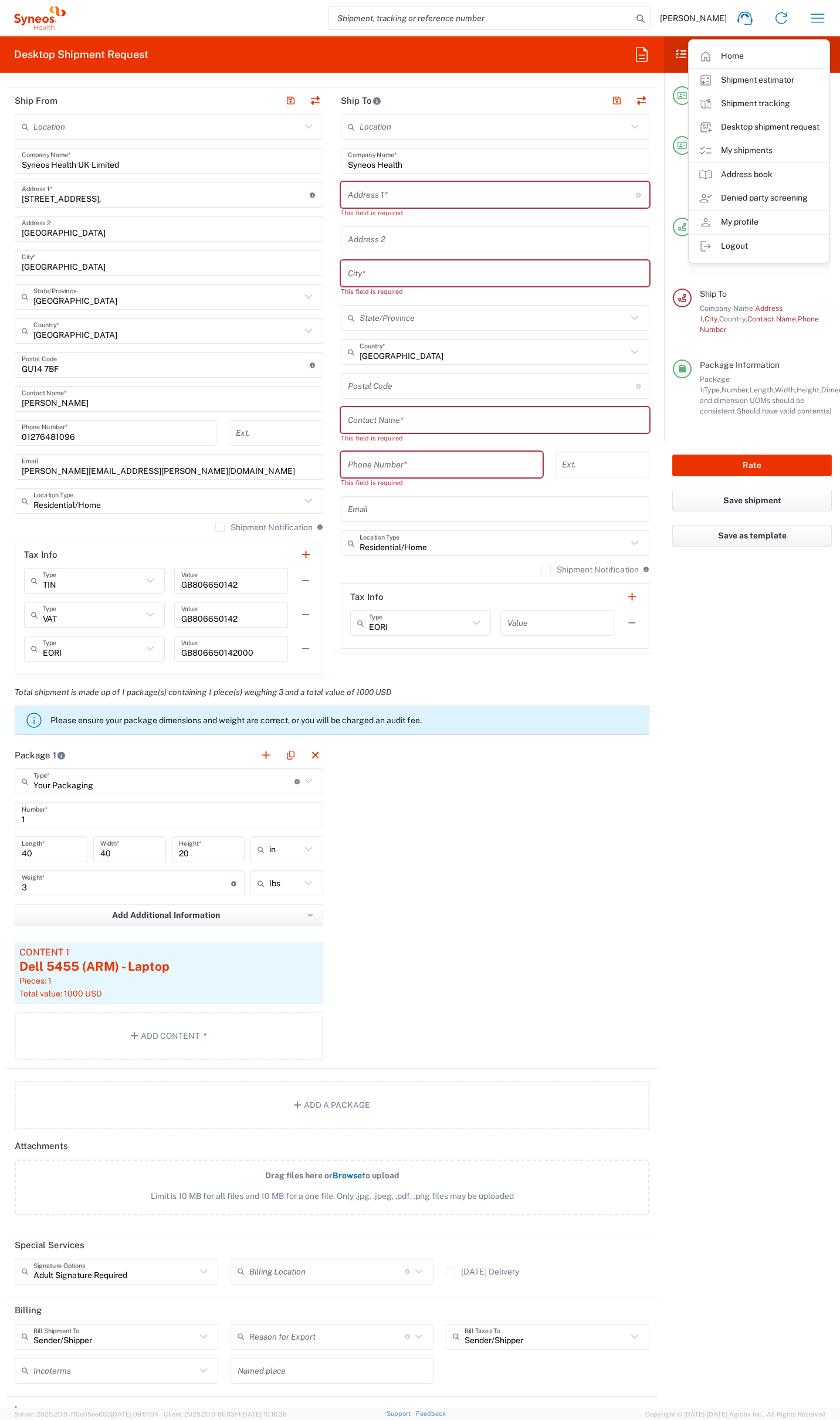
scroll to position [519, 0]
click at [740, 153] on link "My shipments" at bounding box center [759, 150] width 140 height 24
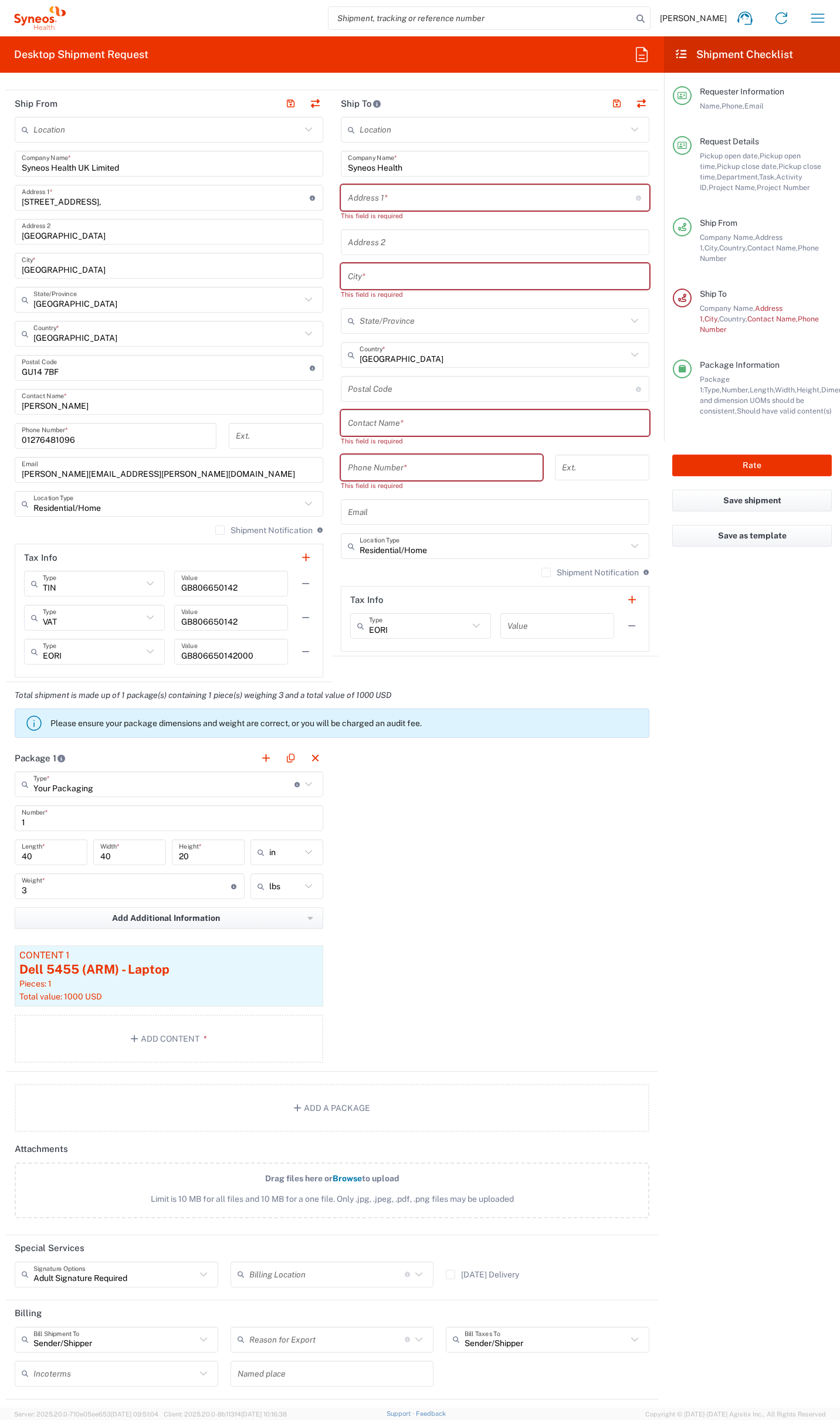
click at [740, 153] on agx-block-ui "Ross Farr Home Shipment estimator Shipment tracking Desktop shipment request My…" at bounding box center [420, 710] width 840 height 1420
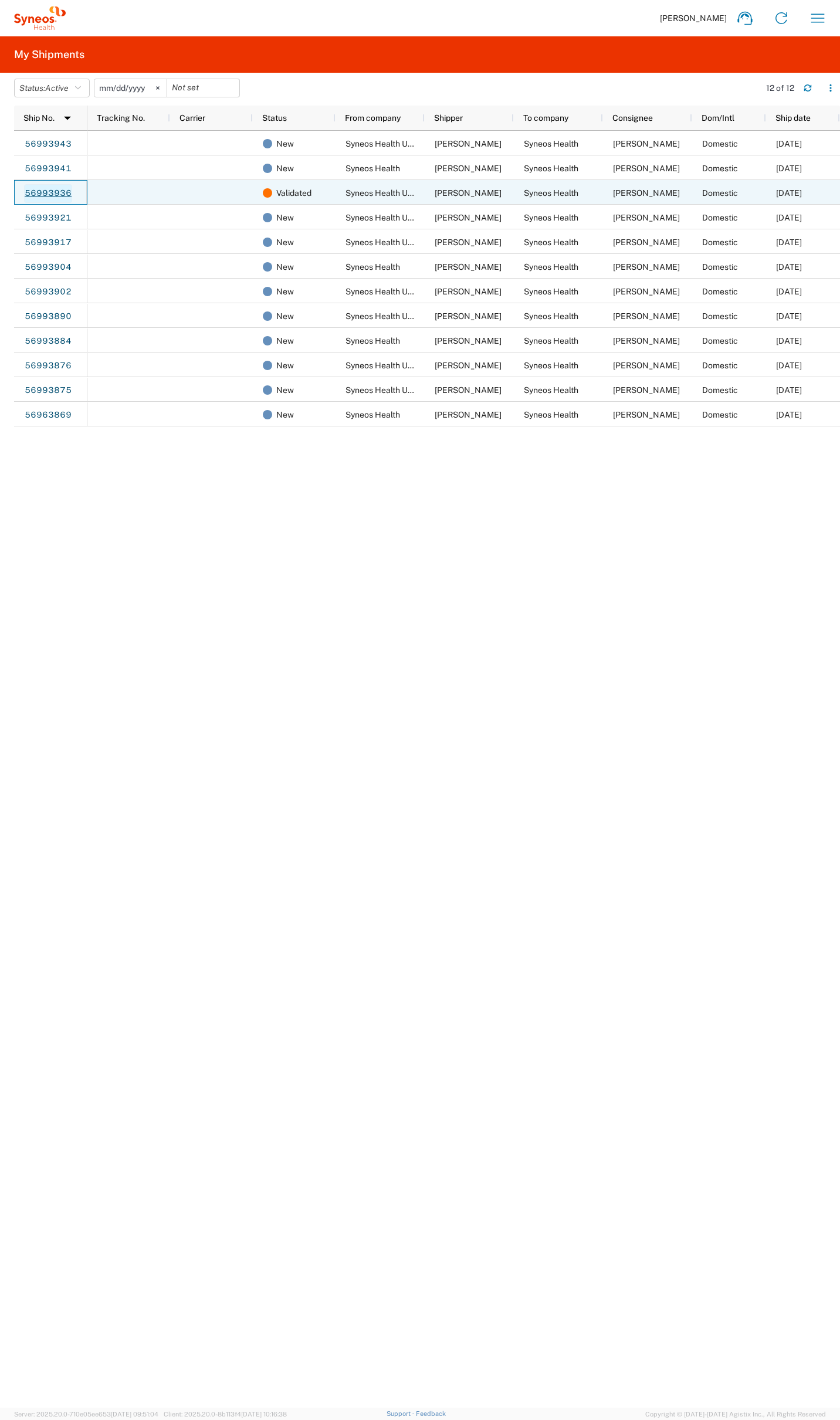
click at [65, 194] on link "56993936" at bounding box center [48, 193] width 48 height 19
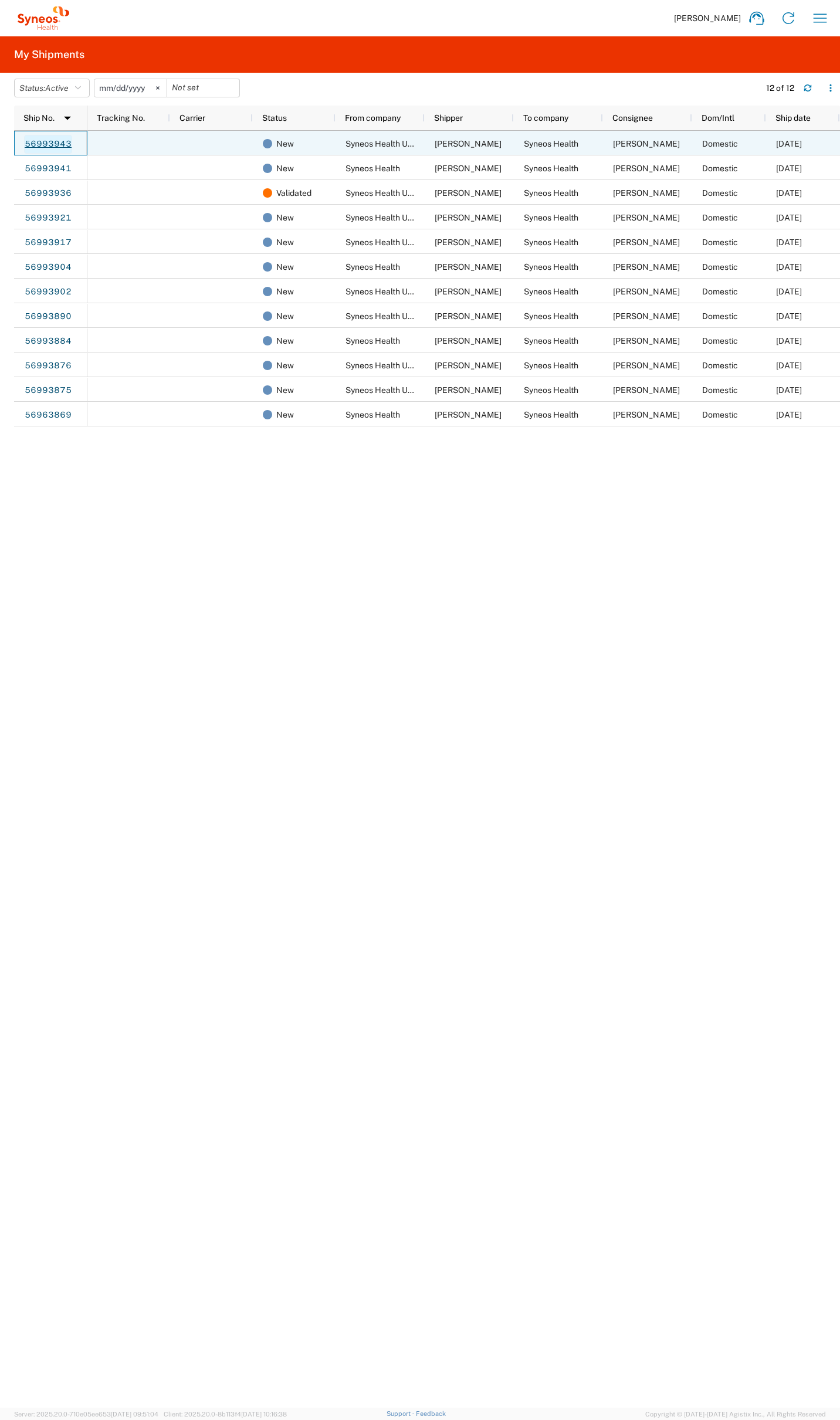
click at [58, 138] on link "56993943" at bounding box center [48, 144] width 48 height 19
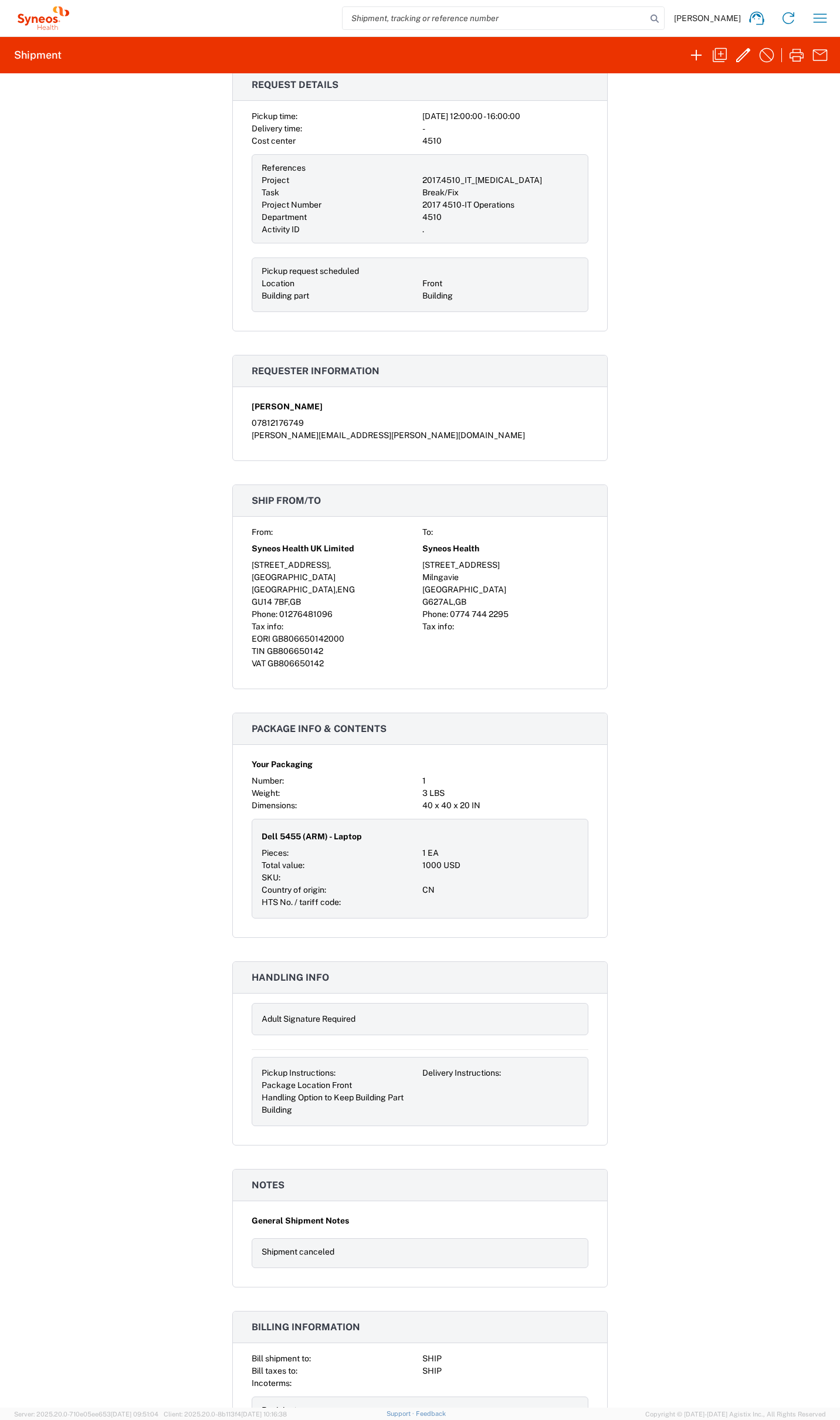
scroll to position [309, 0]
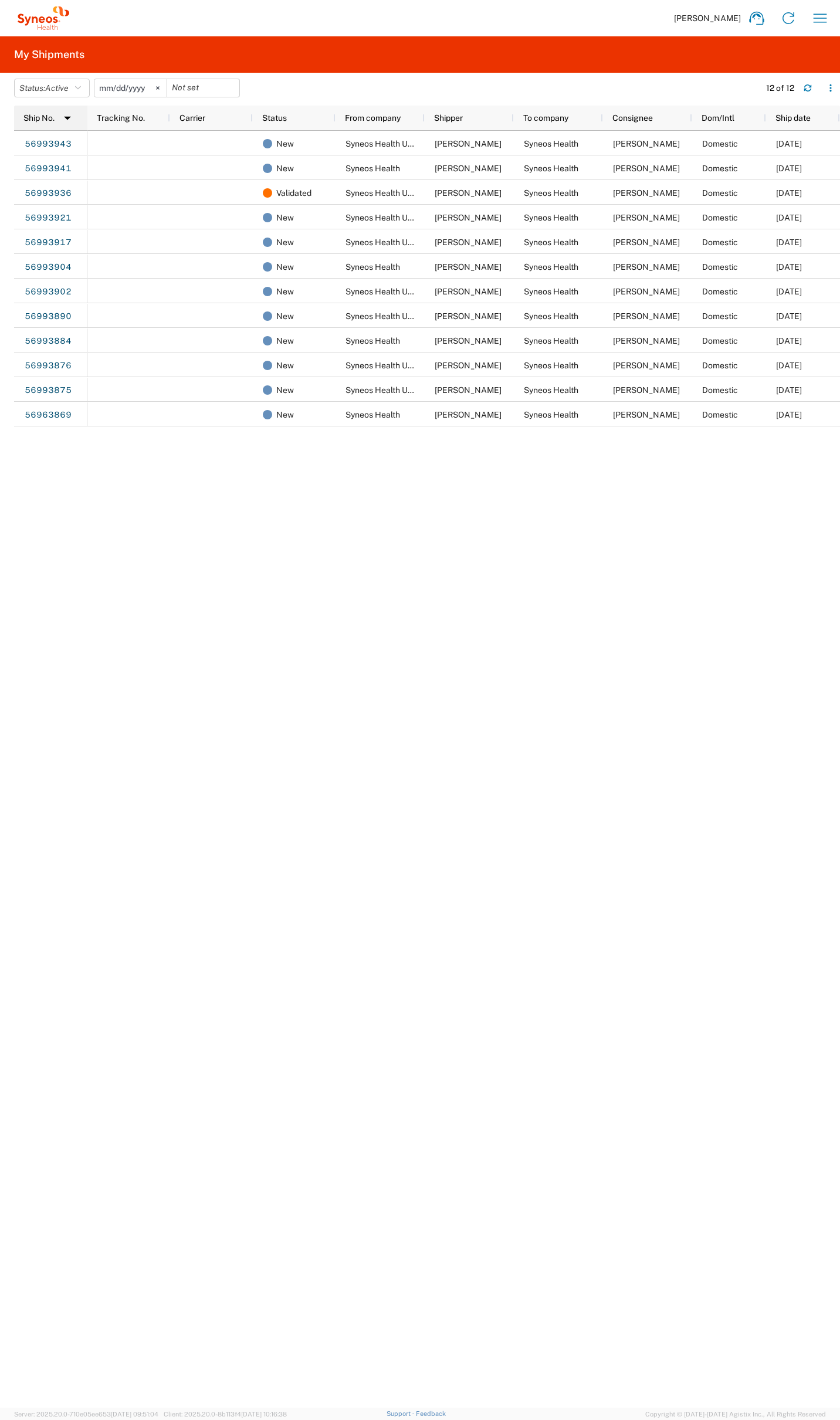
click at [55, 116] on span at bounding box center [66, 118] width 22 height 19
click at [809, 91] on icon "button" at bounding box center [808, 88] width 9 height 9
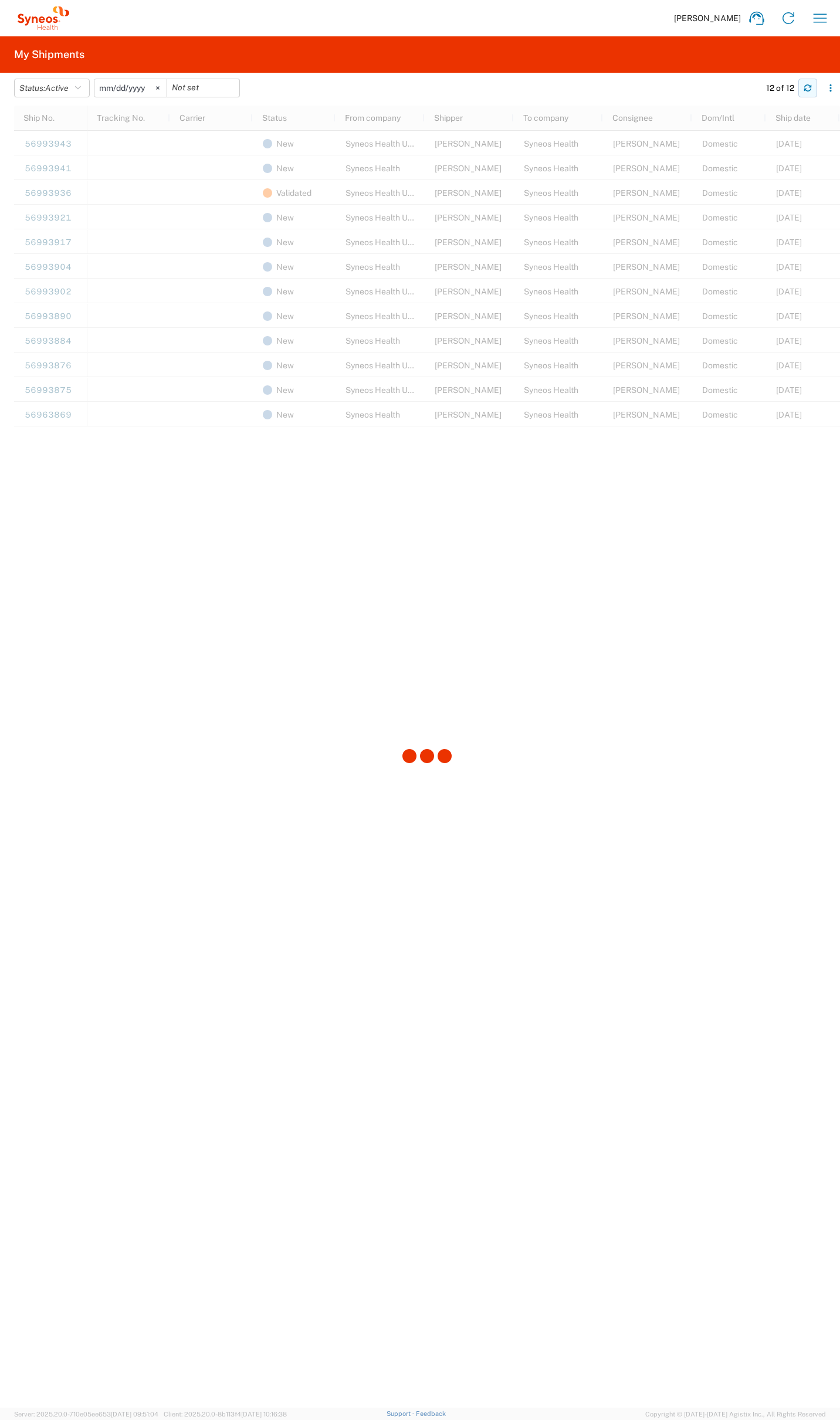
click at [809, 91] on icon "button" at bounding box center [808, 88] width 9 height 9
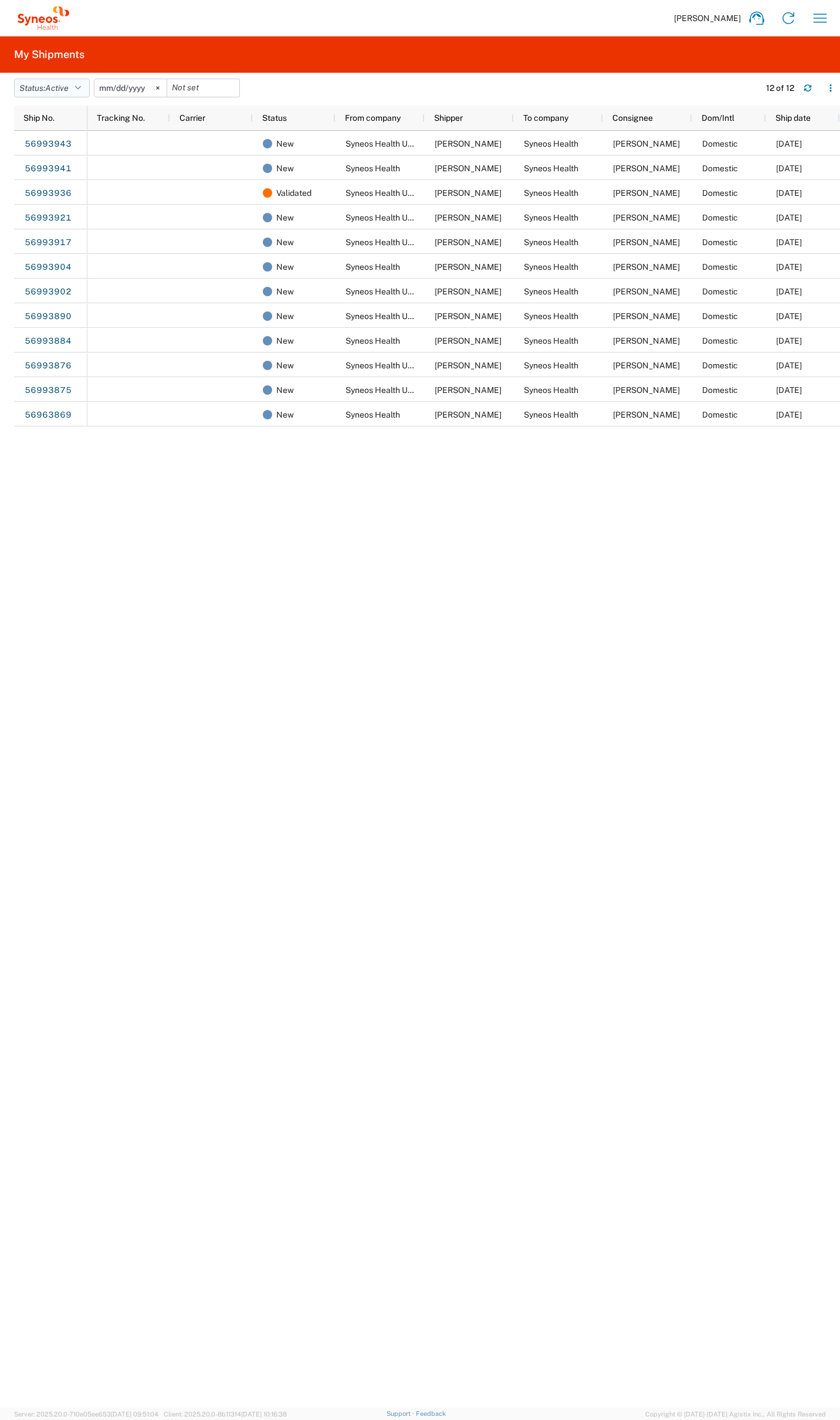
click at [66, 88] on span "Active" at bounding box center [56, 88] width 24 height 9
click at [62, 150] on span "All" at bounding box center [83, 150] width 137 height 19
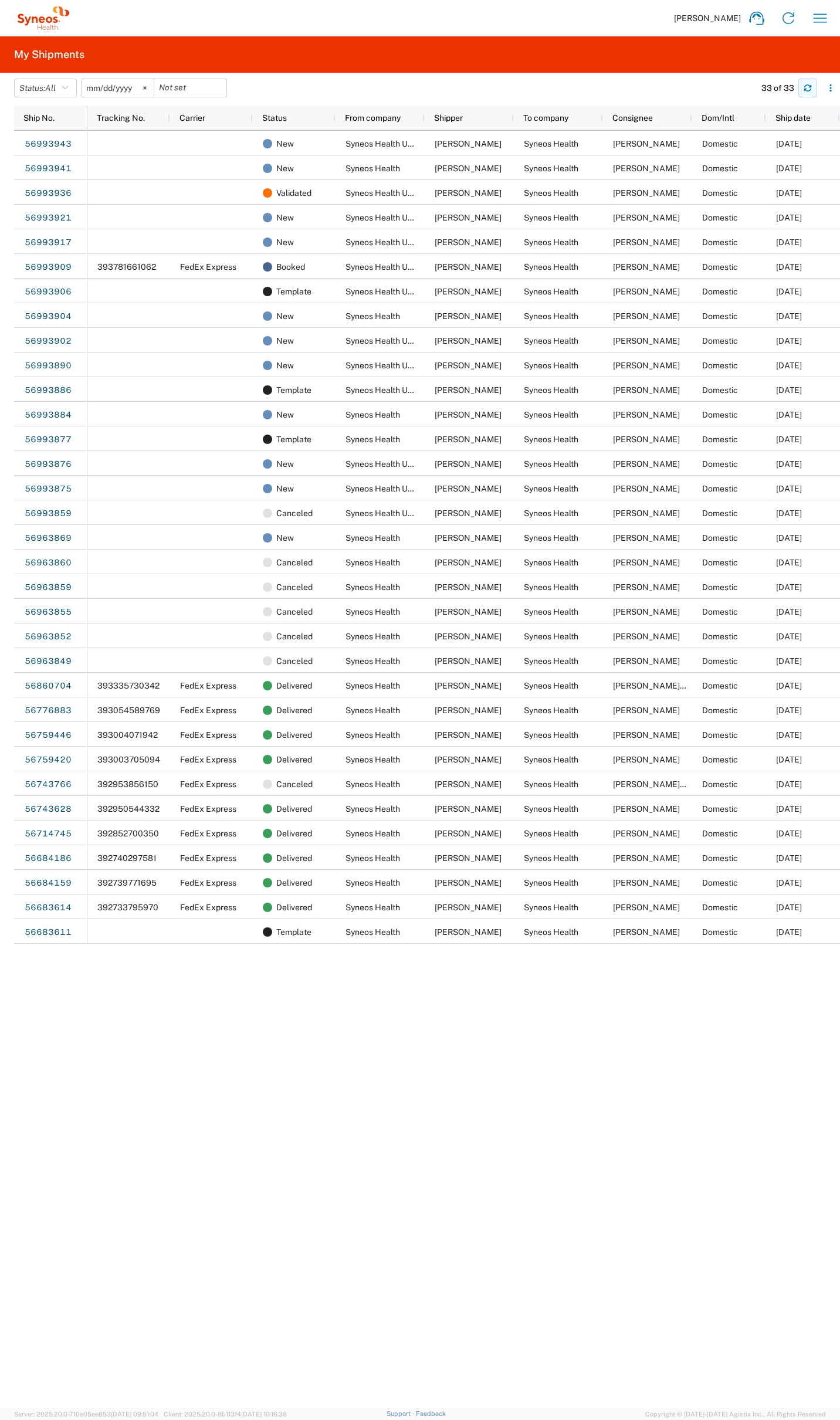
click at [810, 88] on icon "button" at bounding box center [808, 88] width 9 height 9
click at [51, 118] on span "Ship No." at bounding box center [39, 118] width 31 height 9
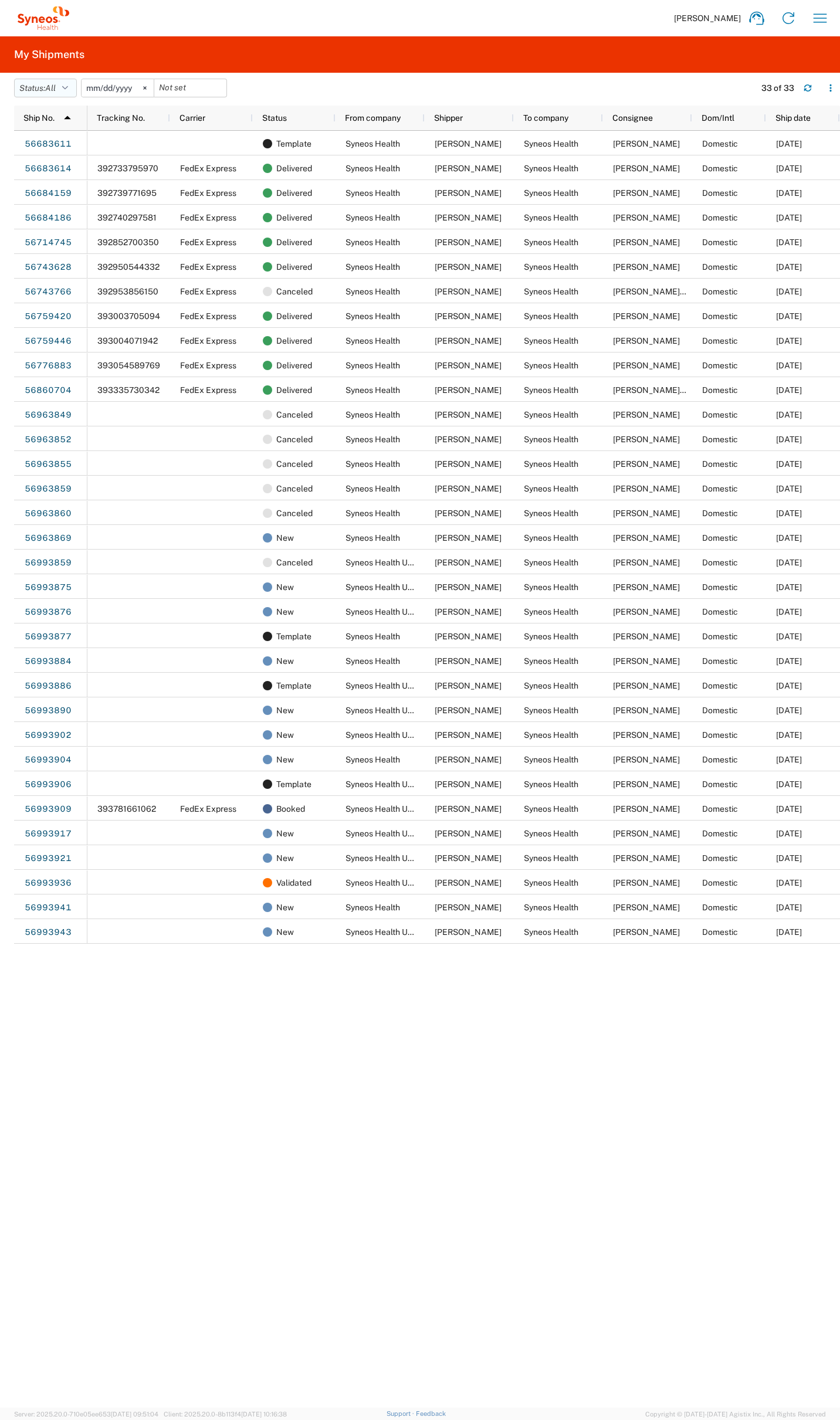
click at [36, 80] on button "Status: All" at bounding box center [46, 88] width 63 height 19
click at [45, 135] on span "Active" at bounding box center [83, 132] width 137 height 19
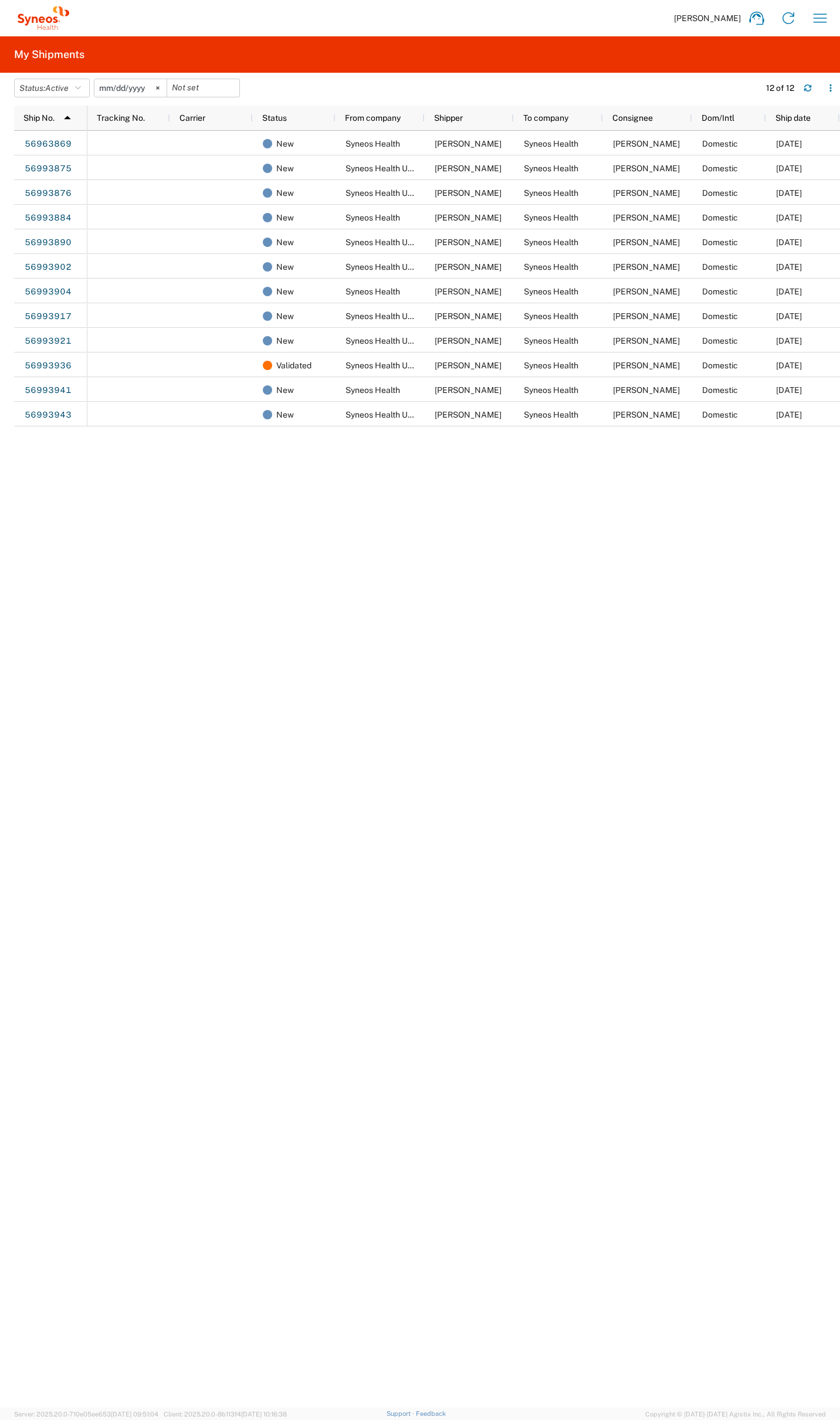
click at [48, 115] on span "Ship No." at bounding box center [39, 118] width 31 height 9
click at [85, 86] on button "Status: Active" at bounding box center [52, 88] width 76 height 19
click at [65, 187] on span "Booked" at bounding box center [83, 186] width 137 height 19
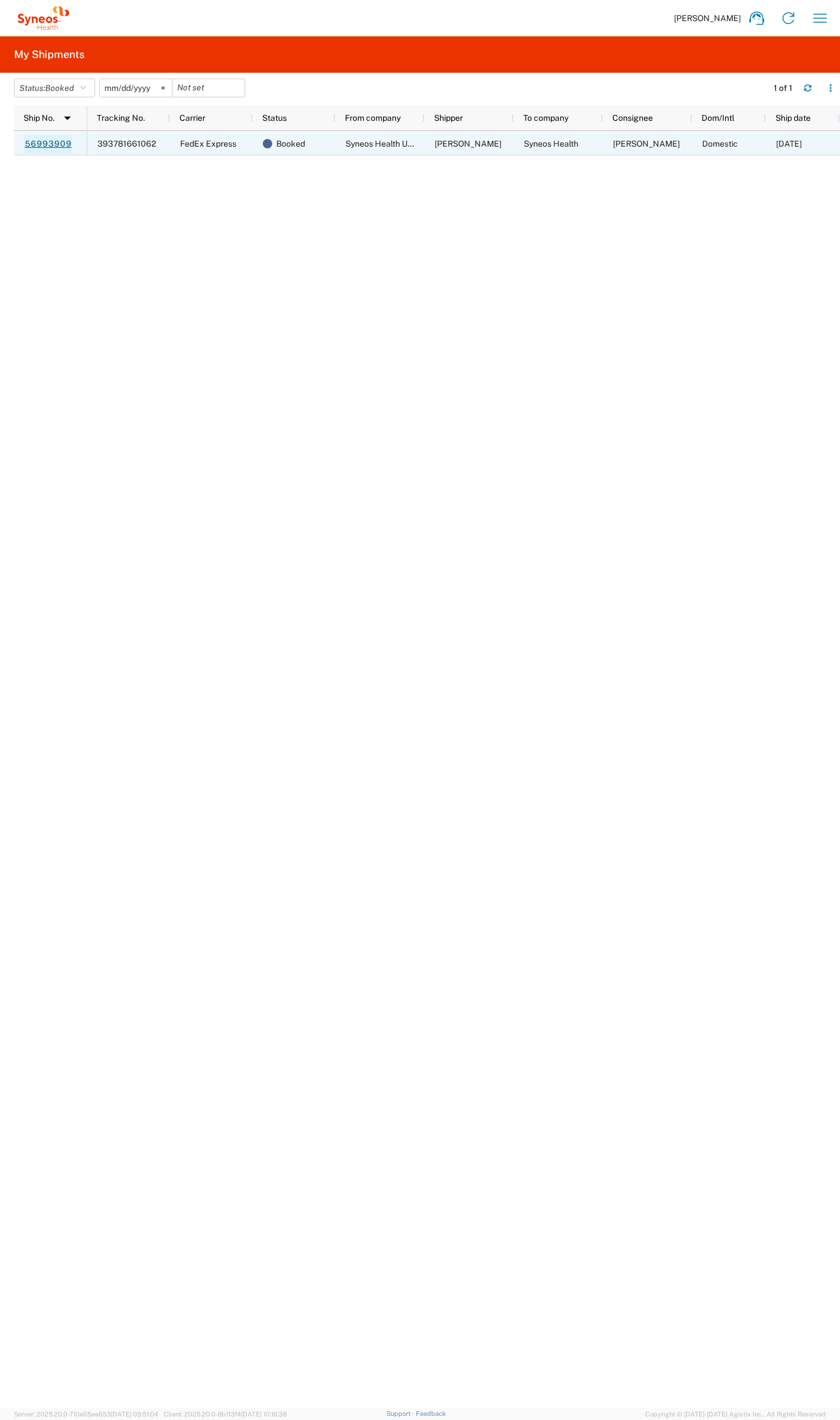
click at [58, 142] on link "56993909" at bounding box center [48, 144] width 48 height 19
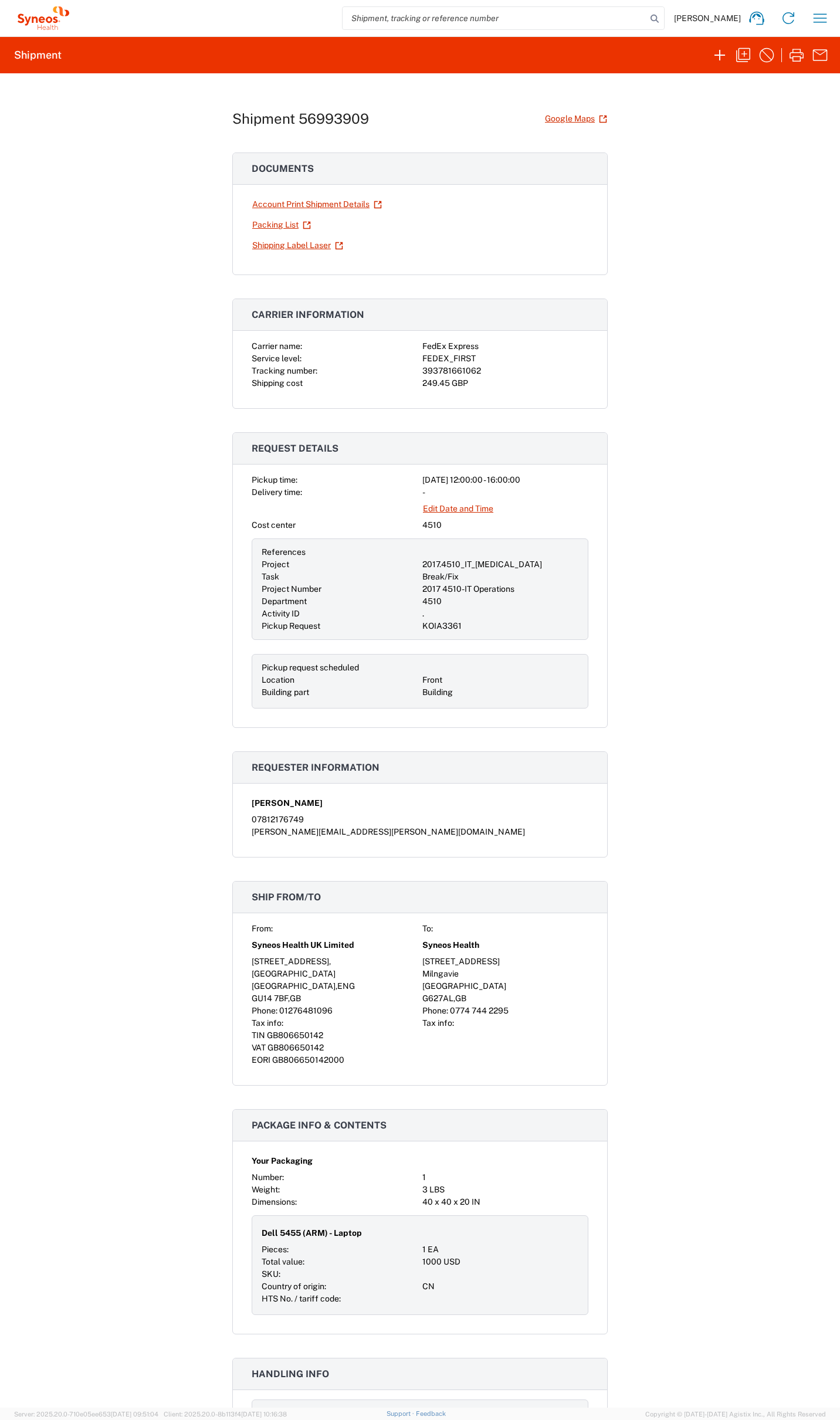
click at [444, 369] on div "393781661062" at bounding box center [505, 370] width 166 height 12
click at [443, 369] on div "393781661062" at bounding box center [505, 370] width 166 height 12
copy div "393781661062"
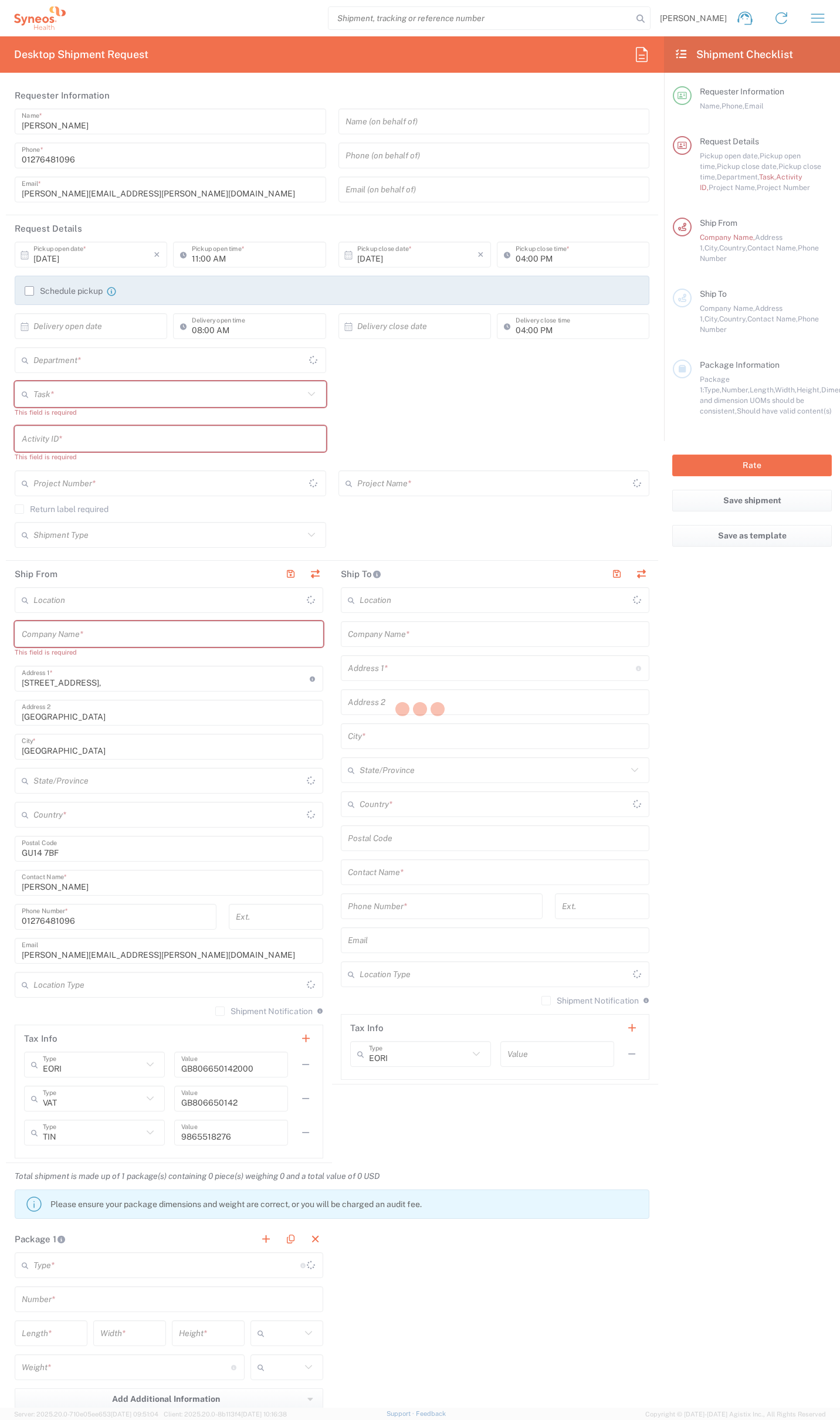
type input "[GEOGRAPHIC_DATA]"
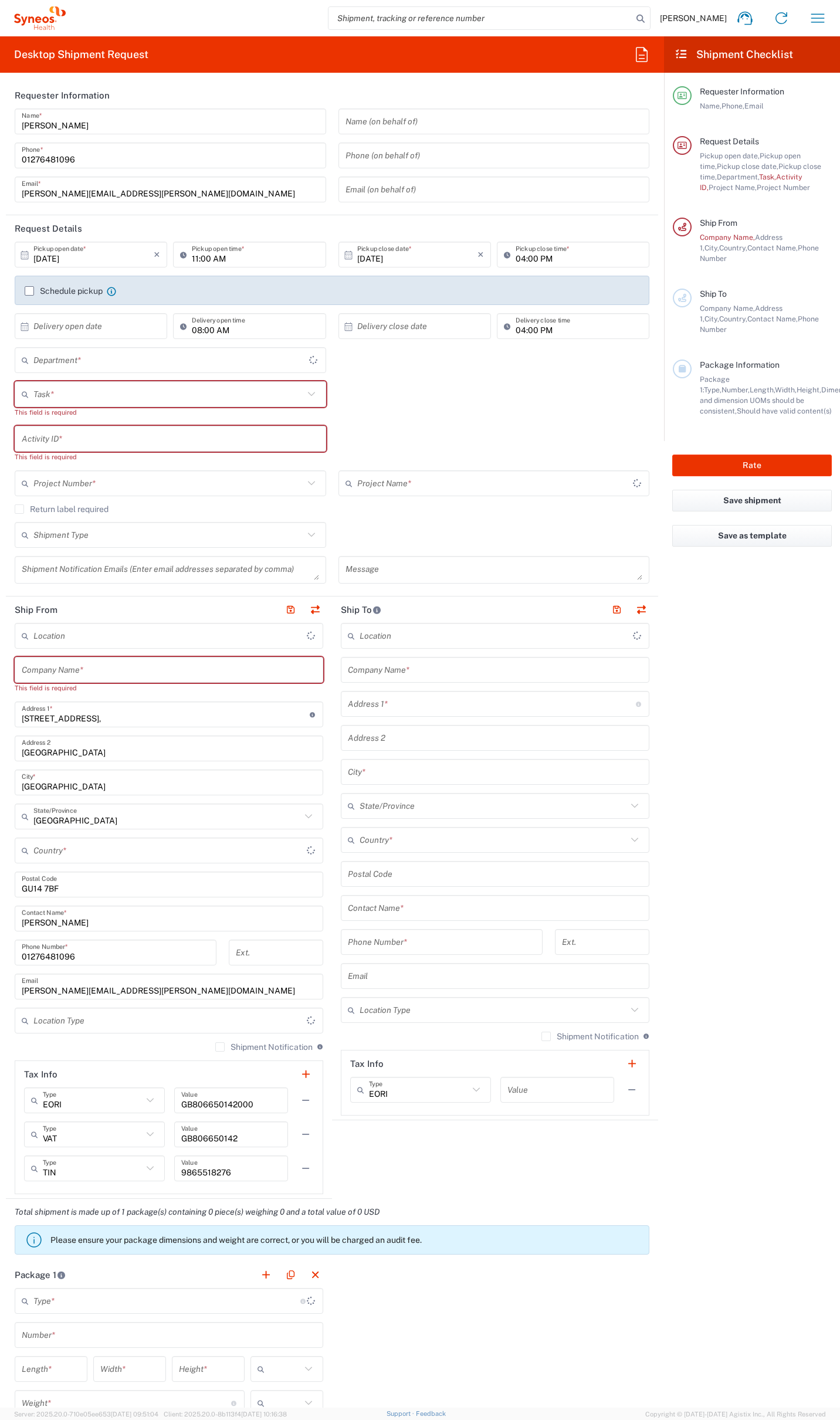
type input "4510"
type input "[GEOGRAPHIC_DATA]"
type input "Syneos Health UK Limited"
click at [643, 54] on icon "button" at bounding box center [641, 54] width 19 height 19
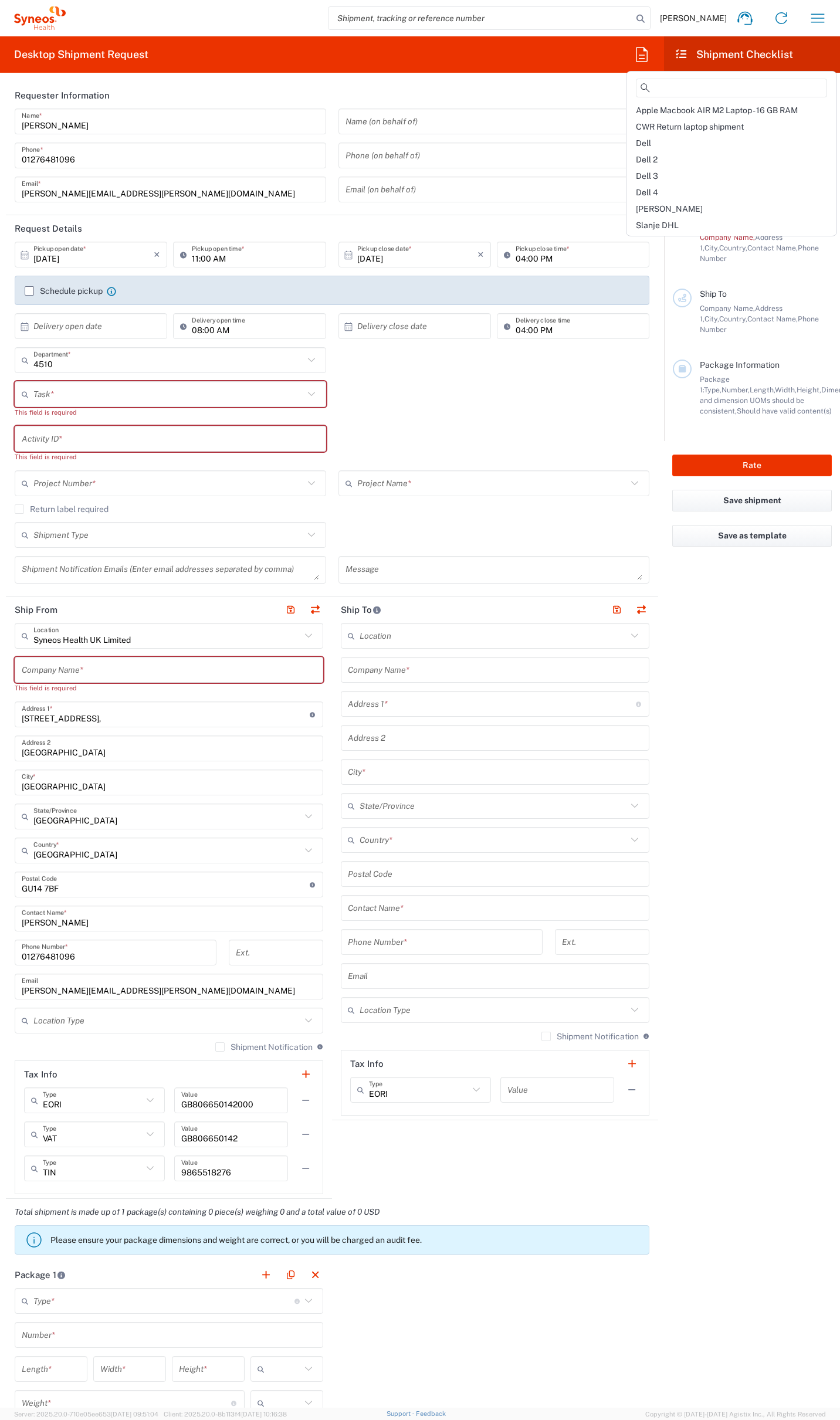
click at [655, 190] on span "Dell 4" at bounding box center [646, 192] width 22 height 9
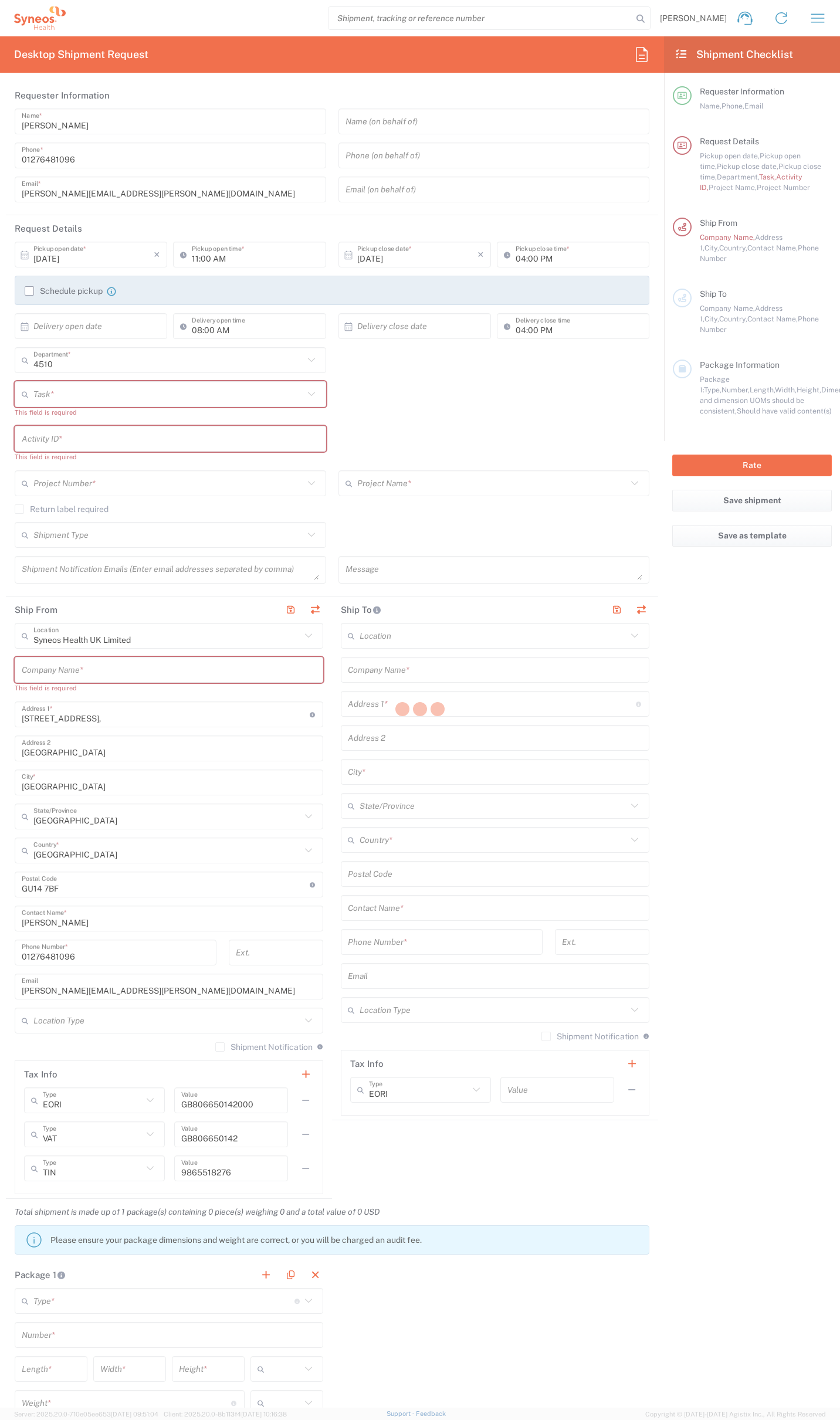
type input "07812176749"
type input "12:00 PM"
type input "Break/Fix"
type input "."
type input "2017 4510-IT Operations"
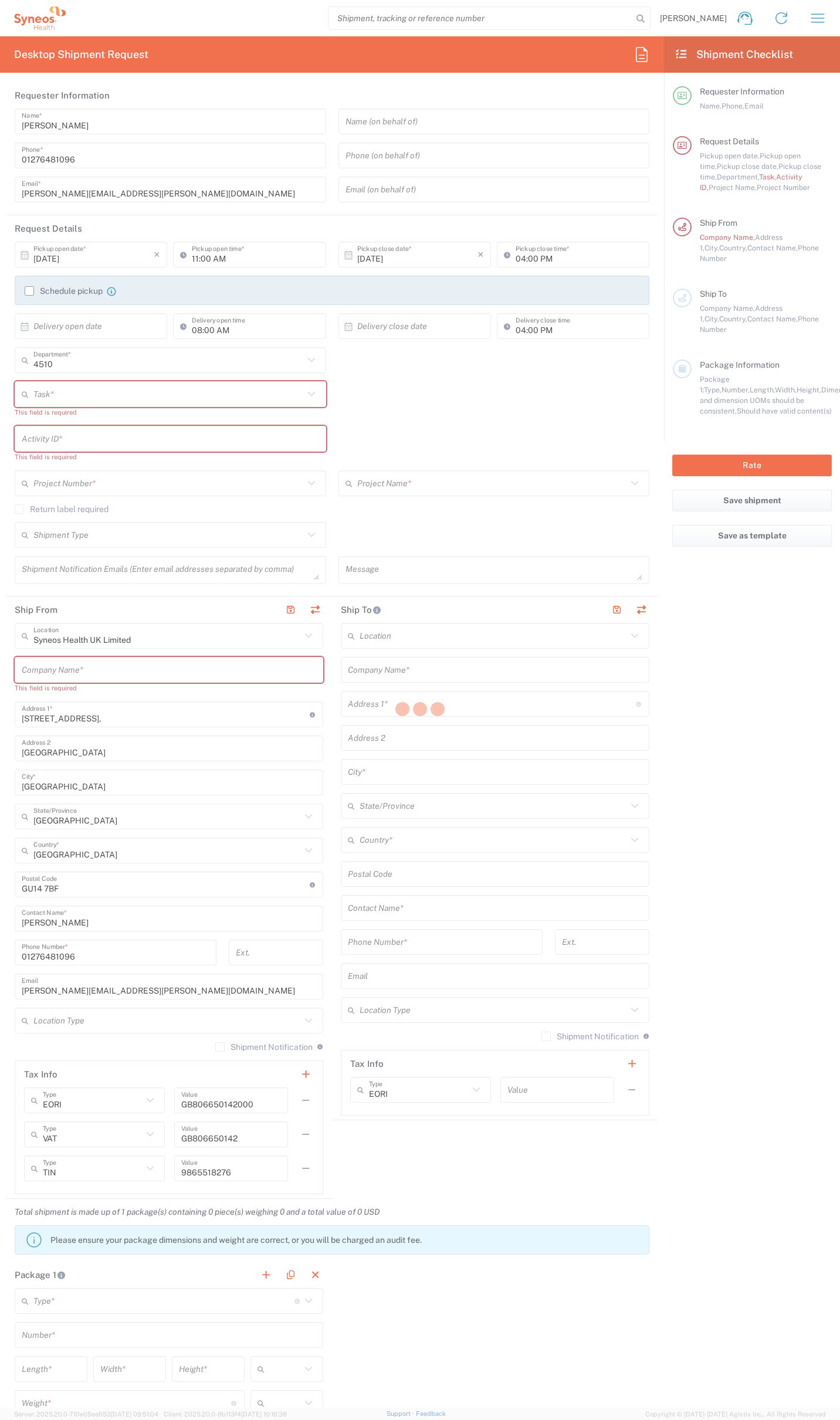
type input "Syneos Health UK Limited"
type input "Residential/Home"
type input "Syneos Health"
type input "[STREET_ADDRESS]"
type input "Milngavie"
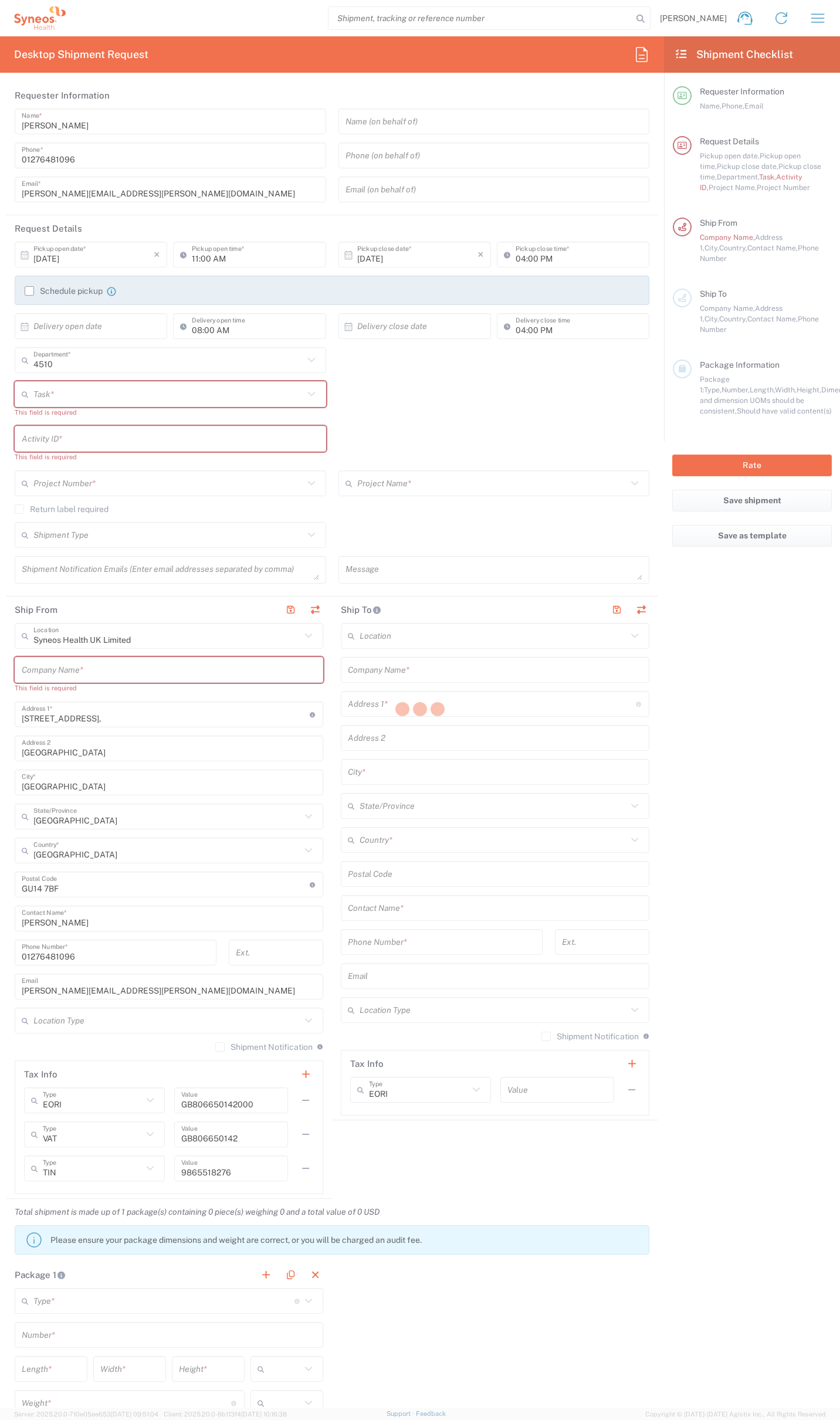
type input "[GEOGRAPHIC_DATA]"
type input "G627AL"
type input "[PERSON_NAME]"
type input "0774 744 2295"
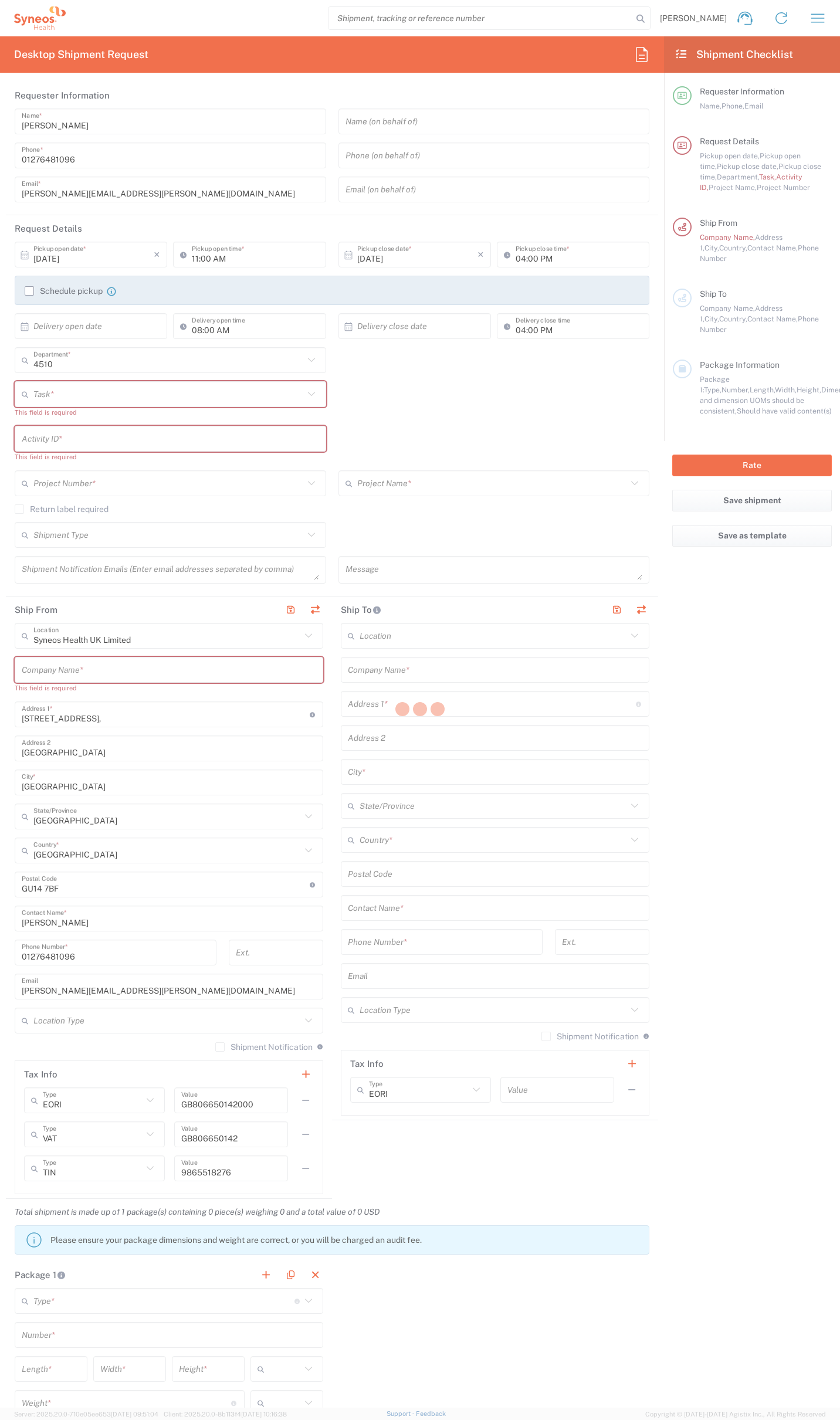
type input "Residential/Home"
type input "Adult Signature Required"
type input "Sender/Shipper"
type textarea "[PERSON_NAME][EMAIL_ADDRESS][PERSON_NAME][DOMAIN_NAME]"
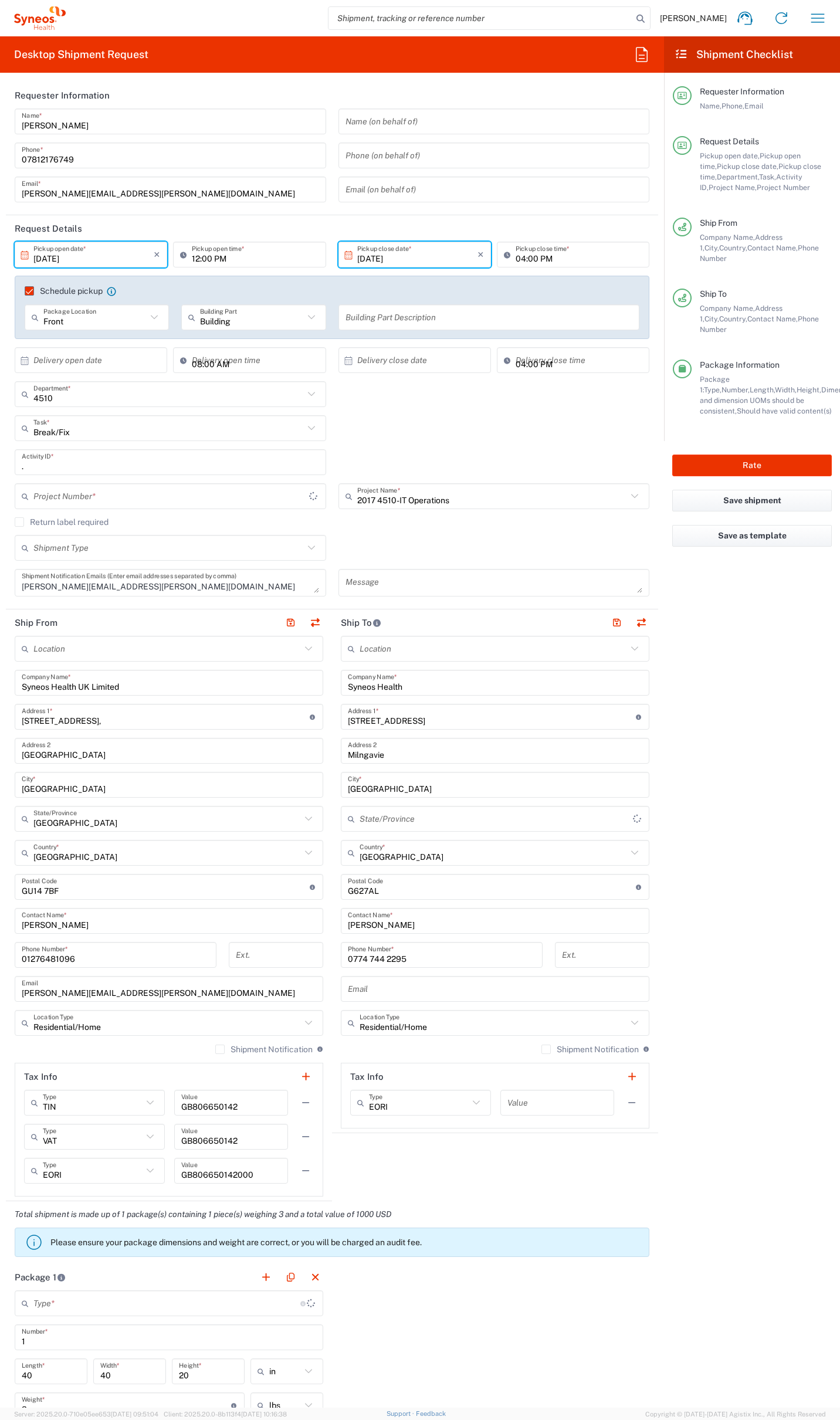
type input "2017.4510_IT_[MEDICAL_DATA]"
type input "Your Packaging"
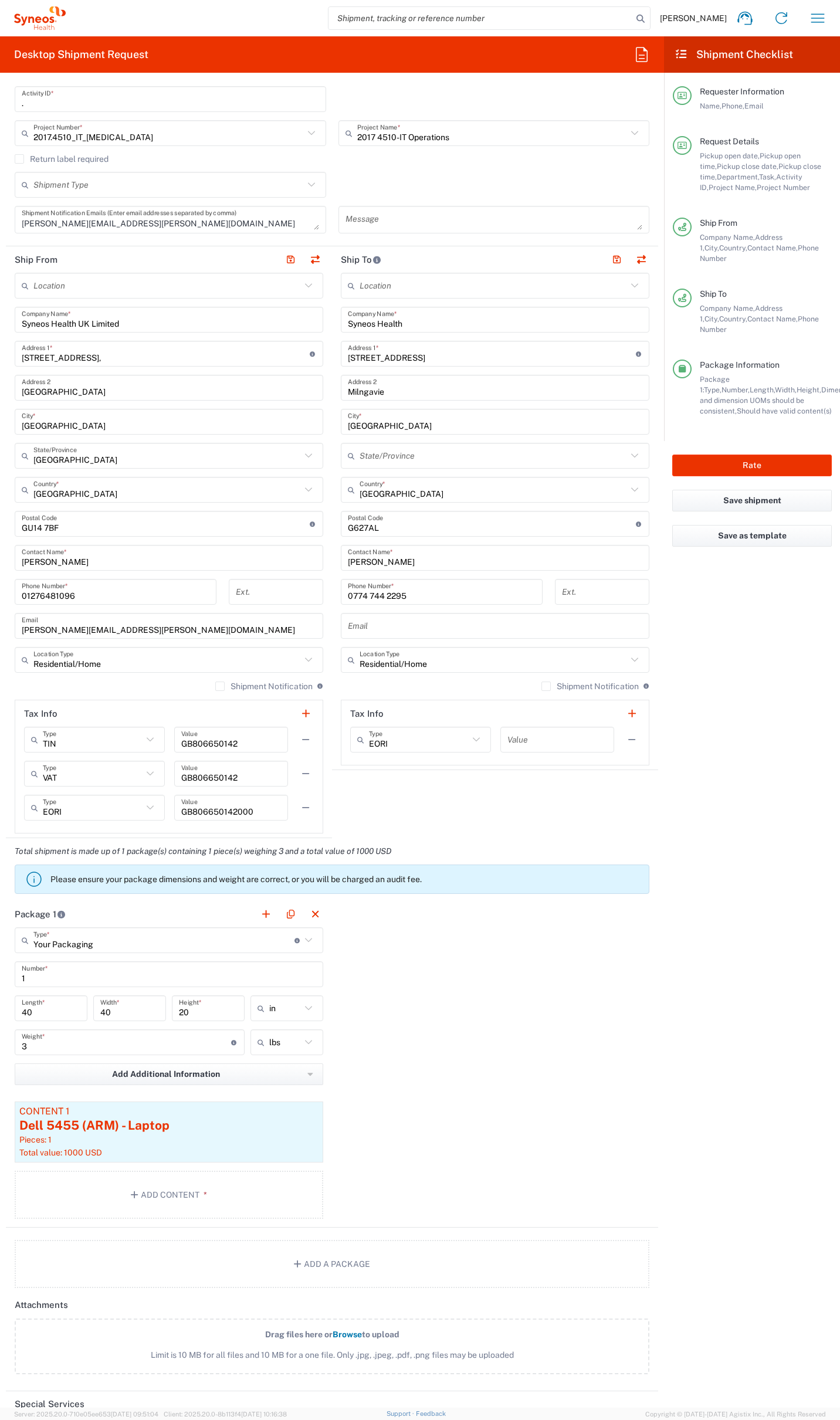
scroll to position [369, 0]
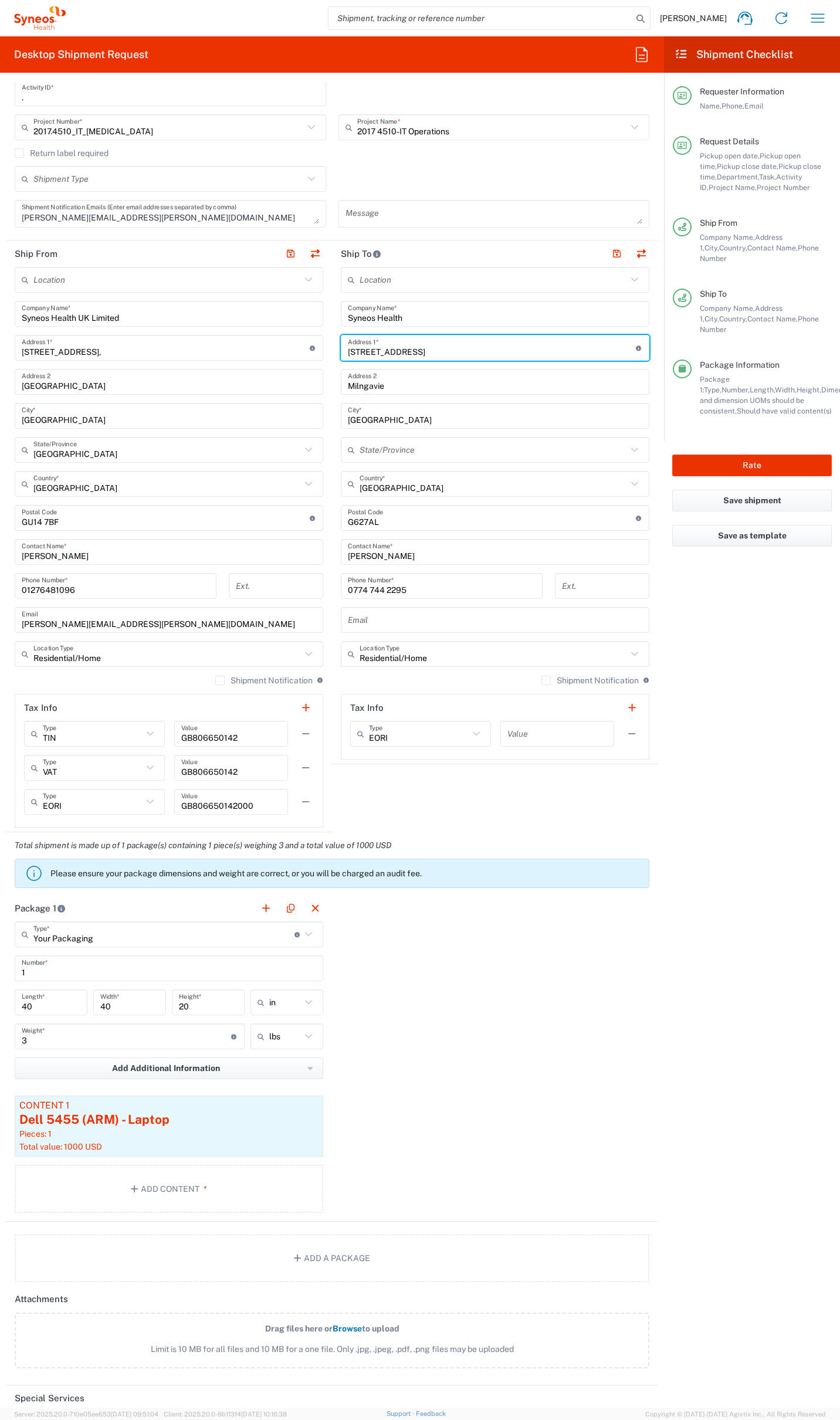
drag, startPoint x: 423, startPoint y: 351, endPoint x: 293, endPoint y: 347, distance: 130.1
click at [293, 347] on div "Ship From Location [PERSON_NAME] LLC-[GEOGRAPHIC_DATA] [GEOGRAPHIC_DATA] [GEOGR…" at bounding box center [331, 537] width 652 height 592
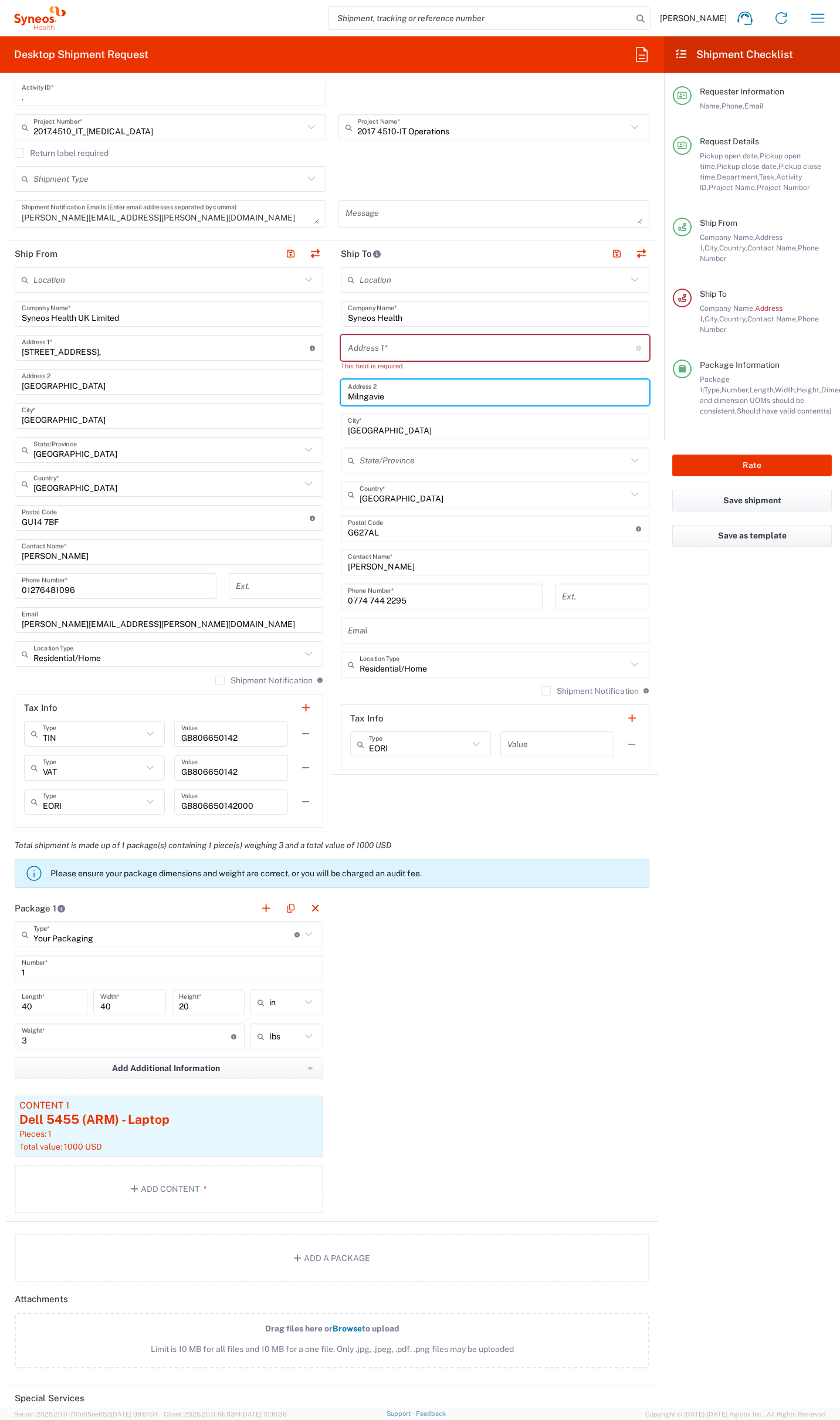
drag, startPoint x: 343, startPoint y: 386, endPoint x: 313, endPoint y: 388, distance: 30.1
click at [307, 385] on div "Ship From Location [PERSON_NAME] LLC-[GEOGRAPHIC_DATA] [GEOGRAPHIC_DATA] [GEOGR…" at bounding box center [331, 537] width 652 height 592
click at [361, 396] on input "Milngavie" at bounding box center [494, 393] width 294 height 21
click at [353, 434] on input "[GEOGRAPHIC_DATA]" at bounding box center [494, 426] width 294 height 21
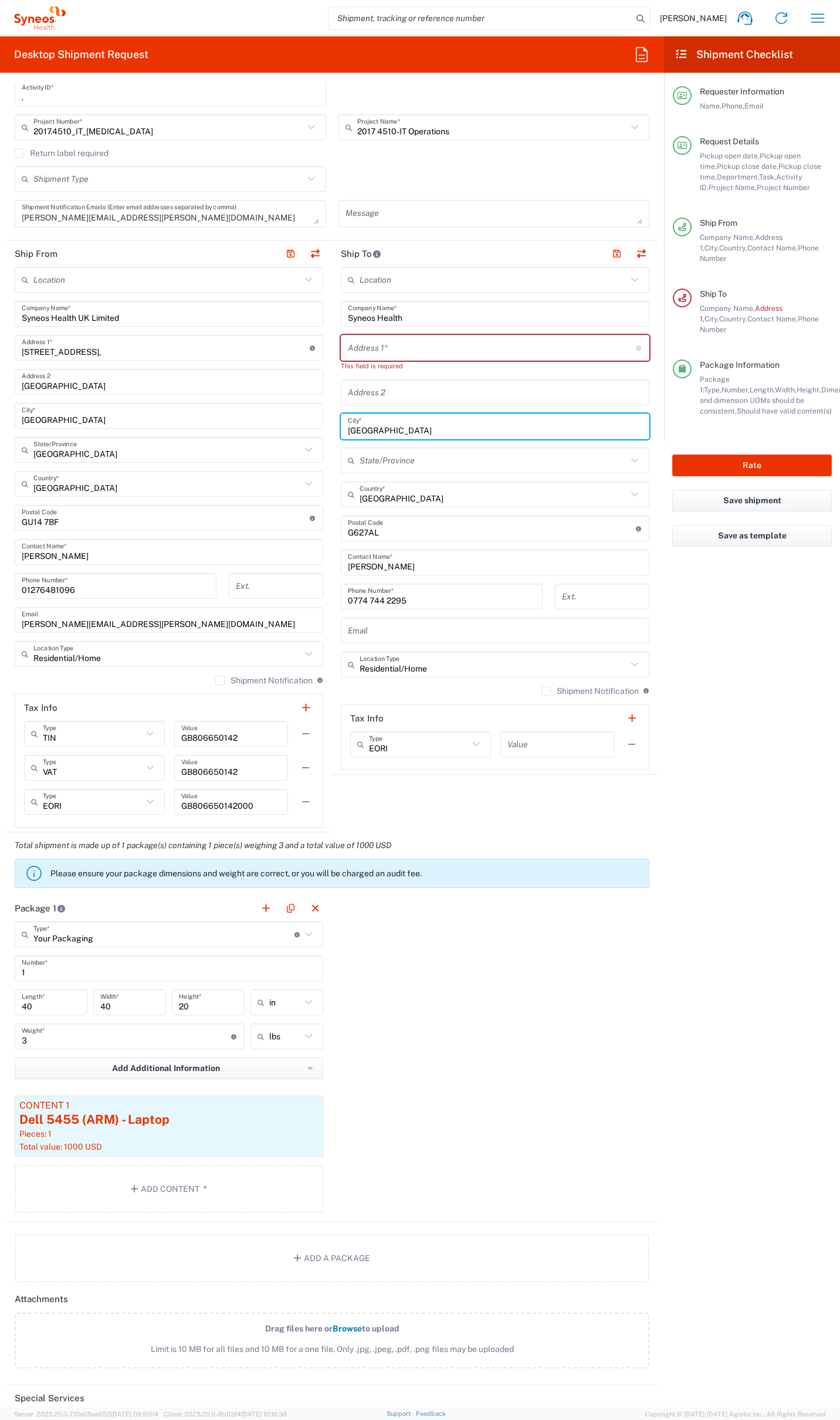
click at [353, 434] on input "[GEOGRAPHIC_DATA]" at bounding box center [494, 426] width 294 height 21
click at [361, 533] on input "undefined" at bounding box center [492, 529] width 288 height 21
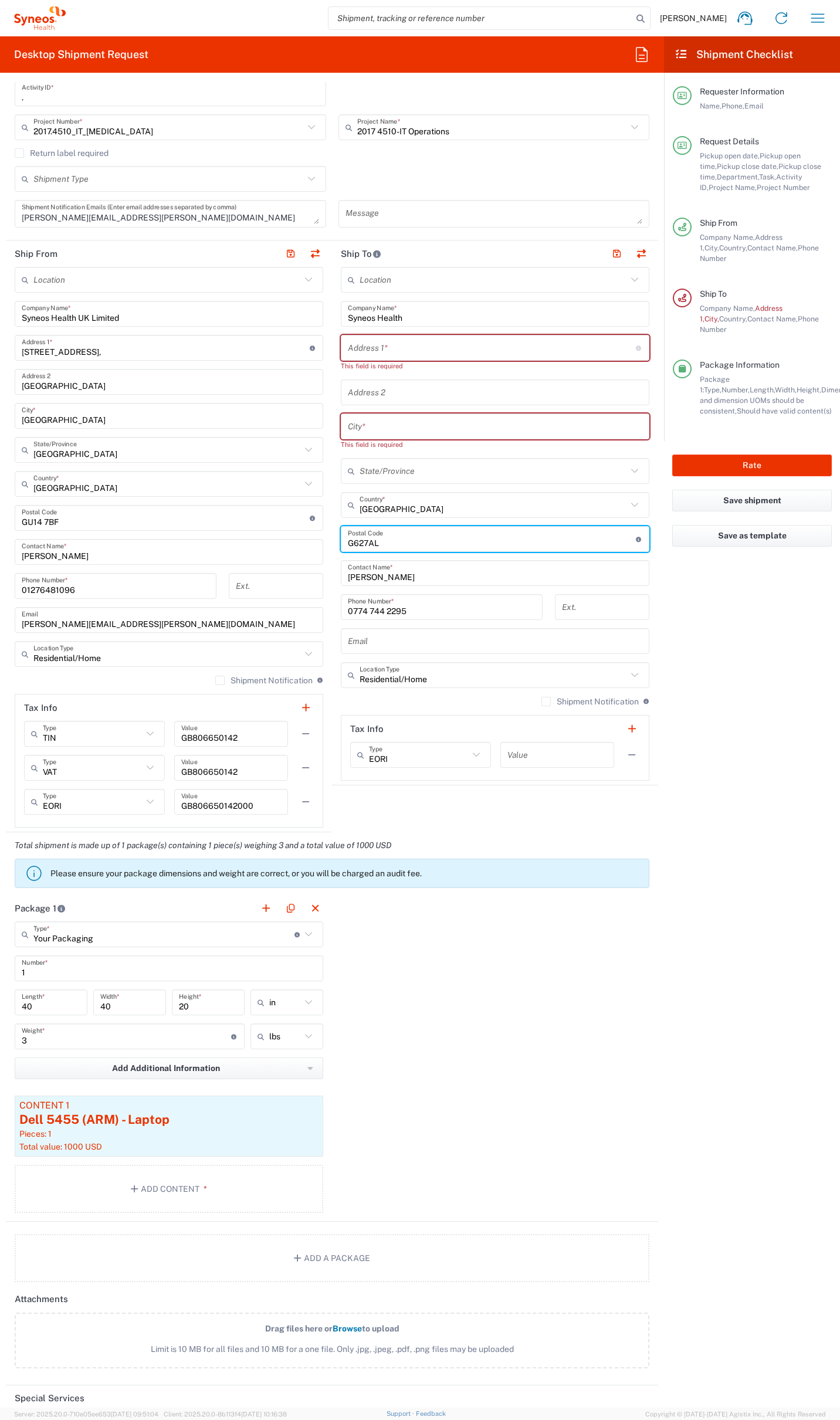
click at [361, 533] on input "undefined" at bounding box center [492, 539] width 288 height 21
drag, startPoint x: 408, startPoint y: 575, endPoint x: 318, endPoint y: 572, distance: 90.0
click at [318, 571] on div "Ship From Location [PERSON_NAME] LLC-[GEOGRAPHIC_DATA] [GEOGRAPHIC_DATA] [GEOGR…" at bounding box center [331, 537] width 652 height 592
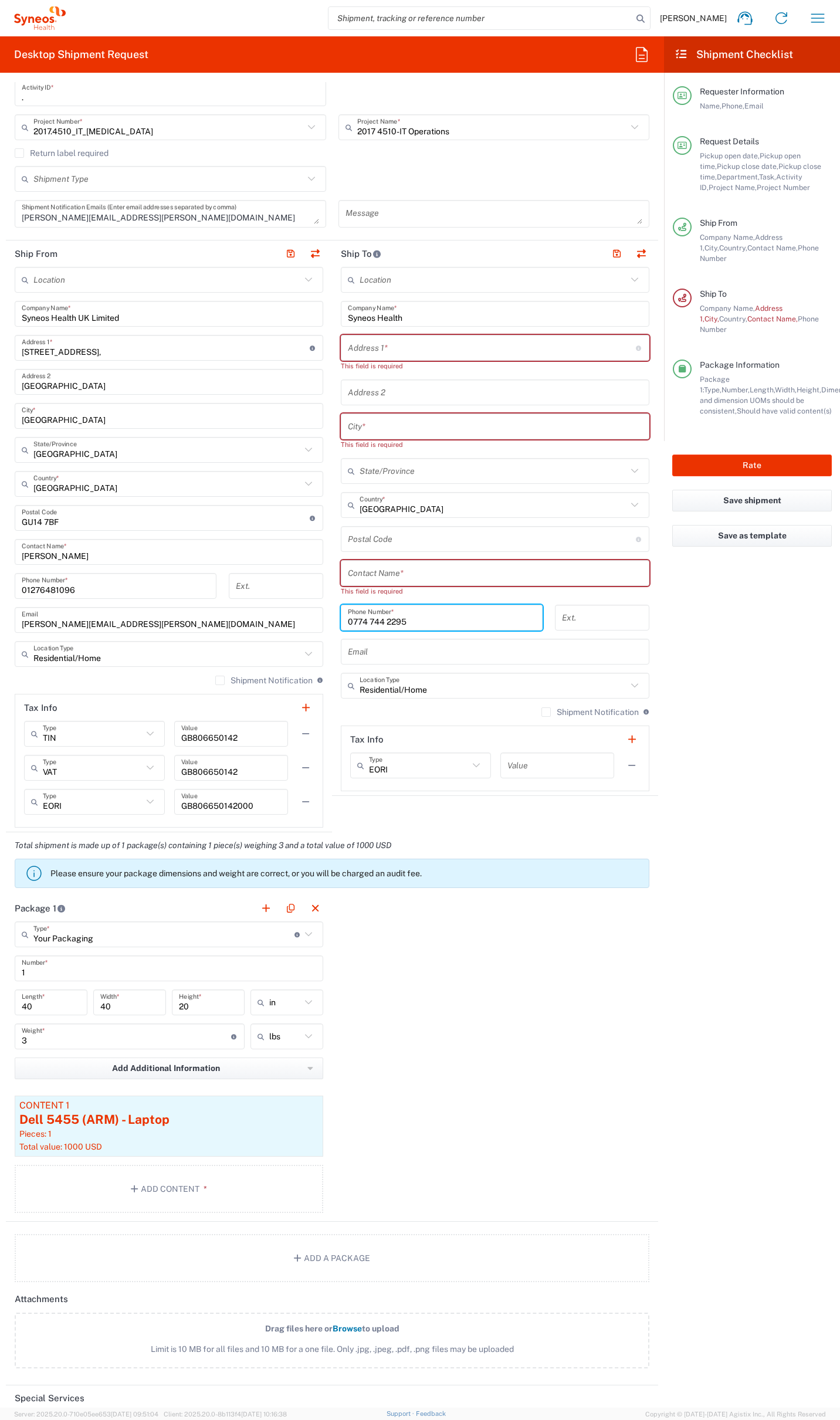
drag, startPoint x: 378, startPoint y: 612, endPoint x: 274, endPoint y: 611, distance: 104.0
click at [271, 610] on div "Ship From Location [PERSON_NAME] LLC-[GEOGRAPHIC_DATA] [GEOGRAPHIC_DATA] [GEOGR…" at bounding box center [331, 537] width 652 height 592
drag, startPoint x: 361, startPoint y: 626, endPoint x: 297, endPoint y: 624, distance: 64.0
click at [296, 623] on div "Ship From Location [PERSON_NAME] LLC-[GEOGRAPHIC_DATA] [GEOGRAPHIC_DATA] [GEOGR…" at bounding box center [331, 537] width 652 height 592
click at [748, 525] on button "Save as template" at bounding box center [752, 536] width 160 height 21
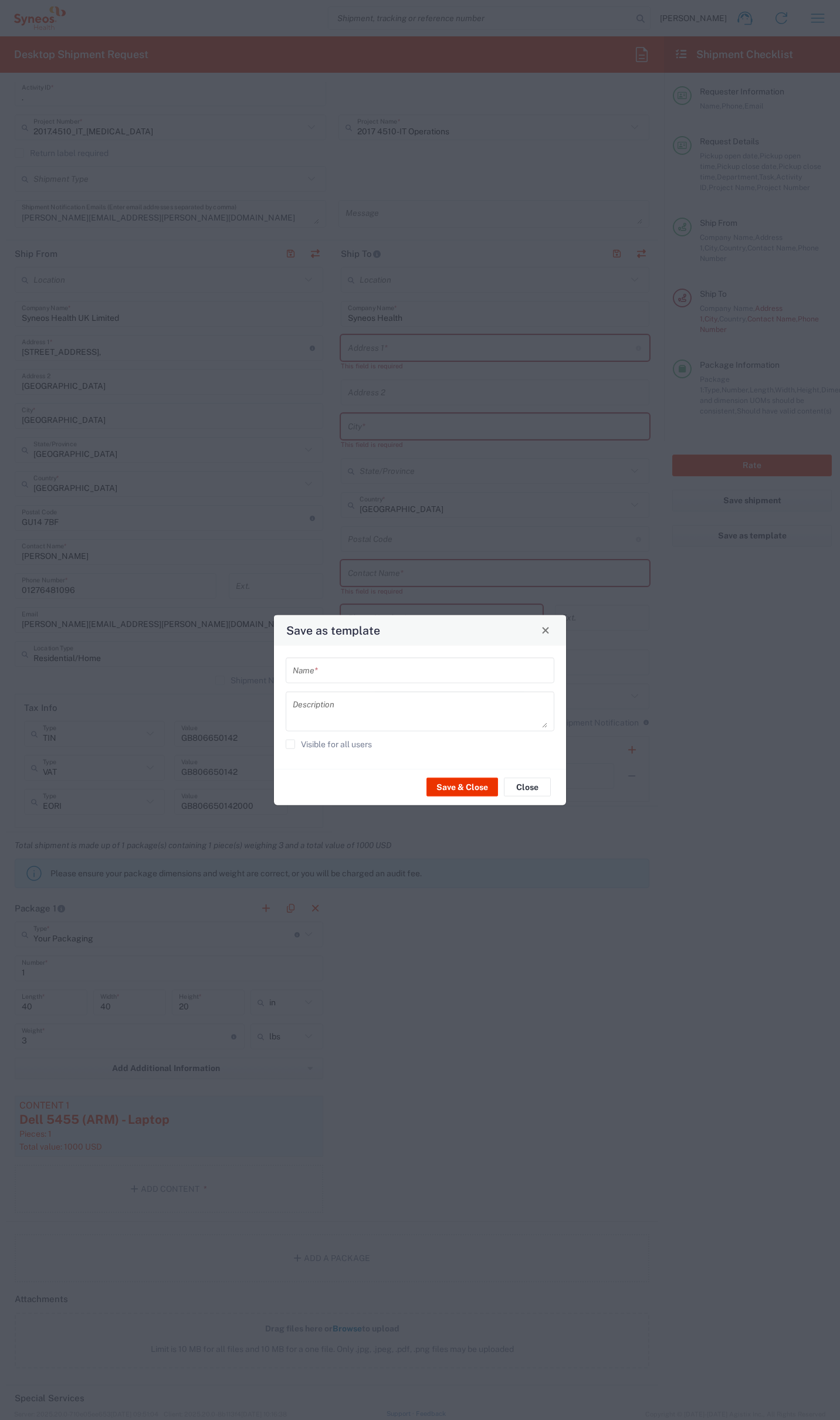
click at [449, 668] on input "text" at bounding box center [420, 670] width 254 height 21
type input "Dell 5"
drag, startPoint x: 456, startPoint y: 781, endPoint x: 477, endPoint y: 784, distance: 21.2
click at [456, 781] on button "Save & Close" at bounding box center [462, 787] width 71 height 19
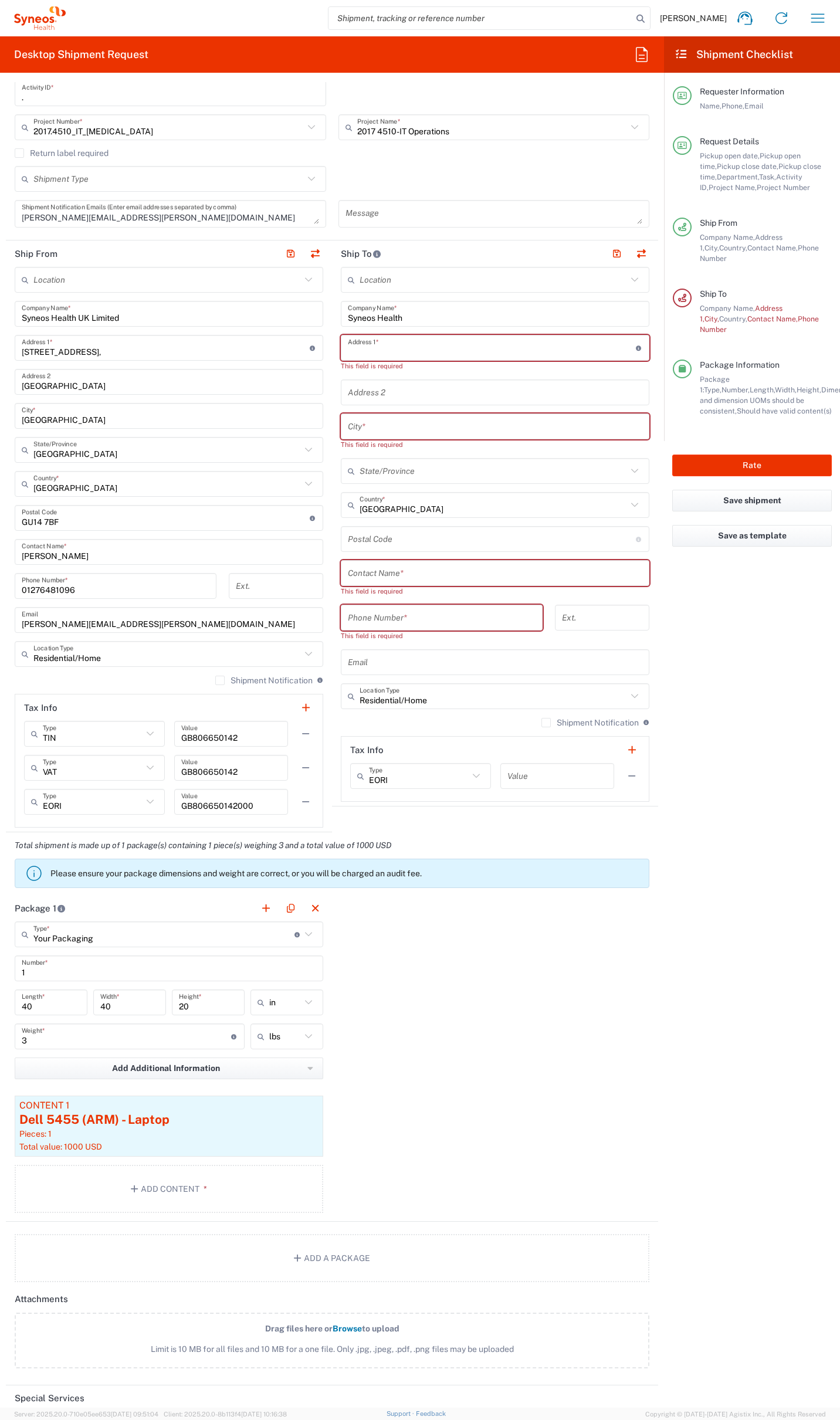
click at [379, 349] on input "text" at bounding box center [492, 348] width 288 height 21
paste input "8, Westlords"
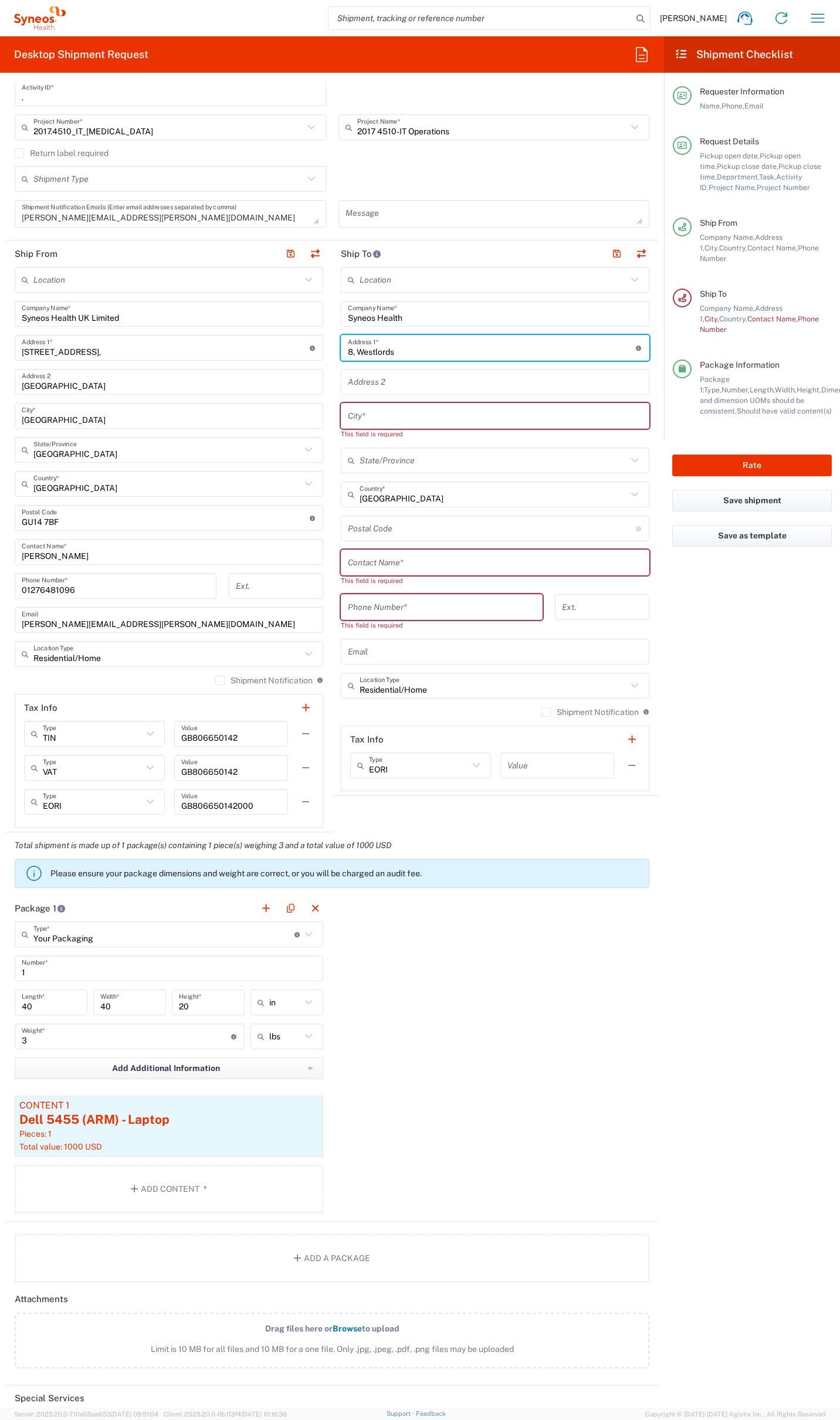
type input "8, Westlords"
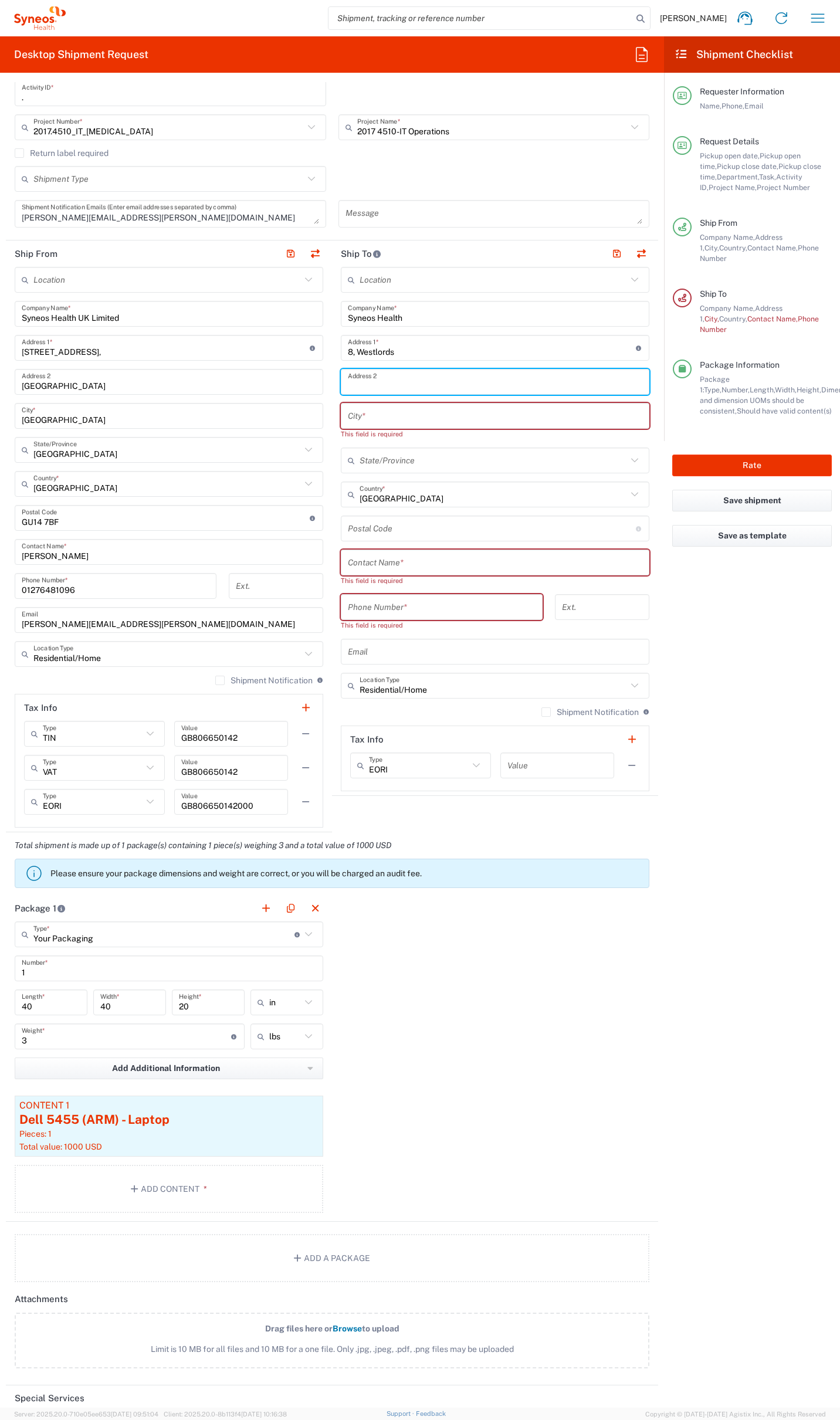
click at [411, 383] on input "text" at bounding box center [494, 382] width 294 height 21
paste input "[GEOGRAPHIC_DATA]"
type input "[GEOGRAPHIC_DATA]"
click at [417, 418] on input "text" at bounding box center [494, 416] width 294 height 21
paste input "[GEOGRAPHIC_DATA]"
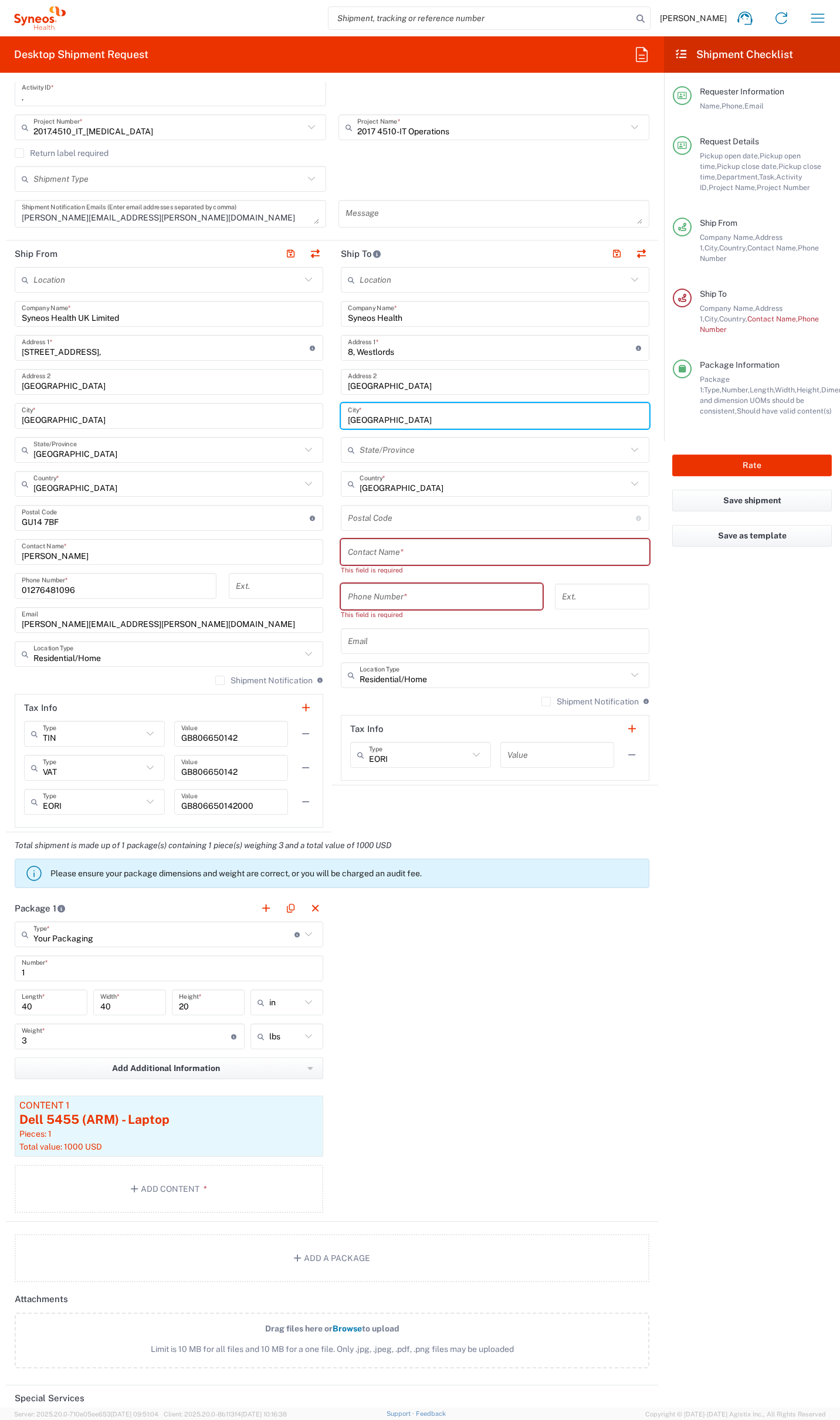
type input "[GEOGRAPHIC_DATA]"
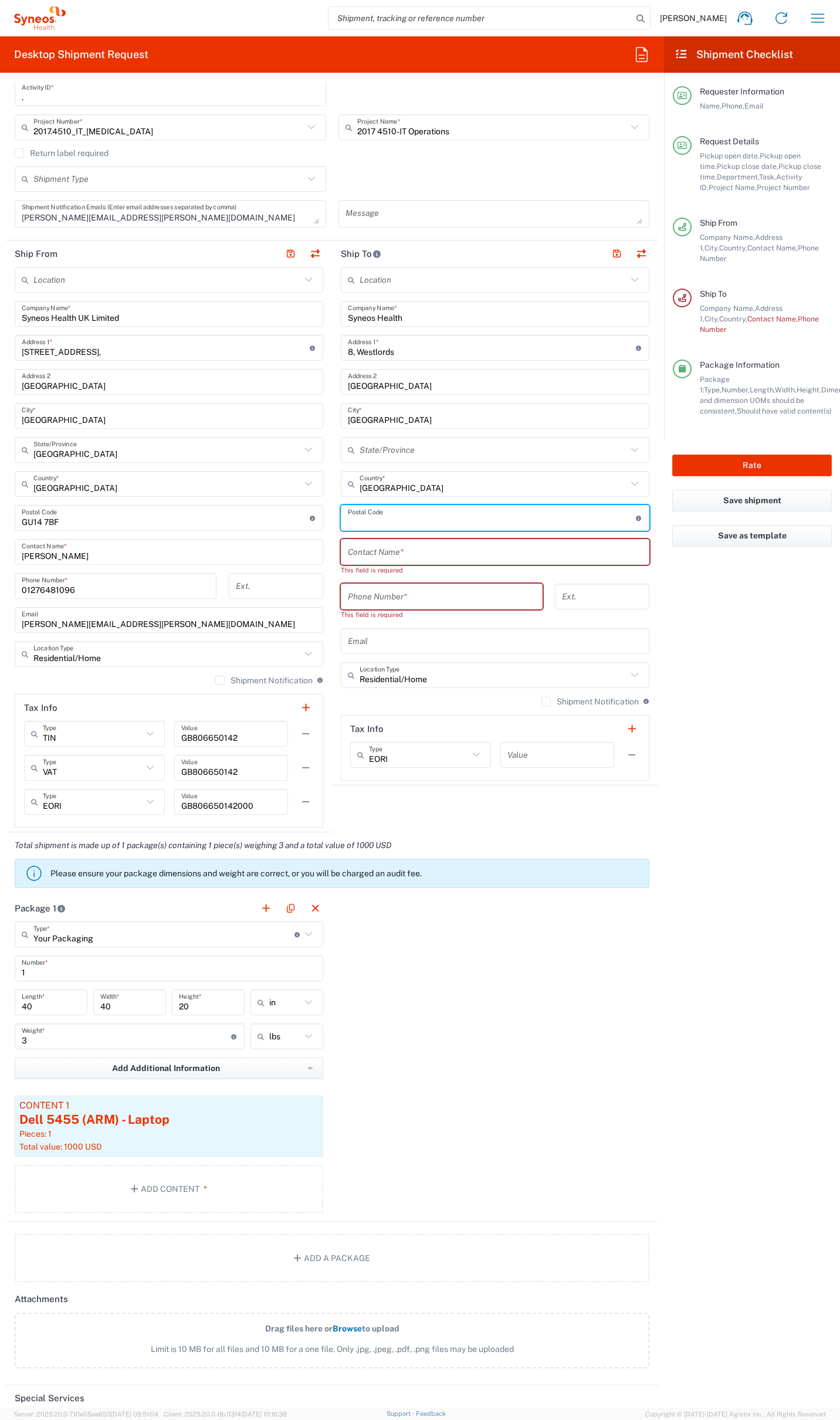
click at [369, 517] on input "undefined" at bounding box center [492, 518] width 288 height 21
paste input "BN20 9AQ"
type input "BN20 9AQ"
click at [370, 551] on input "text" at bounding box center [494, 552] width 294 height 21
paste input "[PERSON_NAME]"
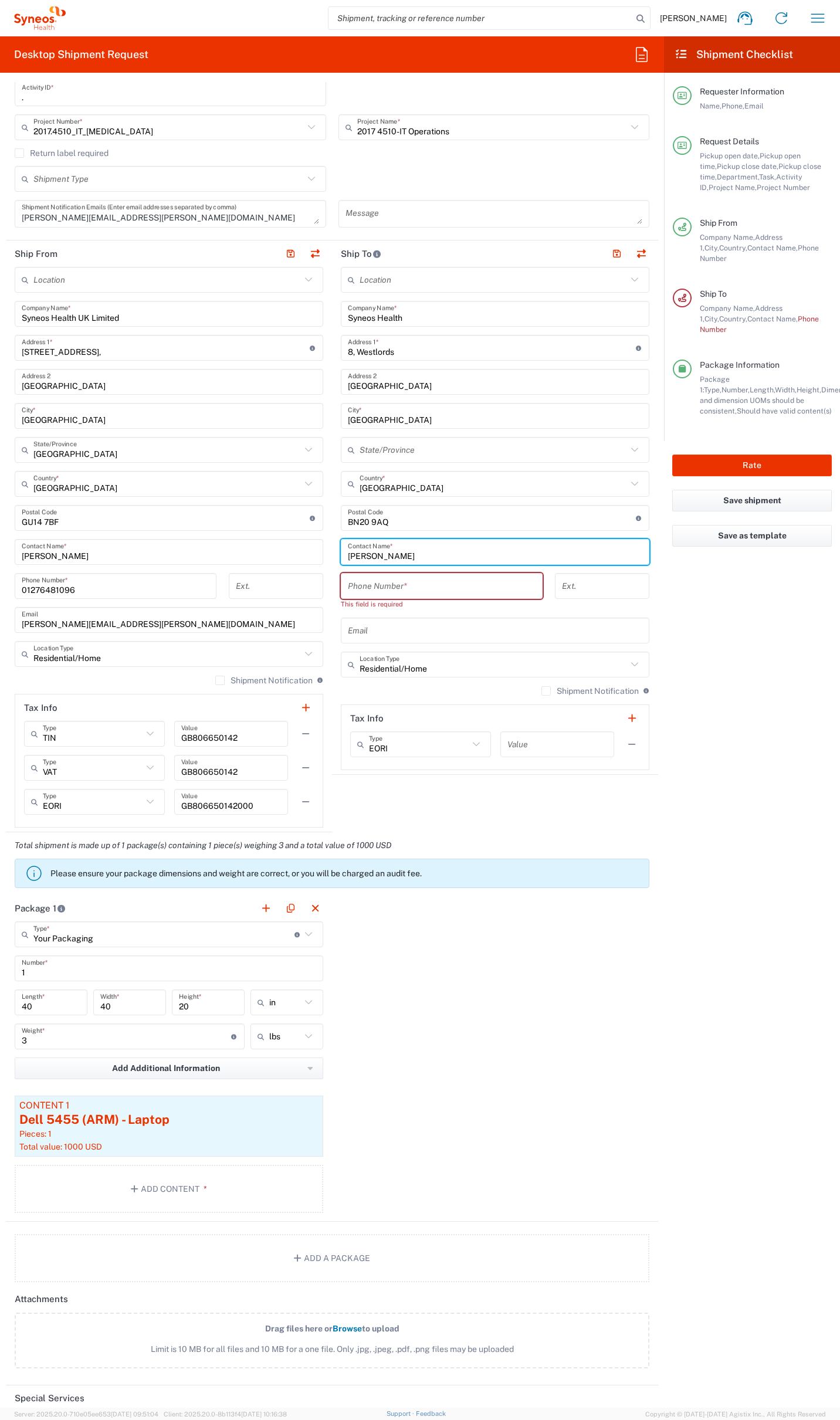
type input "[PERSON_NAME]"
click at [437, 584] on input "tel" at bounding box center [441, 586] width 187 height 21
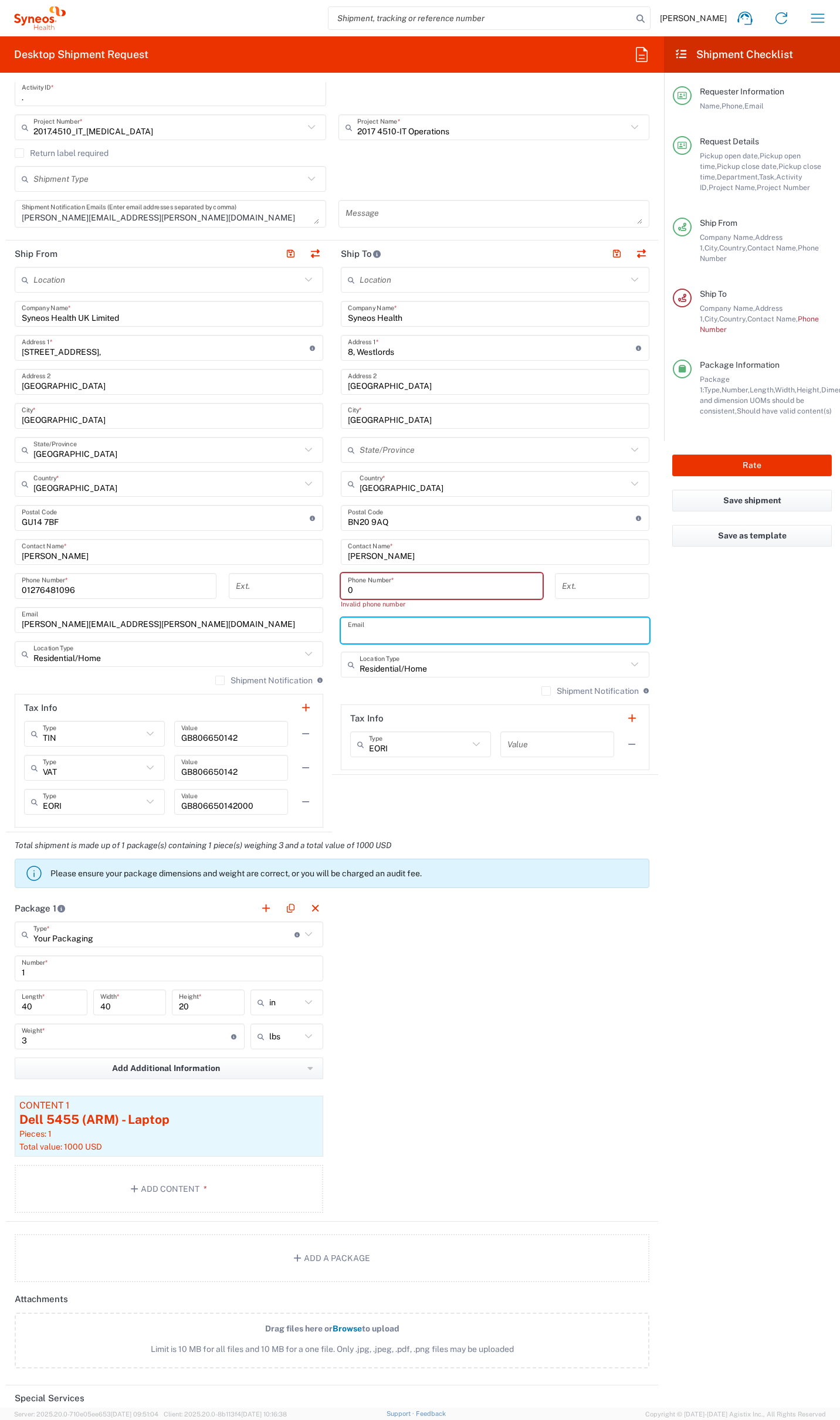
click at [350, 624] on input "text" at bounding box center [494, 631] width 294 height 21
click at [376, 589] on input "0" at bounding box center [441, 586] width 187 height 21
click at [364, 598] on div "Invalid phone number" at bounding box center [441, 603] width 202 height 11
drag, startPoint x: 358, startPoint y: 592, endPoint x: 321, endPoint y: 591, distance: 37.0
click at [320, 591] on div "Ship From Location Addison Whitney LLC-Morrisvile NC US Barcelona-Syneos Health…" at bounding box center [331, 537] width 652 height 592
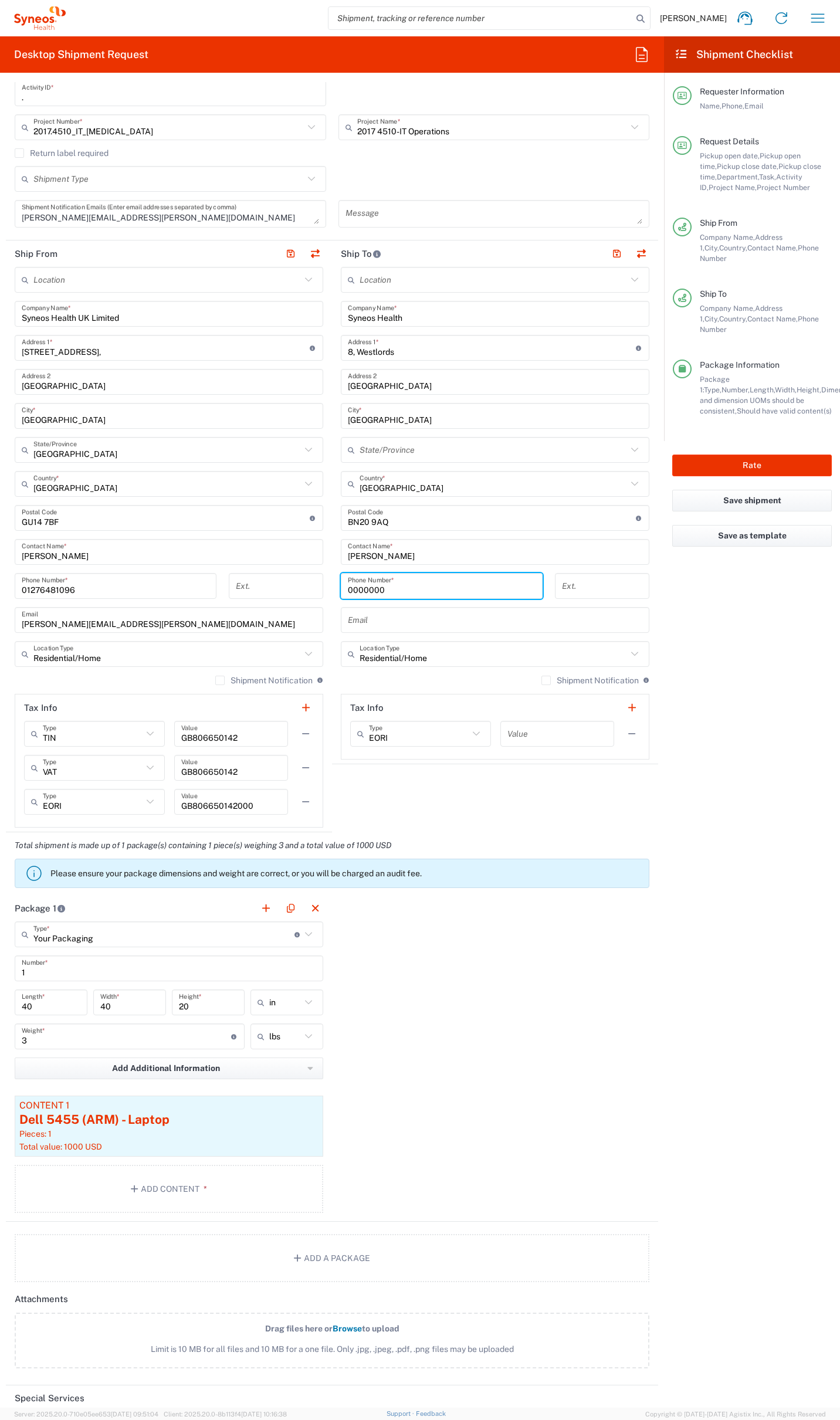
scroll to position [368, 0]
type input "0000000"
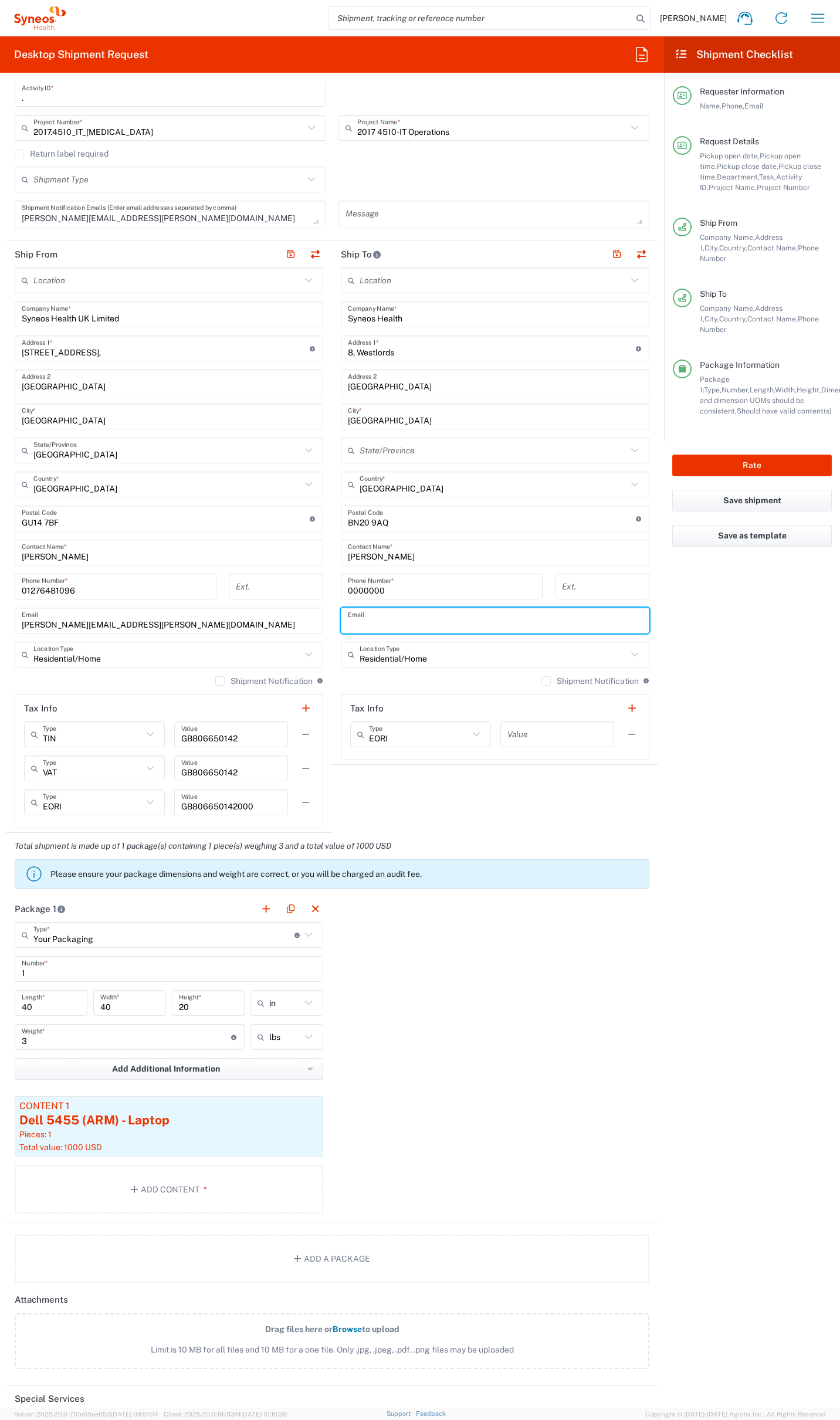
click at [350, 626] on input "text" at bounding box center [494, 621] width 294 height 21
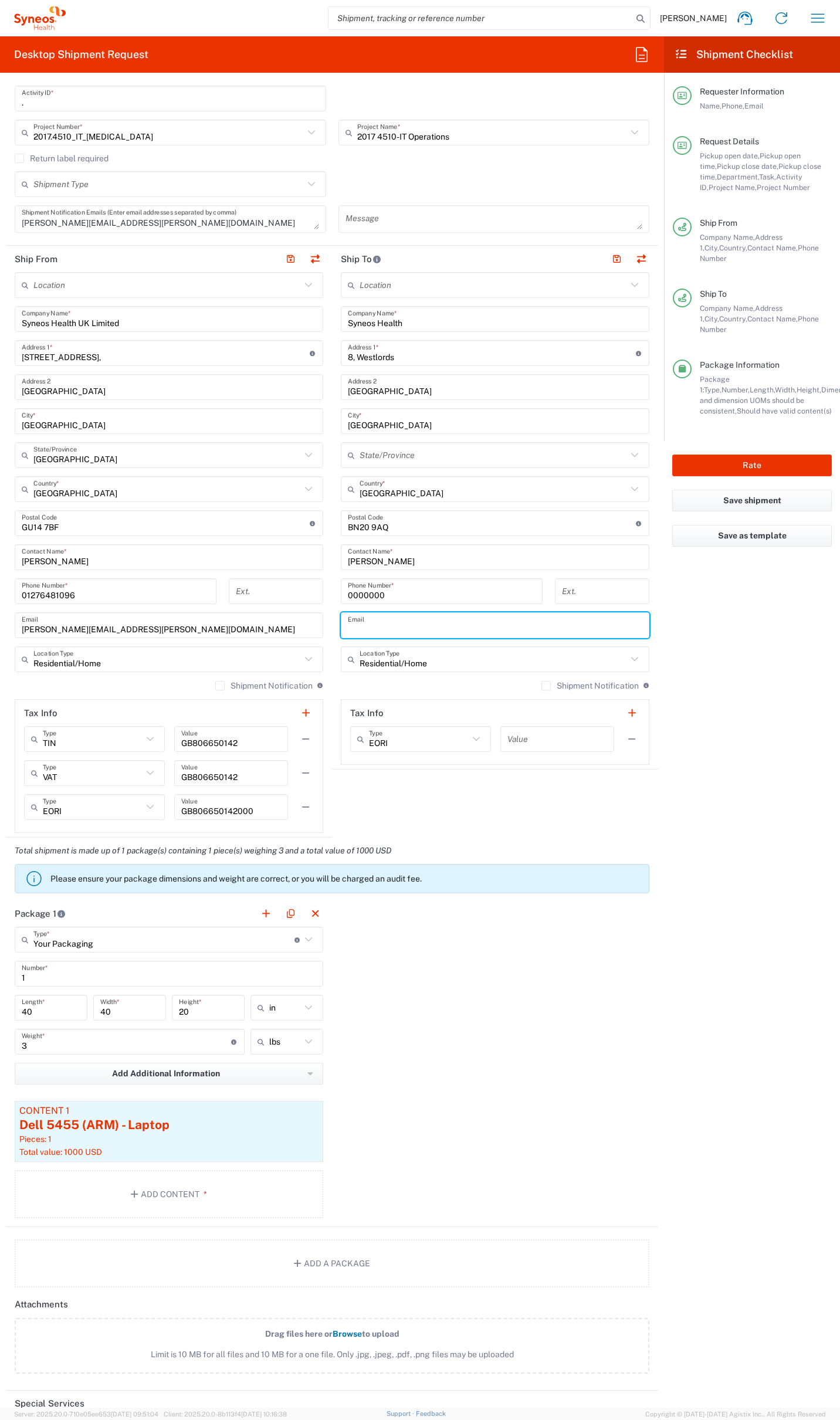
paste input "[PERSON_NAME][EMAIL_ADDRESS][DOMAIN_NAME]"
type input "[PERSON_NAME][EMAIL_ADDRESS][DOMAIN_NAME]"
click at [440, 814] on agx-shipment-stop-widget "Ship To Location Addison Whitney LLC-Morrisvile NC US Barcelona-Syneos Health B…" at bounding box center [495, 541] width 326 height 592
click at [748, 455] on button "Rate" at bounding box center [752, 465] width 160 height 21
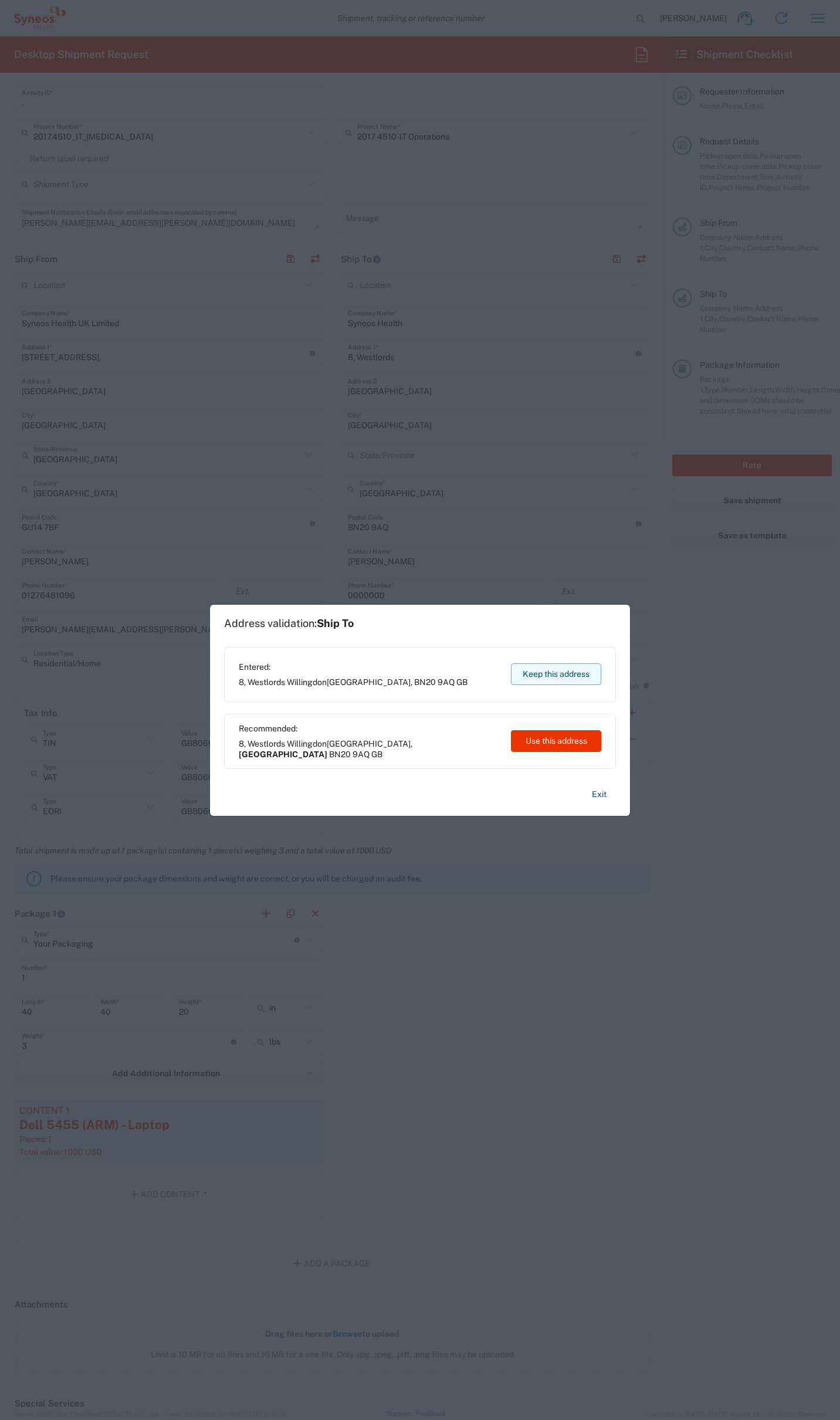
click at [562, 675] on button "Keep this address" at bounding box center [556, 674] width 90 height 21
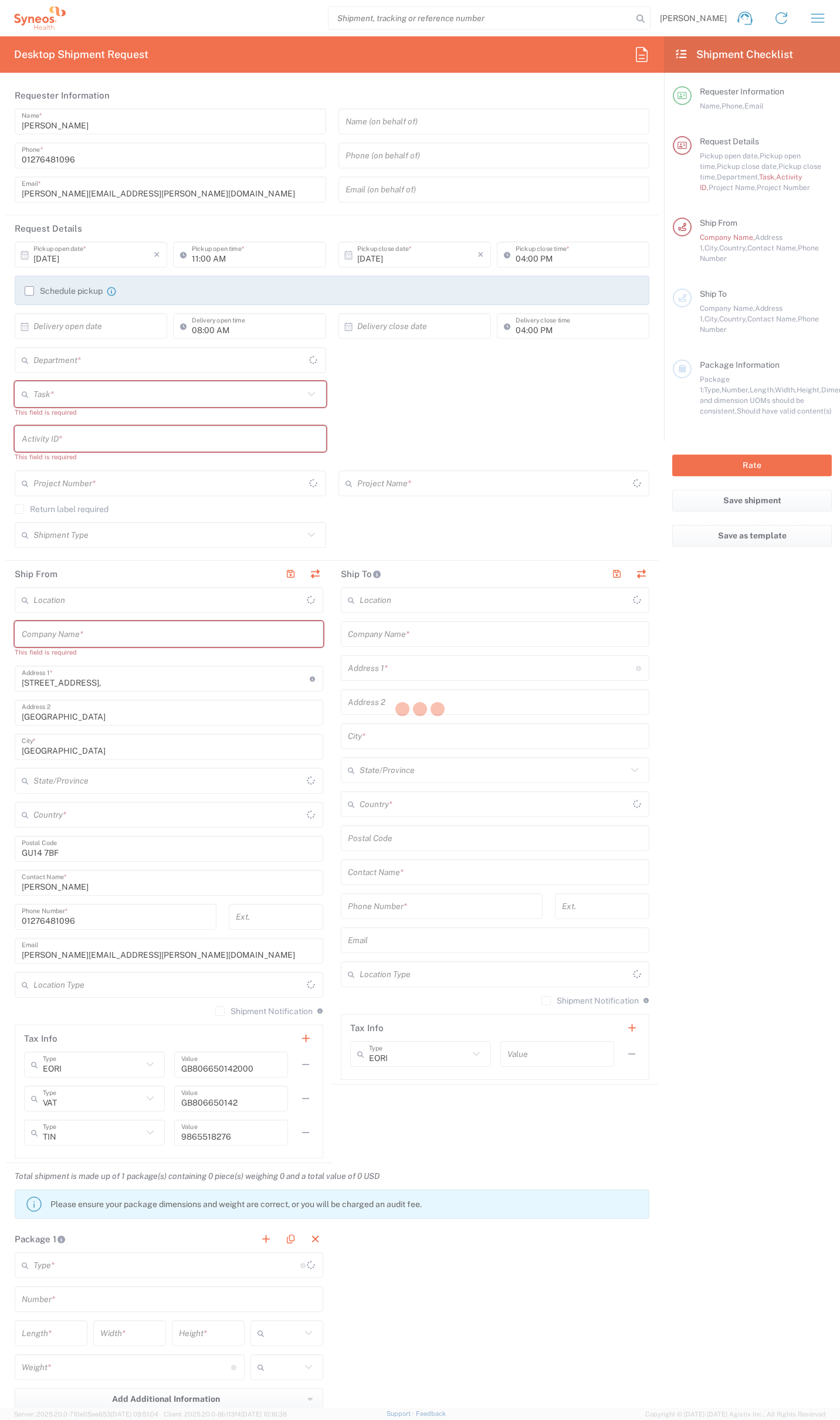
type input "[GEOGRAPHIC_DATA]"
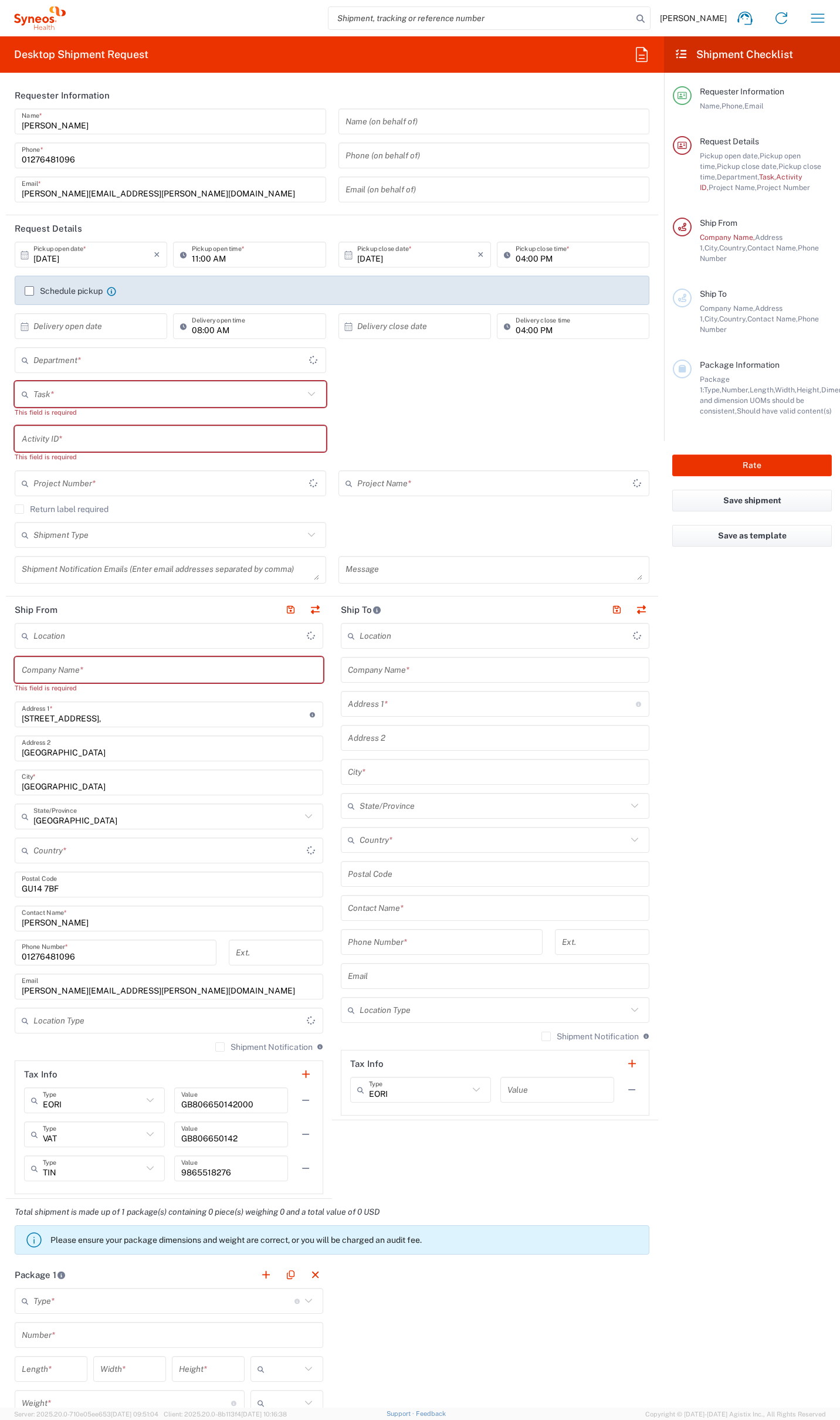
type input "4510"
type input "[GEOGRAPHIC_DATA]"
click at [648, 53] on icon "button" at bounding box center [641, 54] width 19 height 19
type input "Syneos Health UK Limited"
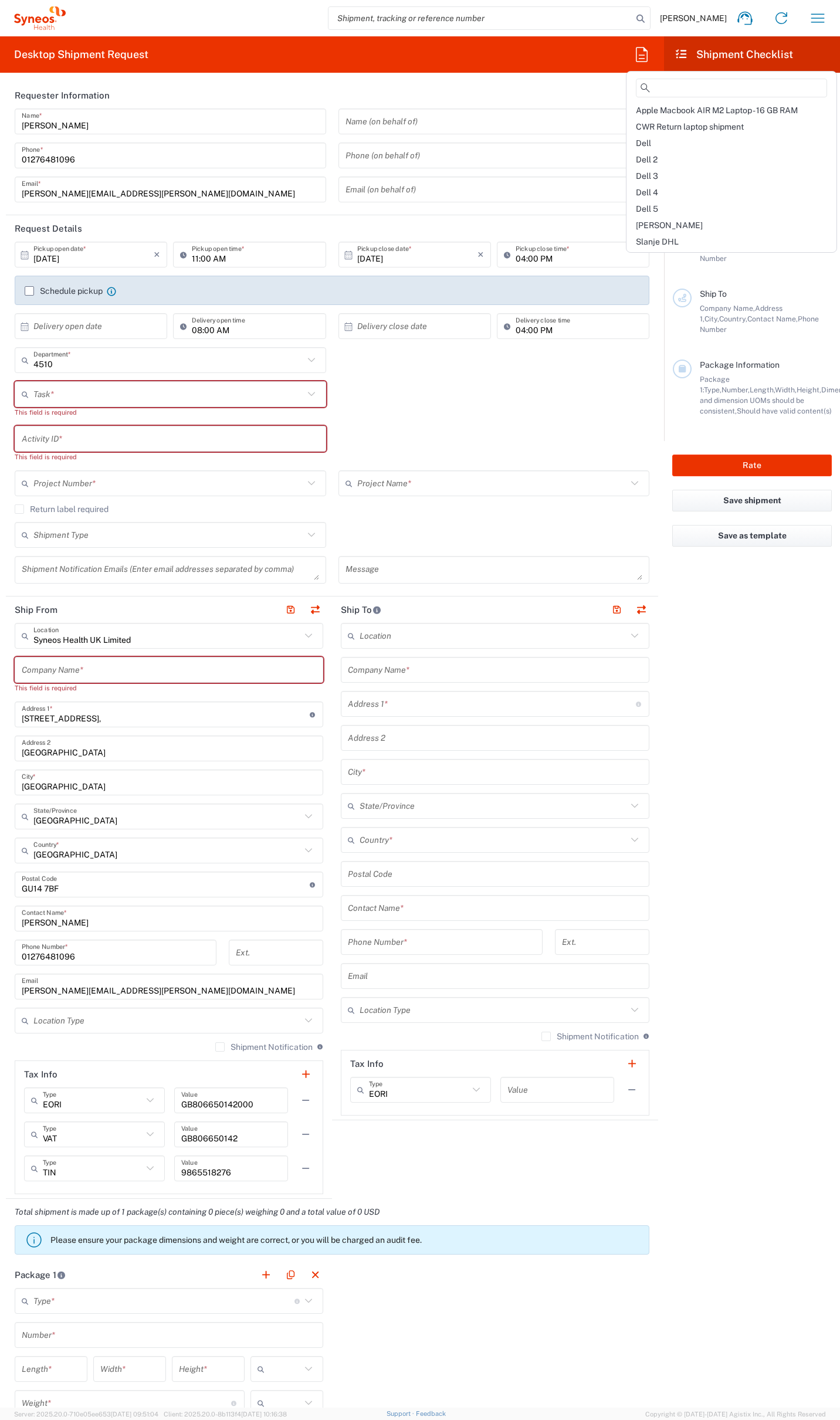
click at [648, 208] on span "Dell 5" at bounding box center [646, 208] width 22 height 9
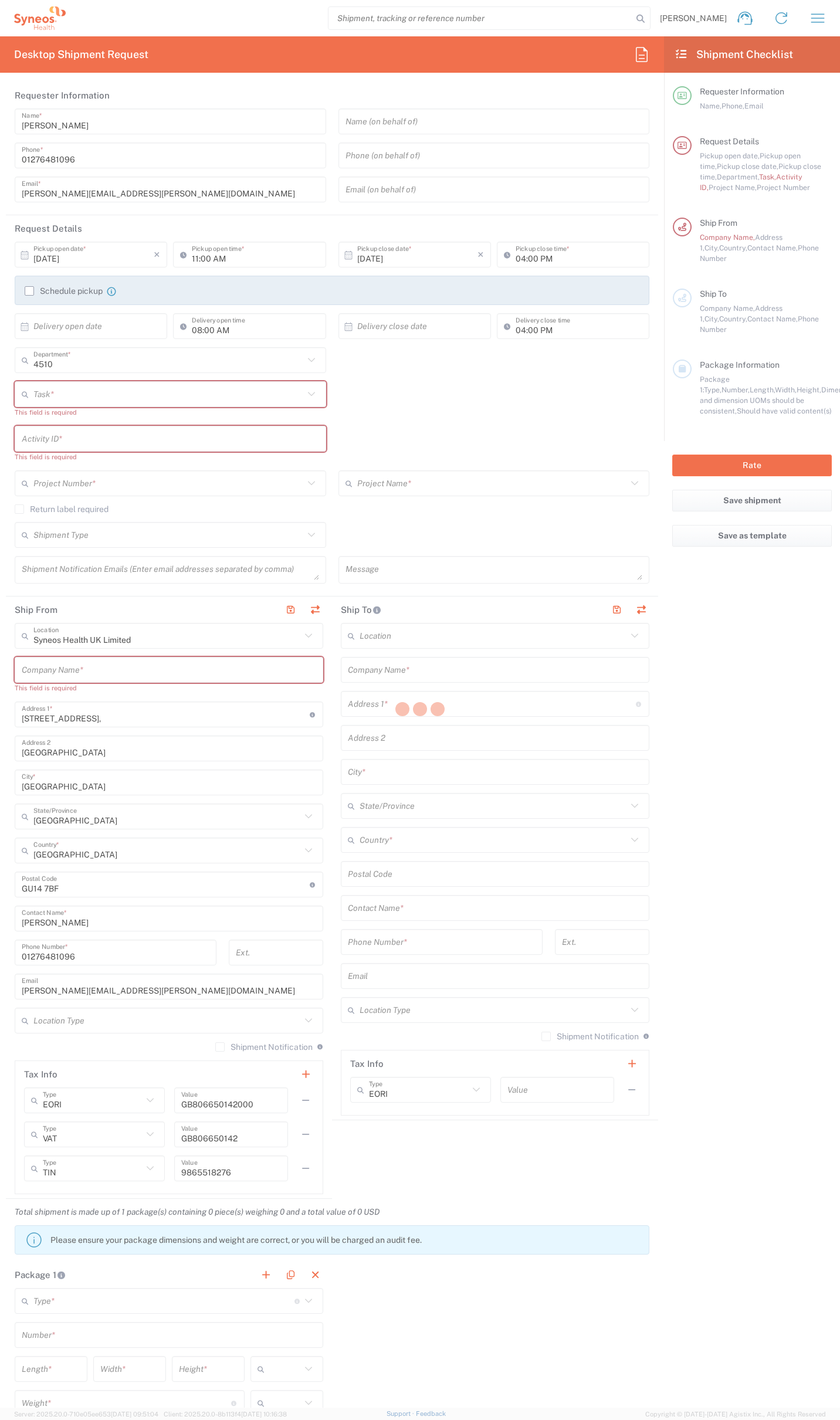
type input "07812176749"
type input "Break/Fix"
type input "."
type input "2017 4510-IT Operations"
type input "Syneos Health UK Limited"
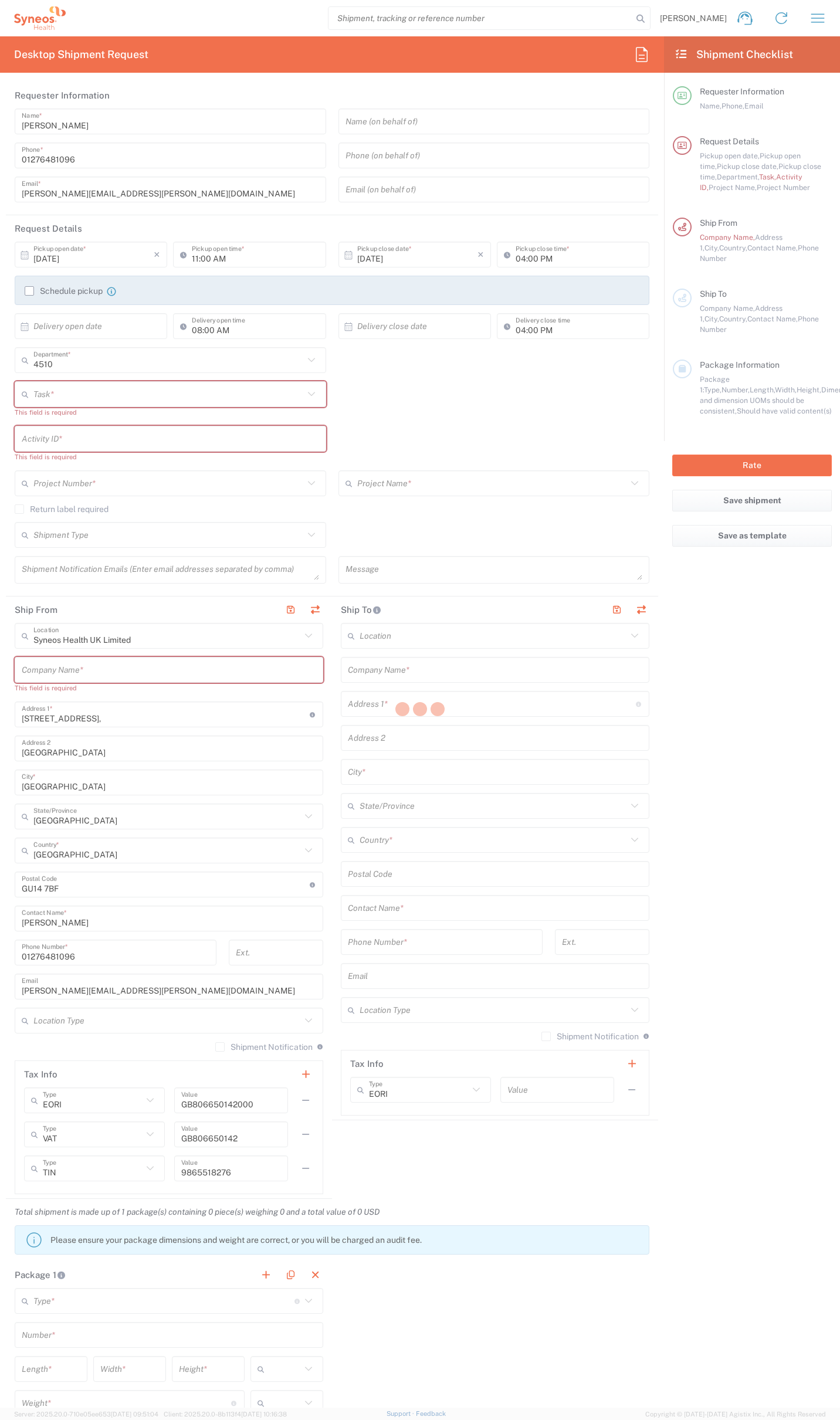
type input "Residential/Home"
type input "Syneos Health"
type input "8, Westlords"
type input "[GEOGRAPHIC_DATA]"
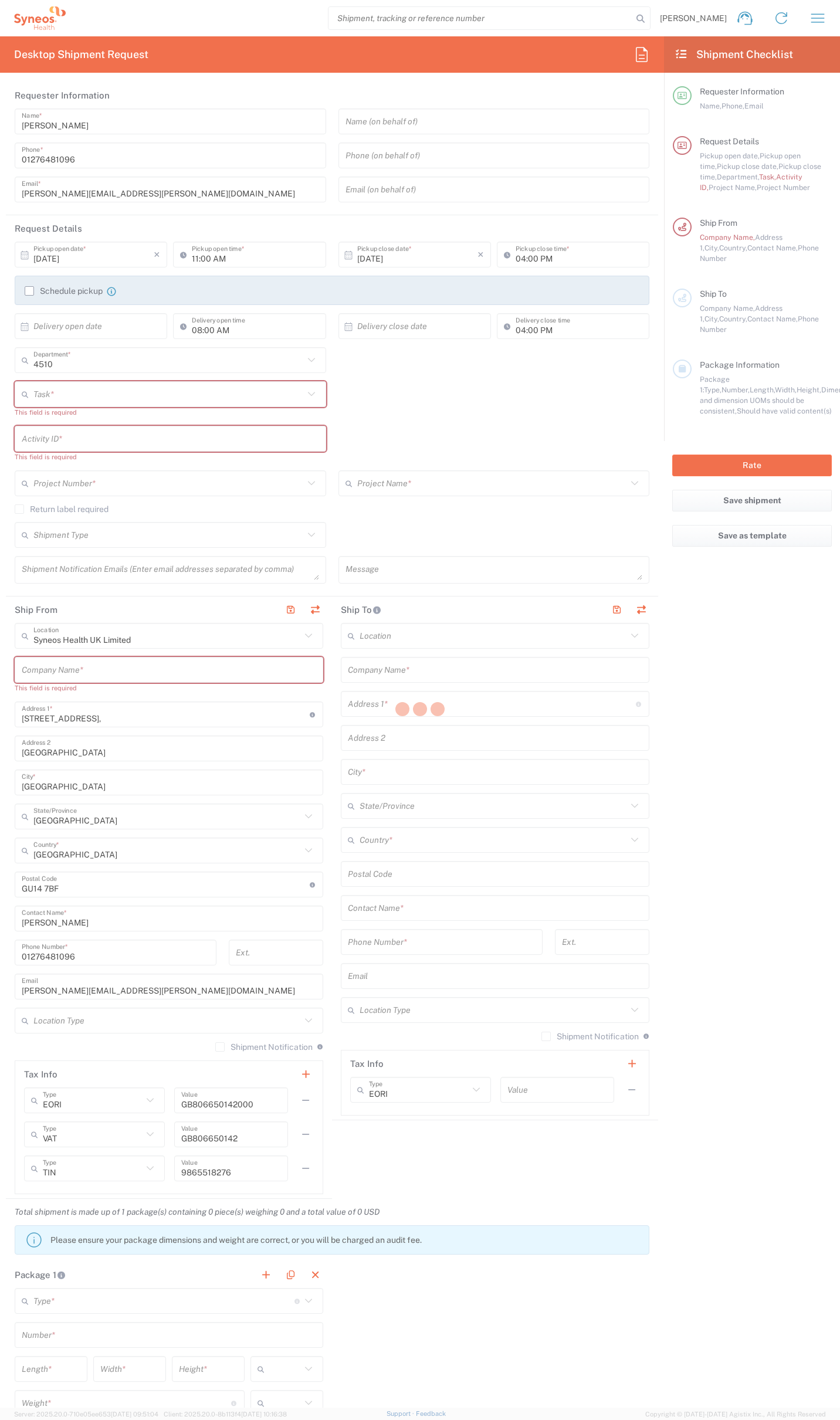
type input "[GEOGRAPHIC_DATA]"
type input "BN20 9AQ"
type input "[PERSON_NAME]"
type input "0000000"
type input "[PERSON_NAME][EMAIL_ADDRESS][DOMAIN_NAME]"
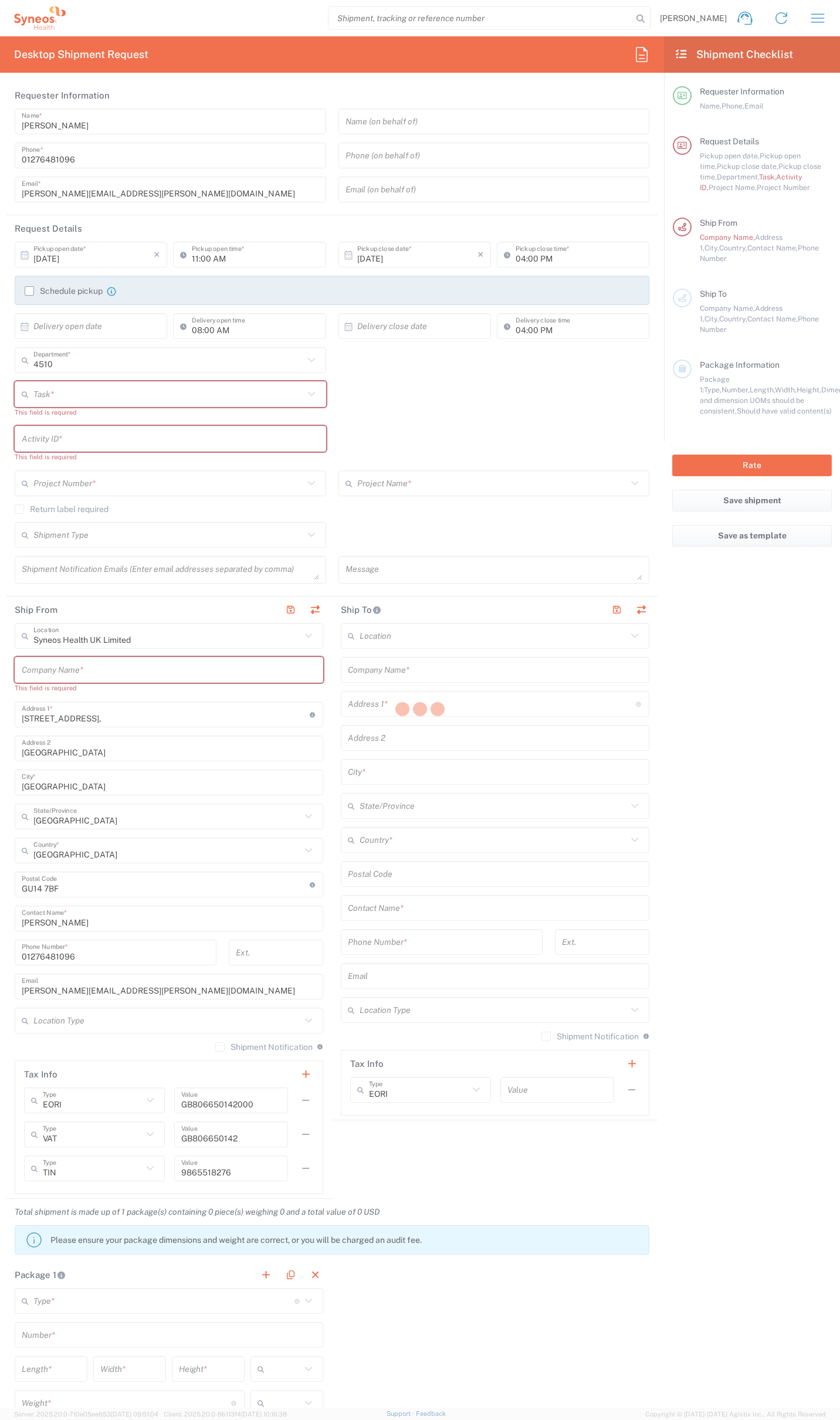
type input "Residential/Home"
type input "Adult Signature Required"
type input "Sender/Shipper"
type input "12:00 PM"
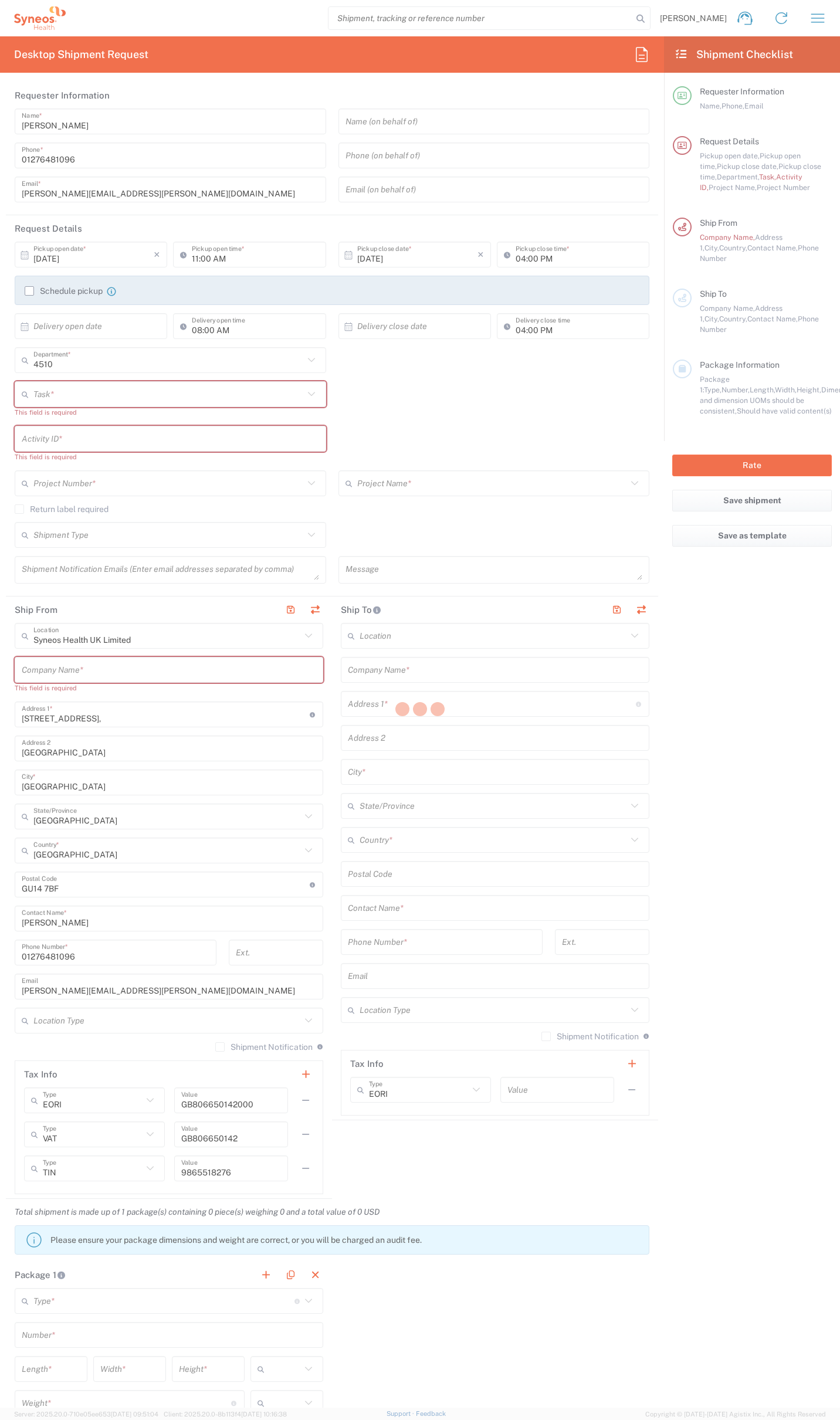
type textarea "[PERSON_NAME][EMAIL_ADDRESS][PERSON_NAME][DOMAIN_NAME]"
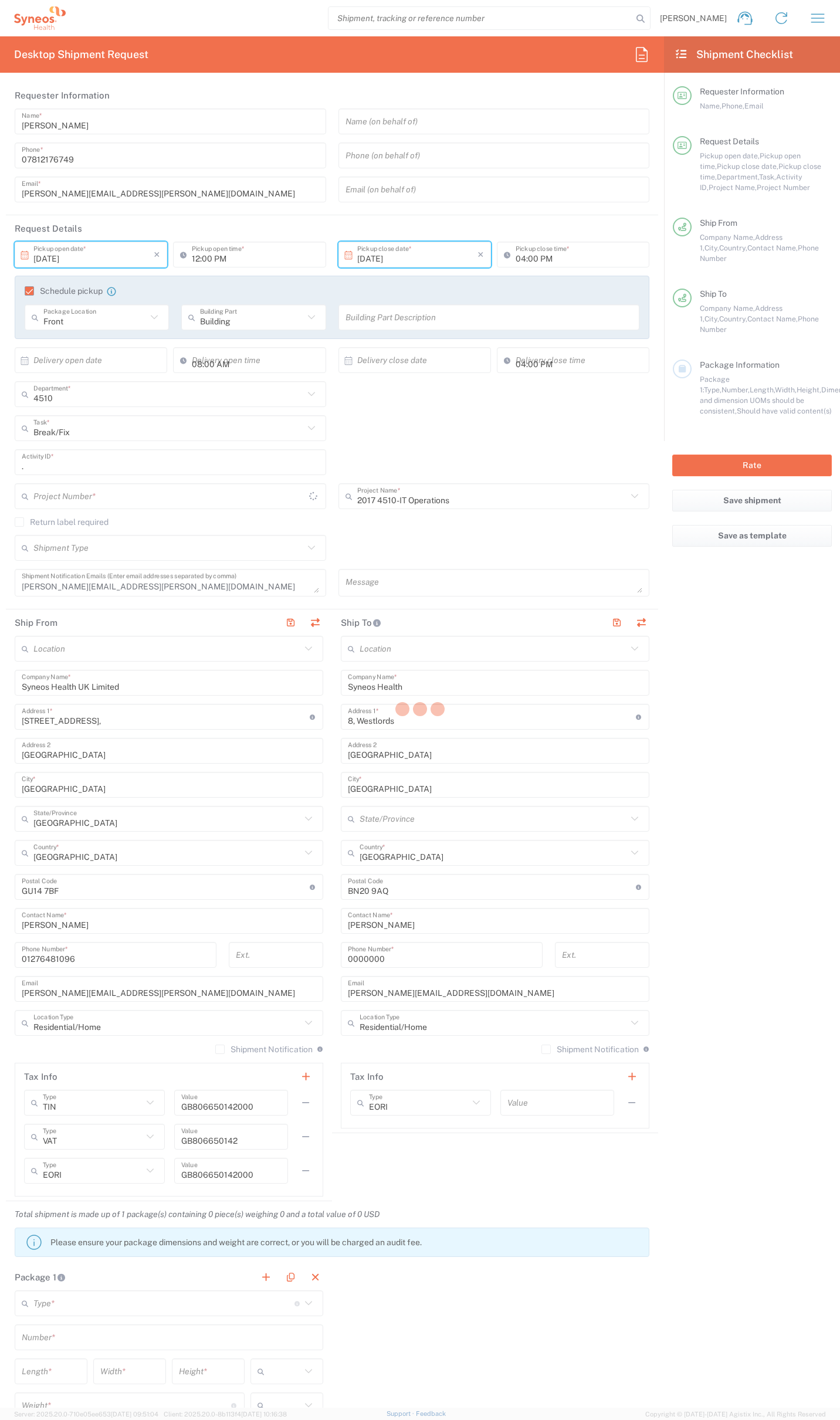
type input "2017.4510_IT_[MEDICAL_DATA]"
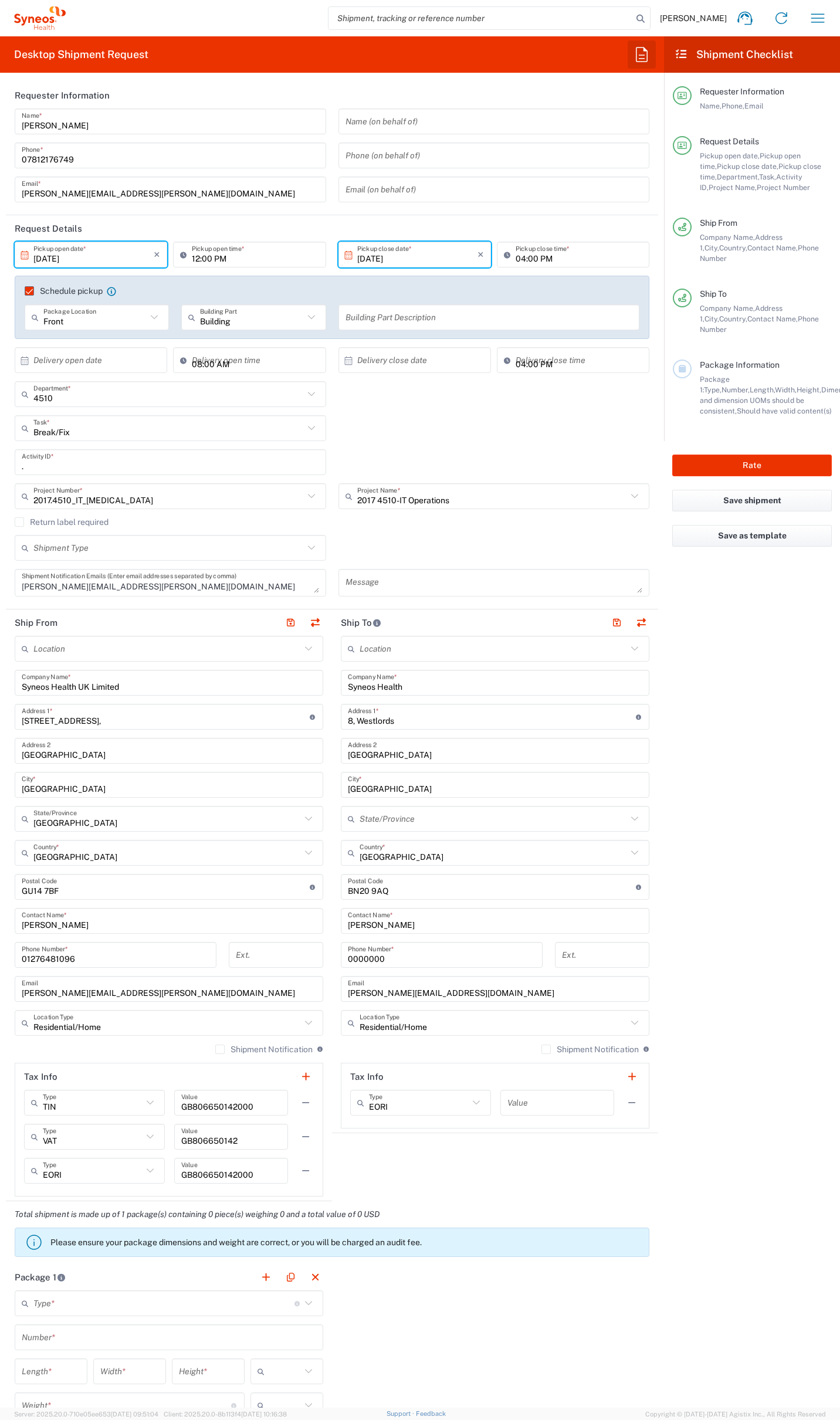
click at [648, 54] on icon "button" at bounding box center [641, 54] width 19 height 19
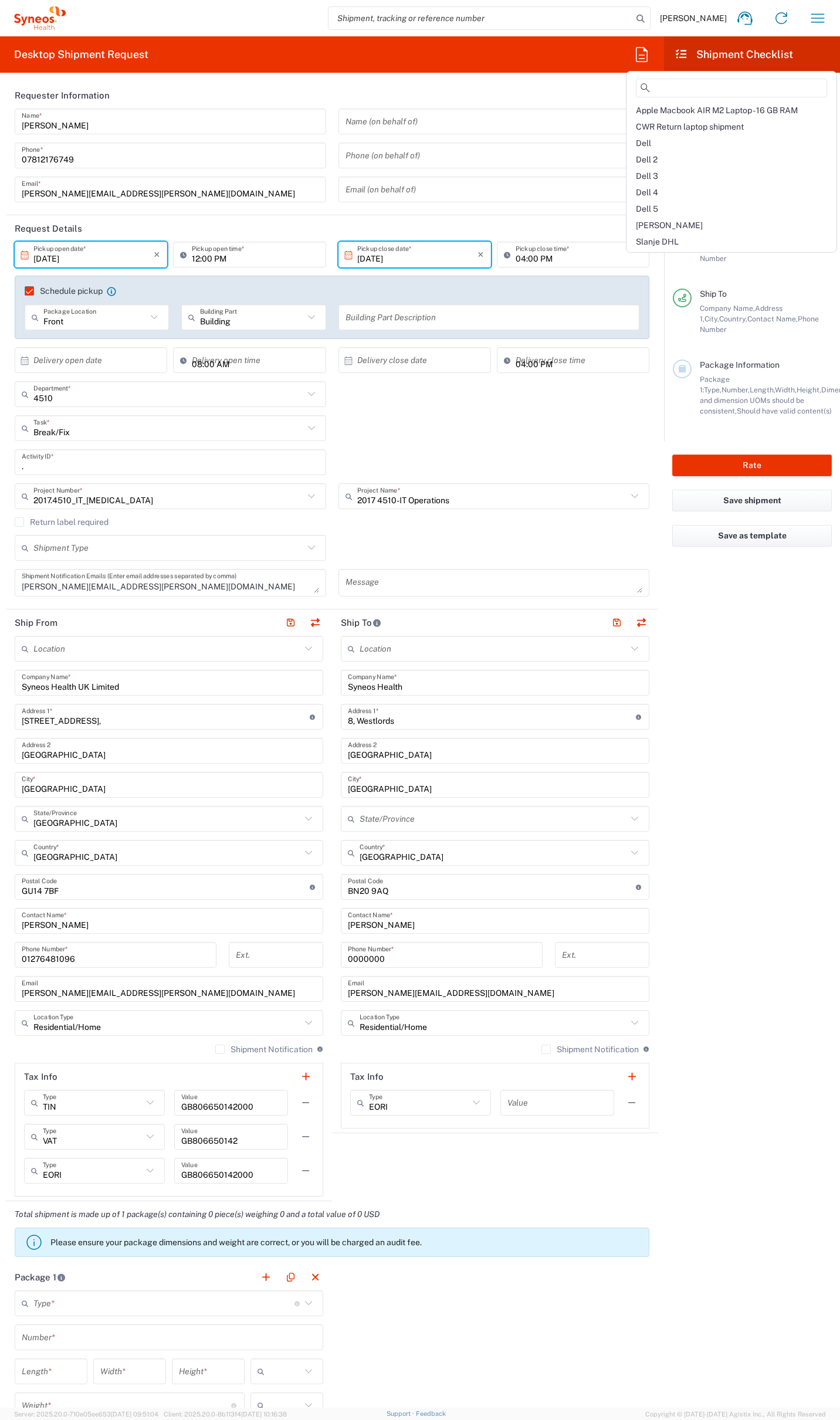
click at [639, 191] on span "Dell 4" at bounding box center [646, 192] width 22 height 9
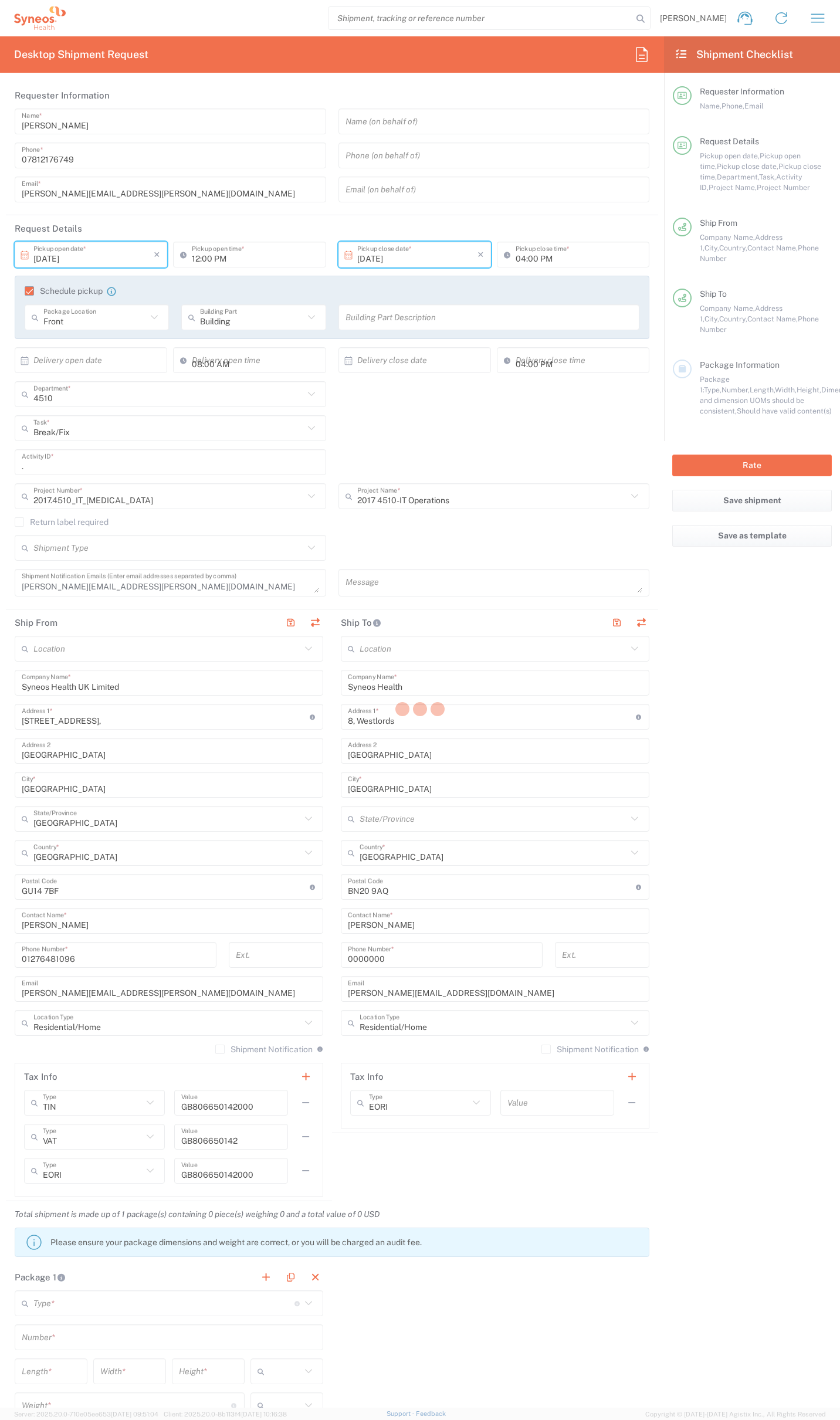
type input "Syneos Health UK Limited"
type input "[STREET_ADDRESS]"
type input "Milngavie"
type input "[GEOGRAPHIC_DATA]"
type input "G627AL"
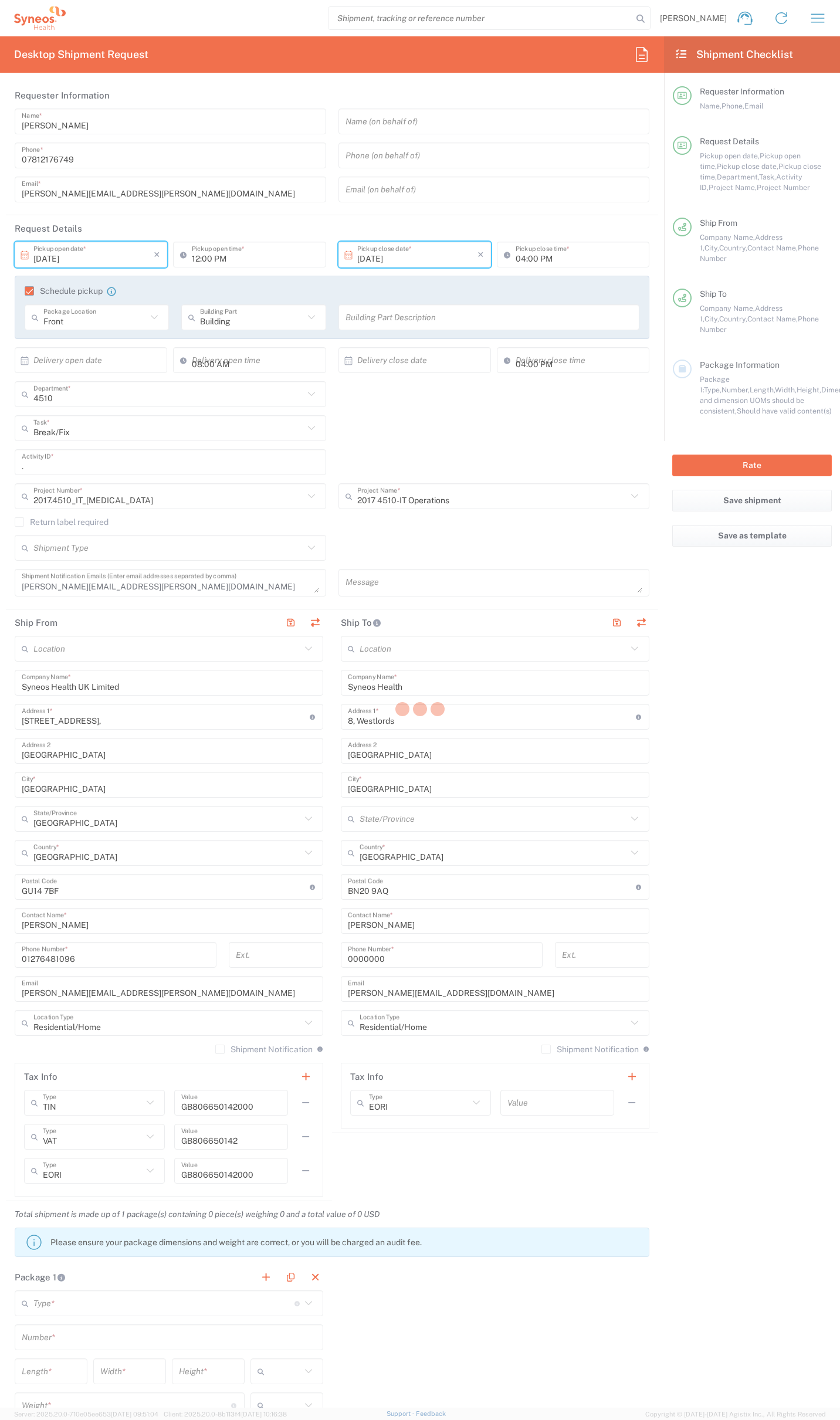
type input "[PERSON_NAME]"
type input "0774 744 2295"
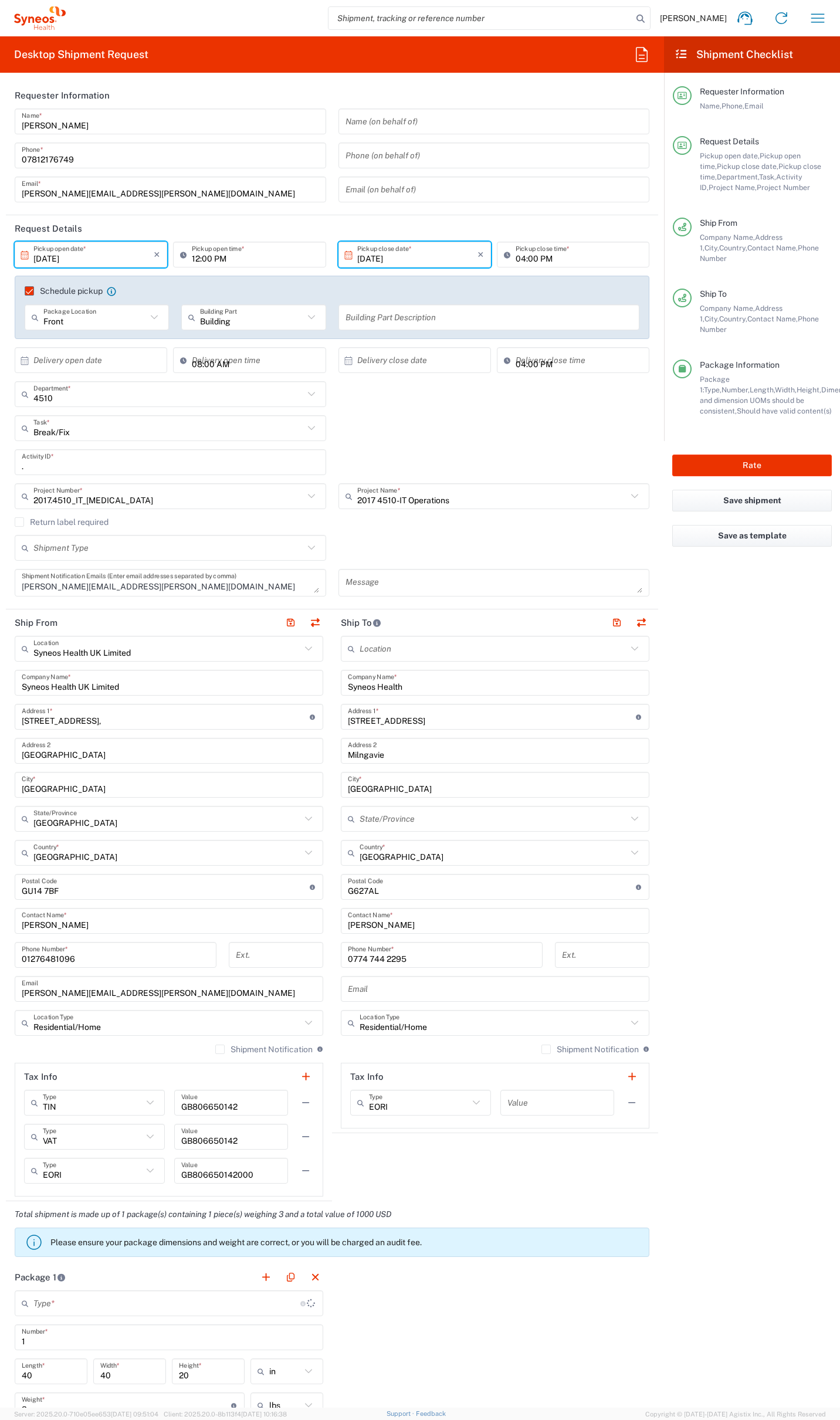
type input "Your Packaging"
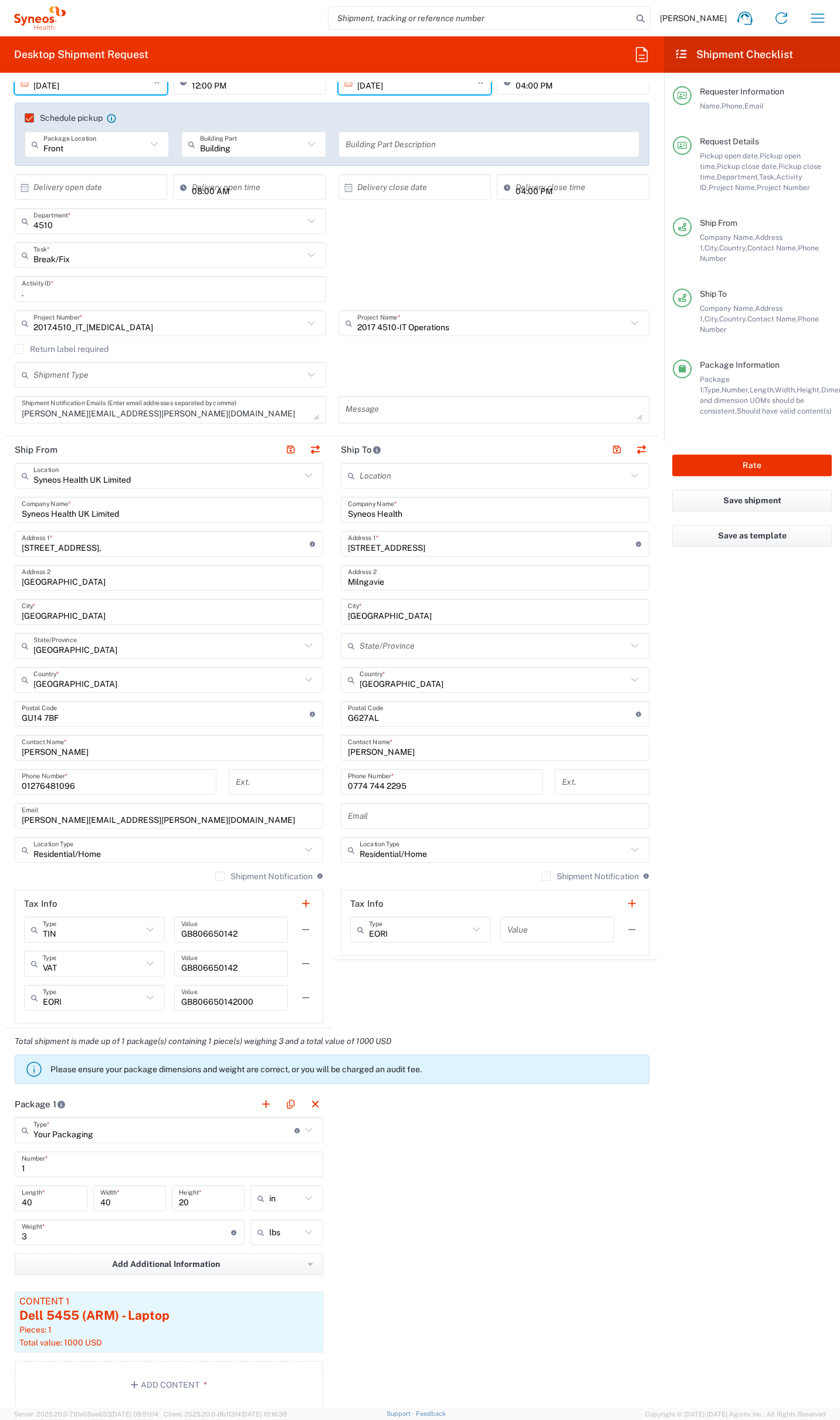
scroll to position [191, 0]
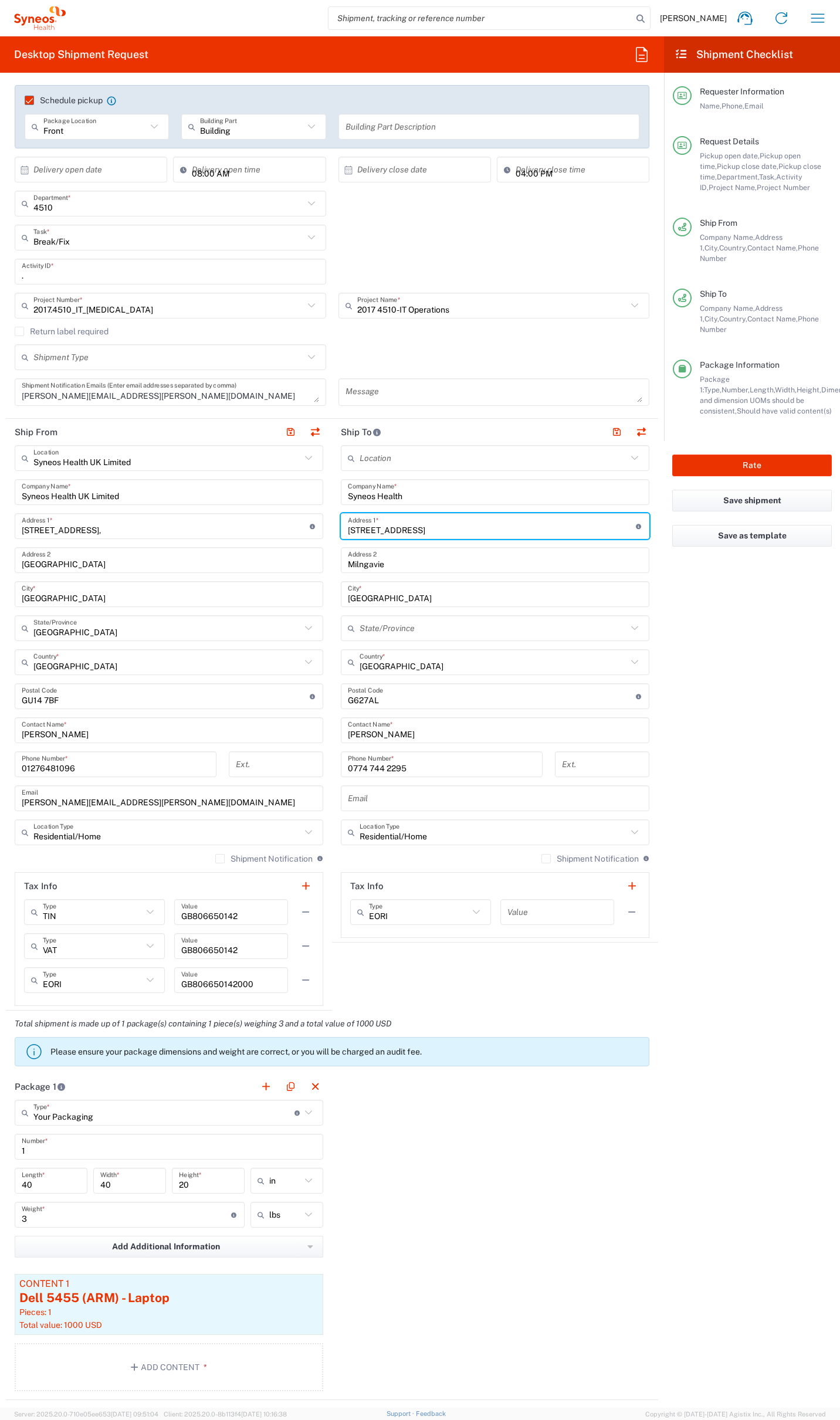
drag, startPoint x: 396, startPoint y: 533, endPoint x: 260, endPoint y: 519, distance: 136.7
click at [260, 519] on div "Ship From Syneos Health UK Limited Location Syneos Health UK Limited [PERSON_NA…" at bounding box center [331, 715] width 652 height 592
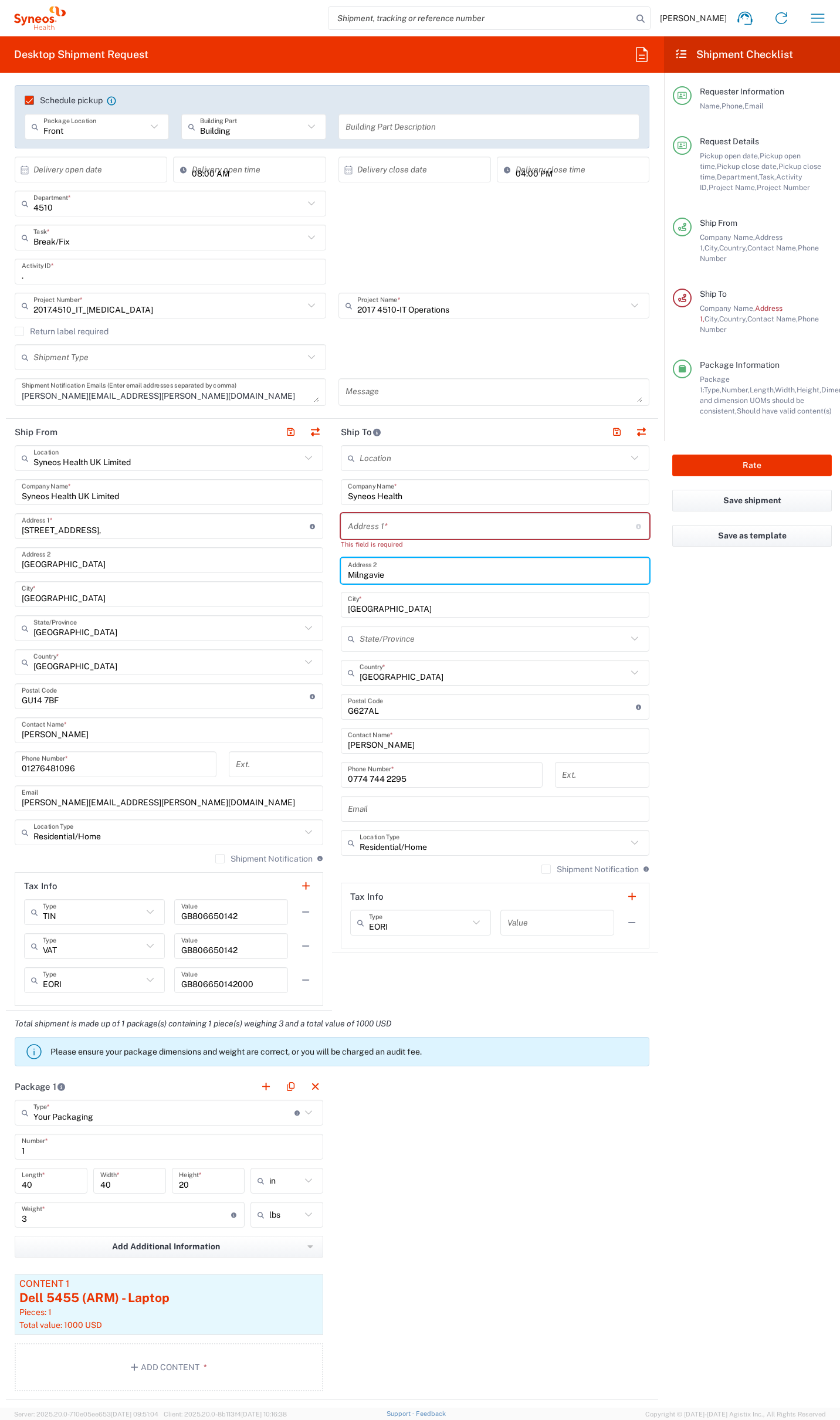
drag, startPoint x: 371, startPoint y: 569, endPoint x: 327, endPoint y: 576, distance: 44.6
click at [294, 565] on div "Ship From Syneos Health UK Limited Location Syneos Health UK Limited [PERSON_NA…" at bounding box center [331, 715] width 652 height 592
click at [357, 578] on input "Milngavie" at bounding box center [494, 571] width 294 height 21
click at [360, 605] on input "[GEOGRAPHIC_DATA]" at bounding box center [494, 605] width 294 height 21
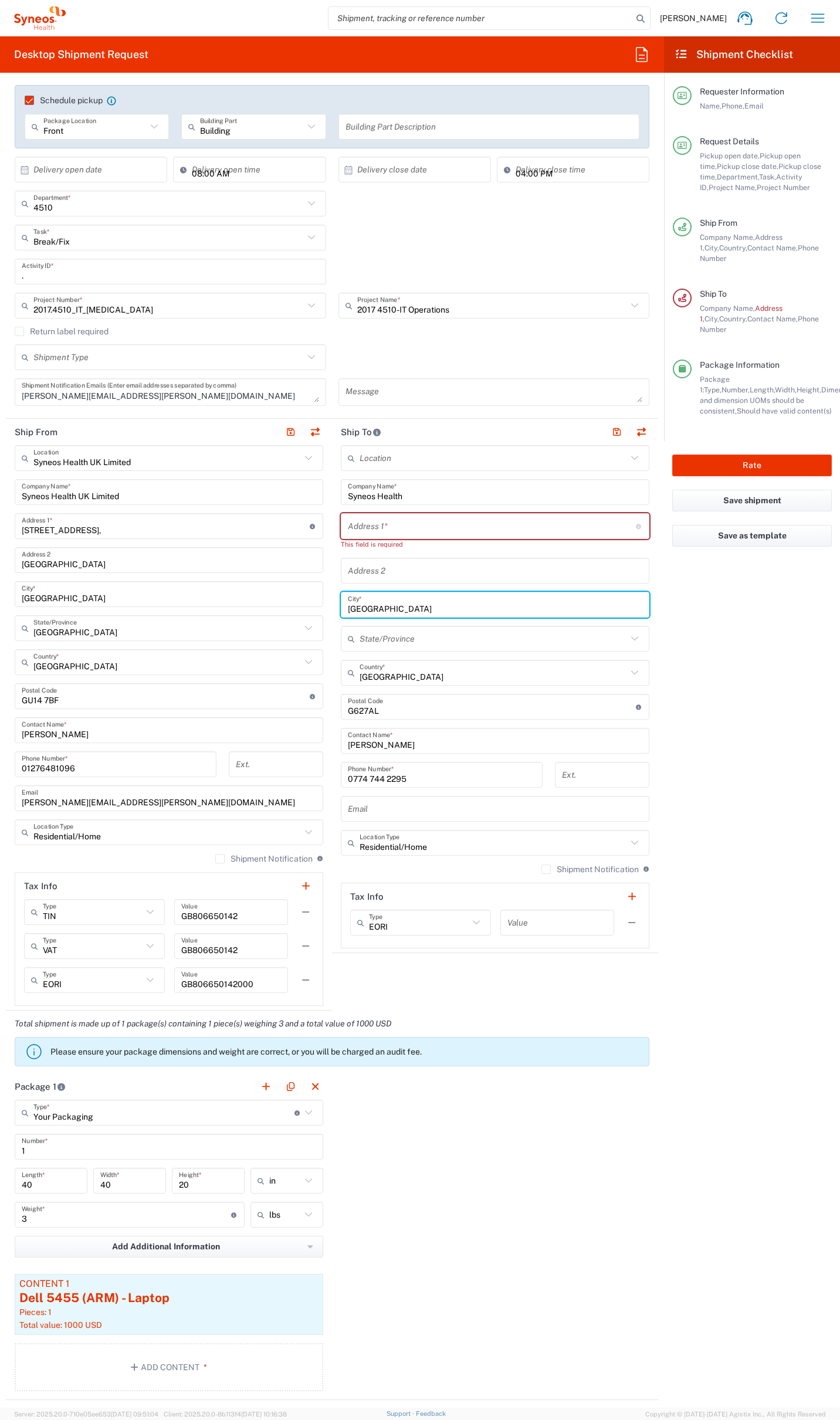
click at [360, 606] on input "[GEOGRAPHIC_DATA]" at bounding box center [494, 605] width 294 height 21
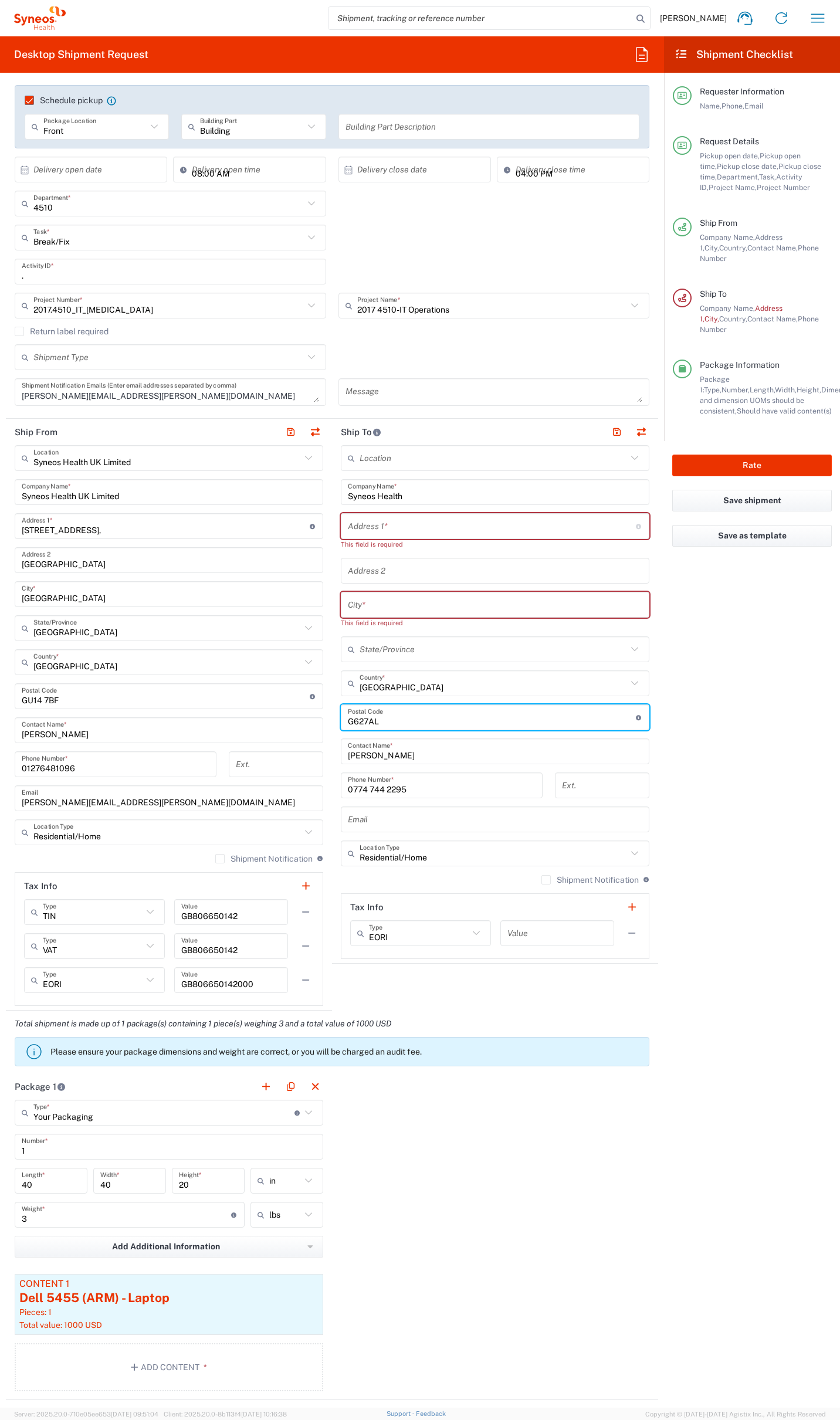
drag, startPoint x: 376, startPoint y: 712, endPoint x: 317, endPoint y: 711, distance: 59.0
click at [317, 711] on div "Ship From Syneos Health UK Limited Location Syneos Health UK Limited [PERSON_NA…" at bounding box center [331, 715] width 652 height 592
click at [358, 719] on input "undefined" at bounding box center [492, 717] width 288 height 21
drag, startPoint x: 400, startPoint y: 758, endPoint x: 314, endPoint y: 757, distance: 86.0
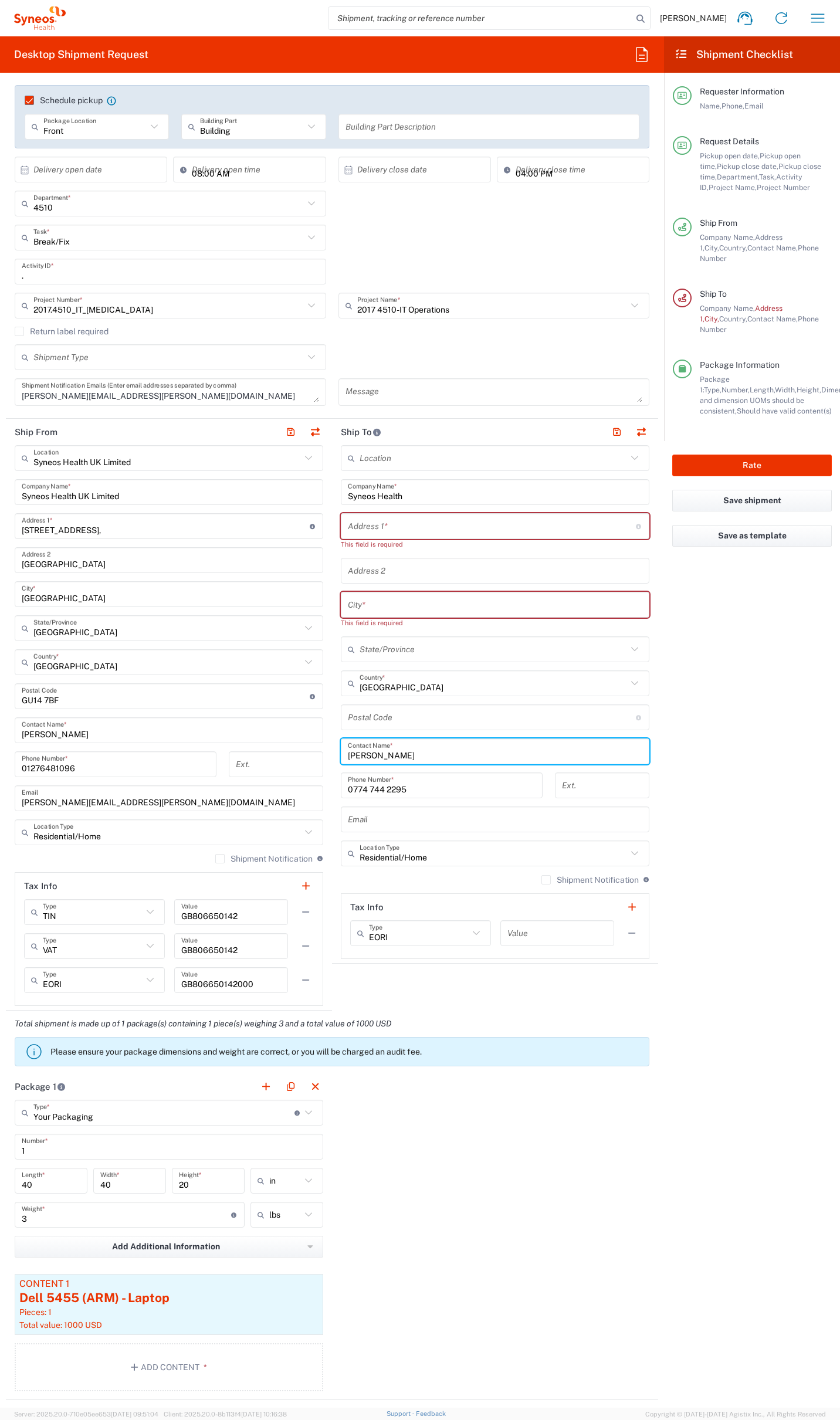
click at [313, 757] on div "Ship From Syneos Health UK Limited Location Syneos Health UK Limited [PERSON_NA…" at bounding box center [331, 715] width 652 height 592
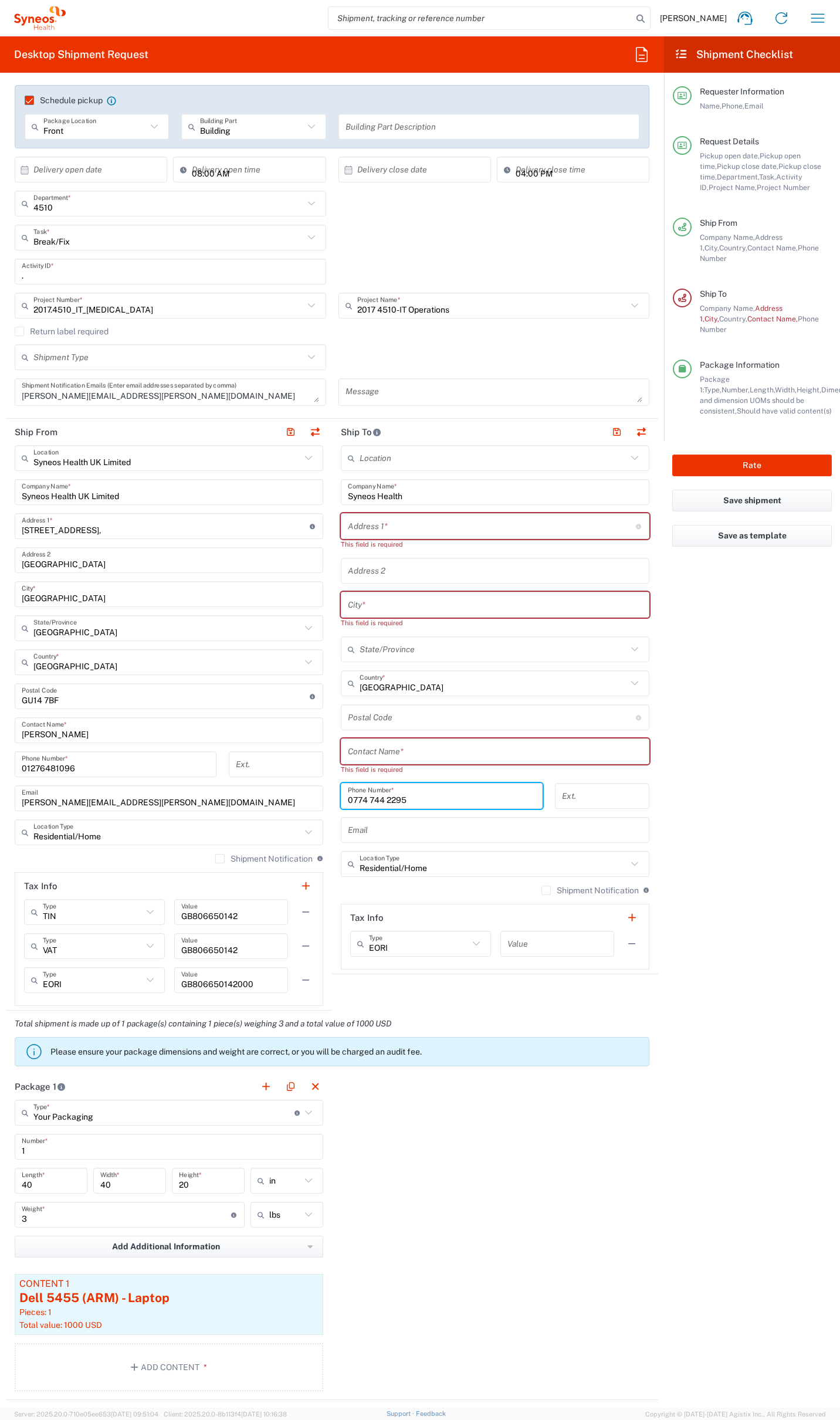
drag, startPoint x: 393, startPoint y: 793, endPoint x: 320, endPoint y: 787, distance: 73.2
click at [320, 787] on div "Ship From Syneos Health UK Limited Location Syneos Health UK Limited [PERSON_NA…" at bounding box center [331, 715] width 652 height 592
click at [386, 801] on input "0774 744 2295" at bounding box center [441, 796] width 187 height 21
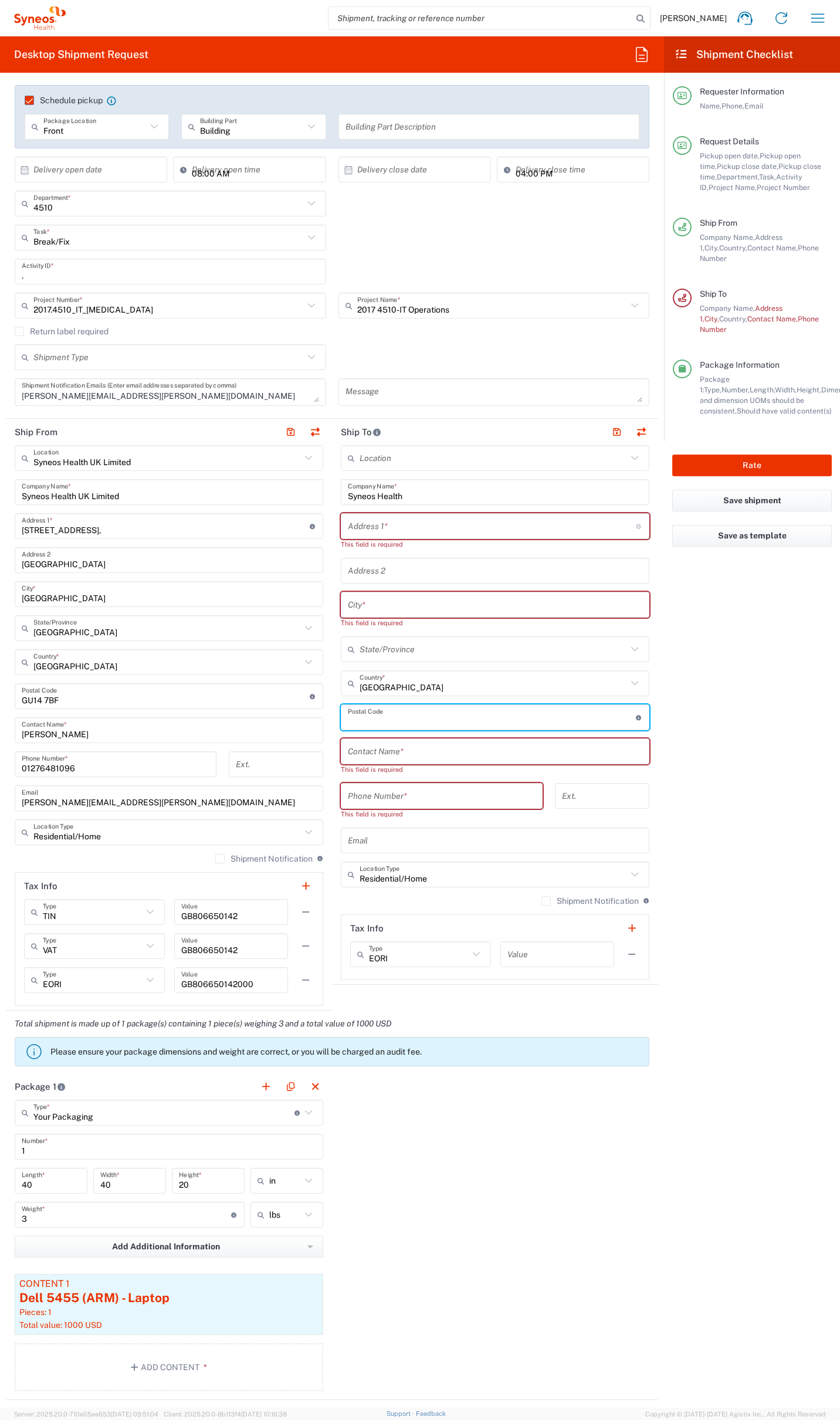
click at [360, 716] on input "undefined" at bounding box center [492, 717] width 288 height 21
paste input "BN20 9AQ"
type input "BN20 9AQ"
type input "8, Westlords"
type input "[GEOGRAPHIC_DATA]"
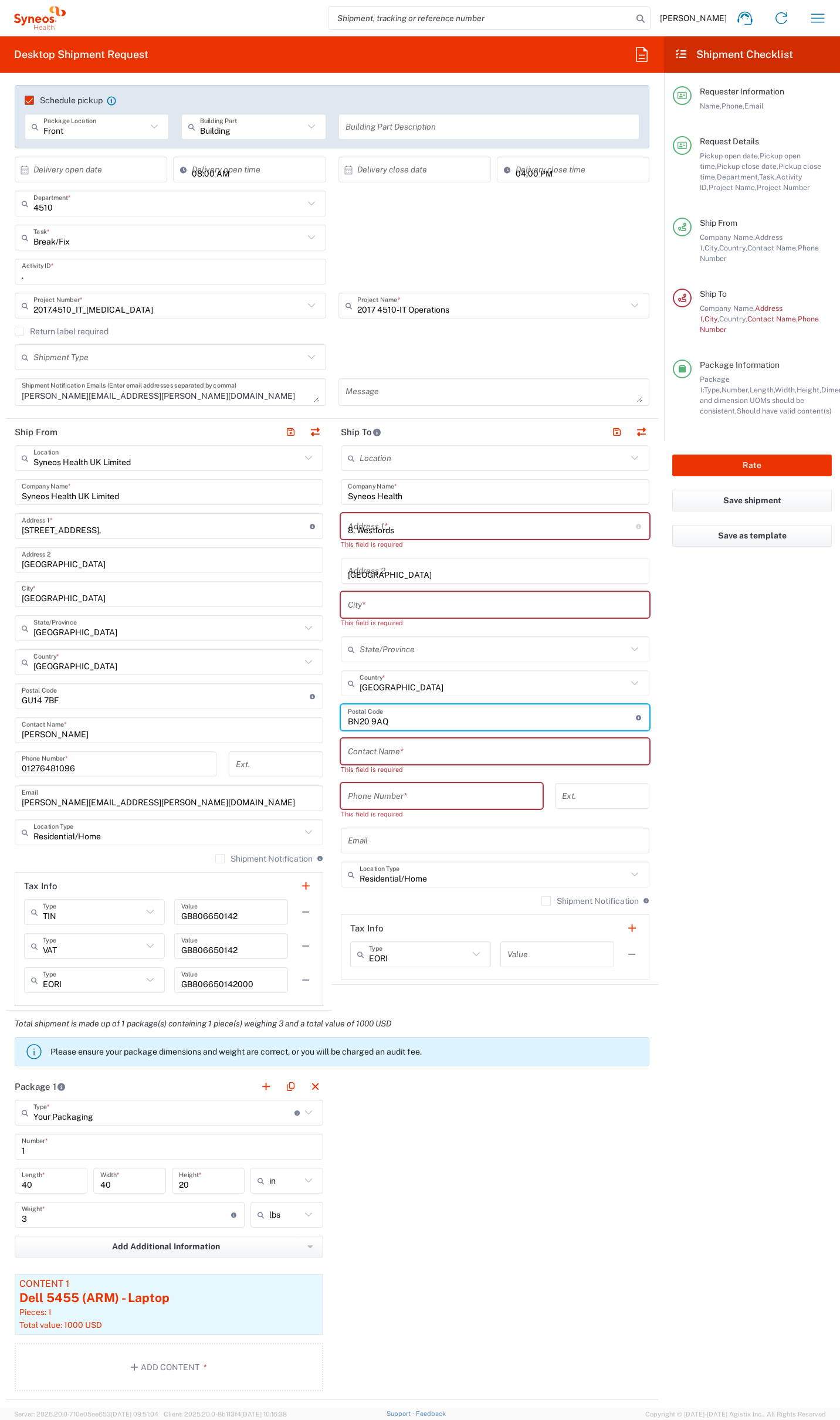
type input "[GEOGRAPHIC_DATA]"
type input "0000000"
type input "[PERSON_NAME][EMAIL_ADDRESS][DOMAIN_NAME]"
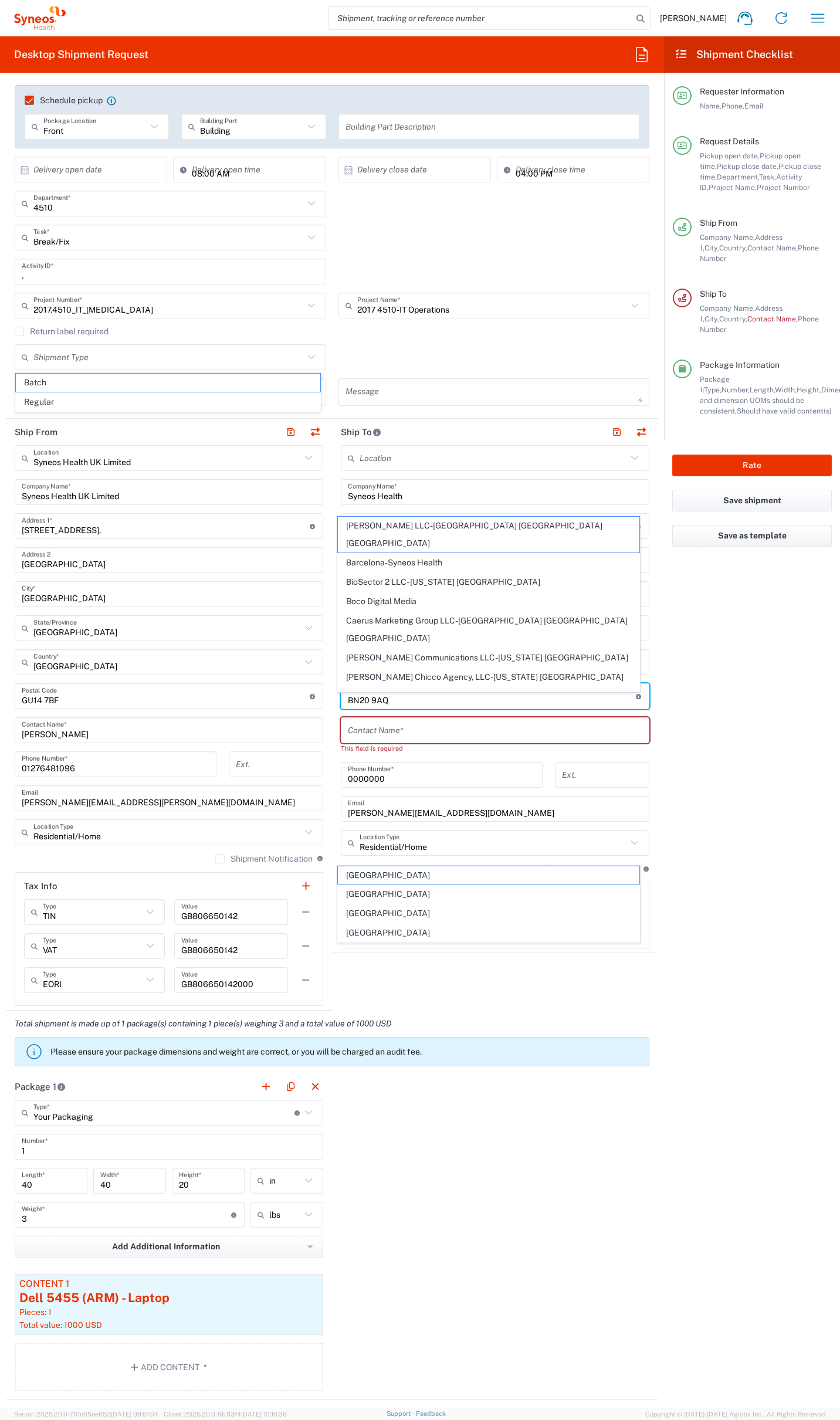
type input "BN20 9AQ"
click at [417, 736] on input "text" at bounding box center [494, 730] width 294 height 21
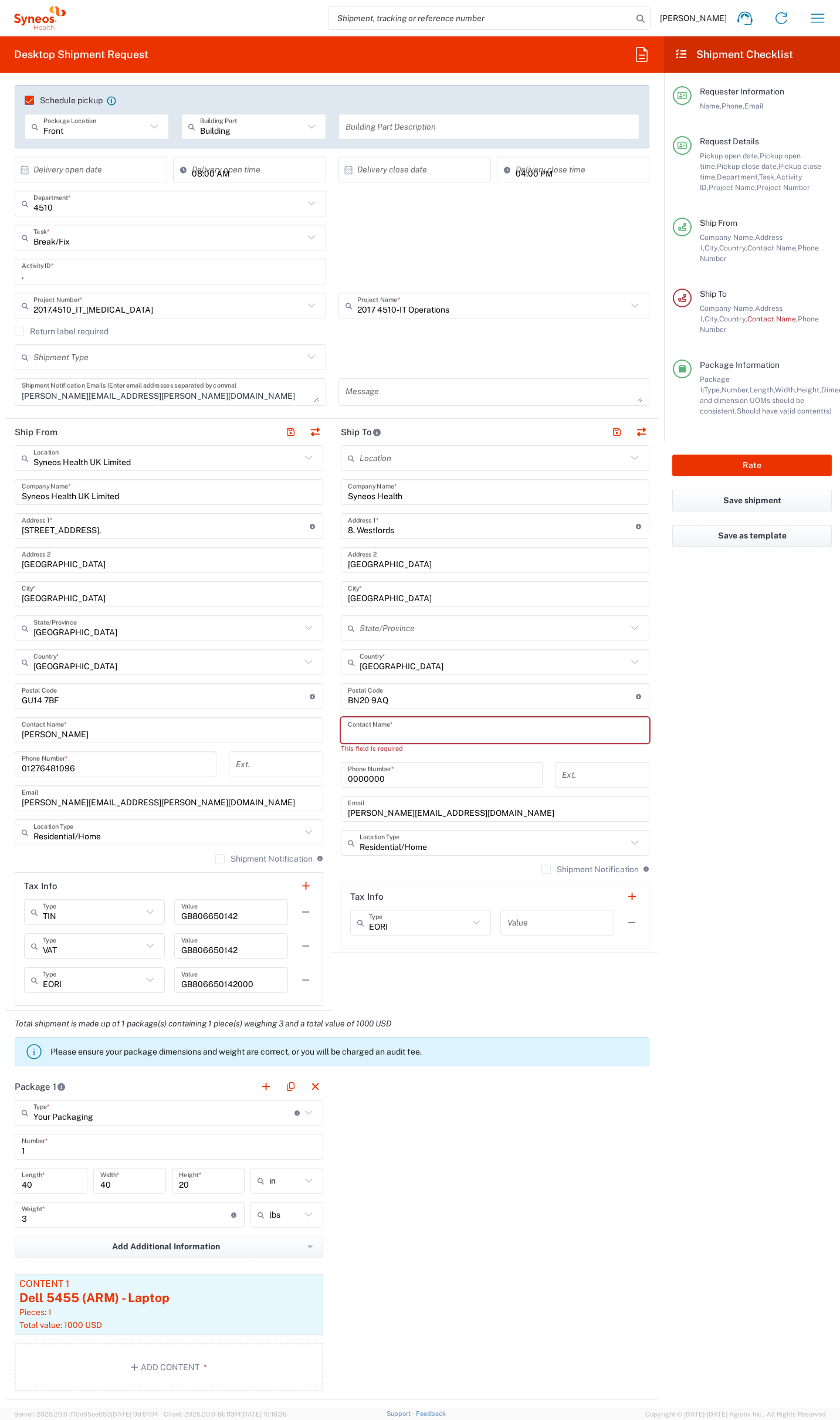
click at [363, 730] on input "text" at bounding box center [494, 730] width 294 height 21
paste input "[PERSON_NAME]"
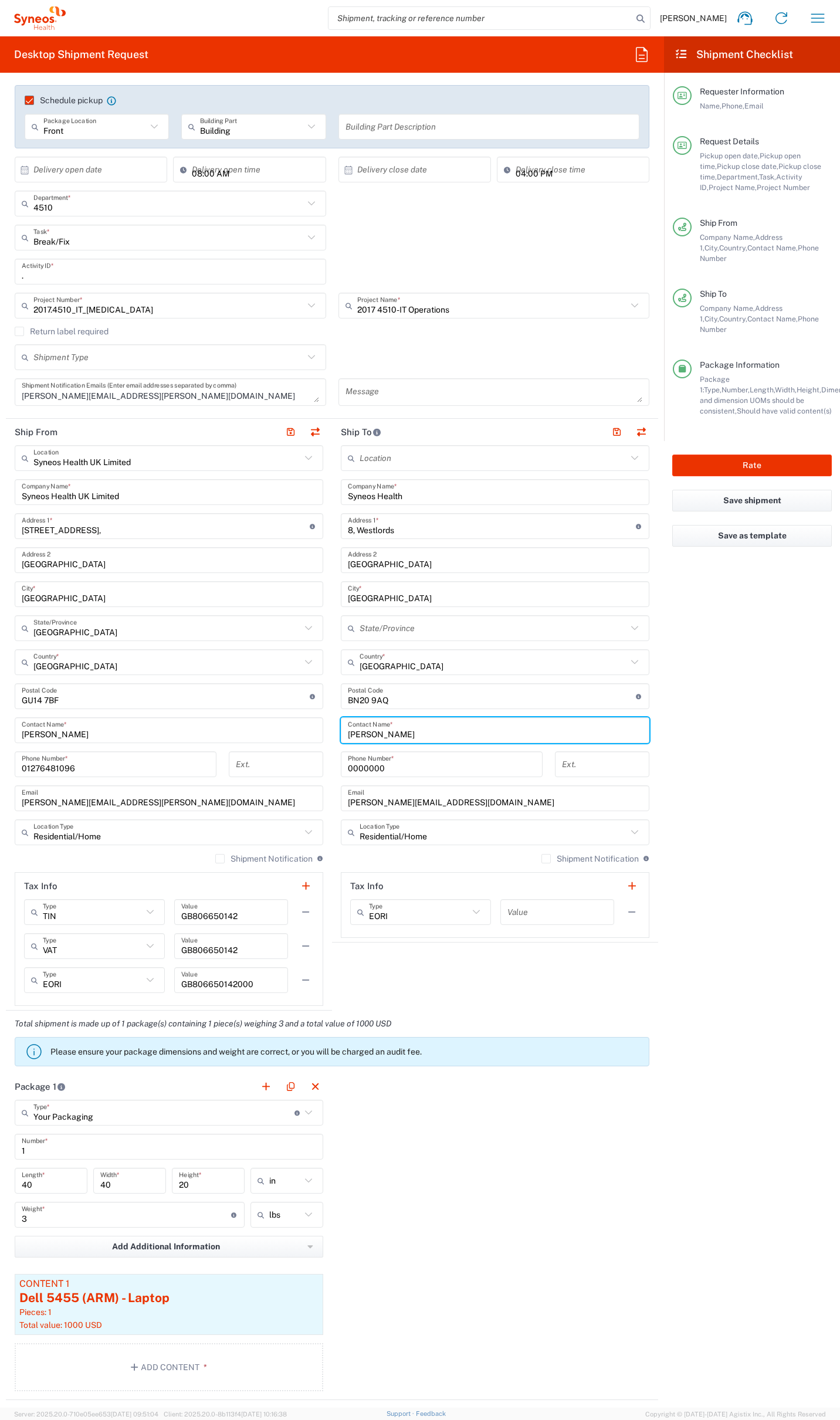
type input "[PERSON_NAME]"
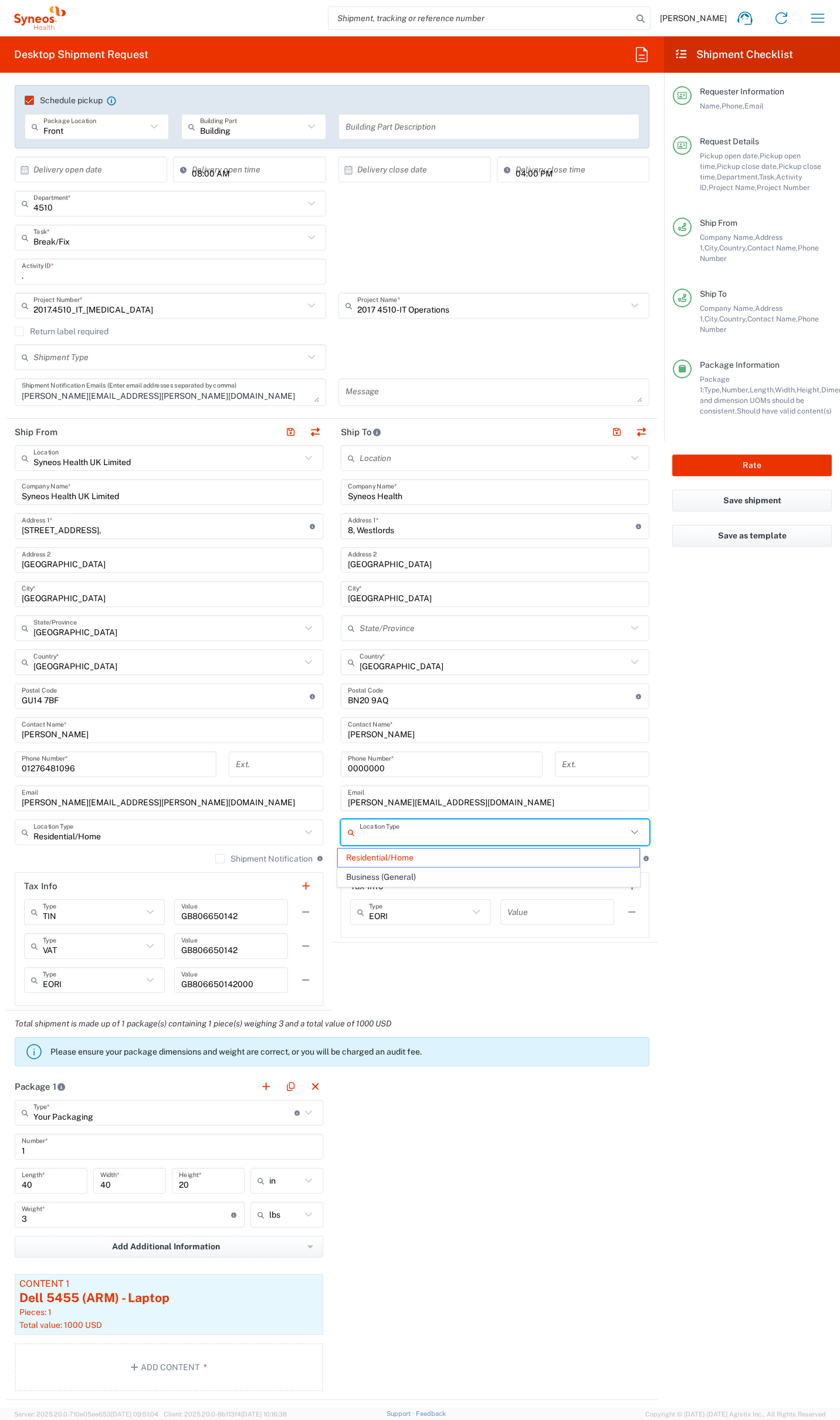
click at [445, 839] on input "text" at bounding box center [493, 832] width 267 height 21
click at [470, 798] on input "[PERSON_NAME][EMAIL_ADDRESS][DOMAIN_NAME]" at bounding box center [494, 798] width 294 height 21
type input "Residential/Home"
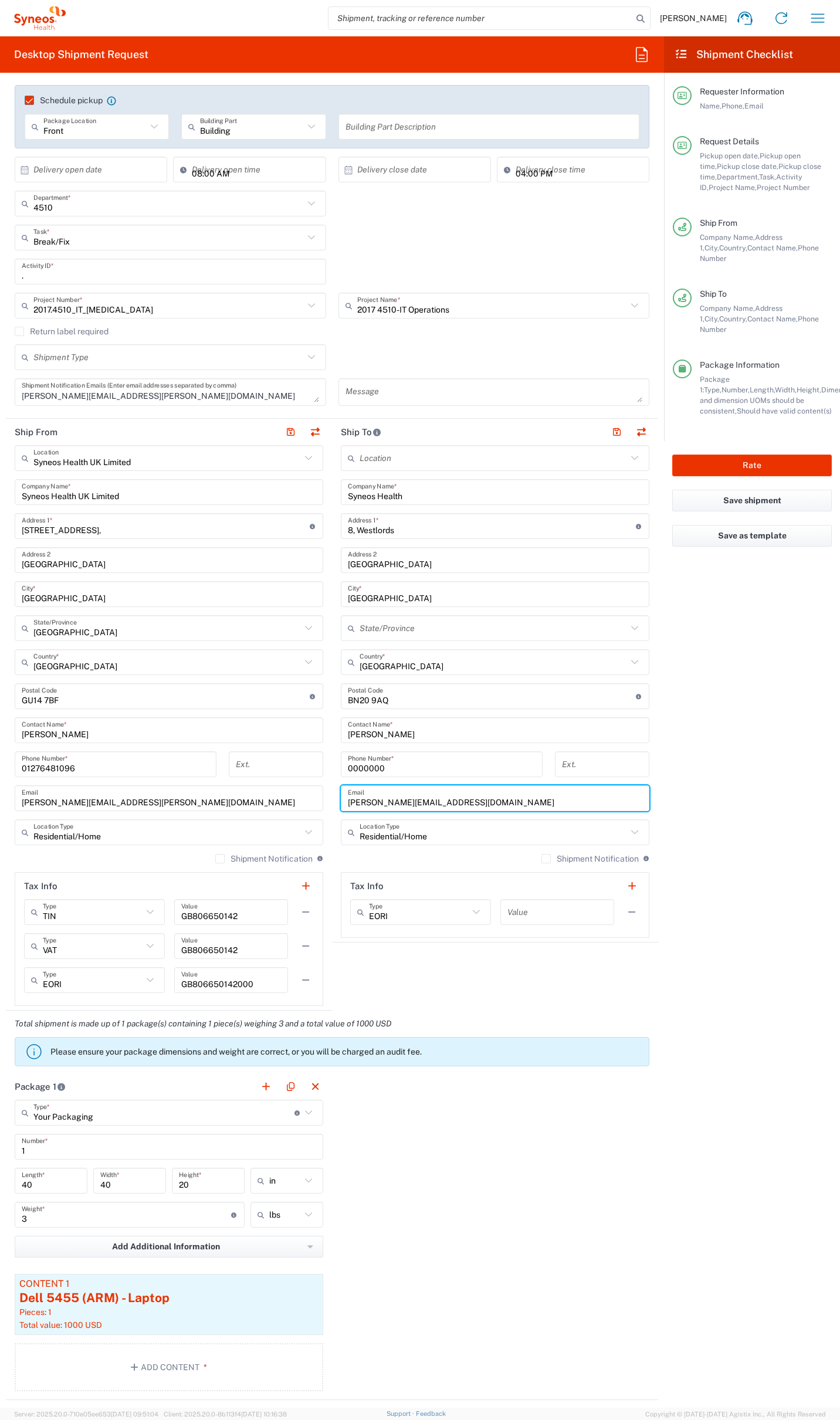
click at [529, 800] on input "[PERSON_NAME][EMAIL_ADDRESS][DOMAIN_NAME]" at bounding box center [494, 798] width 294 height 21
click at [753, 658] on agx-form-checklist "Shipment Checklist Requester Information Name, Phone, Email Request Details Pic…" at bounding box center [752, 722] width 176 height 1372
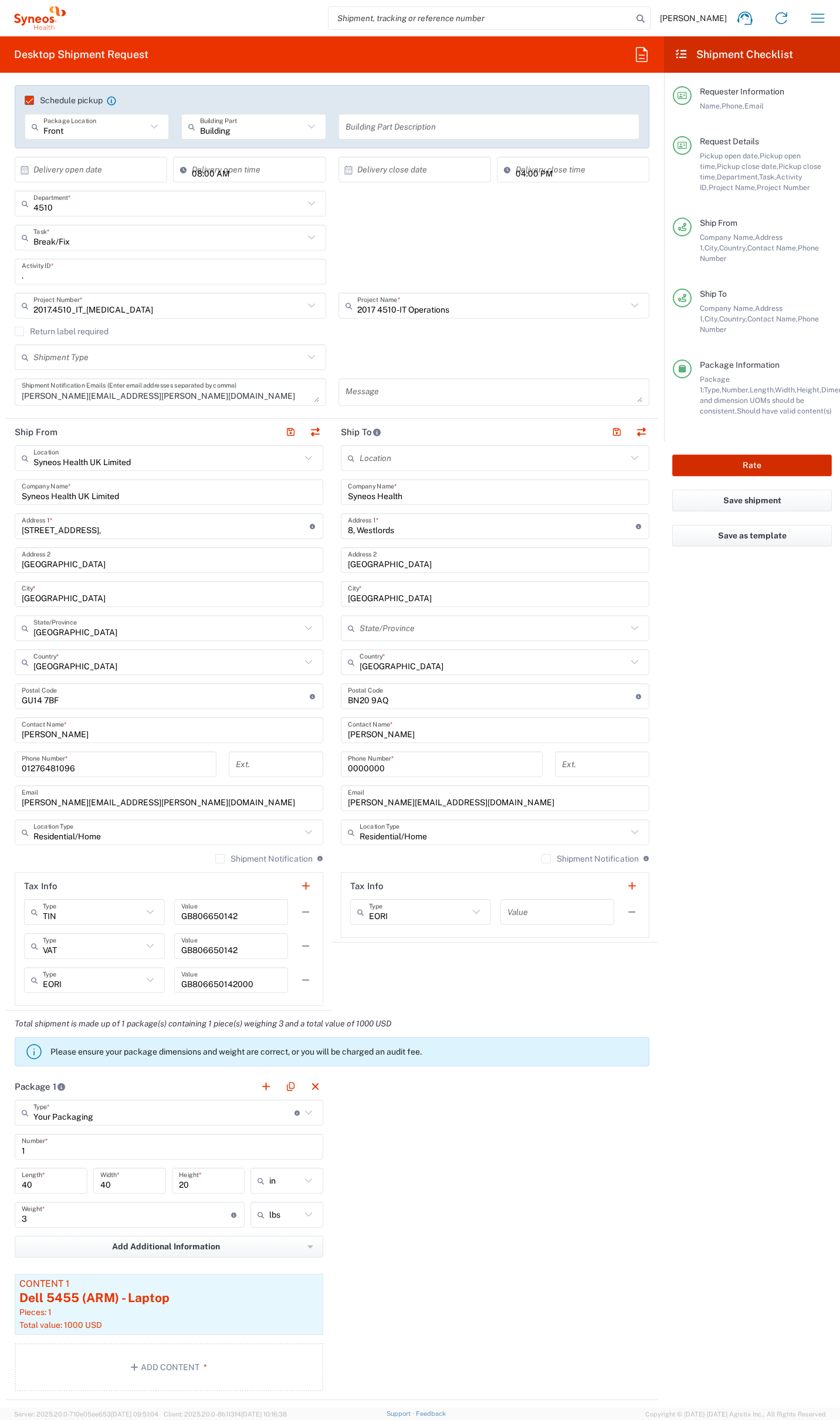
click at [752, 455] on button "Rate" at bounding box center [752, 465] width 160 height 21
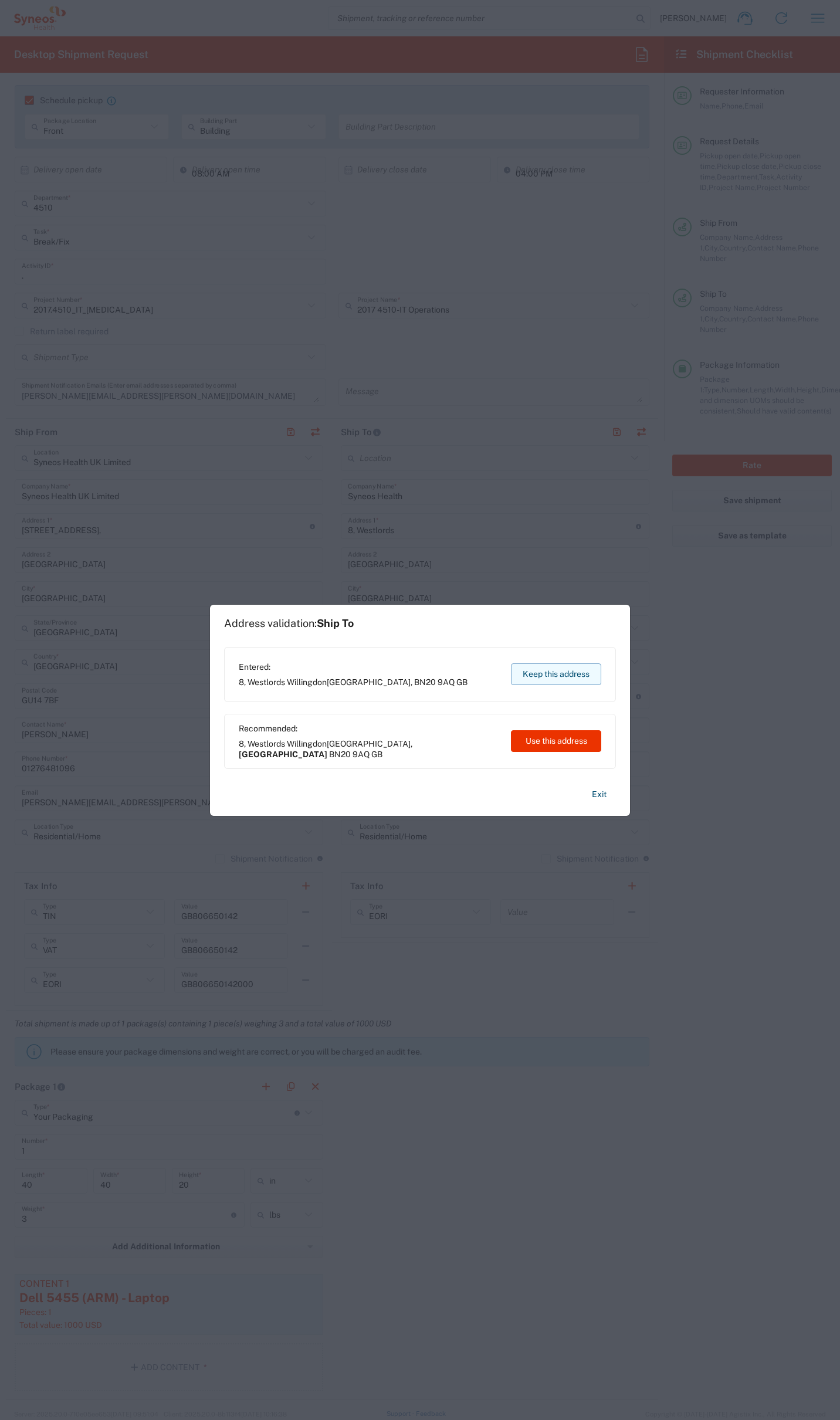
click at [571, 674] on button "Keep this address" at bounding box center [556, 674] width 90 height 21
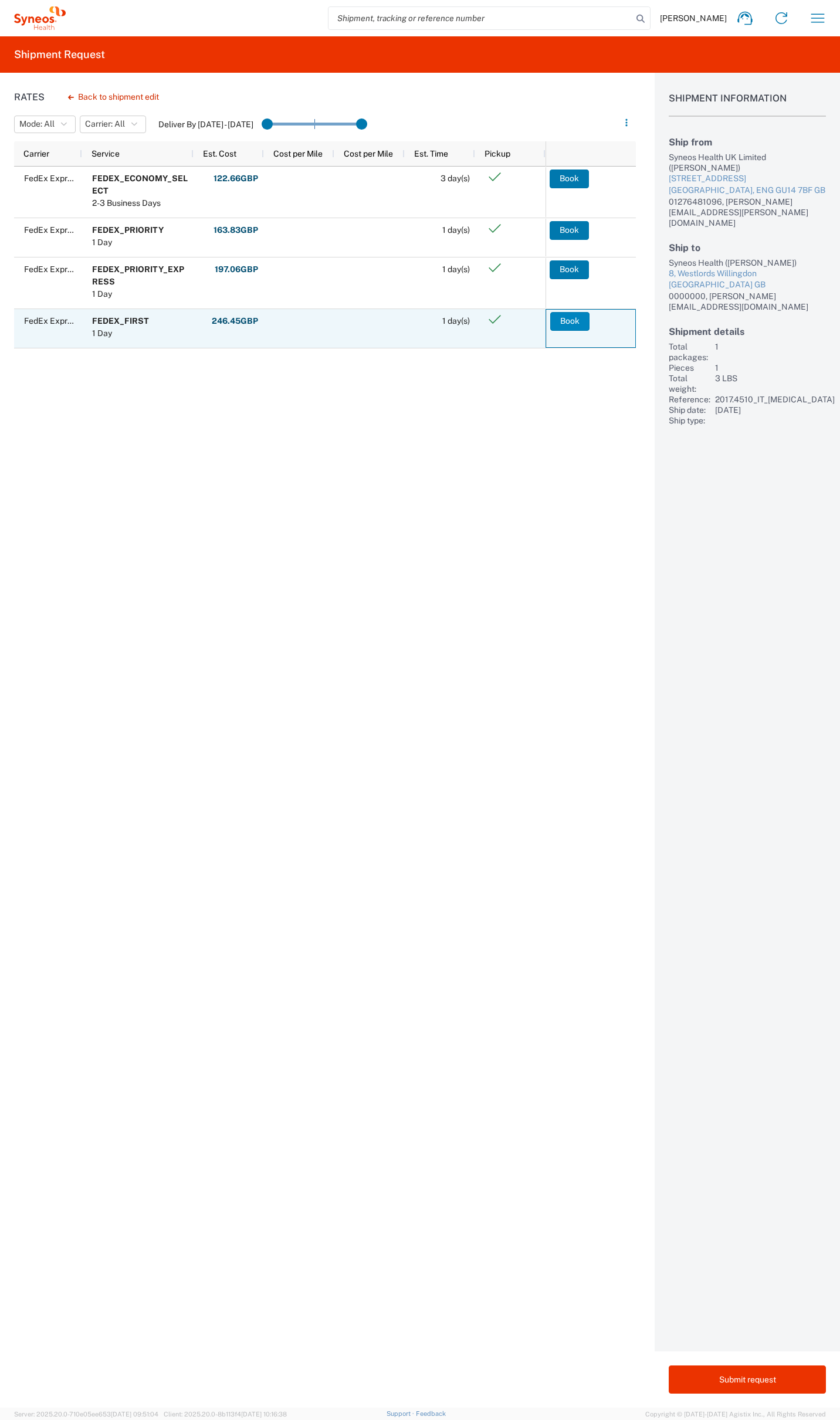
click at [567, 321] on button "Book" at bounding box center [569, 321] width 39 height 19
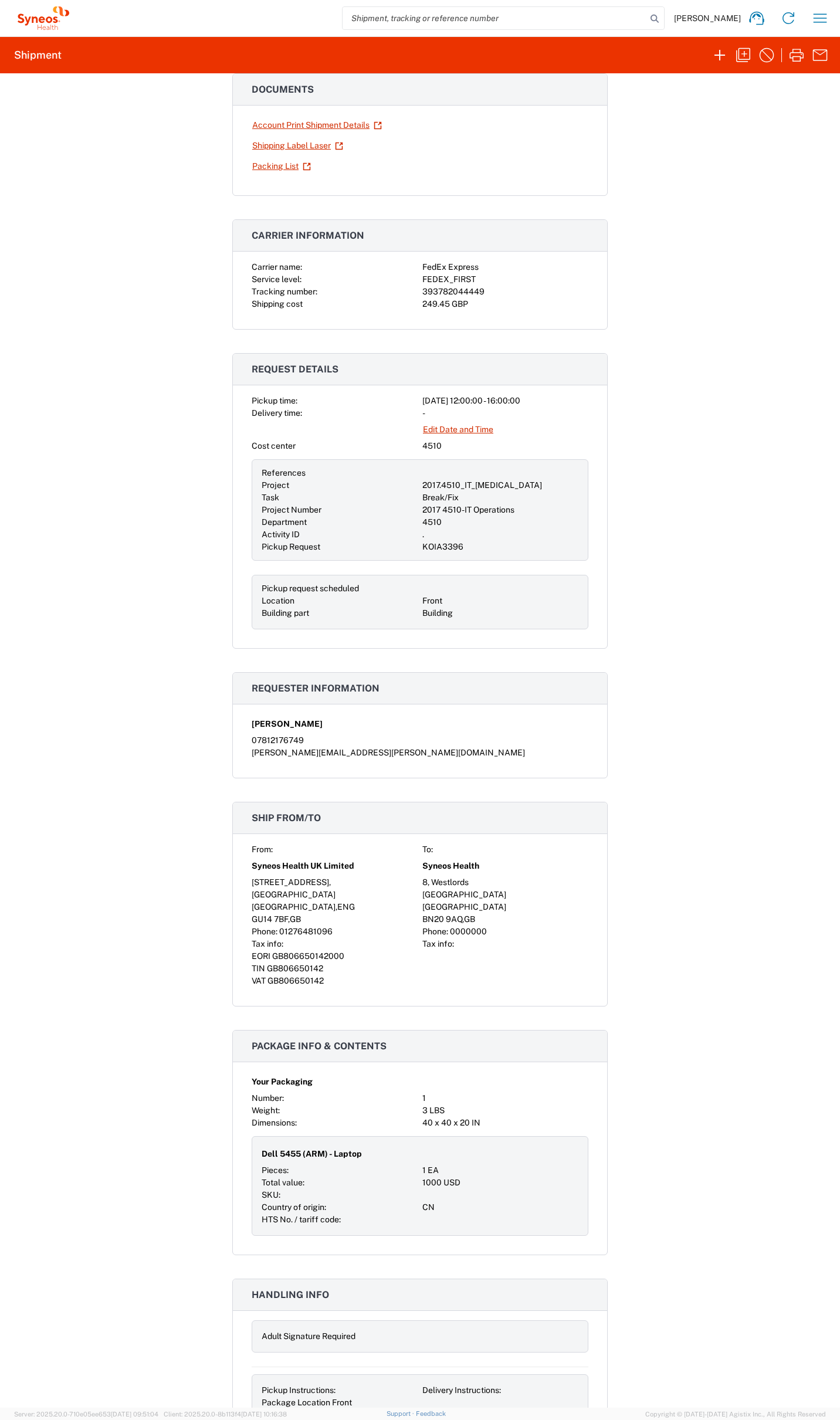
scroll to position [80, 0]
click at [311, 143] on link "Shipping Label Laser" at bounding box center [297, 145] width 92 height 21
